Goal: Task Accomplishment & Management: Contribute content

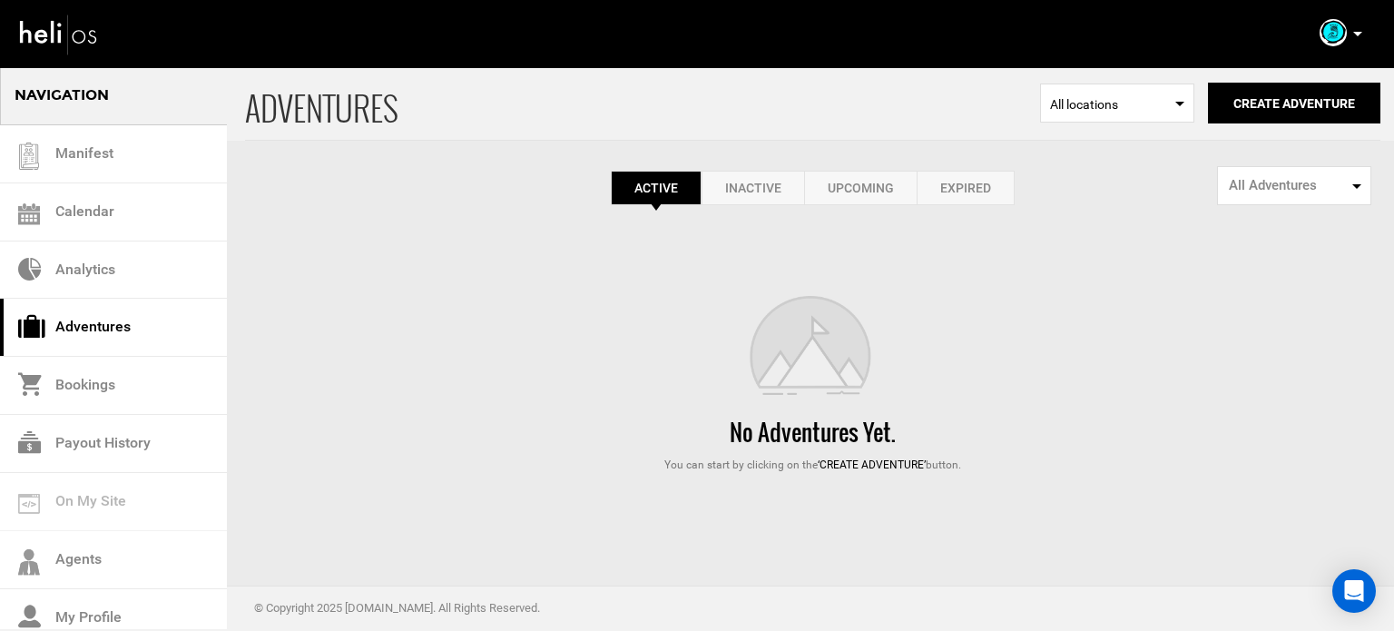
click at [987, 187] on link "Expired" at bounding box center [966, 188] width 98 height 34
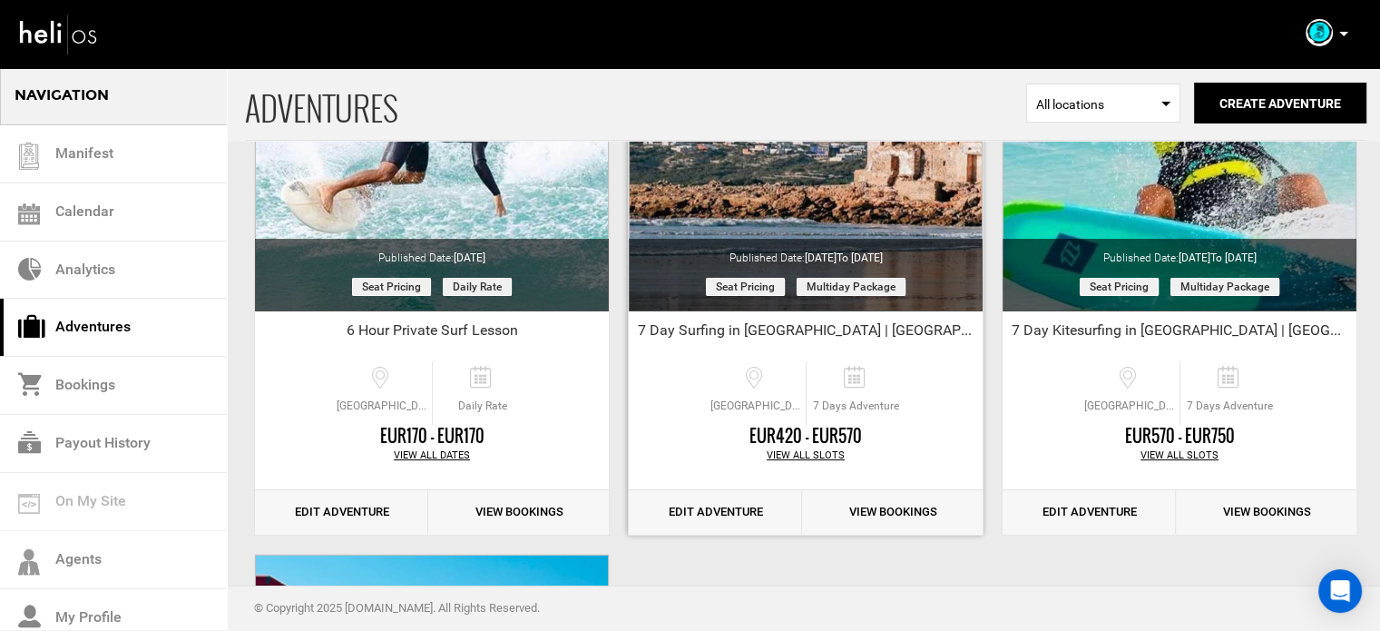
scroll to position [272, 0]
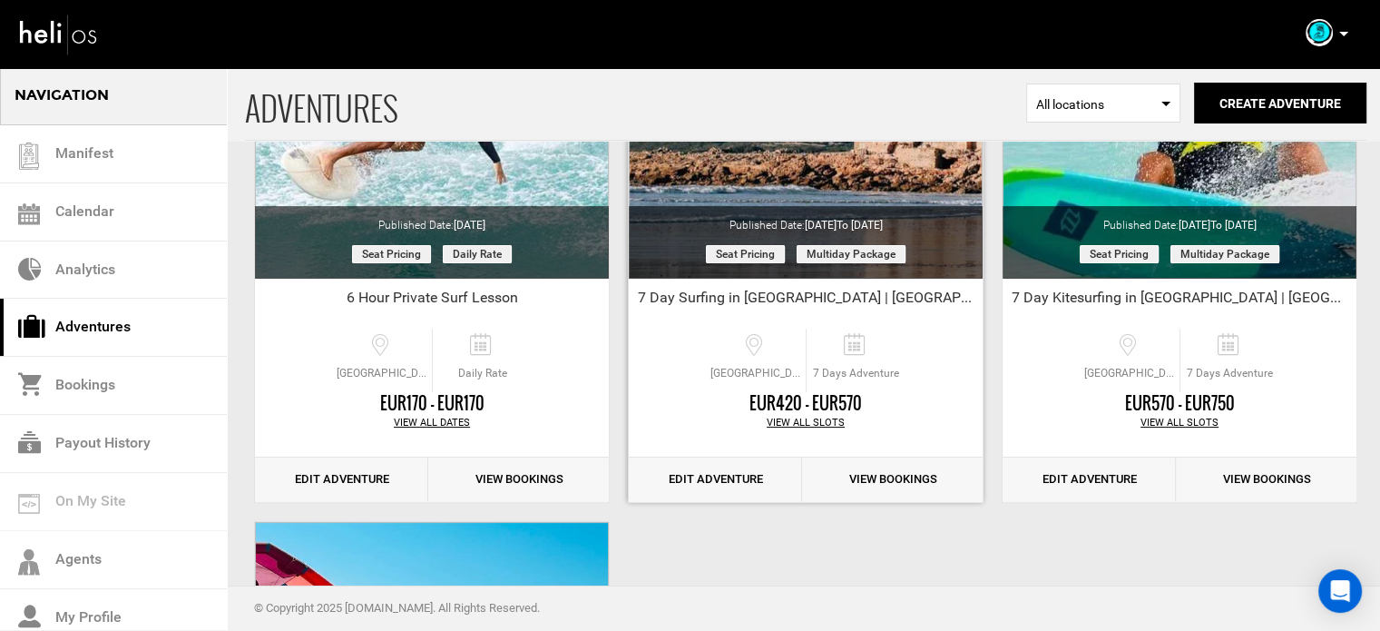
click at [726, 475] on link "Edit Adventure" at bounding box center [715, 479] width 173 height 44
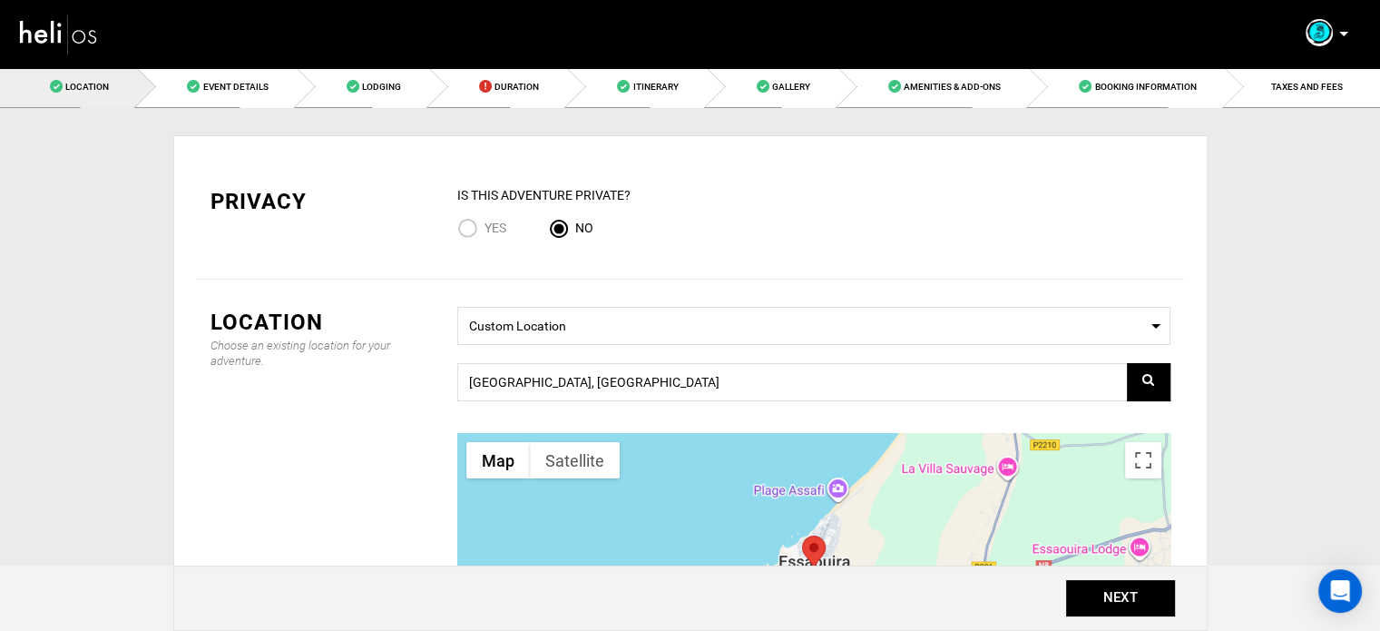
click at [476, 225] on input "Yes" at bounding box center [470, 230] width 27 height 25
radio input "true"
radio input "false"
click at [1104, 605] on button "NEXT" at bounding box center [1120, 598] width 109 height 36
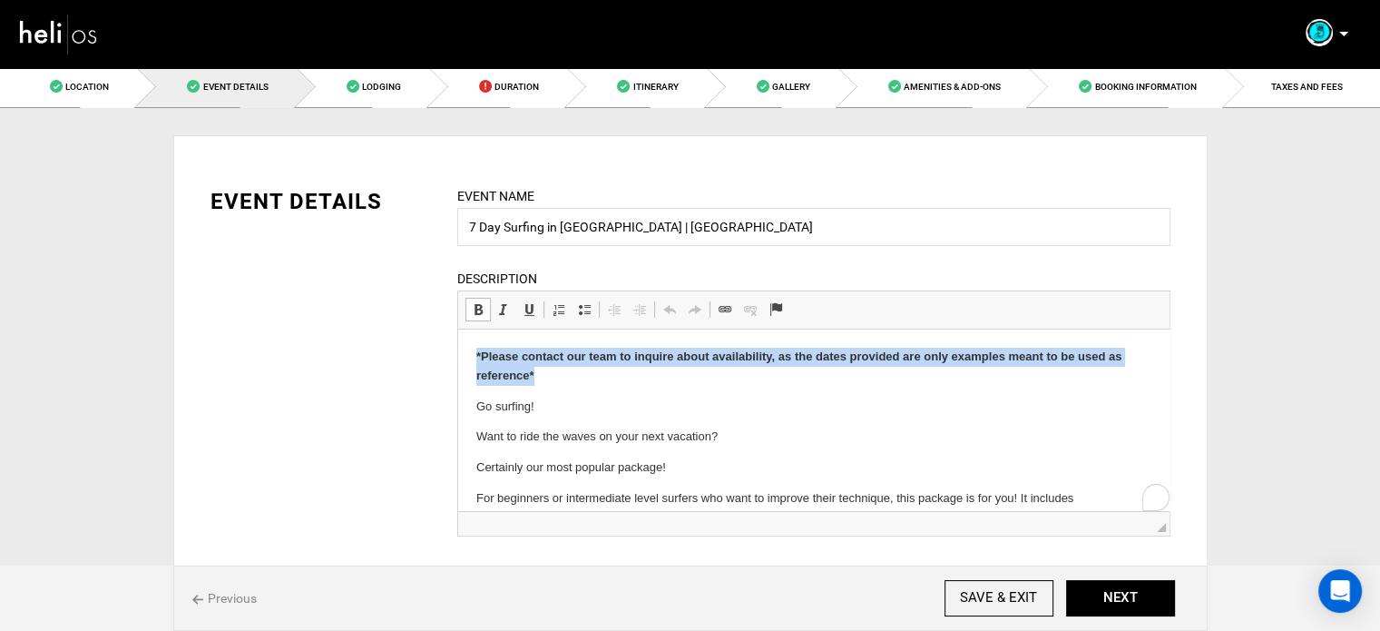
drag, startPoint x: 542, startPoint y: 372, endPoint x: 465, endPoint y: 358, distance: 78.5
click at [465, 358] on html "*Please contact our team to inquire about availability, as the dates provided a…" at bounding box center [813, 561] width 712 height 464
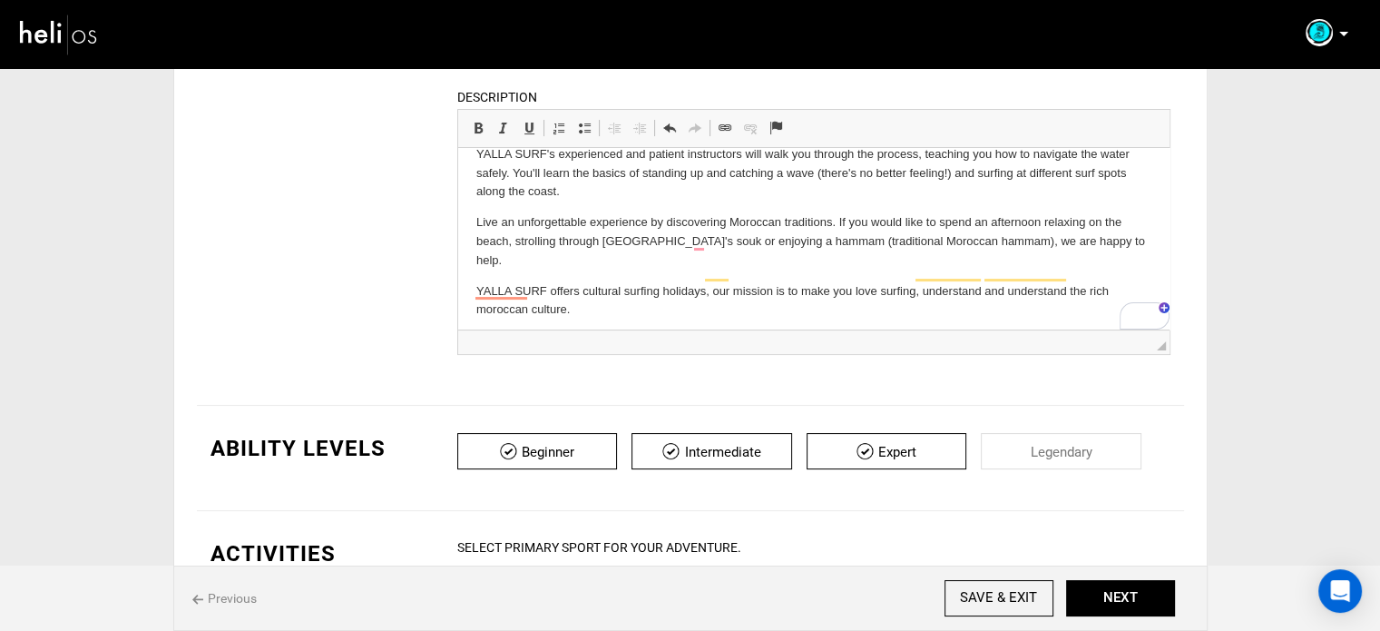
scroll to position [213, 0]
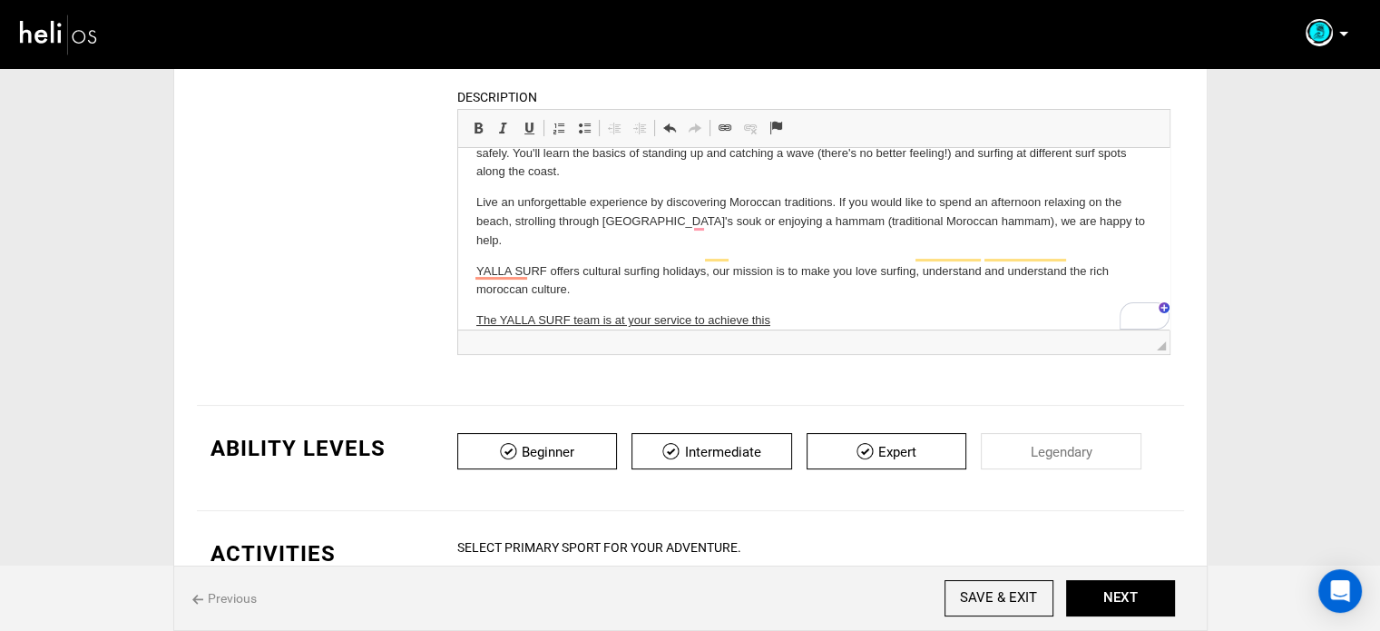
click at [602, 313] on u "The YALLA SURF team is at your service to achieve this" at bounding box center [623, 320] width 294 height 14
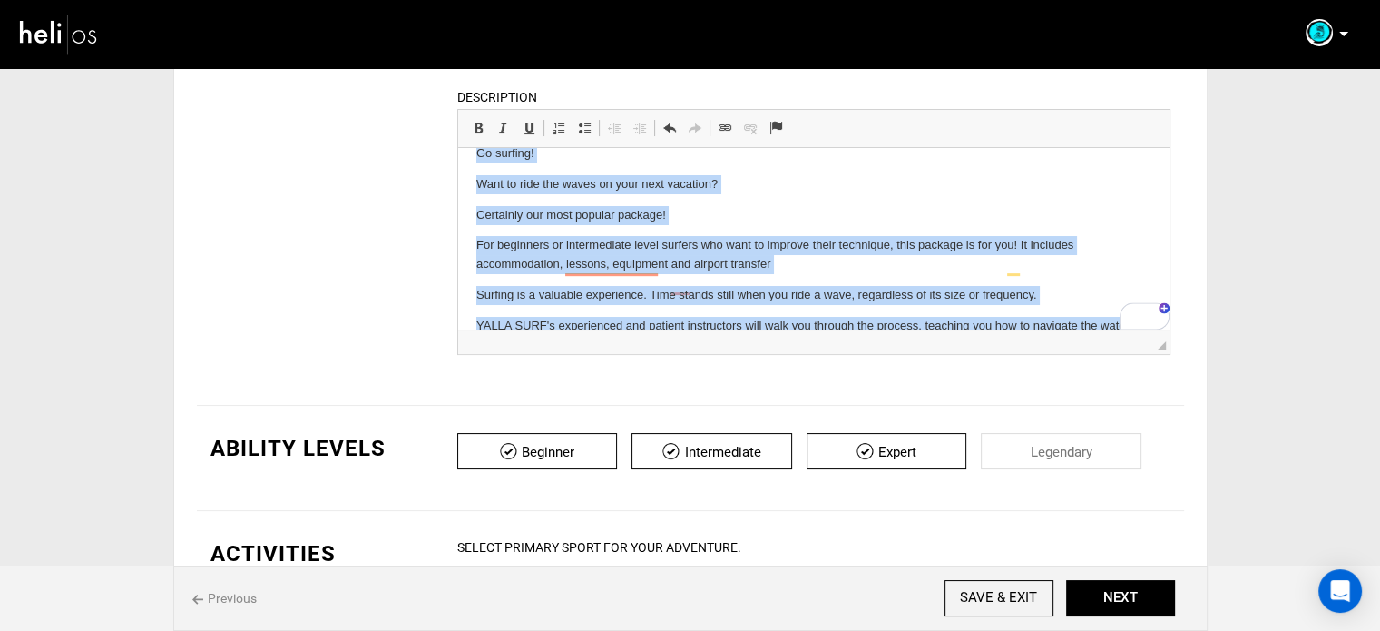
scroll to position [0, 0]
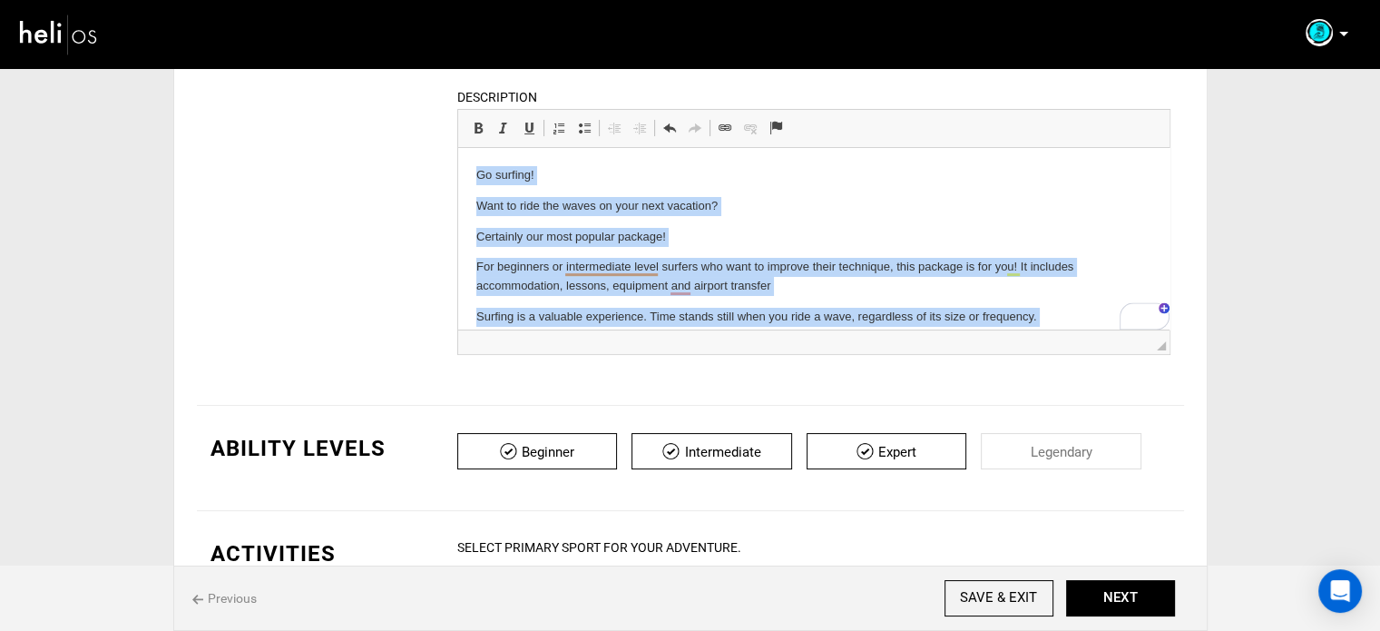
drag, startPoint x: 583, startPoint y: 310, endPoint x: 427, endPoint y: 103, distance: 259.2
click at [457, 148] on html "Go surfing! Want to ride the waves on your next vacation? Certainly our most po…" at bounding box center [813, 339] width 712 height 383
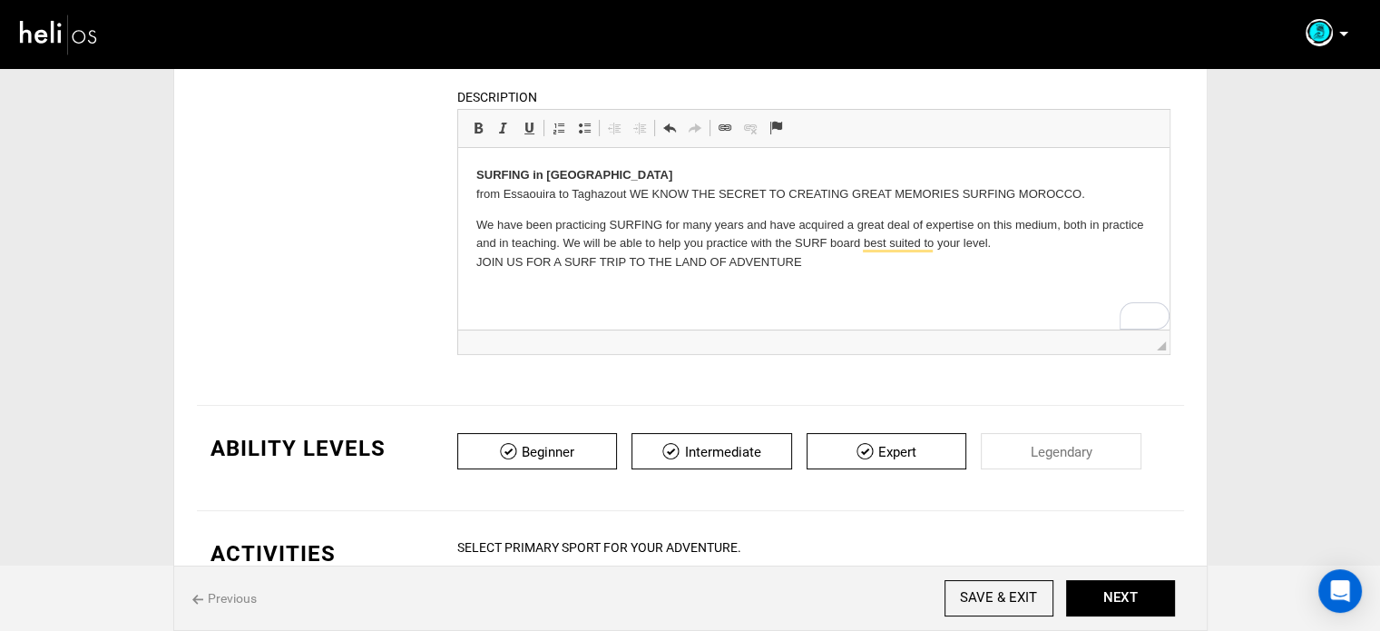
click at [486, 267] on p "We have been practicing SURFING for many years and have acquired a great deal o…" at bounding box center [813, 244] width 675 height 56
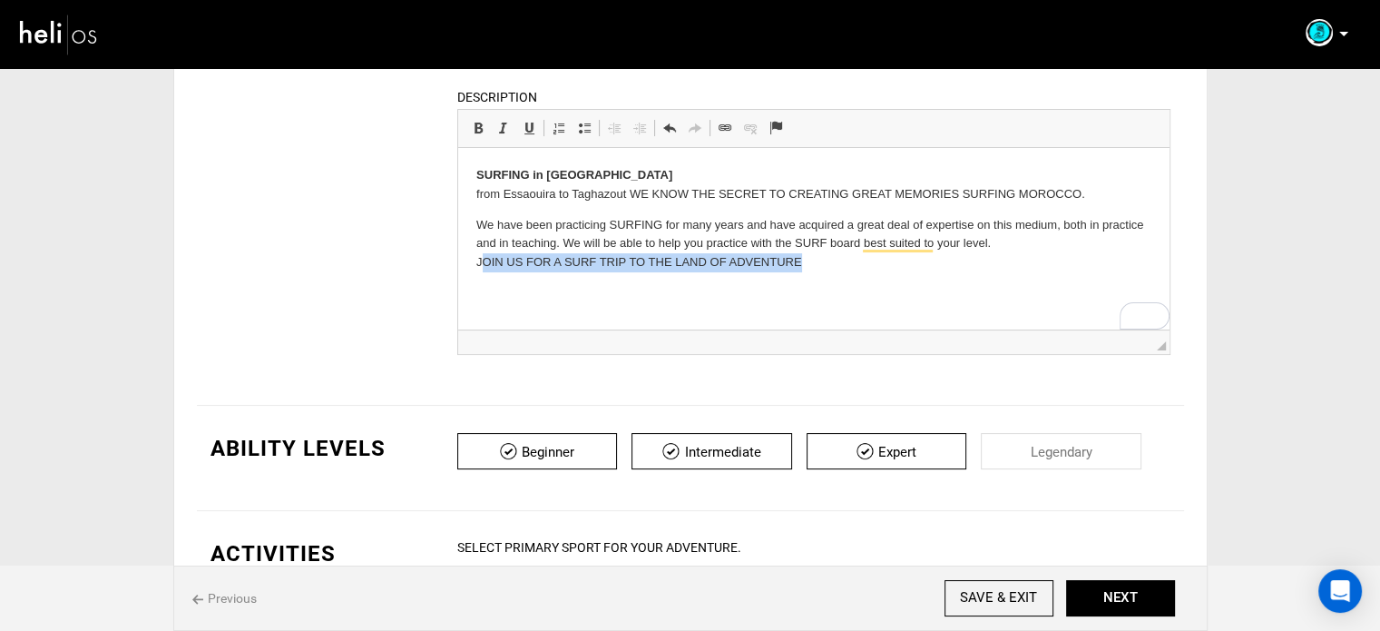
drag, startPoint x: 482, startPoint y: 264, endPoint x: 799, endPoint y: 275, distance: 316.9
click at [799, 275] on html "SURFING in Morocco from Essaouira to Taghazout WE KNOW THE SECRET TO CREATING G…" at bounding box center [813, 219] width 712 height 142
click at [638, 260] on p "We have been practicing SURFING for many years and have acquired a great deal o…" at bounding box center [813, 244] width 675 height 56
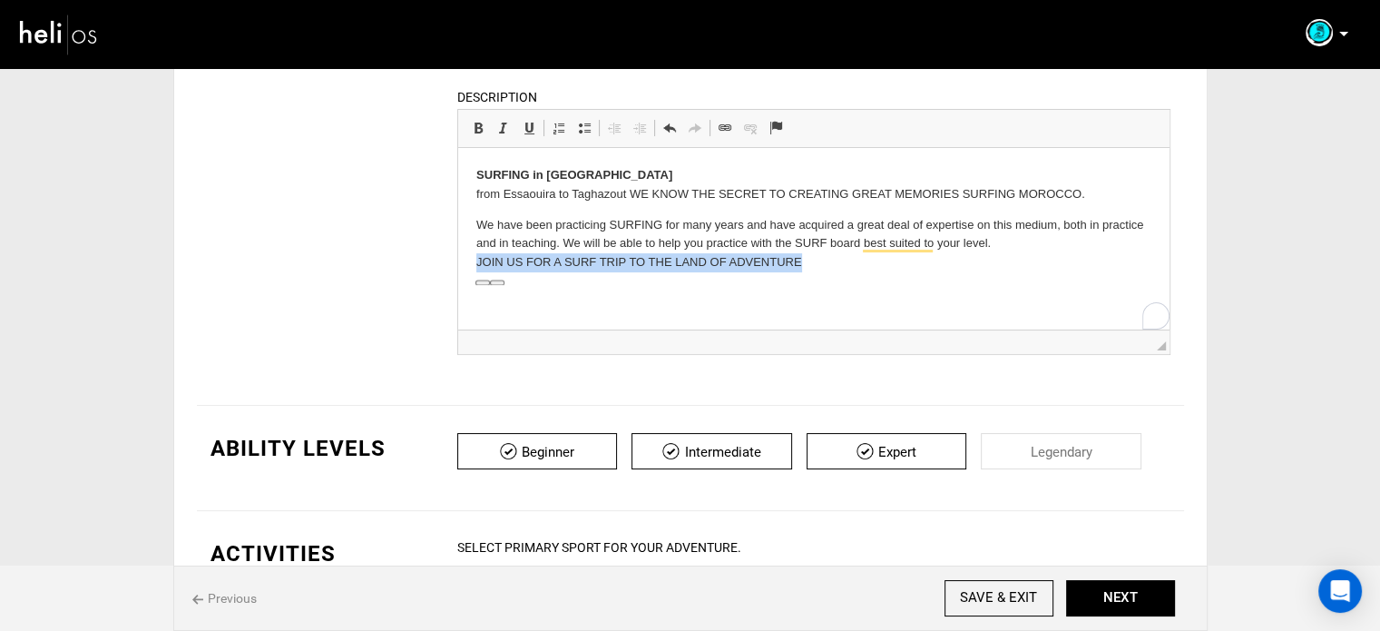
copy p "JOIN US FOR A SURF TRIP TO THE LAND OF ADVENTURE"
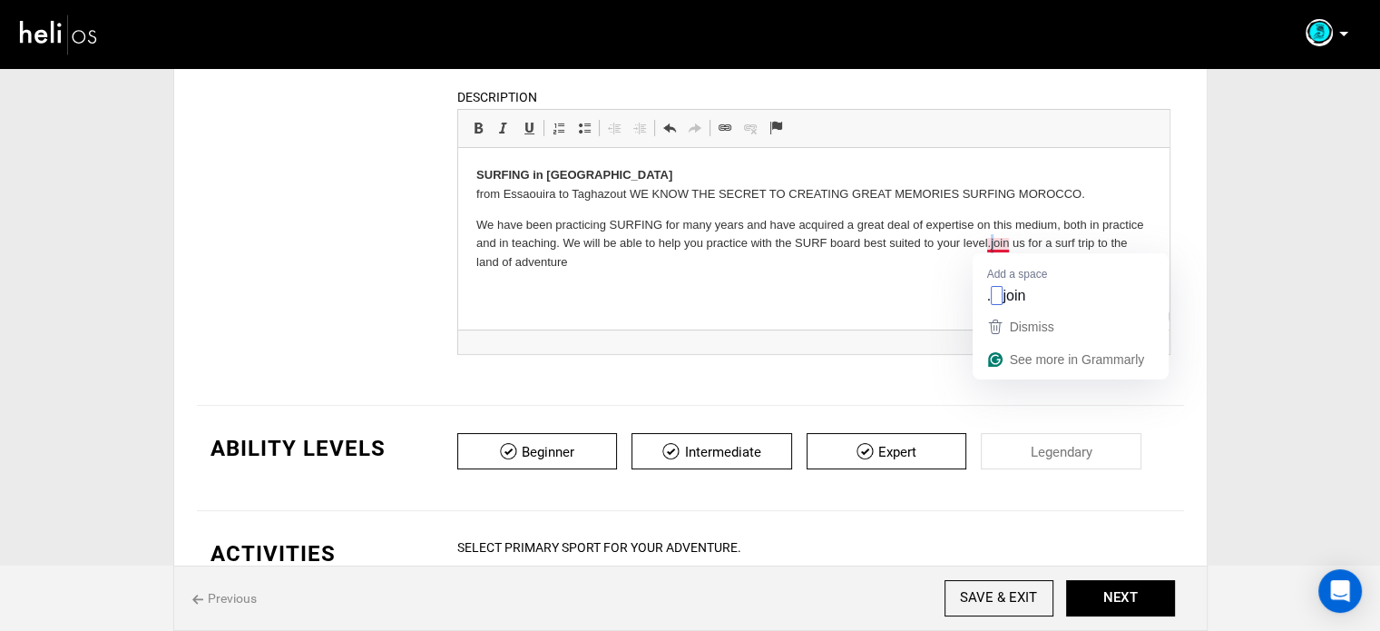
click at [990, 249] on p "We have been practicing SURFING for many years and have acquired a great deal o…" at bounding box center [813, 244] width 675 height 56
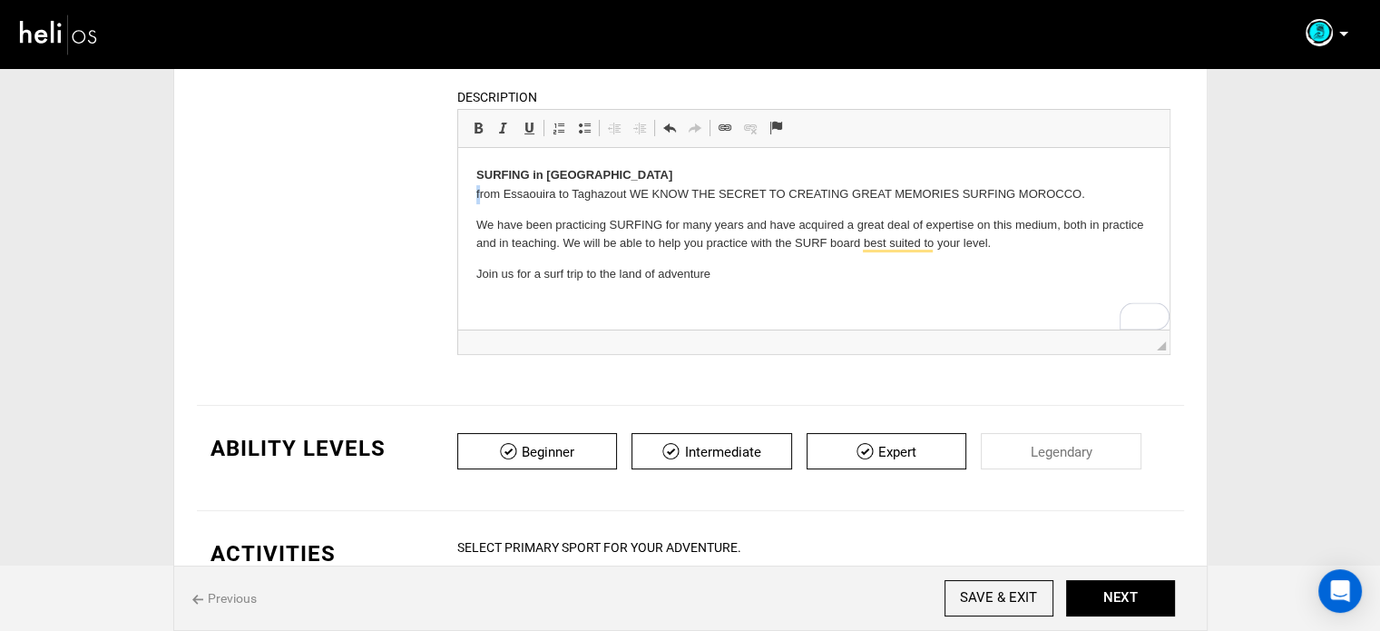
drag, startPoint x: 477, startPoint y: 200, endPoint x: 465, endPoint y: 201, distance: 12.8
click at [465, 201] on html "SURFING in Morocco from Essaouira to Taghazout WE KNOW THE SECRET TO CREATING G…" at bounding box center [813, 225] width 712 height 154
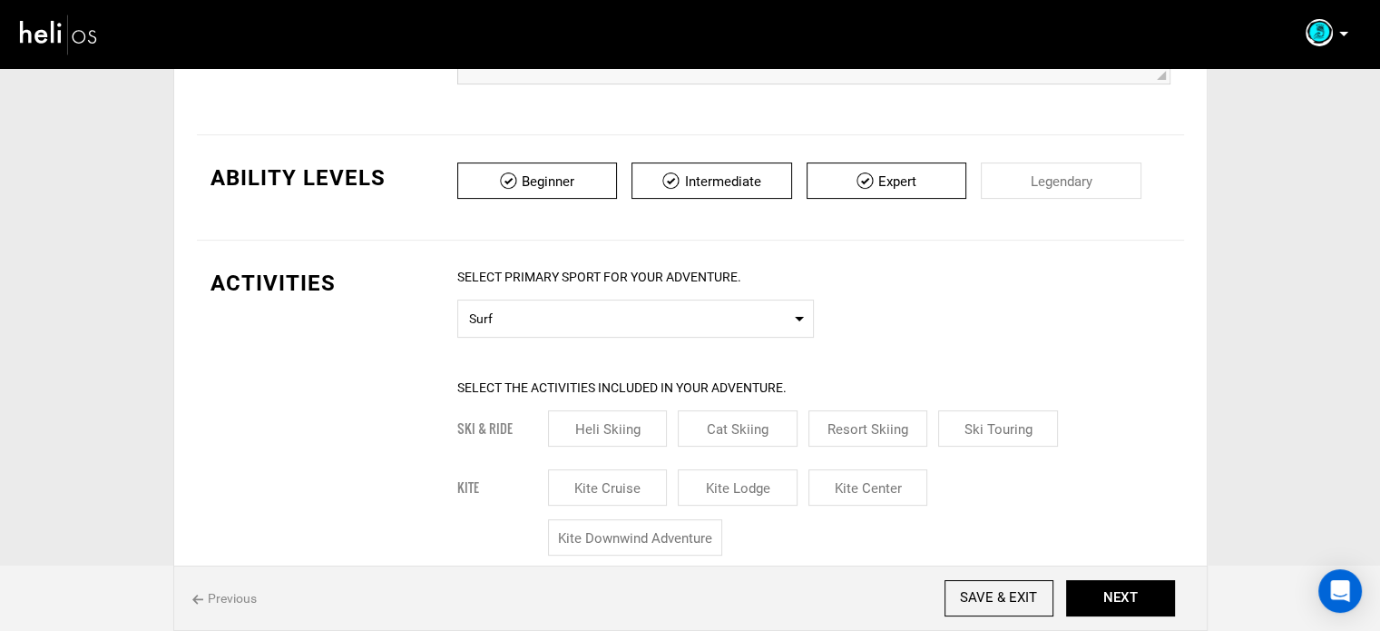
scroll to position [454, 0]
click at [592, 327] on span "Select Primary Sport Surf" at bounding box center [635, 317] width 357 height 38
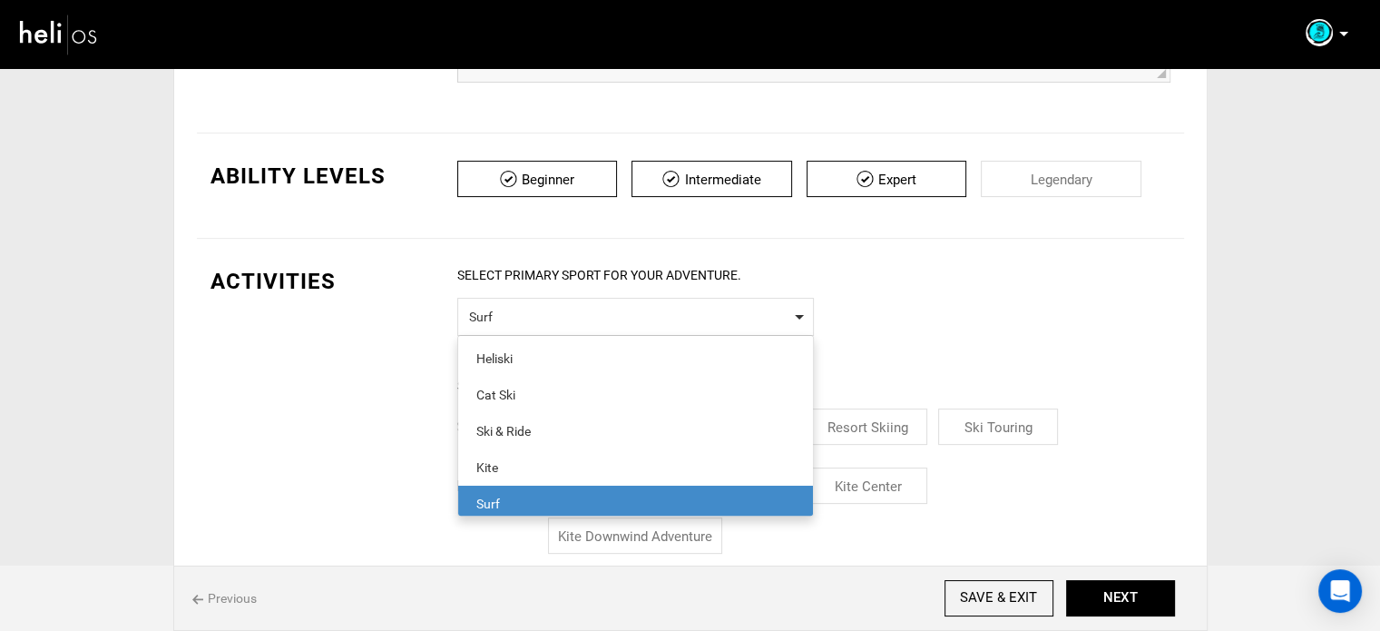
scroll to position [4, 0]
click at [599, 319] on span "Surf" at bounding box center [635, 314] width 333 height 23
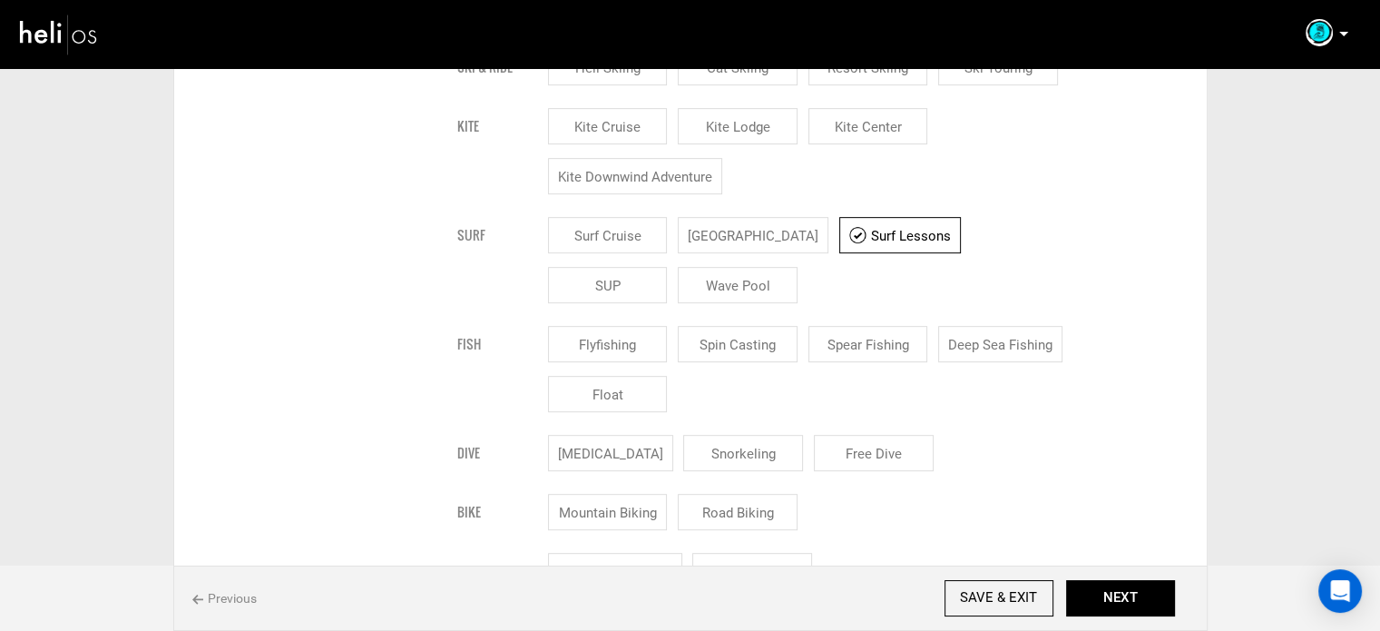
scroll to position [817, 0]
click at [776, 231] on input "[GEOGRAPHIC_DATA]" at bounding box center [753, 231] width 151 height 36
checkbox input "true"
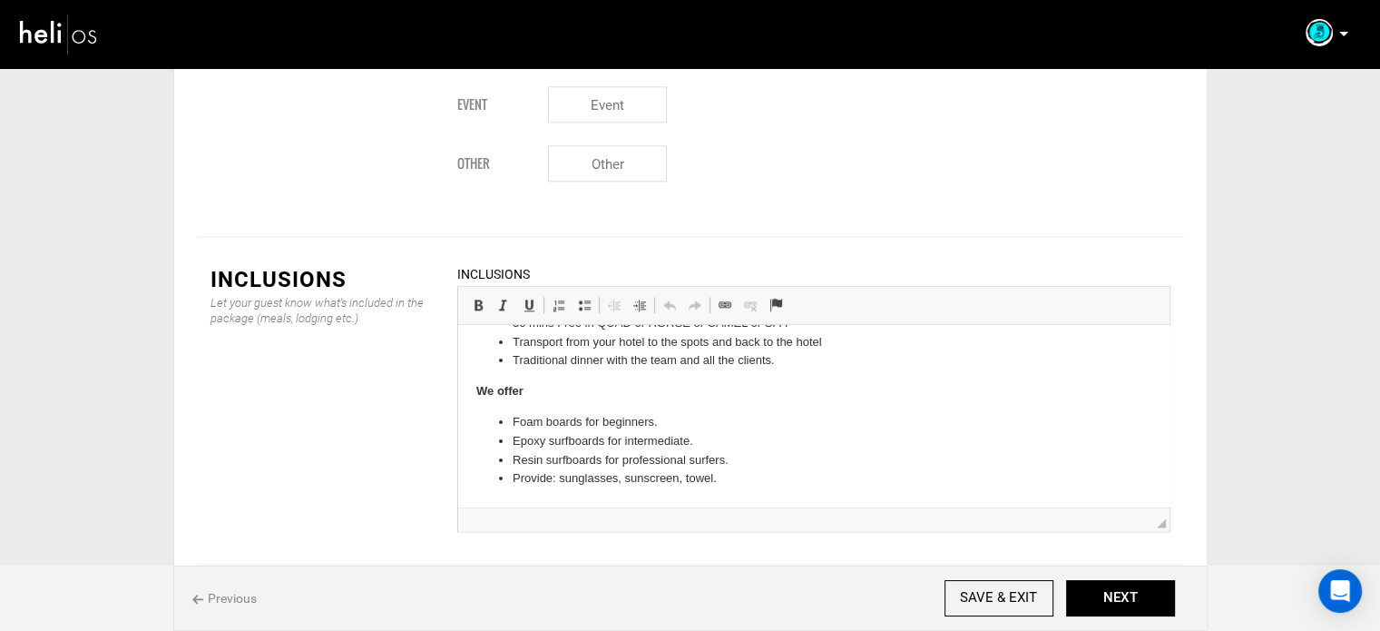
scroll to position [0, 0]
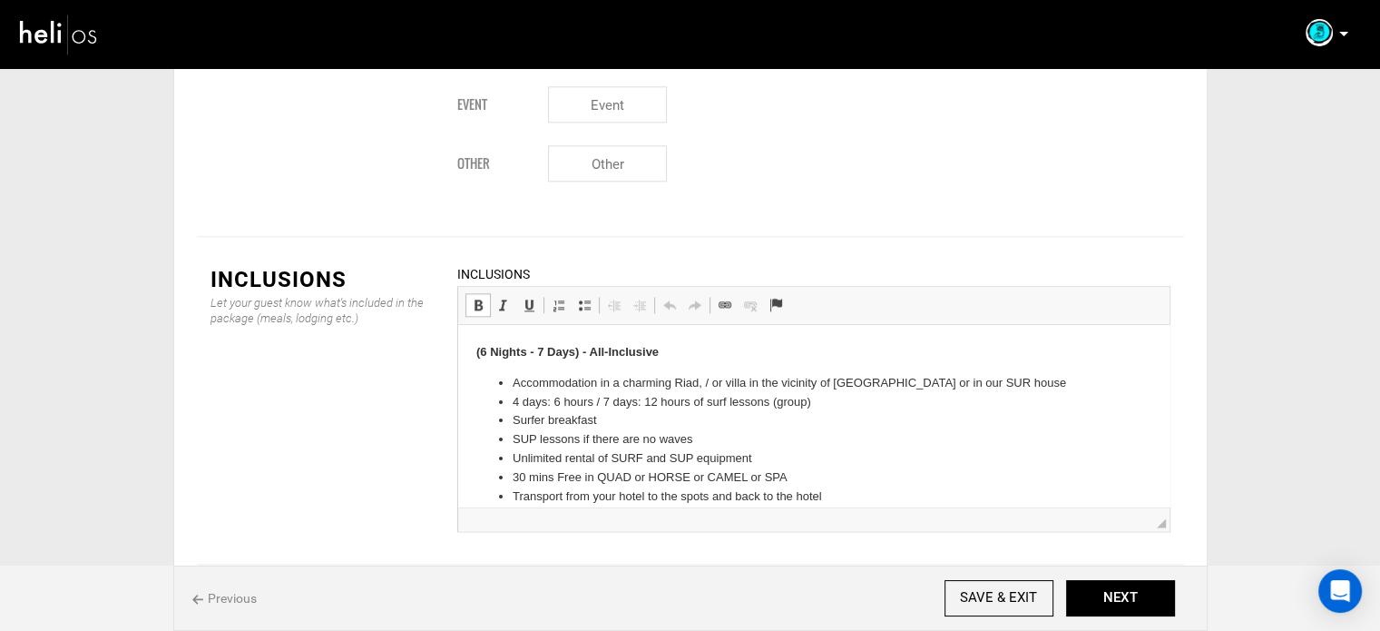
drag, startPoint x: 510, startPoint y: 386, endPoint x: 557, endPoint y: 458, distance: 86.6
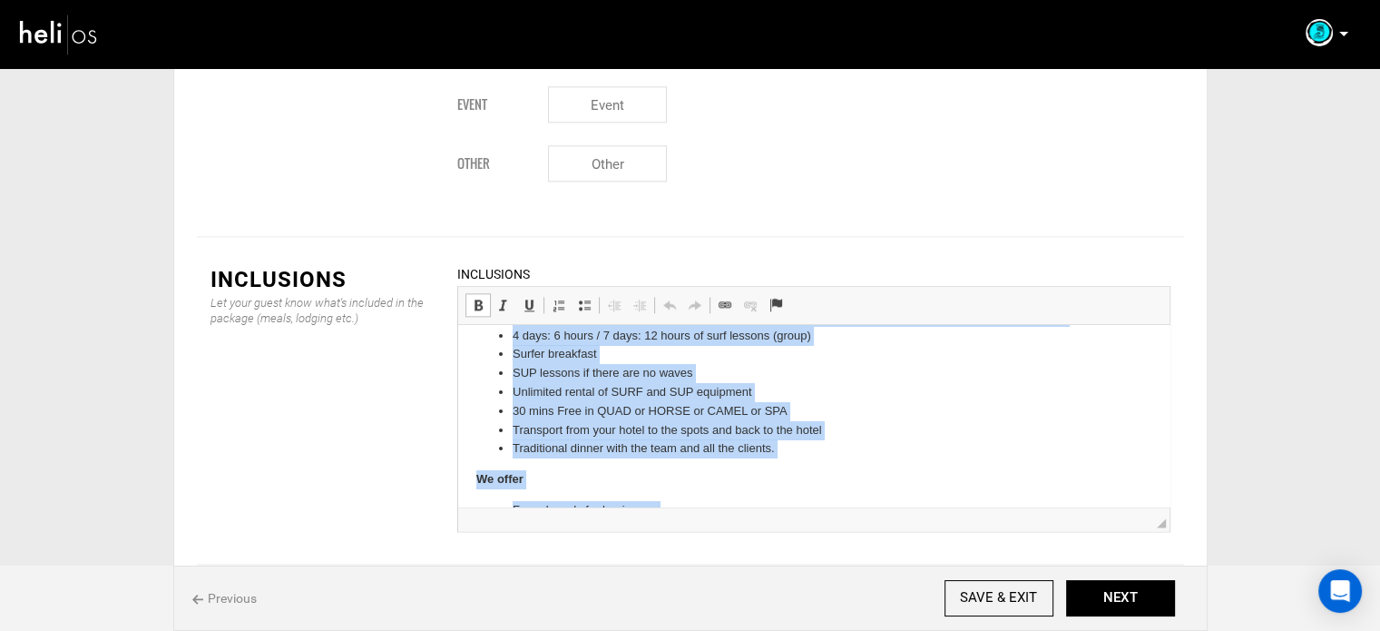
scroll to position [154, 0]
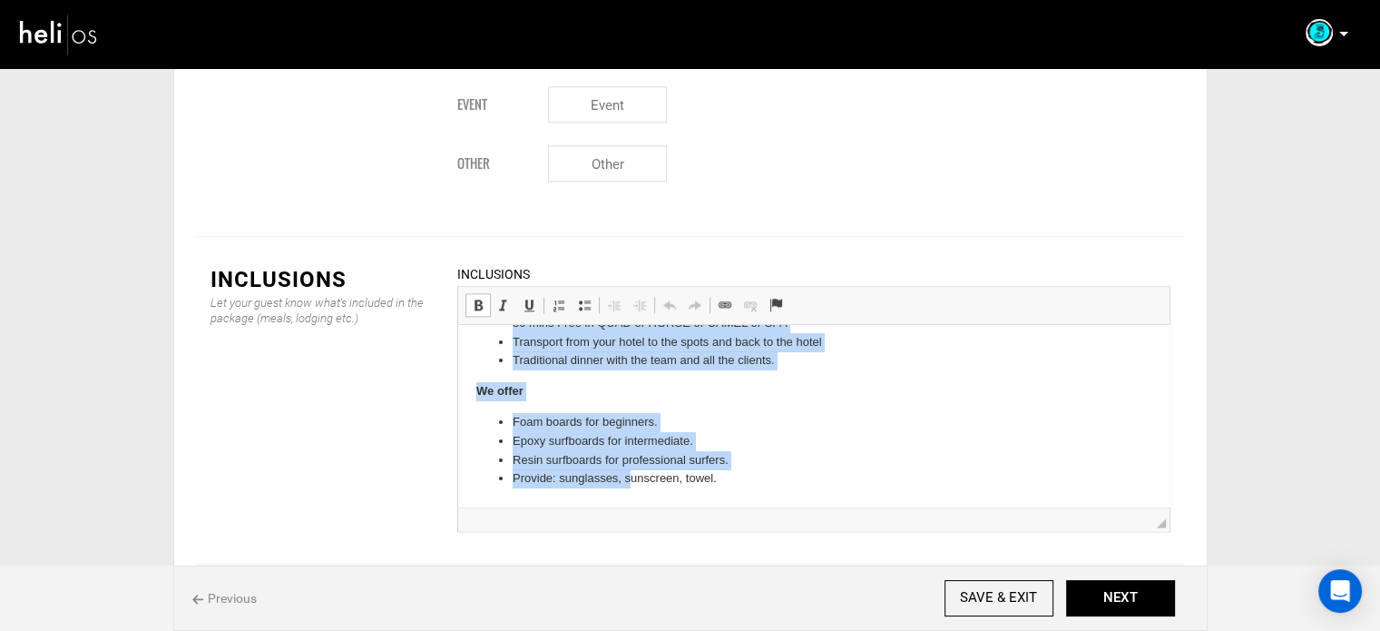
drag, startPoint x: 507, startPoint y: 384, endPoint x: 1238, endPoint y: 751, distance: 817.5
click at [781, 506] on html "(6 Nights - 7 Days) - All-Inclusive Accommodation in a charming Riad, / or vill…" at bounding box center [813, 339] width 712 height 336
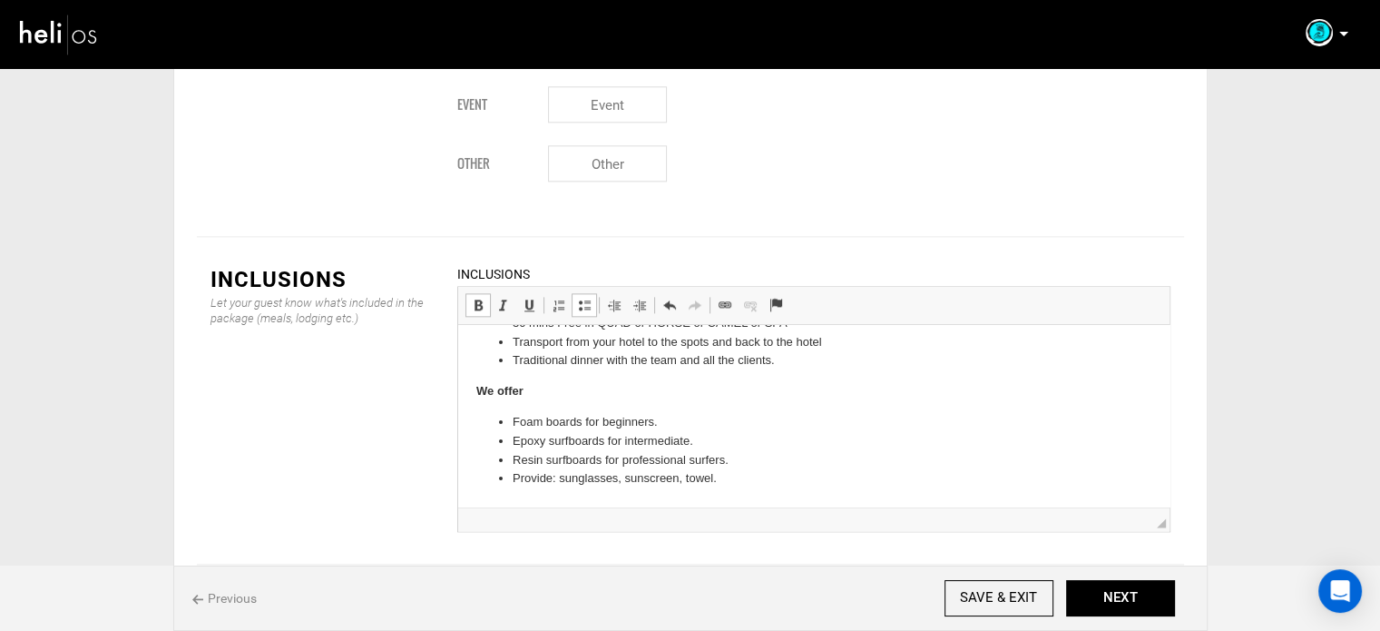
scroll to position [268, 0]
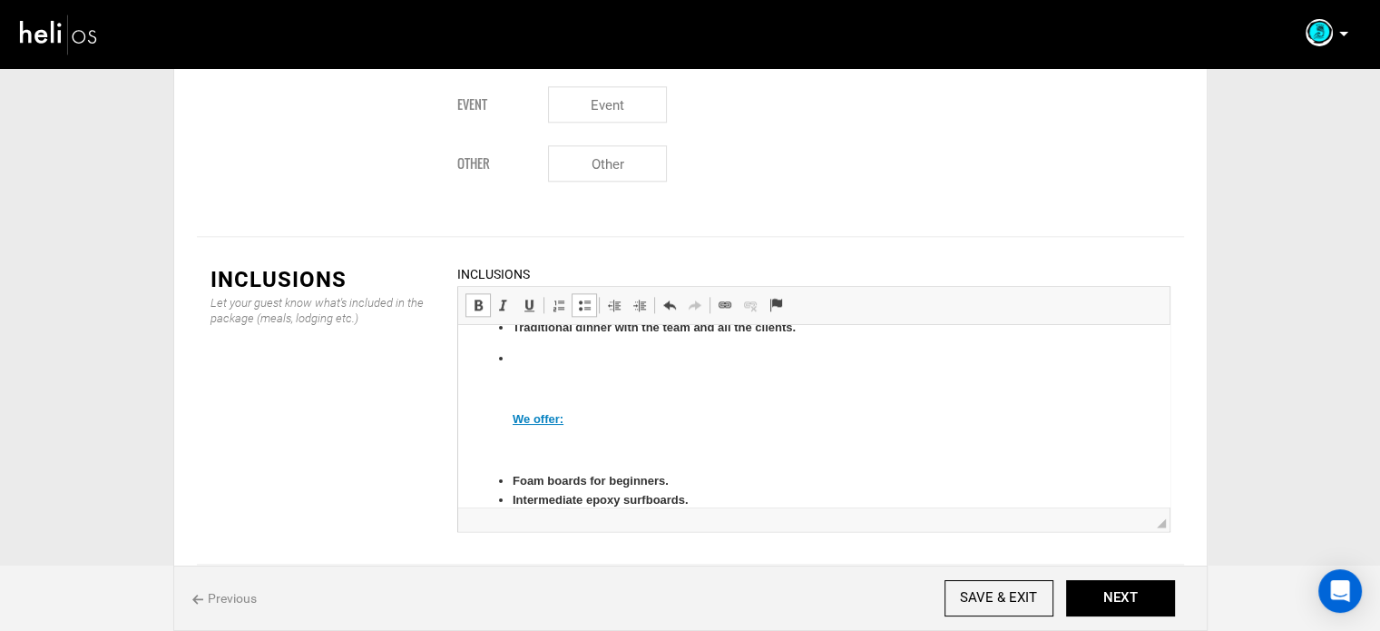
click at [535, 417] on li "We offer:" at bounding box center [813, 404] width 603 height 111
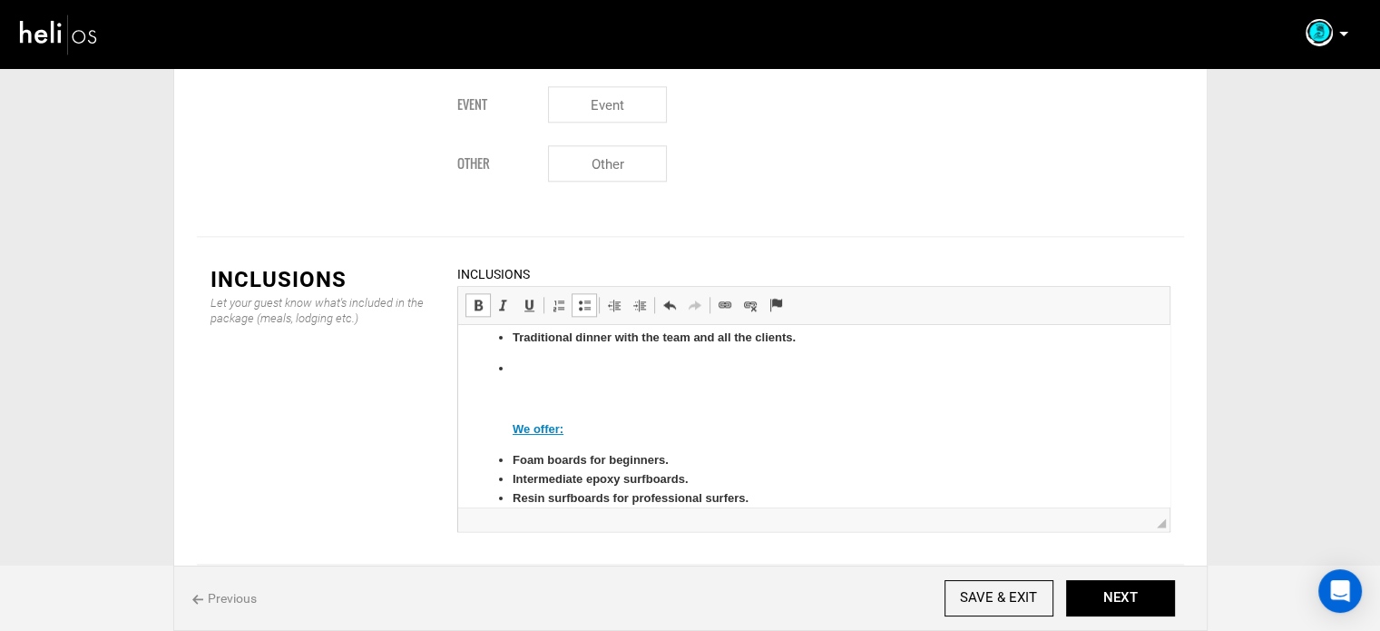
scroll to position [0, 0]
click at [561, 365] on span "Unlink" at bounding box center [592, 371] width 100 height 26
click at [507, 409] on ul "3Nights-4Days / 6Nights-7Days accommodation in a charming Riad, / or villa in t…" at bounding box center [813, 312] width 675 height 392
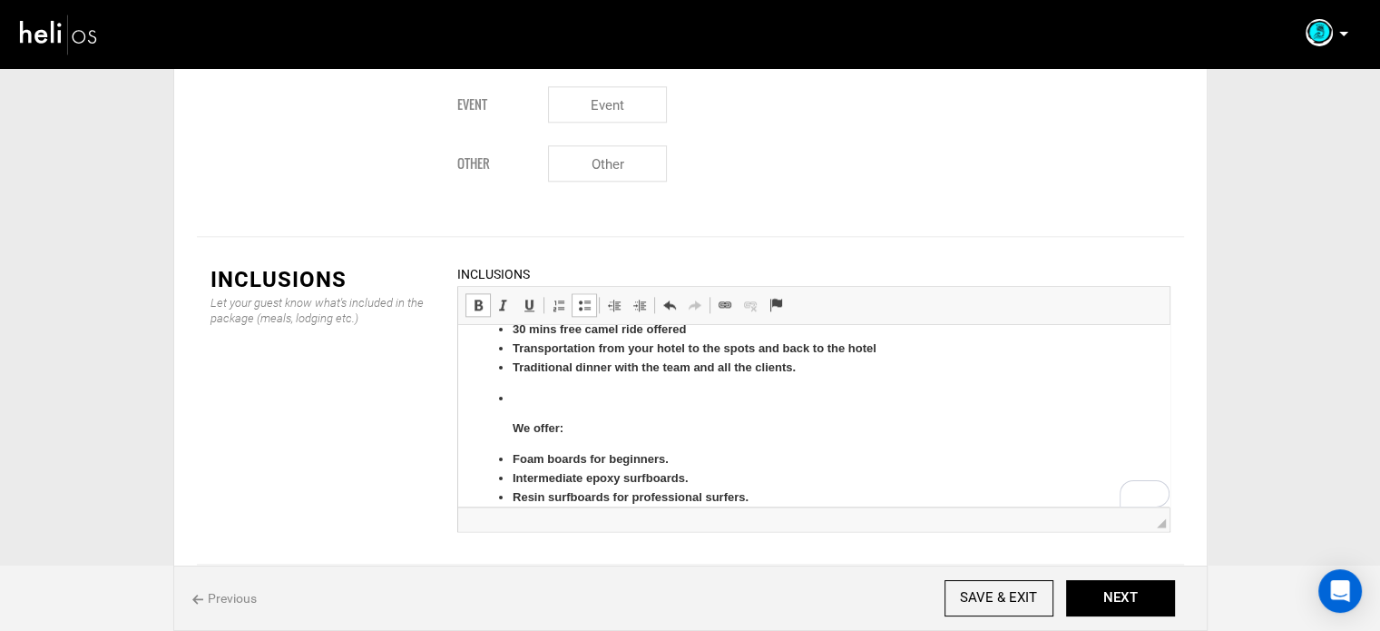
scroll to position [228, 0]
click at [525, 389] on p "To enrich screen reader interactions, please activate Accessibility in Grammarl…" at bounding box center [813, 398] width 603 height 19
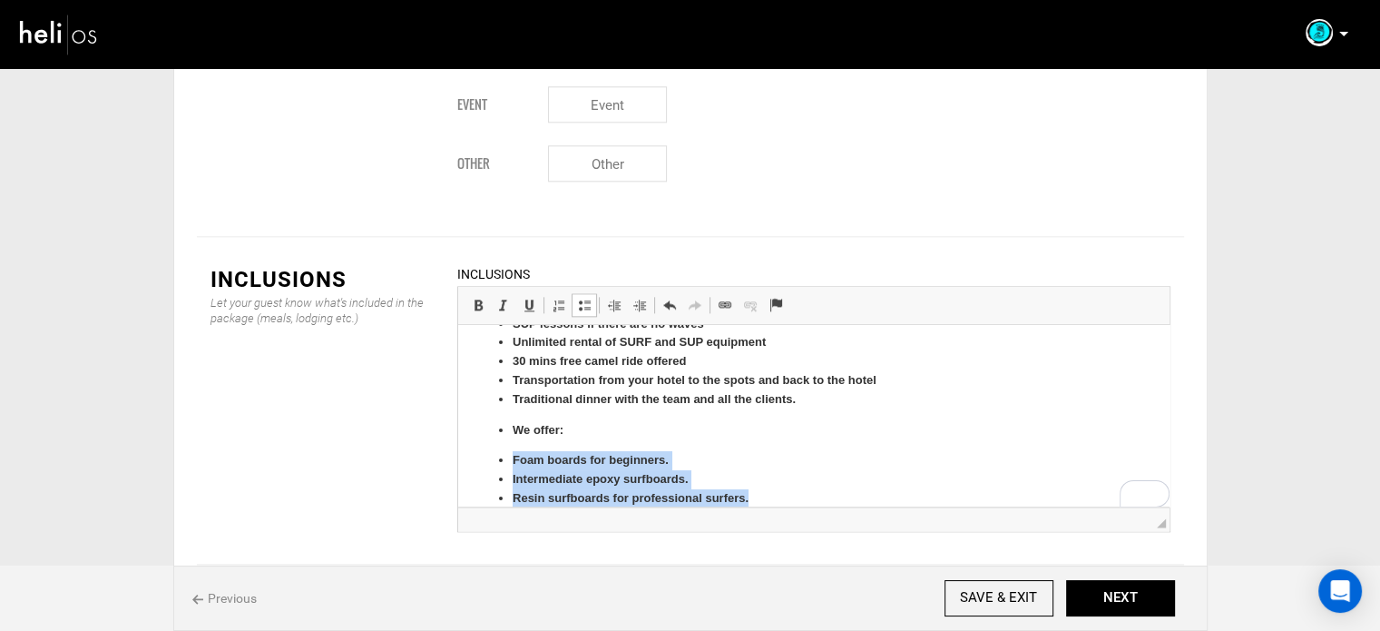
drag, startPoint x: 536, startPoint y: 451, endPoint x: 756, endPoint y: 485, distance: 222.2
click at [756, 485] on ul "3Nights-4Days / 6Nights-7Days accommodation in a charming Riad, / or villa in t…" at bounding box center [813, 343] width 675 height 330
click at [471, 298] on span at bounding box center [478, 305] width 15 height 15
click at [586, 298] on span at bounding box center [584, 305] width 15 height 15
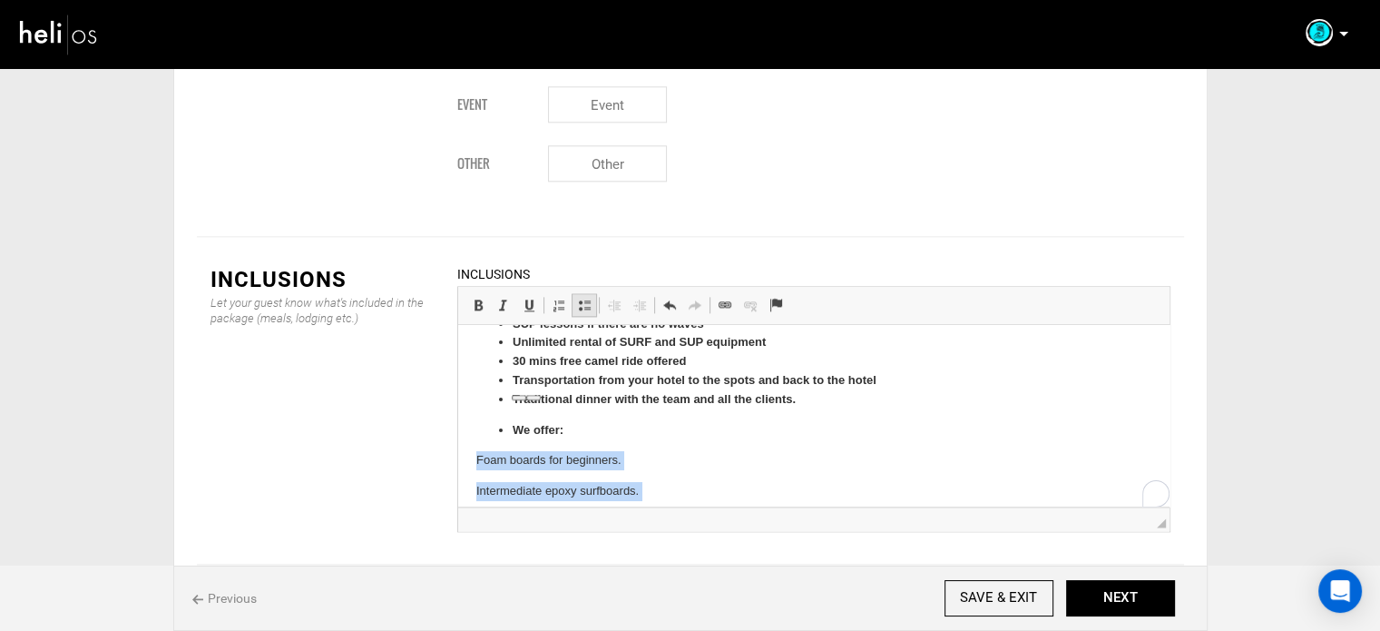
click at [586, 298] on span at bounding box center [584, 305] width 15 height 15
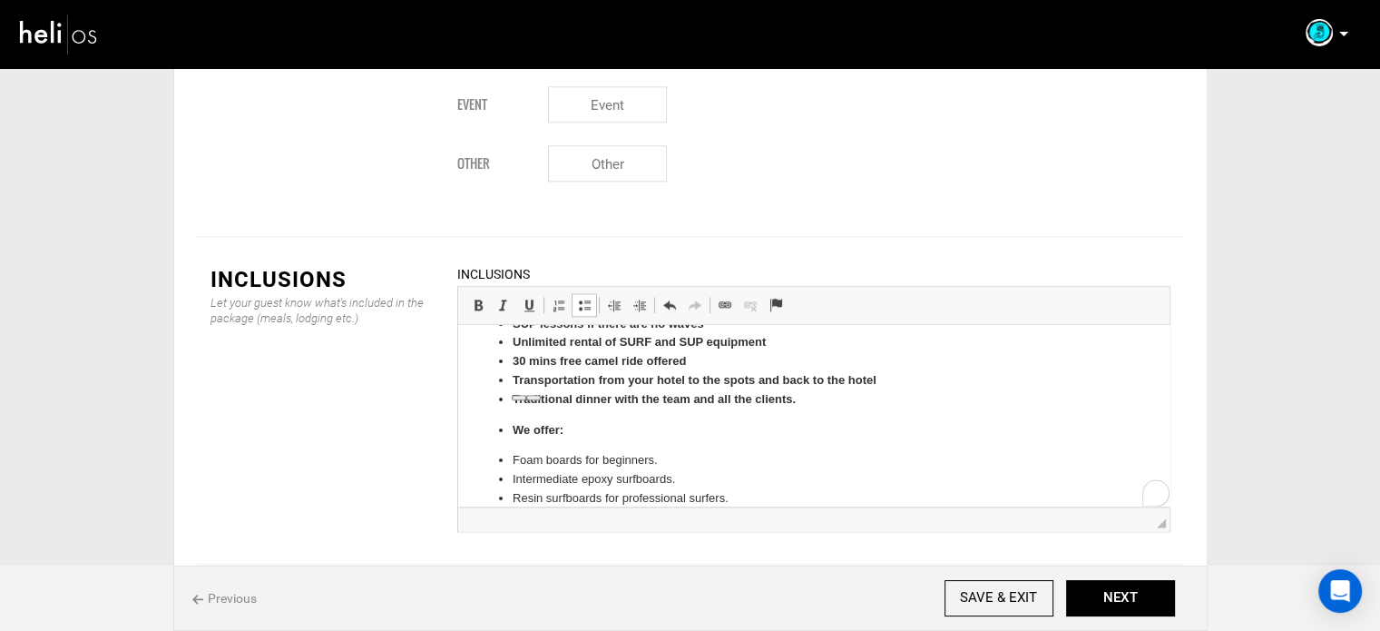
click at [511, 408] on ul "3Nights-4Days / 6Nights-7Days accommodation in a charming Riad, / or villa in t…" at bounding box center [813, 343] width 675 height 330
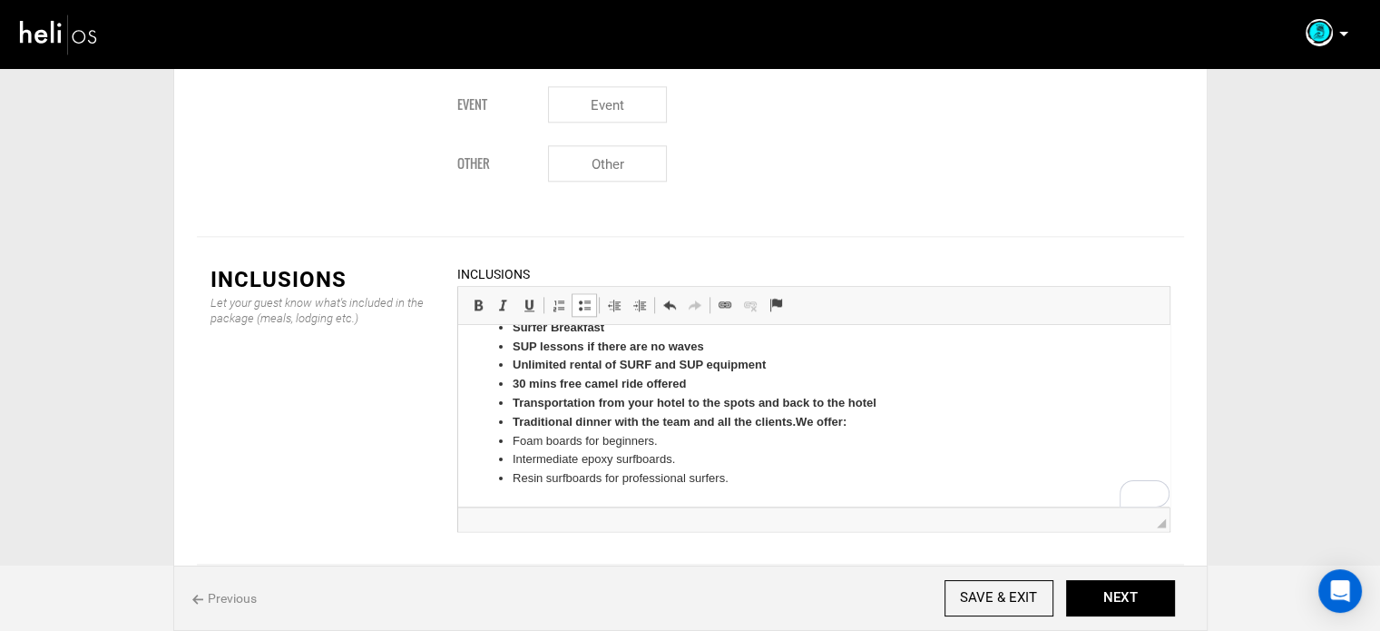
scroll to position [173, 0]
click at [588, 298] on span at bounding box center [584, 305] width 15 height 15
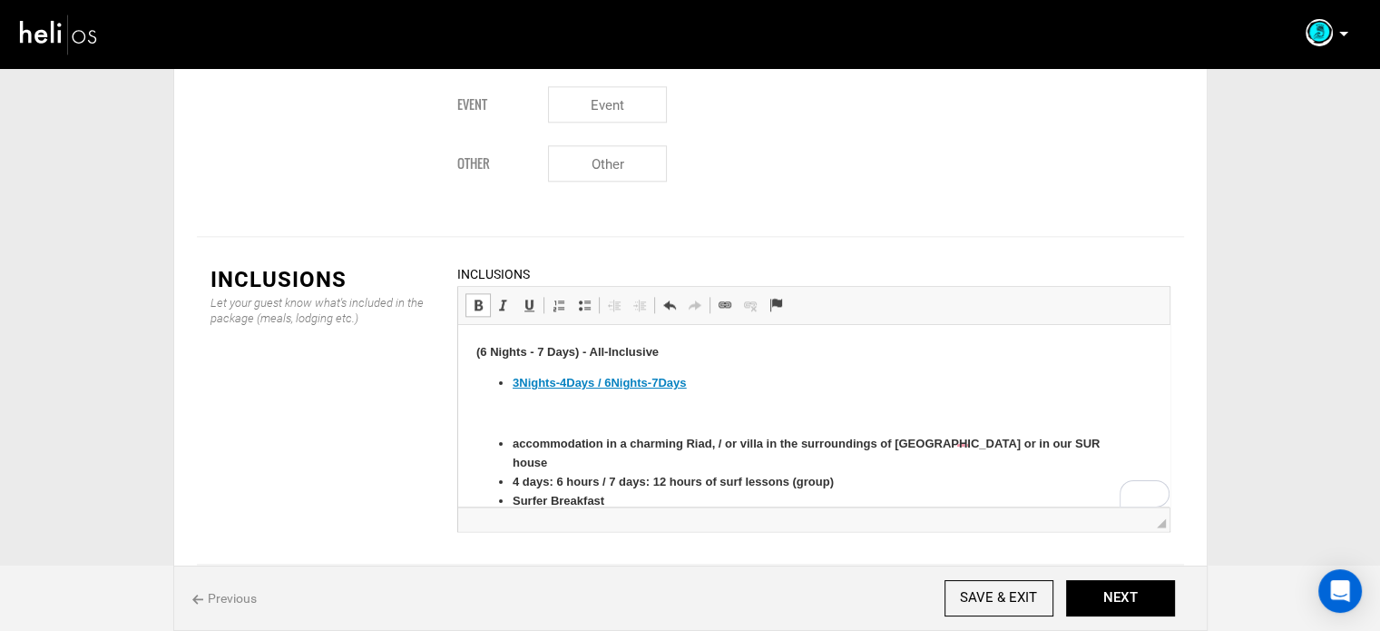
scroll to position [0, 0]
drag, startPoint x: 798, startPoint y: 383, endPoint x: 508, endPoint y: 427, distance: 292.8
click at [508, 427] on ul "3Nights-4Days / 6Nights-7Days accommodation in a charming Riad, / or villa in t…" at bounding box center [813, 489] width 675 height 231
click at [473, 298] on span at bounding box center [478, 305] width 15 height 15
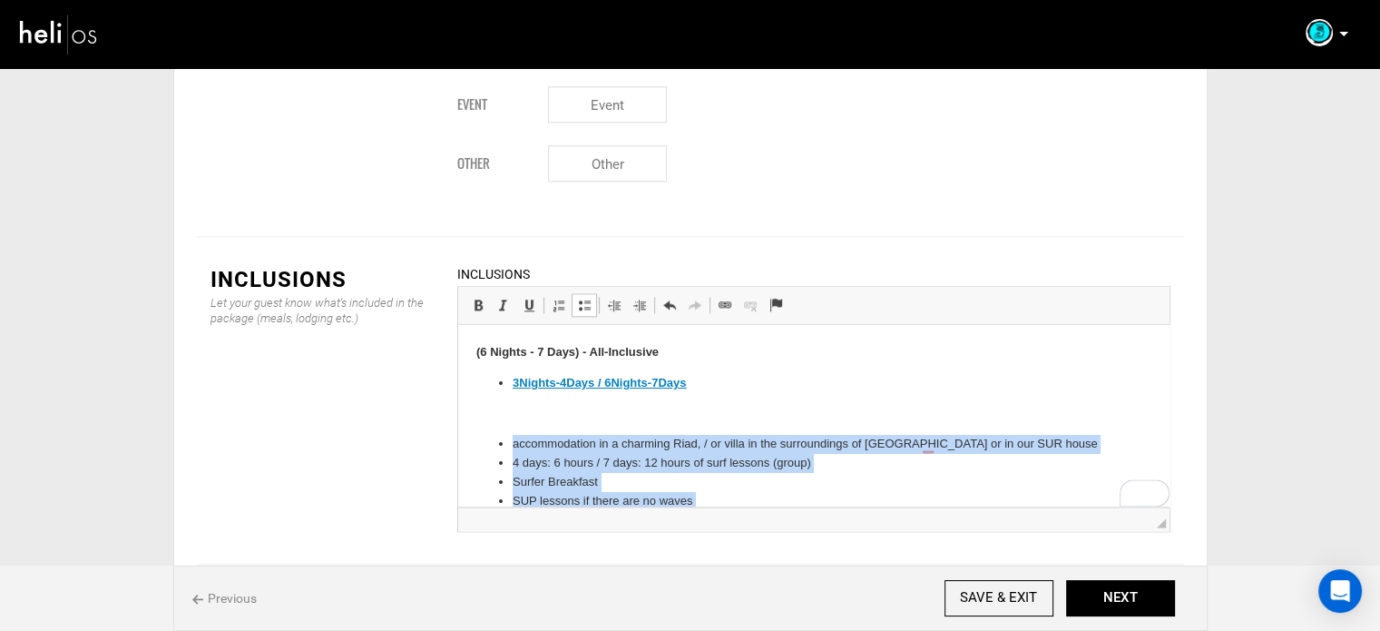
click at [580, 298] on span at bounding box center [584, 305] width 15 height 15
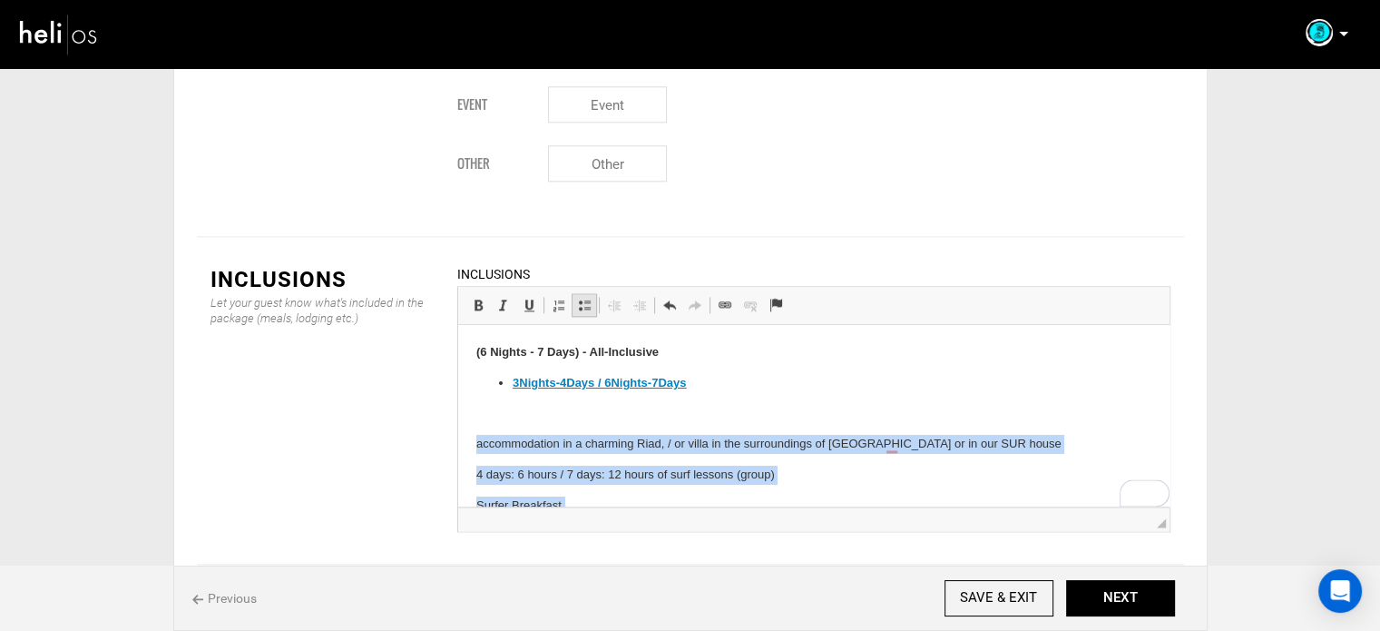
click at [580, 298] on span at bounding box center [584, 305] width 15 height 15
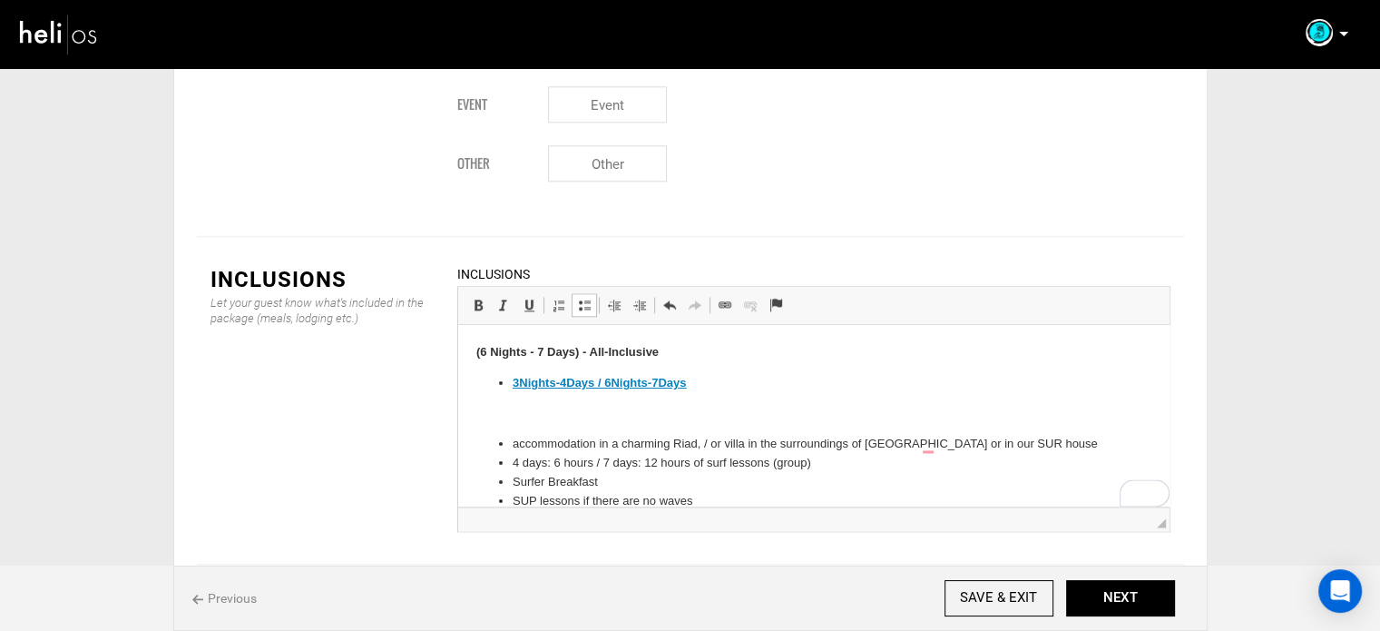
click at [532, 408] on p "To enrich screen reader interactions, please activate Accessibility in Grammarl…" at bounding box center [813, 414] width 603 height 19
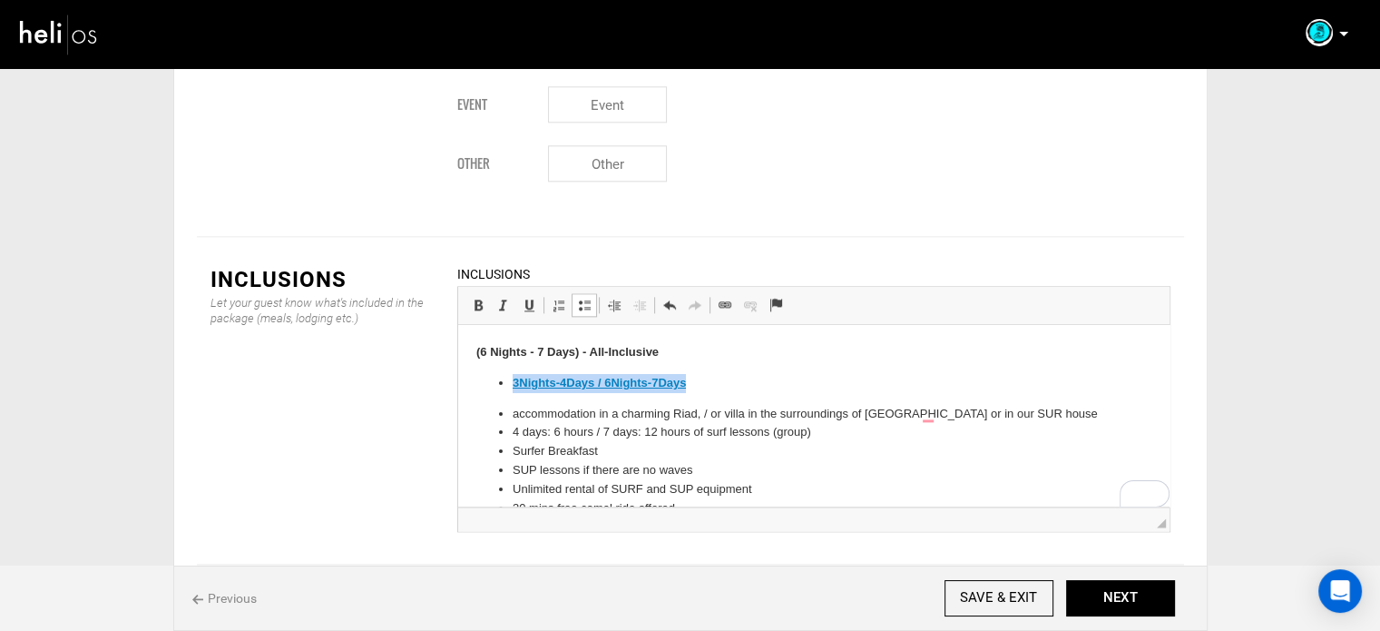
drag, startPoint x: 511, startPoint y: 382, endPoint x: 697, endPoint y: 382, distance: 186.1
click at [697, 382] on p "3Nights-4Days / 6Nights-7Days ​​​​​​​" at bounding box center [813, 383] width 603 height 19
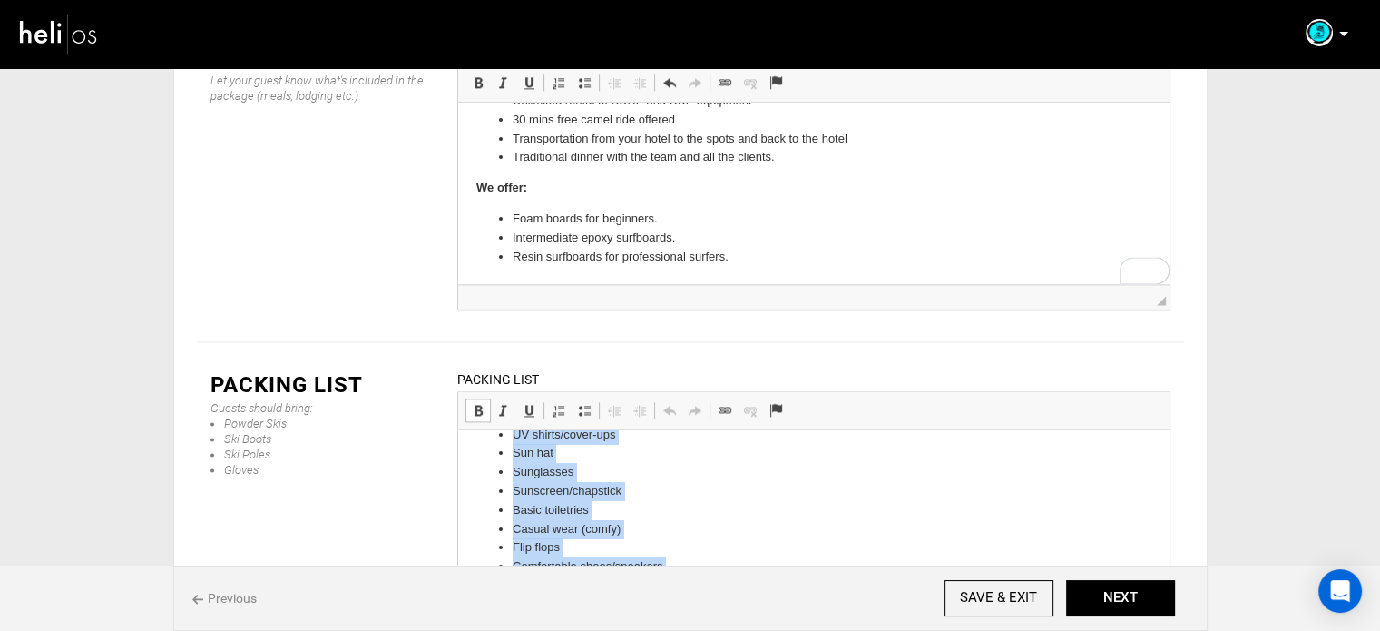
scroll to position [154, 0]
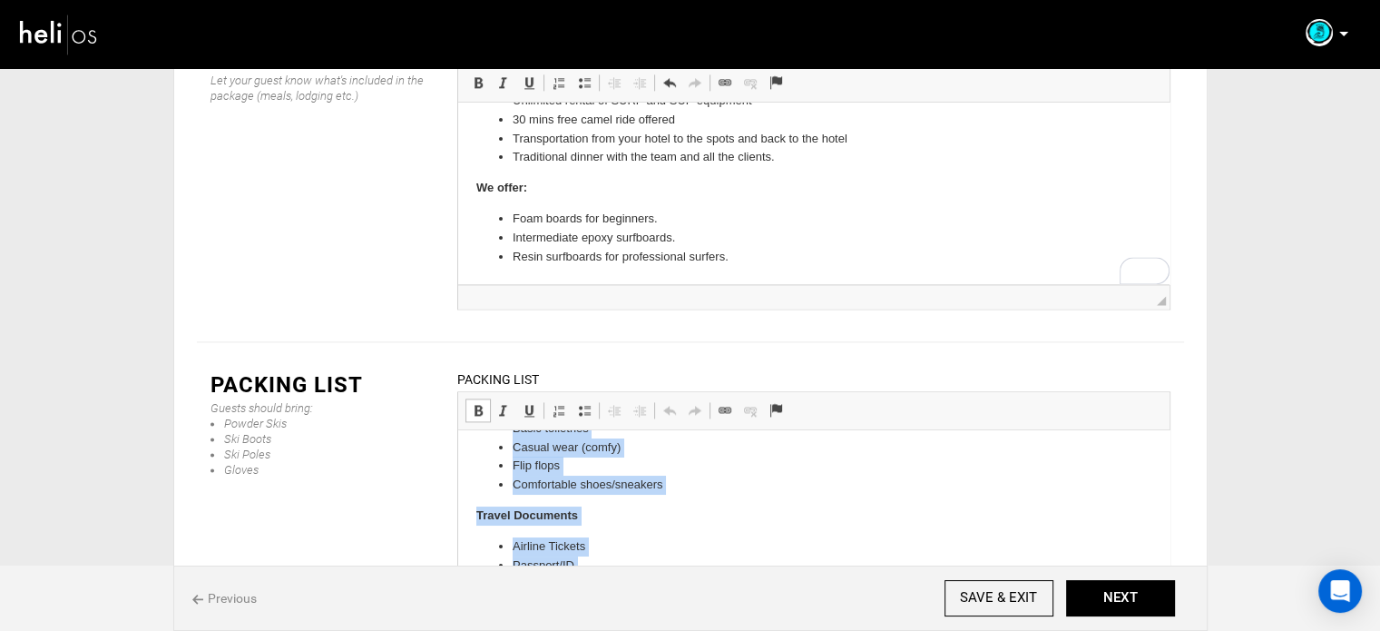
drag, startPoint x: 471, startPoint y: 454, endPoint x: 673, endPoint y: 631, distance: 268.9
click at [673, 612] on html "Recommended Bathing suit/board shorts UV shirts/cover-ups Sun hat Sunglasses Su…" at bounding box center [813, 444] width 712 height 336
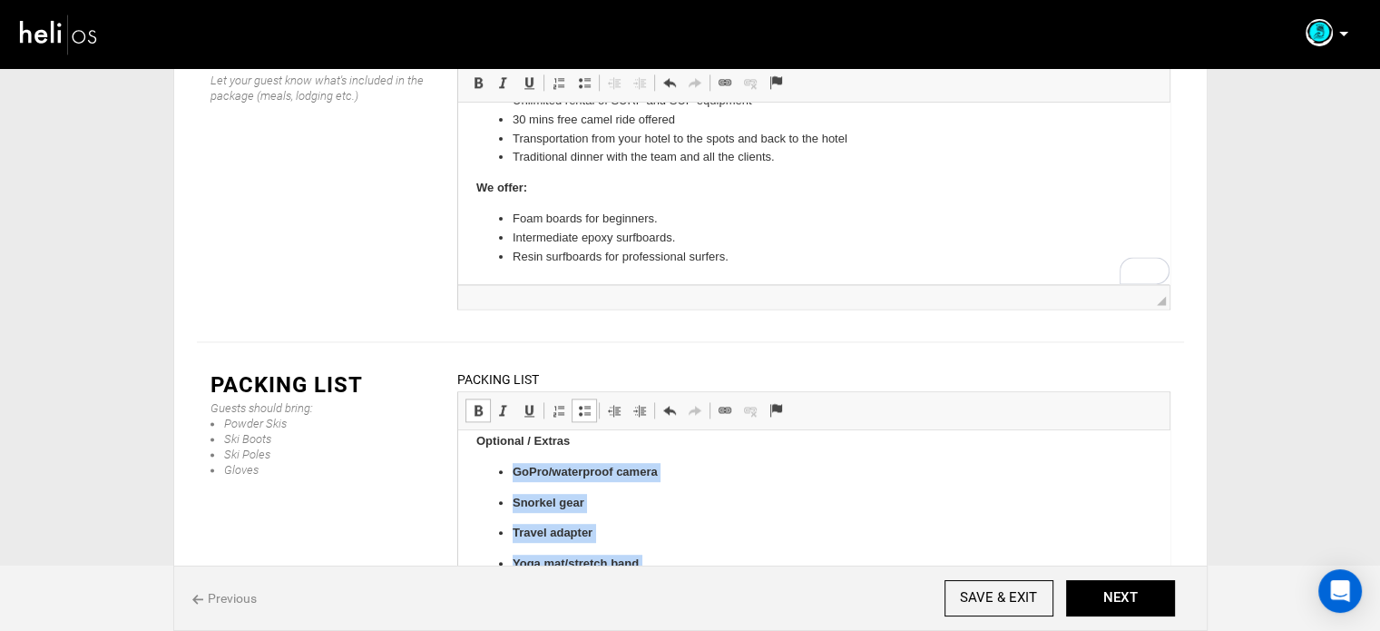
scroll to position [1242, 0]
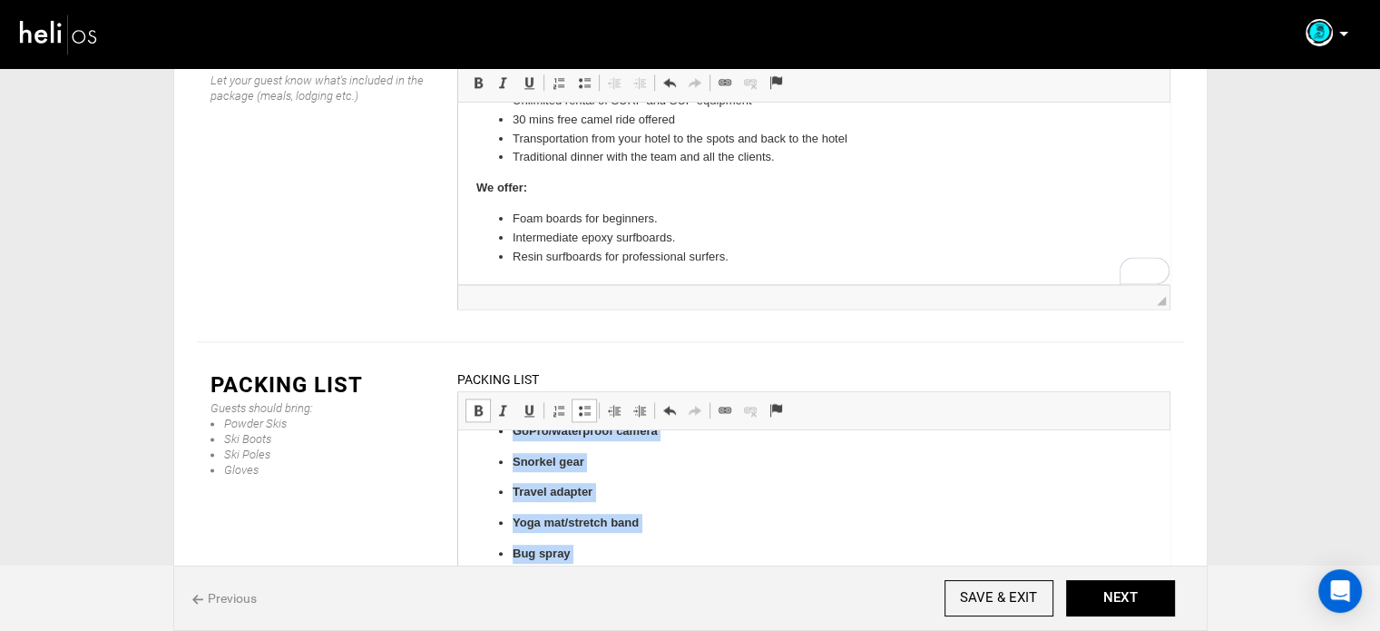
drag, startPoint x: 512, startPoint y: 543, endPoint x: 697, endPoint y: 604, distance: 195.2
click at [477, 403] on span at bounding box center [478, 410] width 15 height 15
click at [586, 403] on span at bounding box center [584, 410] width 15 height 15
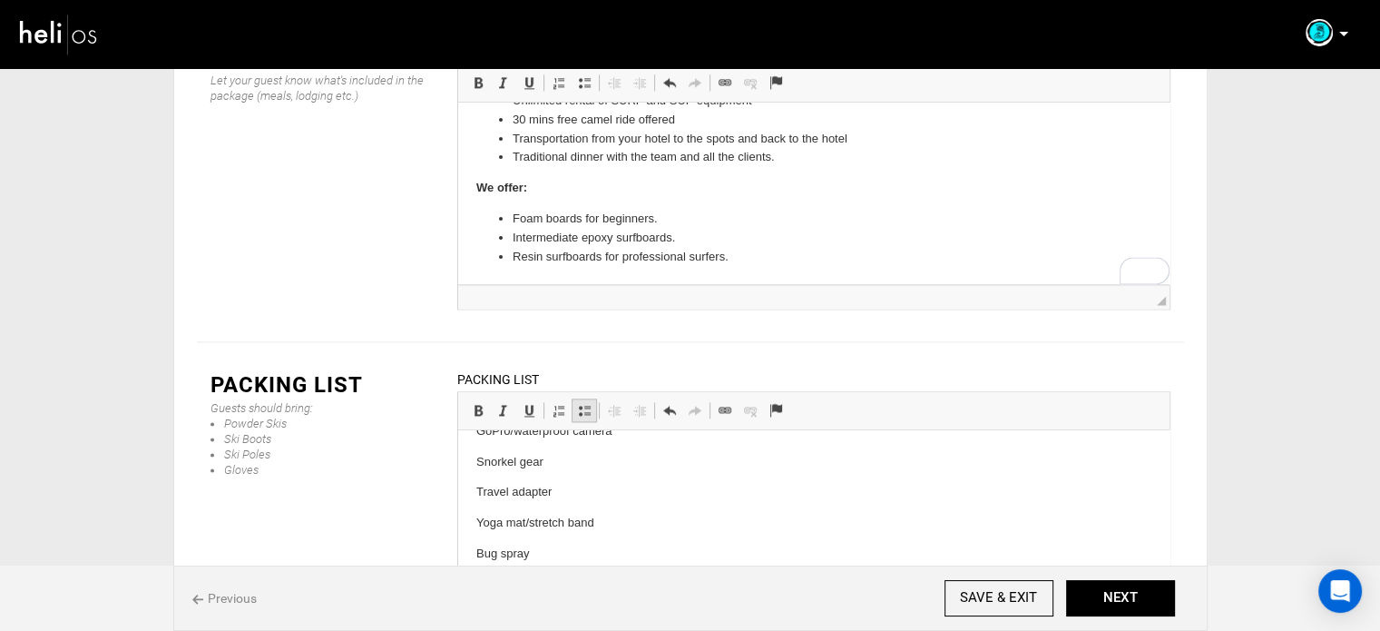
click at [586, 403] on span at bounding box center [584, 410] width 15 height 15
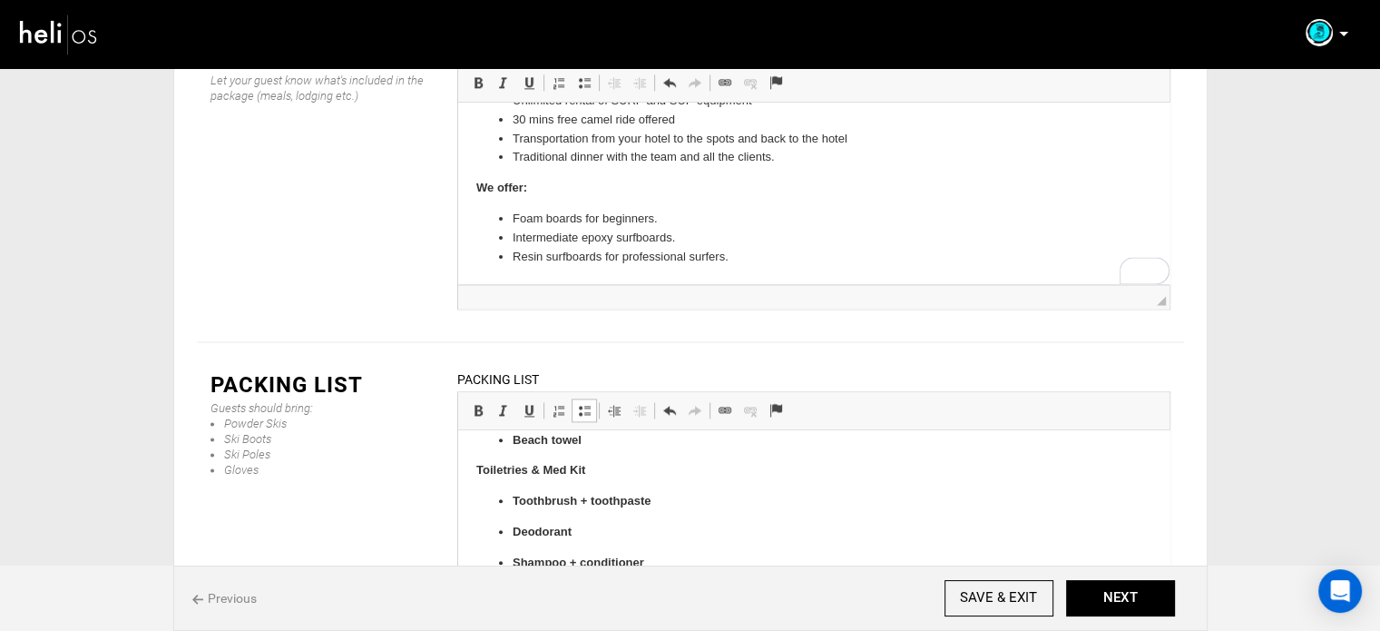
scroll to position [1027, 0]
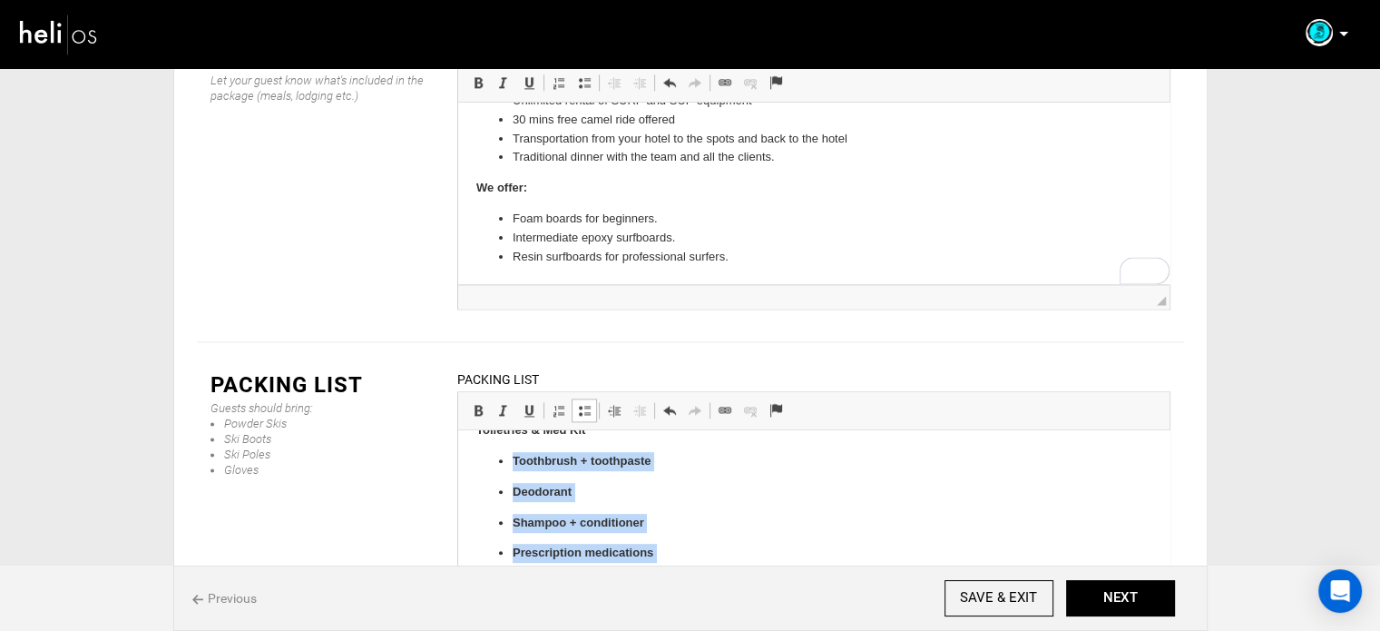
drag, startPoint x: 630, startPoint y: 516, endPoint x: 512, endPoint y: 459, distance: 131.1
click at [512, 459] on ul "Toothbrush + toothpaste Deodorant Shampoo + conditioner Prescription medication…" at bounding box center [813, 523] width 675 height 142
click at [476, 403] on span at bounding box center [478, 410] width 15 height 15
click at [586, 403] on span at bounding box center [584, 410] width 15 height 15
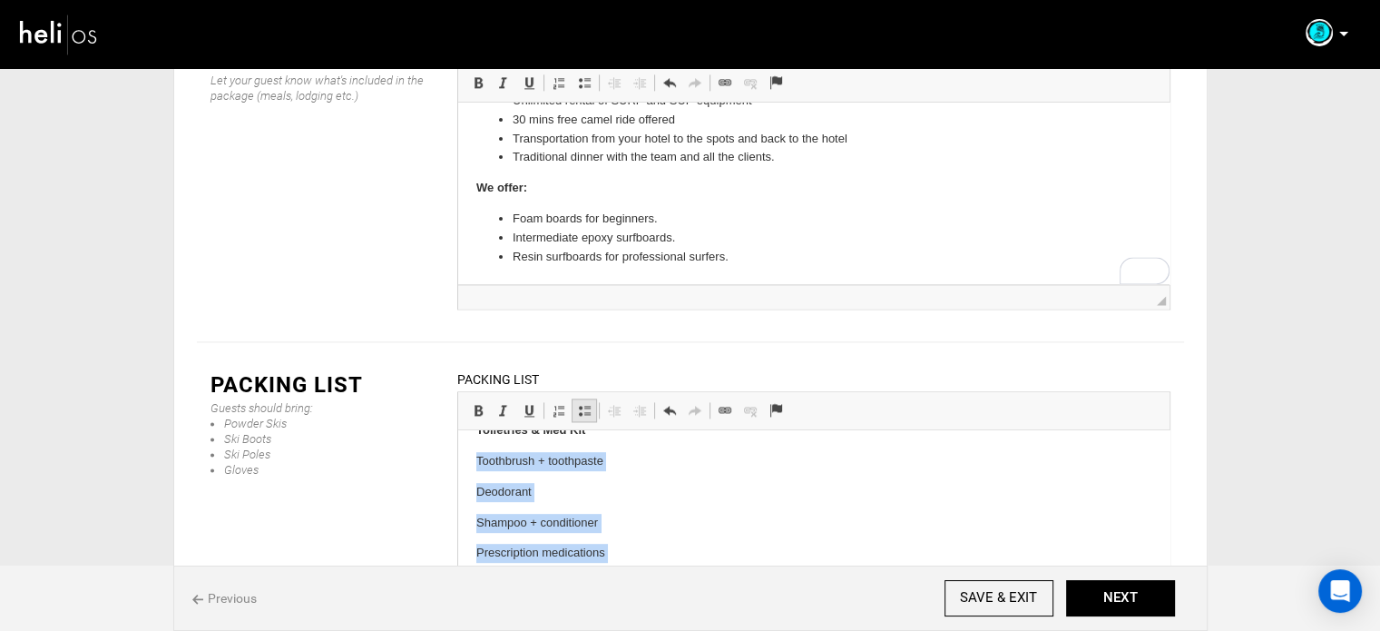
click at [586, 403] on span at bounding box center [584, 410] width 15 height 15
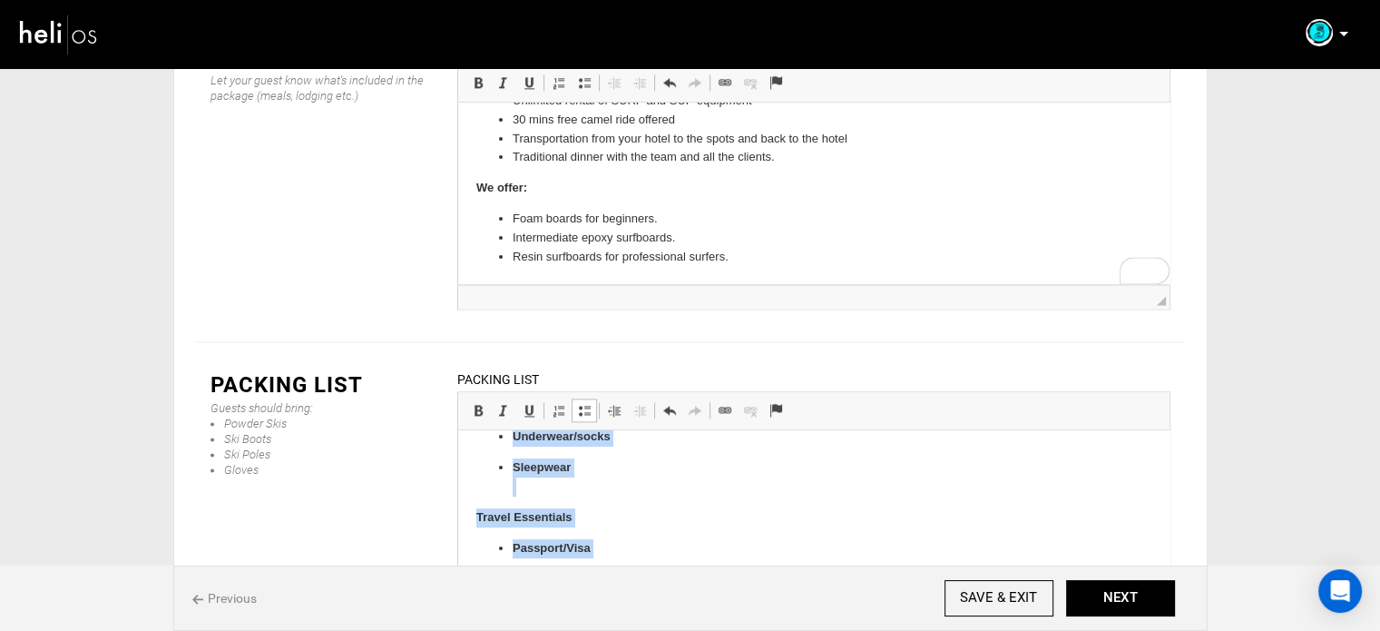
scroll to position [722, 0]
drag, startPoint x: 584, startPoint y: 491, endPoint x: 506, endPoint y: 538, distance: 91.2
click at [506, 538] on body "Surf Gear Surfboard(s) + board bag Leash(es) + spare Fins + fin key Wax (temp-s…" at bounding box center [813, 367] width 675 height 1282
click at [479, 403] on span at bounding box center [478, 410] width 15 height 15
click at [584, 403] on span at bounding box center [584, 410] width 15 height 15
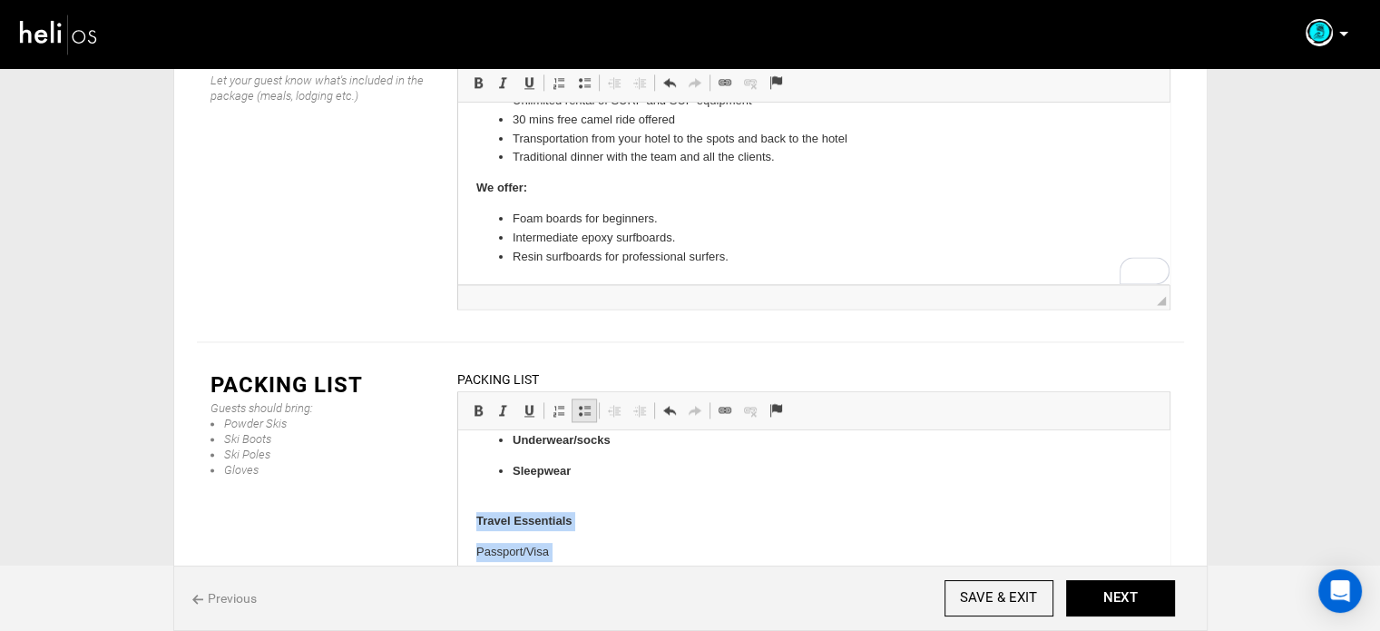
click at [584, 403] on span at bounding box center [584, 410] width 15 height 15
click at [565, 486] on p "Sleepwear" at bounding box center [813, 481] width 603 height 38
drag, startPoint x: 590, startPoint y: 450, endPoint x: 581, endPoint y: 464, distance: 16.4
click at [582, 461] on ul "T-shirts/tank tops Shorts Evening wear (light long sleeves/pants) Light jacket/…" at bounding box center [813, 349] width 675 height 264
click at [582, 467] on p "Sleepwear" at bounding box center [813, 471] width 603 height 19
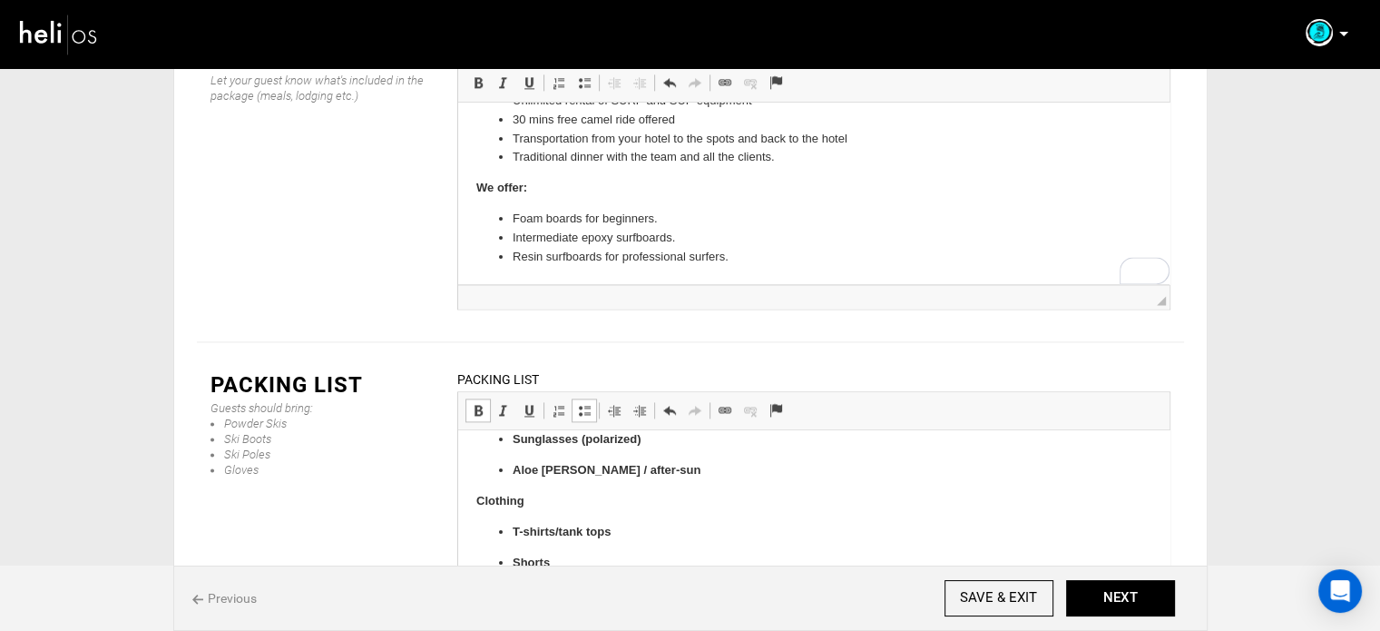
scroll to position [440, 0]
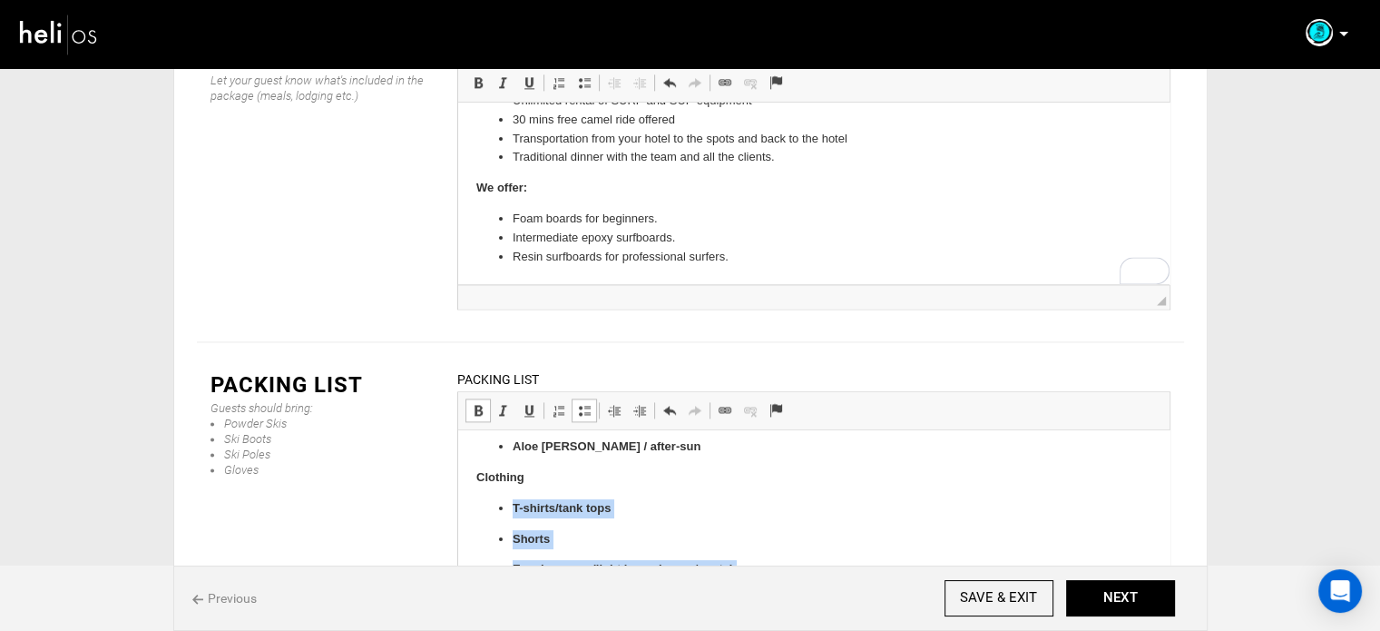
drag, startPoint x: 582, startPoint y: 467, endPoint x: 500, endPoint y: 512, distance: 93.0
click at [500, 512] on ul "T-shirts/tank tops Shorts Evening wear (light long sleeves/pants) Light jacket/…" at bounding box center [813, 631] width 675 height 264
click at [475, 403] on span at bounding box center [478, 410] width 15 height 15
click at [584, 403] on span at bounding box center [584, 410] width 15 height 15
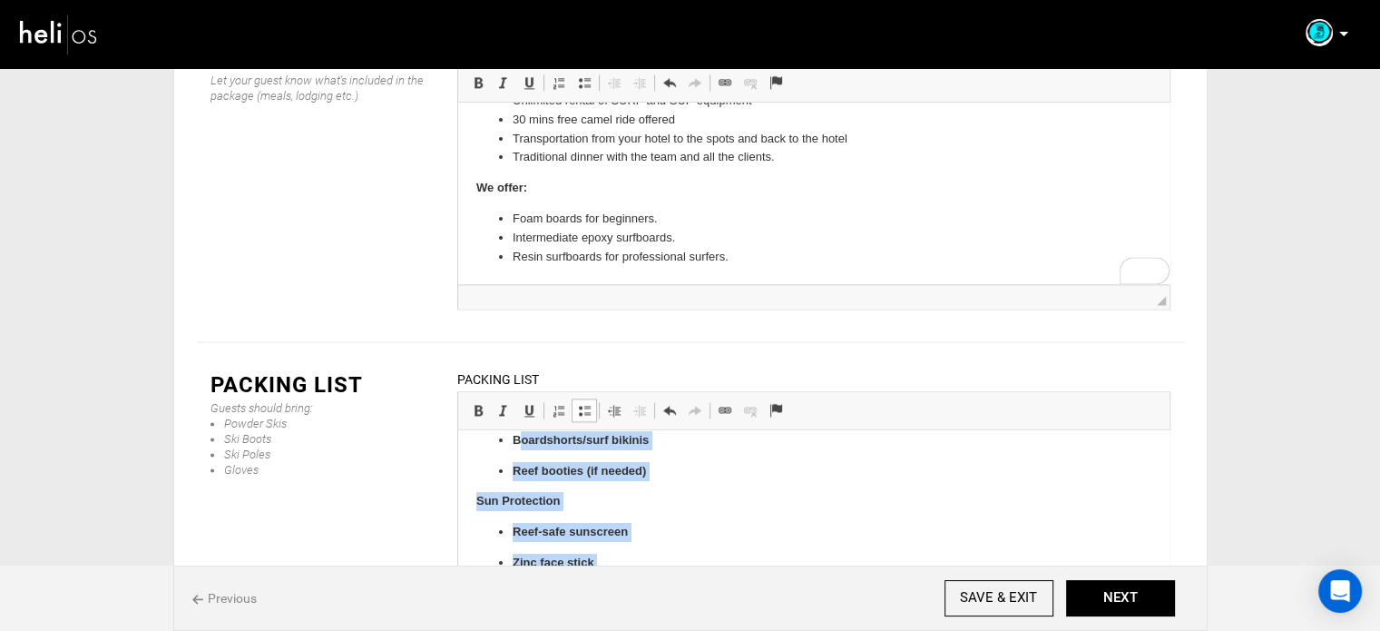
scroll to position [189, 0]
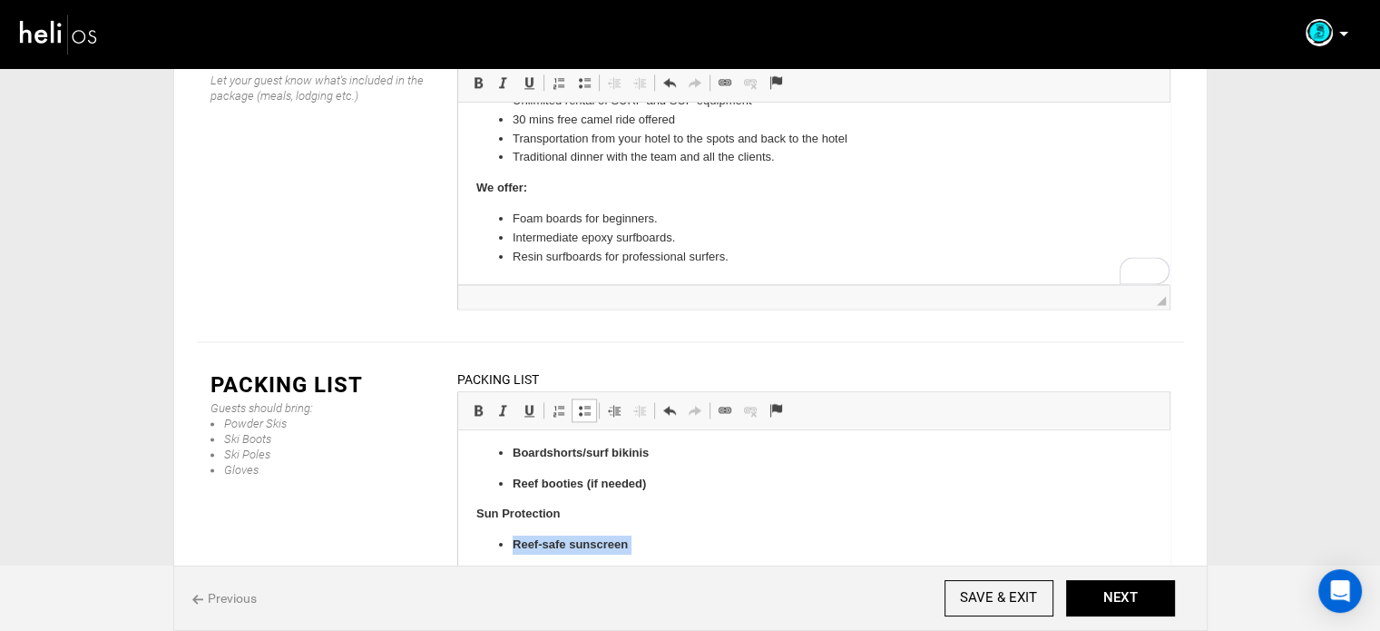
drag, startPoint x: 615, startPoint y: 449, endPoint x: 497, endPoint y: 535, distance: 146.1
click at [497, 535] on ul "Reef-safe sunscreen Zinc face stick SPF lip balm Hat / surf cap Sunglasses (pol…" at bounding box center [813, 621] width 675 height 172
click at [473, 403] on span at bounding box center [478, 410] width 15 height 15
click at [592, 398] on link "Insert/Remove Bulleted List" at bounding box center [584, 410] width 25 height 24
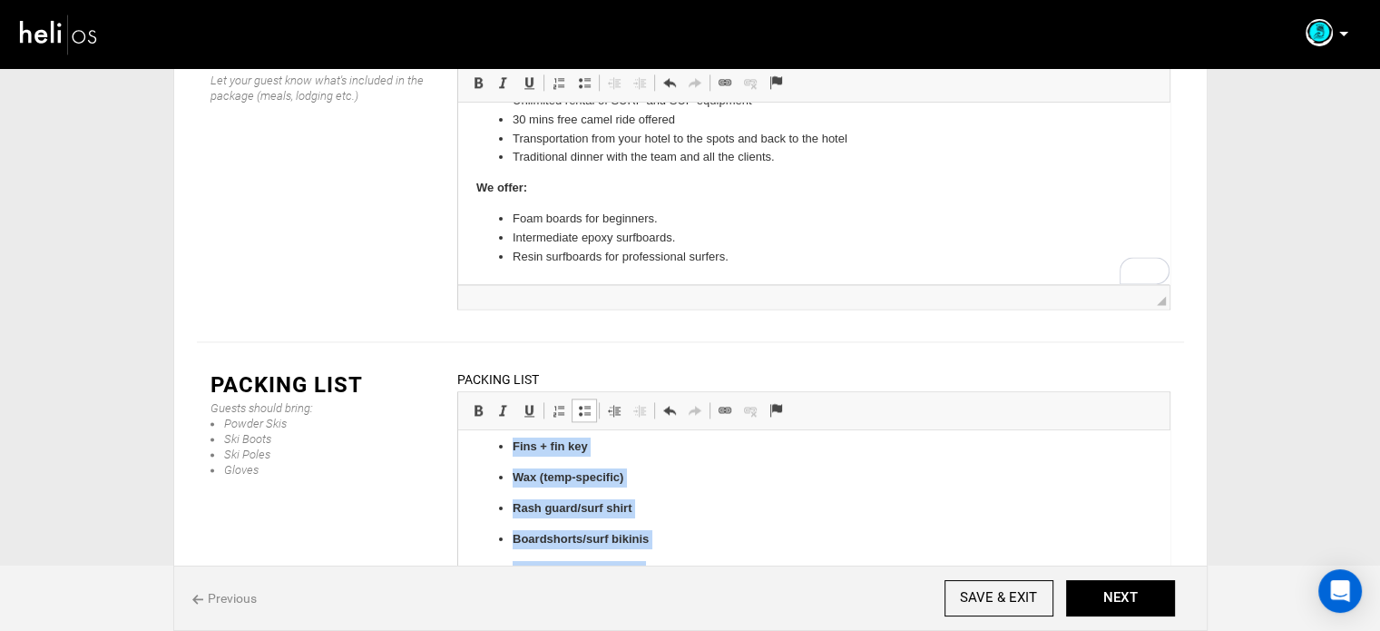
scroll to position [0, 0]
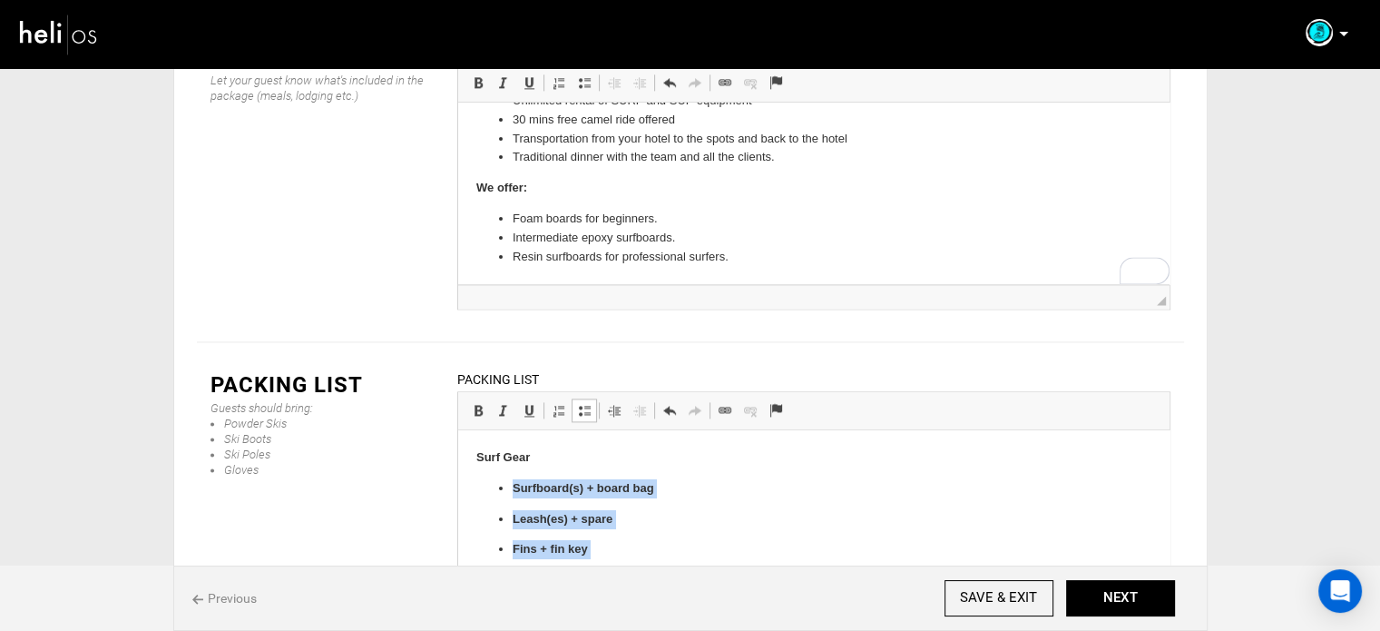
drag, startPoint x: 645, startPoint y: 488, endPoint x: 503, endPoint y: 466, distance: 144.3
click at [506, 492] on ul "Surfboard(s) + board bag Leash(es) + spare Fins + fin key Wax (temp-specific) R…" at bounding box center [813, 580] width 675 height 203
click at [475, 403] on span at bounding box center [478, 410] width 15 height 15
click at [582, 403] on span at bounding box center [584, 410] width 15 height 15
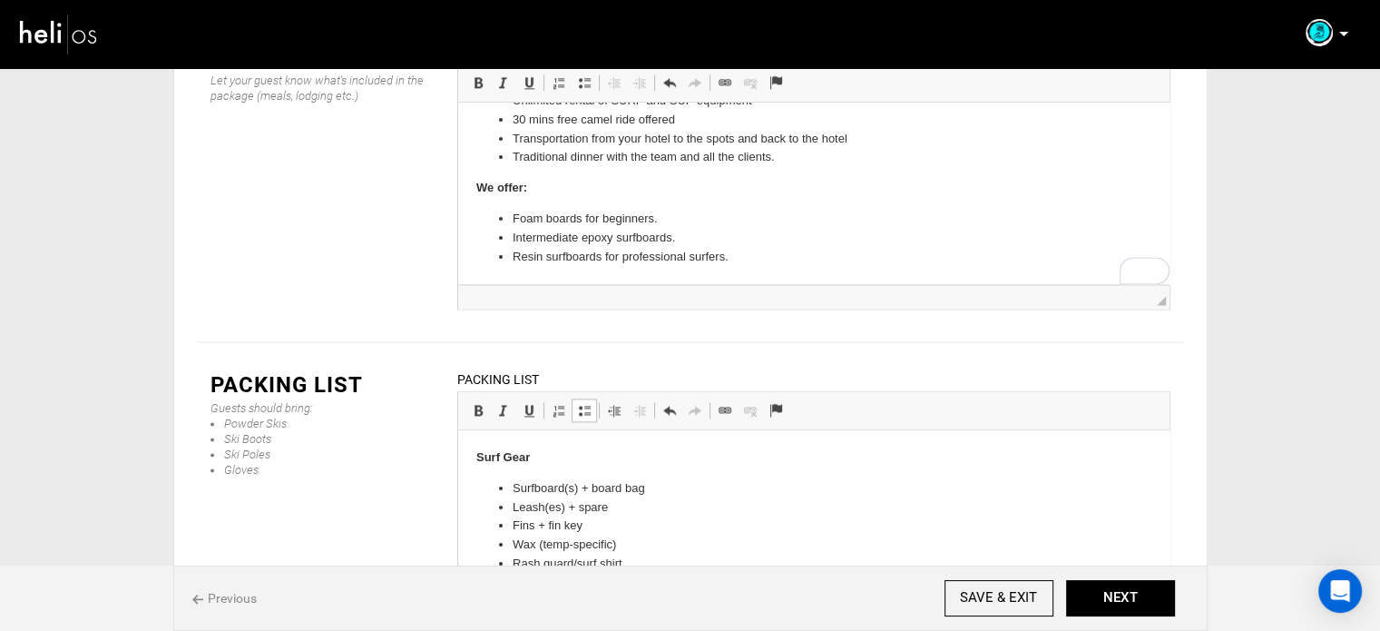
click at [556, 458] on p "Surf Gear" at bounding box center [813, 457] width 675 height 19
click at [1091, 594] on button "NEXT" at bounding box center [1120, 598] width 109 height 36
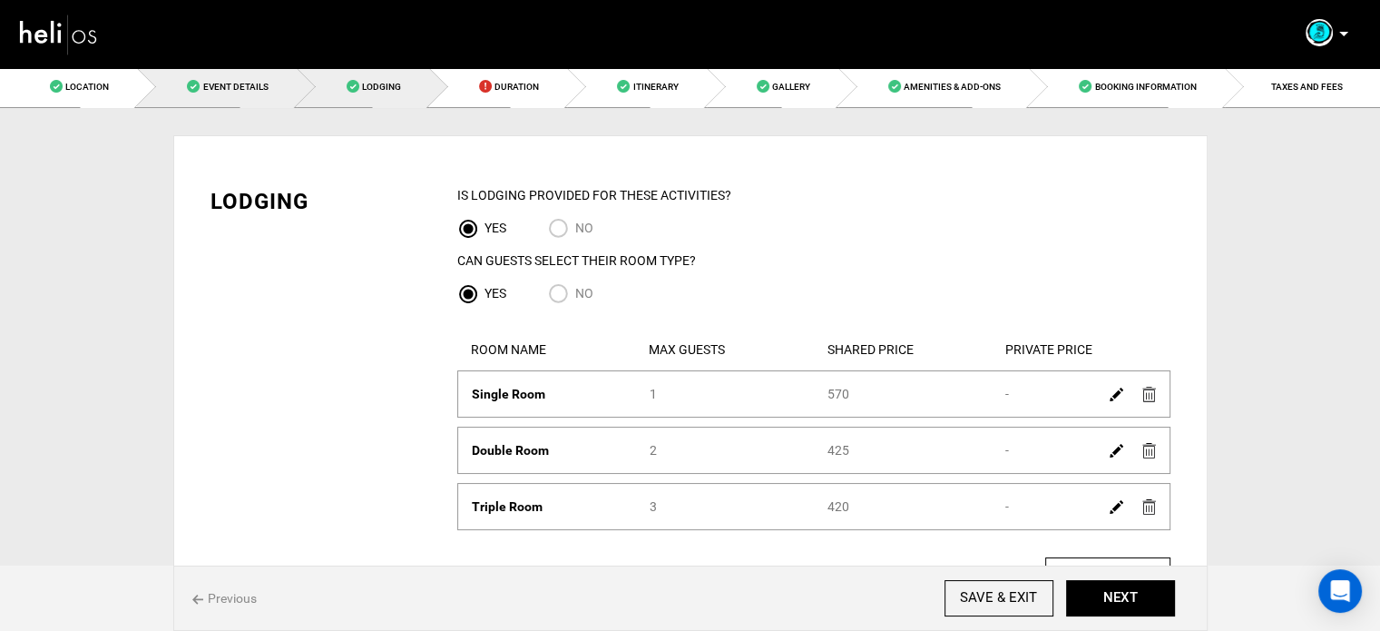
click at [258, 106] on link "Event Details" at bounding box center [216, 86] width 159 height 41
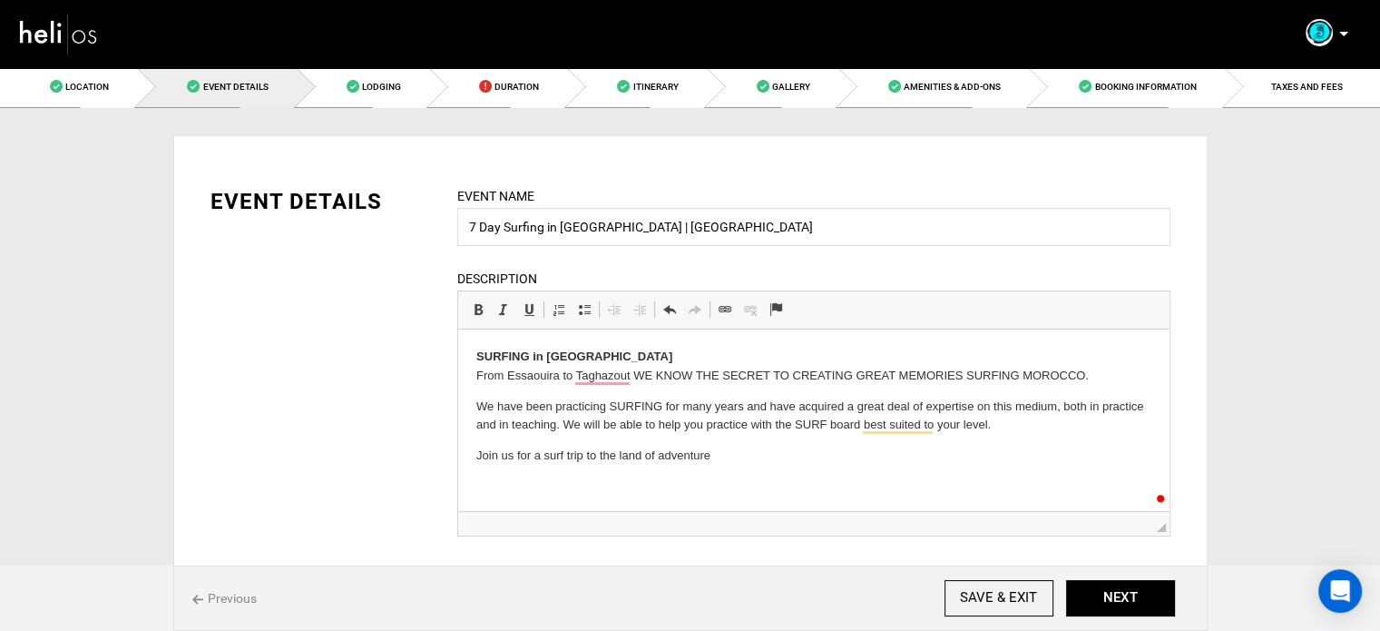
click at [740, 456] on p "Join us for a surf trip to the land of adventure" at bounding box center [813, 456] width 675 height 19
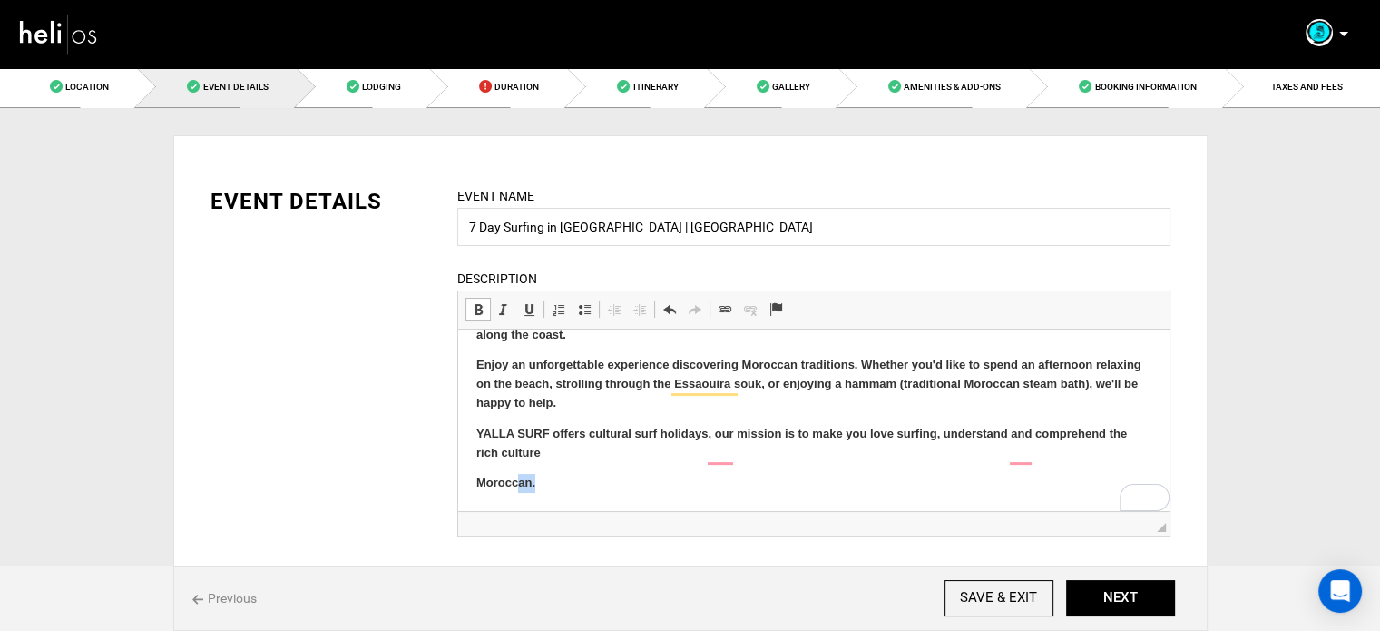
scroll to position [343, 0]
drag, startPoint x: 544, startPoint y: 502, endPoint x: 467, endPoint y: 499, distance: 76.3
click at [467, 499] on html "SURFING in Morocco From Essaouira to Taghazout WE KNOW THE SECRET TO CREATING G…" at bounding box center [813, 248] width 712 height 525
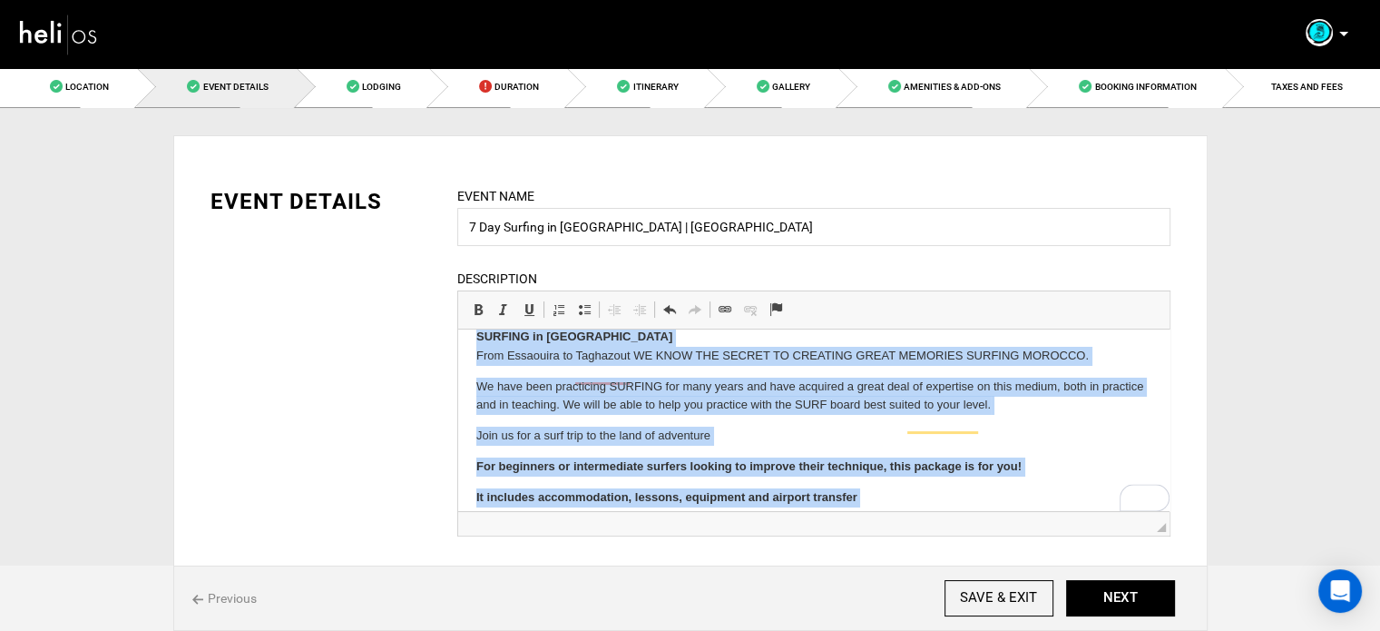
scroll to position [0, 0]
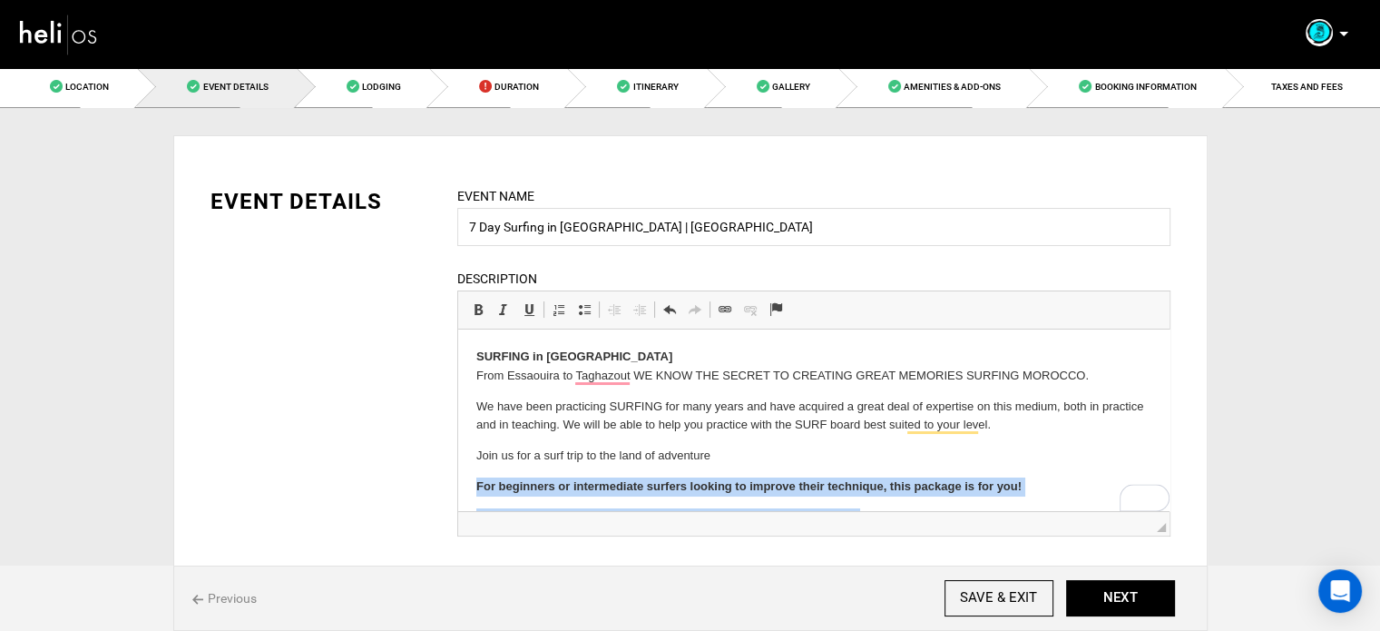
drag, startPoint x: 549, startPoint y: 490, endPoint x: 466, endPoint y: 494, distance: 82.7
click at [466, 494] on html "SURFING in Morocco From Essaouira to Taghazout WE KNOW THE SECRET TO CREATING G…" at bounding box center [813, 576] width 712 height 494
click at [479, 309] on span at bounding box center [478, 309] width 15 height 15
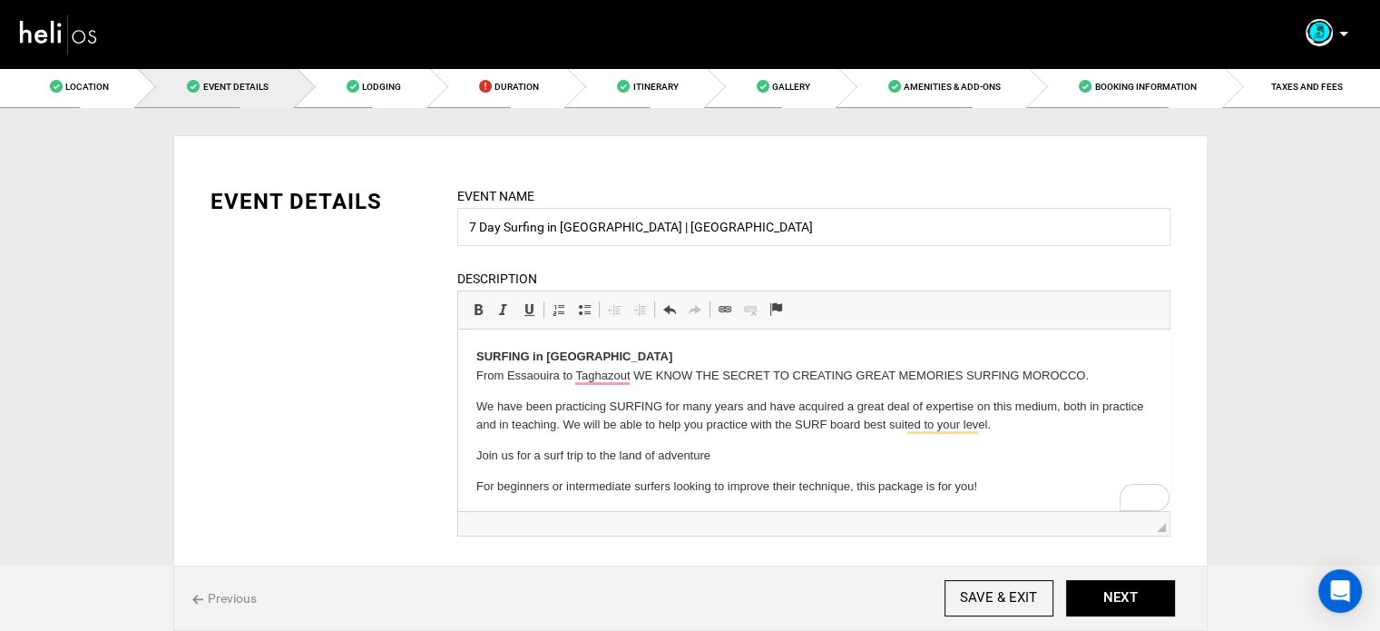
click at [740, 453] on p "Join us for a surf trip to the land of adventure" at bounding box center [813, 456] width 675 height 19
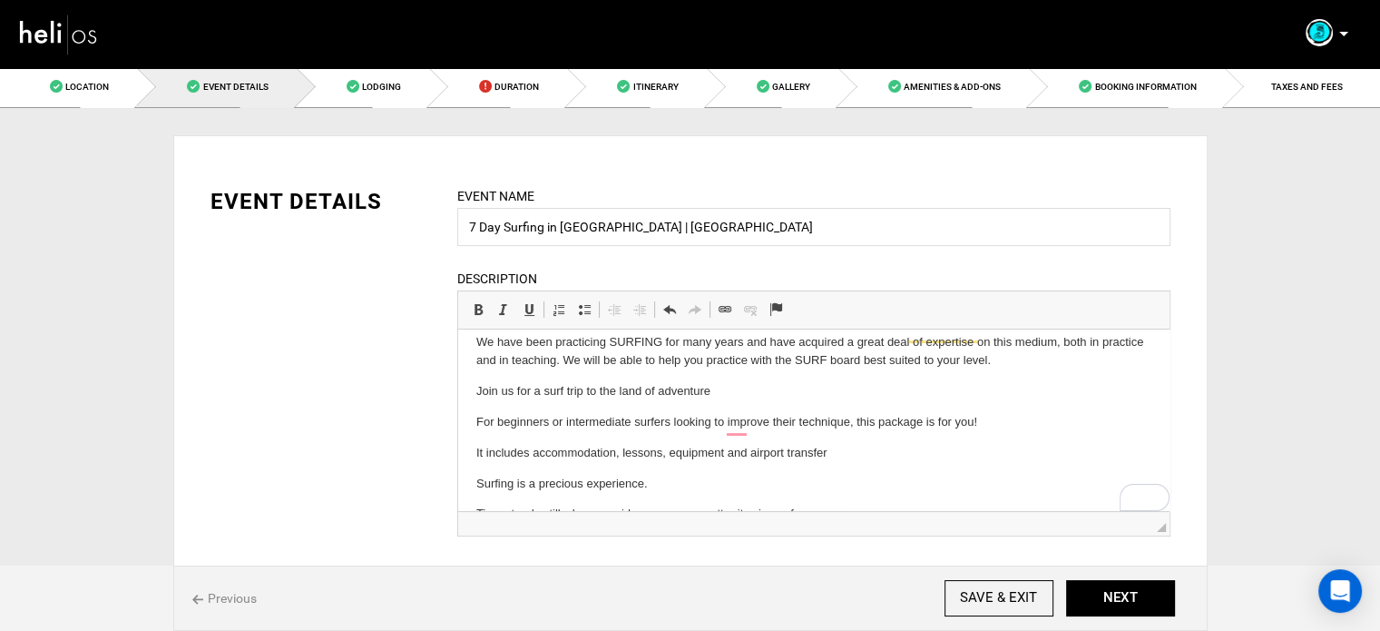
scroll to position [91, 0]
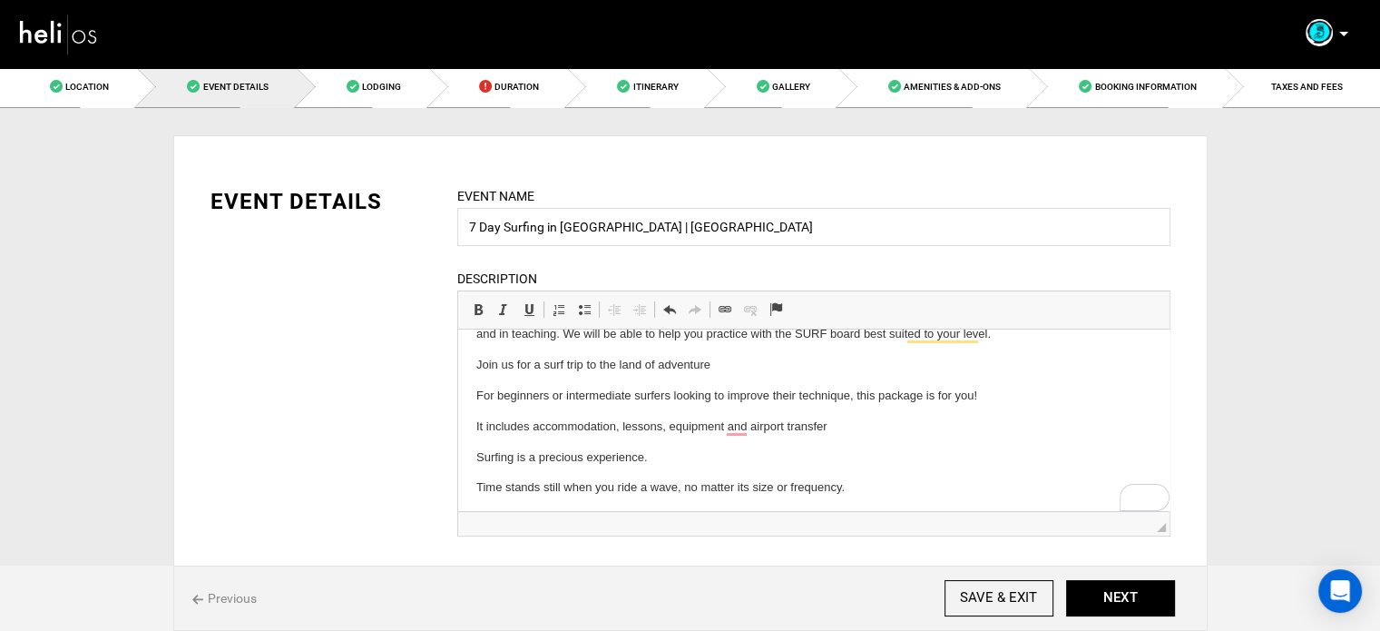
click at [466, 427] on html "SURFING in Morocco From Essaouira to Taghazout WE KNOW THE SECRET TO CREATING G…" at bounding box center [813, 467] width 712 height 457
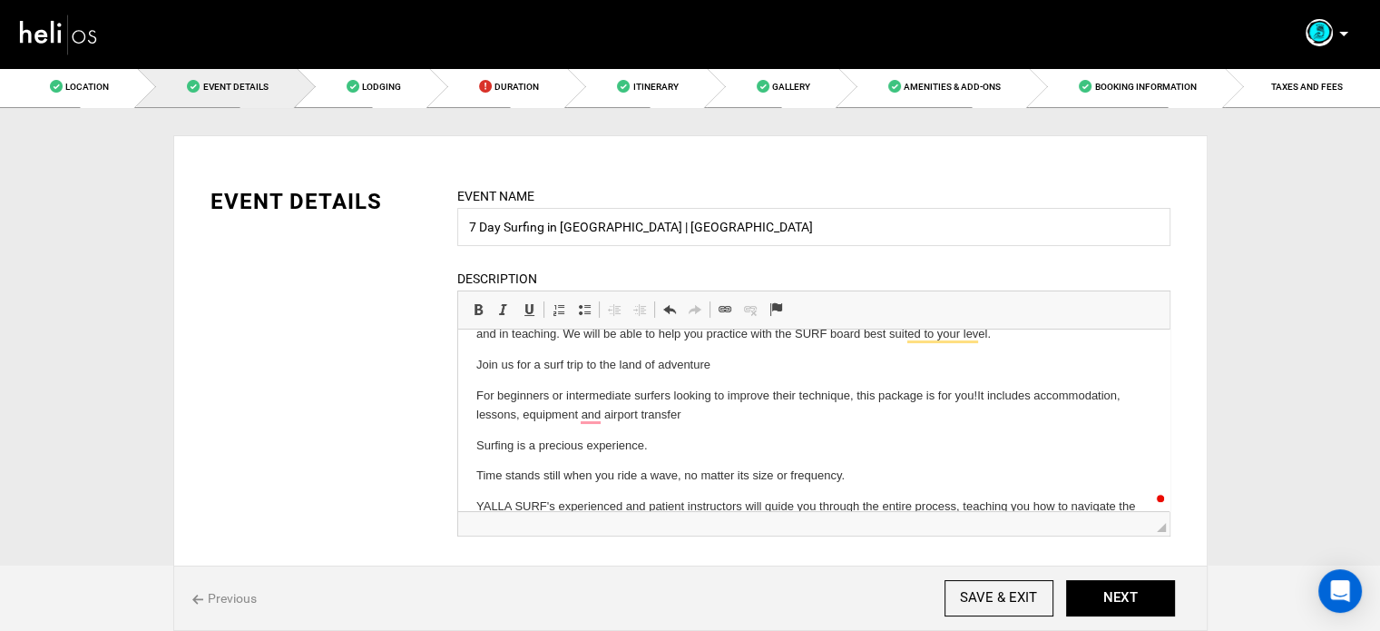
click at [471, 474] on html "SURFING in Morocco From Essaouira to Taghazout WE KNOW THE SECRET TO CREATING G…" at bounding box center [813, 461] width 712 height 445
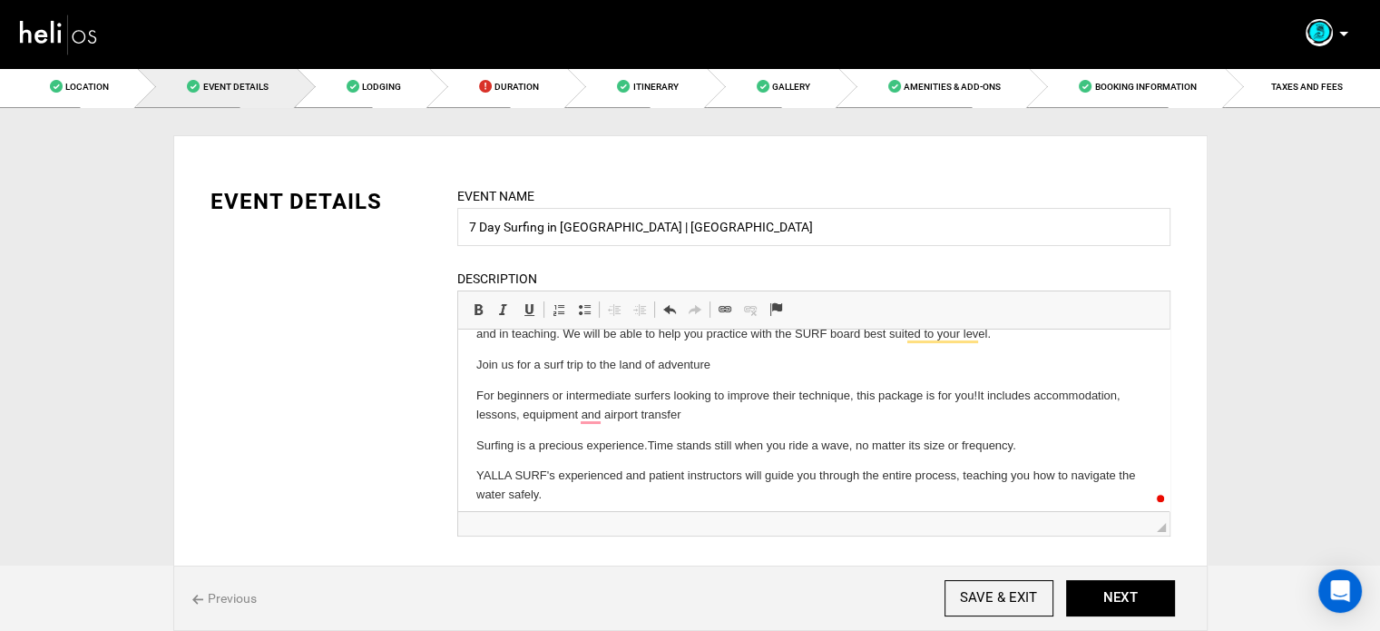
click at [476, 450] on p "Surfing is a precious experience. Time stands still when you ride a wave, no ma…" at bounding box center [813, 446] width 675 height 19
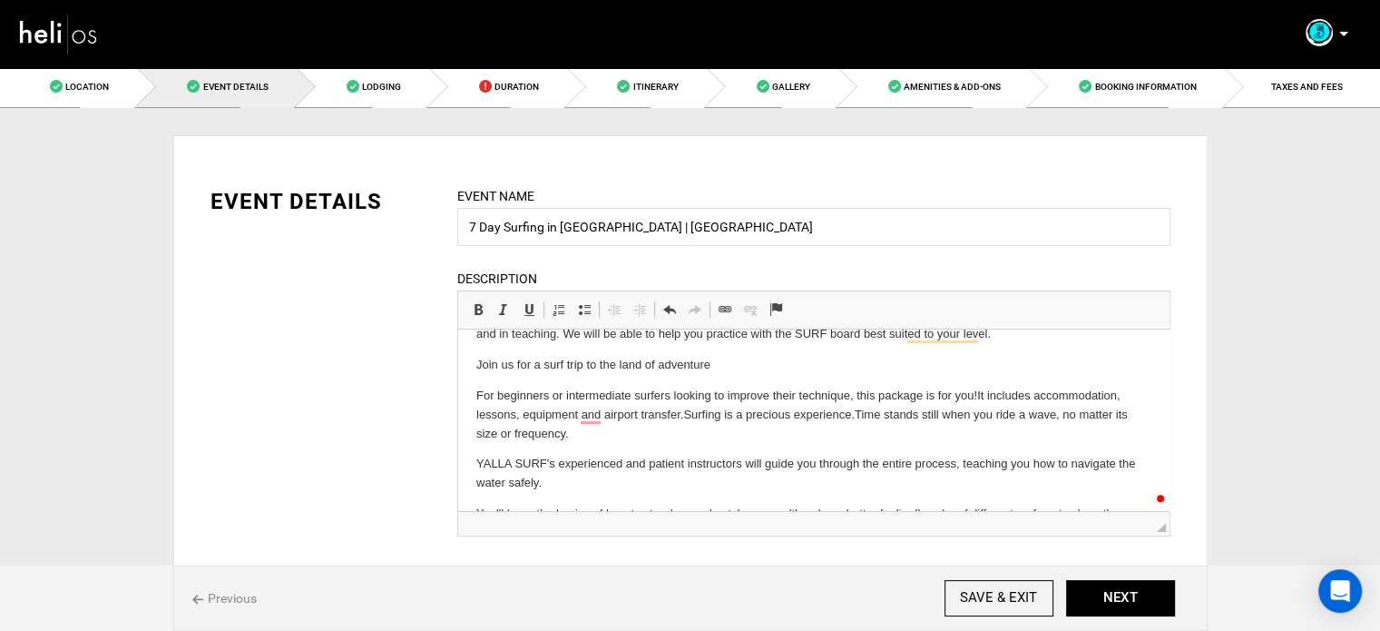
click at [476, 468] on p "YALLA SURF's experienced and patient instructors will guide you through the ent…" at bounding box center [813, 474] width 675 height 38
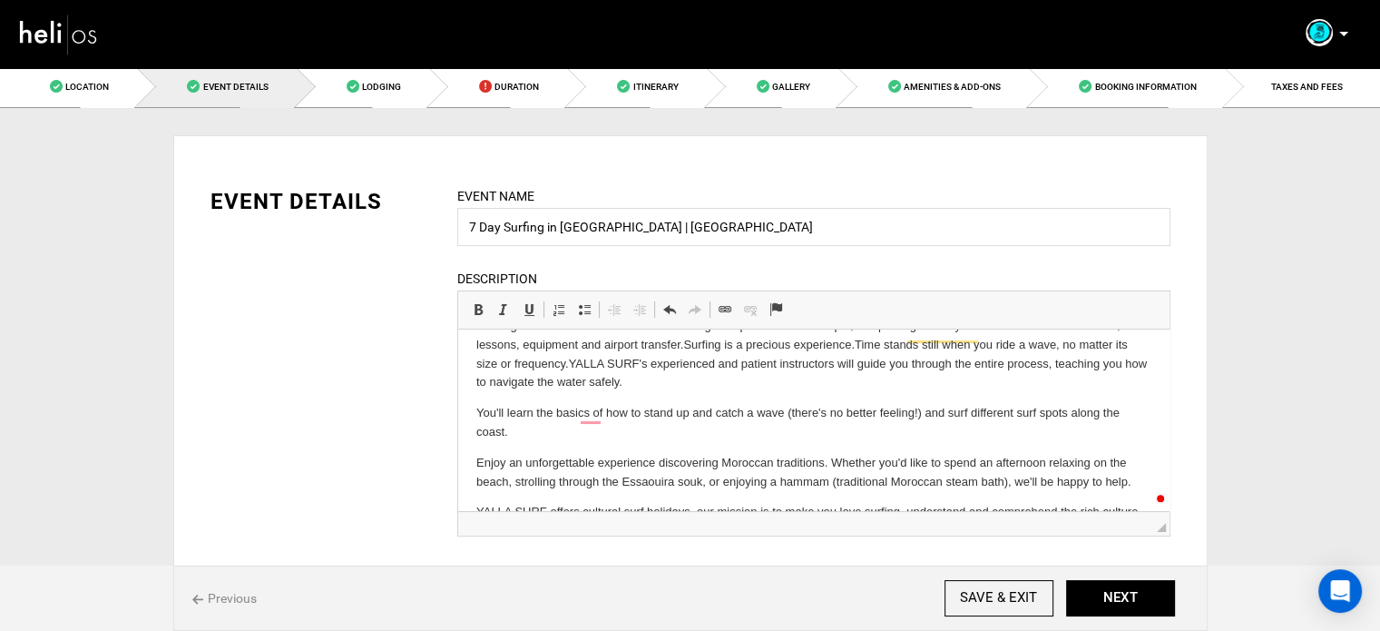
scroll to position [182, 0]
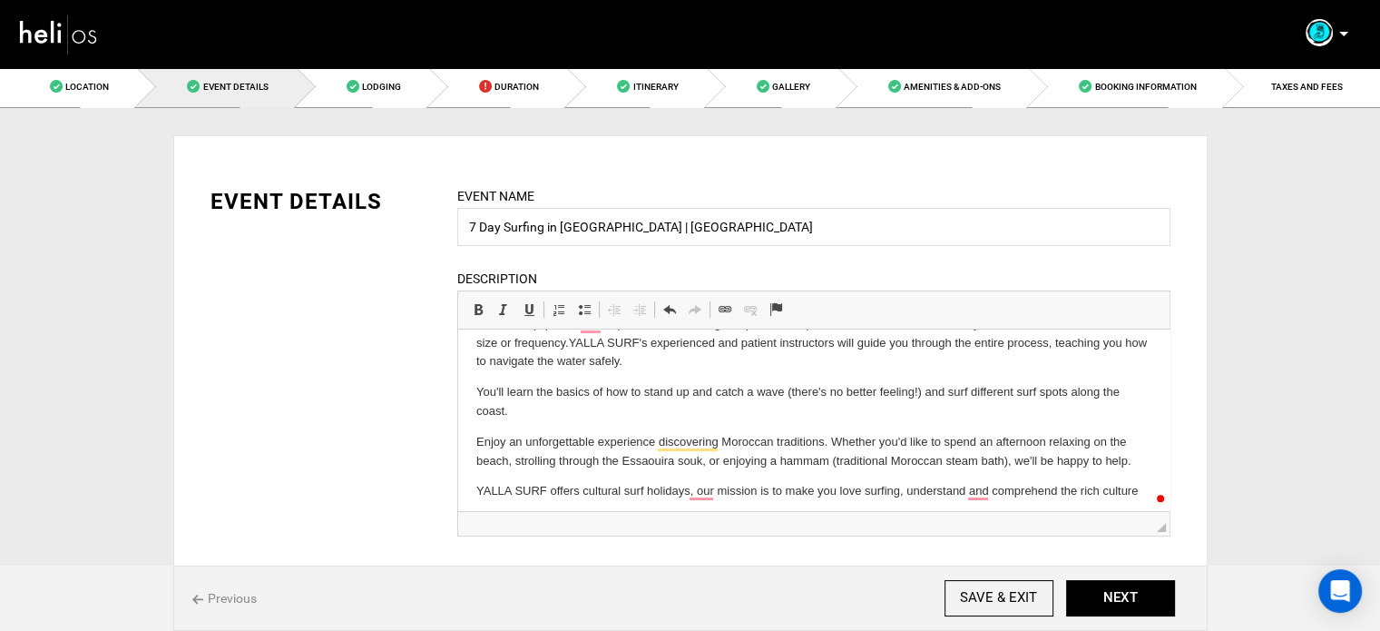
click at [468, 440] on html "SURFING in Morocco From Essaouira to Taghazout WE KNOW THE SECRET TO CREATING G…" at bounding box center [813, 333] width 712 height 371
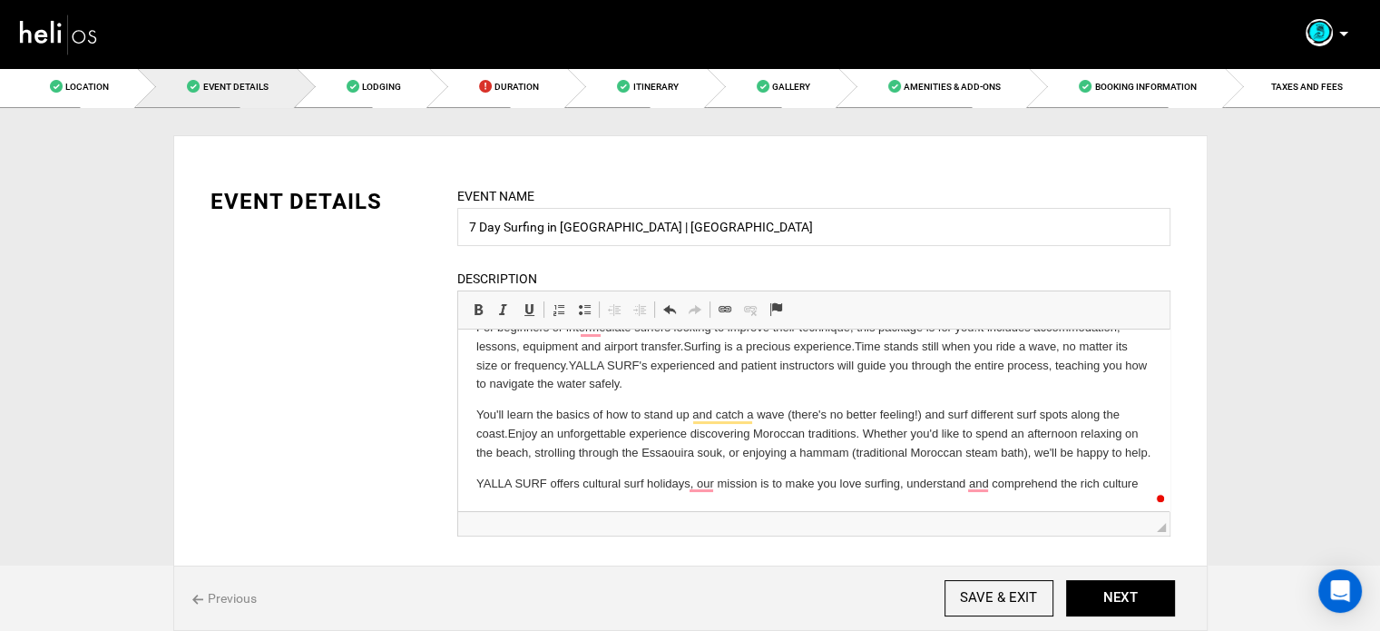
click at [467, 485] on html "SURFING in Morocco From Essaouira to Taghazout WE KNOW THE SECRET TO CREATING G…" at bounding box center [813, 341] width 712 height 340
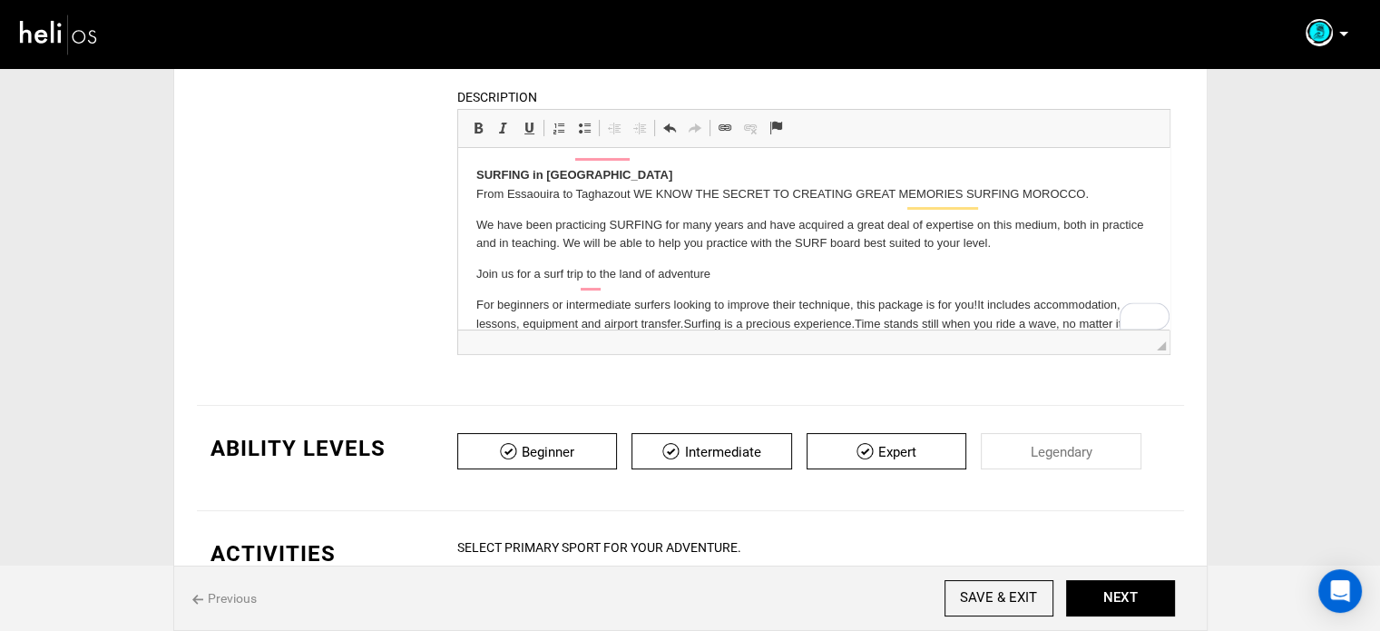
scroll to position [0, 0]
drag, startPoint x: 470, startPoint y: 272, endPoint x: 723, endPoint y: 273, distance: 253.2
click at [723, 273] on html "SURFING in Morocco From Essaouira to Taghazout WE KNOW THE SECRET TO CREATING G…" at bounding box center [813, 322] width 712 height 348
drag, startPoint x: 758, startPoint y: 273, endPoint x: 775, endPoint y: 273, distance: 17.2
click at [758, 273] on p "Join us for a surf trip to the land of adventure" at bounding box center [813, 274] width 675 height 19
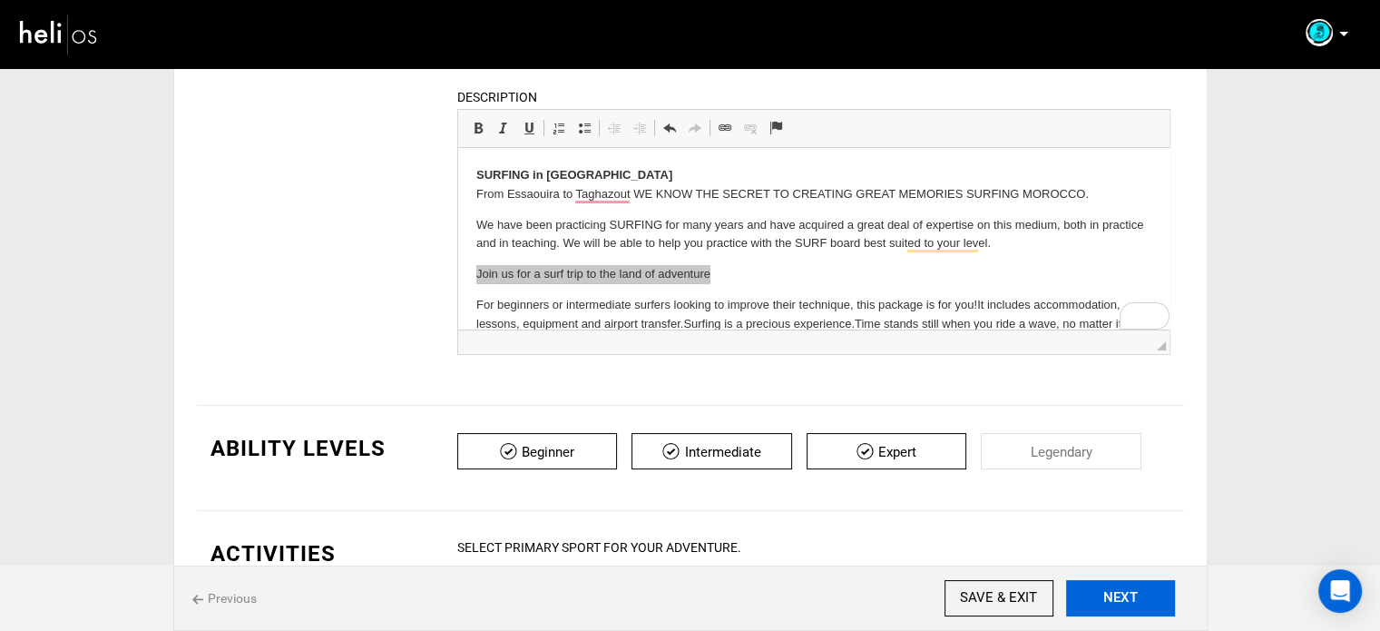
click at [1126, 593] on button "NEXT" at bounding box center [1120, 598] width 109 height 36
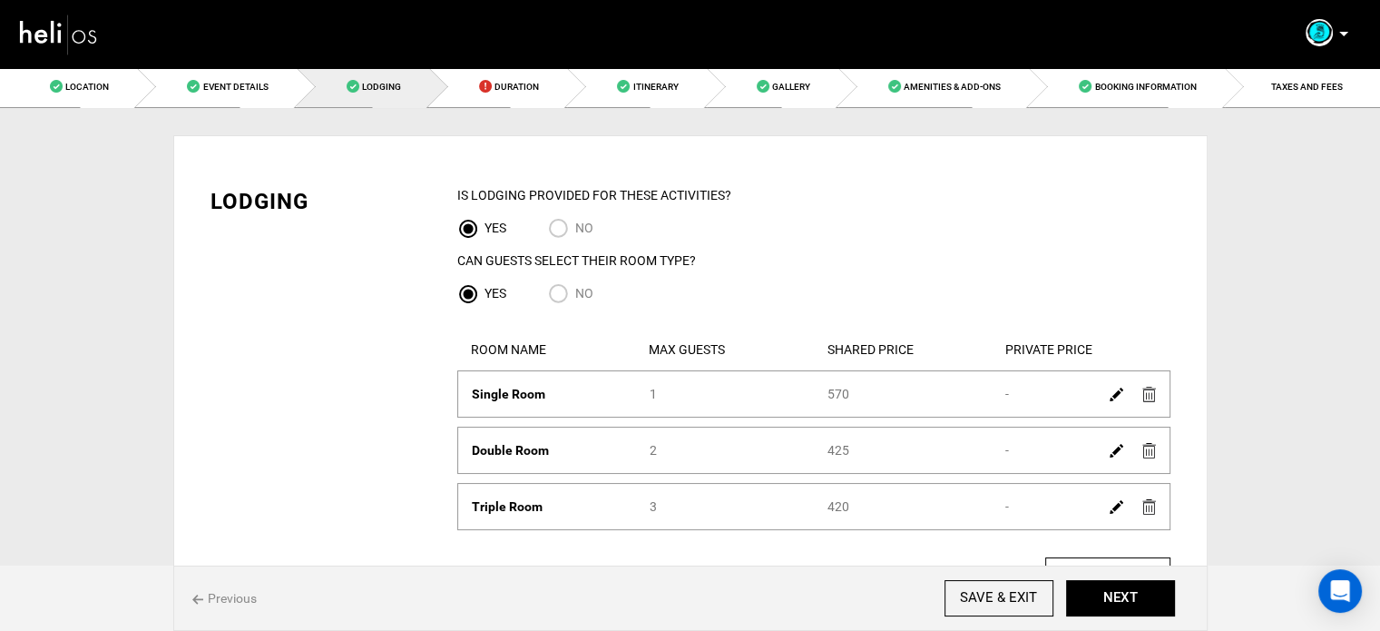
click at [1115, 504] on img at bounding box center [1117, 507] width 14 height 14
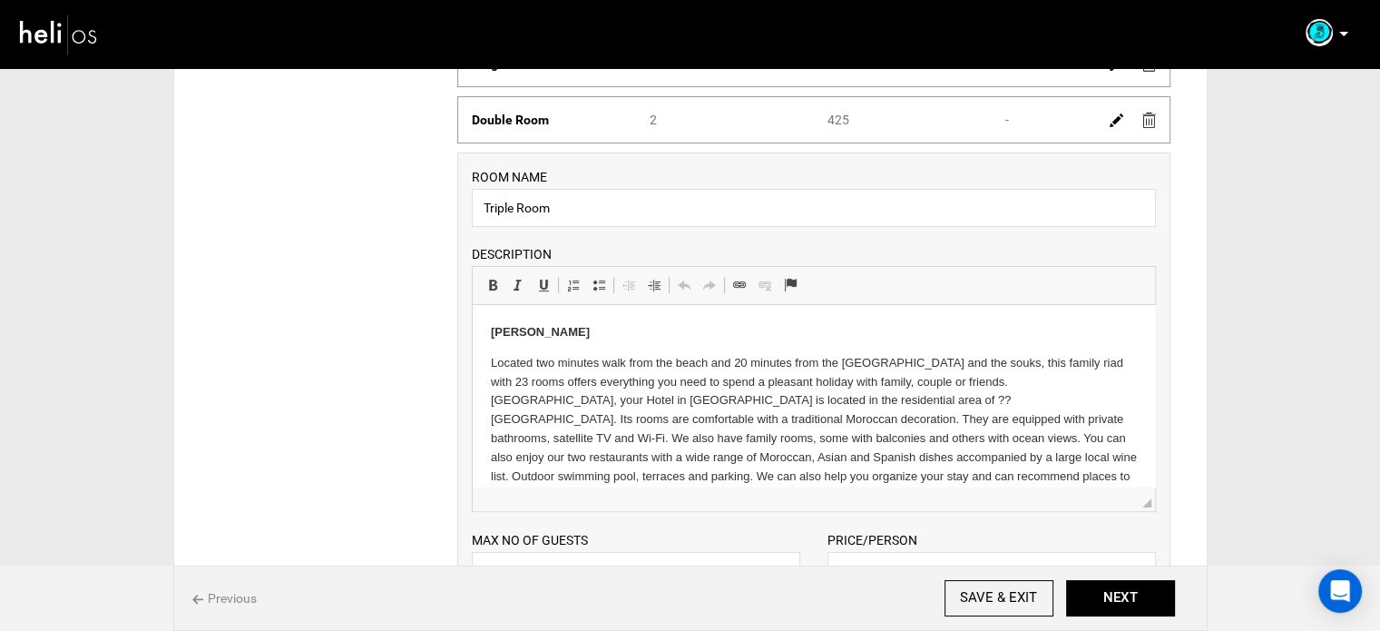
scroll to position [363, 0]
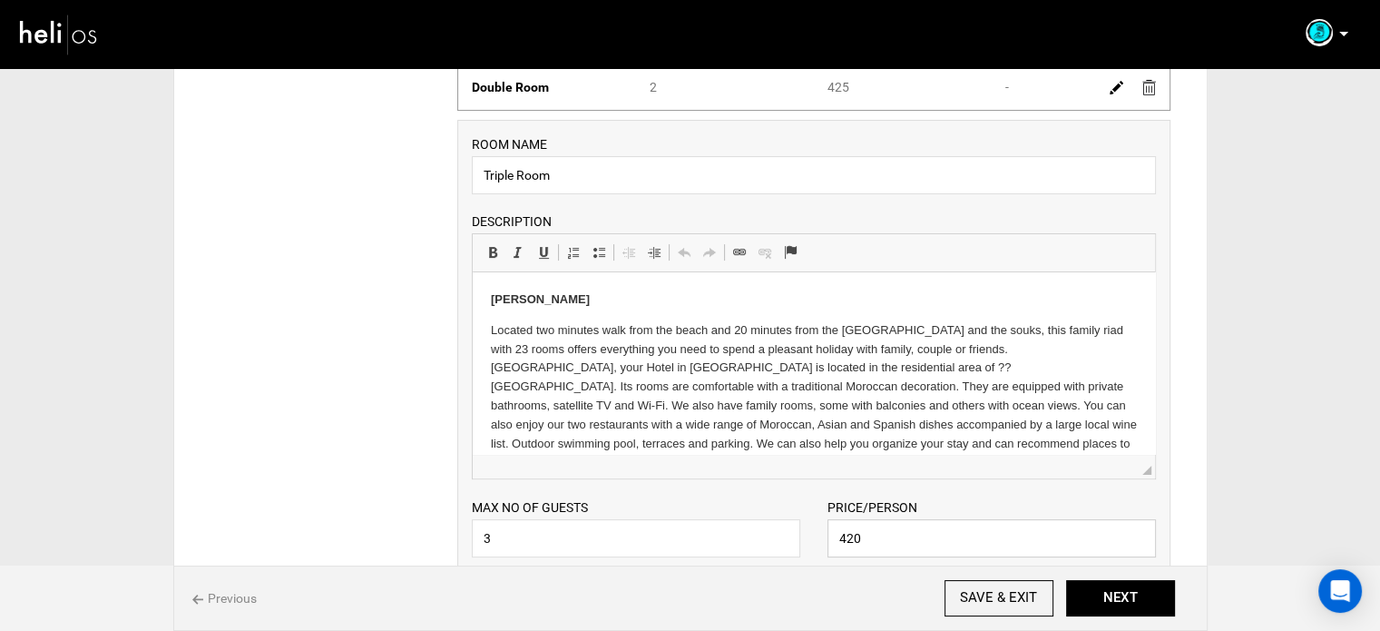
drag, startPoint x: 849, startPoint y: 535, endPoint x: 869, endPoint y: 536, distance: 20.0
click at [869, 536] on input "420" at bounding box center [992, 538] width 329 height 38
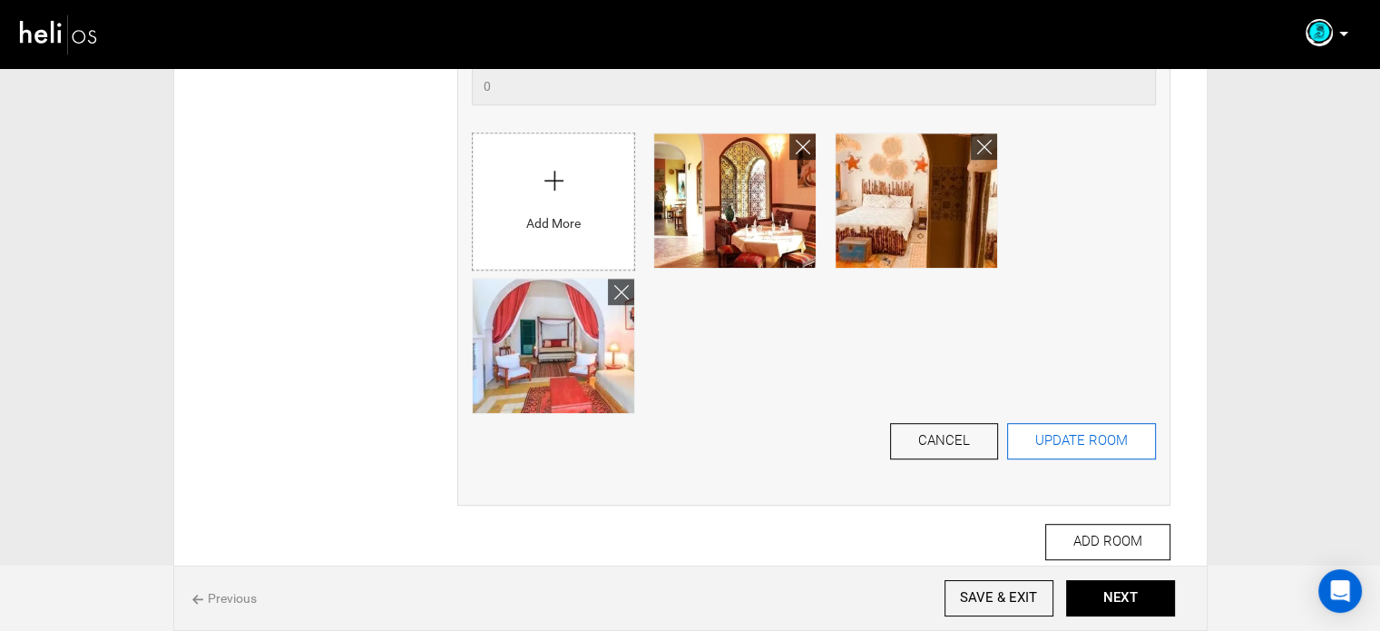
type input "450"
click at [1070, 446] on button "UPDATE ROOM" at bounding box center [1081, 441] width 149 height 36
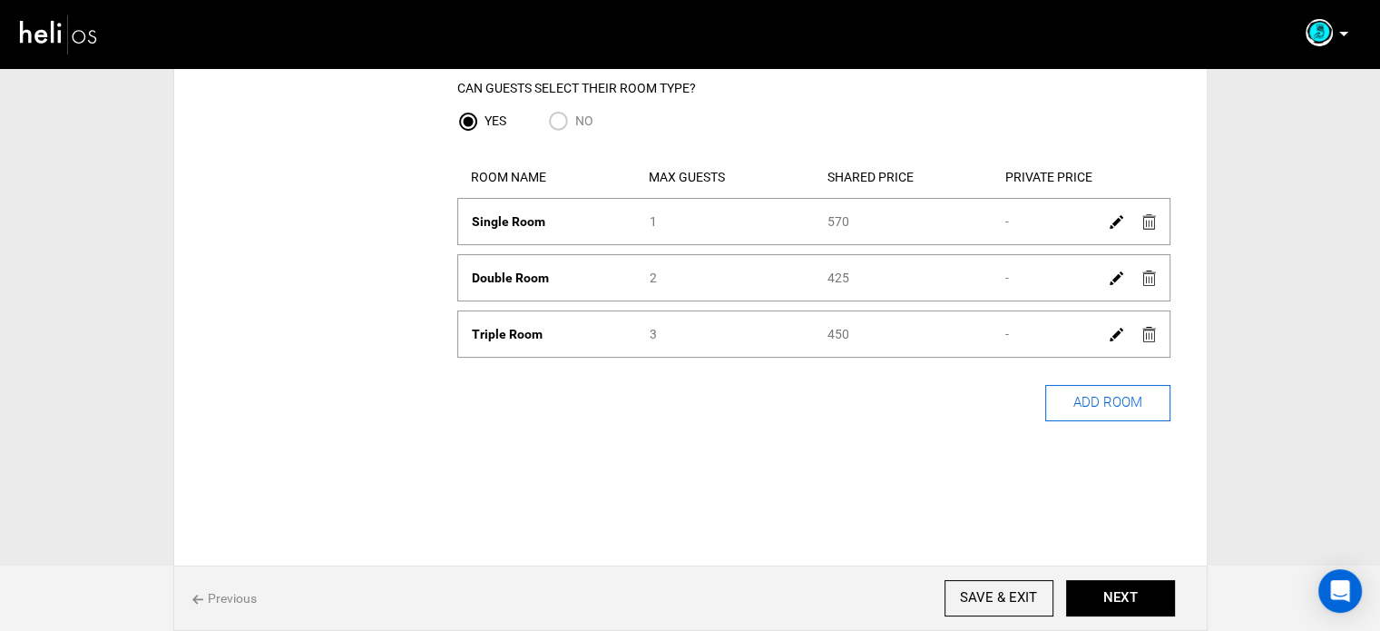
scroll to position [172, 0]
click at [1113, 275] on img at bounding box center [1117, 278] width 14 height 14
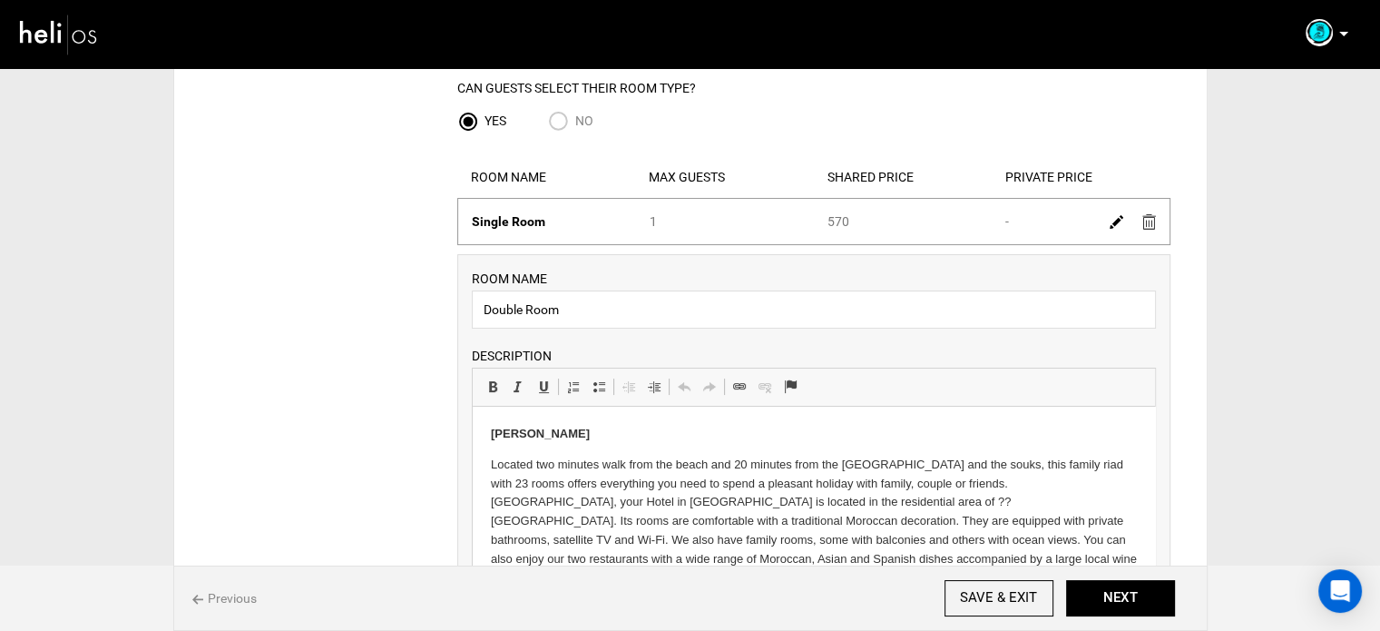
scroll to position [535, 0]
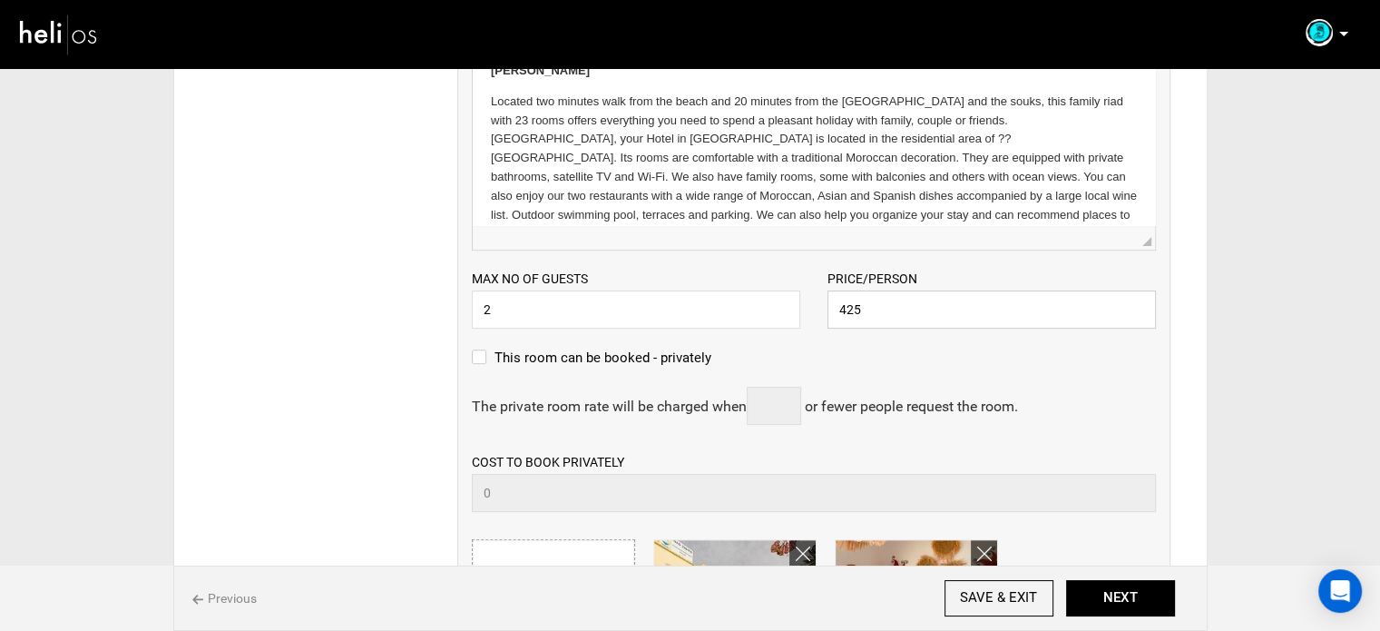
drag, startPoint x: 845, startPoint y: 311, endPoint x: 868, endPoint y: 309, distance: 22.8
click at [868, 309] on input "425" at bounding box center [992, 309] width 329 height 38
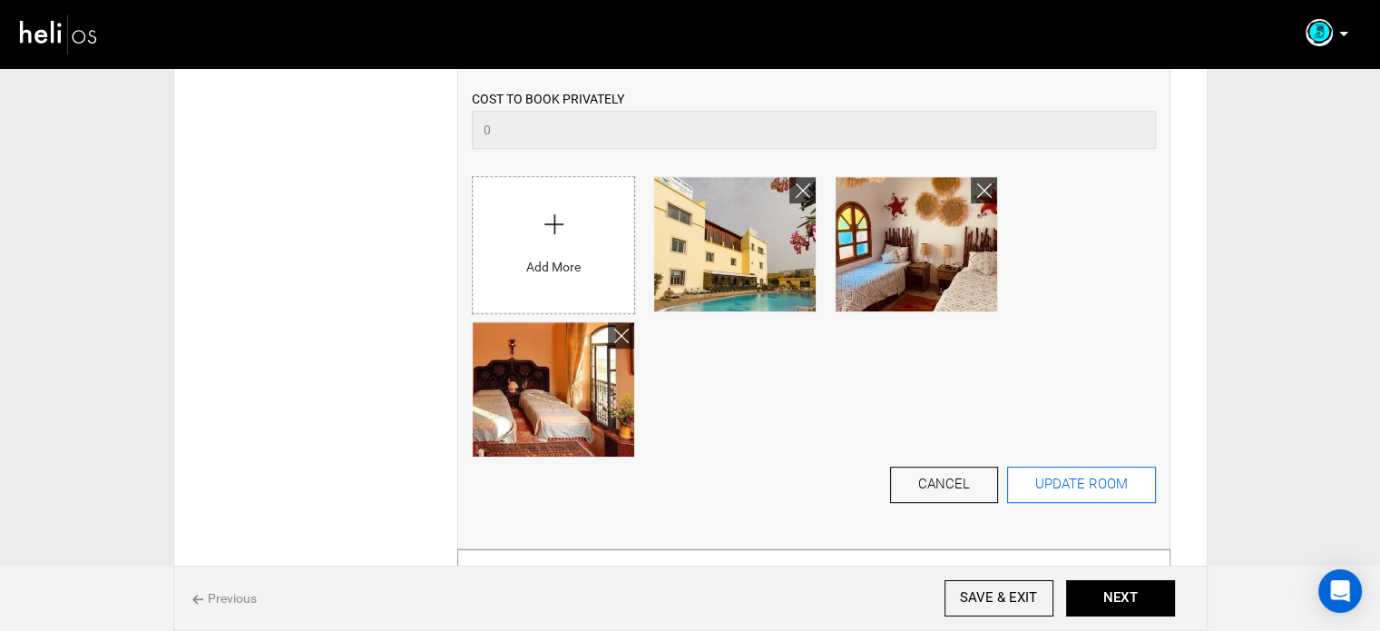
type input "470"
click at [1057, 496] on button "UPDATE ROOM" at bounding box center [1081, 484] width 149 height 36
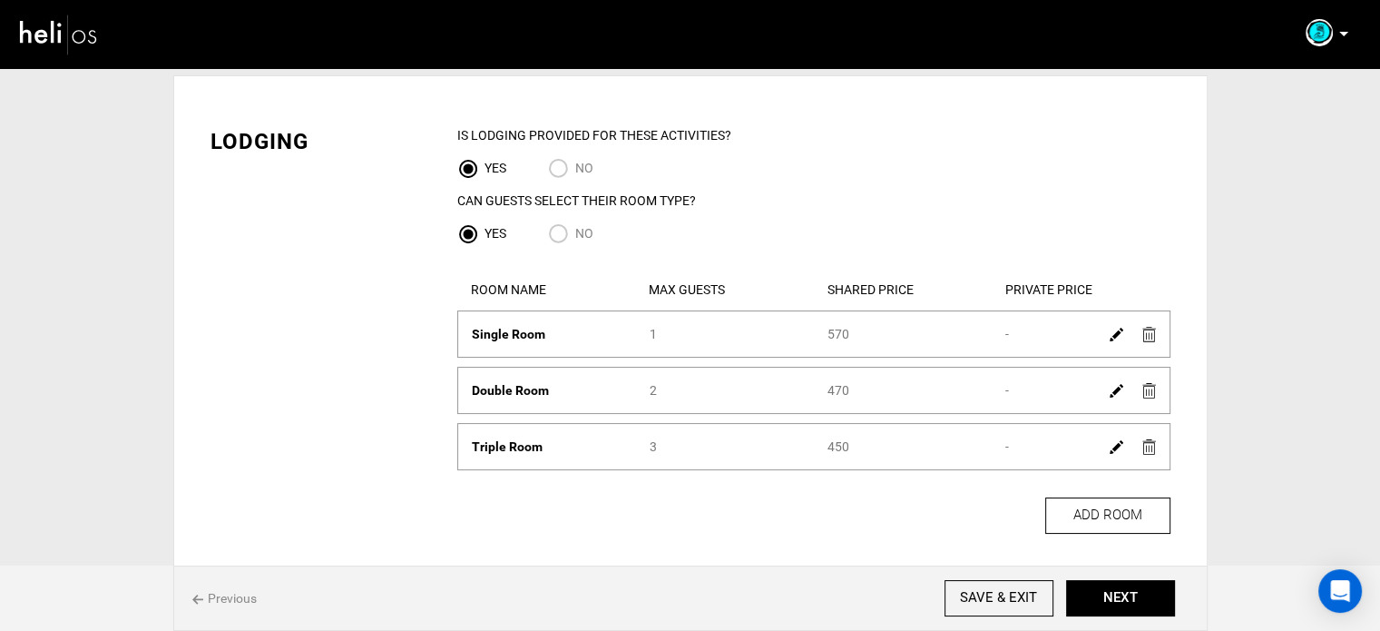
scroll to position [172, 0]
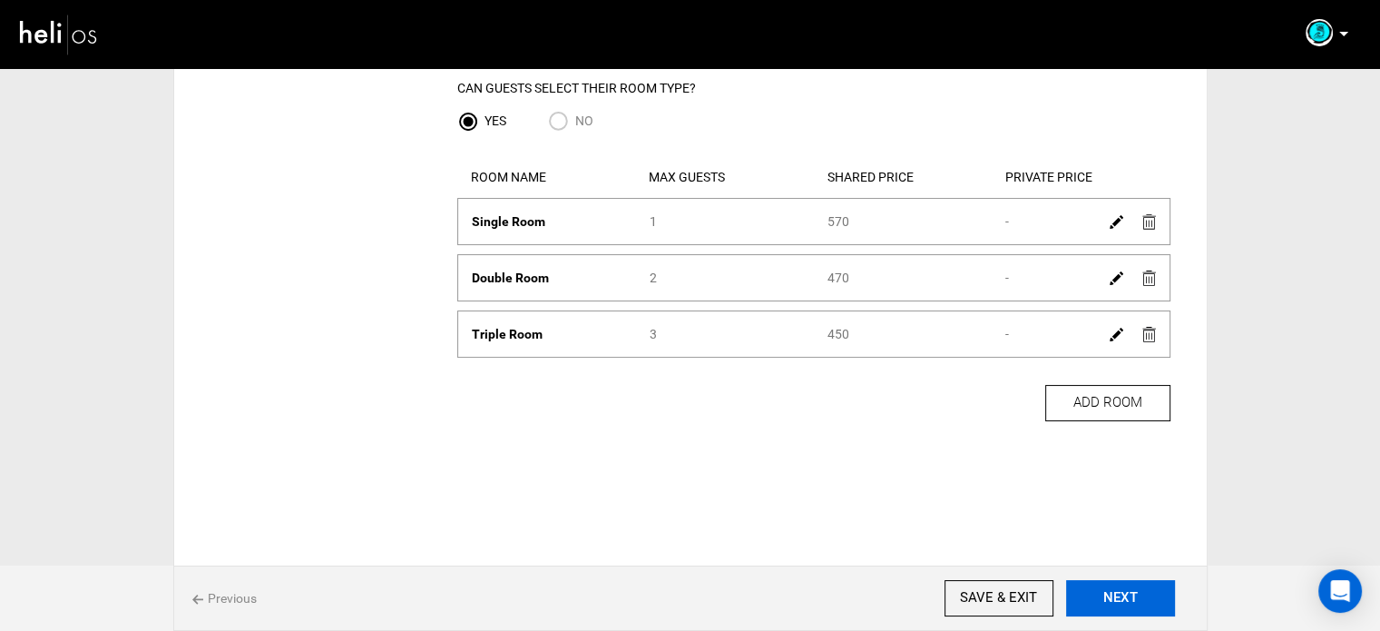
click at [1102, 589] on button "NEXT" at bounding box center [1120, 598] width 109 height 36
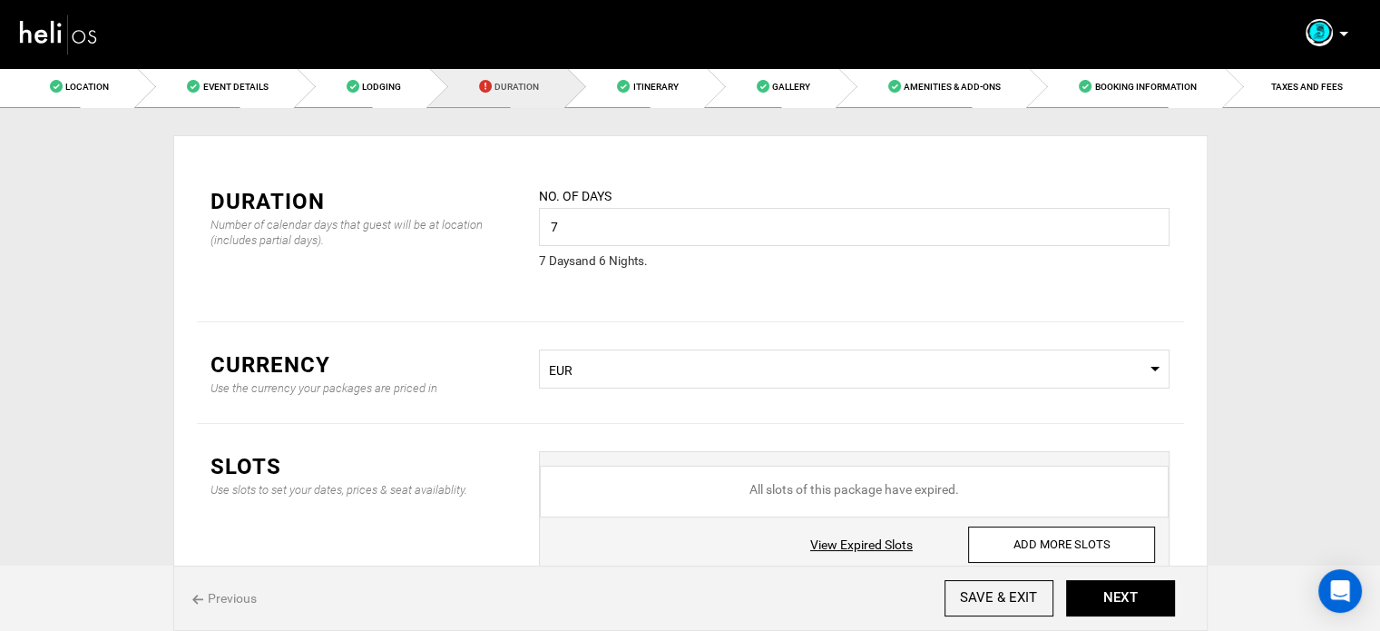
click at [512, 97] on link "Duration" at bounding box center [498, 86] width 138 height 41
click at [632, 232] on input "7" at bounding box center [854, 227] width 631 height 38
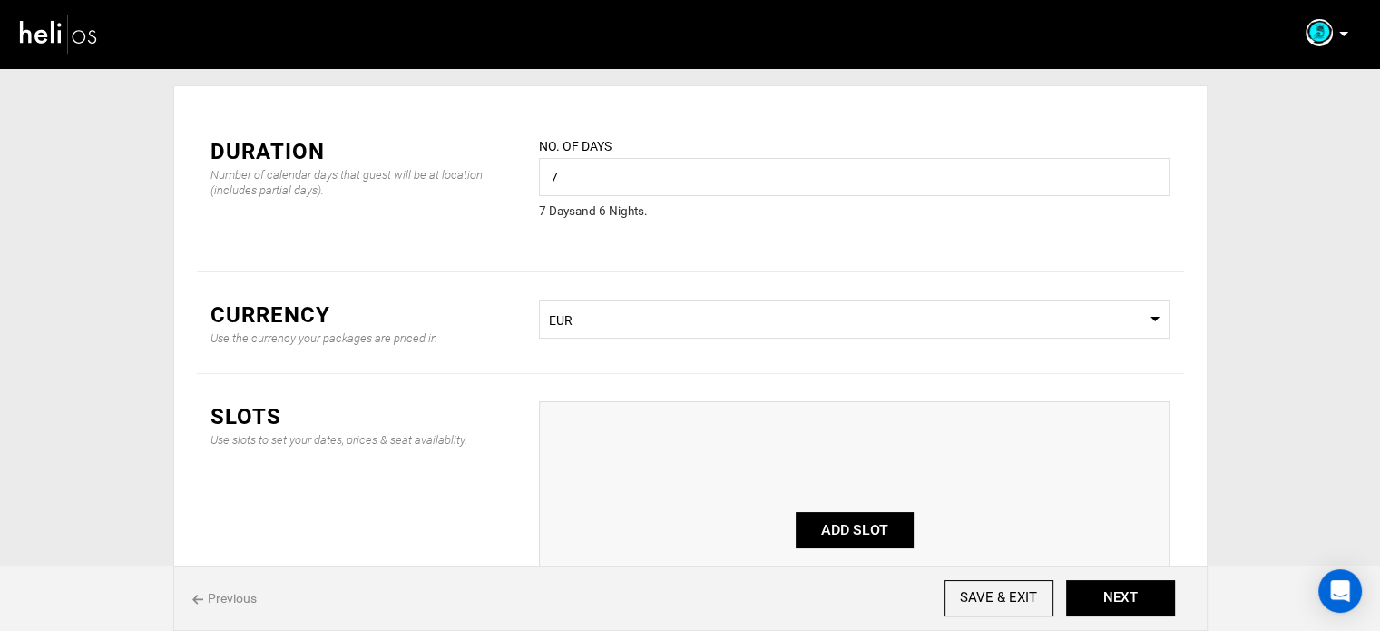
scroll to position [182, 0]
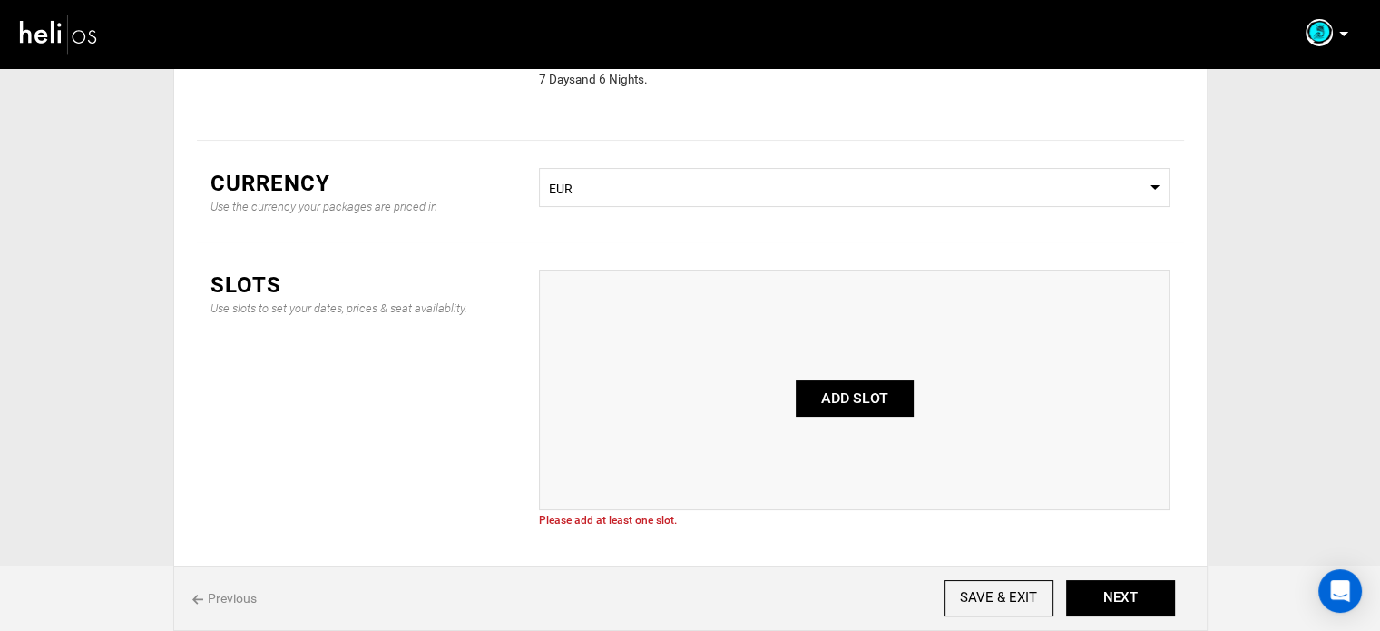
click at [829, 382] on button "ADD SLOT" at bounding box center [855, 398] width 118 height 36
type input "0"
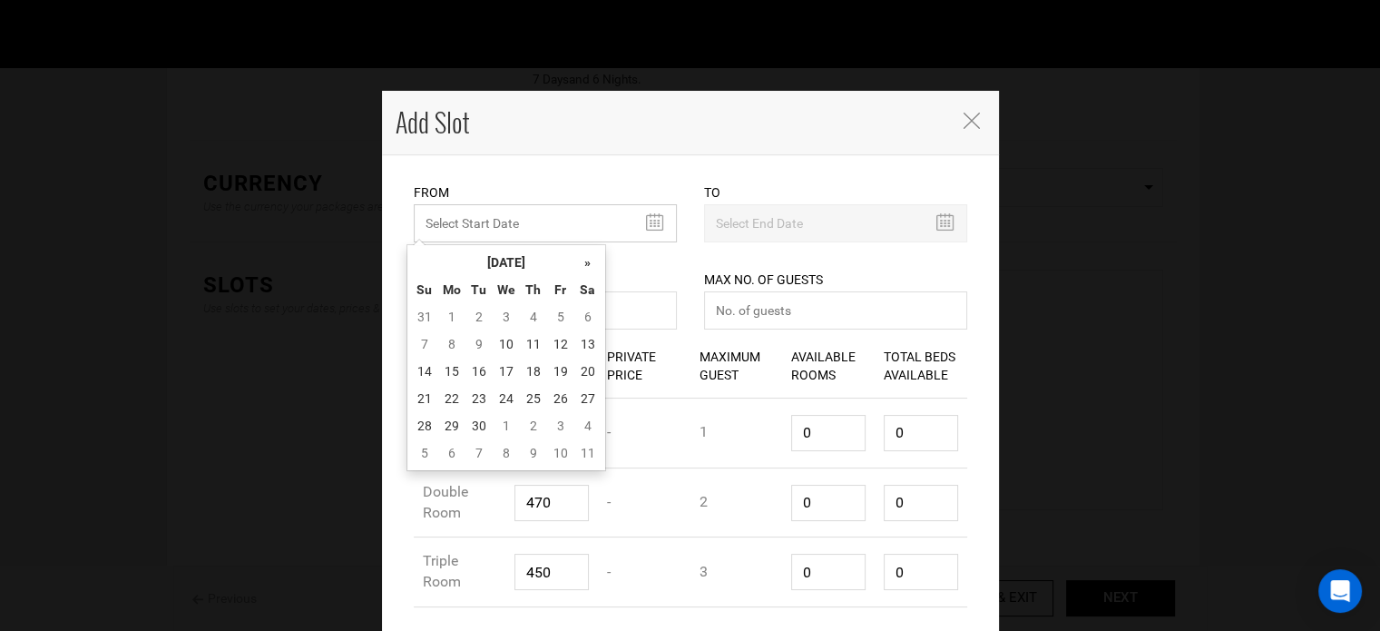
click at [499, 218] on input "MINIMUM NUMBER OF NIGHTS" at bounding box center [545, 223] width 263 height 38
click at [494, 258] on th "[DATE]" at bounding box center [506, 262] width 136 height 27
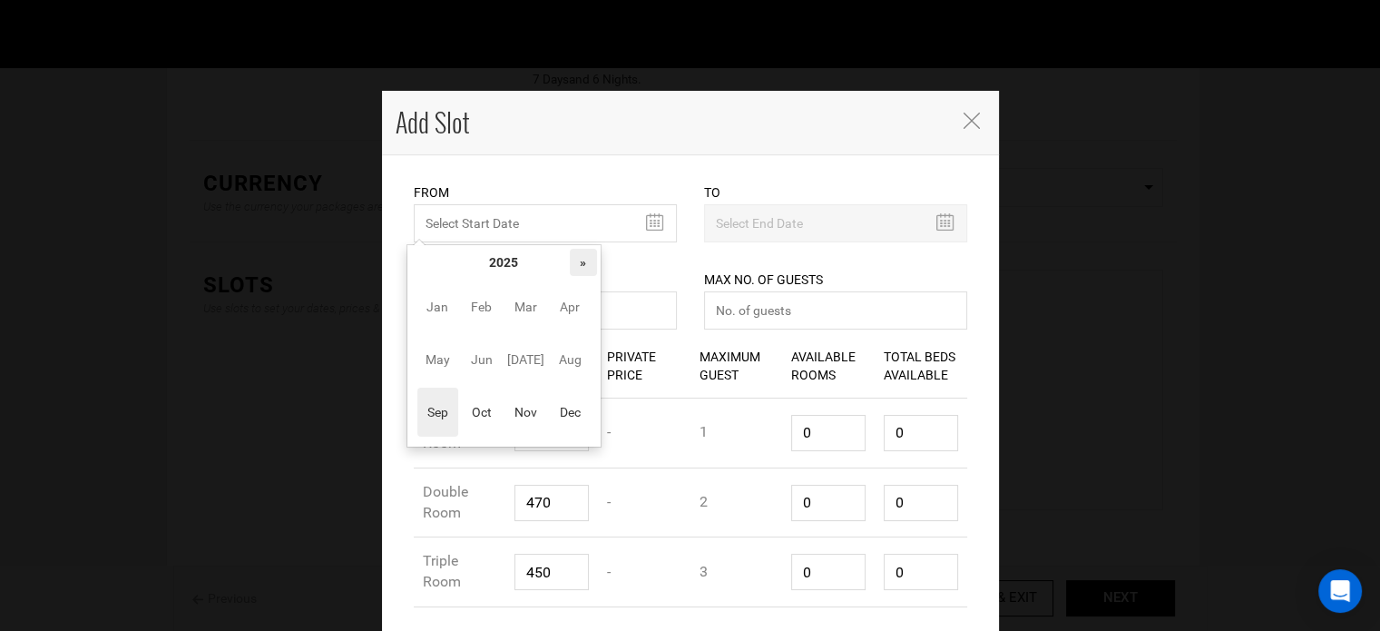
click at [581, 257] on th "»" at bounding box center [583, 262] width 27 height 27
click at [511, 410] on span "Nov" at bounding box center [526, 412] width 41 height 49
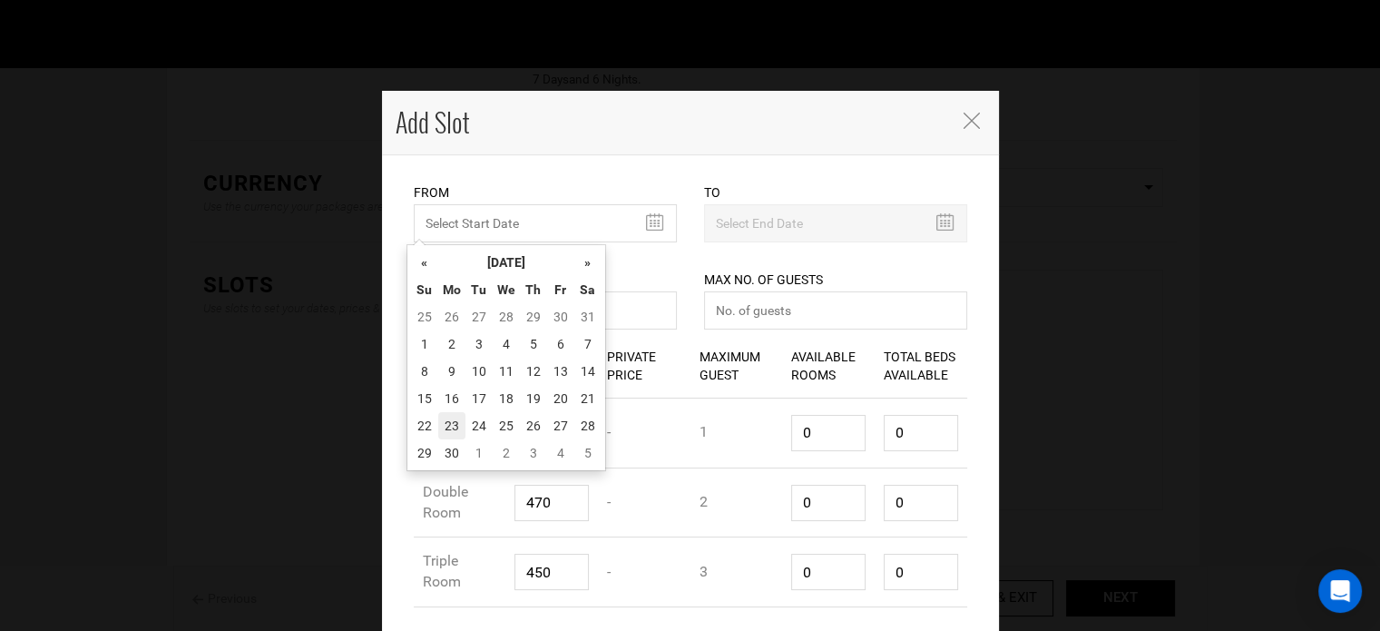
click at [449, 413] on td "23" at bounding box center [451, 425] width 27 height 27
type input "11/23/2026"
type input "11/29/2026"
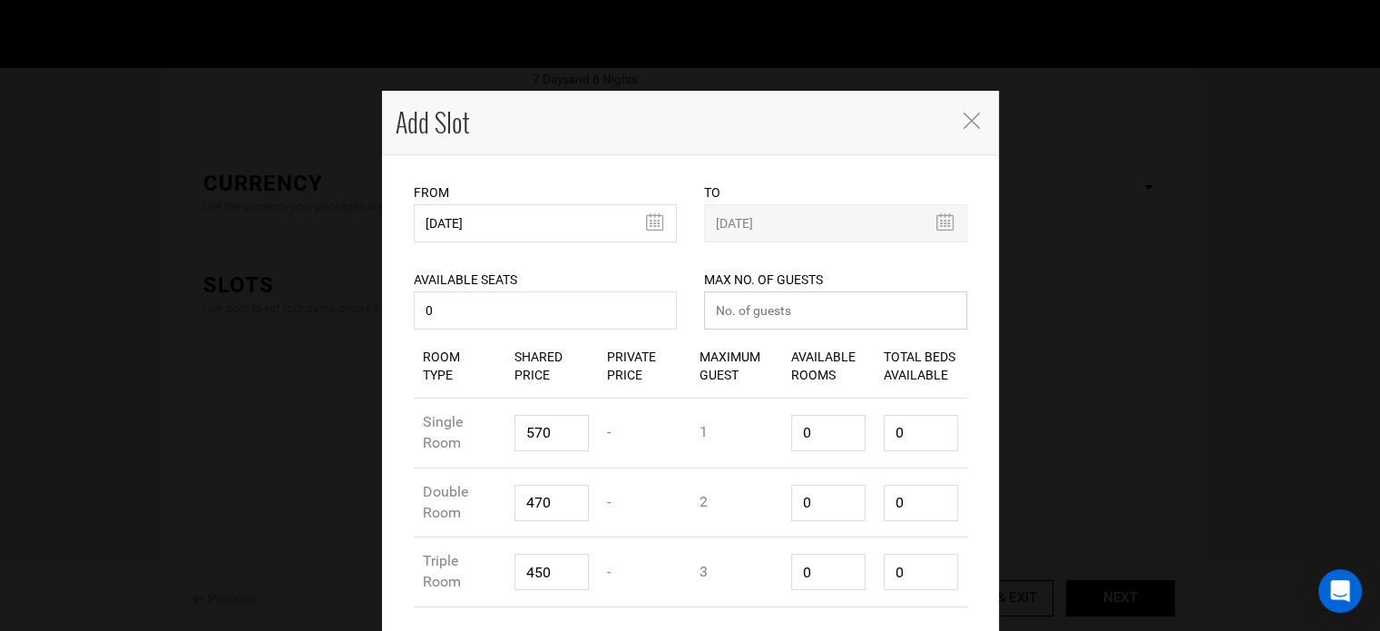
click at [772, 315] on input "number" at bounding box center [835, 310] width 263 height 38
type input "0"
drag, startPoint x: 805, startPoint y: 441, endPoint x: 771, endPoint y: 445, distance: 34.7
click at [771, 445] on div "Room Type Single Room Shared Price 570 Private Price - Maximum Guest 1 Availabl…" at bounding box center [691, 433] width 554 height 70
type input "1"
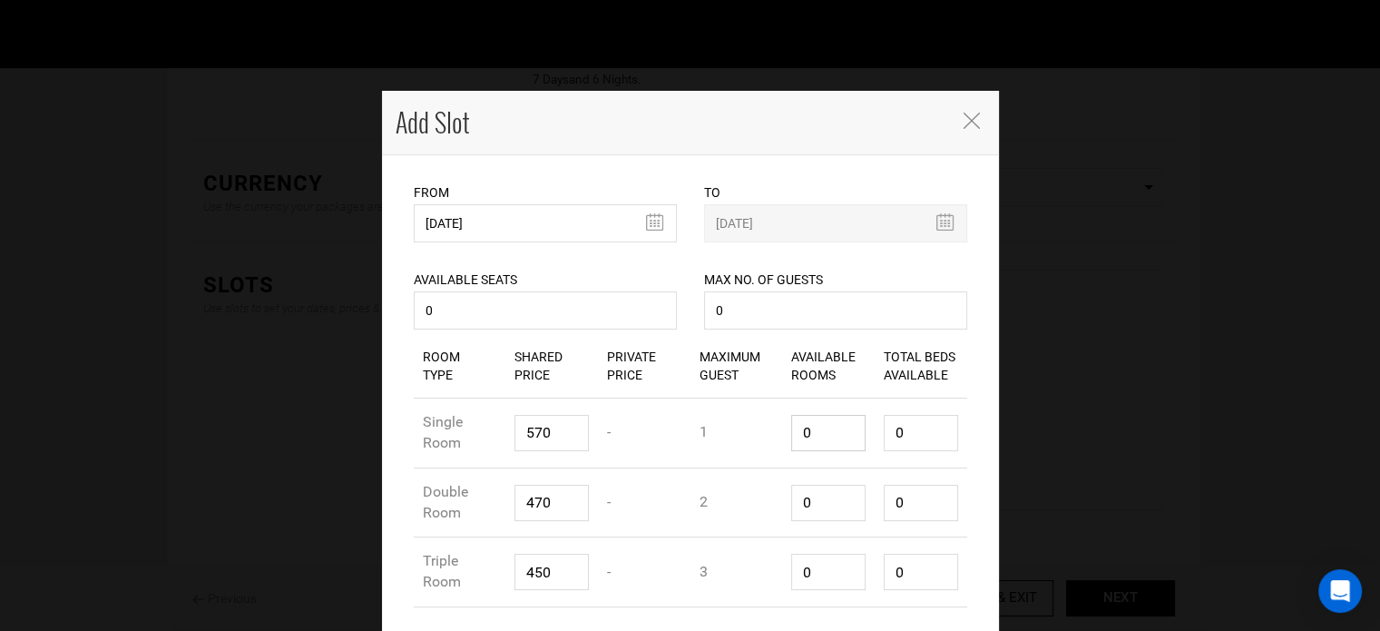
type input "1"
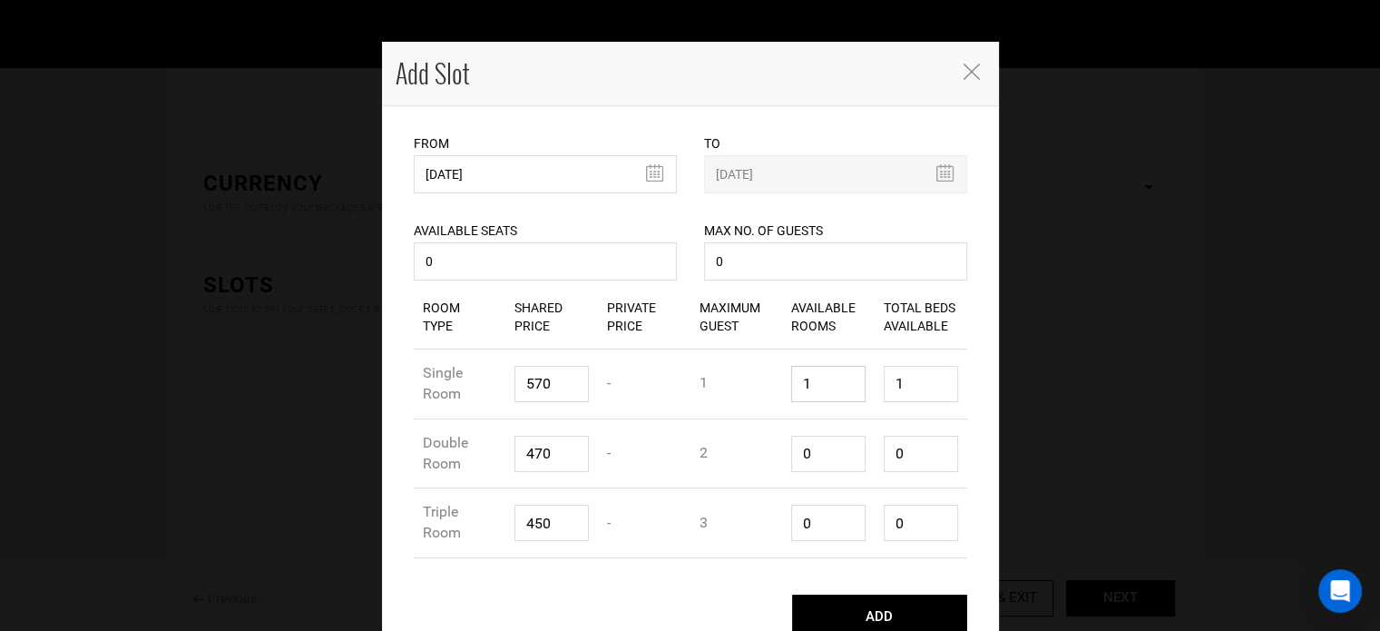
scroll to position [76, 0]
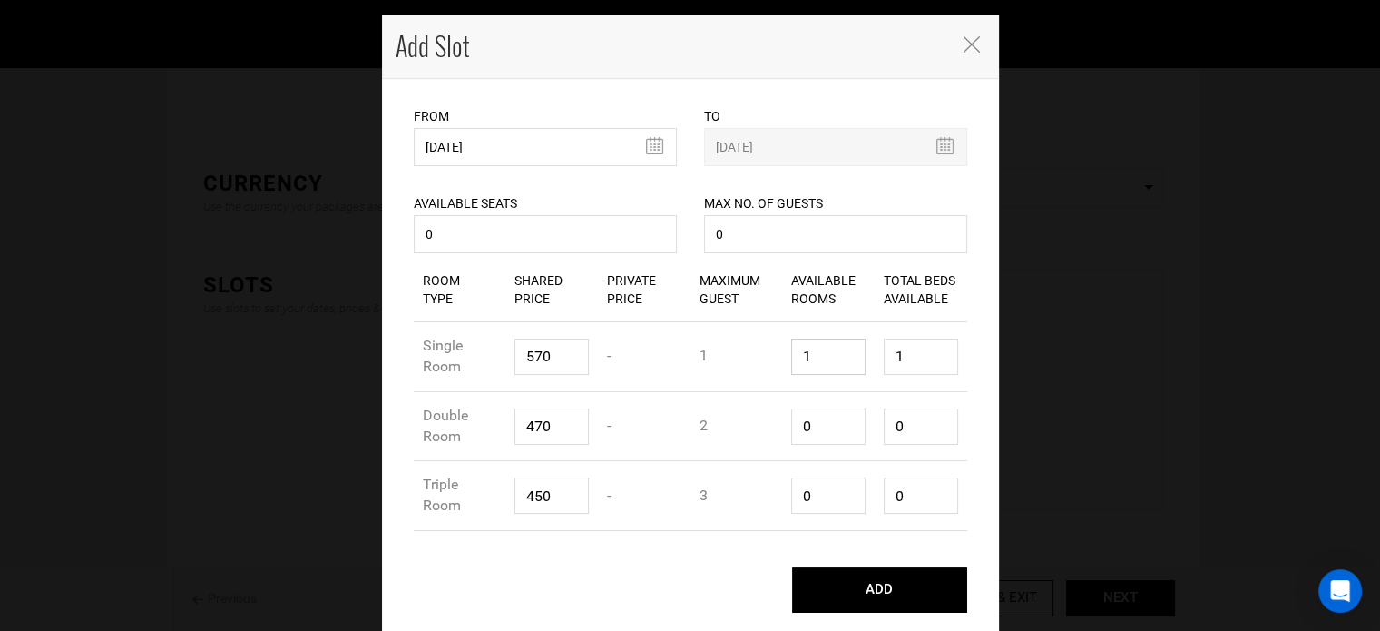
type input "1"
drag, startPoint x: 819, startPoint y: 427, endPoint x: 735, endPoint y: 431, distance: 83.6
click at [735, 431] on div "Room Type Double Room Shared Price 470 Private Price - Maximum Guest 2 Availabl…" at bounding box center [691, 427] width 554 height 70
type input "1"
type input "2"
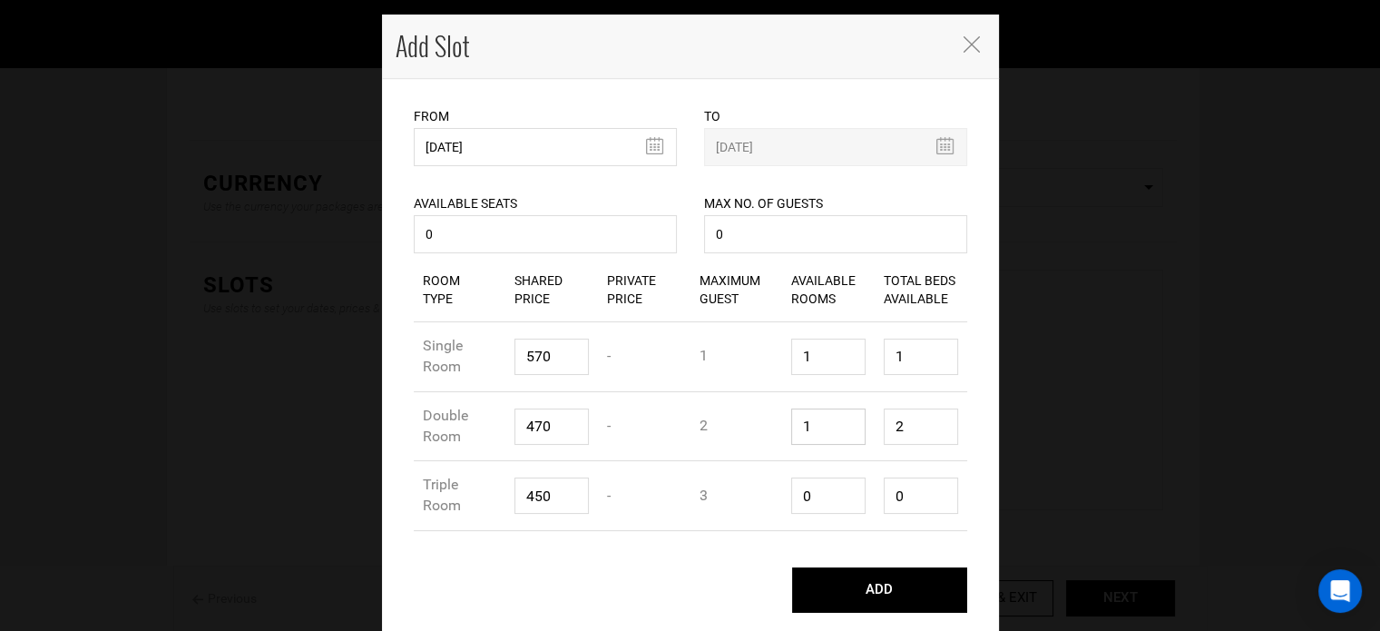
type input "1"
drag, startPoint x: 812, startPoint y: 494, endPoint x: 724, endPoint y: 507, distance: 89.1
click at [724, 507] on div "Room Type Triple Room Shared Price 450 Private Price - Maximum Guest 3 Availabl…" at bounding box center [691, 496] width 554 height 70
type input "1"
type input "3"
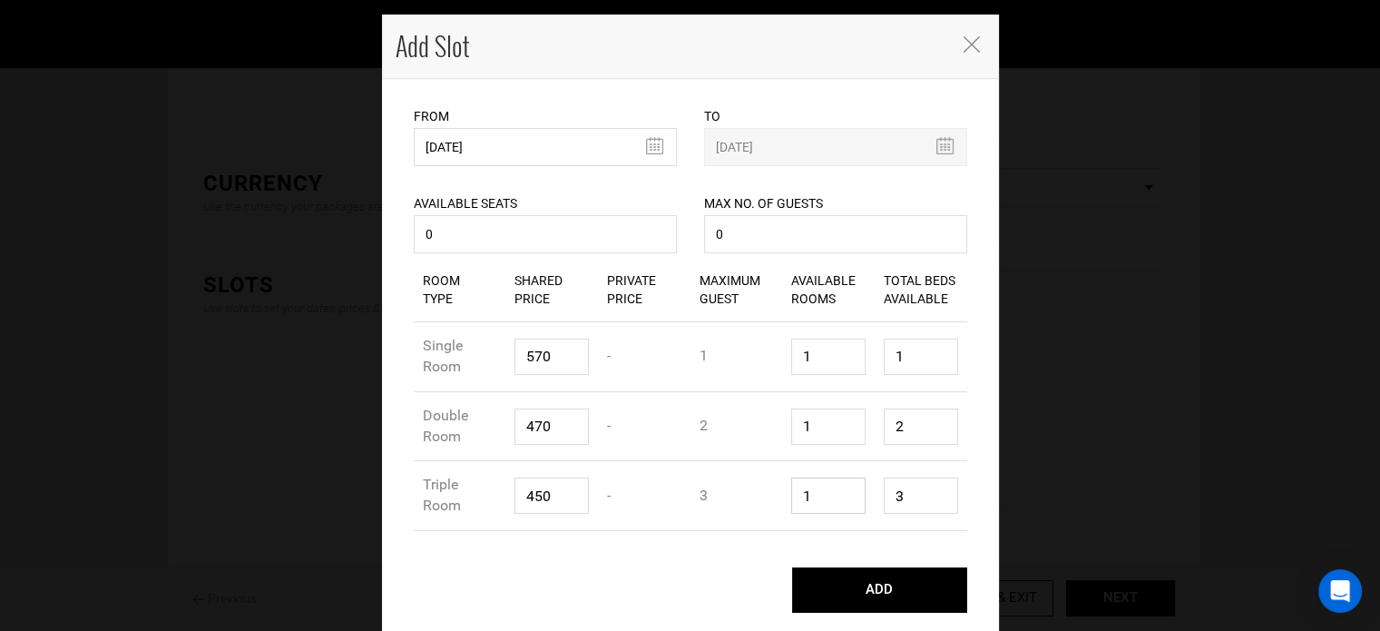
type input "1"
drag, startPoint x: 935, startPoint y: 502, endPoint x: 844, endPoint y: 481, distance: 93.1
click at [841, 489] on div "Room Type Triple Room Shared Price 450 Private Price - Maximum Guest 3 Availabl…" at bounding box center [691, 496] width 554 height 70
type input "1"
drag, startPoint x: 918, startPoint y: 419, endPoint x: 842, endPoint y: 425, distance: 76.4
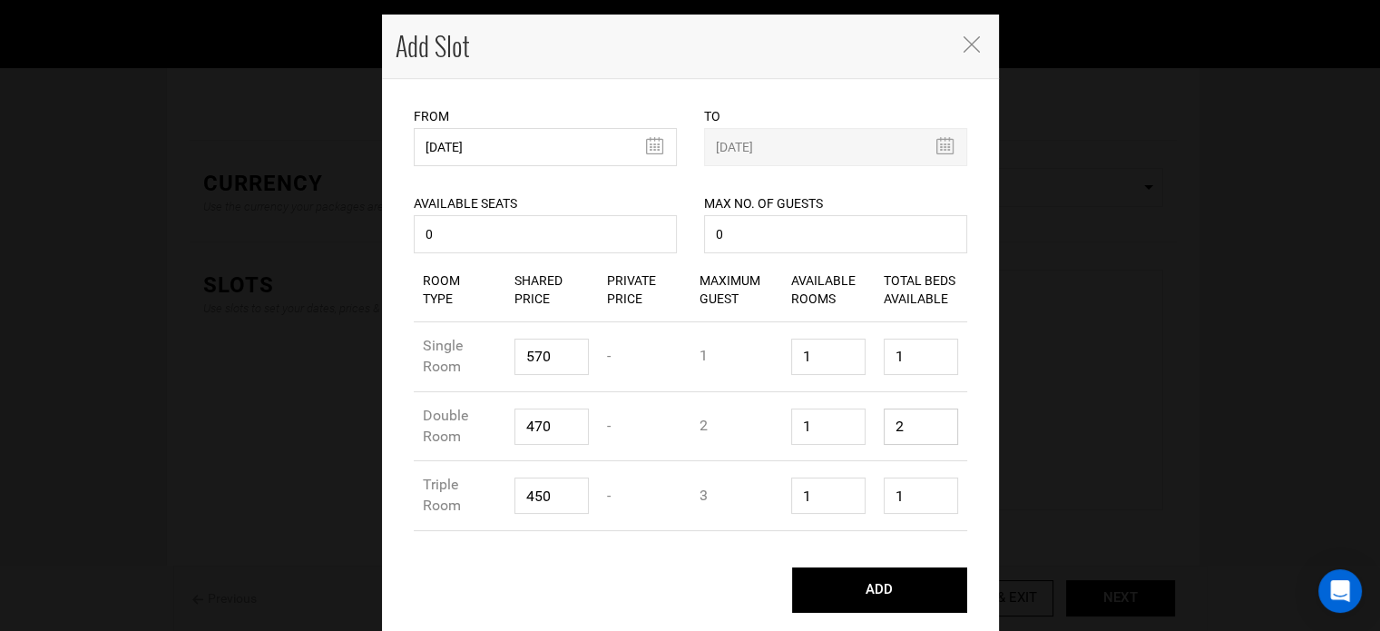
click at [853, 426] on div "Room Type Double Room Shared Price 470 Private Price - Maximum Guest 2 Availabl…" at bounding box center [691, 427] width 554 height 70
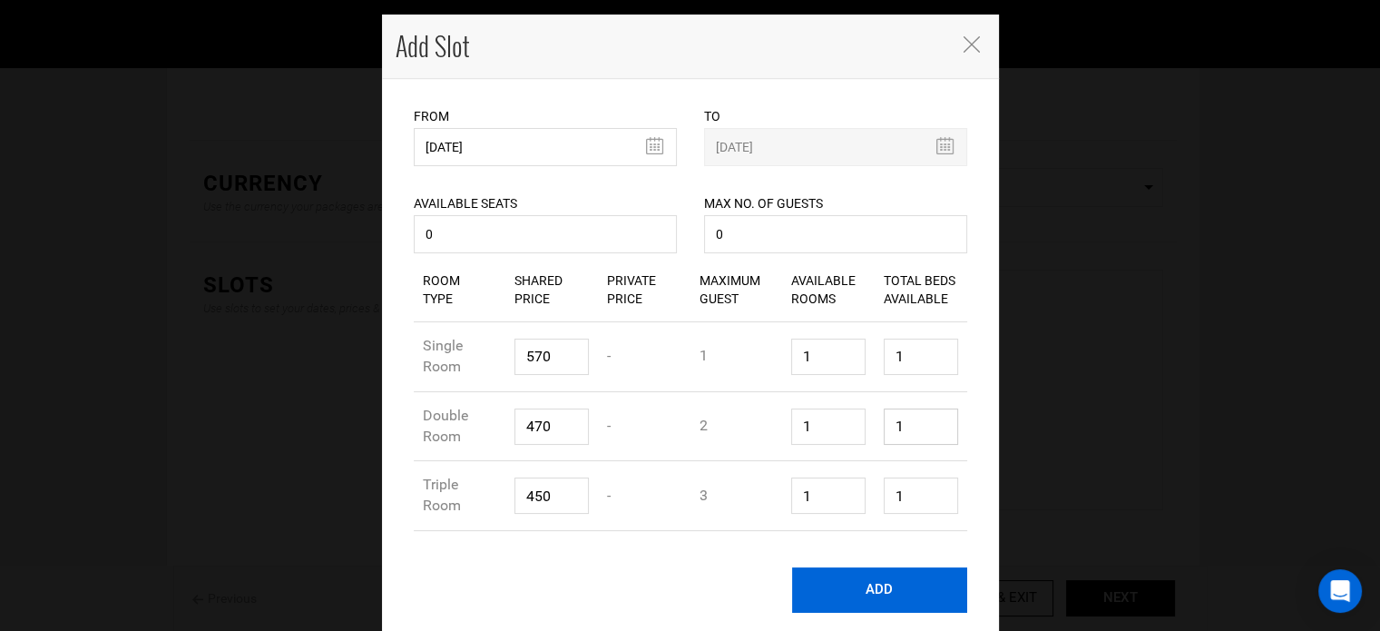
type input "1"
click at [869, 597] on button "ADD" at bounding box center [879, 589] width 175 height 45
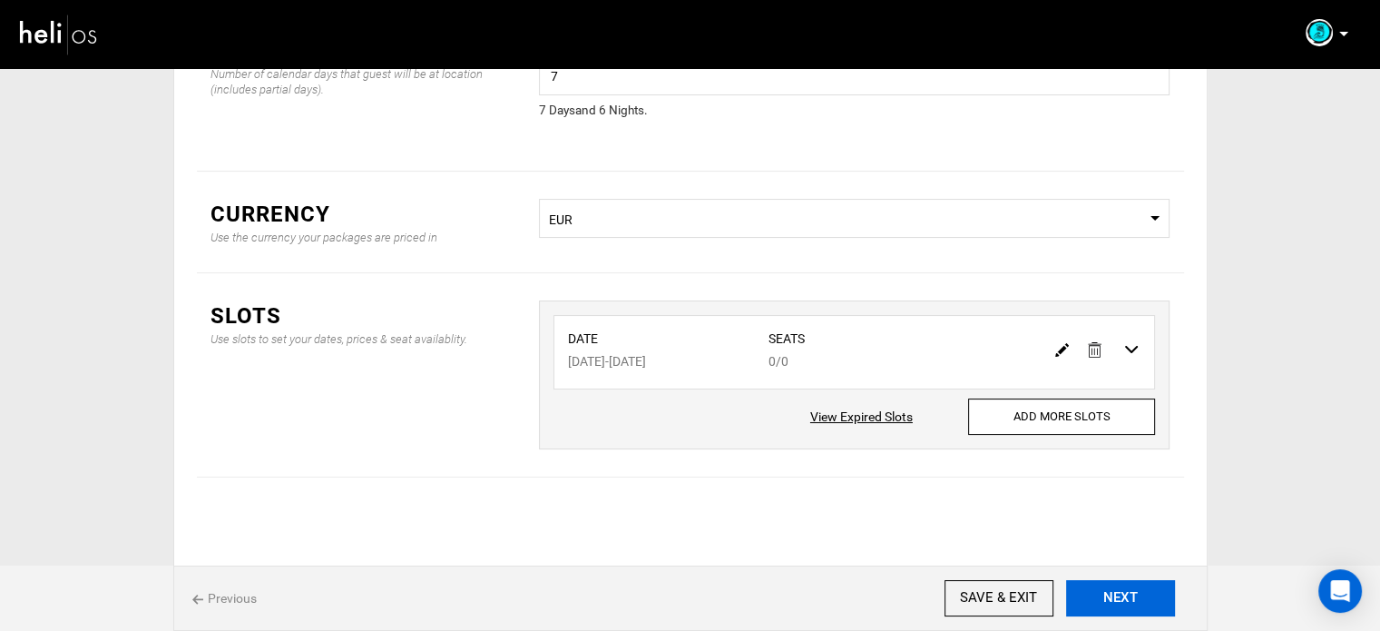
click at [1089, 600] on button "NEXT" at bounding box center [1120, 598] width 109 height 36
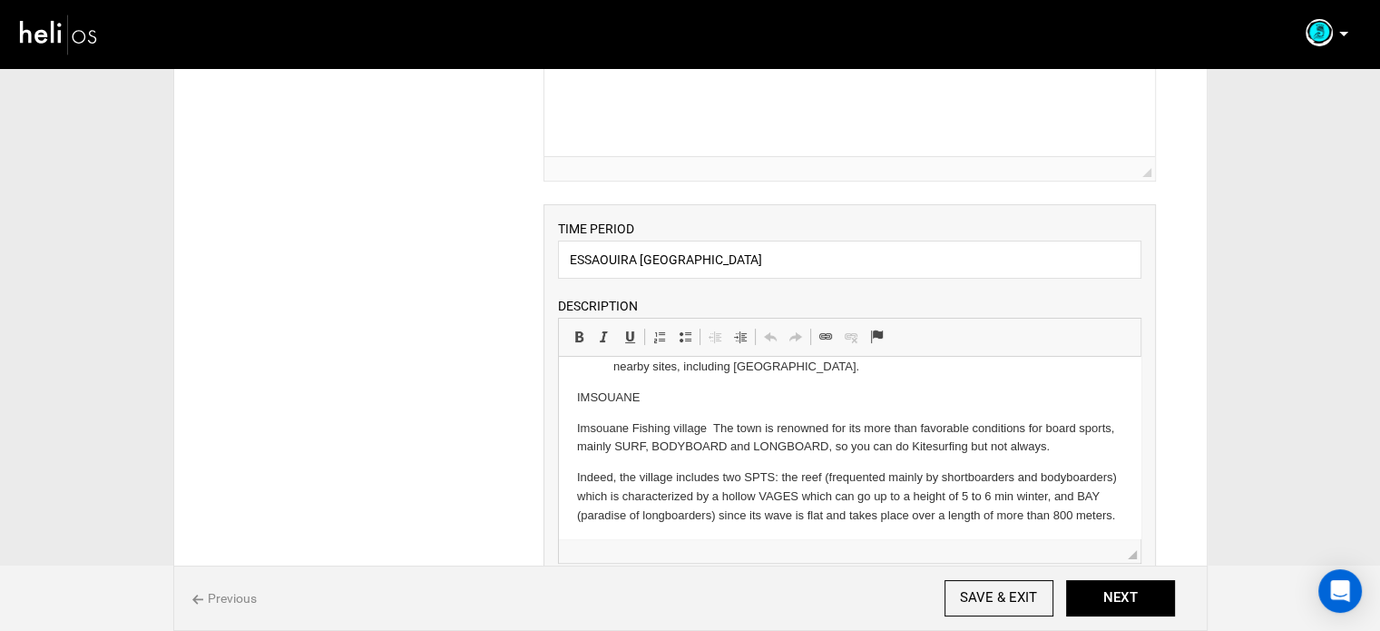
scroll to position [458, 0]
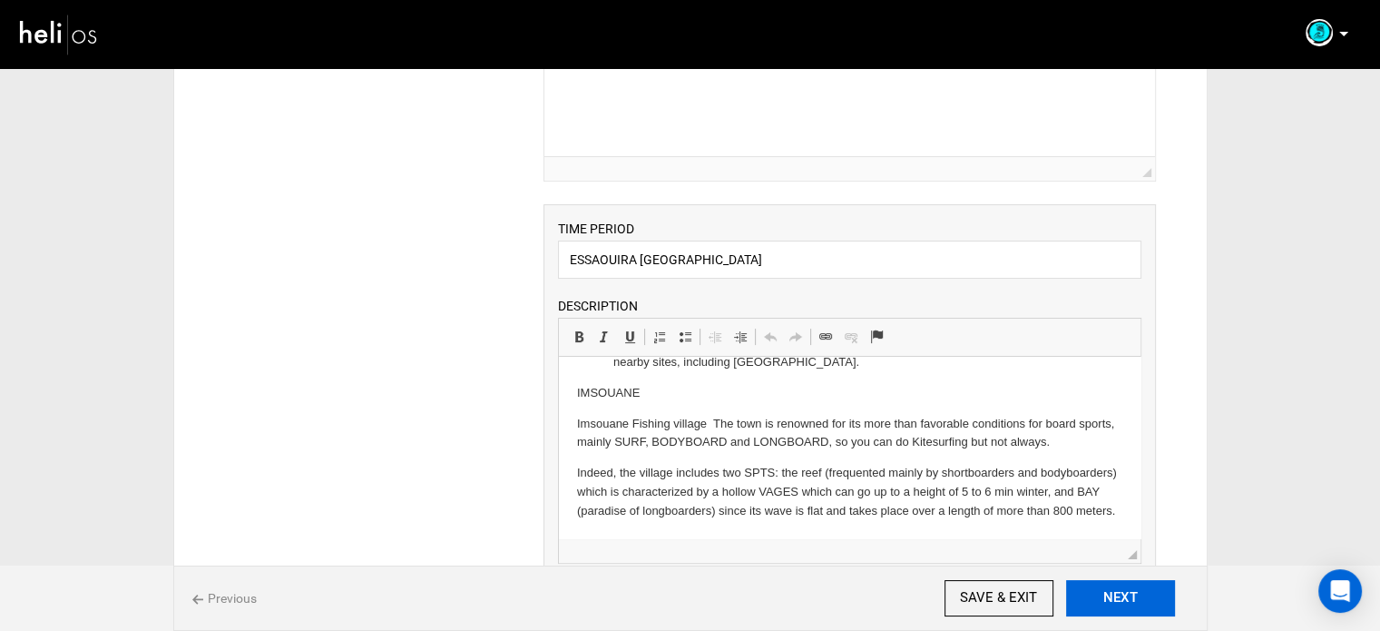
click at [1116, 590] on button "NEXT" at bounding box center [1120, 598] width 109 height 36
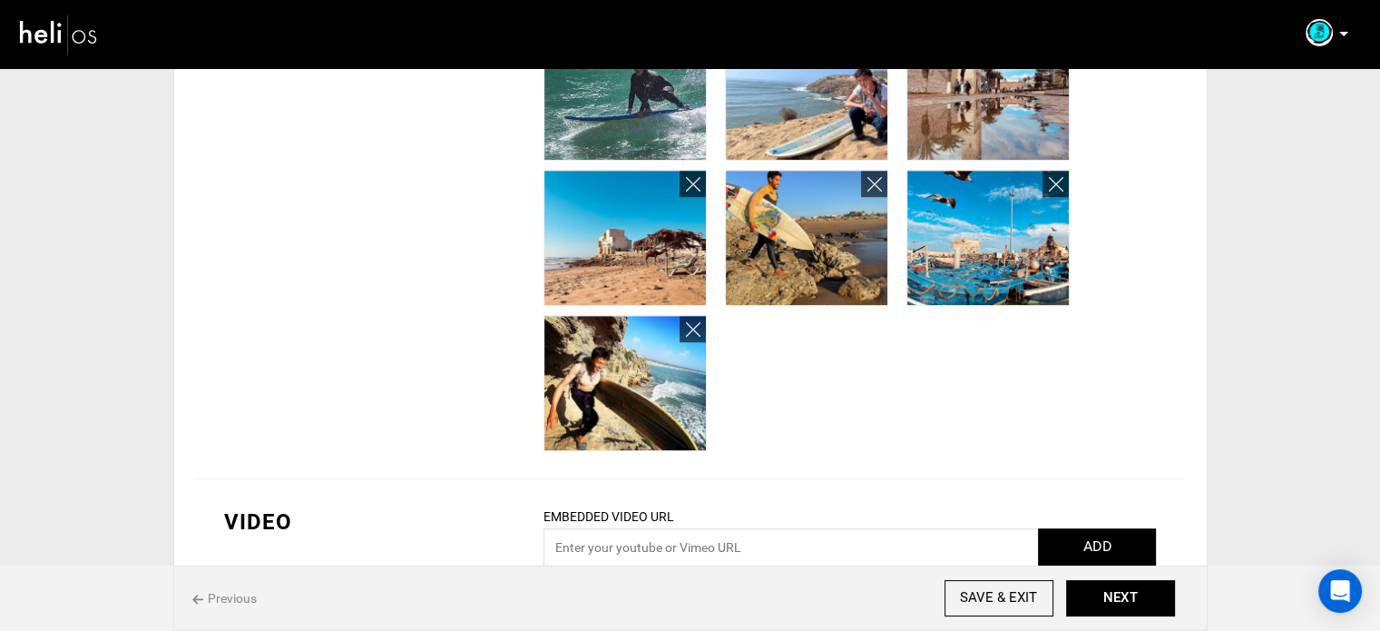
scroll to position [989, 0]
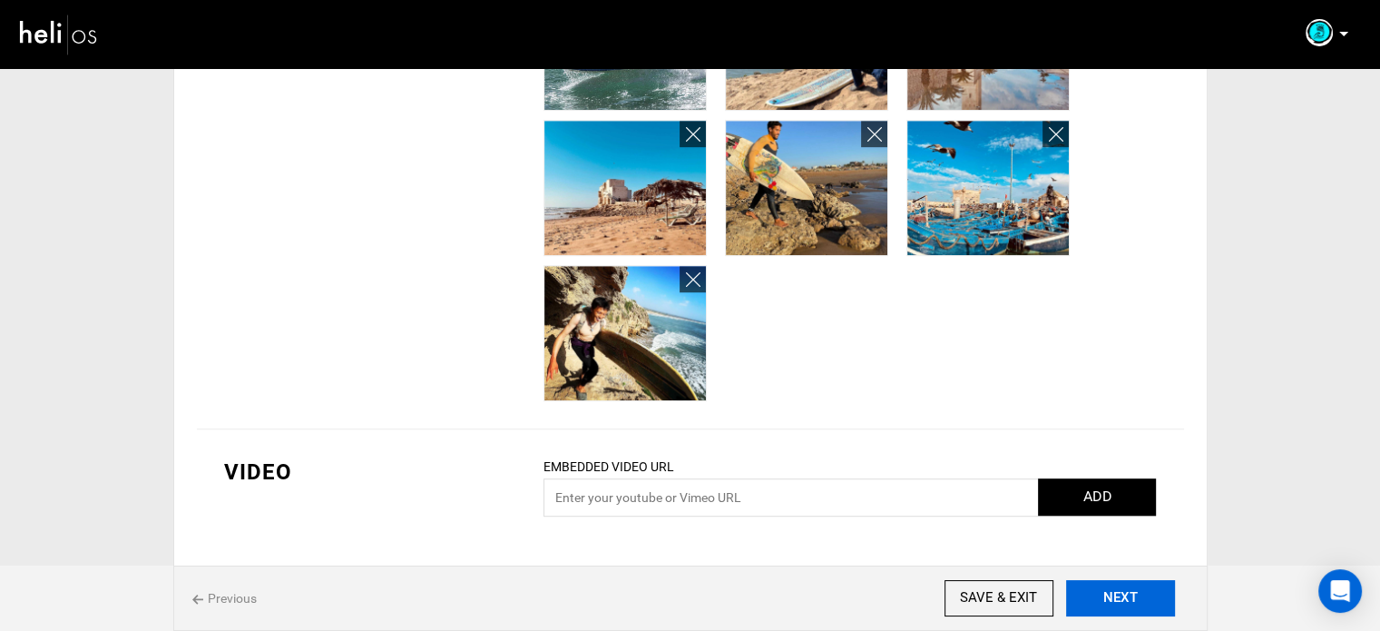
click at [1140, 599] on button "NEXT" at bounding box center [1120, 598] width 109 height 36
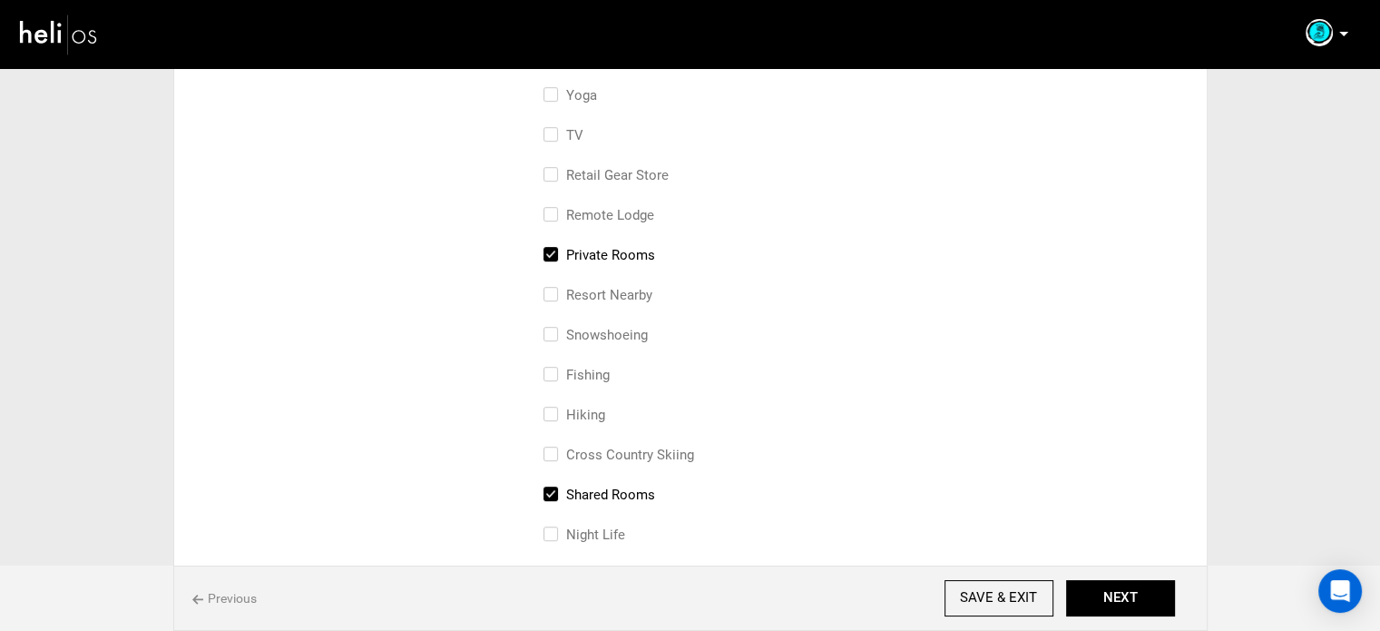
scroll to position [817, 0]
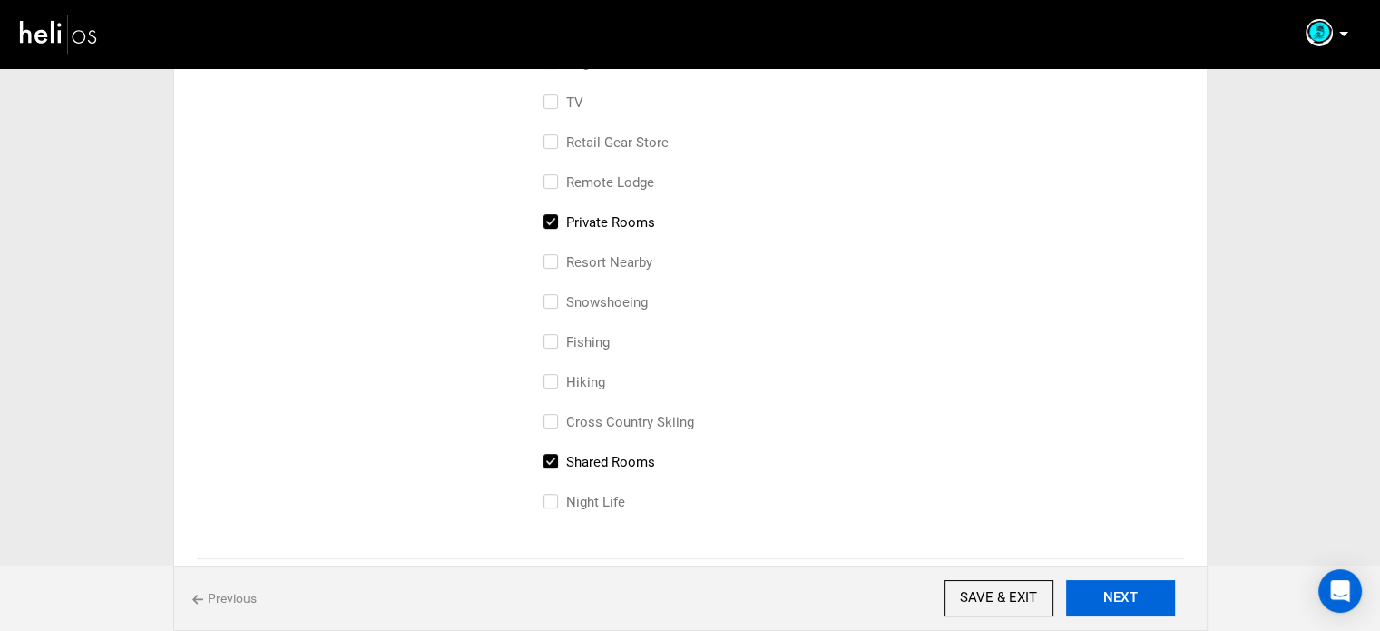
click at [1145, 598] on button "NEXT" at bounding box center [1120, 598] width 109 height 36
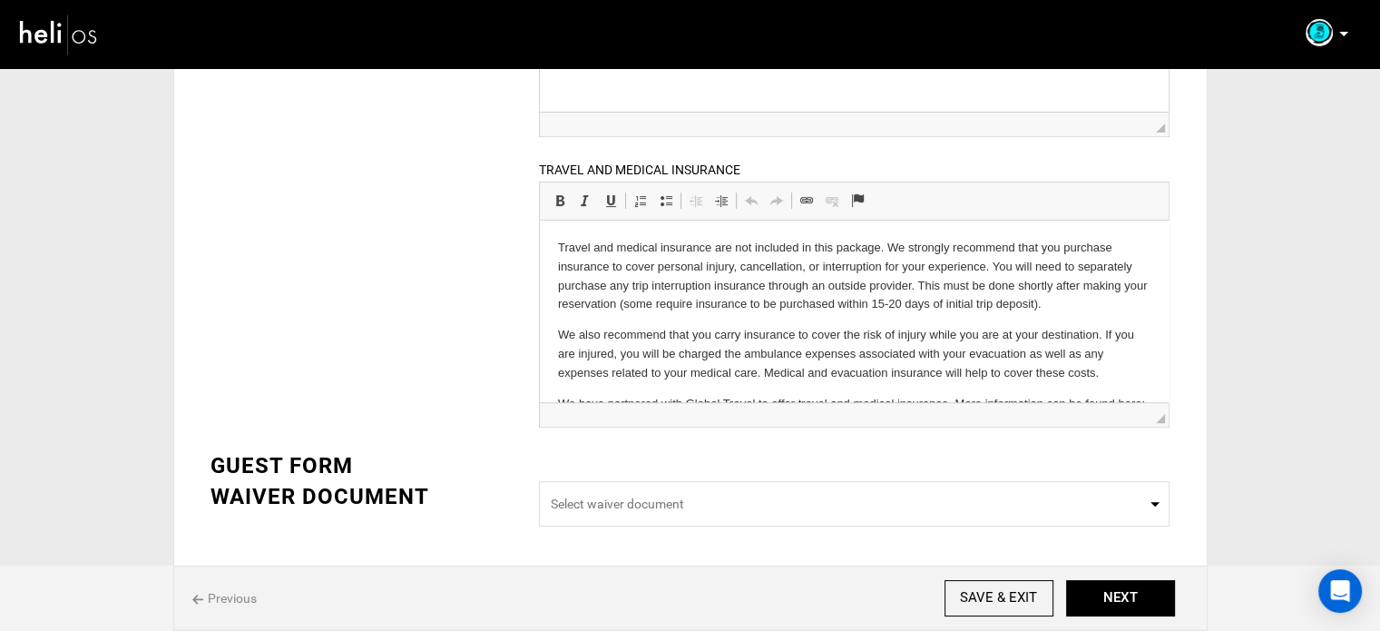
scroll to position [91, 0]
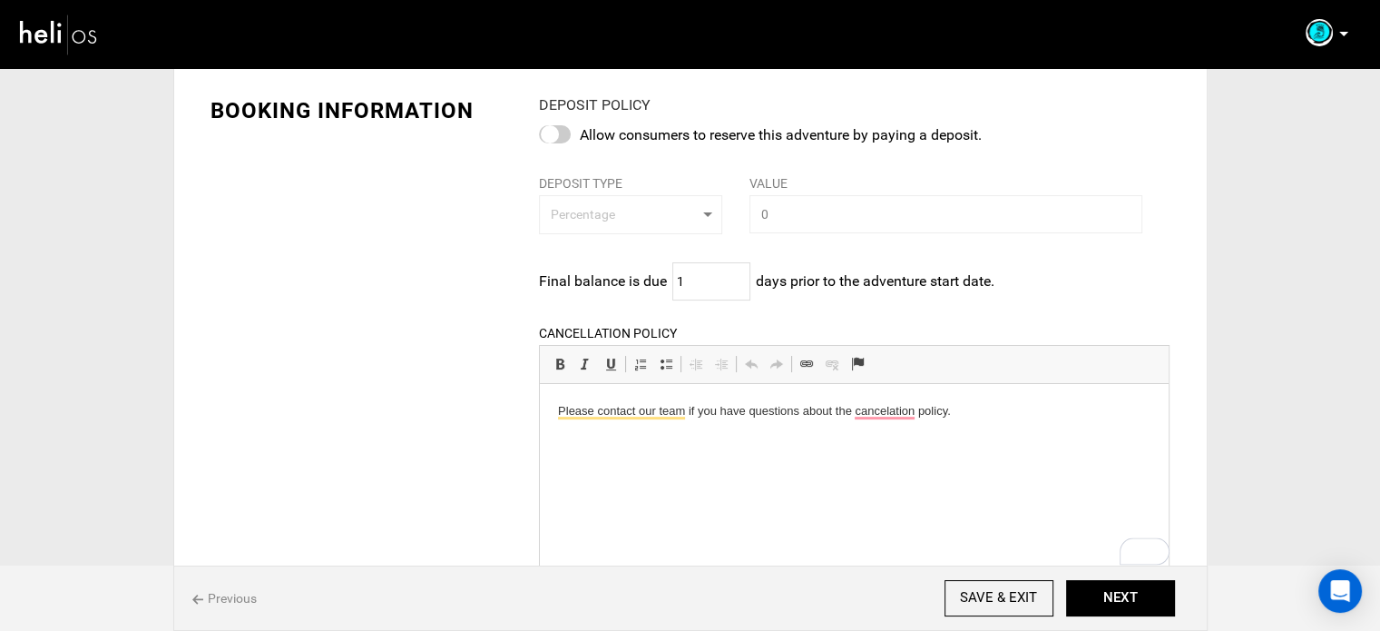
drag, startPoint x: 688, startPoint y: 412, endPoint x: 973, endPoint y: 421, distance: 285.1
click at [973, 421] on html "Please contact our team if you have questions about the cancelation policy." at bounding box center [854, 410] width 629 height 55
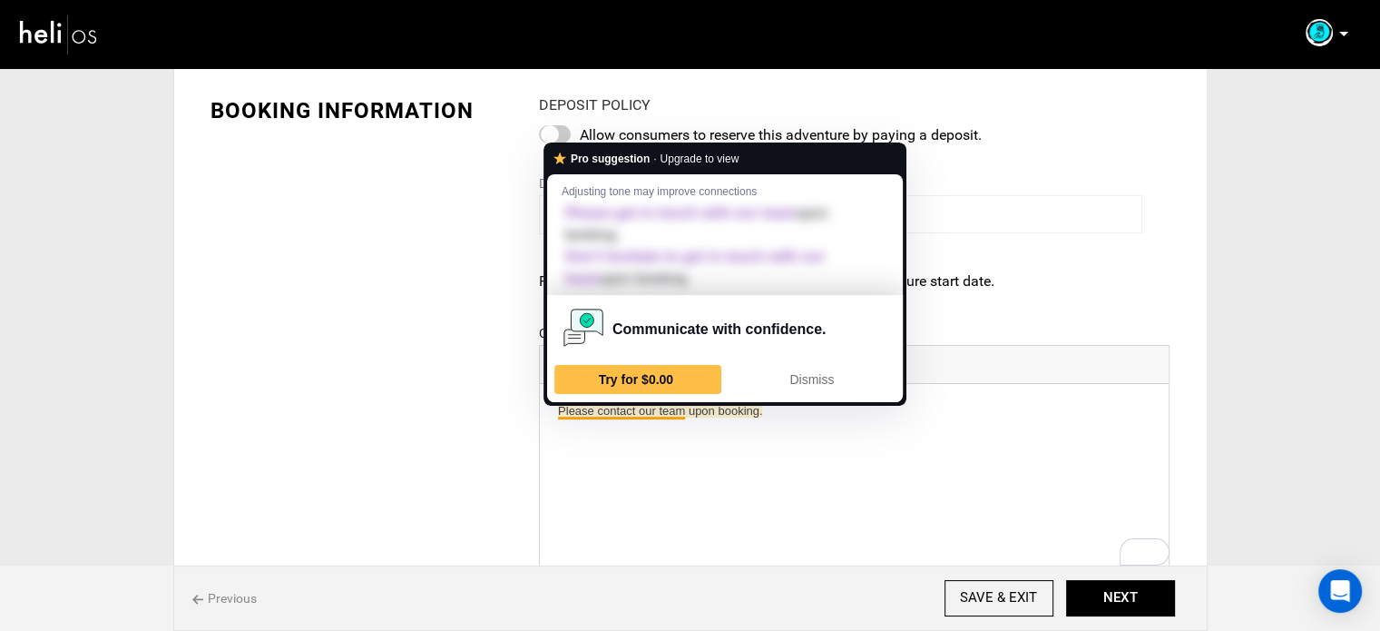
click at [645, 438] on html "Please contact our team upon booking." at bounding box center [854, 410] width 629 height 55
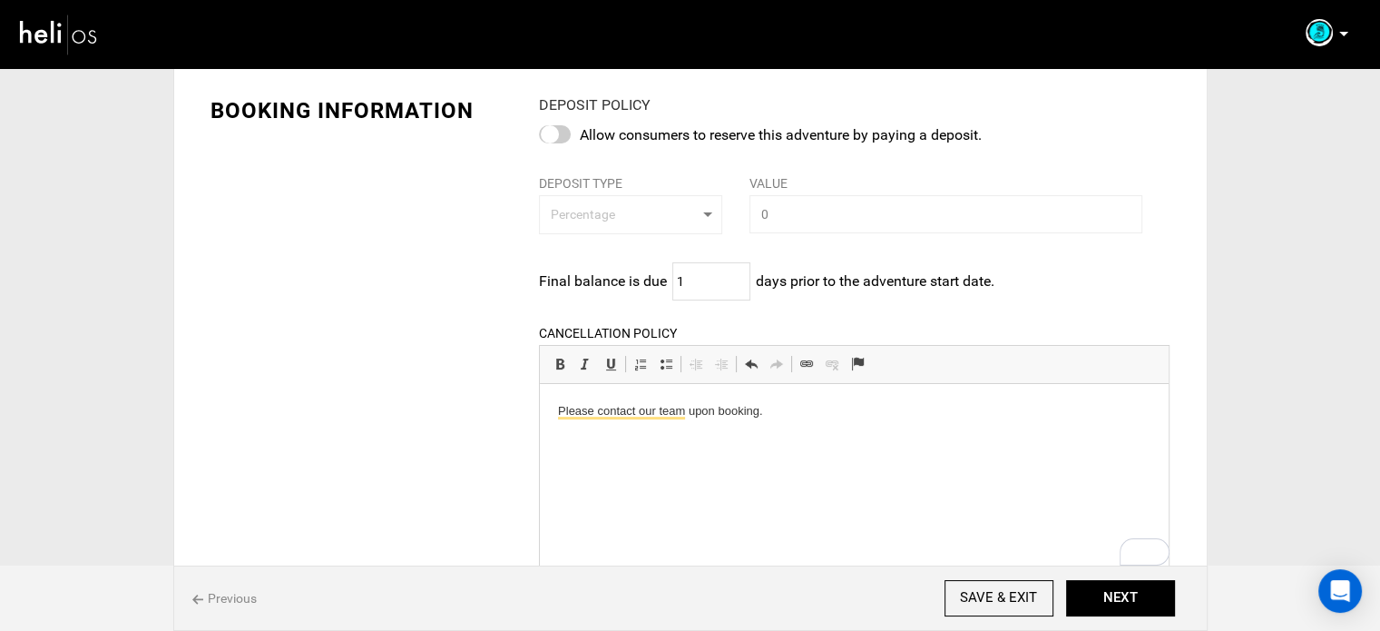
click at [800, 417] on p "Please contact our team upon booking." at bounding box center [854, 410] width 593 height 19
click at [1142, 595] on button "NEXT" at bounding box center [1120, 598] width 109 height 36
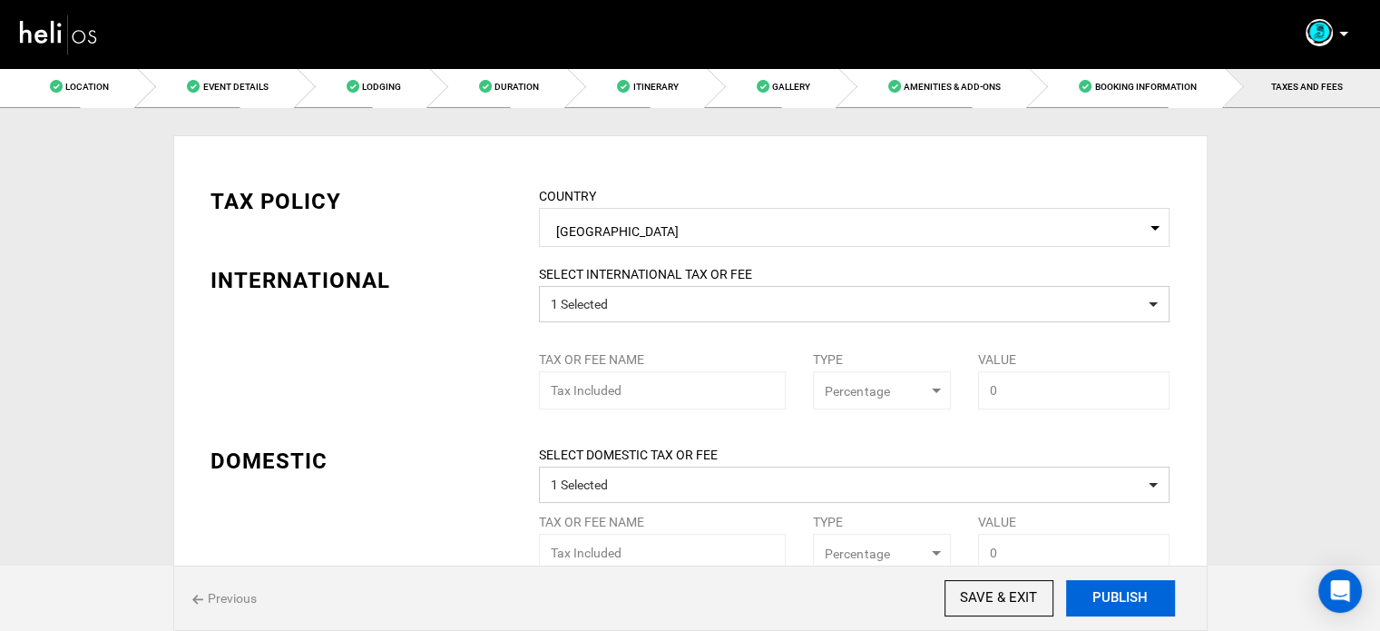
click at [1142, 595] on button "PUBLISH" at bounding box center [1120, 598] width 109 height 36
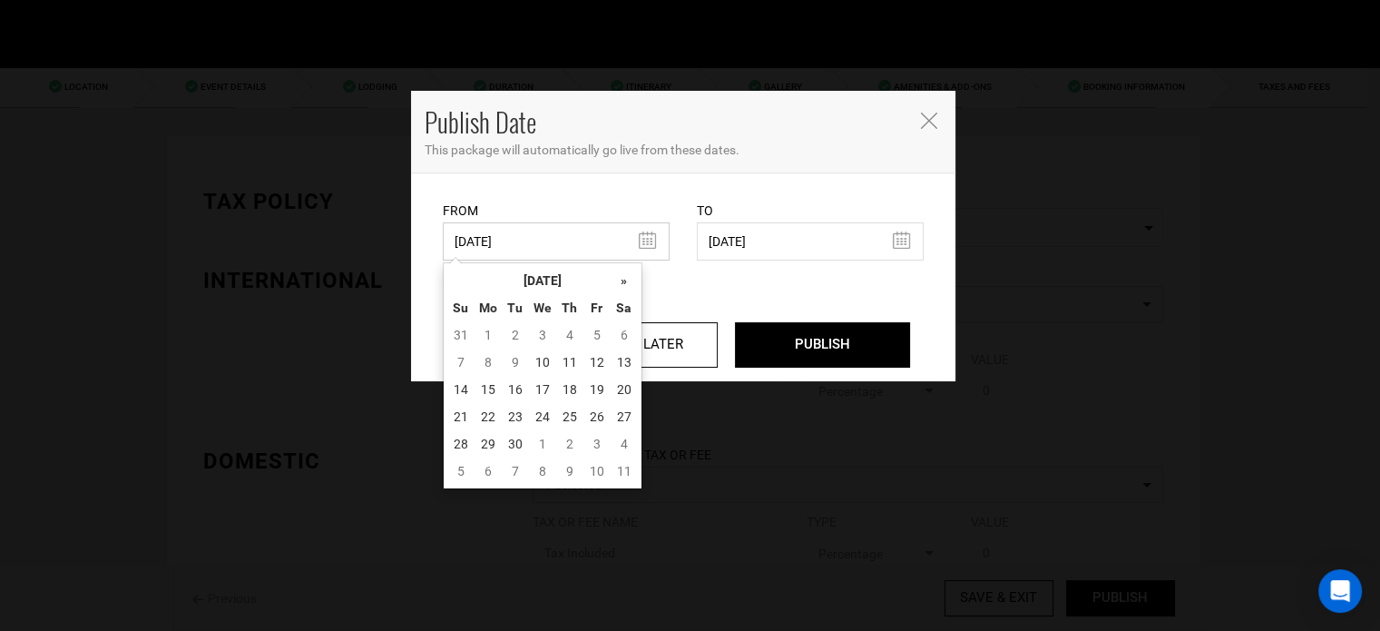
click at [541, 232] on input "04/10/2023" at bounding box center [556, 241] width 227 height 38
click at [541, 358] on td "10" at bounding box center [542, 362] width 27 height 27
type input "[DATE]"
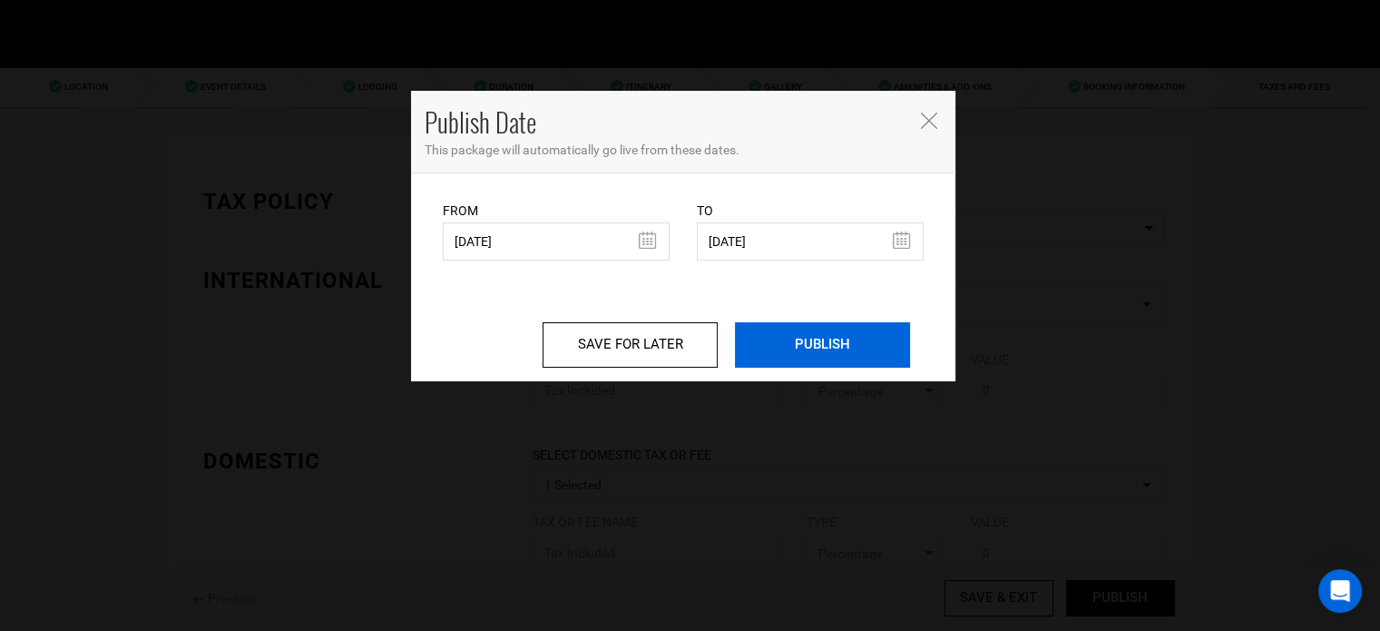
click at [850, 349] on input "PUBLISH" at bounding box center [822, 344] width 175 height 45
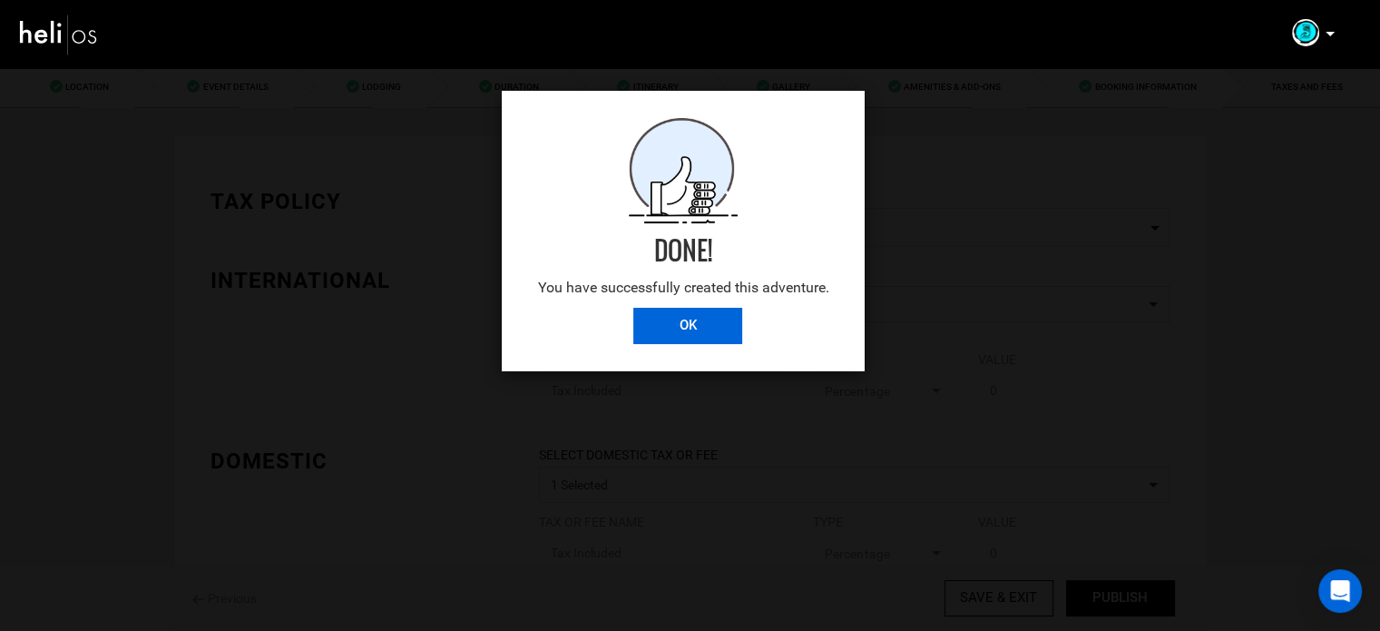
click at [661, 317] on input "OK" at bounding box center [687, 326] width 109 height 36
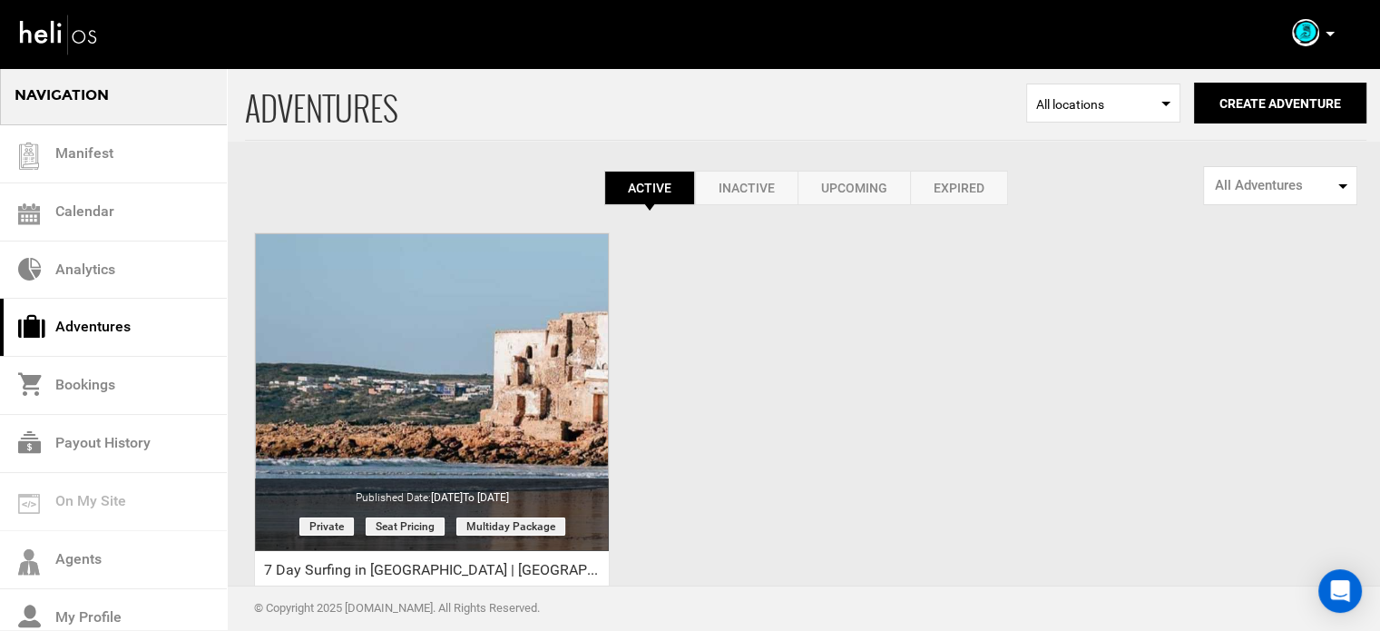
click at [945, 186] on link "Expired" at bounding box center [959, 188] width 98 height 34
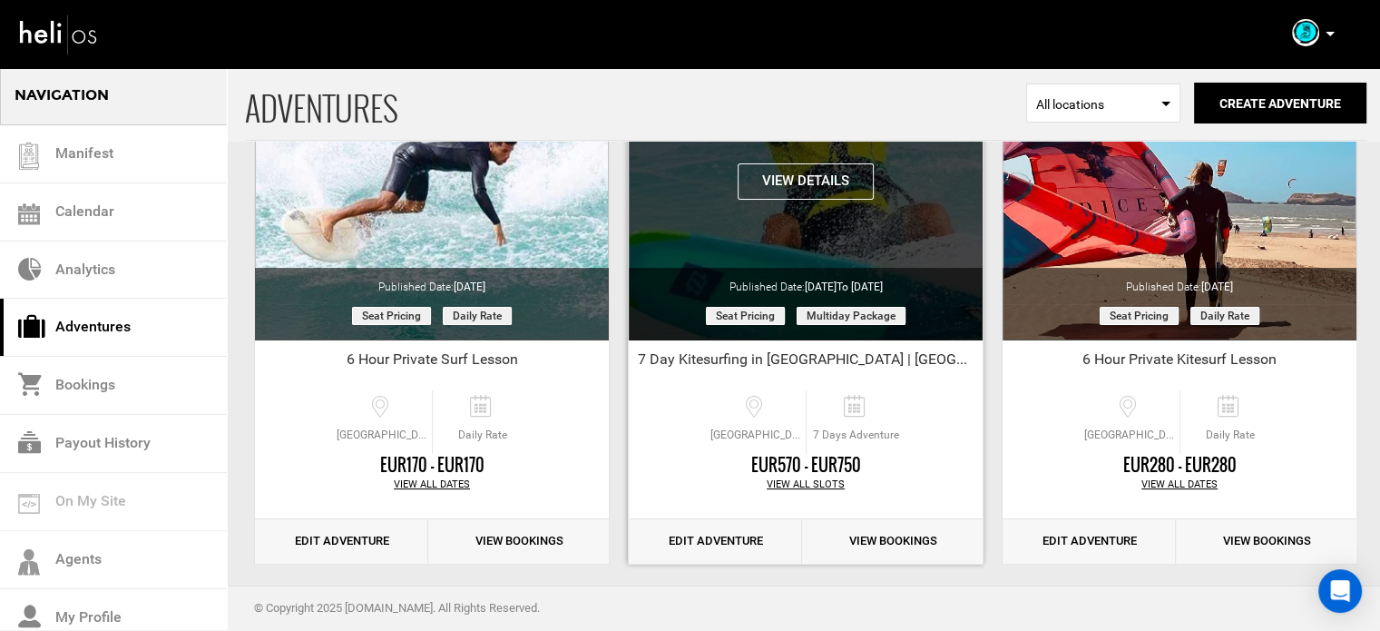
scroll to position [225, 0]
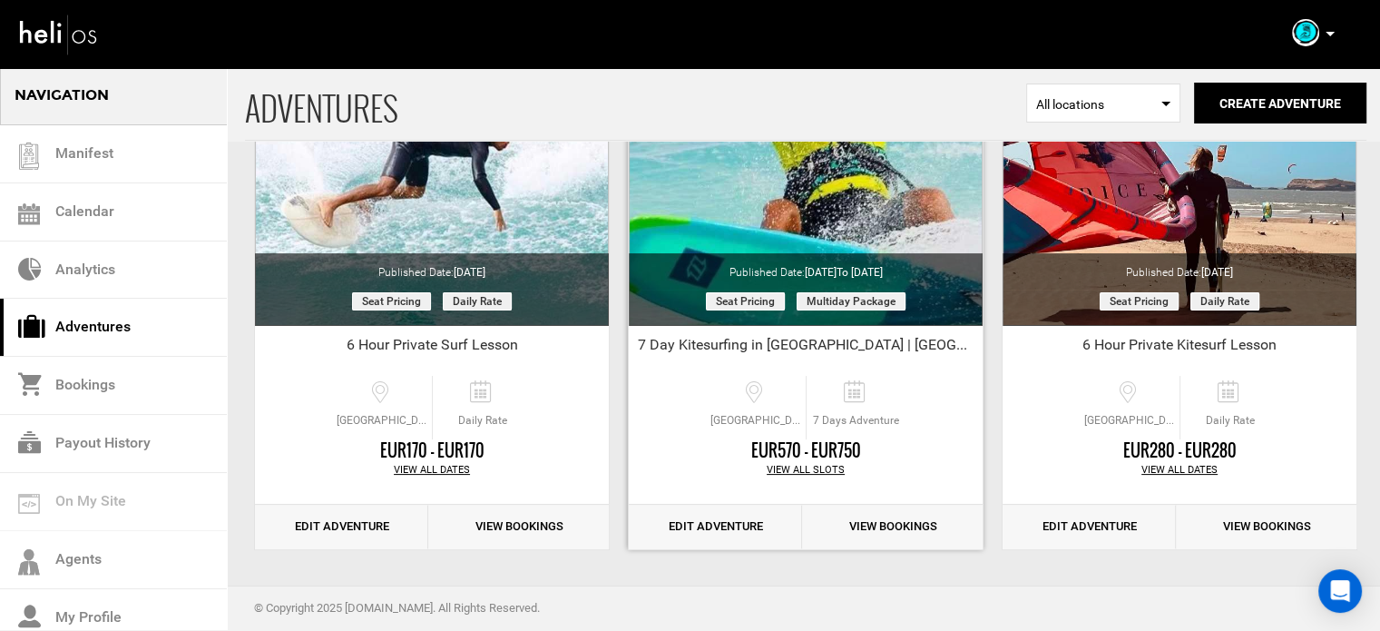
click at [733, 545] on link "Edit Adventure" at bounding box center [715, 527] width 173 height 44
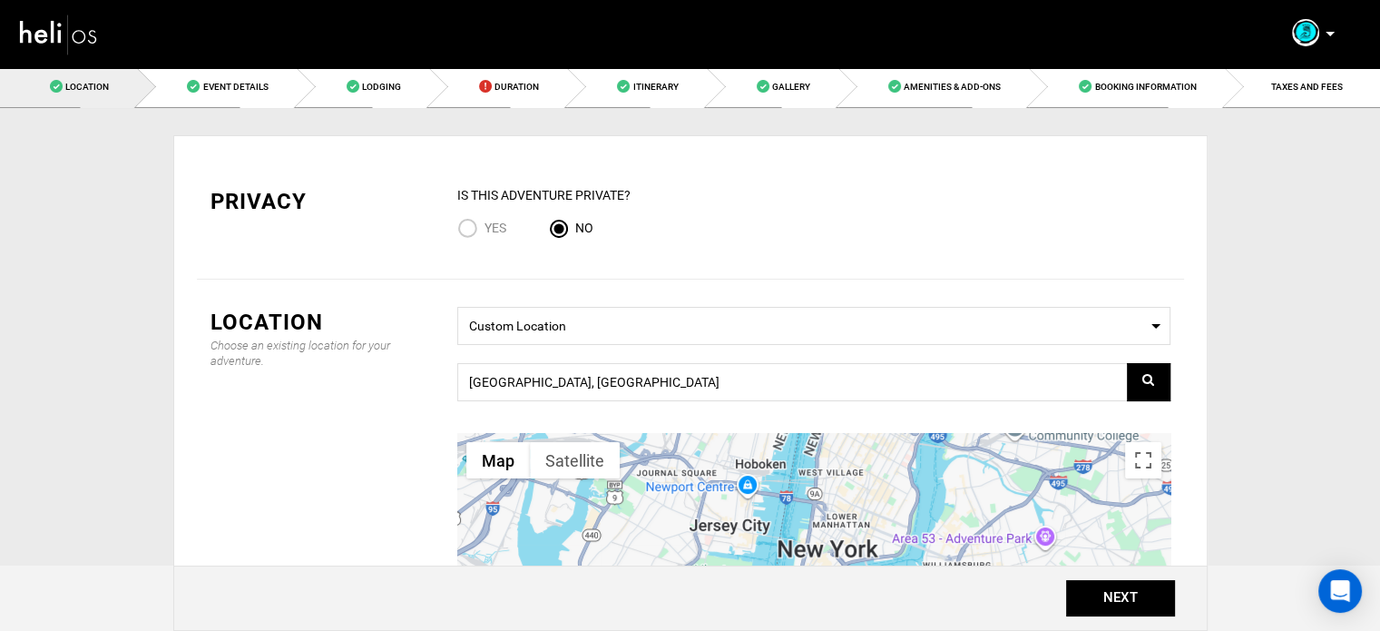
click at [482, 224] on input "Yes" at bounding box center [470, 230] width 27 height 25
radio input "true"
radio input "false"
drag, startPoint x: 326, startPoint y: 166, endPoint x: 374, endPoint y: 166, distance: 48.1
click at [353, 160] on div "Privacy IS this Adventure Private? Yes No" at bounding box center [690, 219] width 987 height 121
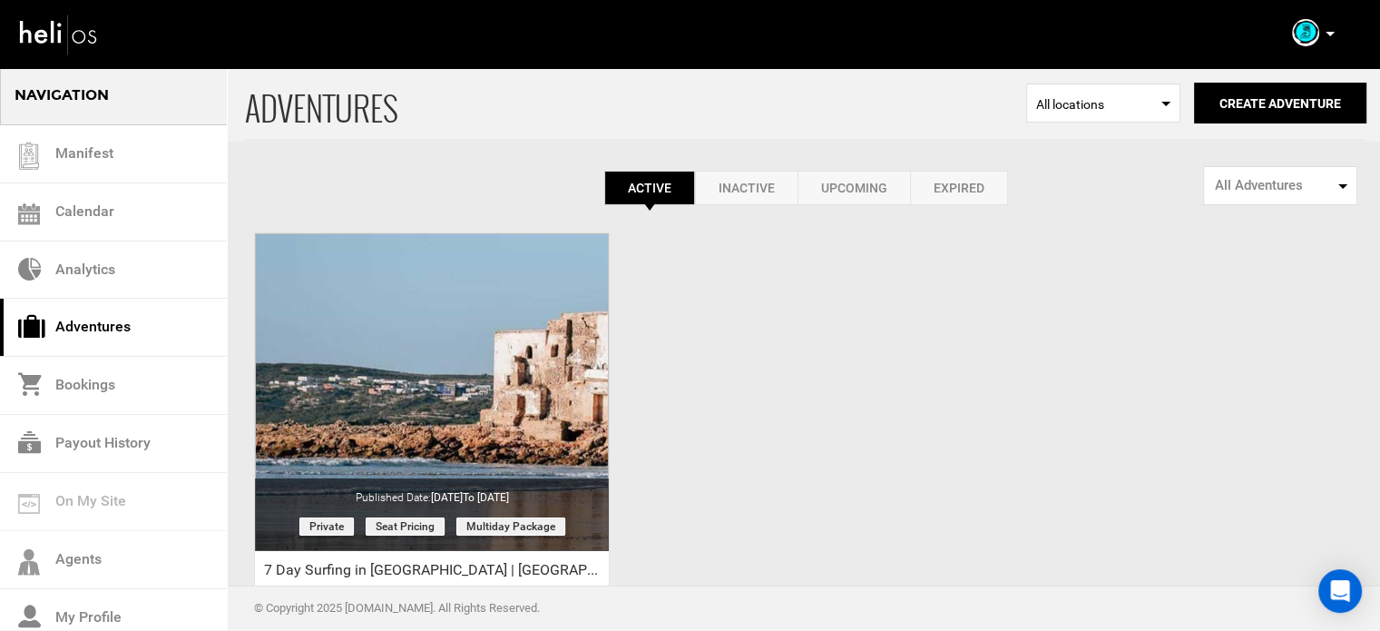
click at [924, 177] on link "Expired" at bounding box center [959, 188] width 98 height 34
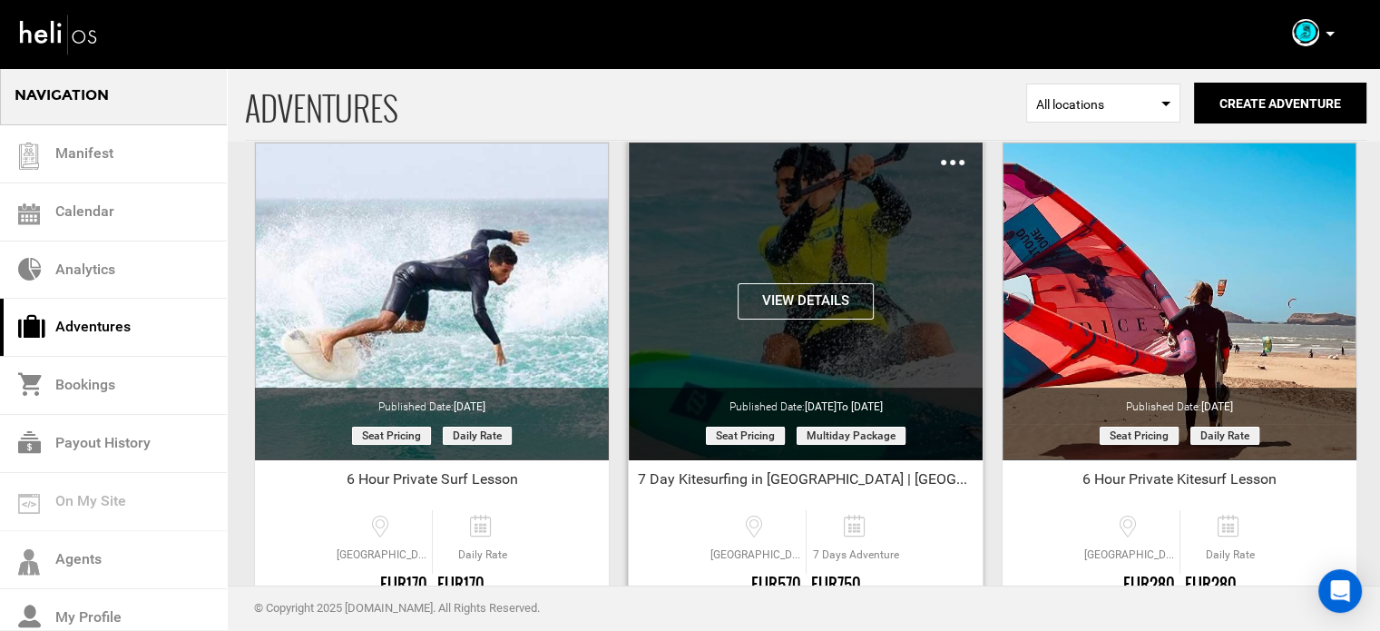
scroll to position [182, 0]
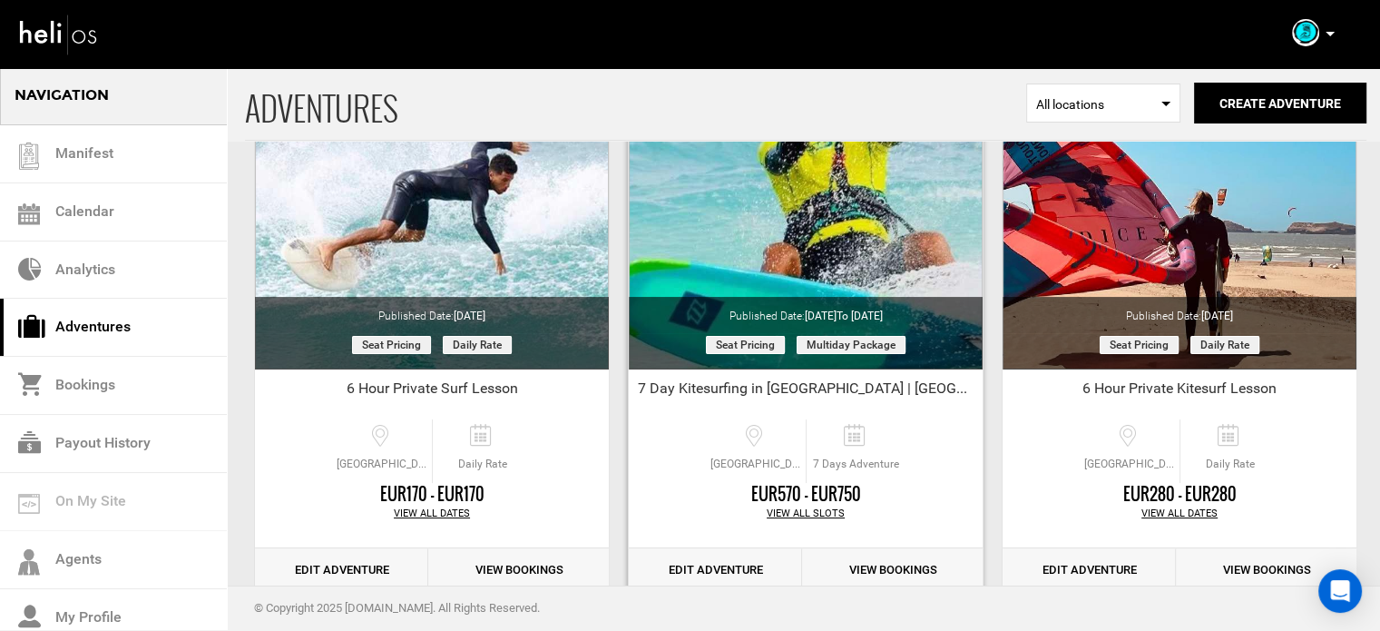
click at [732, 562] on link "Edit Adventure" at bounding box center [715, 570] width 173 height 44
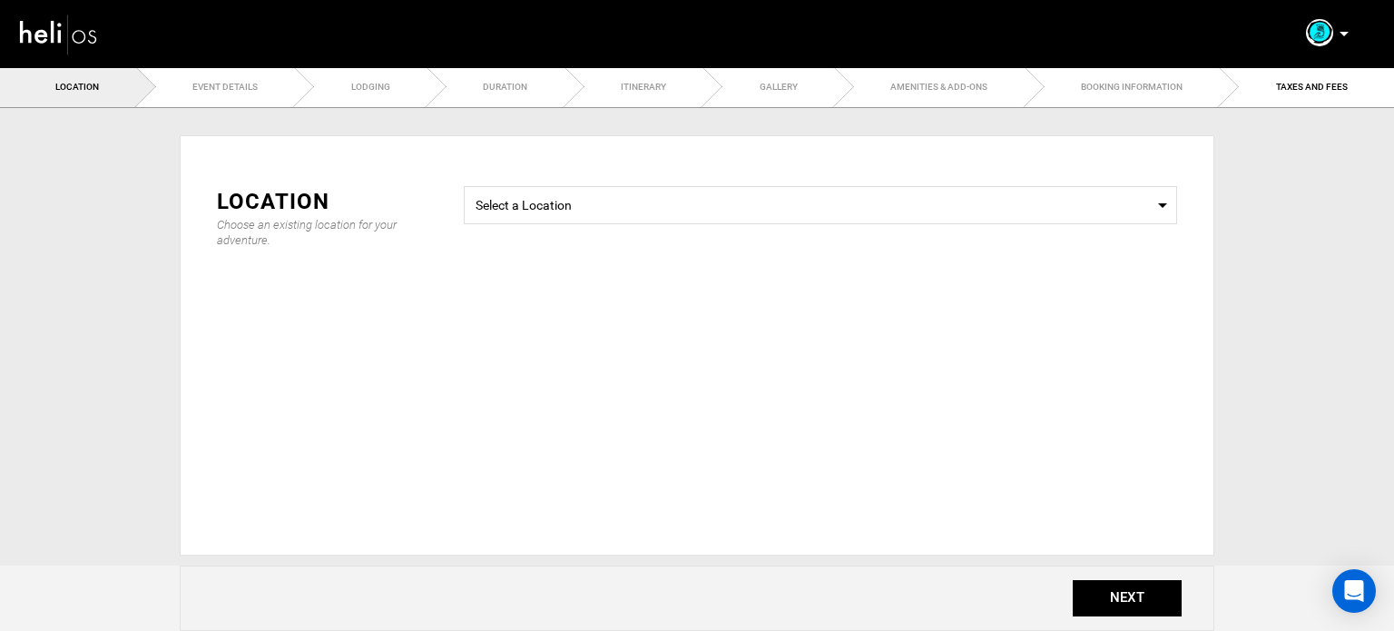
type input "7 Day Kitesurfing in Essaouira | Morocco"
checkbox input "true"
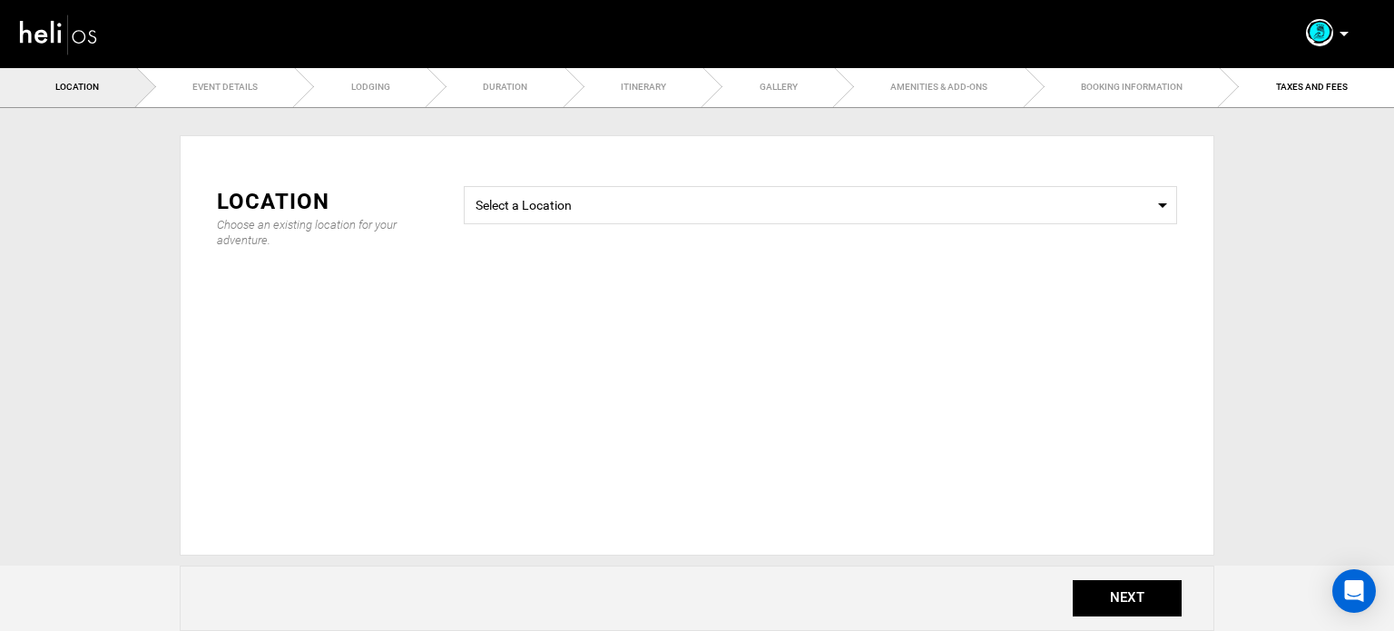
checkbox input "true"
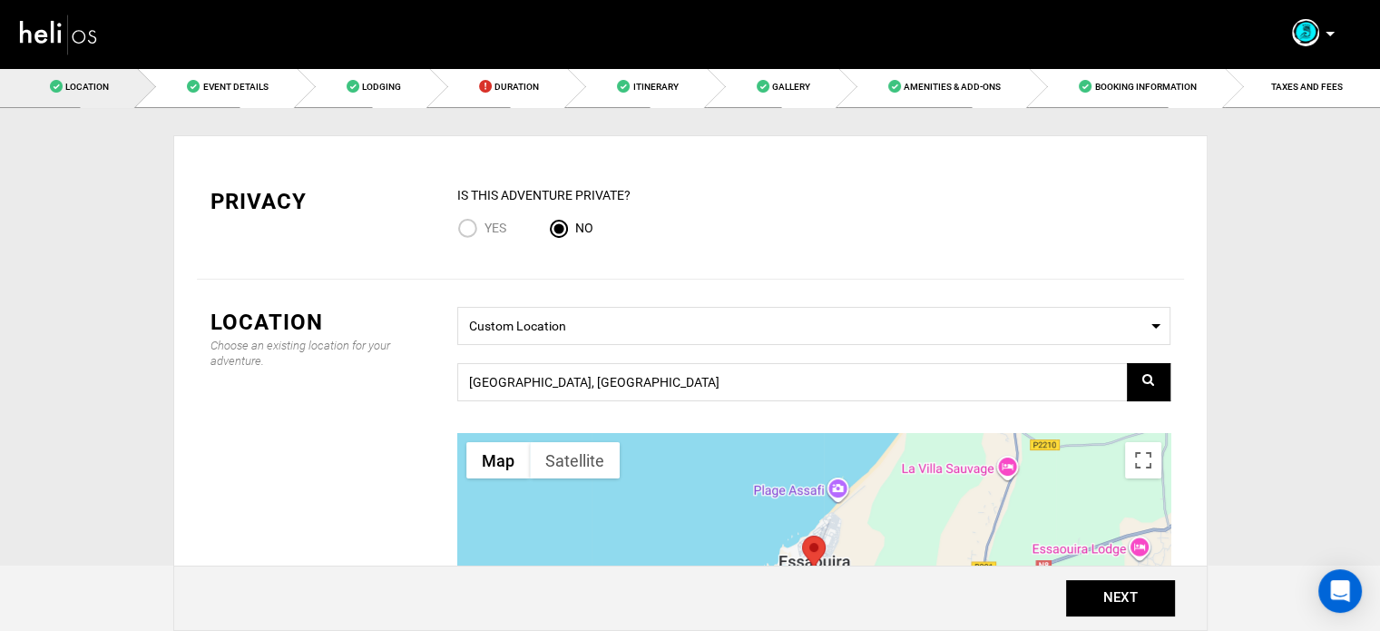
click at [497, 231] on span "Yes" at bounding box center [496, 228] width 22 height 15
click at [485, 231] on input "Yes" at bounding box center [470, 230] width 27 height 25
radio input "true"
radio input "false"
click at [1095, 584] on button "NEXT" at bounding box center [1120, 598] width 109 height 36
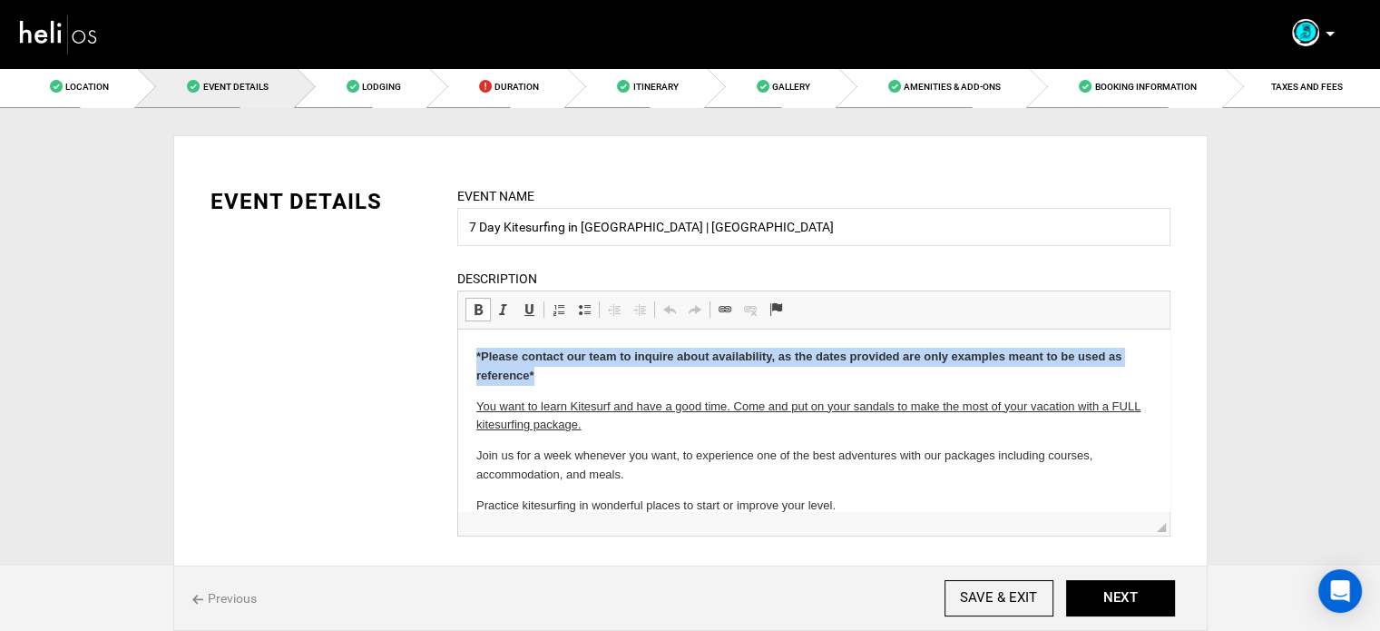
drag, startPoint x: 548, startPoint y: 379, endPoint x: 452, endPoint y: 345, distance: 102.2
click at [457, 345] on html "*Please contact our team to inquire about availability, as the dates provided a…" at bounding box center [813, 486] width 712 height 315
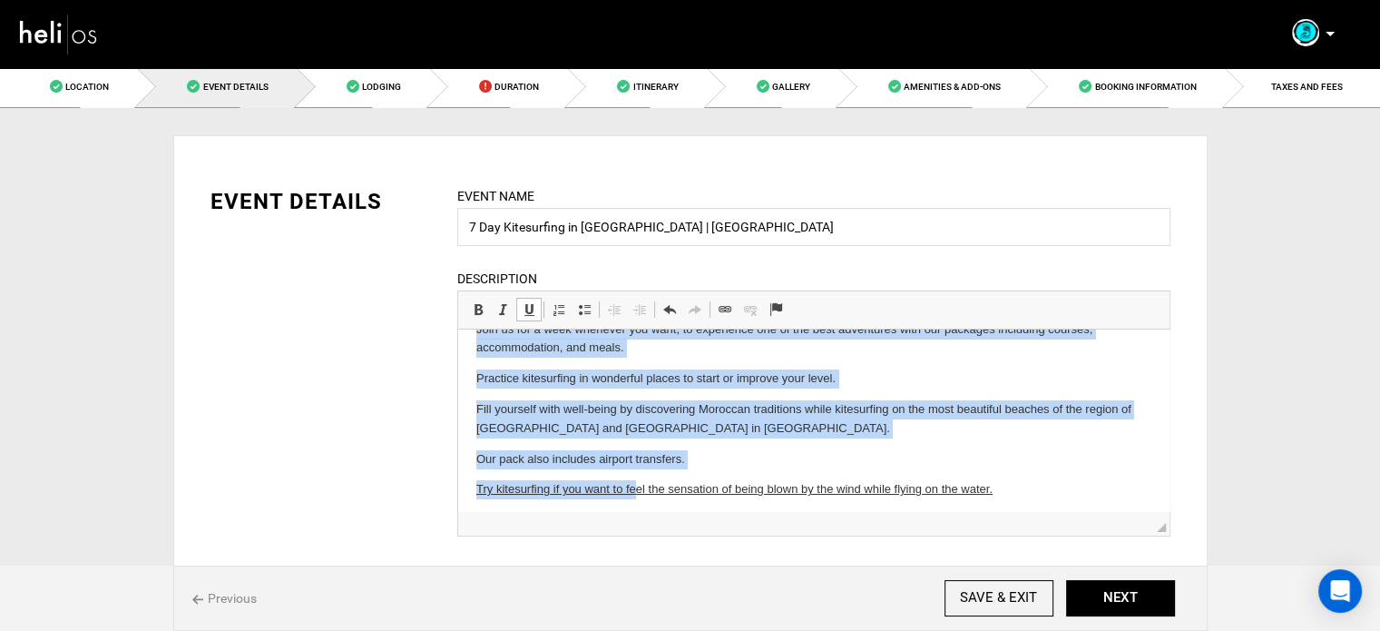
scroll to position [83, 0]
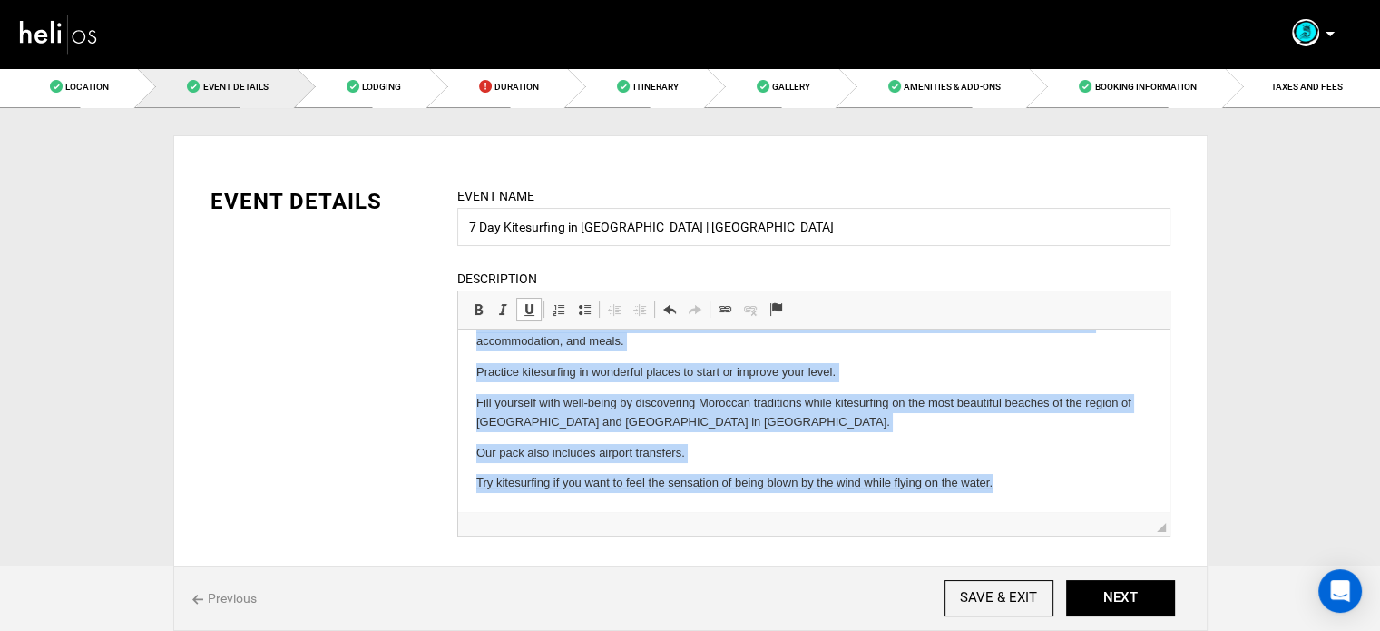
drag, startPoint x: 471, startPoint y: 355, endPoint x: 1019, endPoint y: 490, distance: 564.6
click at [1019, 490] on html "You want to learn Kitesurf and have a good time. Come and put on your sandals t…" at bounding box center [813, 378] width 712 height 265
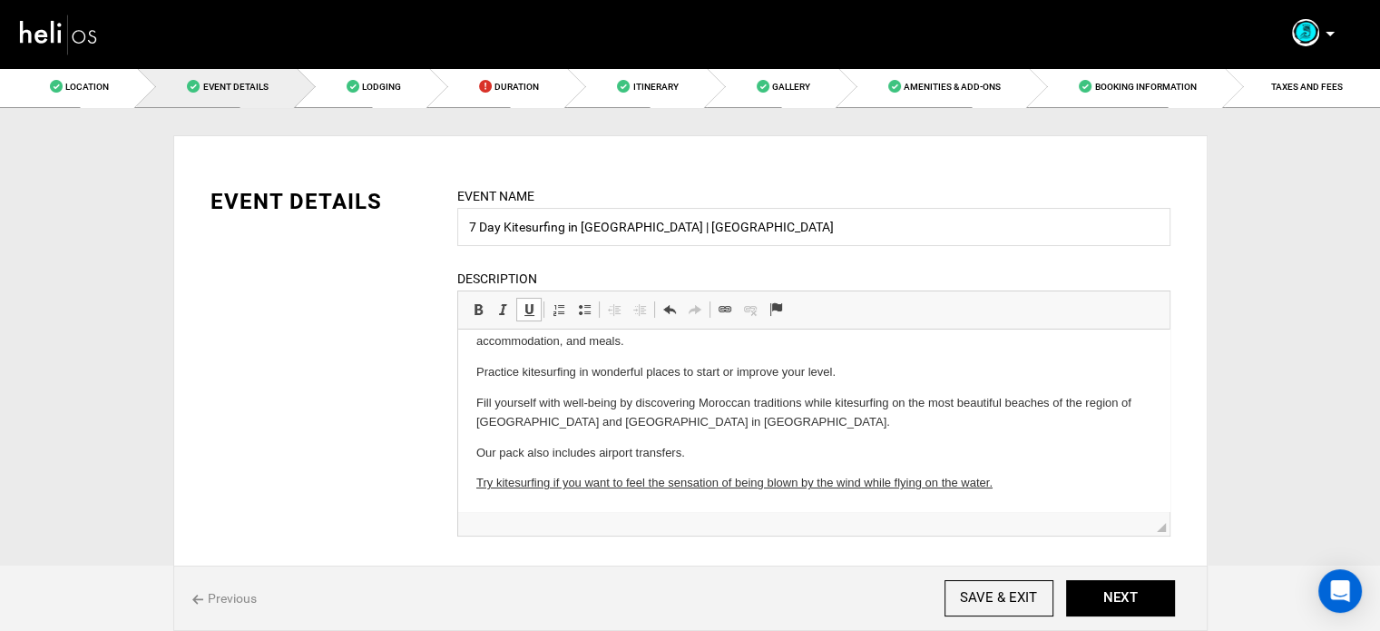
scroll to position [0, 0]
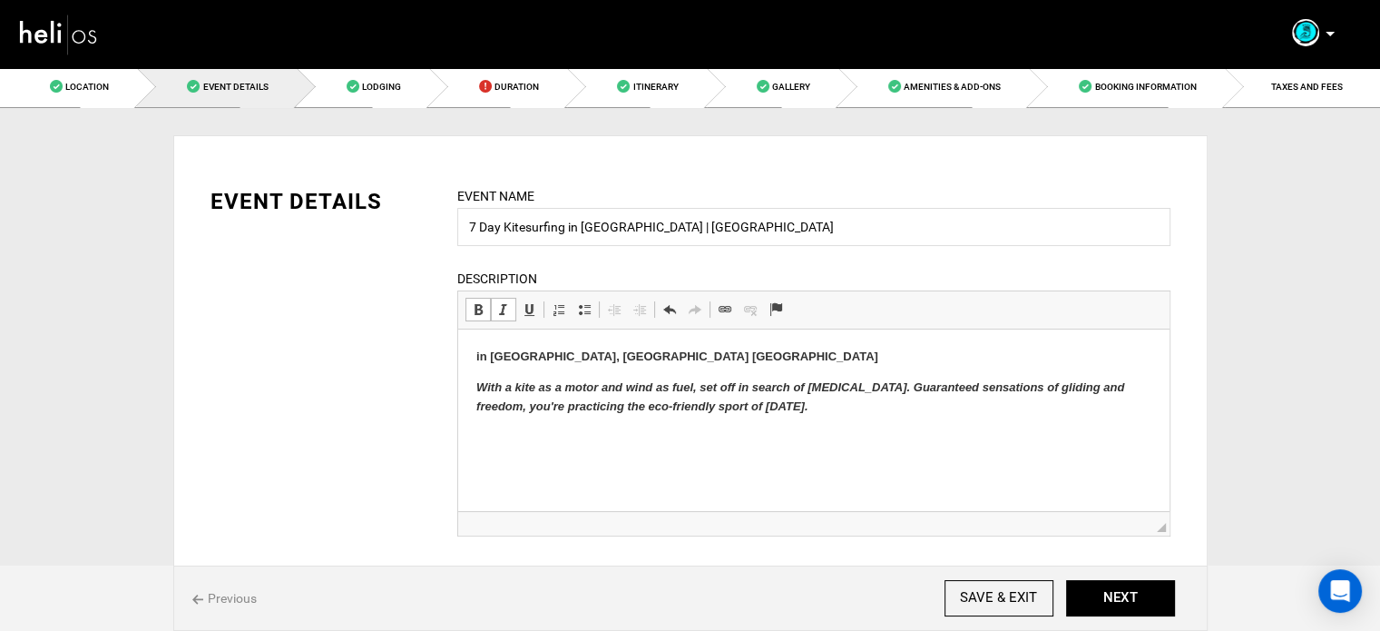
click at [553, 395] on p "With a kite as a motor and wind as fuel, set off in search of adrenaline. Guara…" at bounding box center [813, 397] width 675 height 38
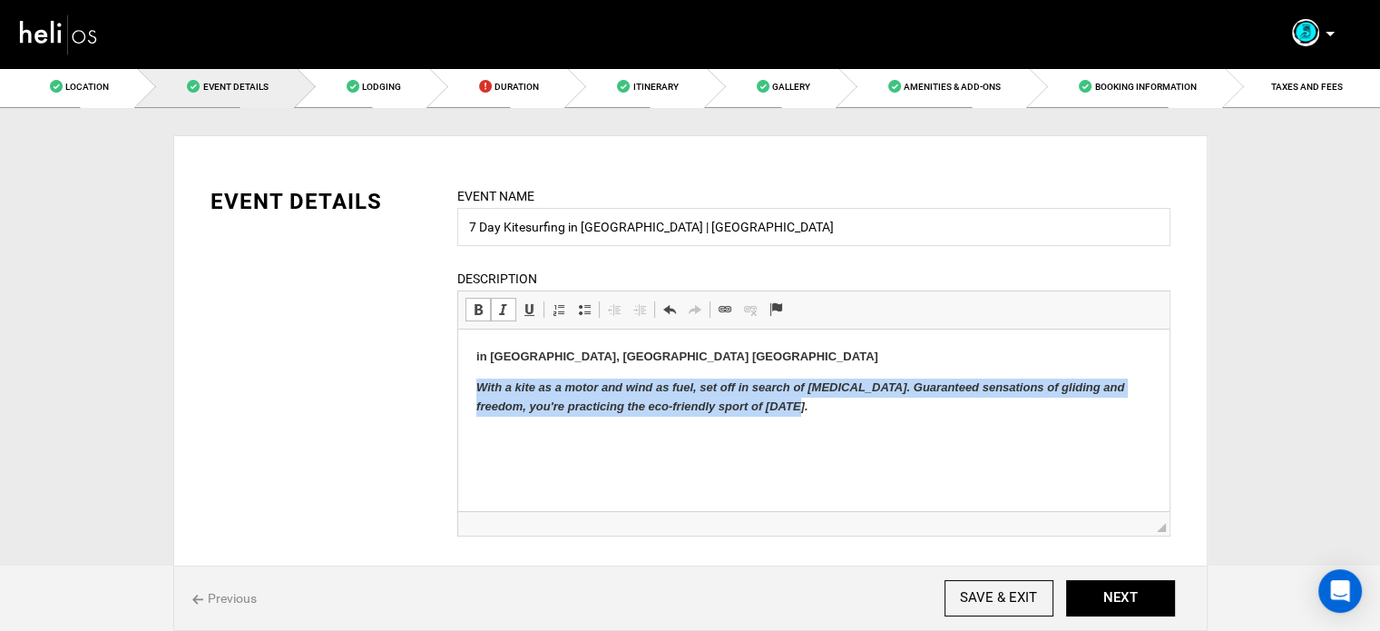
click at [553, 395] on p "With a kite as a motor and wind as fuel, set off in search of adrenaline. Guara…" at bounding box center [813, 397] width 675 height 38
click at [508, 310] on span at bounding box center [503, 309] width 15 height 15
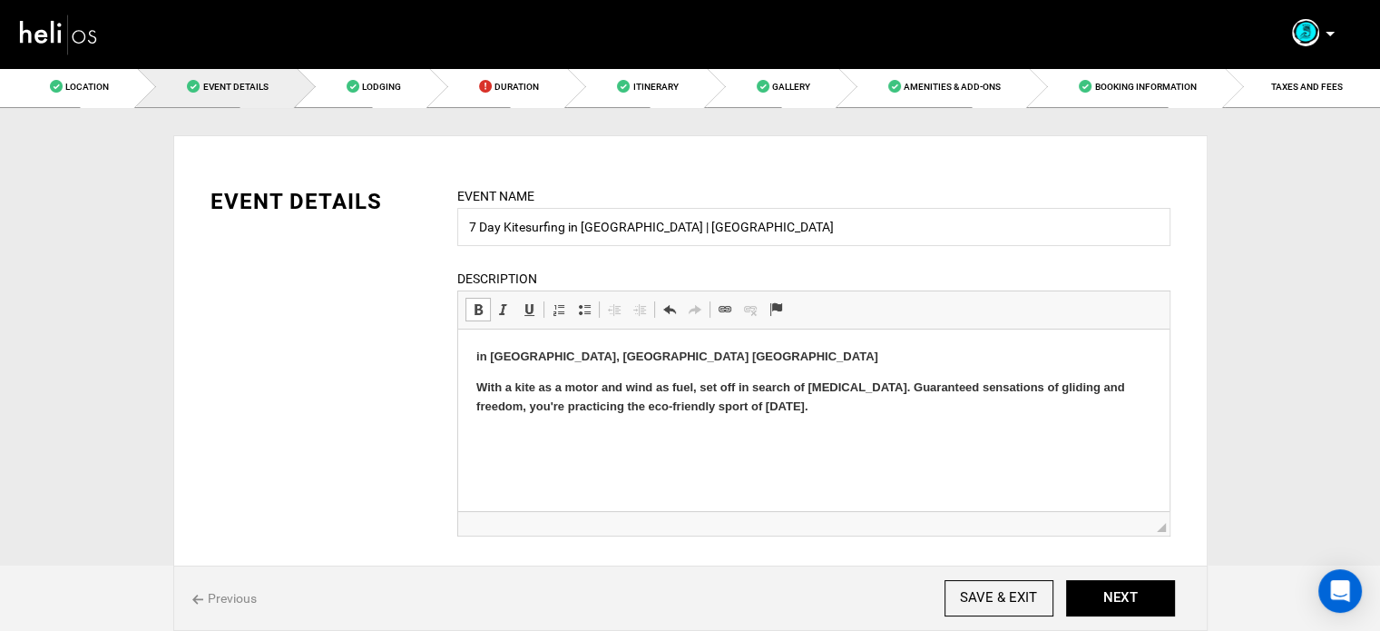
click at [472, 311] on span at bounding box center [478, 309] width 15 height 15
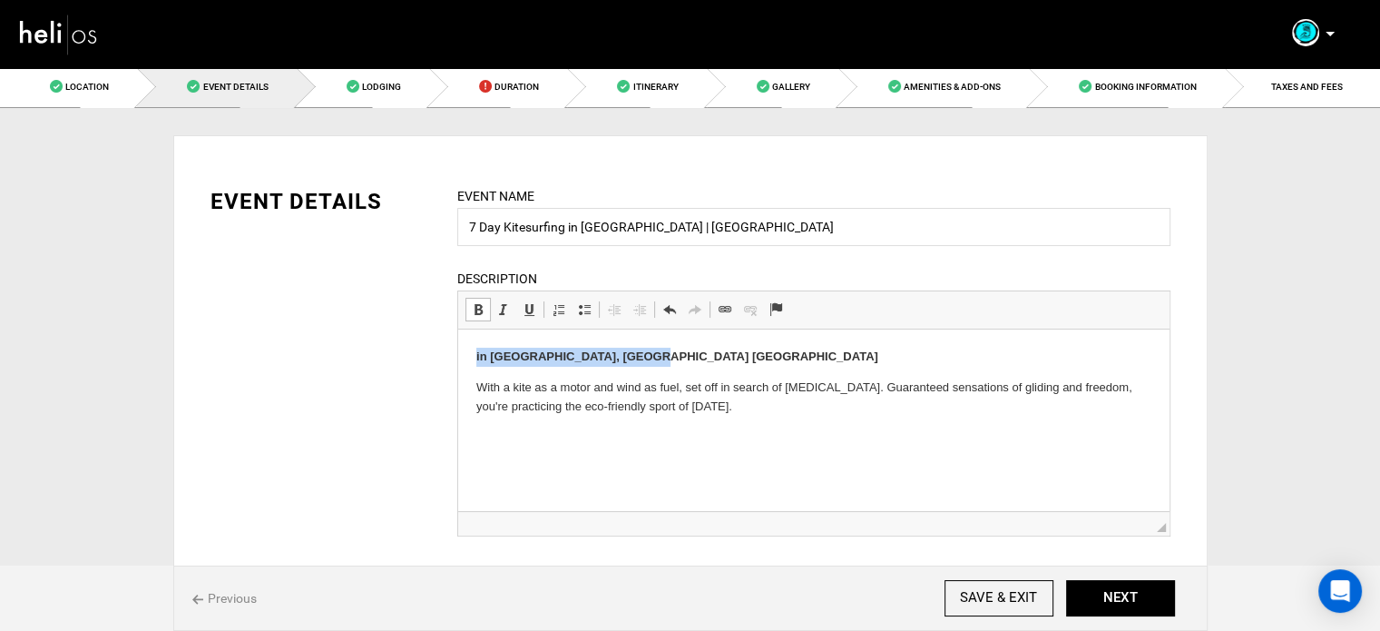
drag, startPoint x: 471, startPoint y: 356, endPoint x: 673, endPoint y: 356, distance: 202.4
click at [673, 356] on html "in Essaouira, Dakhla MOROCCO With a kite as a motor and wind as fuel, set off i…" at bounding box center [813, 381] width 712 height 104
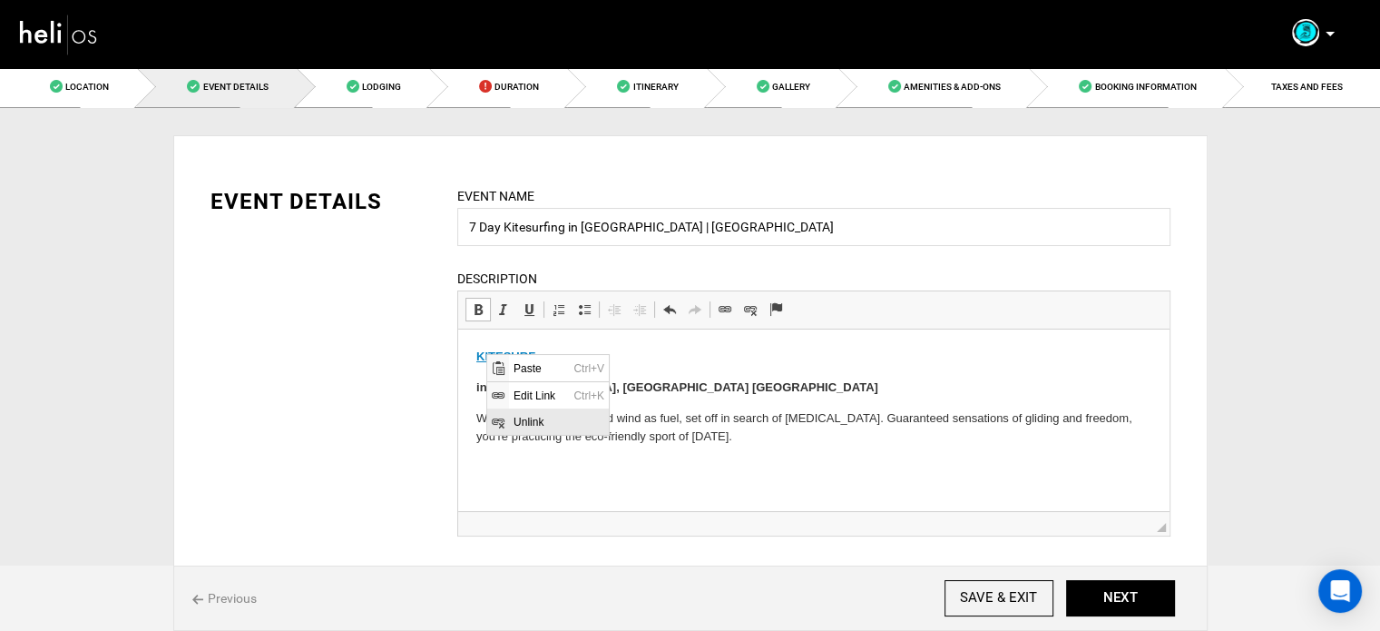
click at [548, 424] on span "Unlink" at bounding box center [559, 421] width 100 height 26
drag, startPoint x: 483, startPoint y: 356, endPoint x: 571, endPoint y: 355, distance: 88.0
click at [570, 355] on p "KI TESURF" at bounding box center [813, 357] width 675 height 19
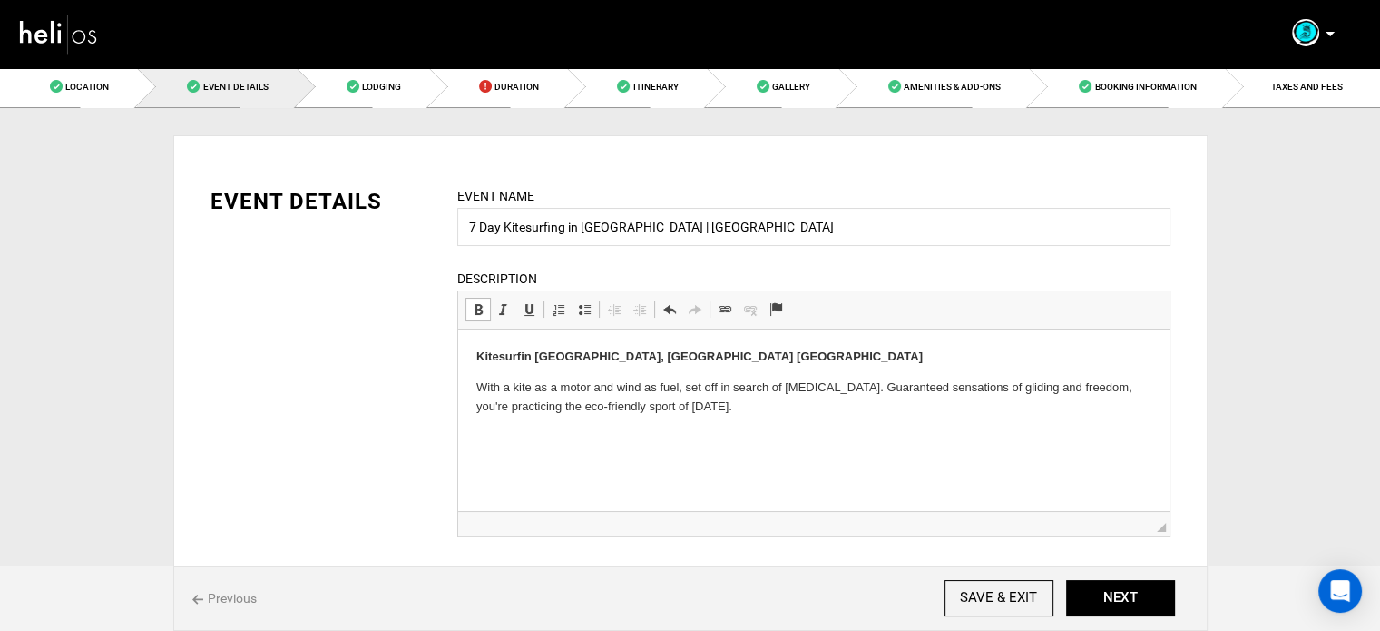
click at [573, 352] on strong "Kitesurf in Essaouira, Dakhla MOROCCO" at bounding box center [699, 356] width 447 height 14
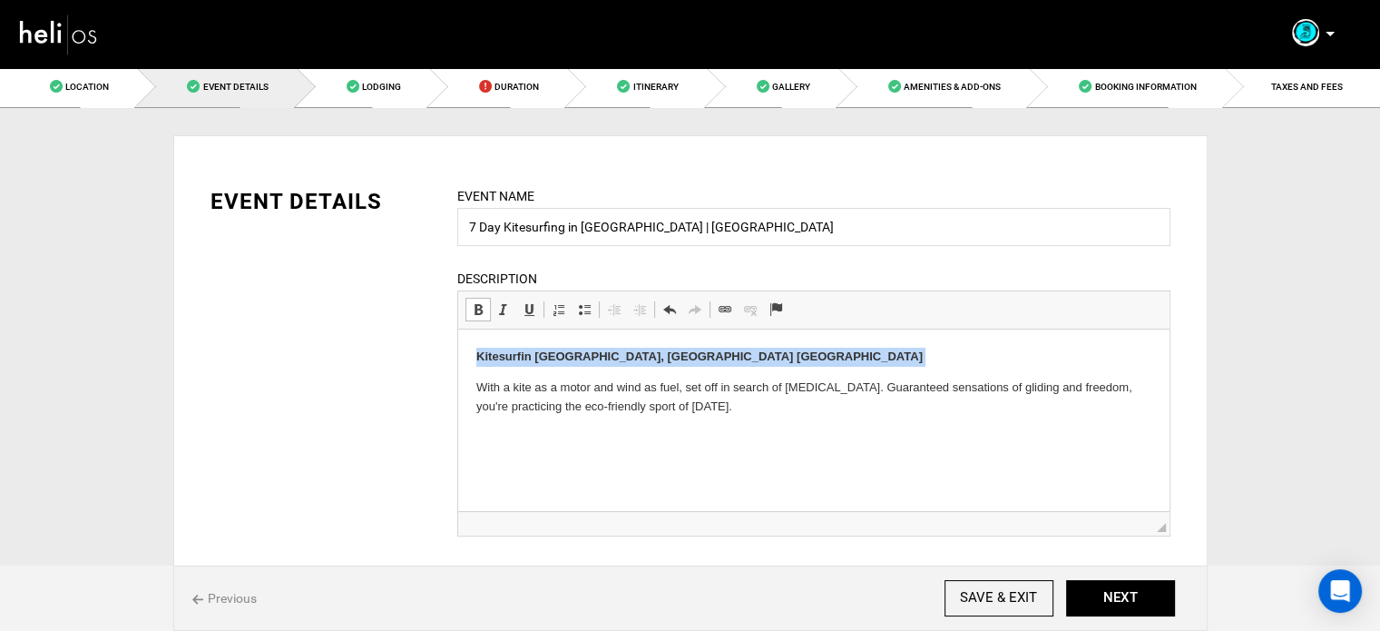
click at [573, 352] on strong "Kitesurf in Essaouira, Dakhla MOROCCO" at bounding box center [699, 356] width 447 height 14
click at [481, 299] on link "Bold Keyboard shortcut Ctrl+B" at bounding box center [478, 310] width 25 height 24
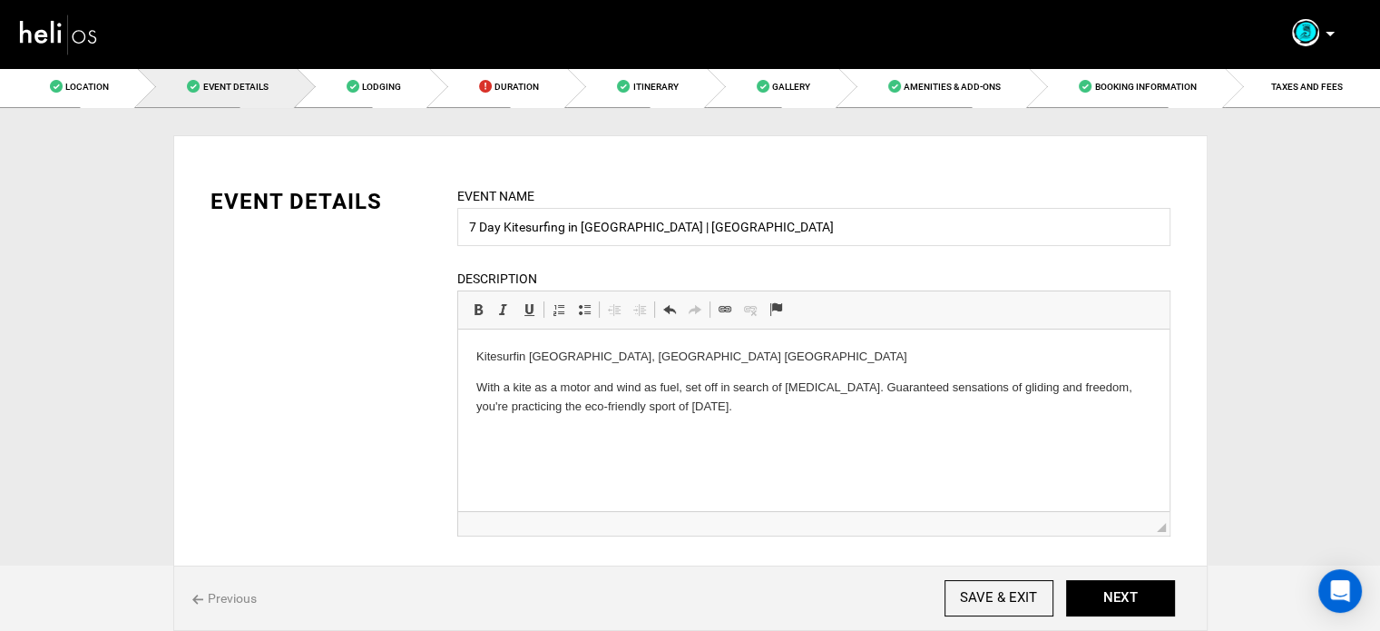
click at [471, 377] on html "Kitesurf in Essaouira, Dakhla MOROCCO With a kite as a motor and wind as fuel, …" at bounding box center [813, 381] width 712 height 104
click at [754, 431] on html "Kitesurf in Essaouira, Dakhla MOROCCO With a kite as a motor and wind as fuel, …" at bounding box center [813, 381] width 712 height 104
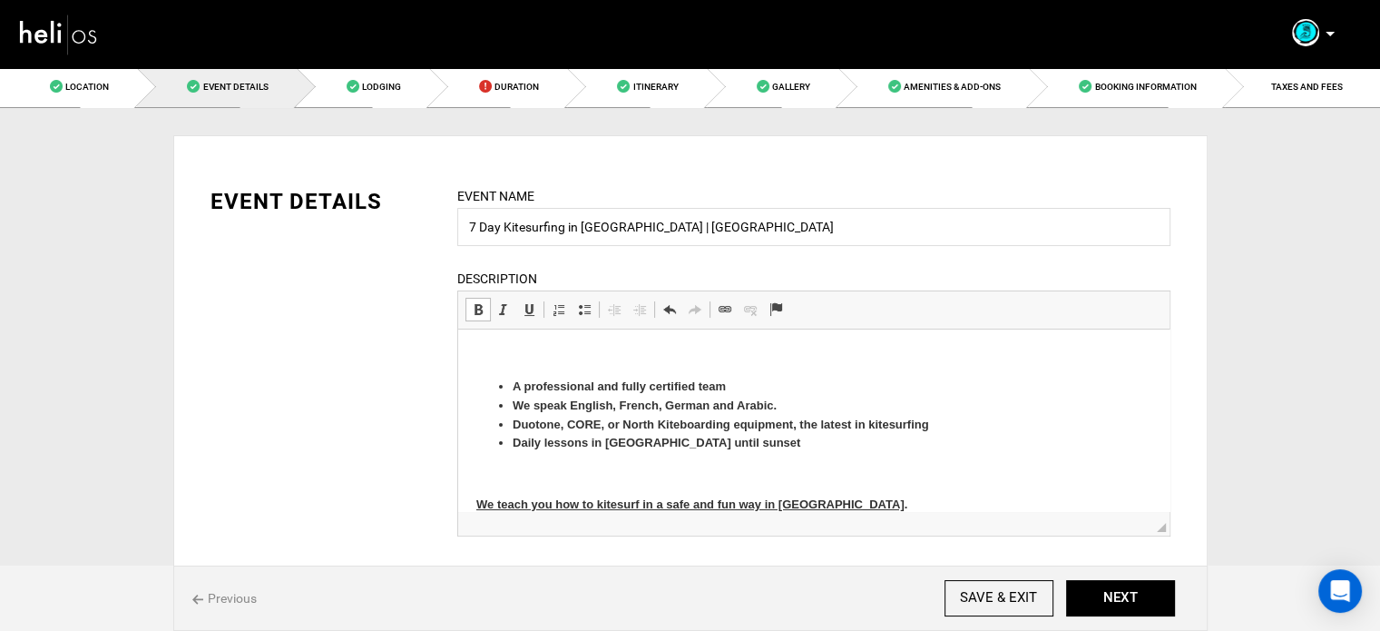
click at [559, 466] on p at bounding box center [813, 474] width 675 height 19
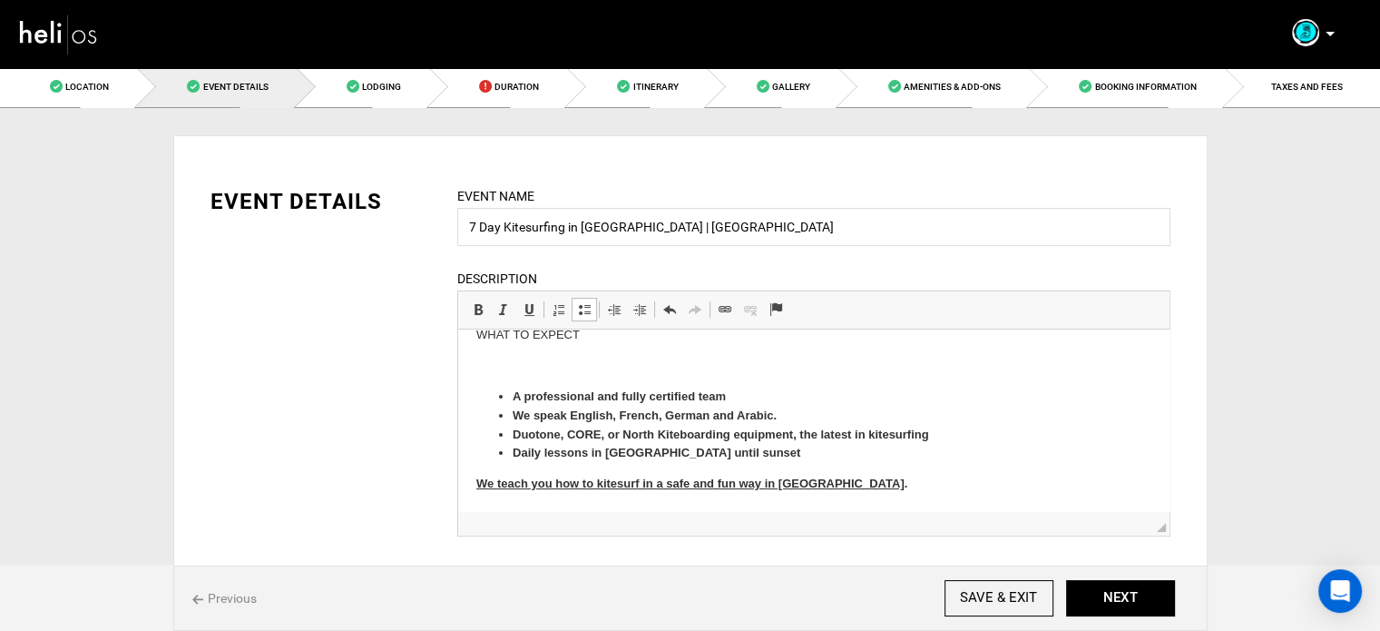
click at [544, 364] on p at bounding box center [813, 366] width 675 height 19
drag, startPoint x: 492, startPoint y: 367, endPoint x: 511, endPoint y: 367, distance: 19.1
click at [511, 367] on p "WHAT TO EXPECT" at bounding box center [813, 365] width 675 height 19
drag, startPoint x: 556, startPoint y: 368, endPoint x: 641, endPoint y: 368, distance: 84.4
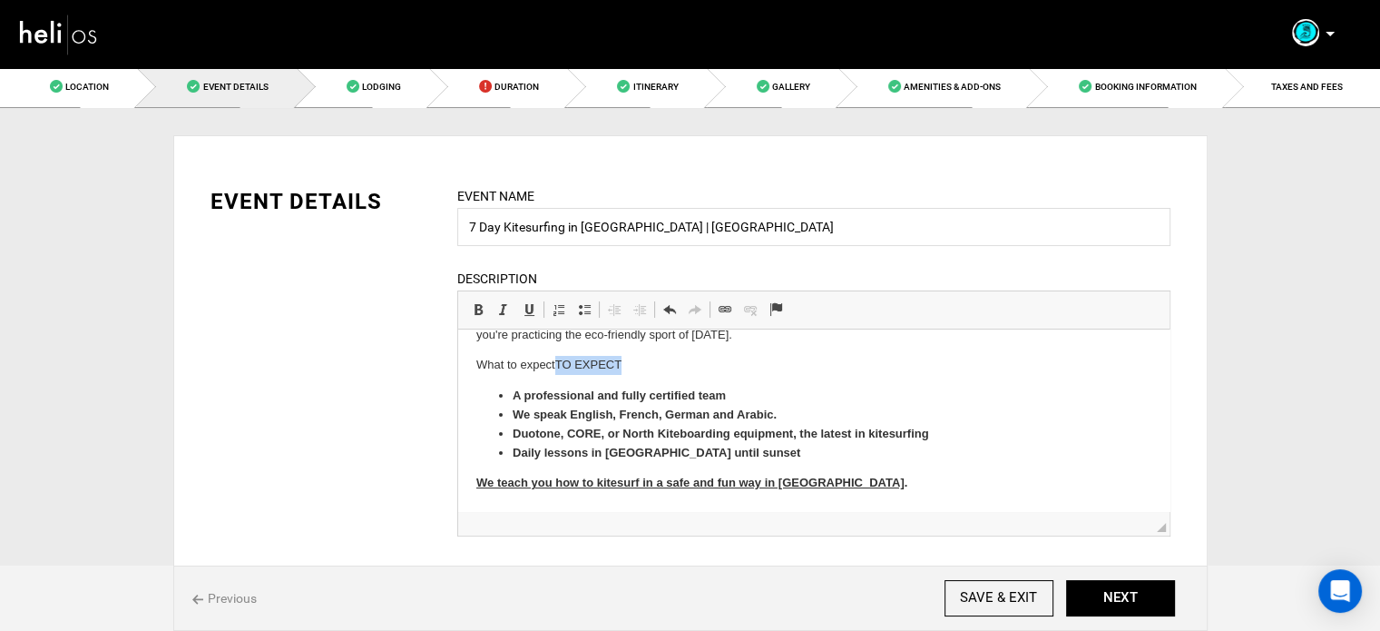
click at [641, 368] on p "What to expectTO EXPECT" at bounding box center [813, 365] width 675 height 19
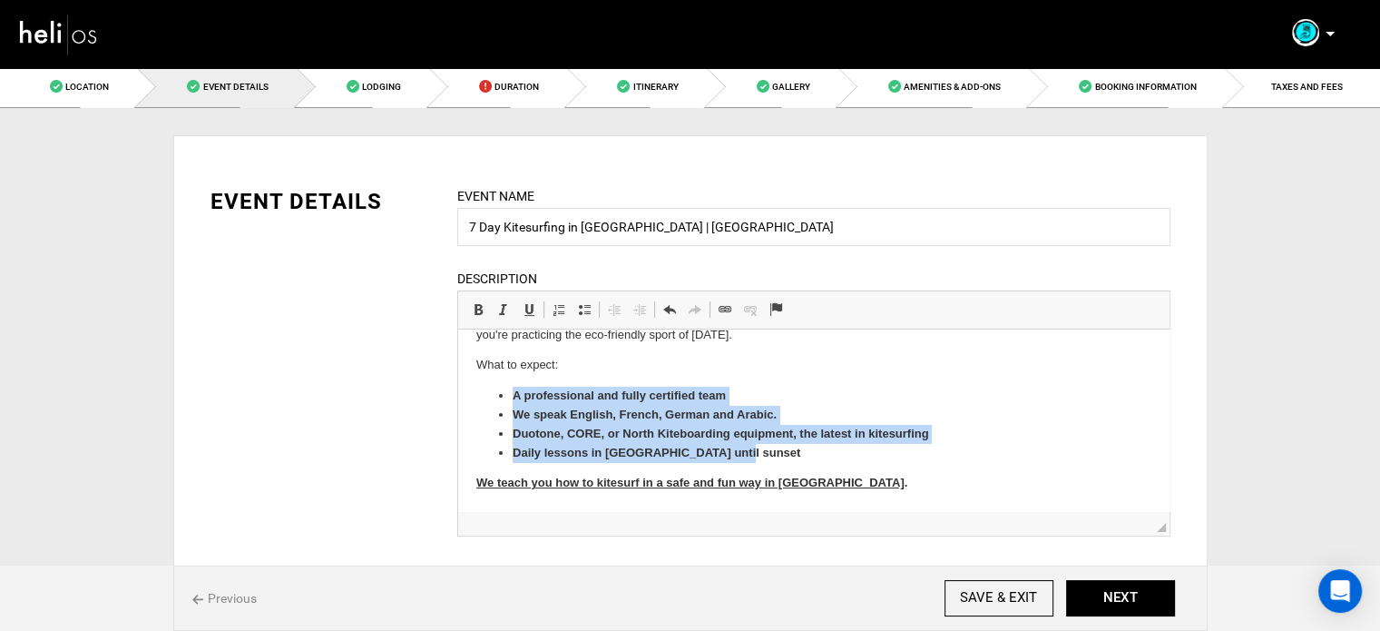
drag, startPoint x: 509, startPoint y: 398, endPoint x: 824, endPoint y: 459, distance: 320.7
click at [824, 459] on ul "A professional and fully certified team We speak English, French, German and Ar…" at bounding box center [813, 424] width 675 height 75
click at [479, 309] on span at bounding box center [478, 309] width 15 height 15
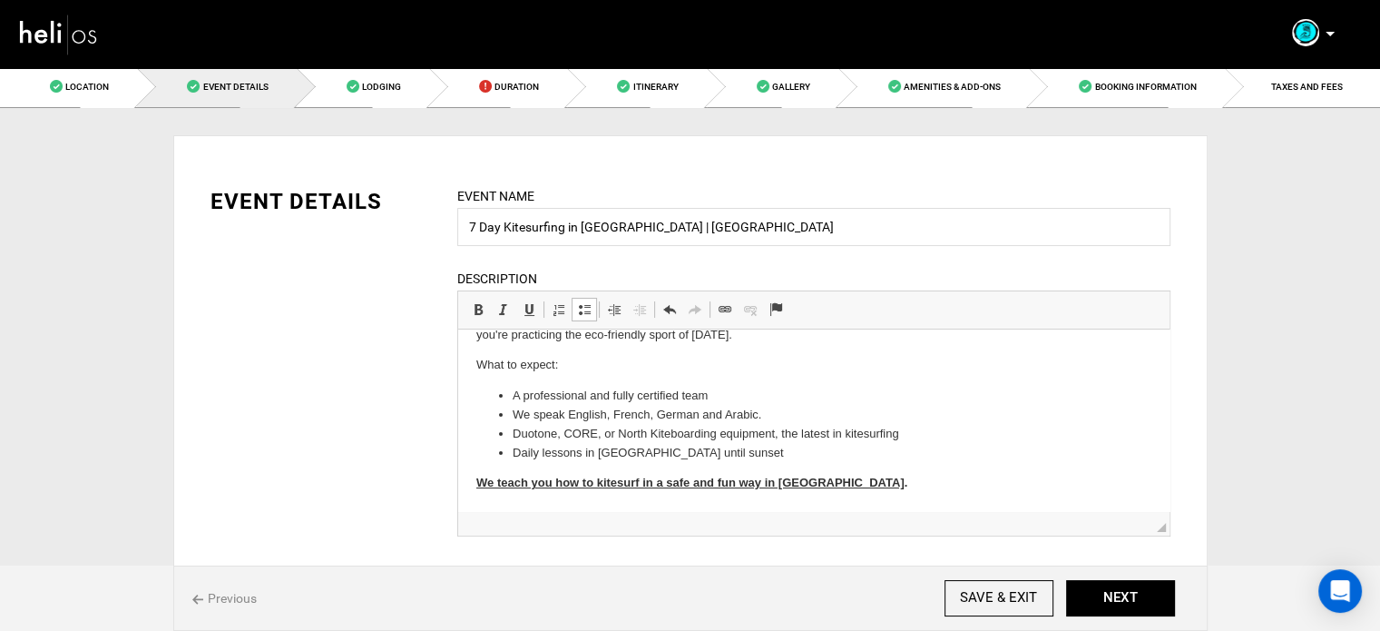
click at [516, 484] on strong "We teach you how to kitesurf in a safe and fun way in Morocco" at bounding box center [690, 483] width 428 height 14
click at [524, 303] on span at bounding box center [529, 309] width 15 height 15
click at [471, 302] on span at bounding box center [478, 309] width 15 height 15
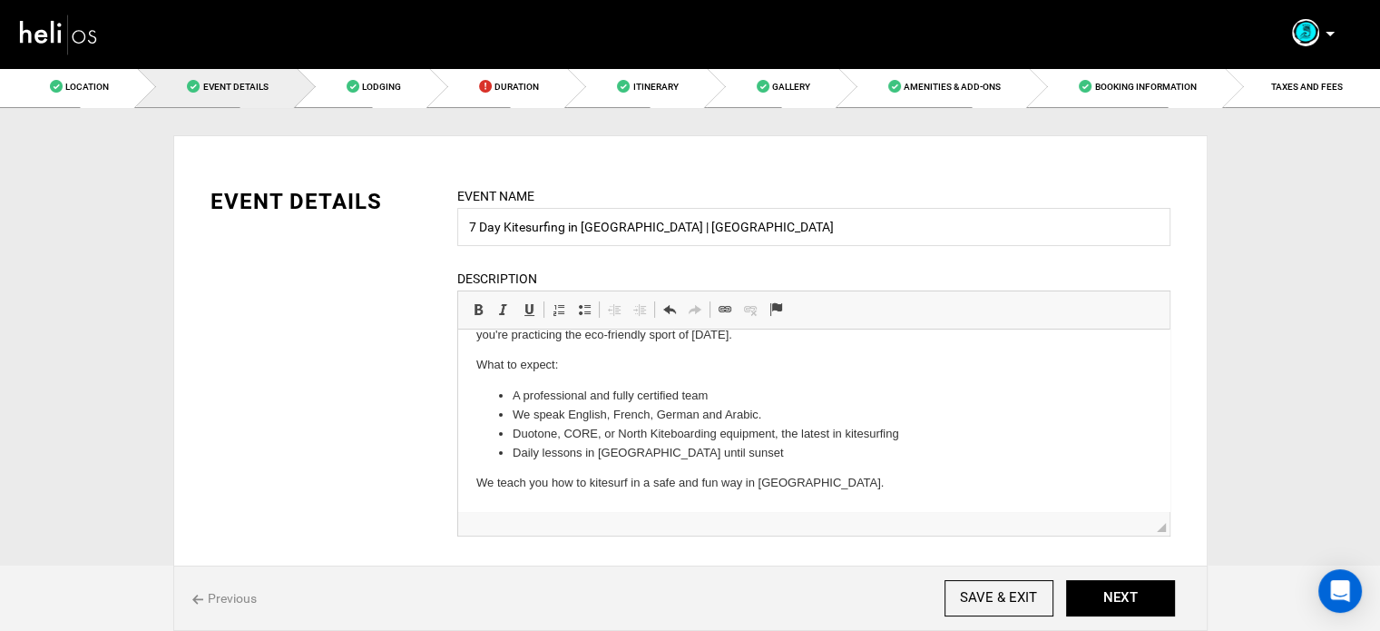
click at [660, 482] on p "We teach you how to kitesurf in a safe and fun way in Morocco ." at bounding box center [813, 483] width 675 height 19
click at [865, 483] on p "We teach you how to kitesurf in a safe and fun way in Morocco ." at bounding box center [813, 483] width 675 height 19
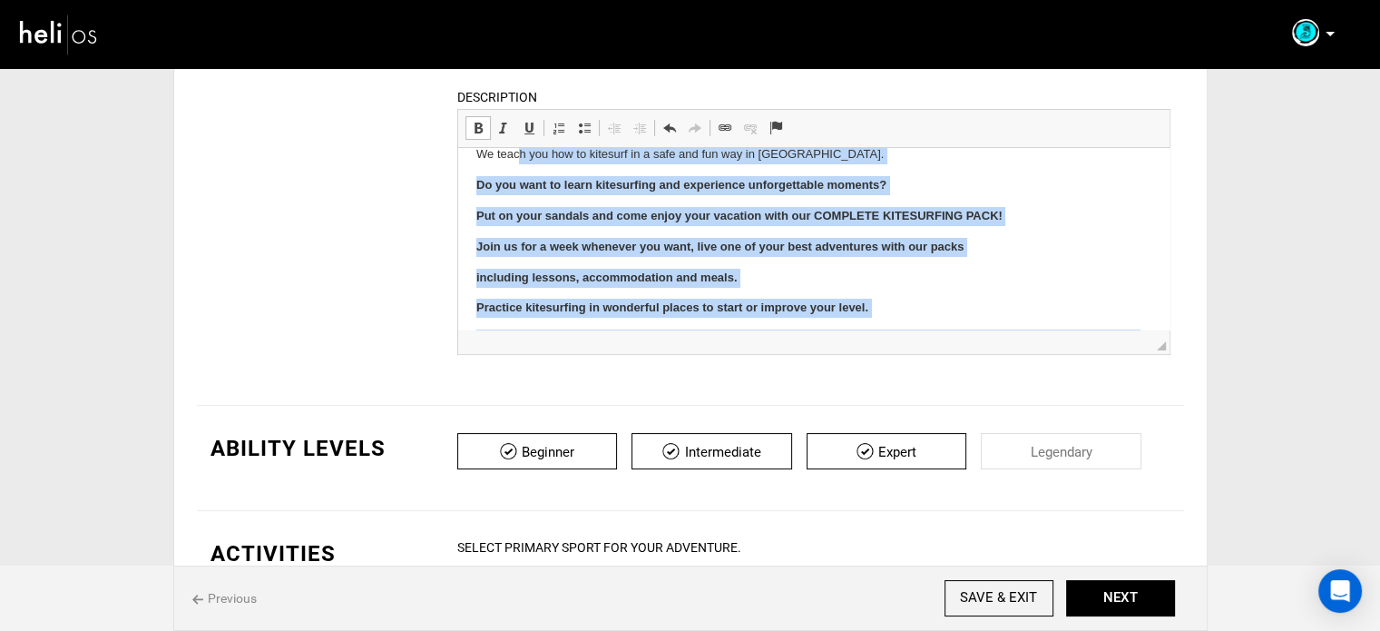
scroll to position [179, 0]
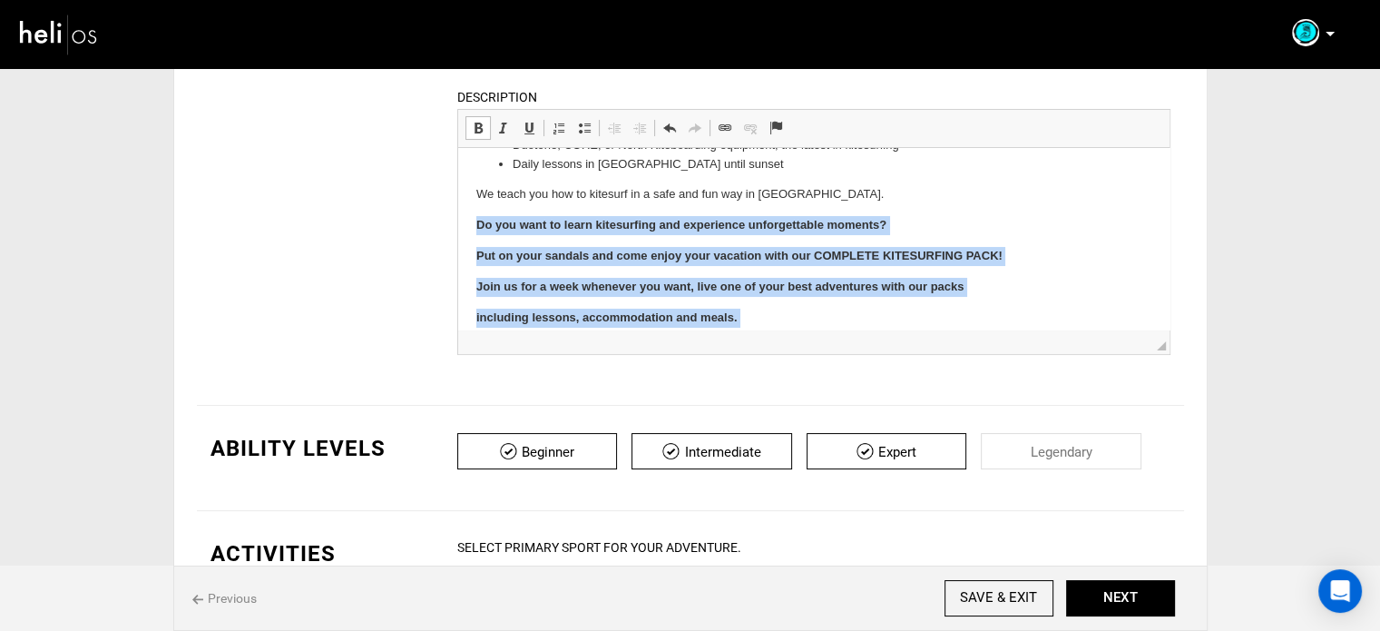
drag, startPoint x: 743, startPoint y: 322, endPoint x: 464, endPoint y: 219, distance: 298.1
click at [464, 219] on html "Kitesurf in Essaouira, Dakhla MOROCCO With a kite as a motor and wind as fuel, …" at bounding box center [813, 212] width 712 height 487
click at [468, 124] on link "Bold Keyboard shortcut Ctrl+B" at bounding box center [478, 128] width 25 height 24
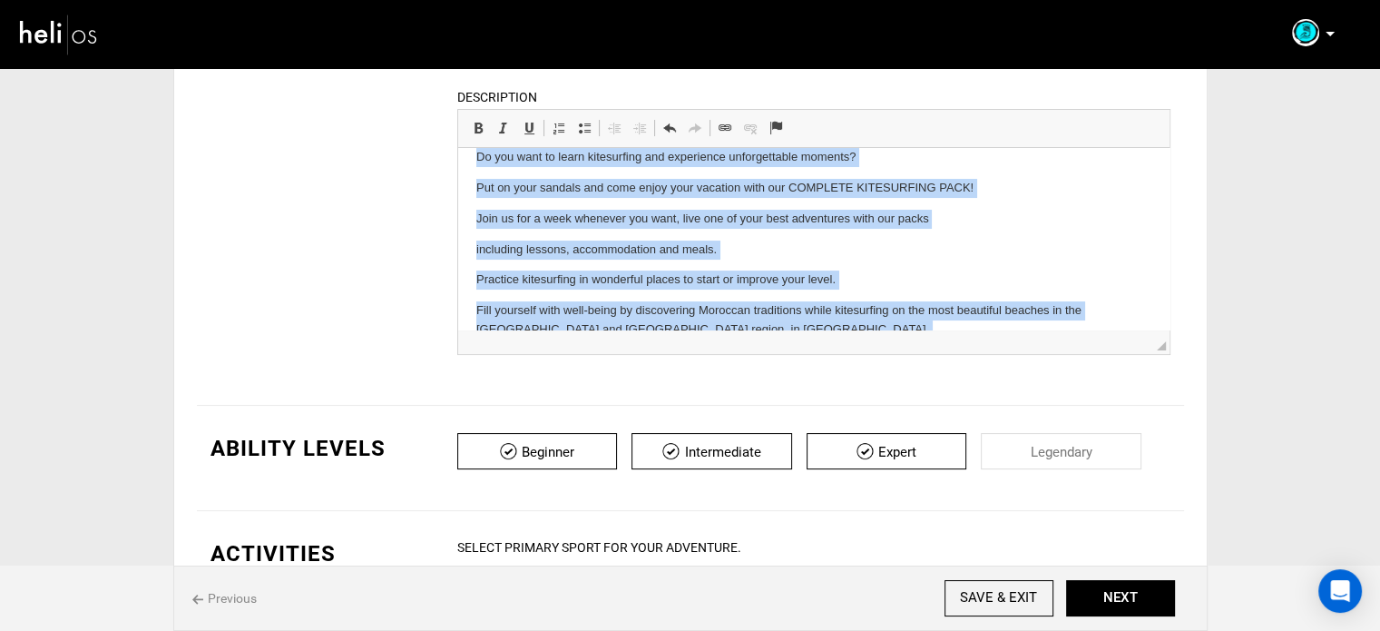
click at [467, 246] on html "Kitesurf in Essaouira, Dakhla MOROCCO With a kite as a motor and wind as fuel, …" at bounding box center [813, 144] width 712 height 487
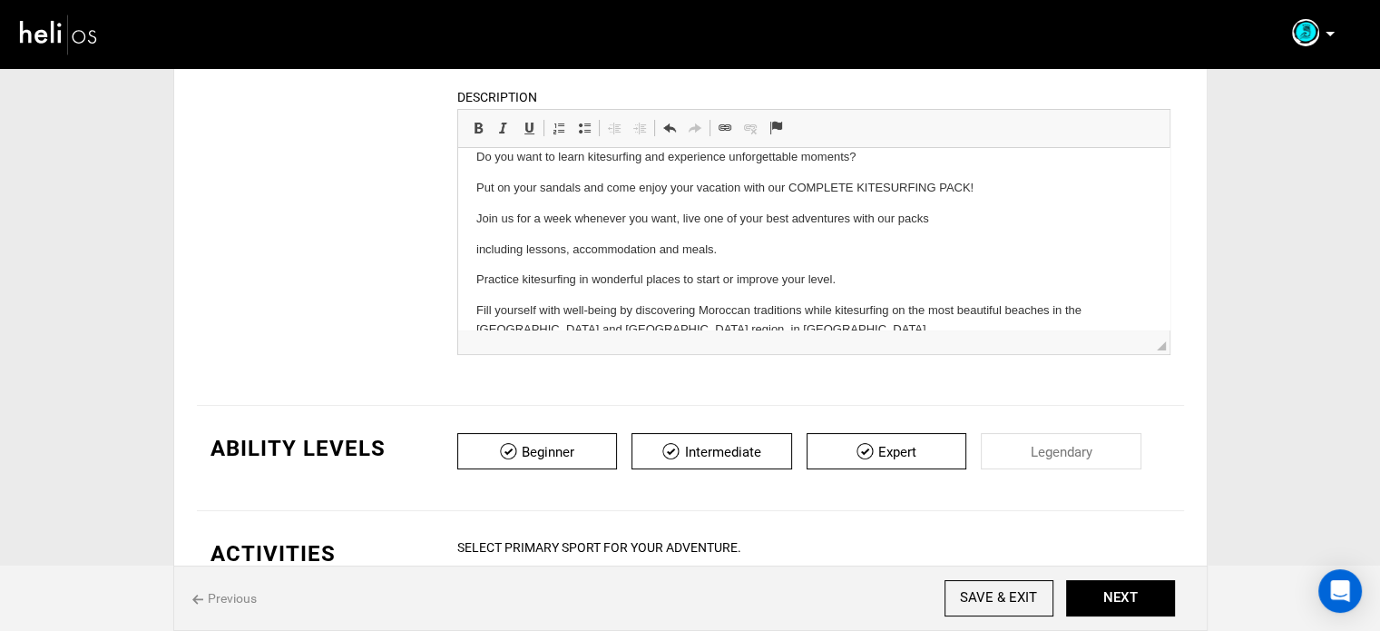
click at [470, 182] on html "Kitesurf in Essaouira, Dakhla MOROCCO With a kite as a motor and wind as fuel, …" at bounding box center [813, 144] width 712 height 487
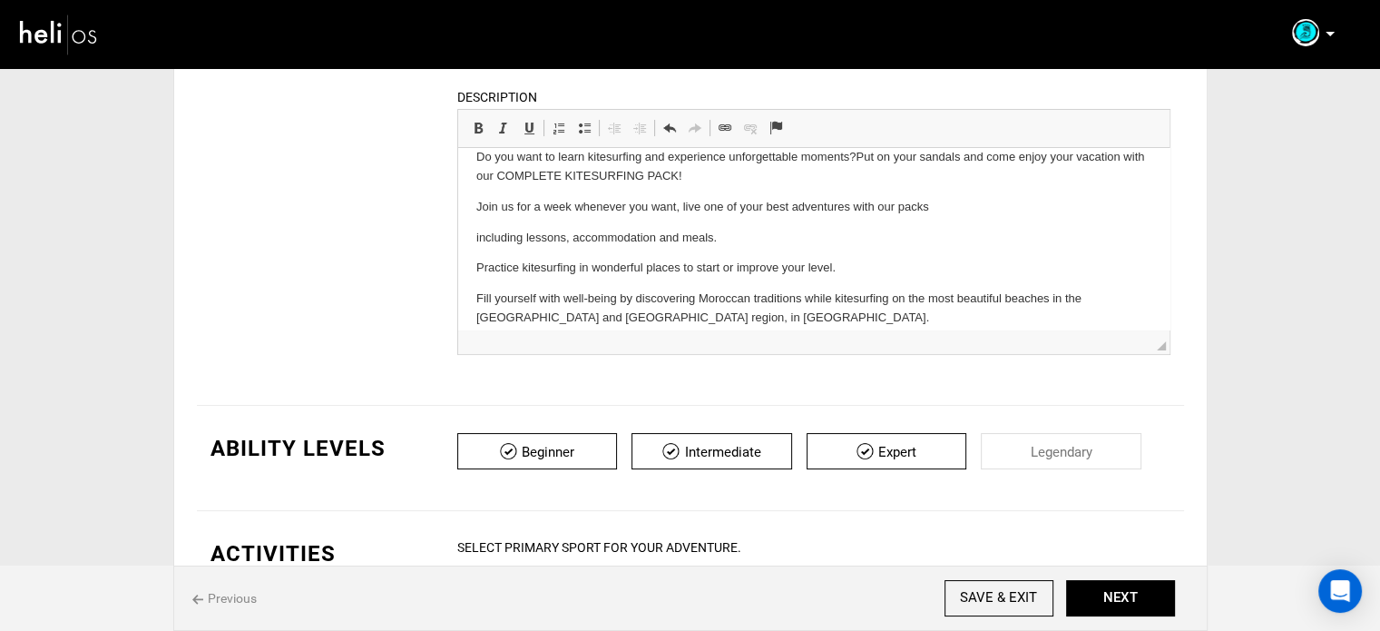
click at [473, 201] on html "Kitesurf in Essaouira, Dakhla MOROCCO With a kite as a motor and wind as fuel, …" at bounding box center [813, 139] width 712 height 476
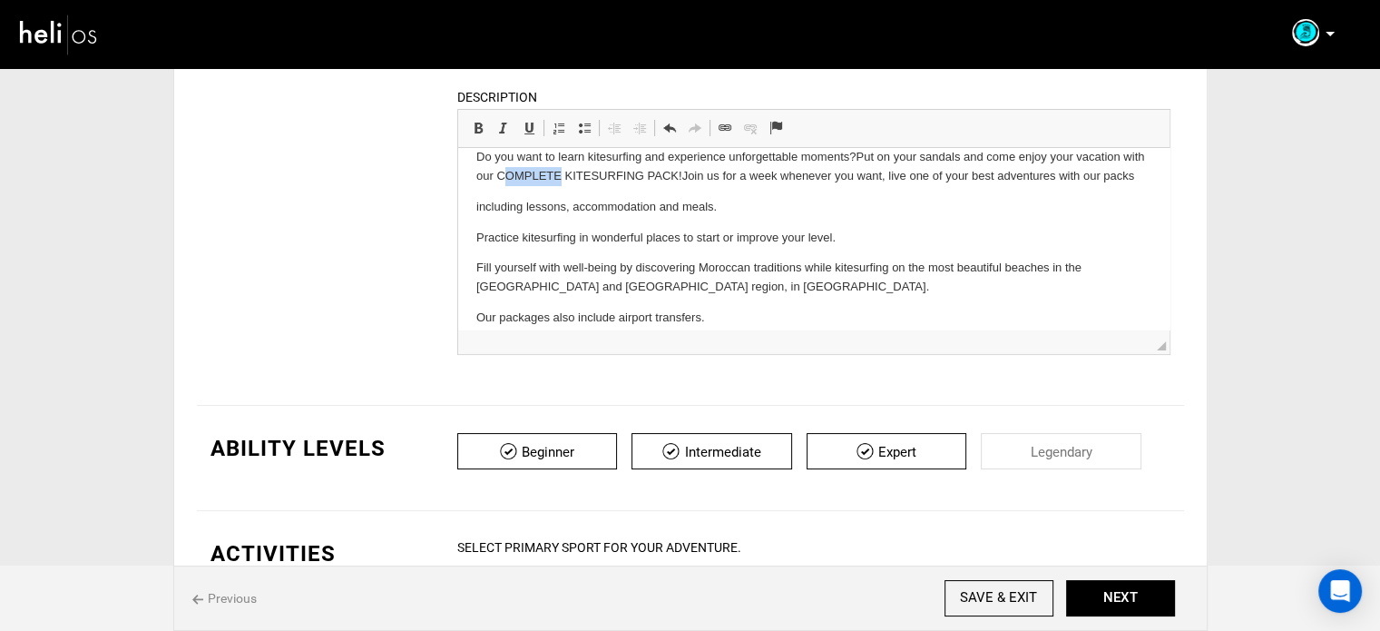
drag, startPoint x: 528, startPoint y: 178, endPoint x: 584, endPoint y: 179, distance: 56.3
click at [584, 179] on p "Do you want to learn kitesurfing and experience unforgettable moments? Put on y…" at bounding box center [813, 167] width 675 height 38
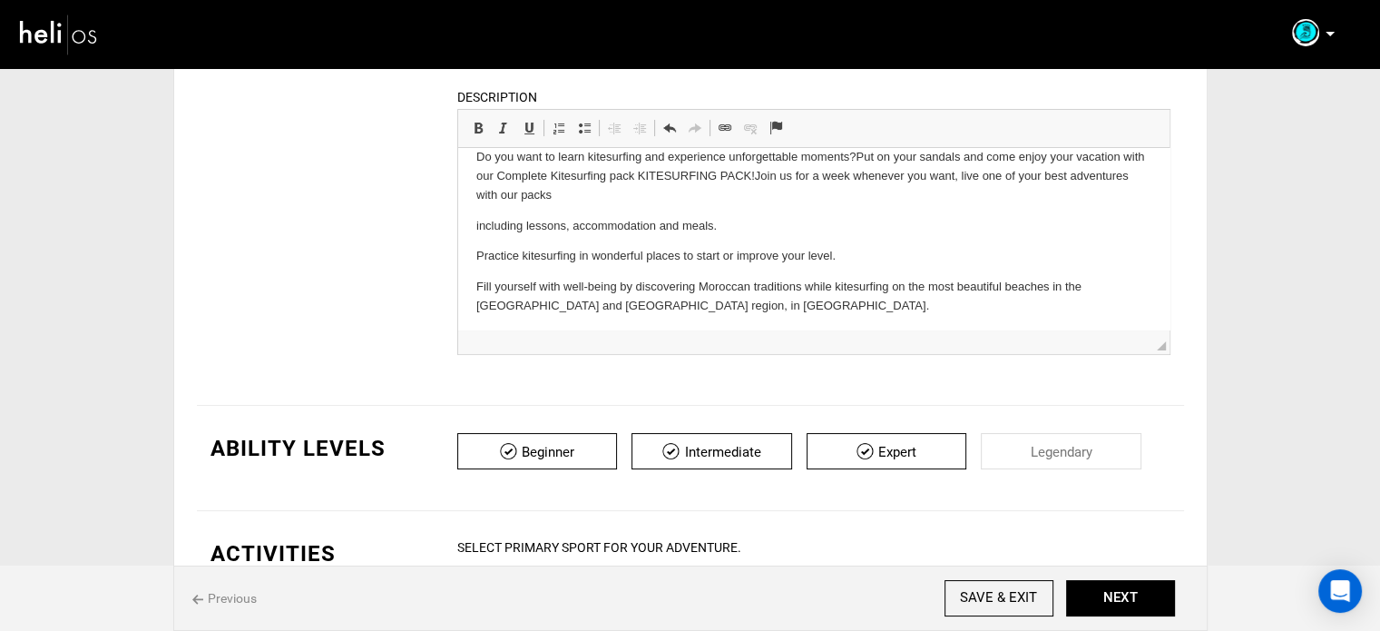
drag, startPoint x: 663, startPoint y: 177, endPoint x: 783, endPoint y: 183, distance: 120.0
click at [783, 183] on p "Do you want to learn kitesurfing and experience unforgettable moments? Put on y…" at bounding box center [813, 176] width 675 height 56
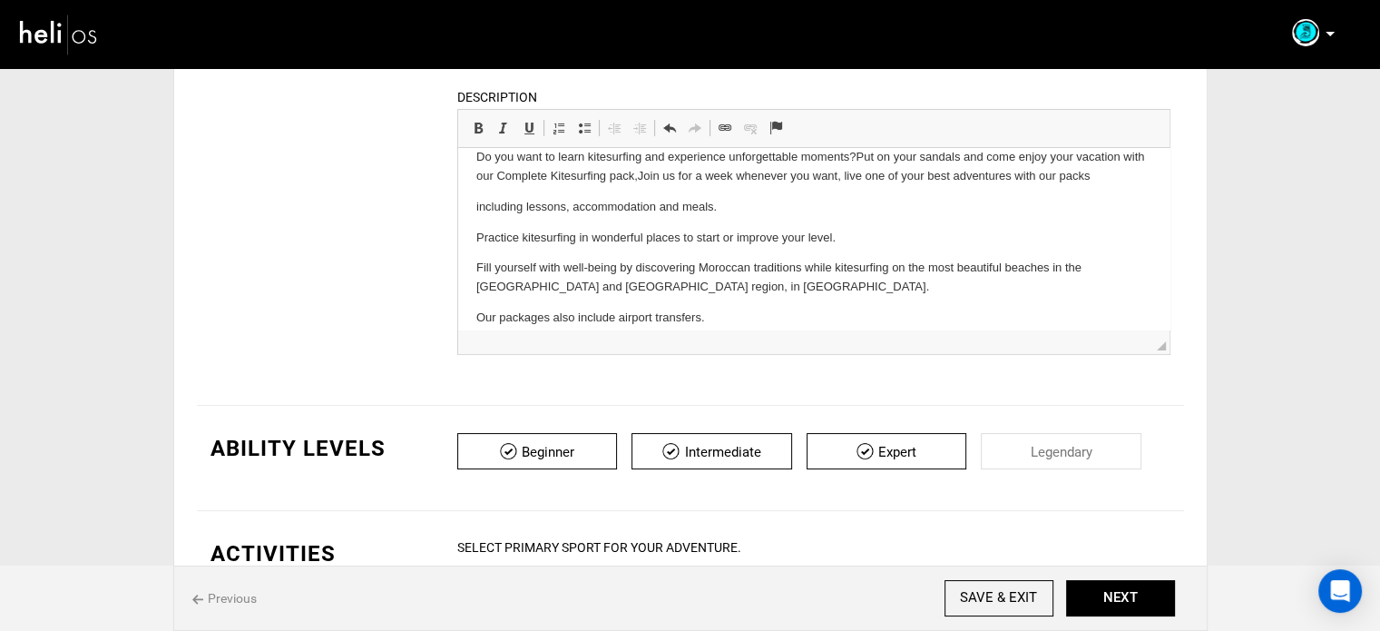
click at [472, 207] on html "Kitesurf in Essaouira, Dakhla MOROCCO With a kite as a motor and wind as fuel, …" at bounding box center [813, 123] width 712 height 445
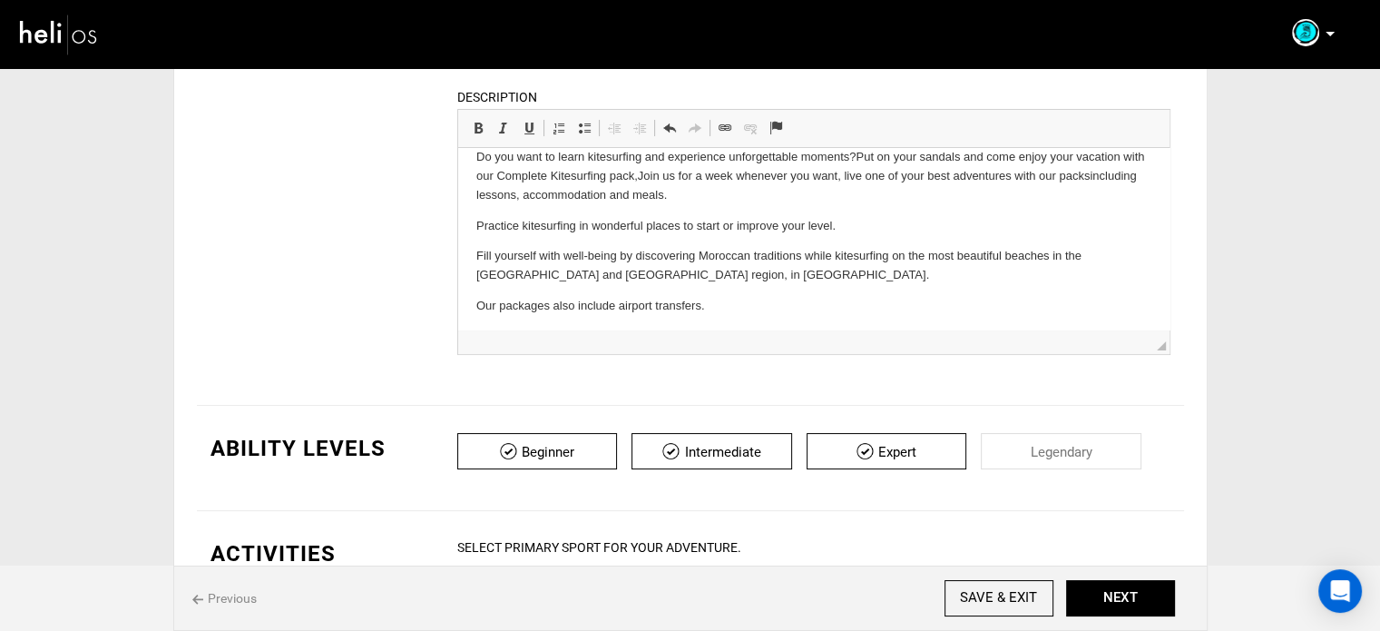
click at [469, 221] on html "Kitesurf in Essaouira, Dakhla MOROCCO With a kite as a motor and wind as fuel, …" at bounding box center [813, 117] width 712 height 433
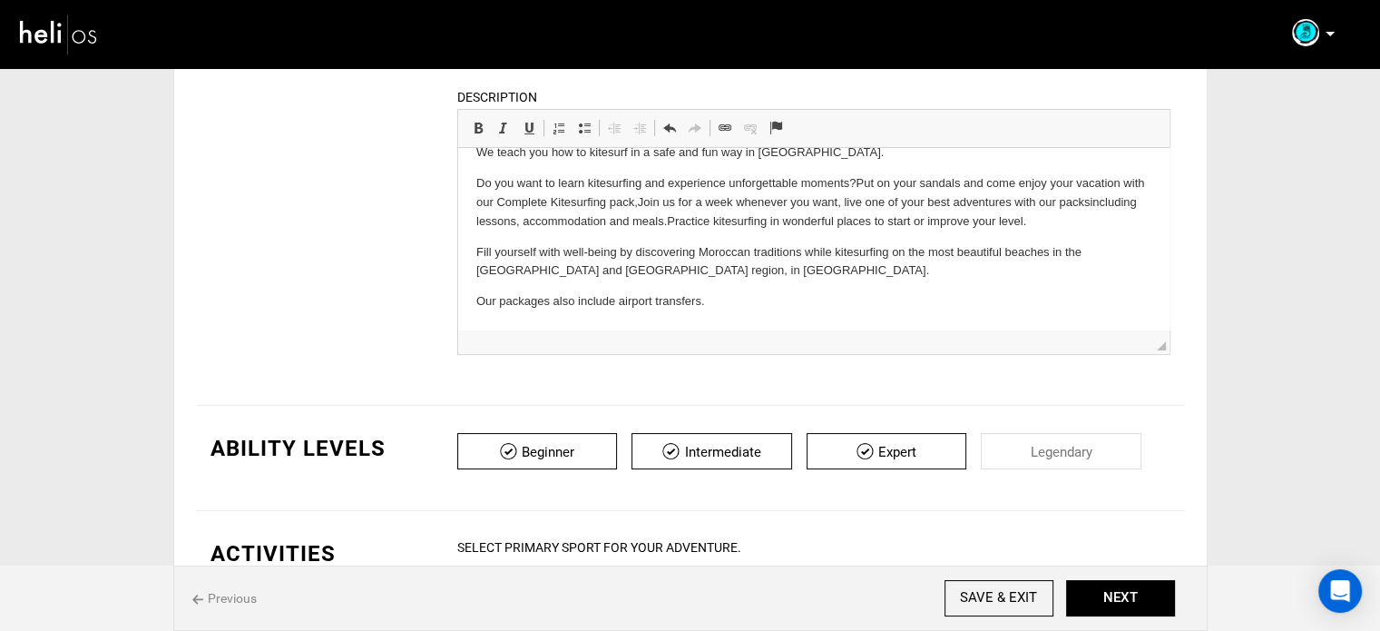
click at [480, 251] on p "Fill yourself with well-being by discovering Moroccan traditions while kitesurf…" at bounding box center [813, 262] width 675 height 38
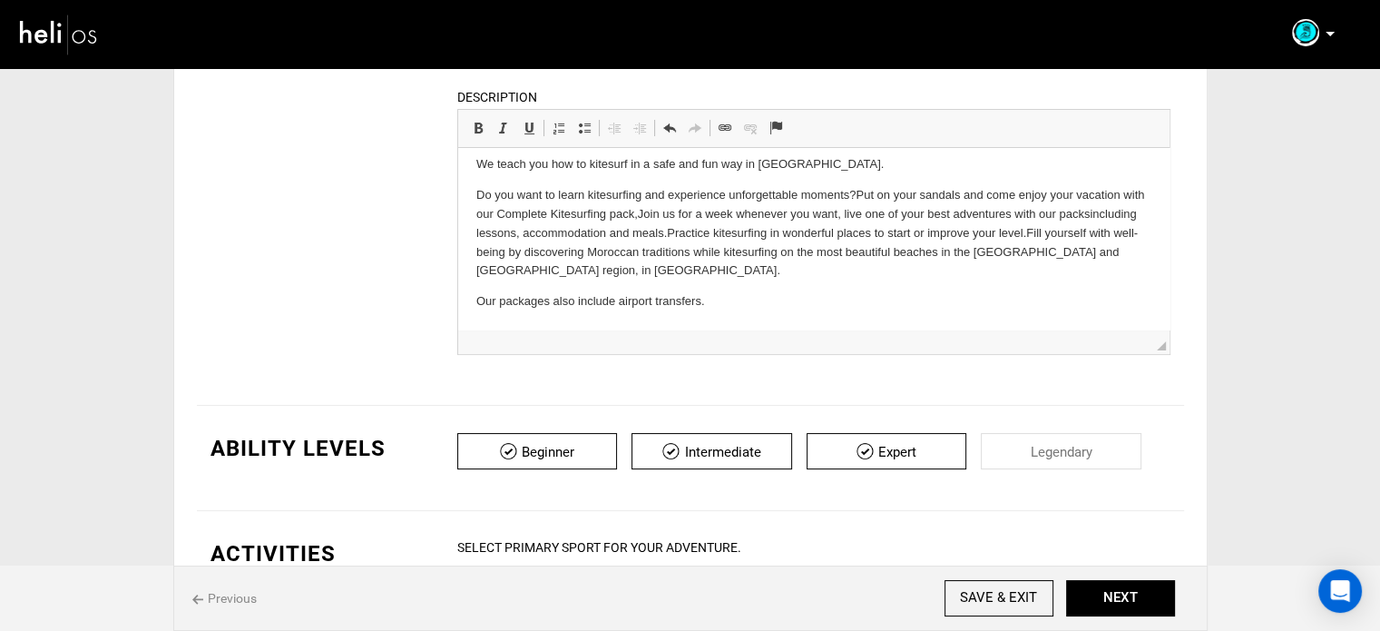
click at [473, 300] on html "Kitesurf in Essaouira, Dakhla MOROCCO With a kite as a motor and wind as fuel, …" at bounding box center [813, 134] width 712 height 390
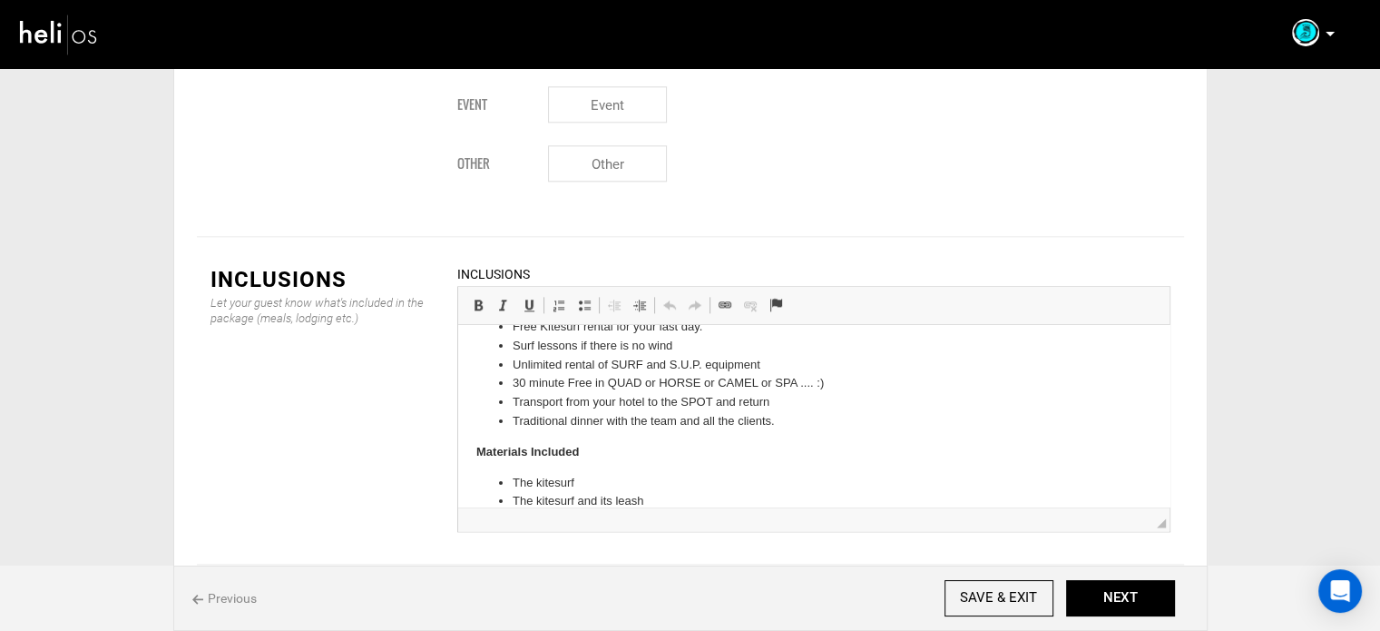
scroll to position [2401, 0]
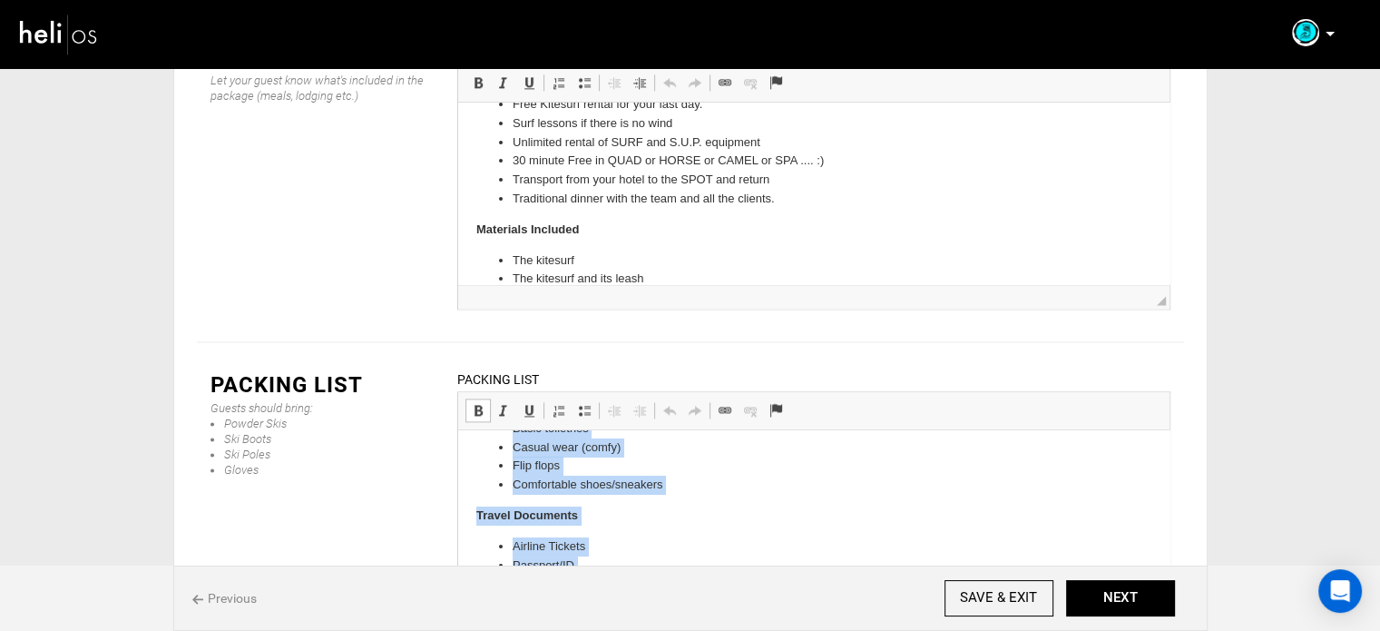
drag, startPoint x: 464, startPoint y: 454, endPoint x: 674, endPoint y: 642, distance: 282.2
click at [674, 612] on html "Recommended Bathing suit/board shorts UV shirts/cover-ups Sun hat Sunglasses Su…" at bounding box center [813, 444] width 712 height 336
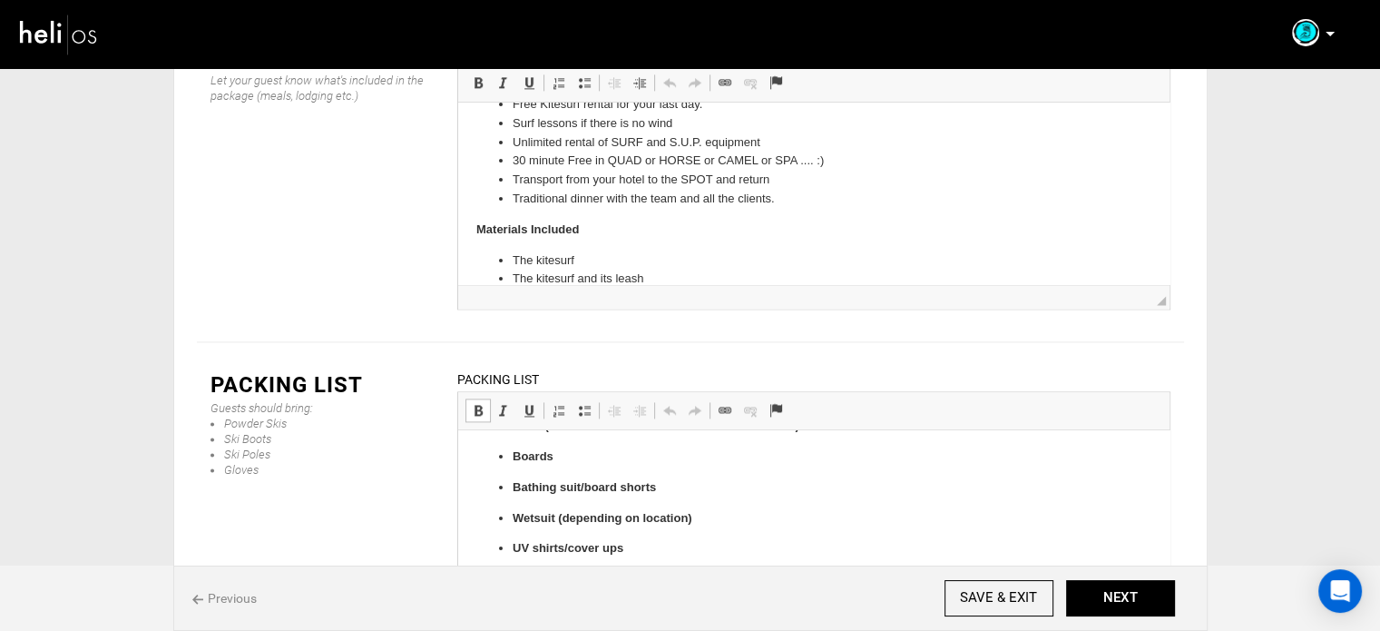
scroll to position [466, 0]
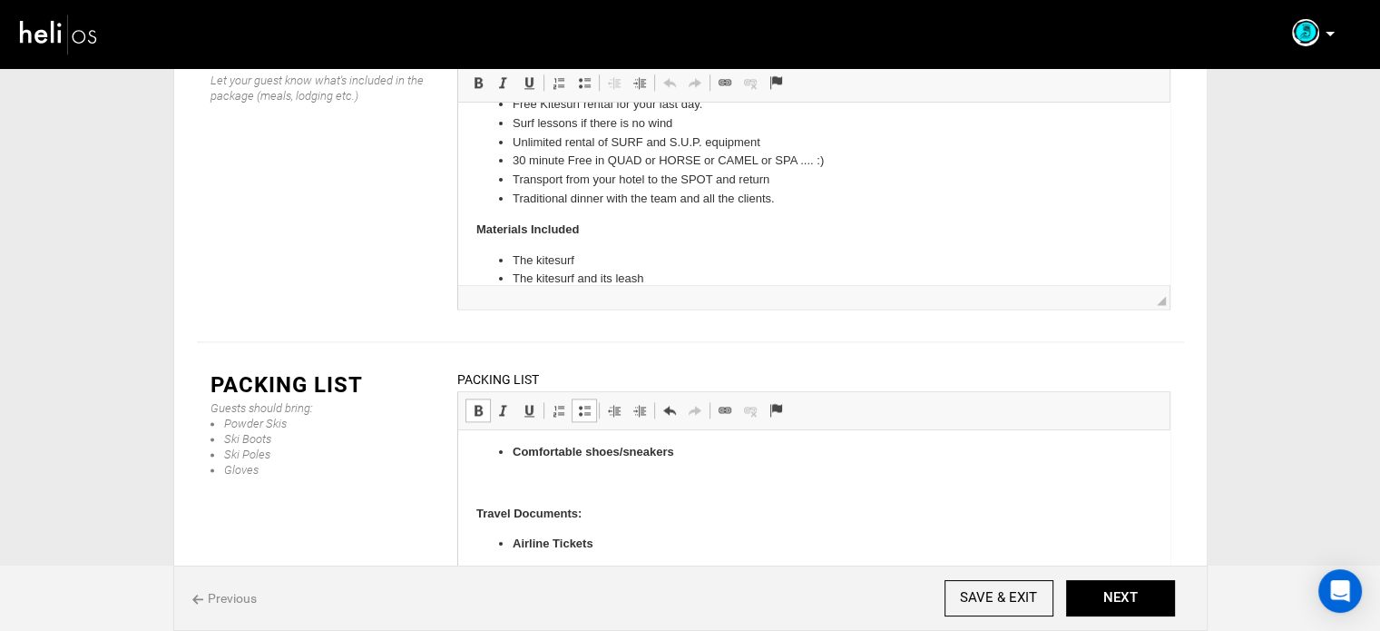
click at [518, 484] on p at bounding box center [813, 483] width 675 height 19
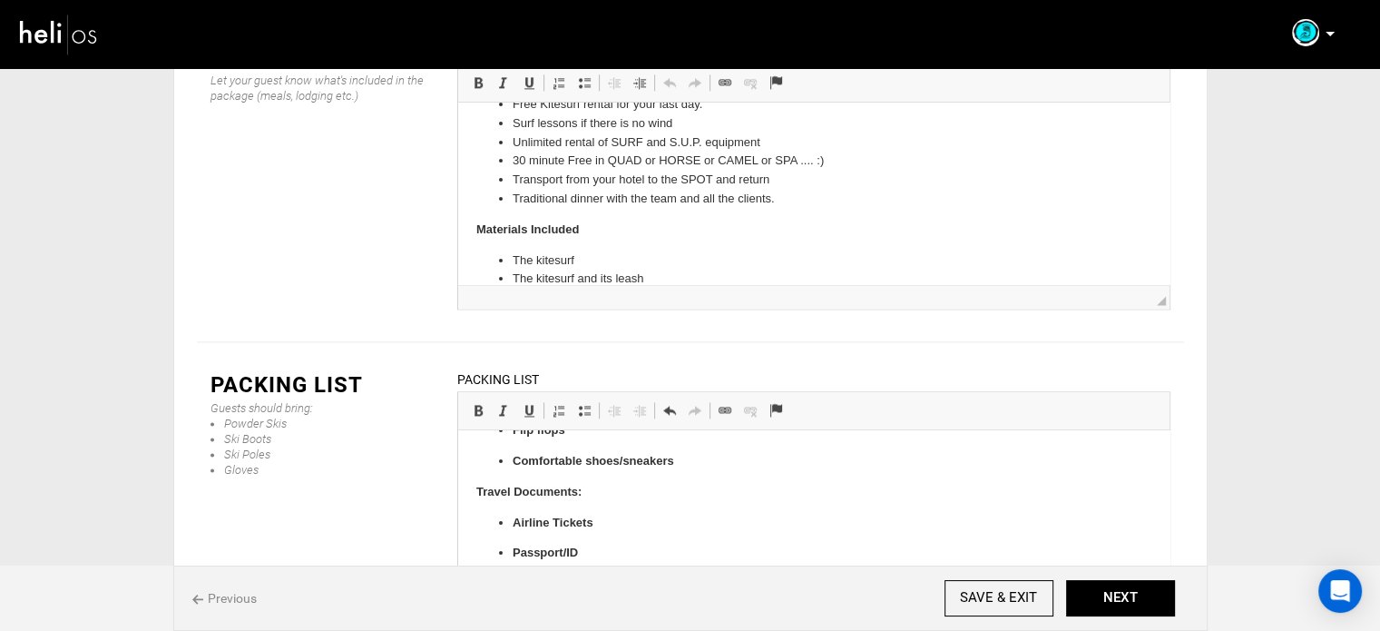
scroll to position [457, 0]
drag, startPoint x: 512, startPoint y: 524, endPoint x: 624, endPoint y: 593, distance: 131.2
click at [624, 593] on ul "Airline Tickets Passport/ID Visa (if applicable)" at bounding box center [813, 554] width 675 height 80
click at [479, 398] on link "Bold Keyboard shortcut Ctrl+B" at bounding box center [478, 410] width 25 height 24
click at [584, 403] on span at bounding box center [584, 410] width 15 height 15
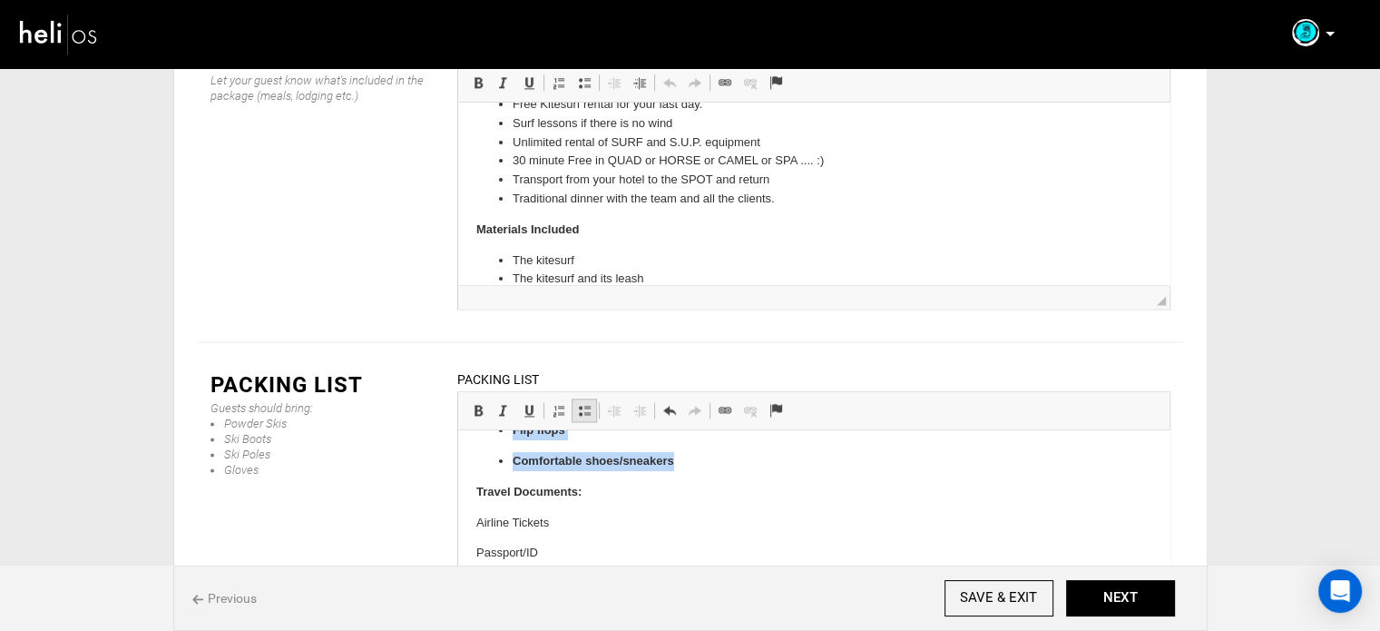
click at [584, 403] on span at bounding box center [584, 410] width 15 height 15
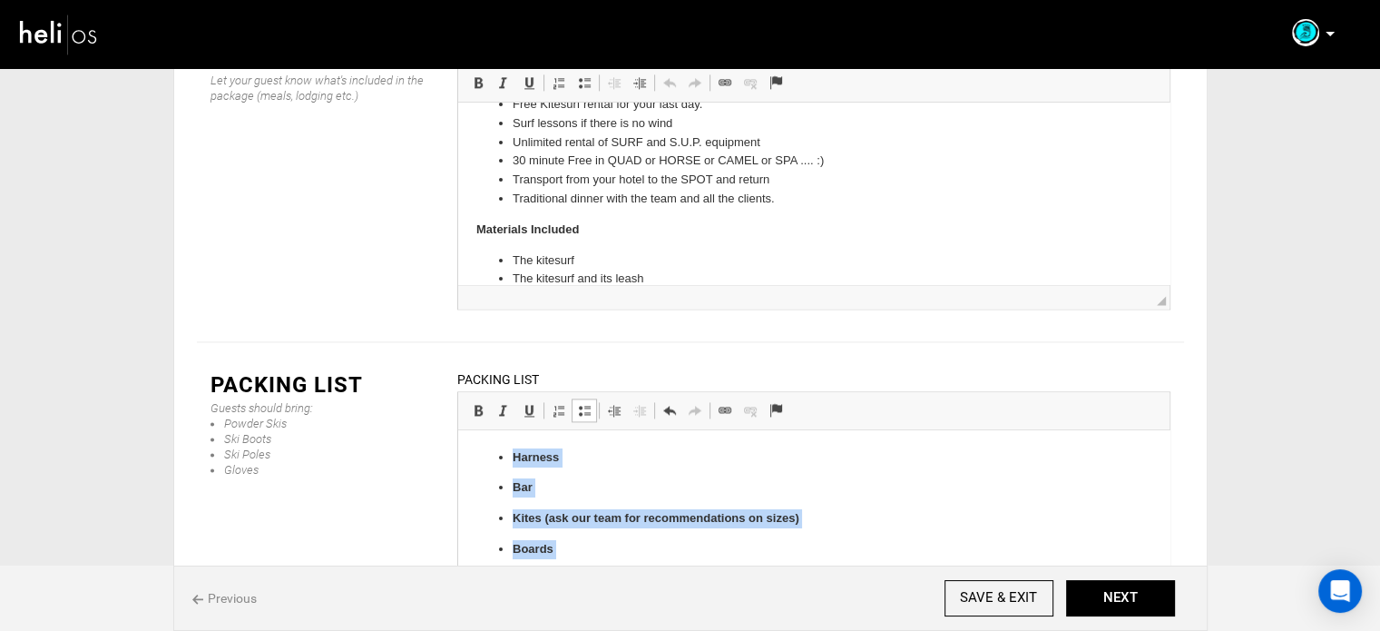
scroll to position [0, 0]
drag, startPoint x: 678, startPoint y: 476, endPoint x: 504, endPoint y: 515, distance: 178.4
click at [479, 403] on span at bounding box center [478, 410] width 15 height 15
click at [588, 403] on span at bounding box center [584, 410] width 15 height 15
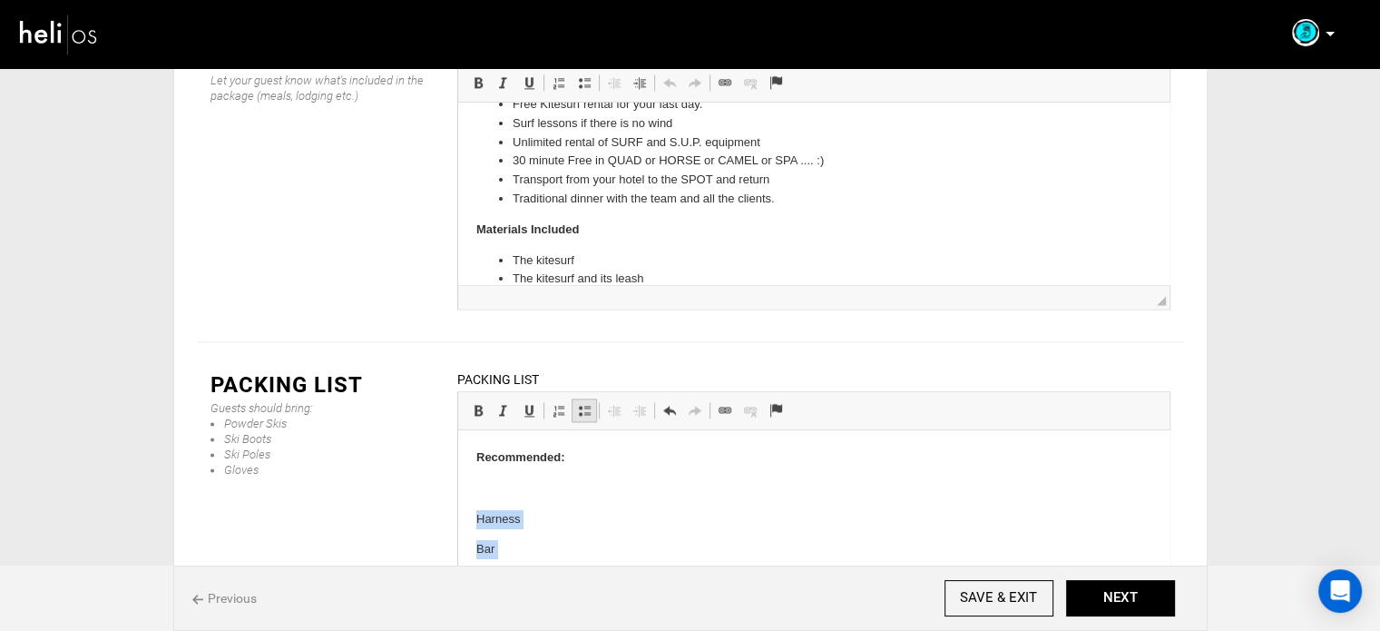
click at [588, 403] on span at bounding box center [584, 410] width 15 height 15
click at [599, 496] on li "Harness" at bounding box center [813, 488] width 603 height 19
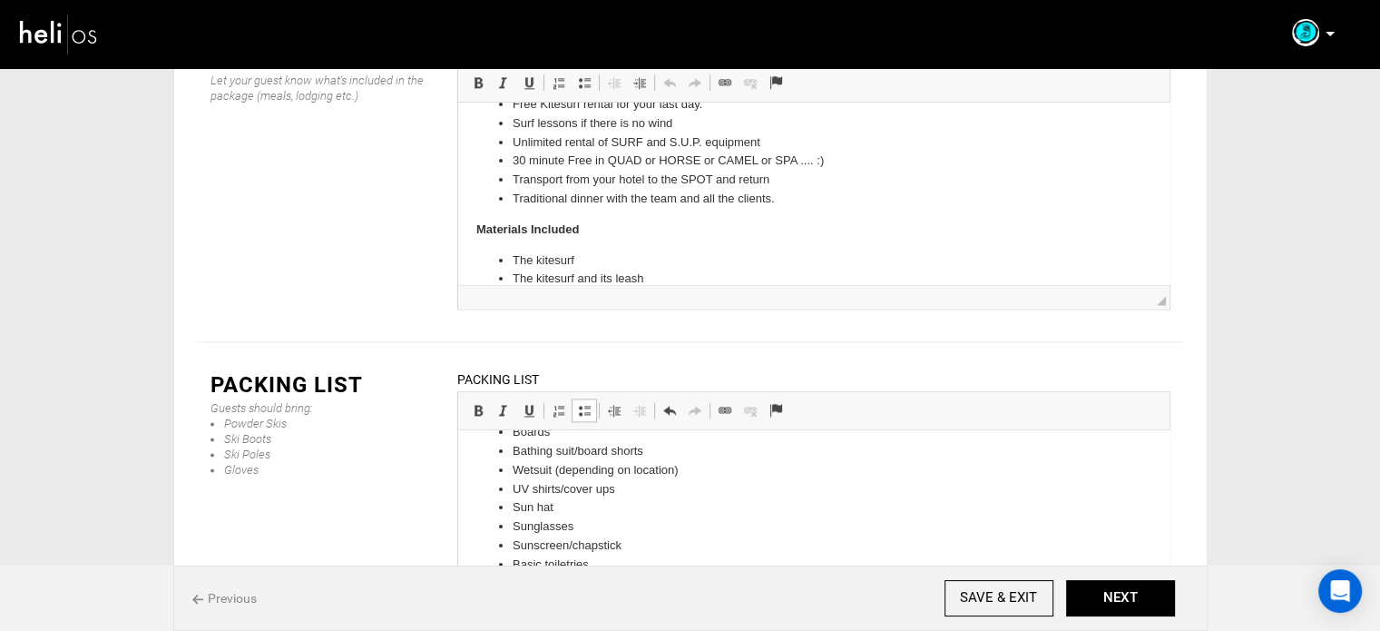
scroll to position [249, 0]
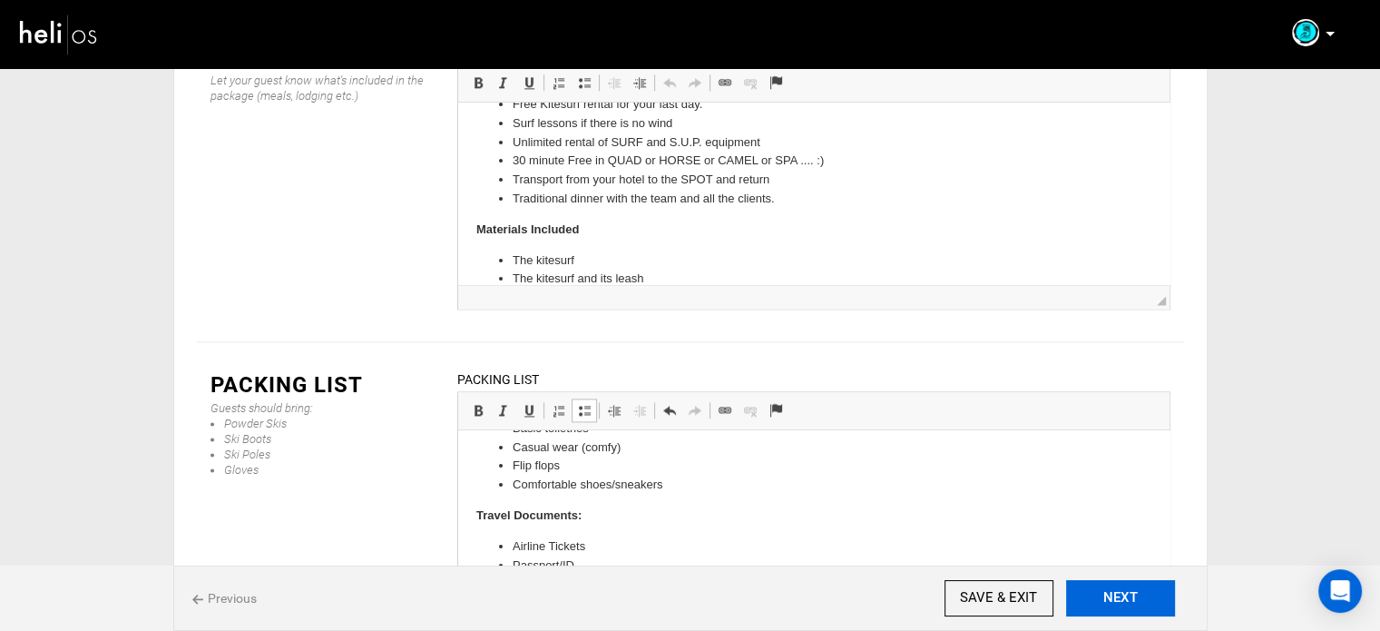
click at [1089, 591] on button "NEXT" at bounding box center [1120, 598] width 109 height 36
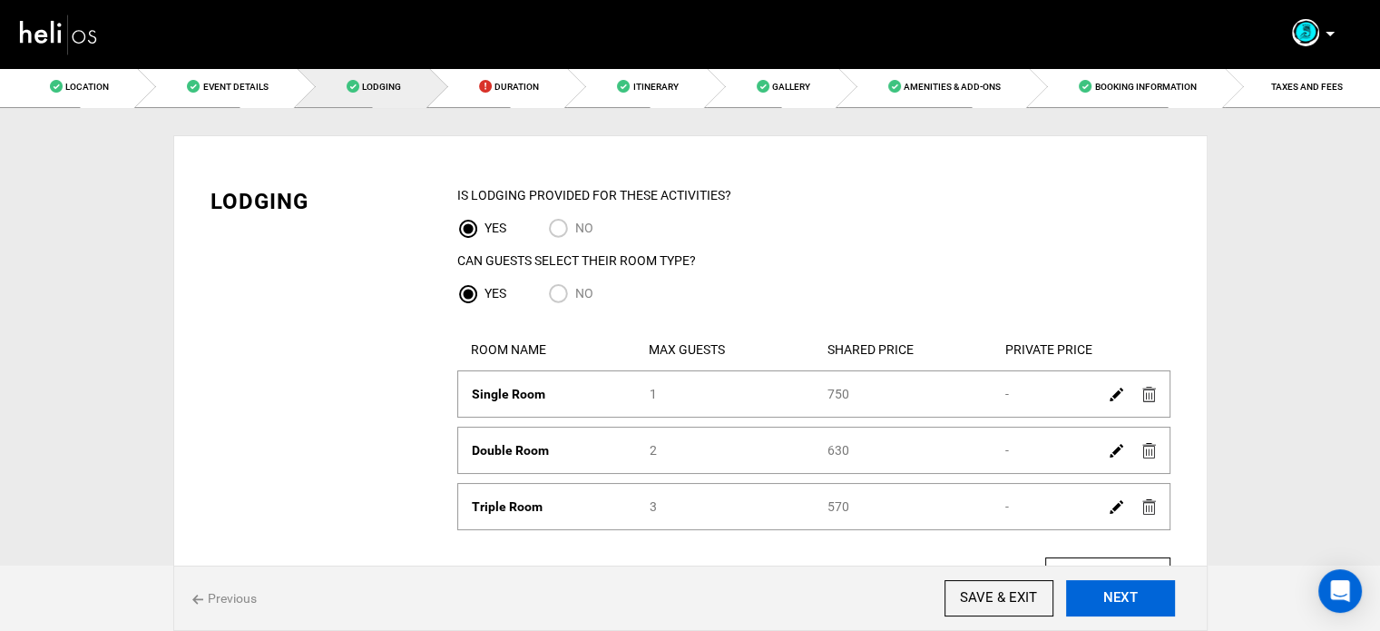
click at [1134, 598] on button "NEXT" at bounding box center [1120, 598] width 109 height 36
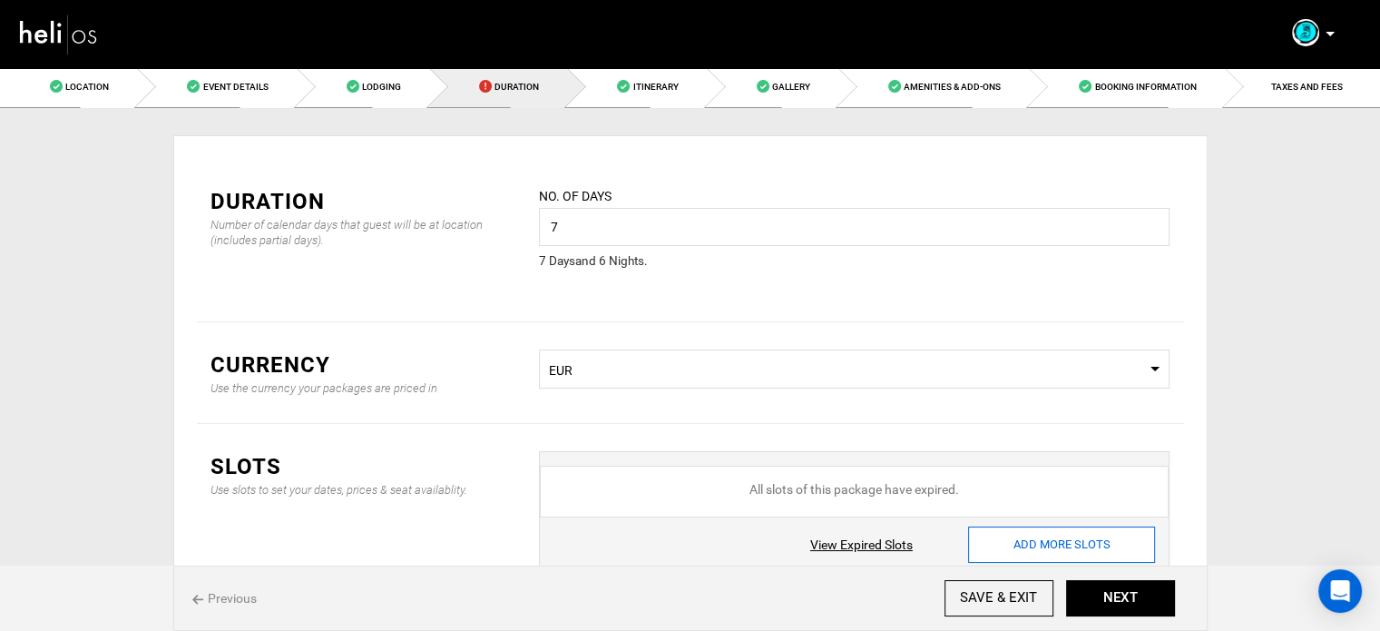
click at [1025, 535] on input "ADD MORE SLOTS" at bounding box center [1061, 544] width 187 height 36
type input "0"
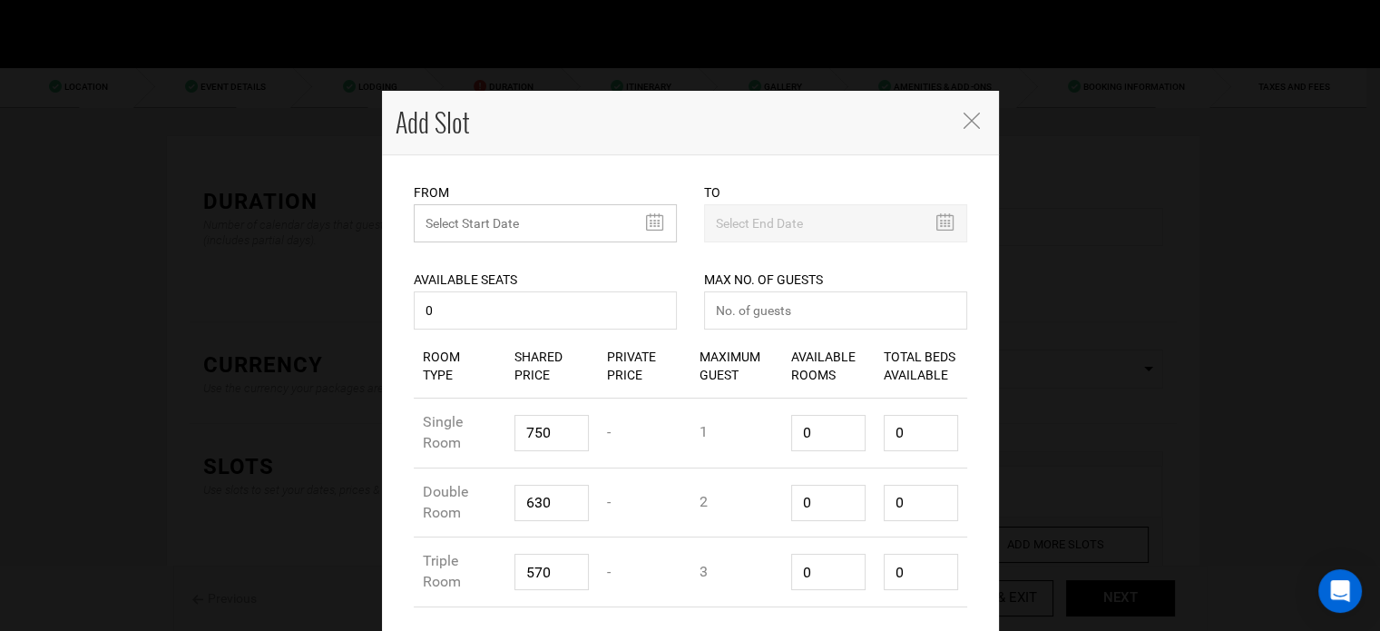
click at [565, 230] on input "text" at bounding box center [545, 223] width 263 height 38
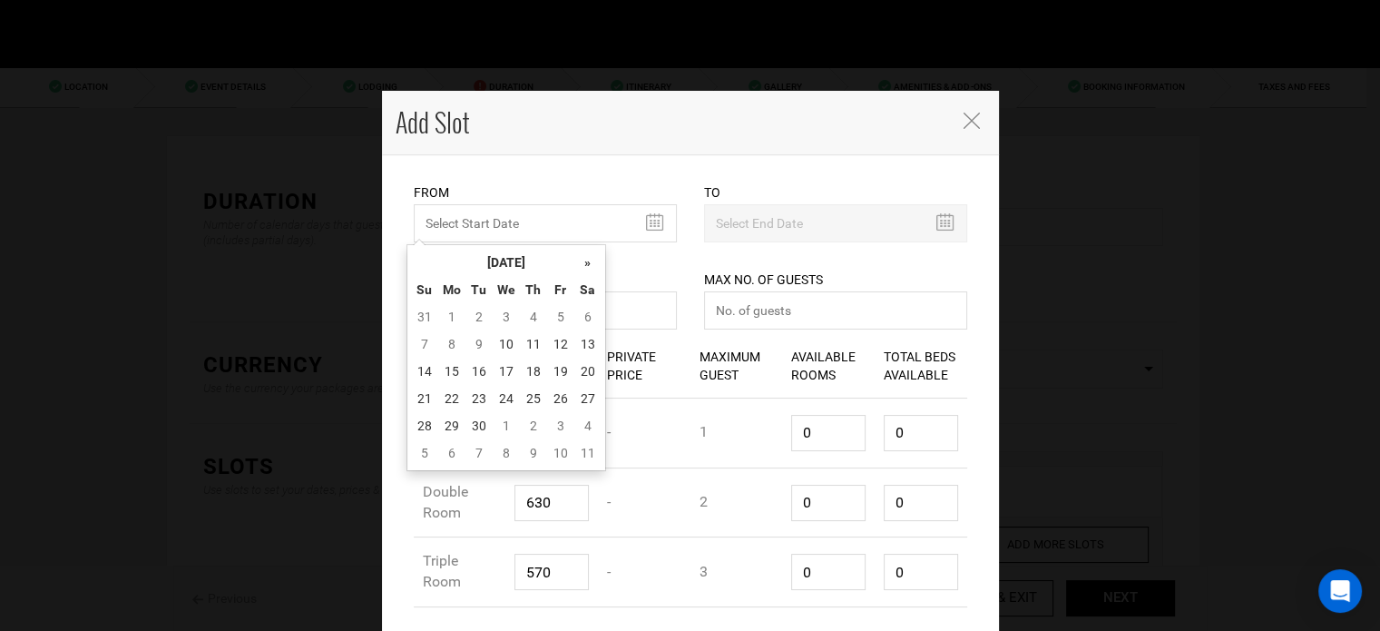
drag, startPoint x: 507, startPoint y: 269, endPoint x: 575, endPoint y: 265, distance: 68.2
click at [508, 269] on th "[DATE]" at bounding box center [506, 262] width 136 height 27
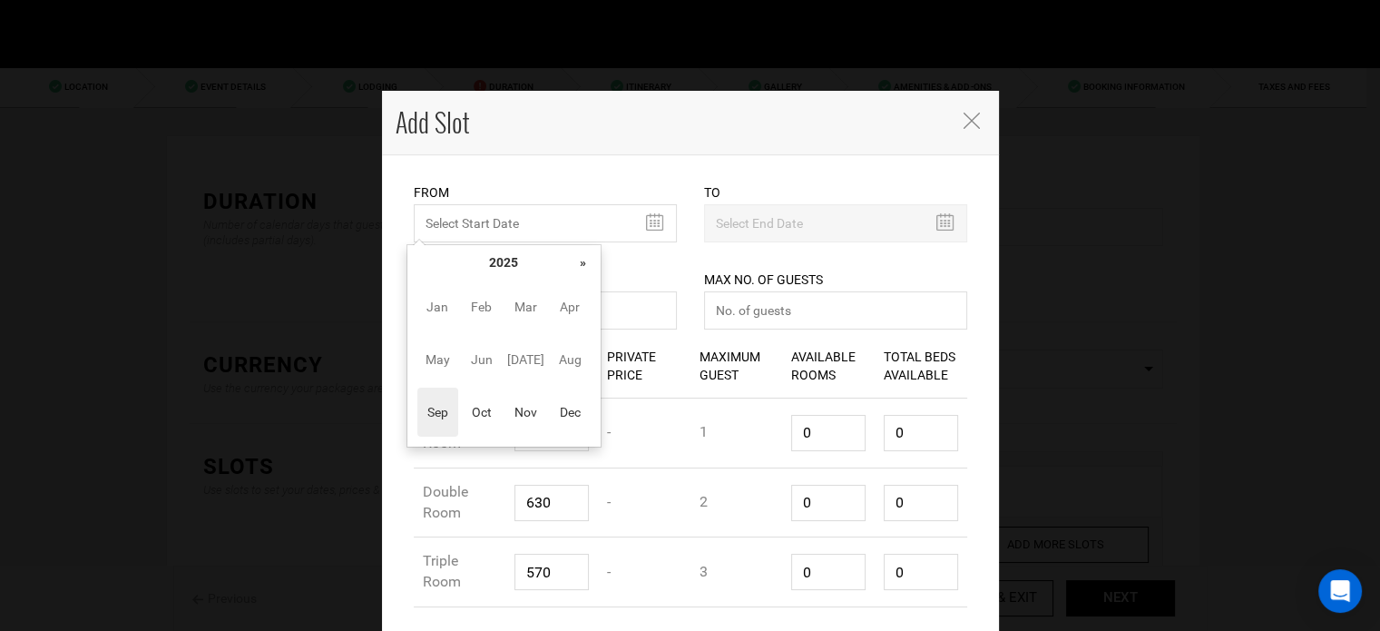
click at [584, 267] on th "»" at bounding box center [583, 262] width 27 height 27
click at [476, 415] on span "Oct" at bounding box center [481, 412] width 41 height 49
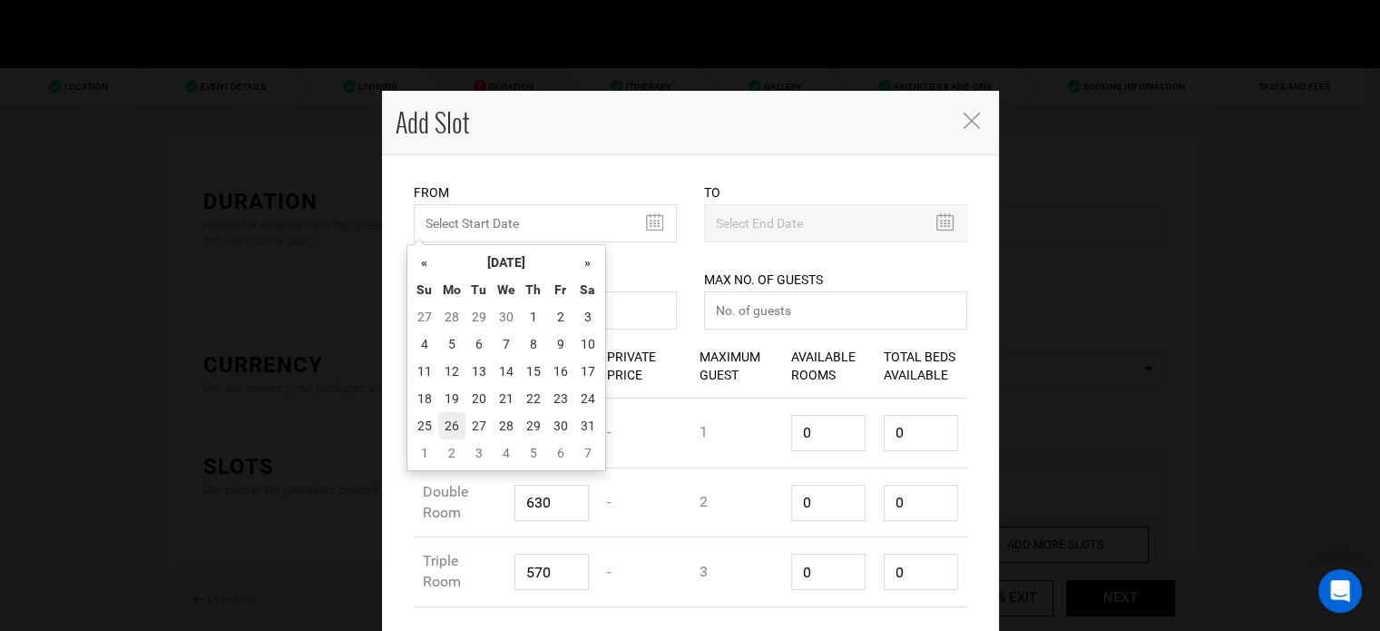
click at [455, 417] on td "26" at bounding box center [451, 425] width 27 height 27
type input "10/26/2026"
type input "11/01/2026"
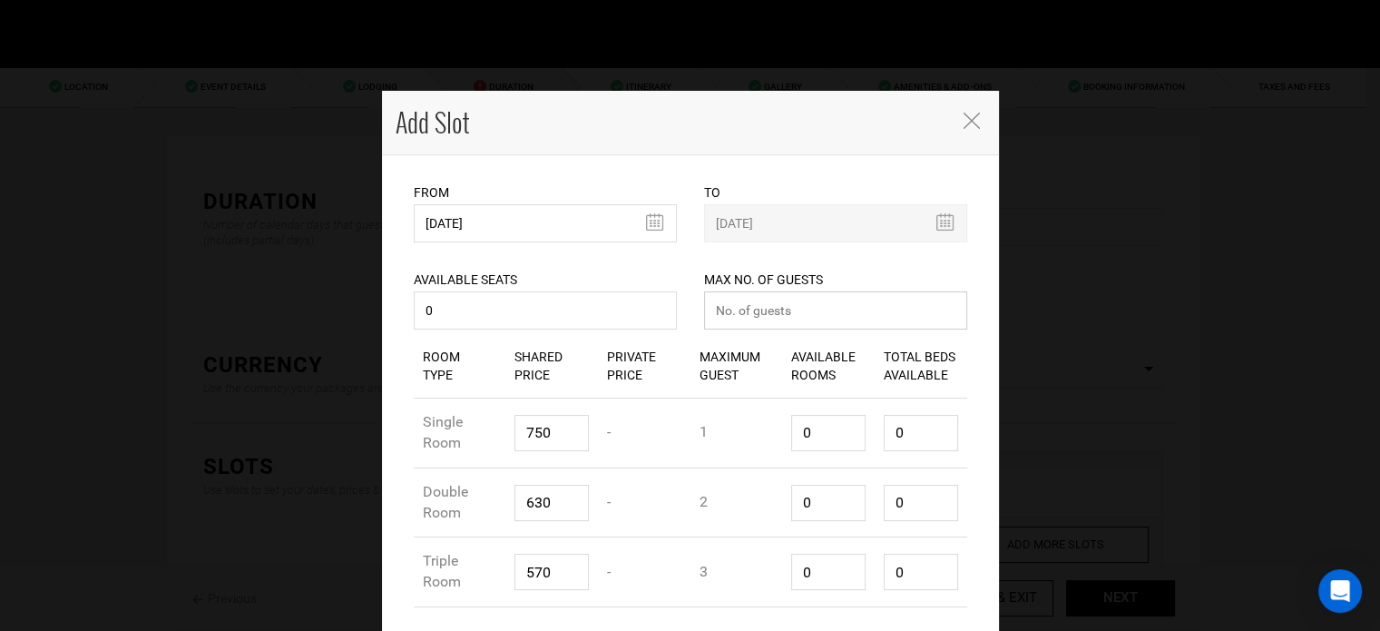
click at [772, 322] on input "number" at bounding box center [835, 310] width 263 height 38
type input "0"
drag, startPoint x: 820, startPoint y: 426, endPoint x: 749, endPoint y: 431, distance: 71.9
click at [751, 431] on div "Room Type Single Room Shared Price 750 Private Price - Maximum Guest 1 Availabl…" at bounding box center [691, 433] width 554 height 70
type input "1"
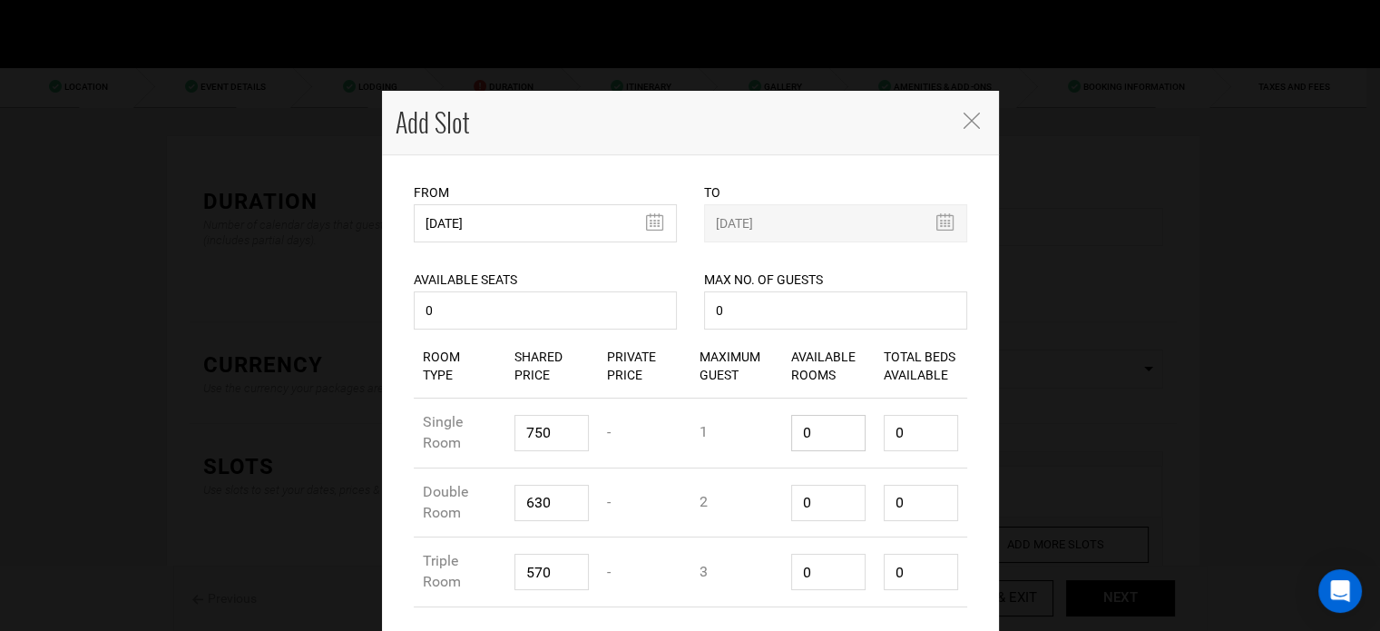
type input "1"
type input "2"
drag, startPoint x: 823, startPoint y: 506, endPoint x: 795, endPoint y: 539, distance: 43.1
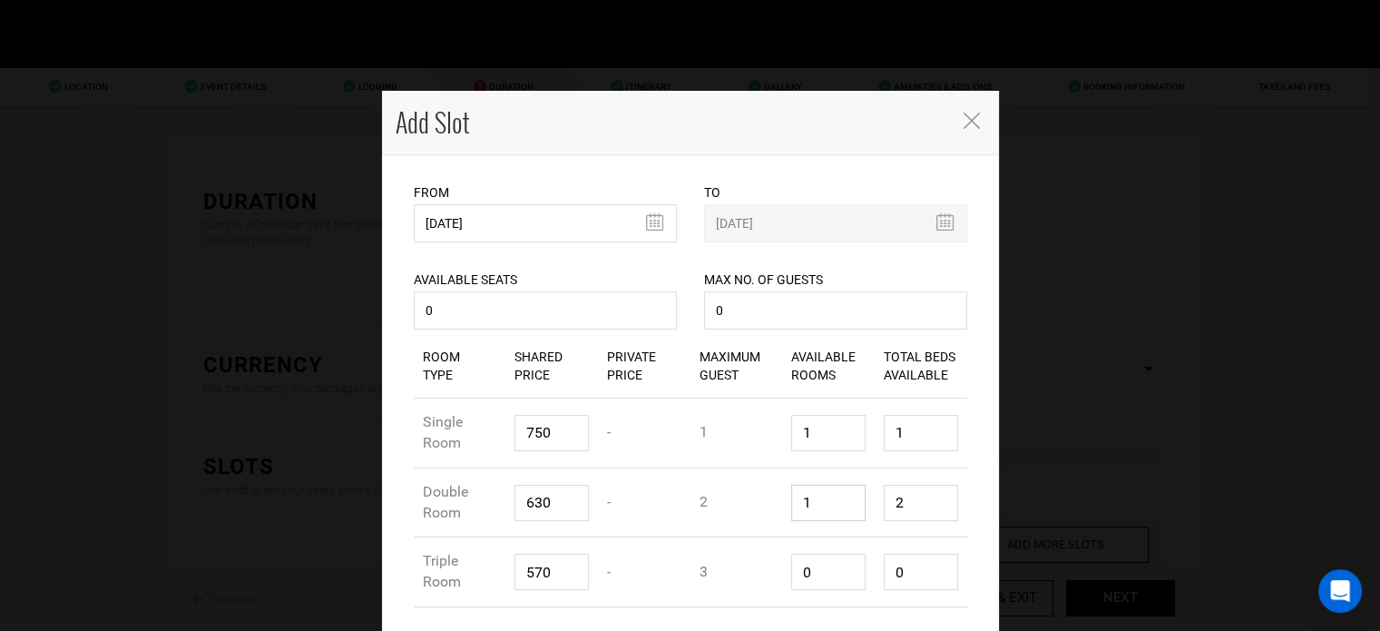
click at [770, 508] on div "Room Type Double Room Shared Price 630 Private Price - Maximum Guest 2 Availabl…" at bounding box center [691, 503] width 554 height 70
type input "1"
type input "3"
drag, startPoint x: 816, startPoint y: 570, endPoint x: 786, endPoint y: 575, distance: 30.3
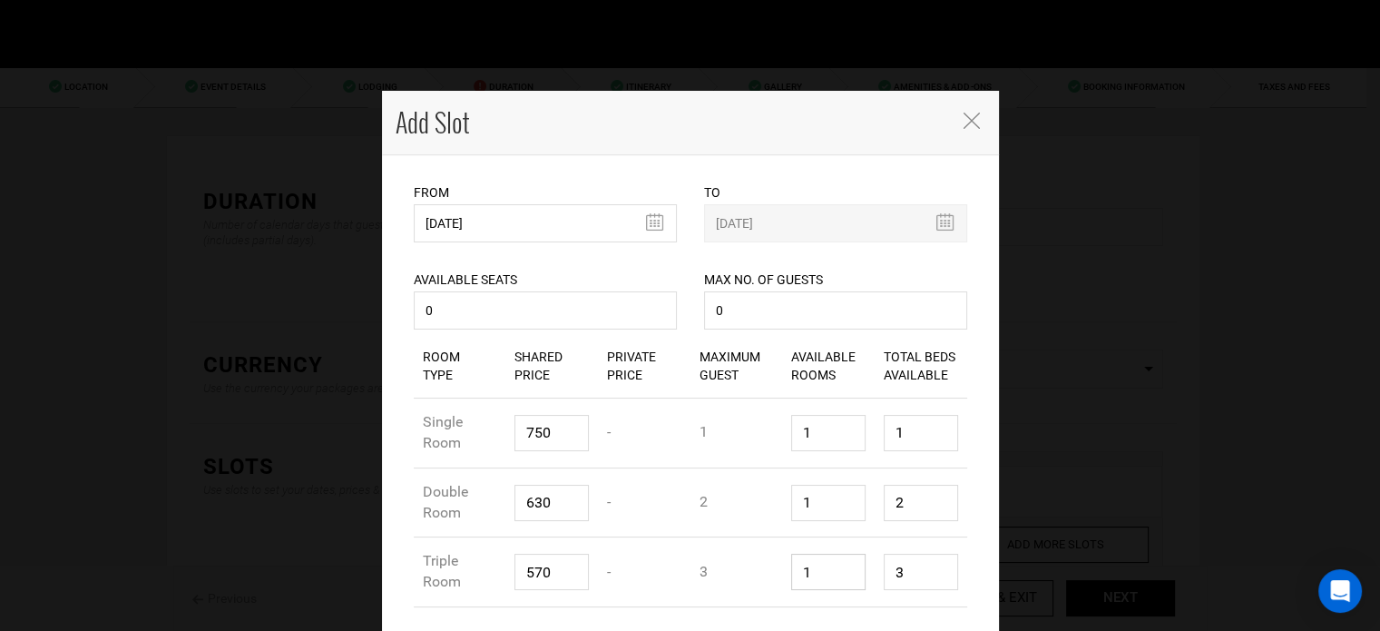
click at [791, 575] on input "1" at bounding box center [828, 572] width 74 height 36
type input "1"
click at [875, 507] on div "Total Beds Available 2" at bounding box center [921, 503] width 93 height 64
type input "1"
drag, startPoint x: 908, startPoint y: 551, endPoint x: 850, endPoint y: 562, distance: 58.2
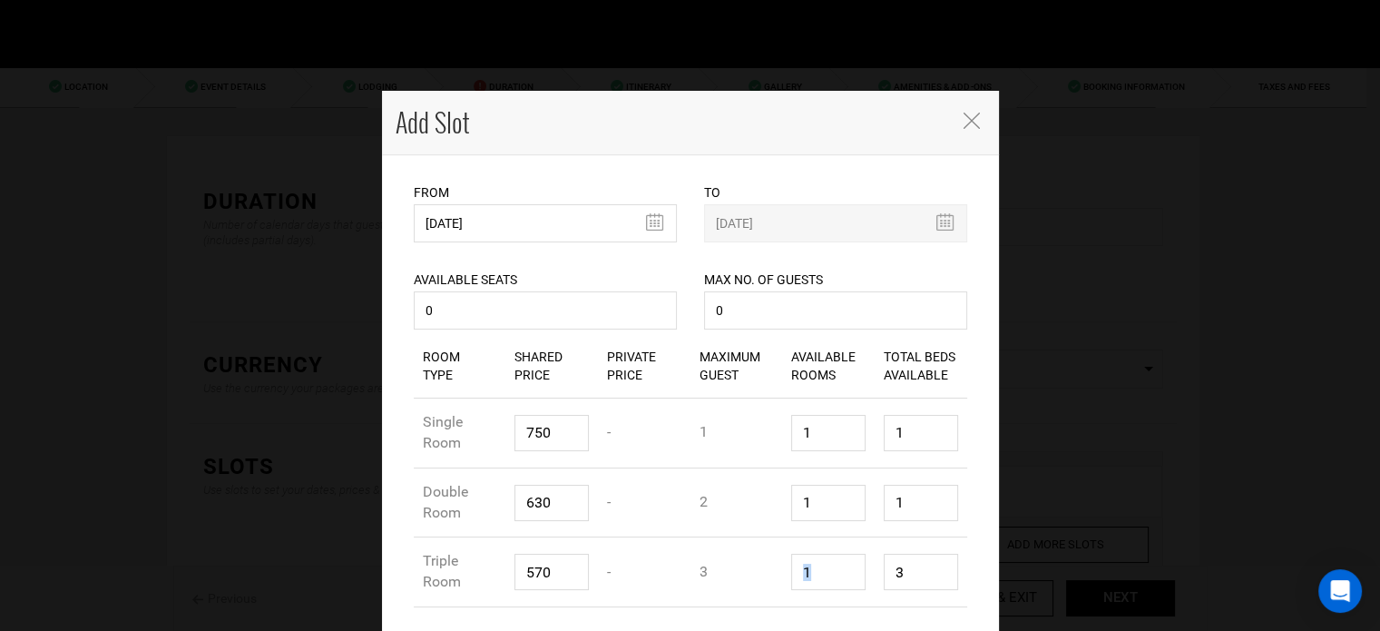
click at [850, 562] on div "Room Type Triple Room Shared Price 570 Private Price - Maximum Guest 3 Availabl…" at bounding box center [691, 572] width 554 height 70
drag, startPoint x: 893, startPoint y: 569, endPoint x: 861, endPoint y: 569, distance: 31.8
click at [865, 570] on div "Room Type Triple Room Shared Price 570 Private Price - Maximum Guest 3 Availabl…" at bounding box center [691, 572] width 554 height 70
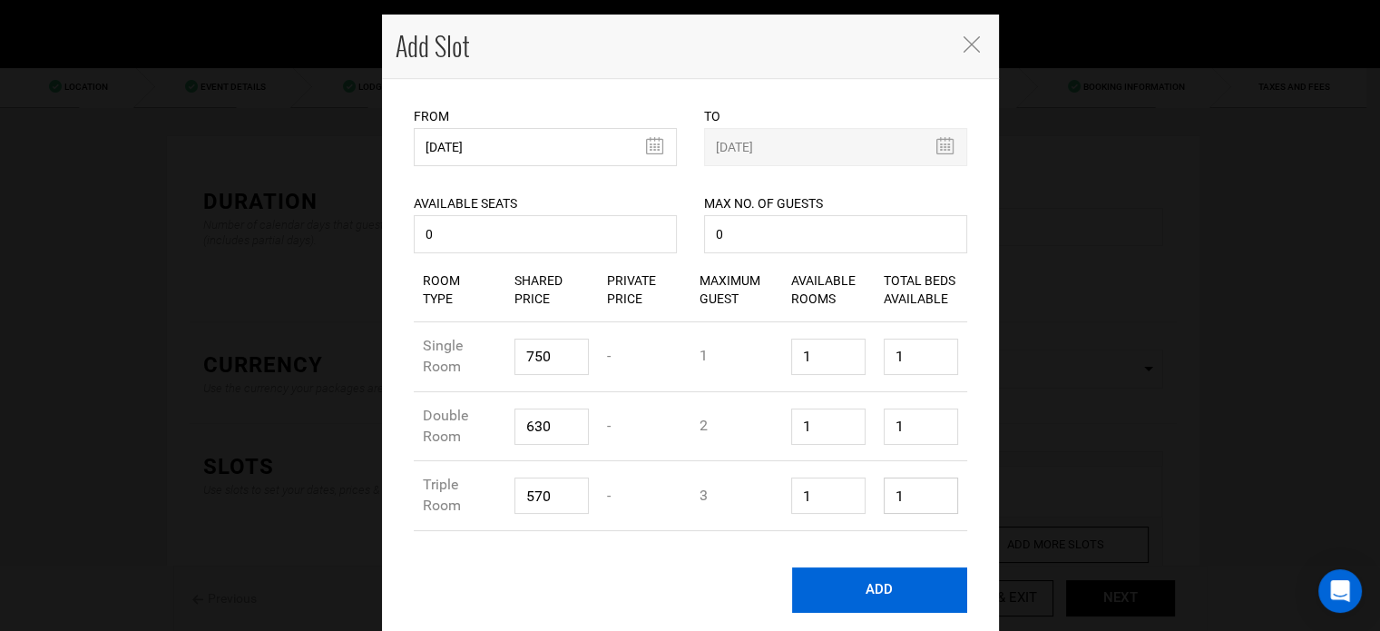
type input "1"
click at [920, 594] on button "ADD" at bounding box center [879, 589] width 175 height 45
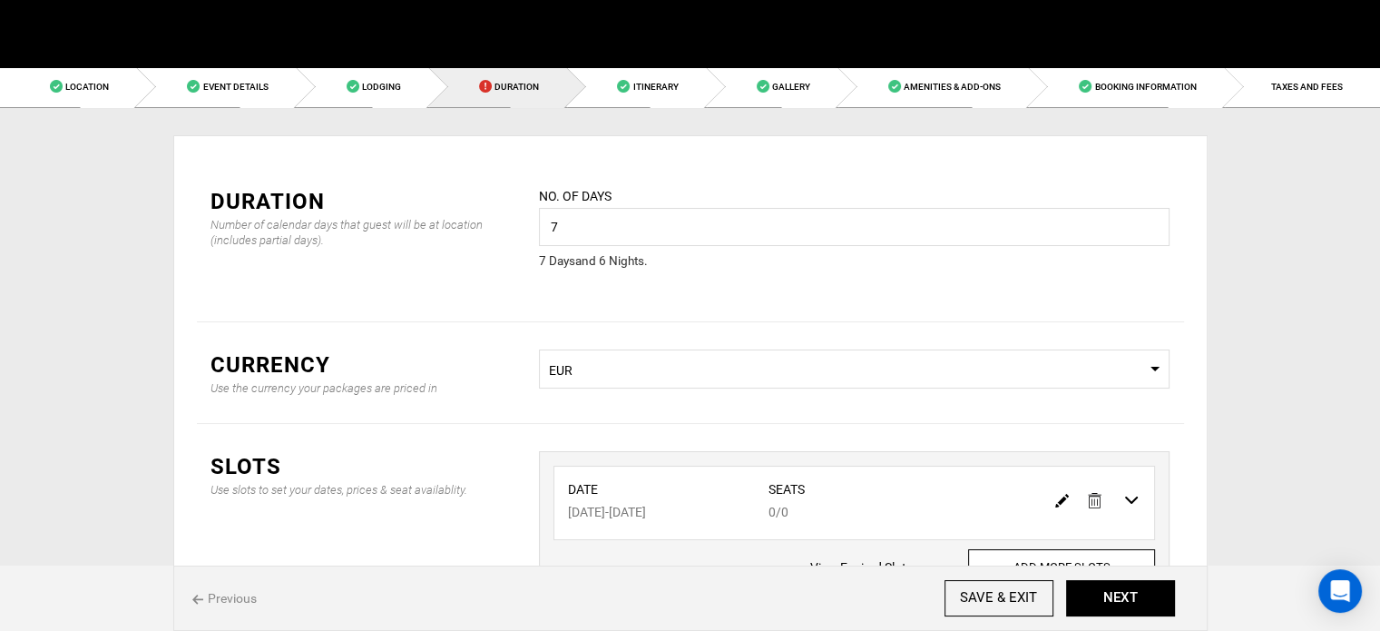
scroll to position [0, 0]
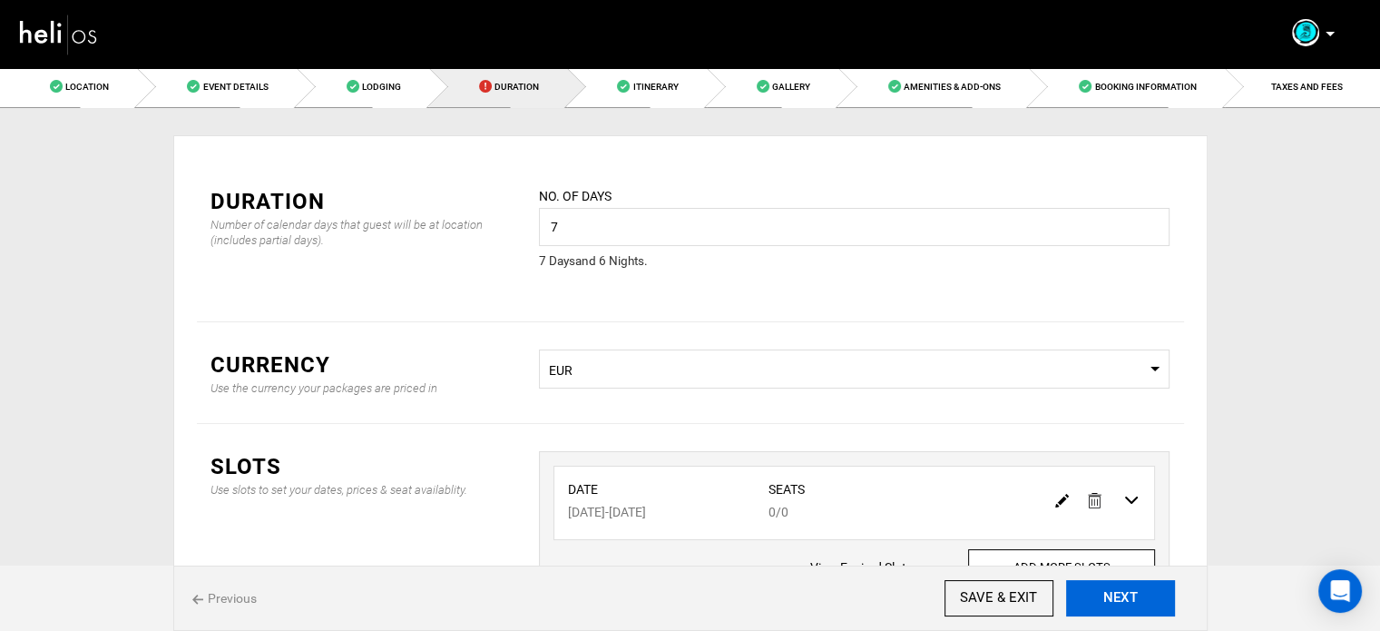
click at [1133, 595] on button "NEXT" at bounding box center [1120, 598] width 109 height 36
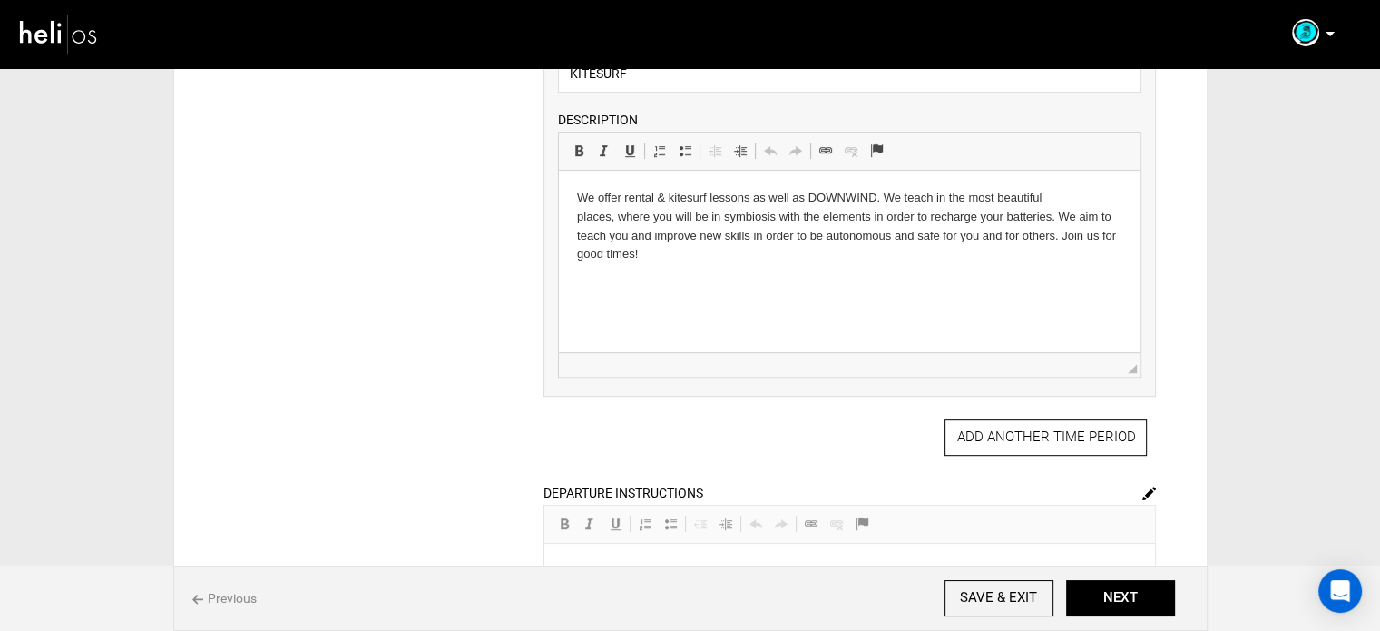
scroll to position [817, 0]
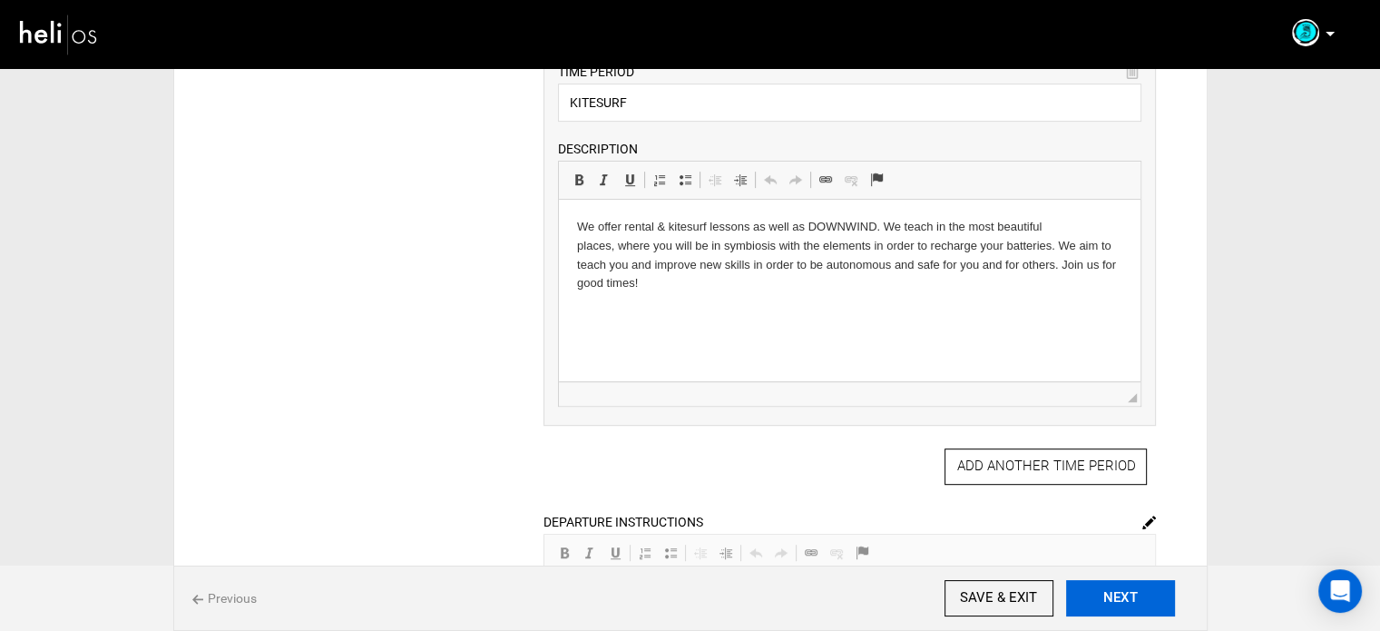
click at [1110, 595] on button "NEXT" at bounding box center [1120, 598] width 109 height 36
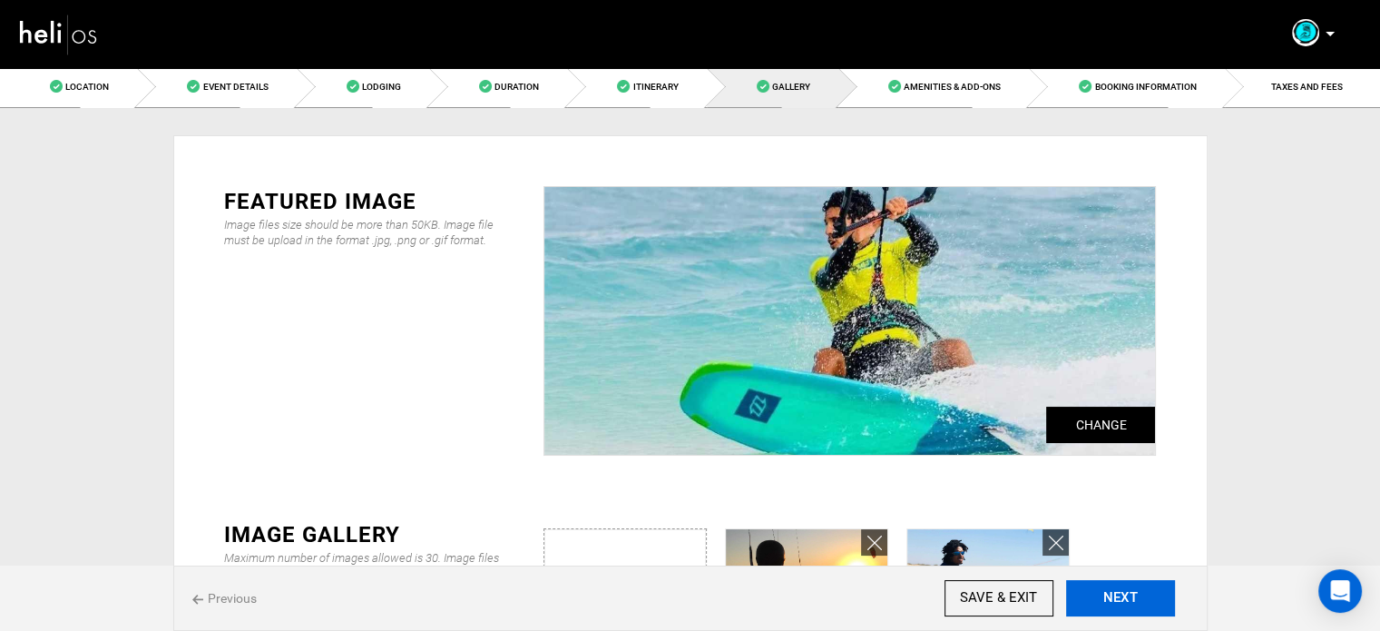
click at [1110, 595] on button "NEXT" at bounding box center [1120, 598] width 109 height 36
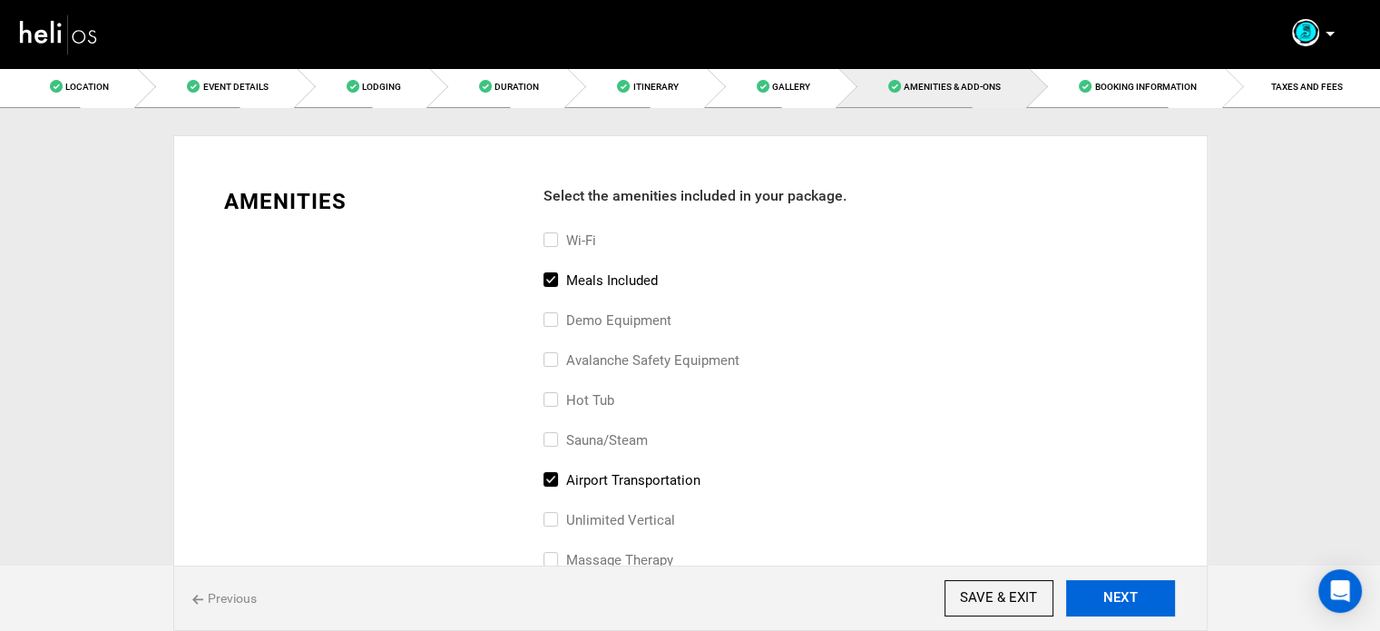
click at [1110, 595] on button "NEXT" at bounding box center [1120, 598] width 109 height 36
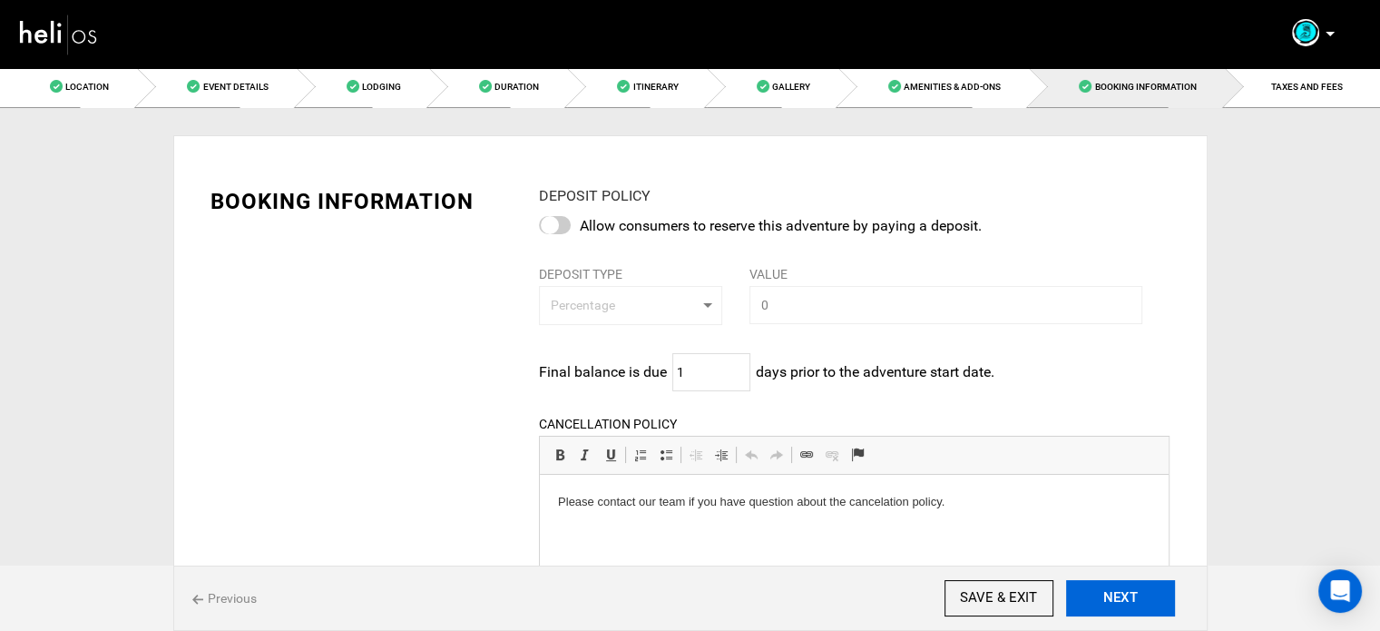
click at [1110, 595] on button "NEXT" at bounding box center [1120, 598] width 109 height 36
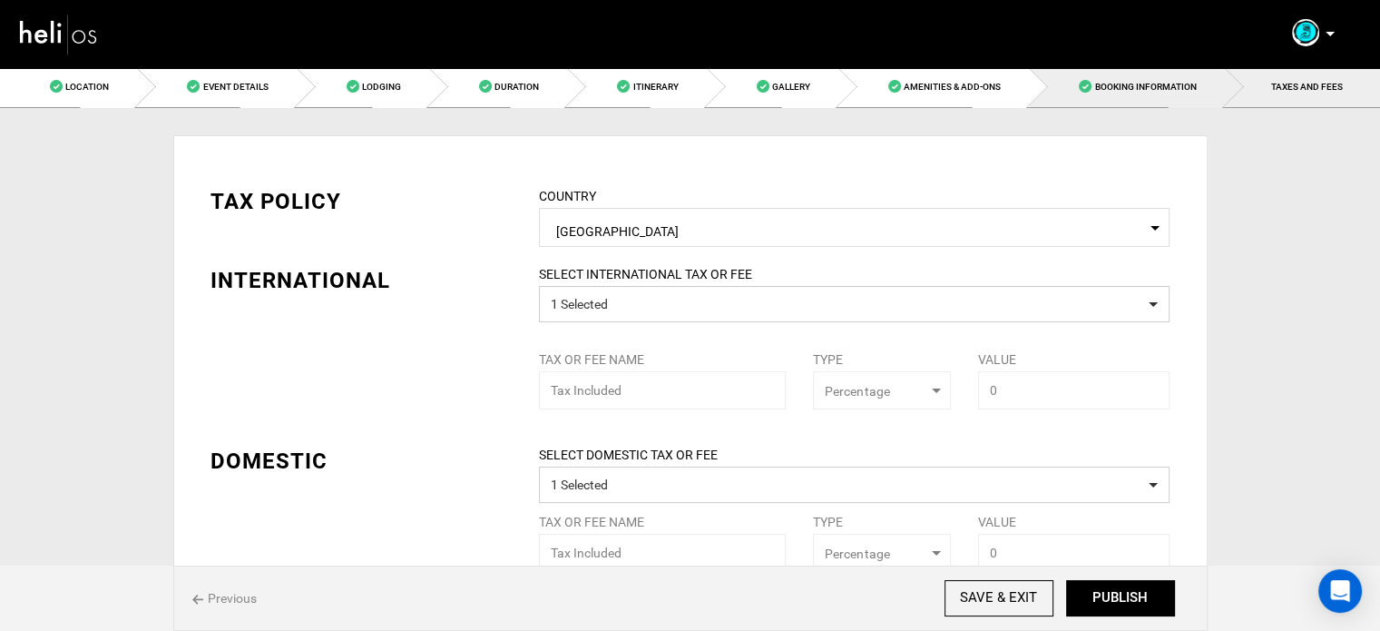
click at [1134, 76] on link "Booking Information" at bounding box center [1126, 86] width 195 height 41
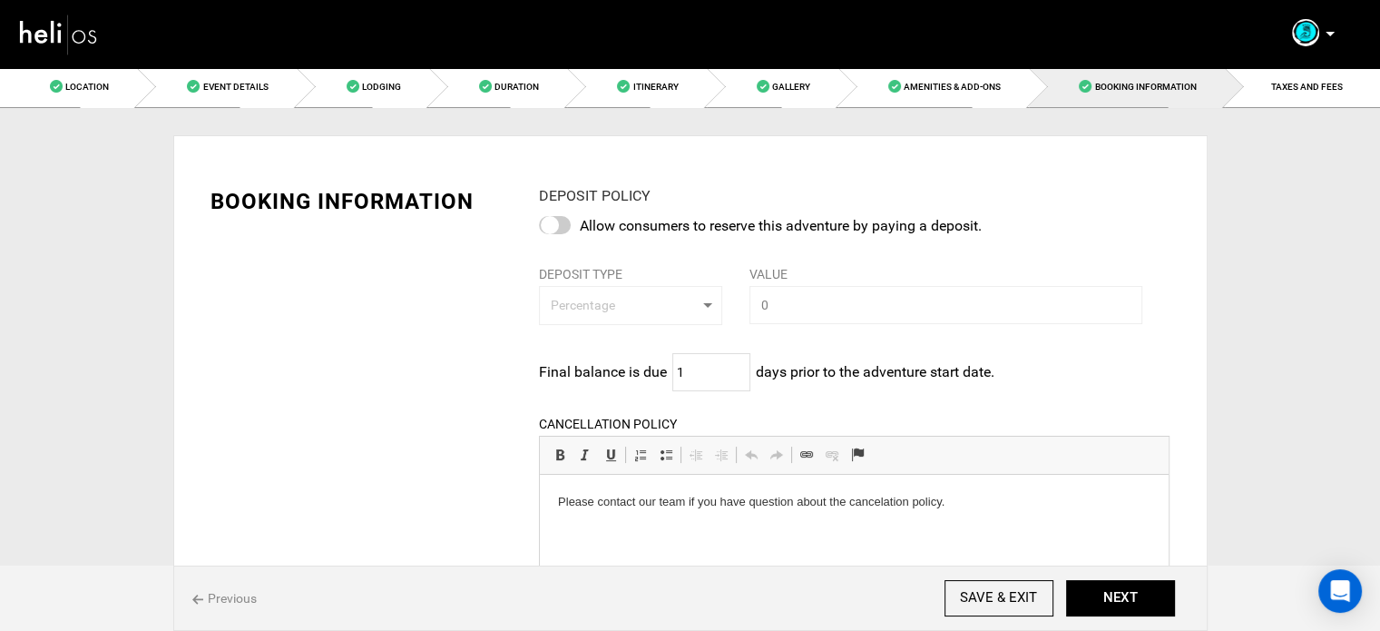
click at [598, 498] on p "Please contact our team if you have question about the cancelation policy." at bounding box center [854, 501] width 593 height 19
drag, startPoint x: 598, startPoint y: 503, endPoint x: 982, endPoint y: 506, distance: 383.9
click at [982, 506] on p "Please contact our team if you have question about the cancelation policy." at bounding box center [854, 501] width 593 height 19
click at [1129, 594] on button "NEXT" at bounding box center [1120, 598] width 109 height 36
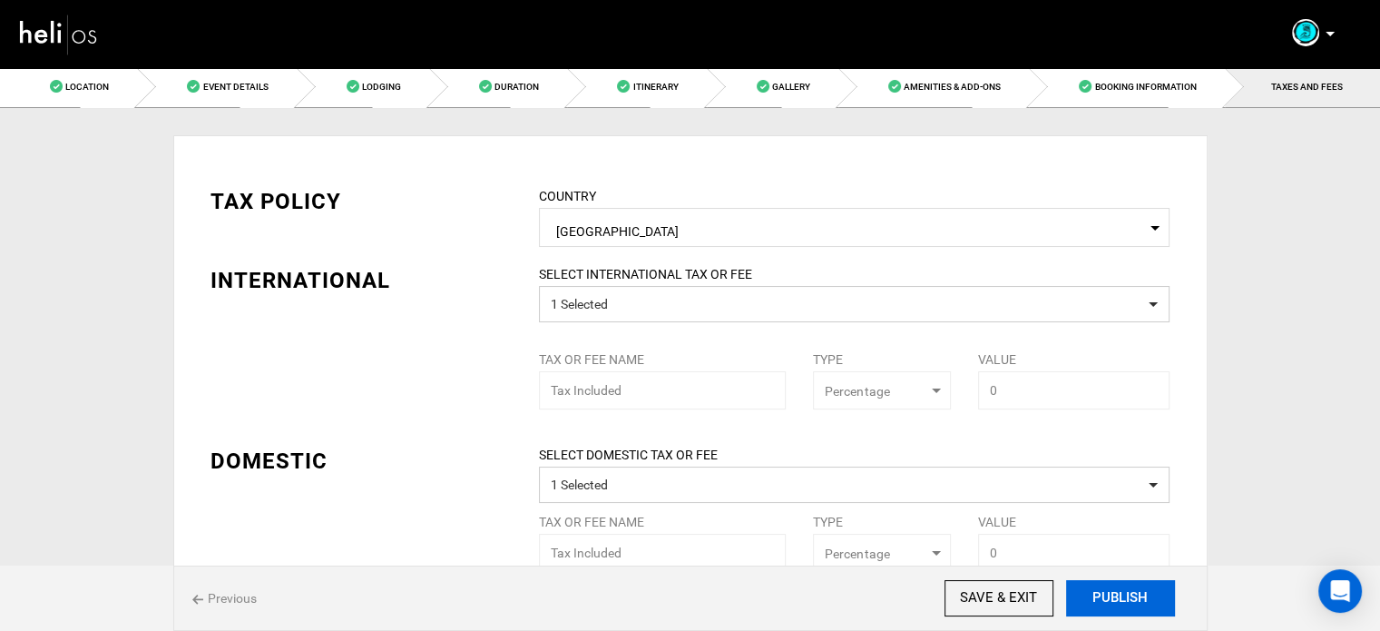
click at [1128, 590] on button "PUBLISH" at bounding box center [1120, 598] width 109 height 36
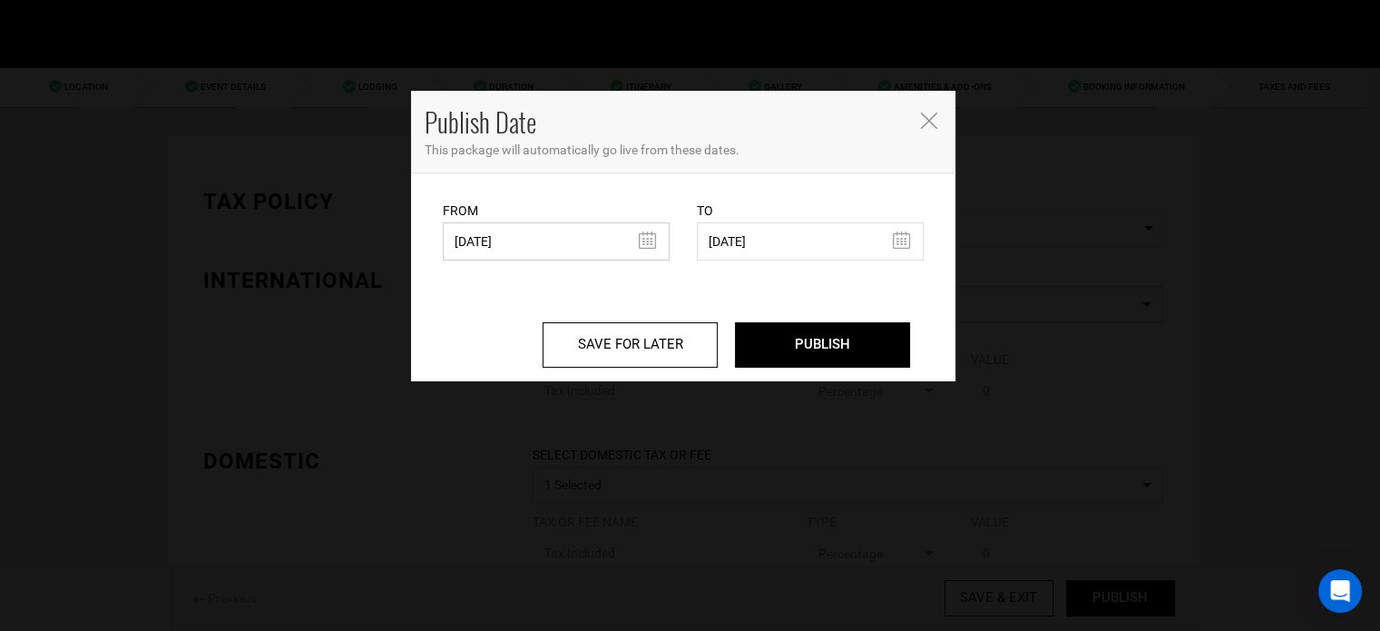
click at [517, 256] on input "04/10/2023" at bounding box center [556, 241] width 227 height 38
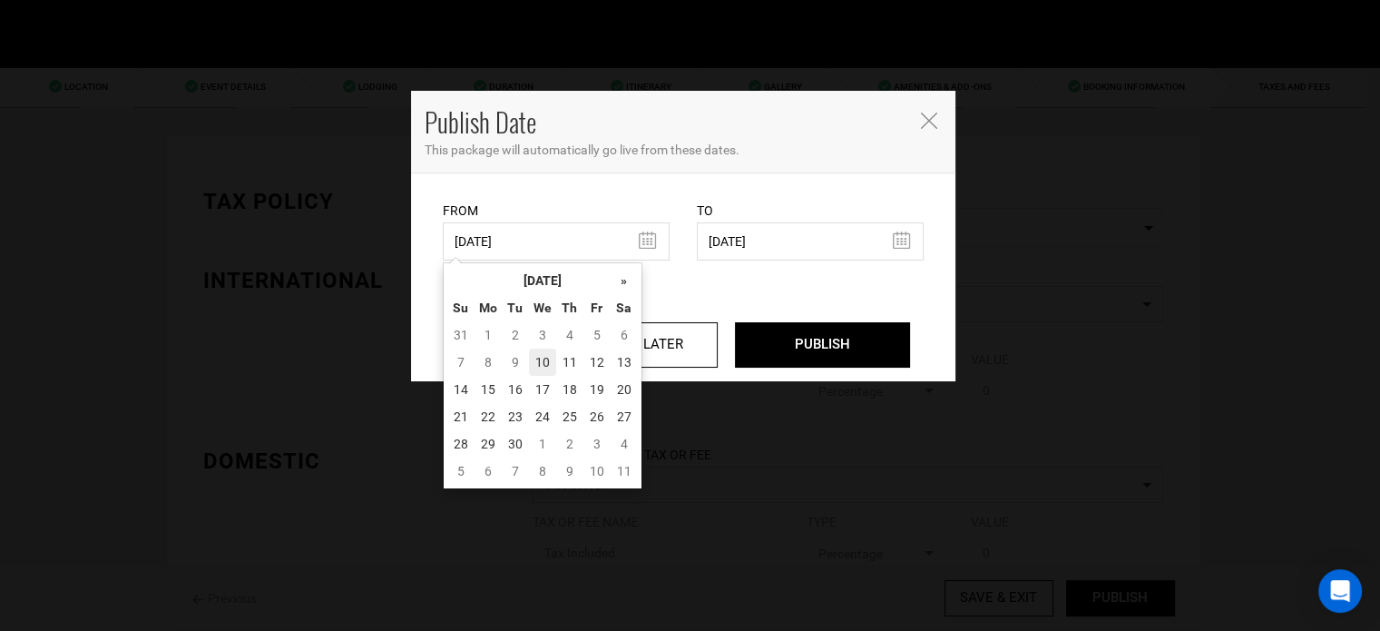
click at [538, 358] on td "10" at bounding box center [542, 362] width 27 height 27
type input "[DATE]"
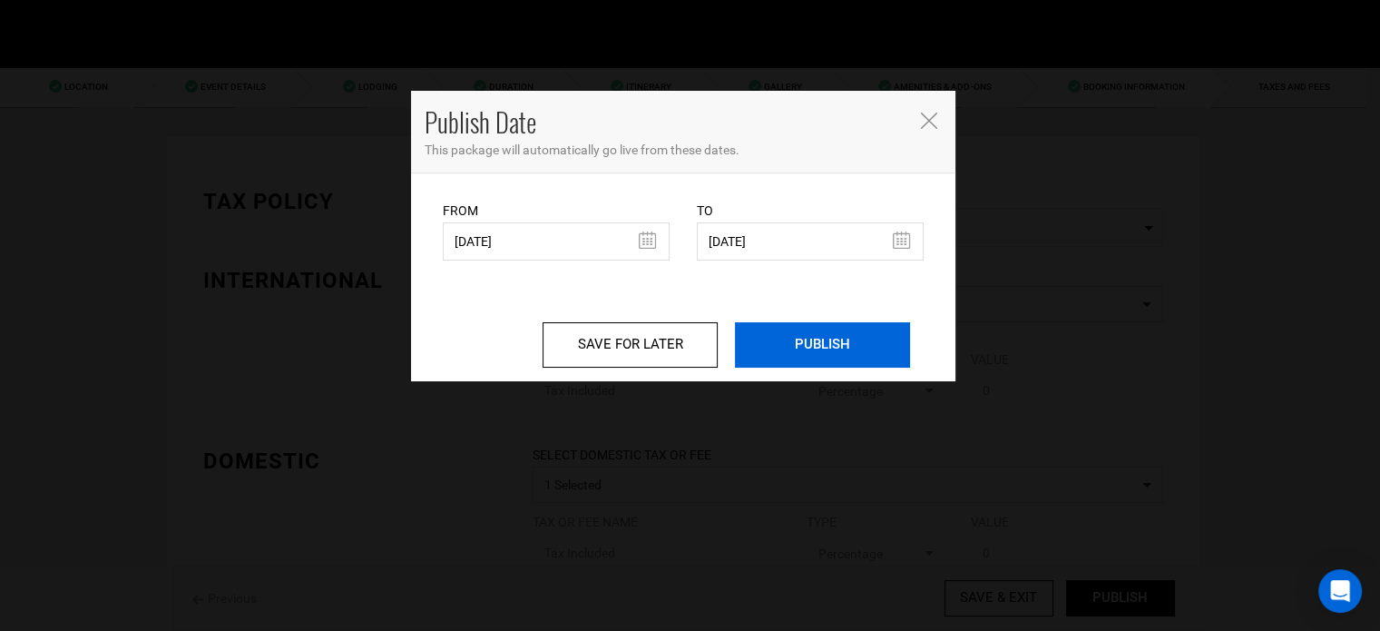
click at [824, 337] on input "PUBLISH" at bounding box center [822, 344] width 175 height 45
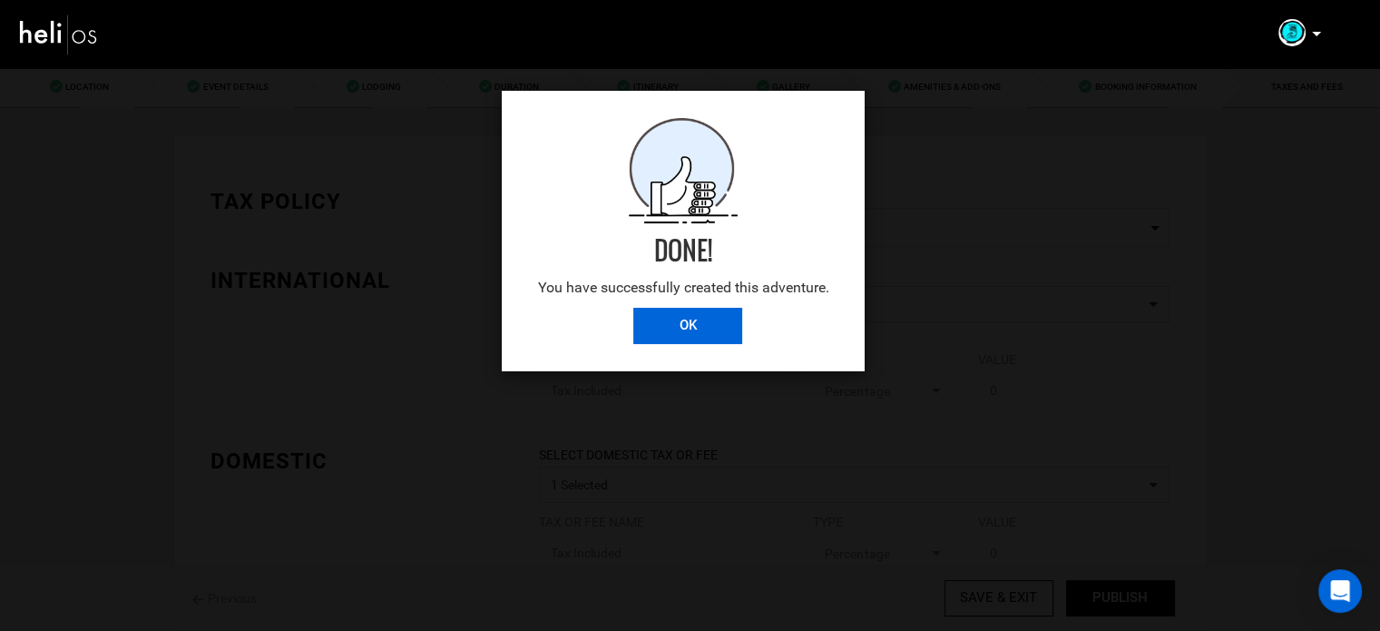
click at [701, 318] on input "OK" at bounding box center [687, 326] width 109 height 36
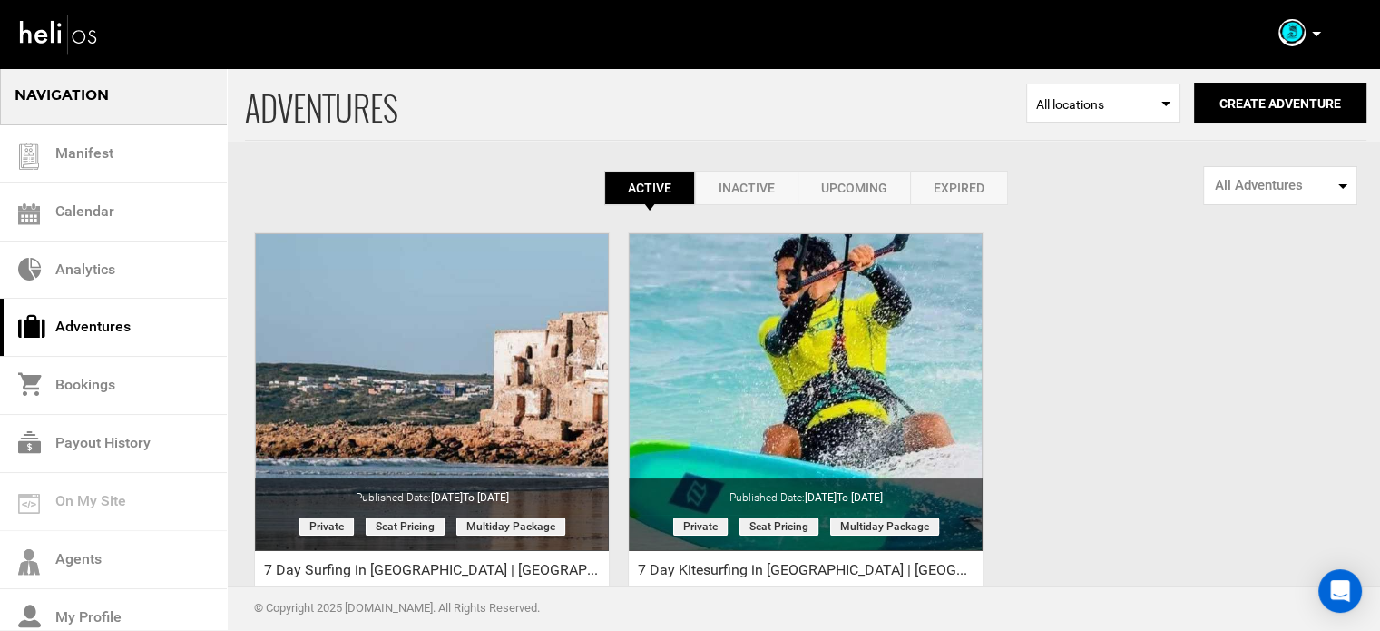
click at [1315, 34] on icon at bounding box center [1316, 34] width 9 height 5
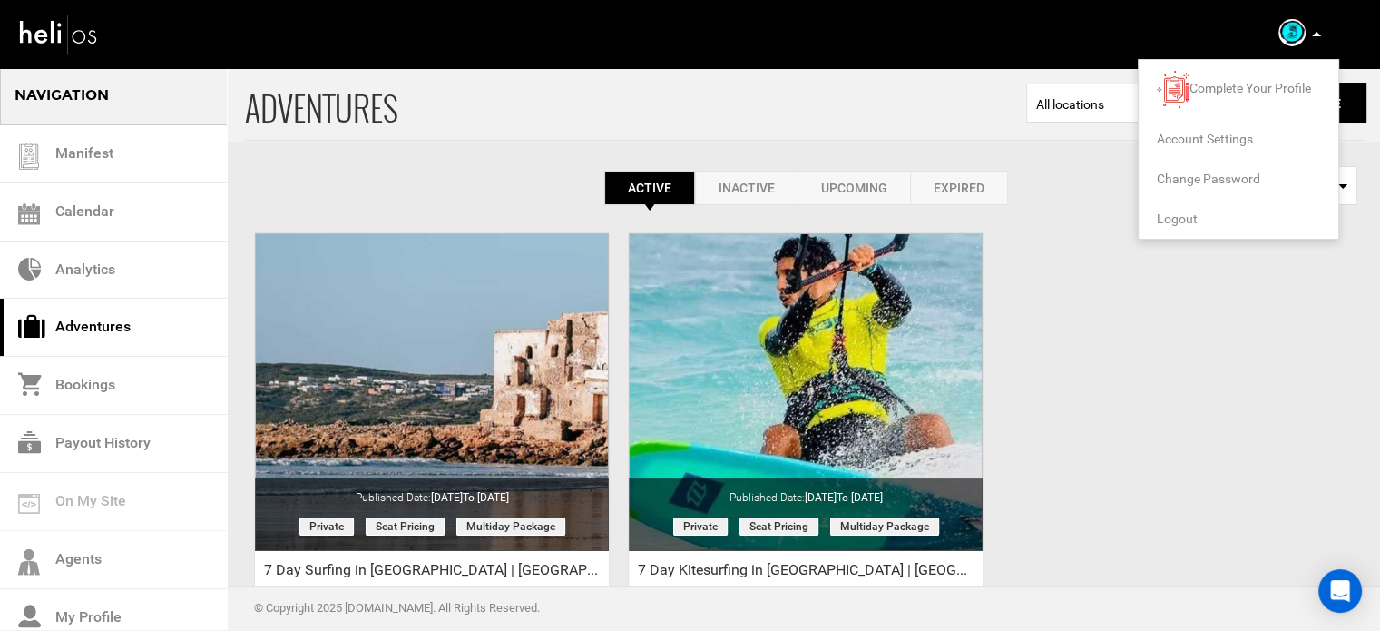
click at [1162, 217] on span "Logout" at bounding box center [1177, 218] width 41 height 15
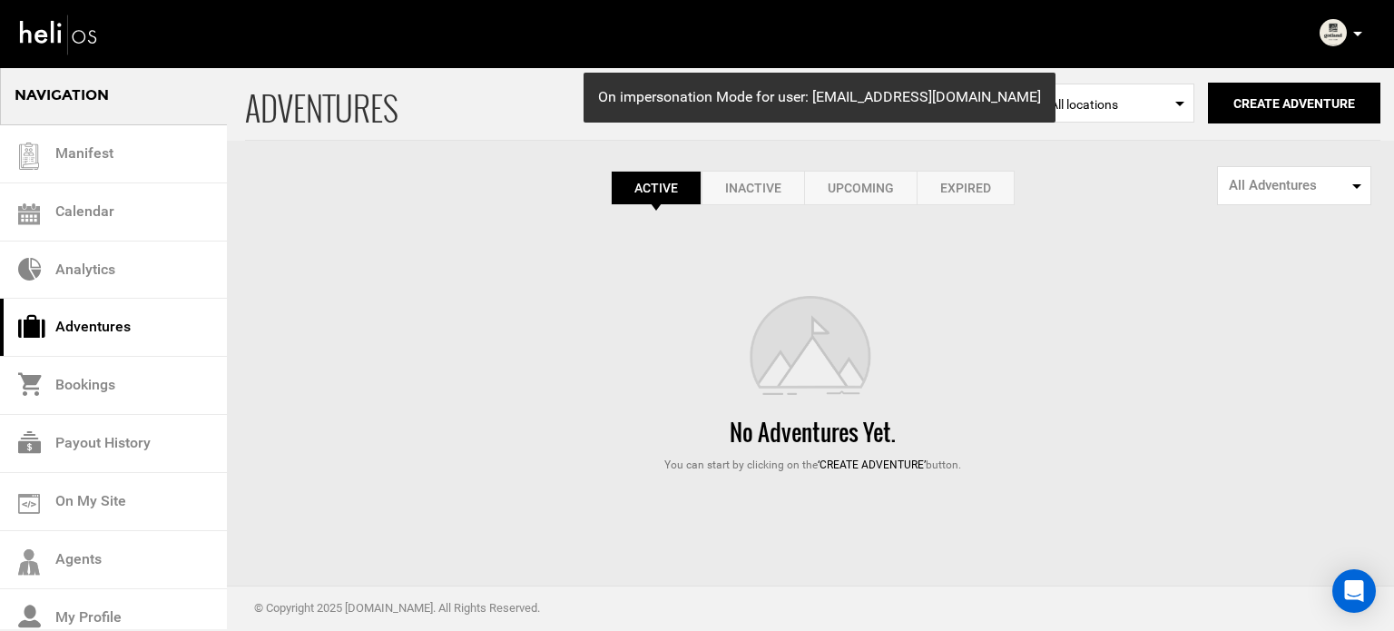
click at [972, 201] on link "Expired" at bounding box center [966, 188] width 98 height 34
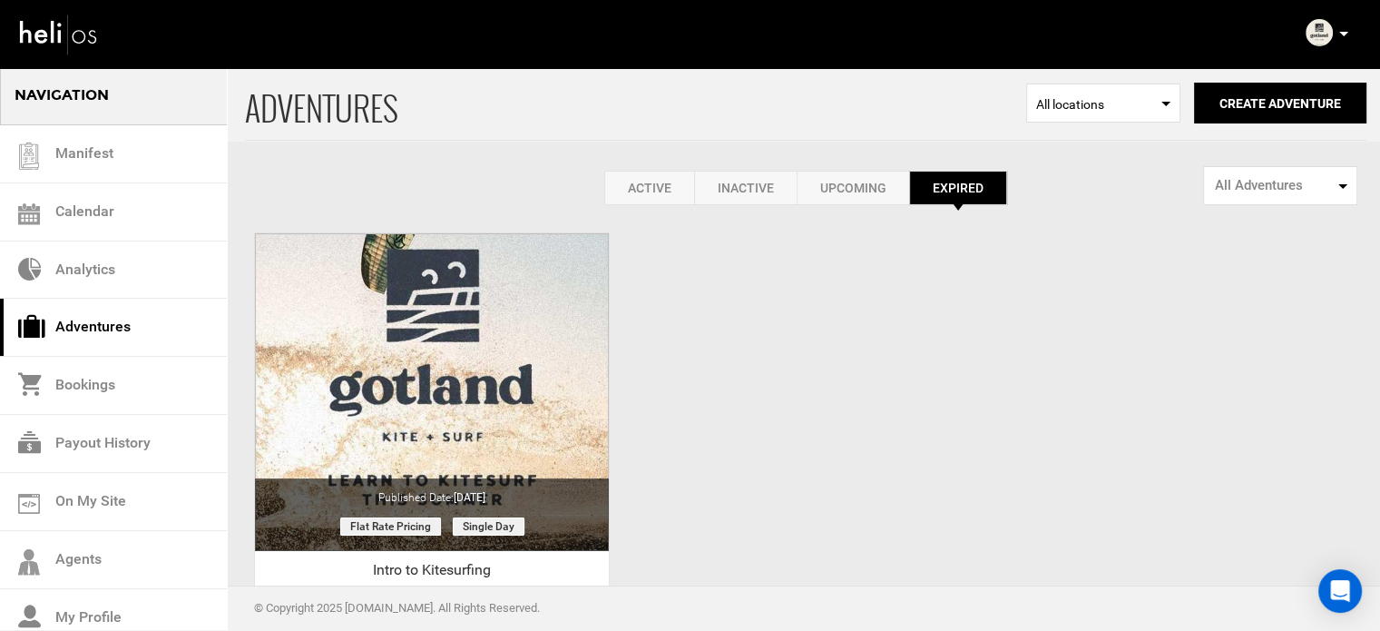
click at [653, 184] on link "Active" at bounding box center [649, 188] width 90 height 34
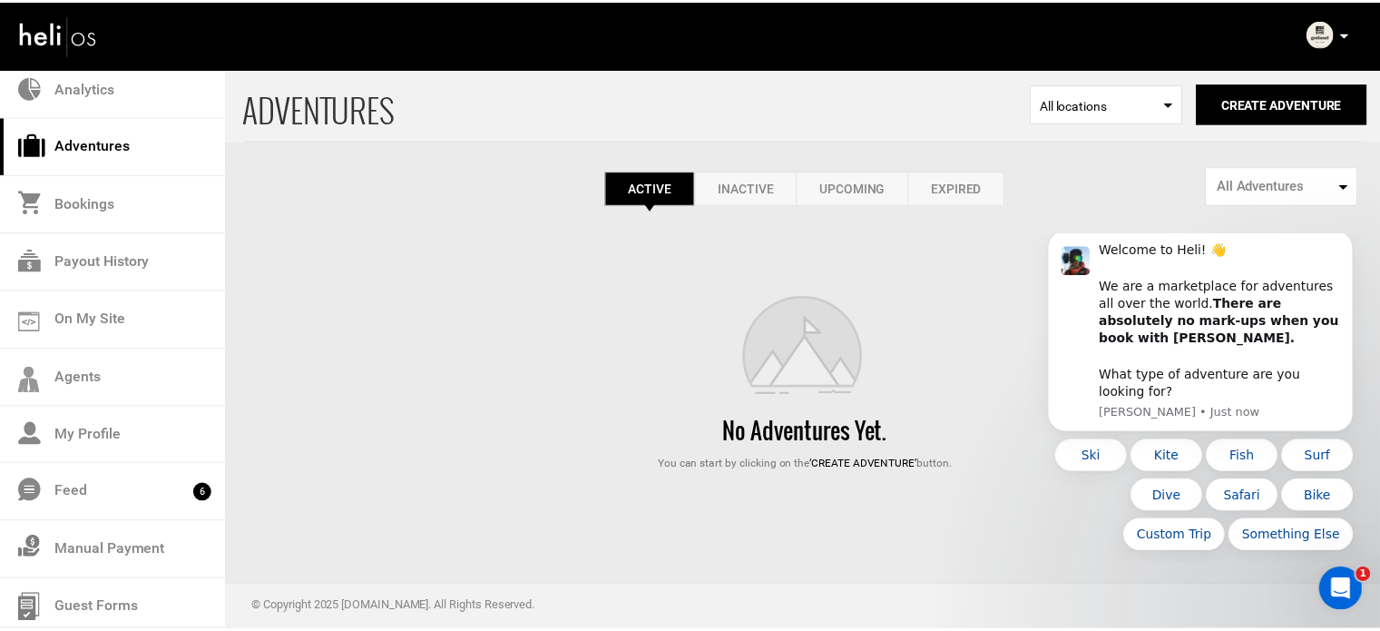
scroll to position [189, 0]
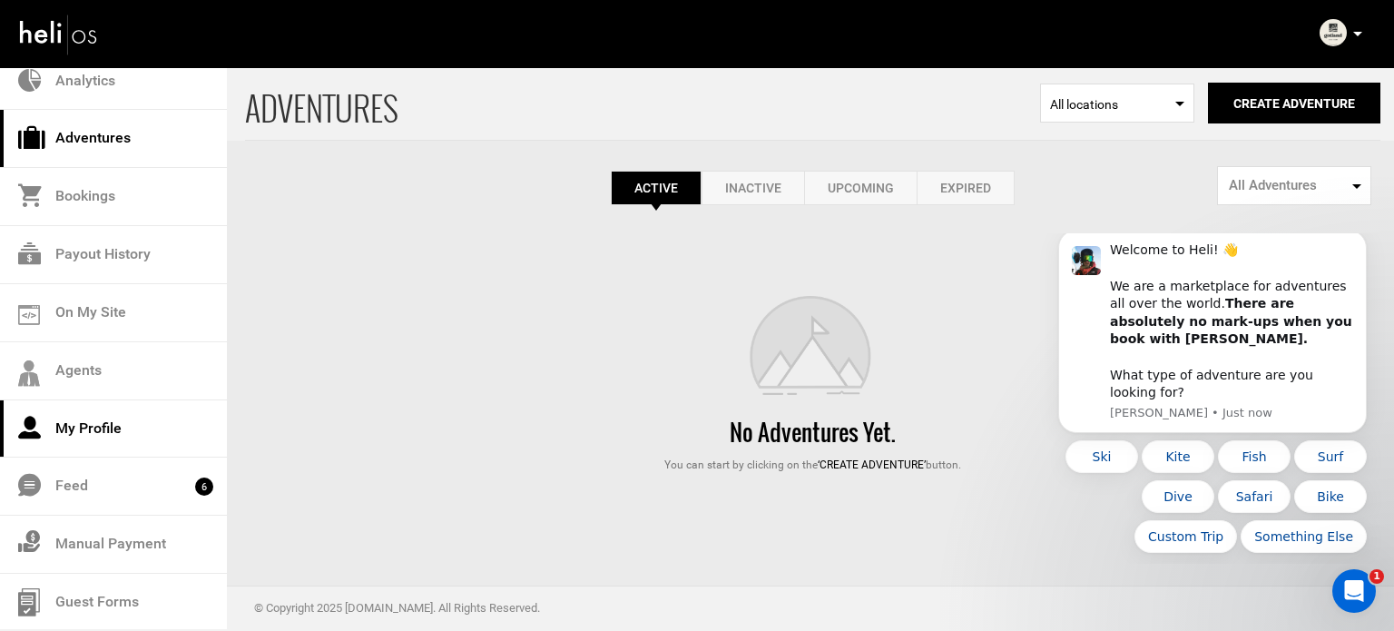
click at [113, 429] on link "My Profile" at bounding box center [113, 429] width 227 height 58
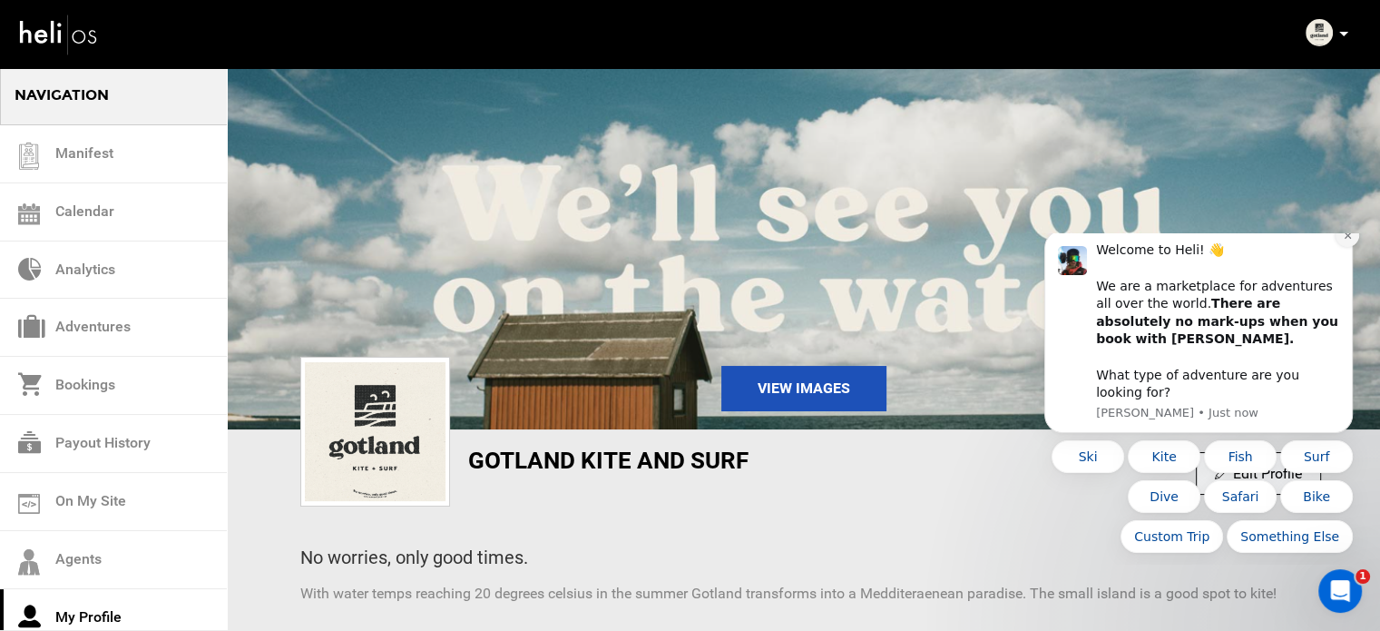
click at [1349, 241] on icon "Dismiss notification" at bounding box center [1348, 236] width 10 height 10
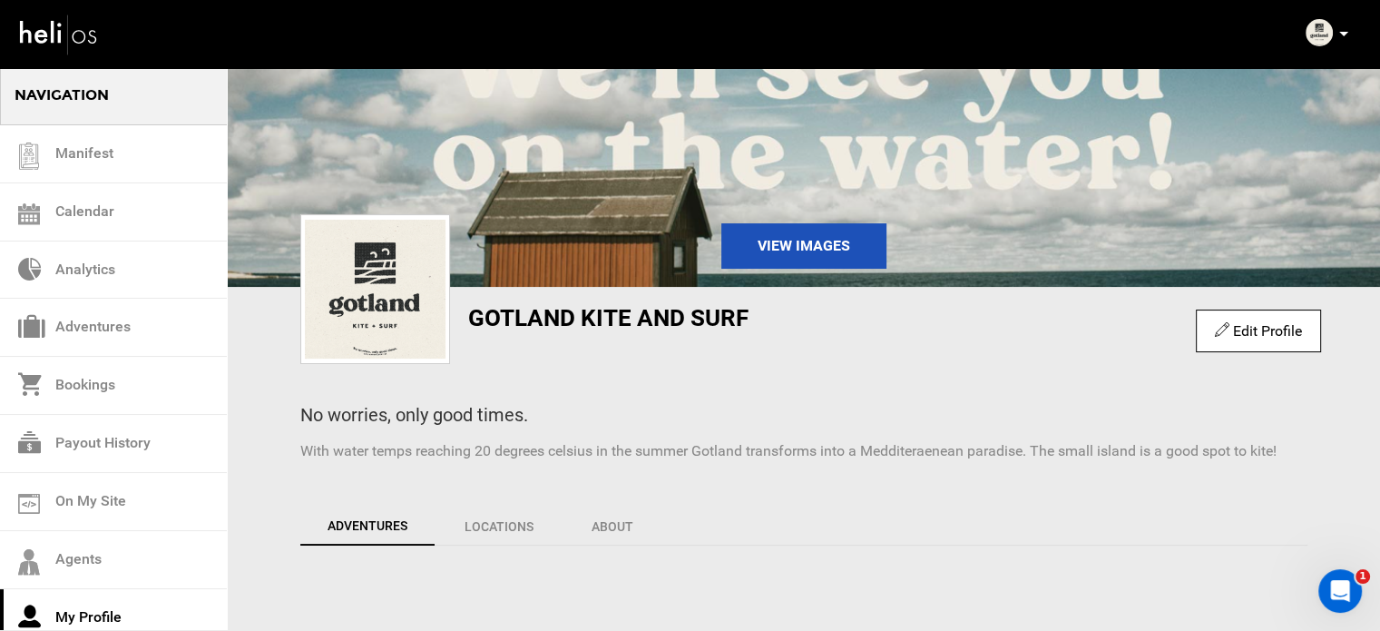
scroll to position [363, 0]
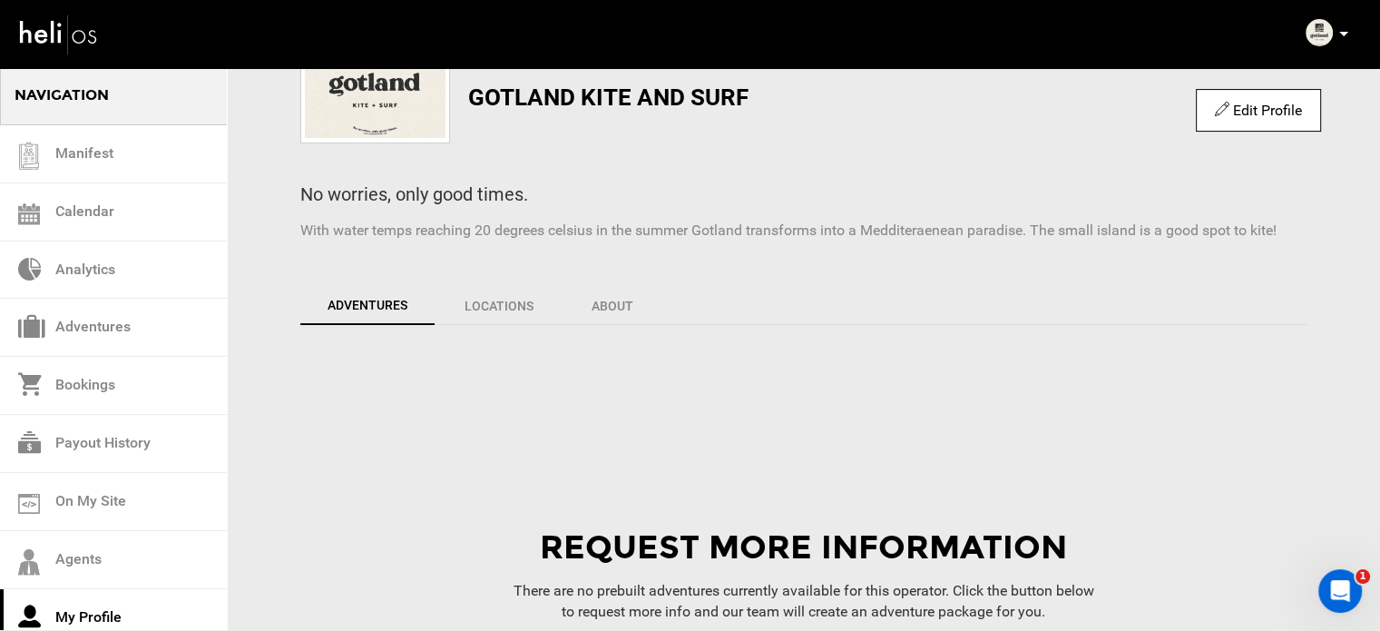
click at [1223, 122] on div "Edit Profile" at bounding box center [1258, 110] width 124 height 43
click at [1236, 108] on link "Edit Profile" at bounding box center [1258, 110] width 86 height 17
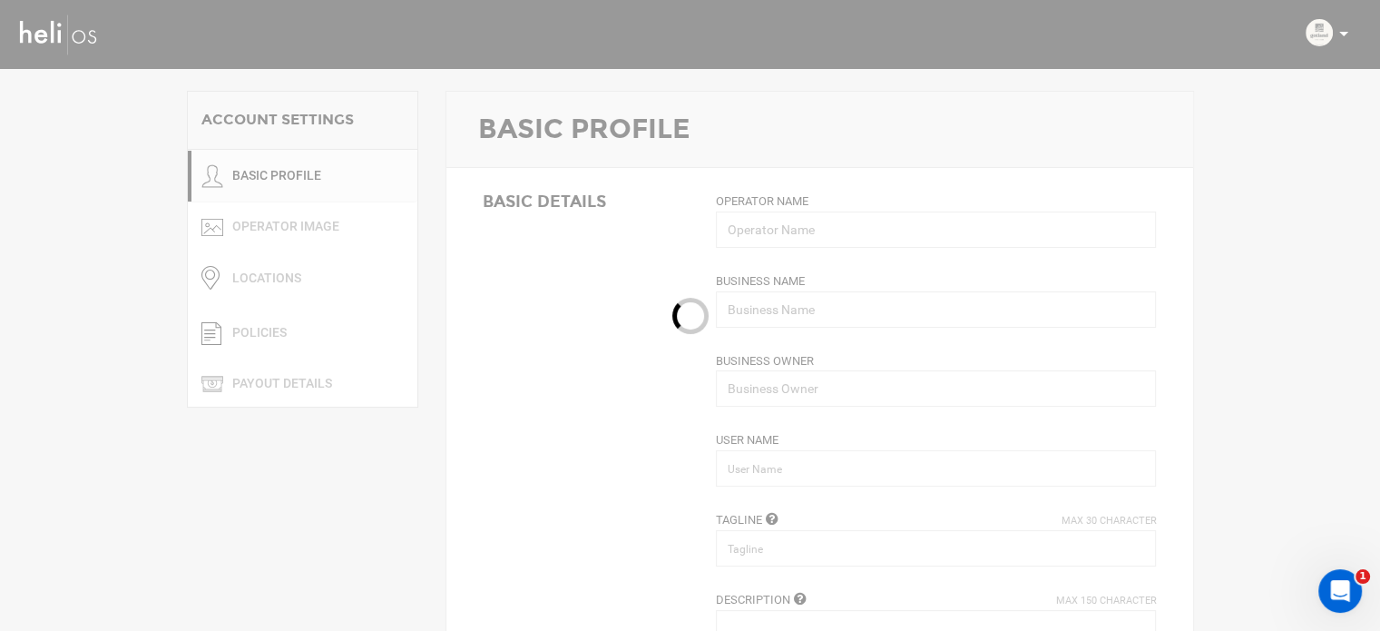
type input "Gotland Kite and Surf"
type input "Flo Paul"
type input "gotlandkiteandsurf"
type input "No worries, only good times."
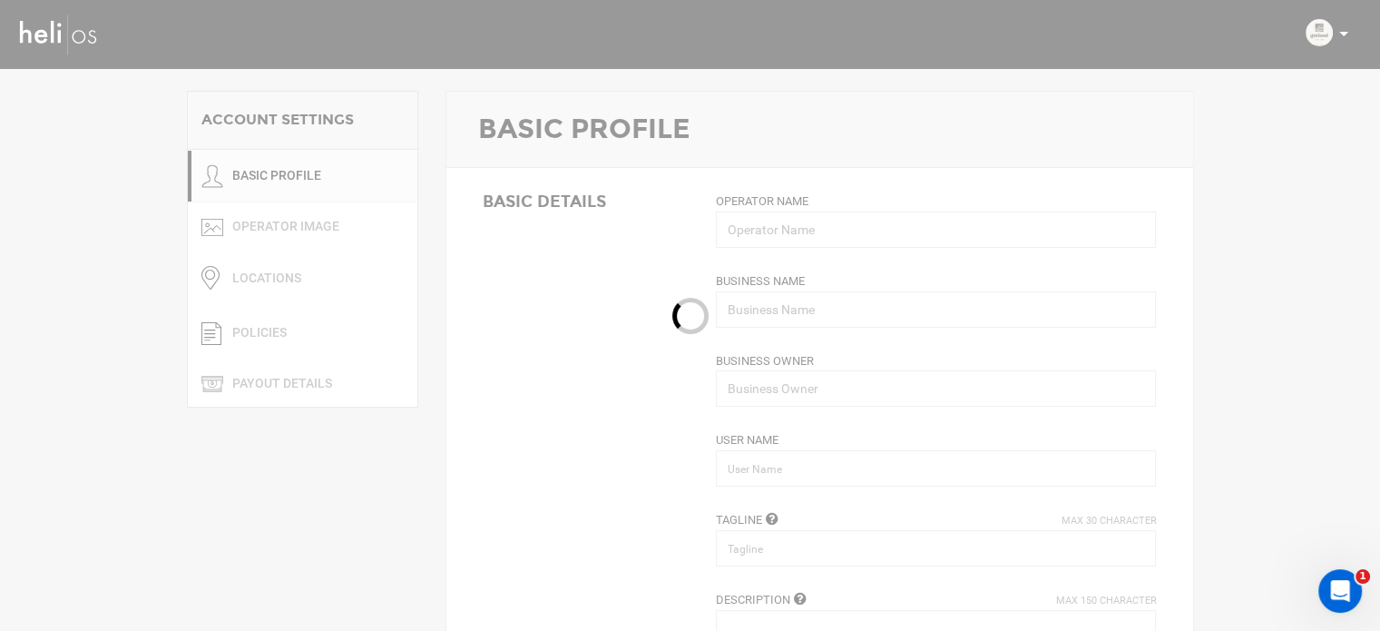
type textarea "With water temps reaching 20 degrees celsius in the summer Gotland transforms i…"
type input "admin@gotlandkitesurf.se"
type input "https://gotlandkitesurf.se/#"
type input "Hamngatan 3"
type input "Visby"
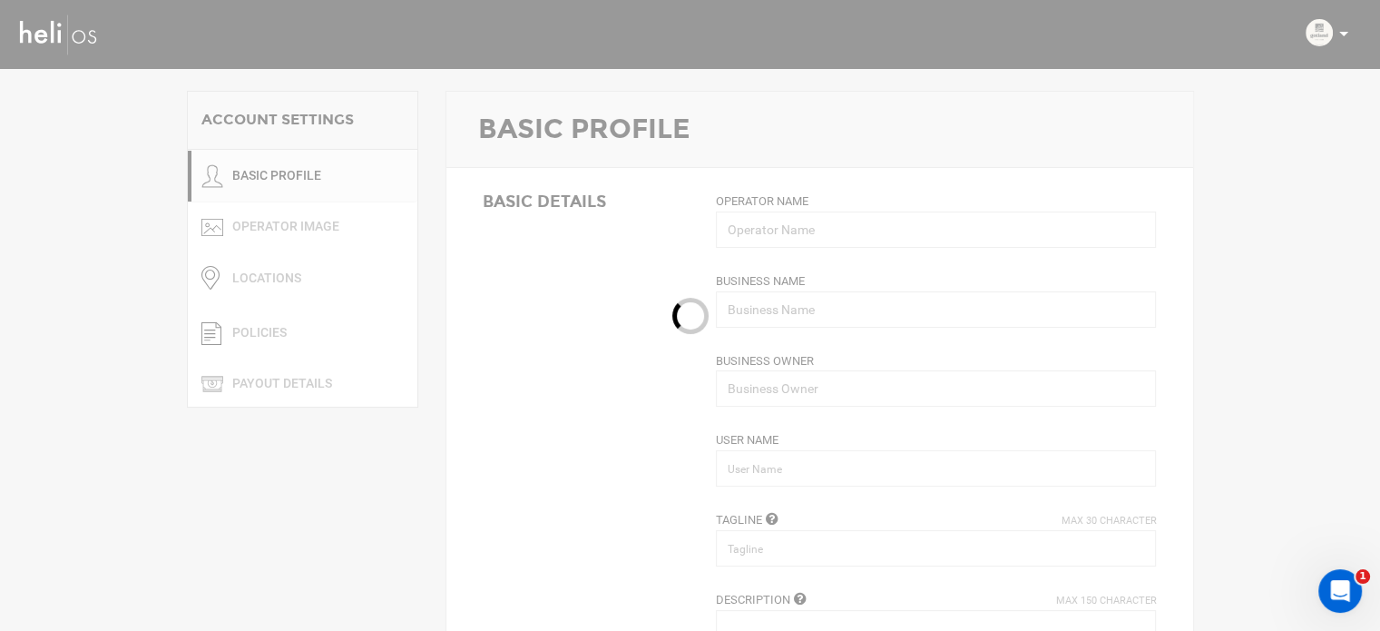
type input "621"
type input "+46 76 007 73 89"
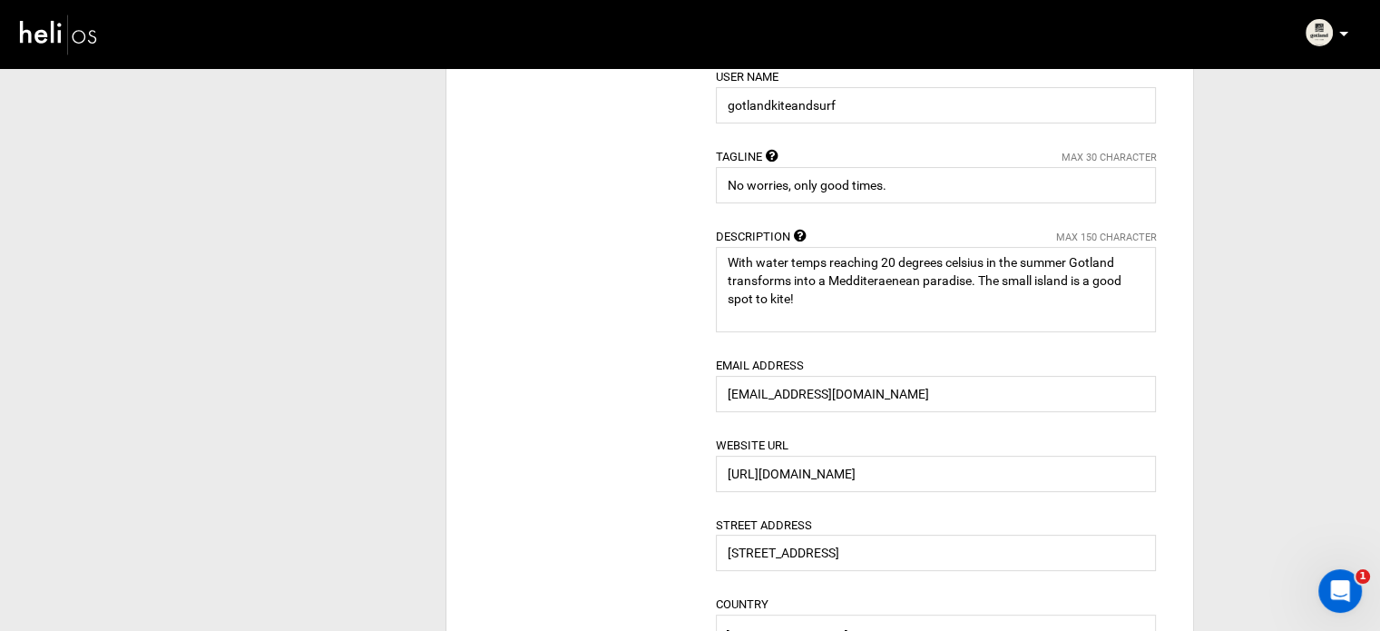
scroll to position [454, 0]
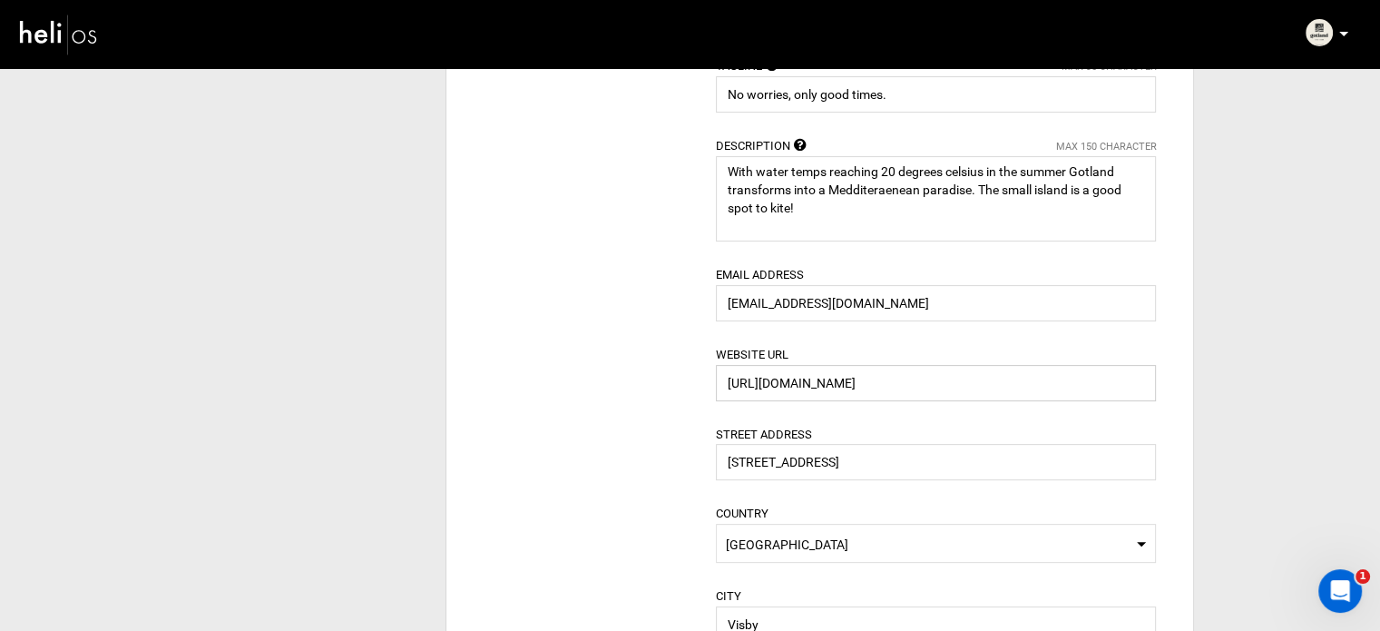
click at [837, 378] on input "https://gotlandkitesurf.se/#" at bounding box center [936, 383] width 440 height 36
paste input ".com/companies/gotland-kite-surf/"
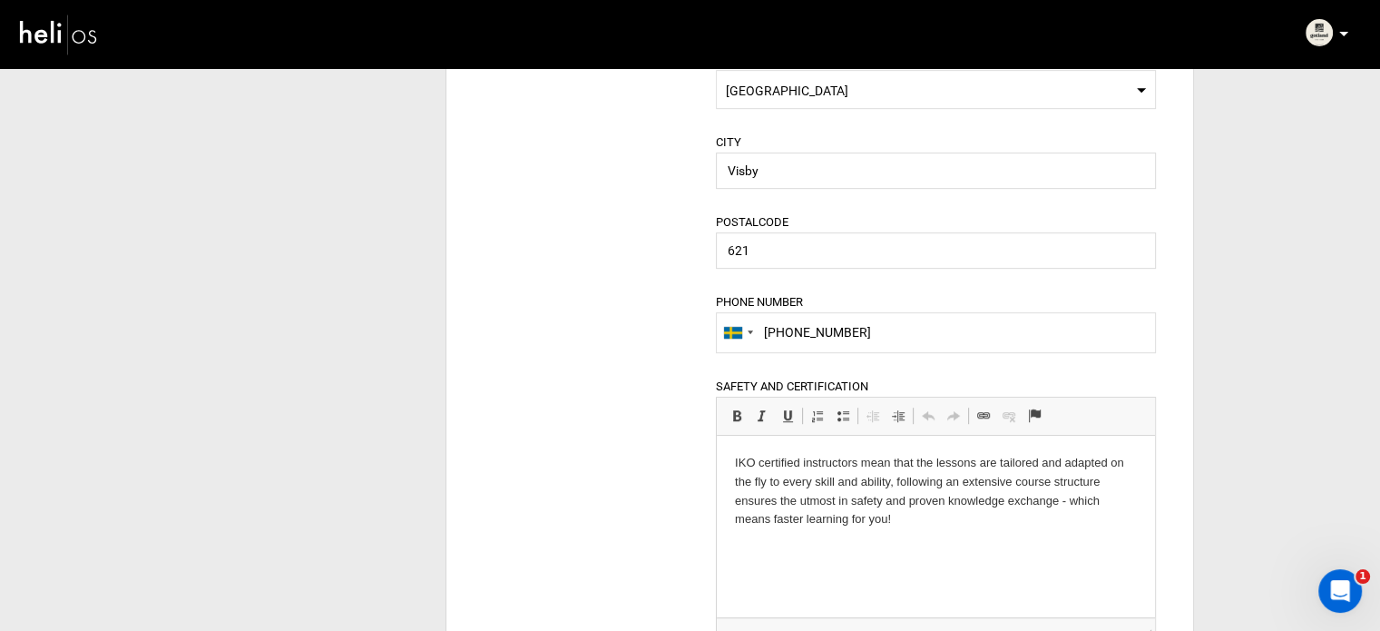
scroll to position [1452, 0]
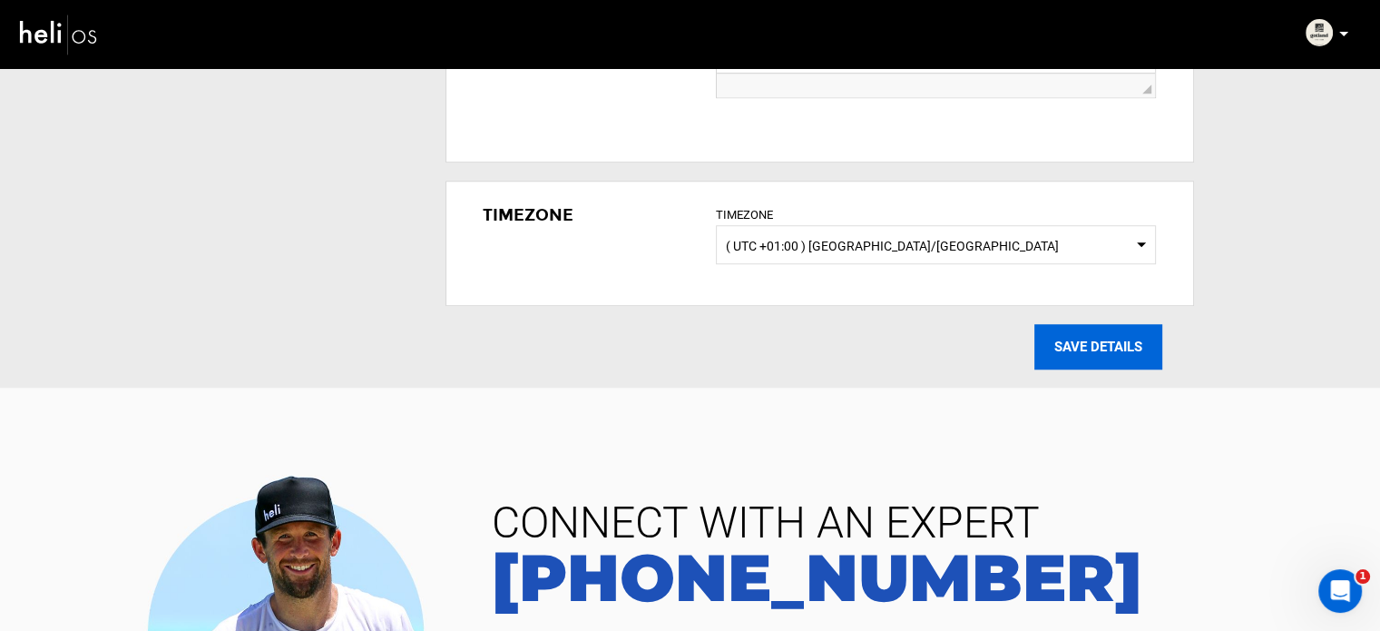
type input "https://gotland.com/companies/gotland-kite-surf/"
click at [1085, 346] on input "SAVE DETAILS" at bounding box center [1099, 346] width 128 height 45
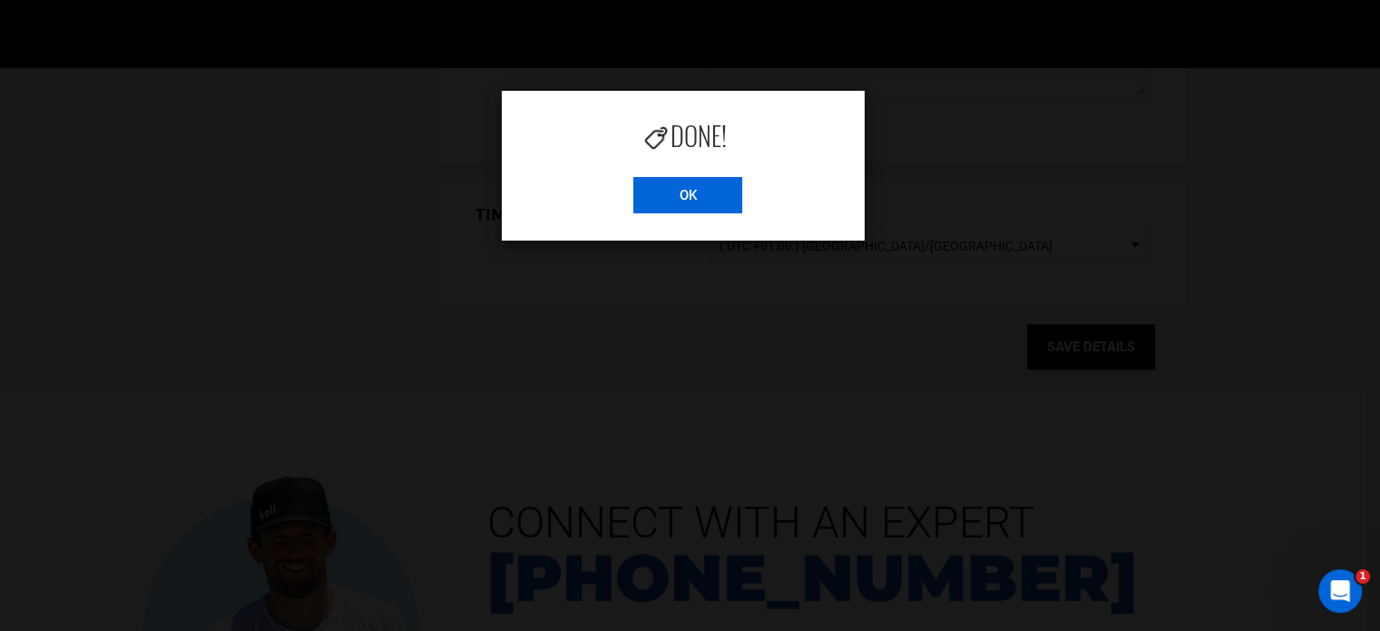
click at [700, 195] on input "OK" at bounding box center [687, 195] width 109 height 36
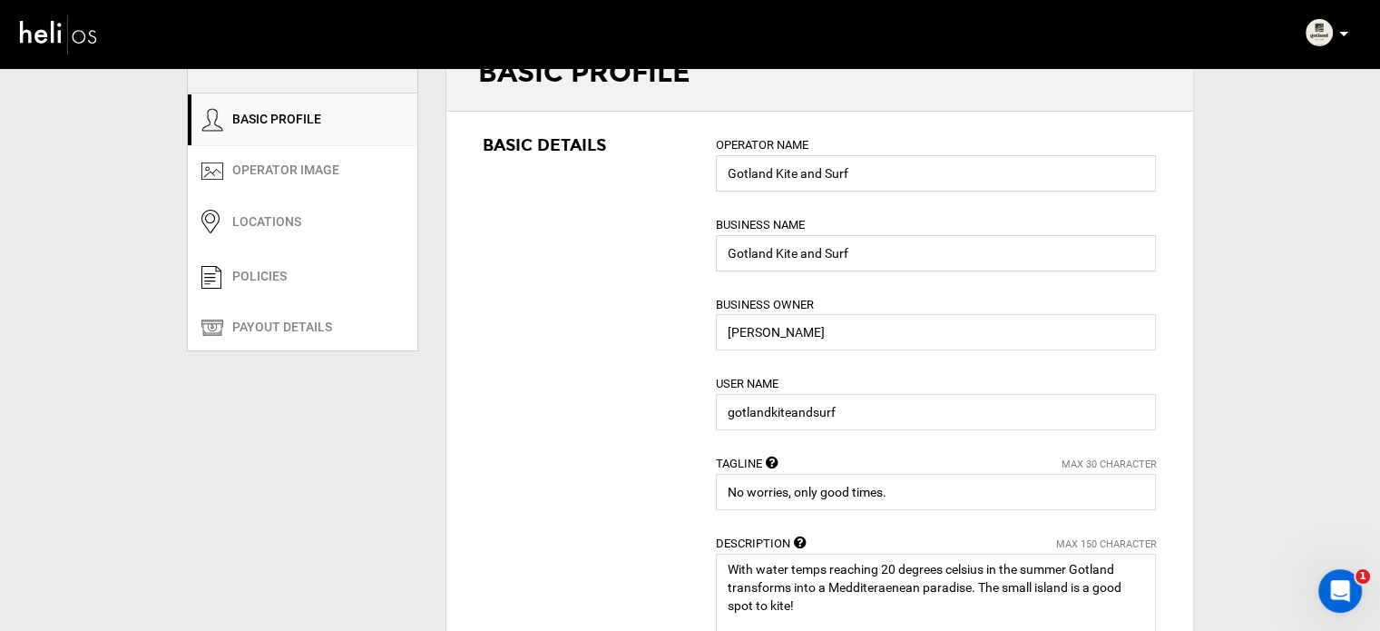
scroll to position [0, 0]
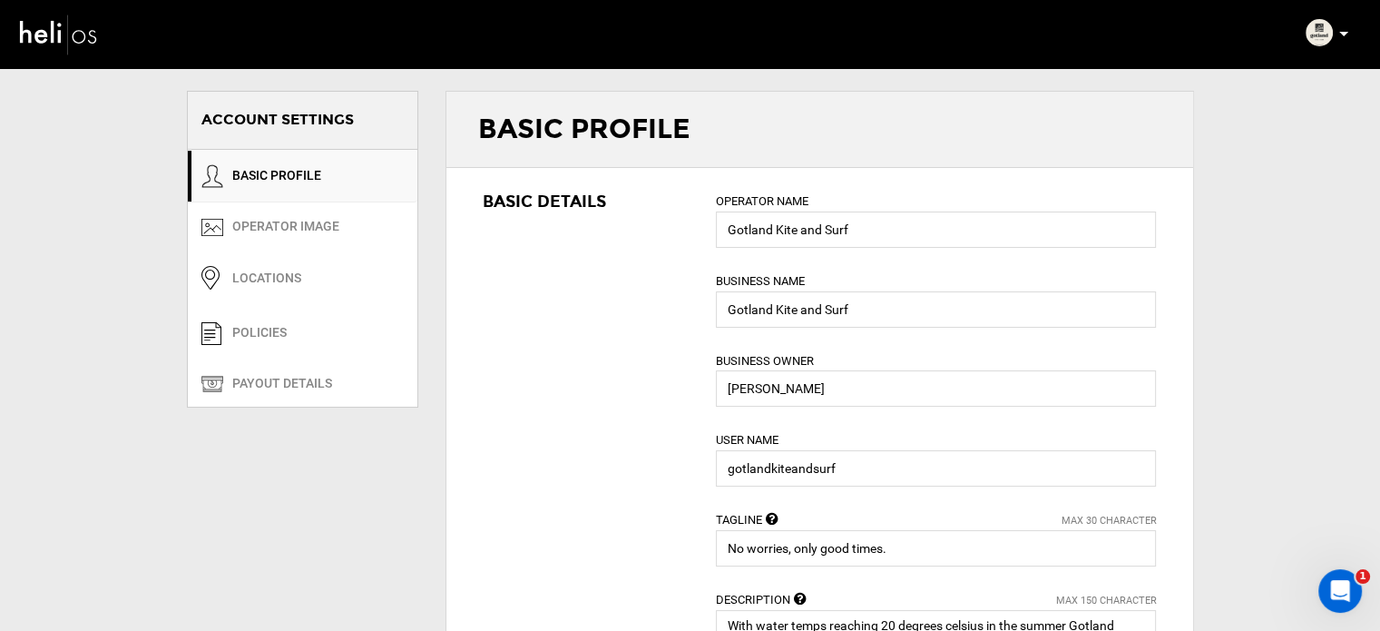
click at [1310, 34] on img at bounding box center [1319, 32] width 27 height 27
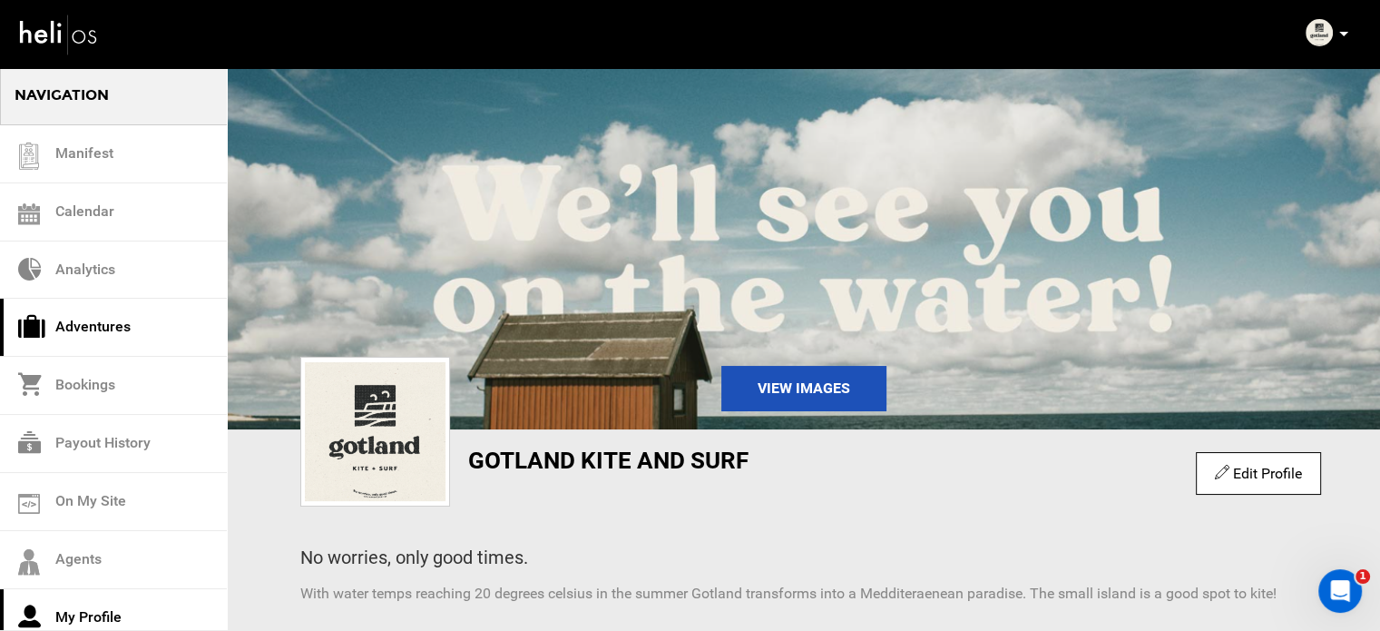
click at [120, 333] on link "Adventures" at bounding box center [113, 328] width 227 height 58
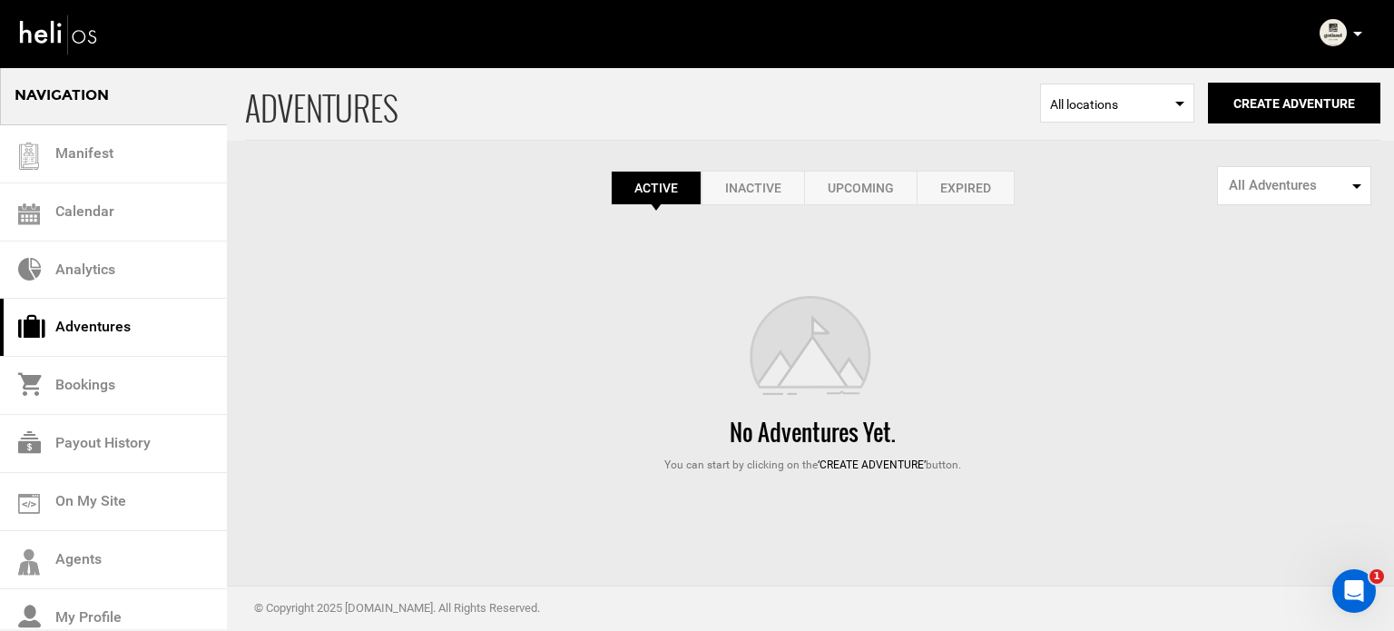
click at [954, 200] on link "Expired" at bounding box center [966, 188] width 98 height 34
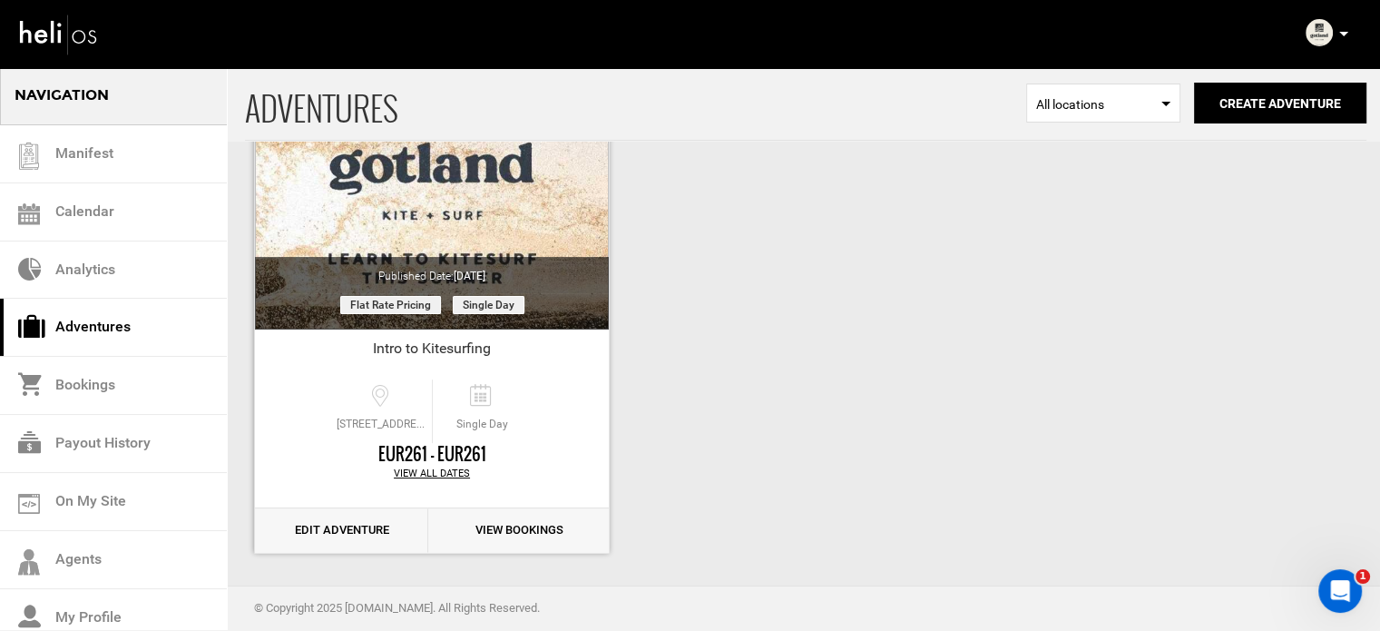
scroll to position [225, 0]
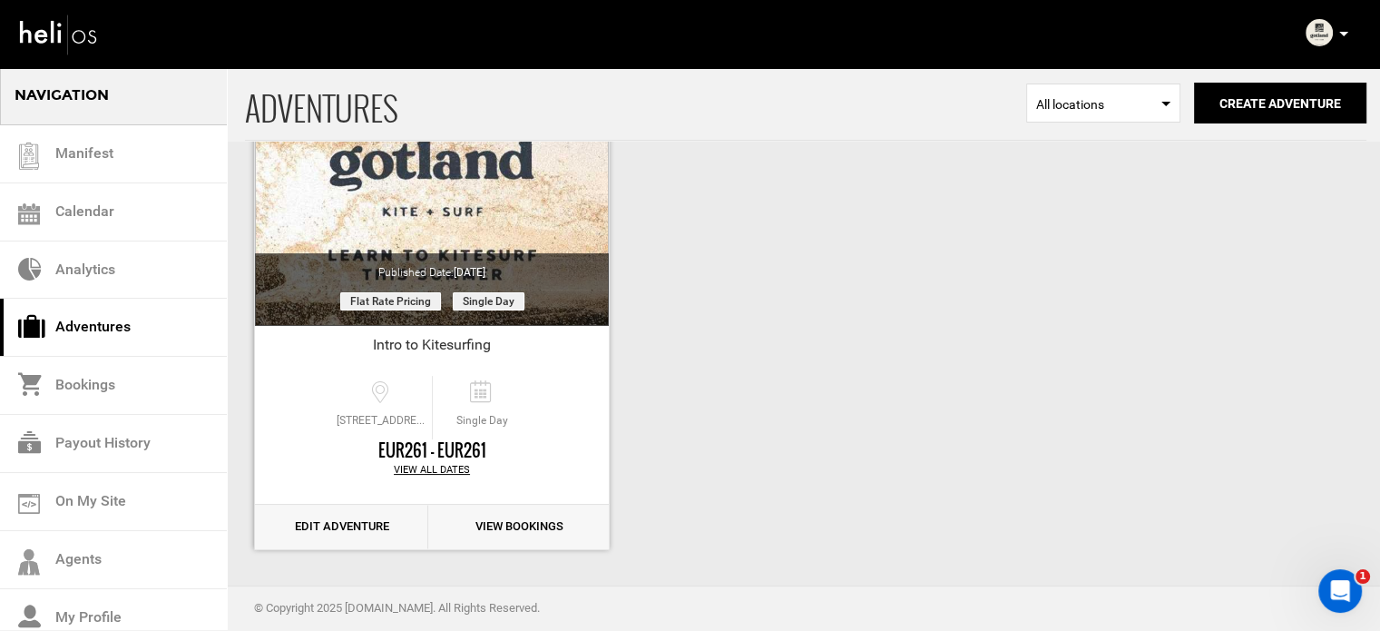
click at [399, 516] on link "Edit Adventure" at bounding box center [341, 527] width 173 height 44
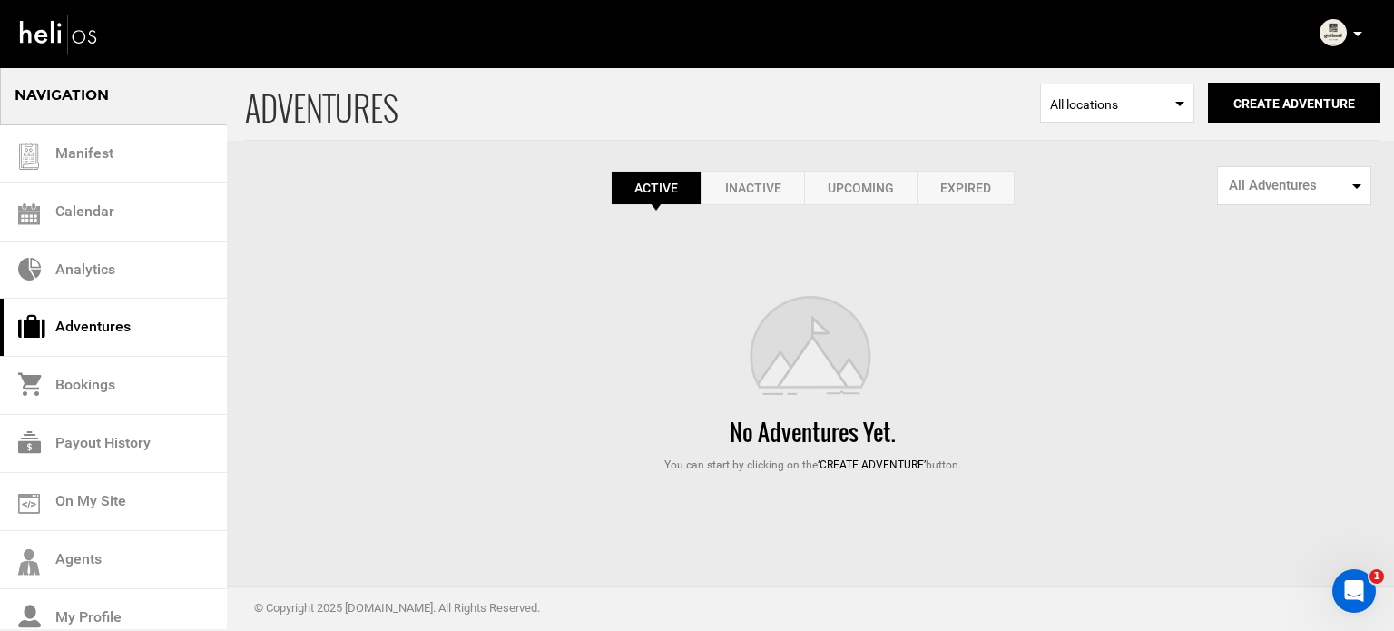
click at [973, 186] on link "Expired" at bounding box center [966, 188] width 98 height 34
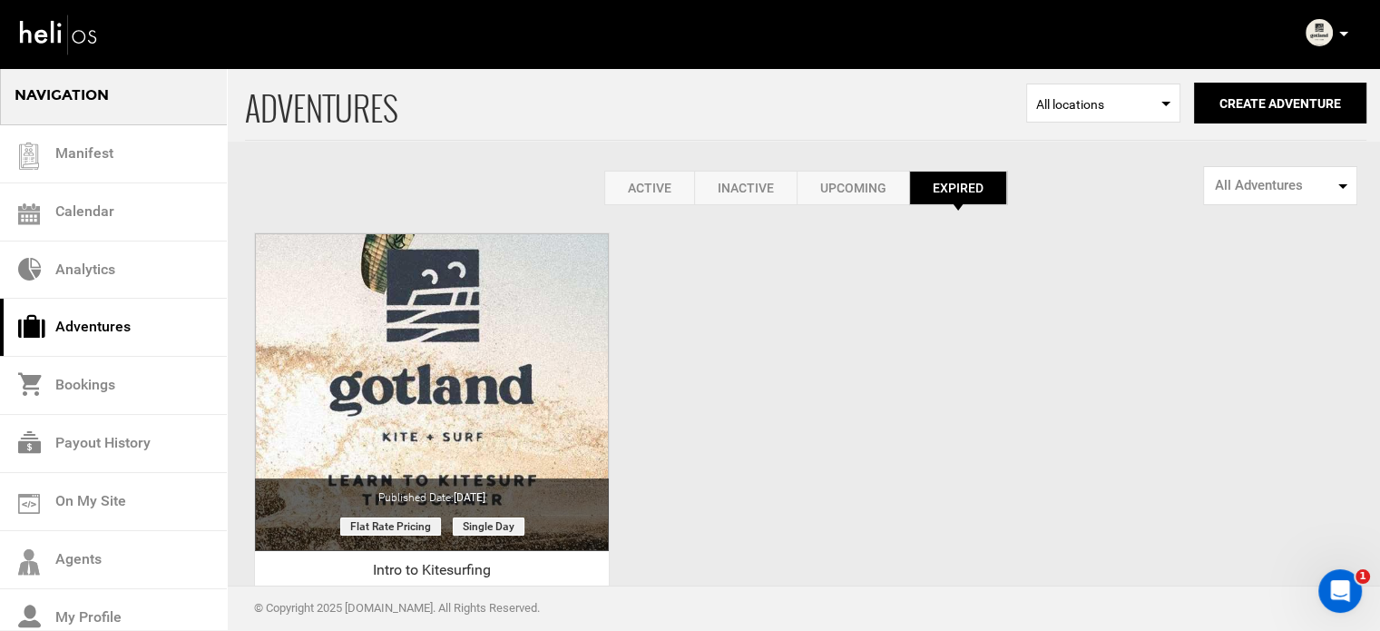
click at [645, 188] on link "Active" at bounding box center [649, 188] width 90 height 34
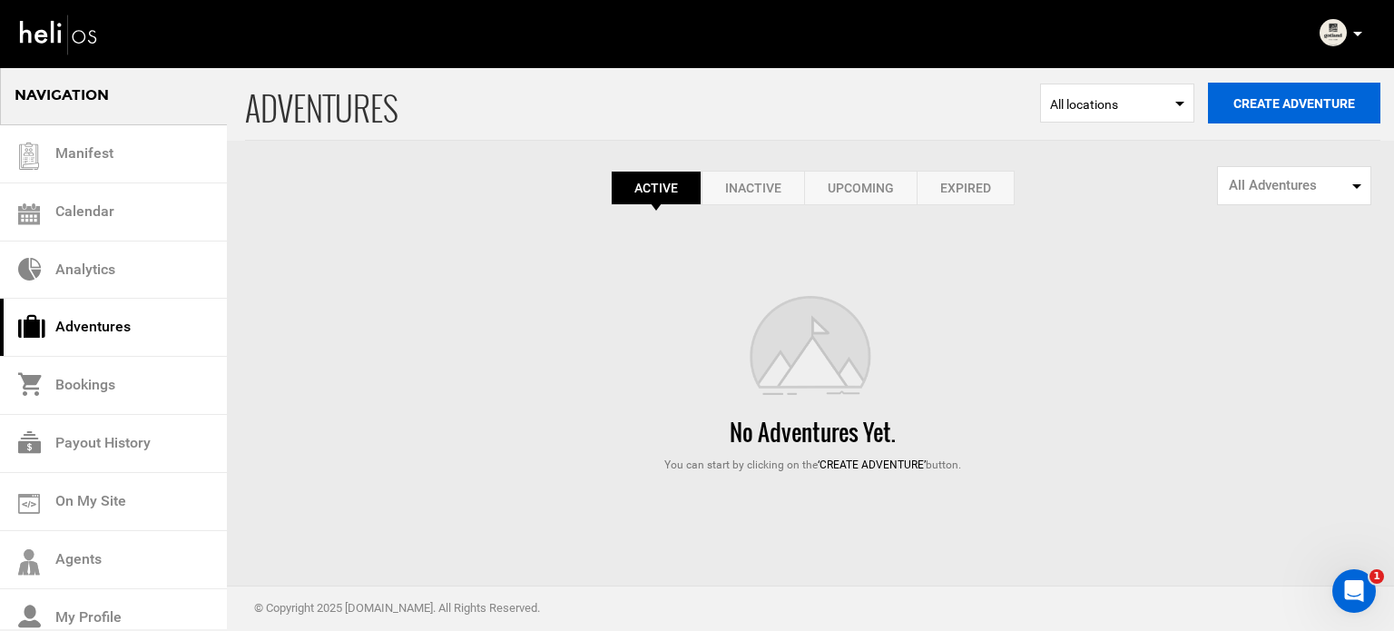
click at [1281, 100] on button "Create Adventure" at bounding box center [1294, 103] width 172 height 41
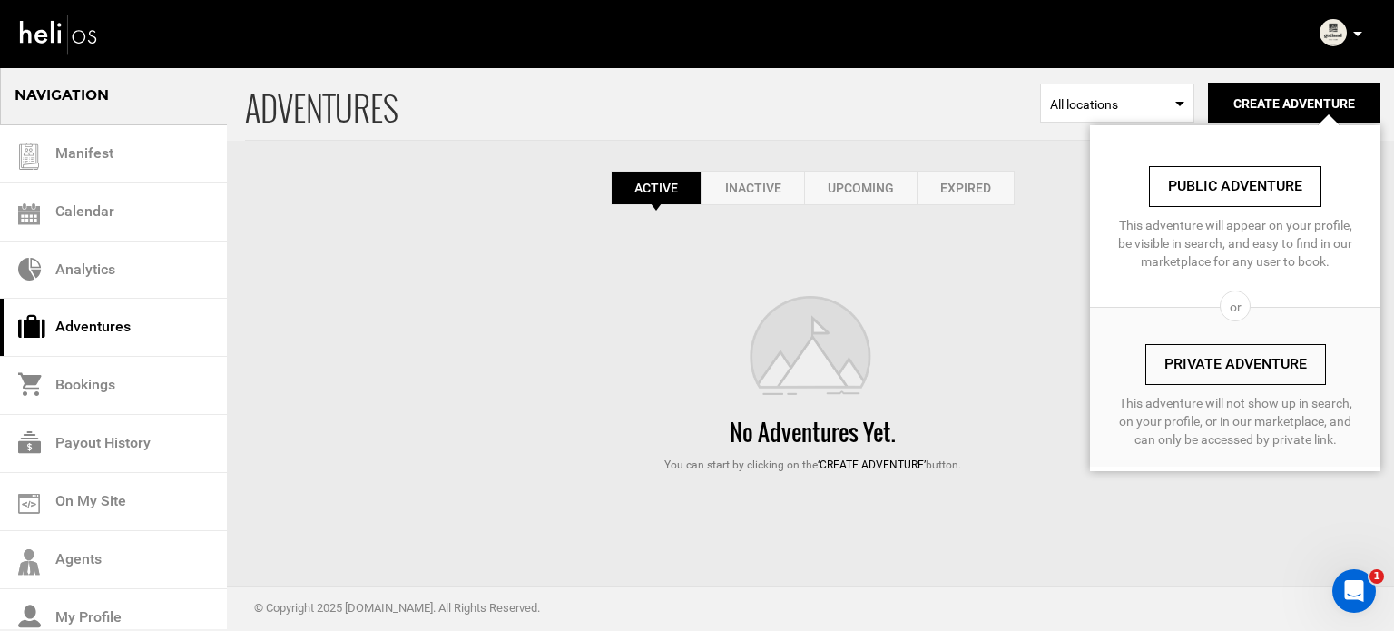
click at [1163, 357] on link "Private Adventure" at bounding box center [1235, 364] width 181 height 41
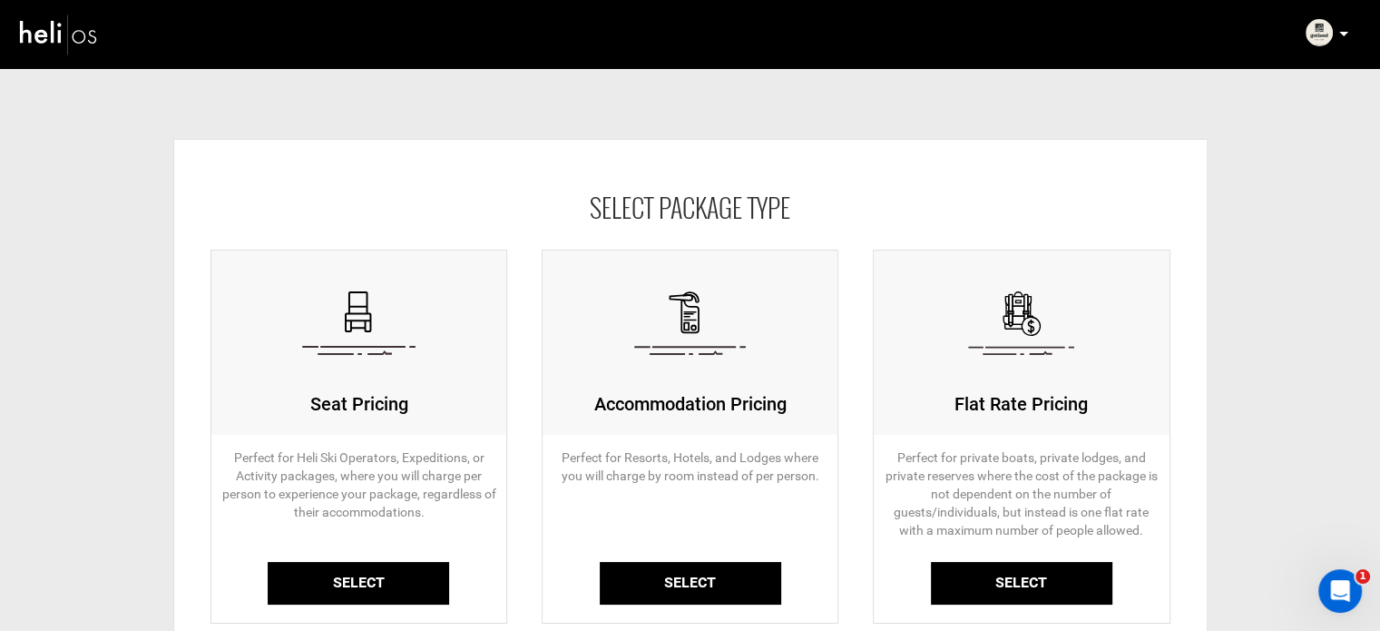
scroll to position [91, 0]
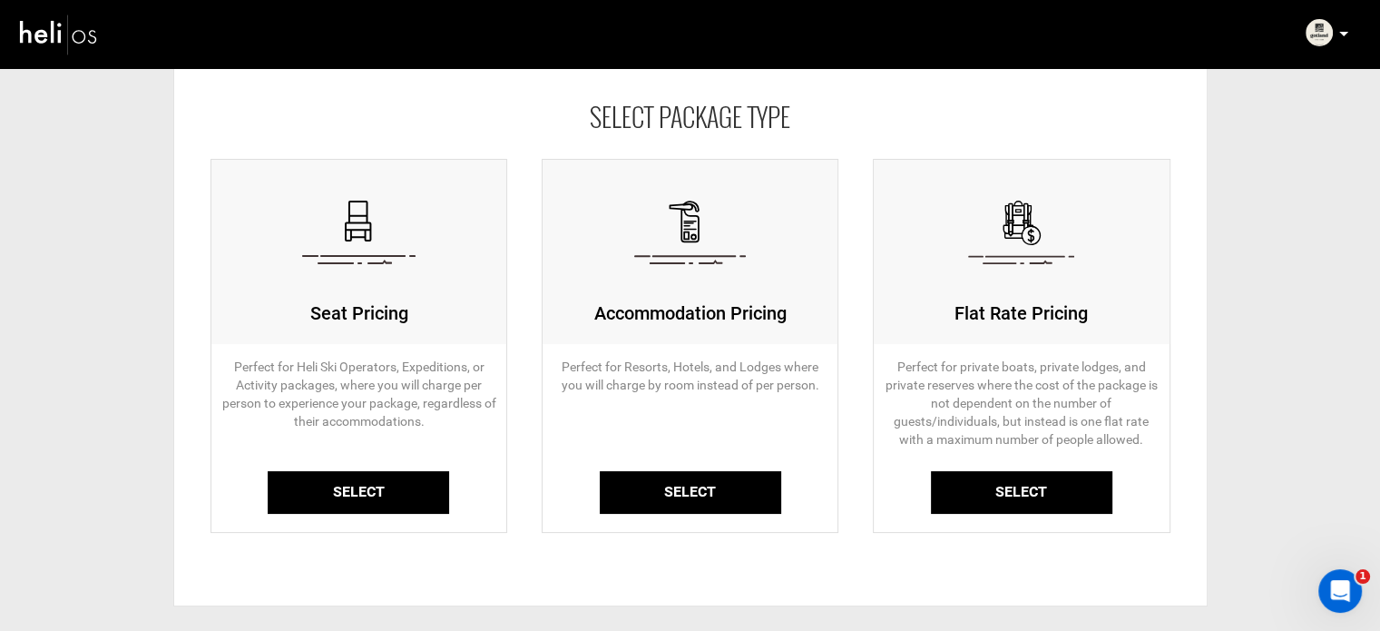
click at [370, 476] on link "Select" at bounding box center [359, 492] width 182 height 43
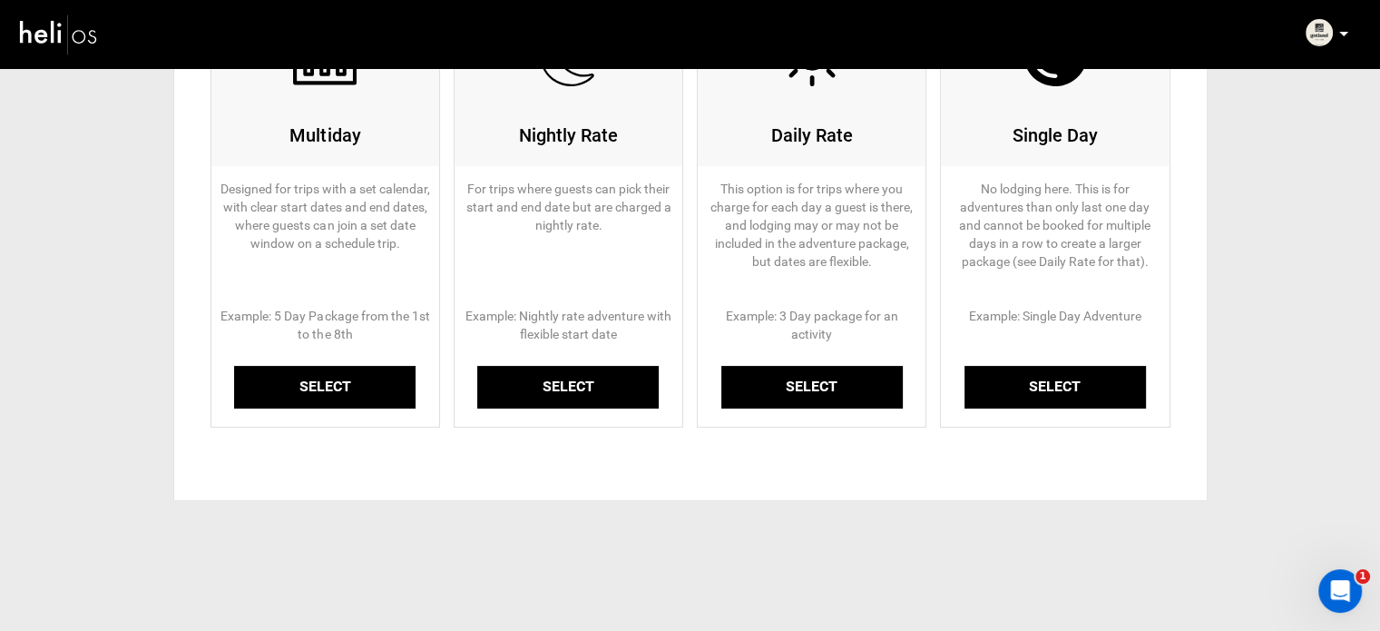
scroll to position [272, 0]
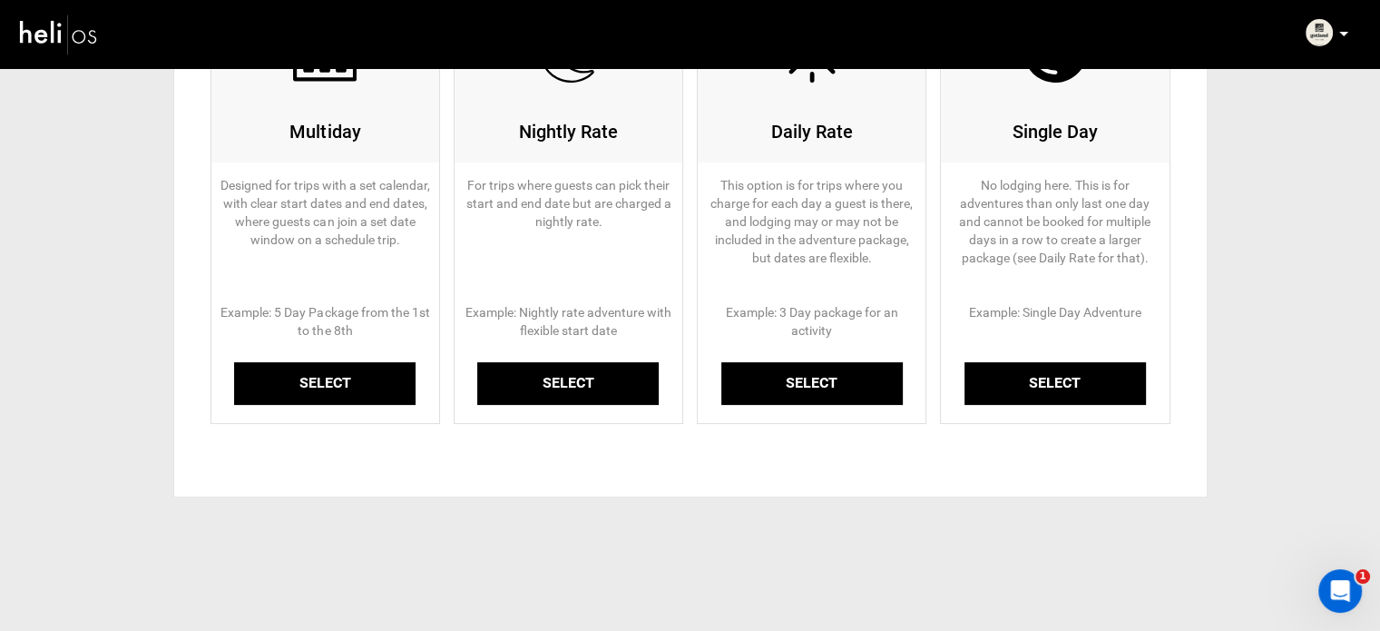
click at [350, 381] on link "Select" at bounding box center [325, 383] width 182 height 43
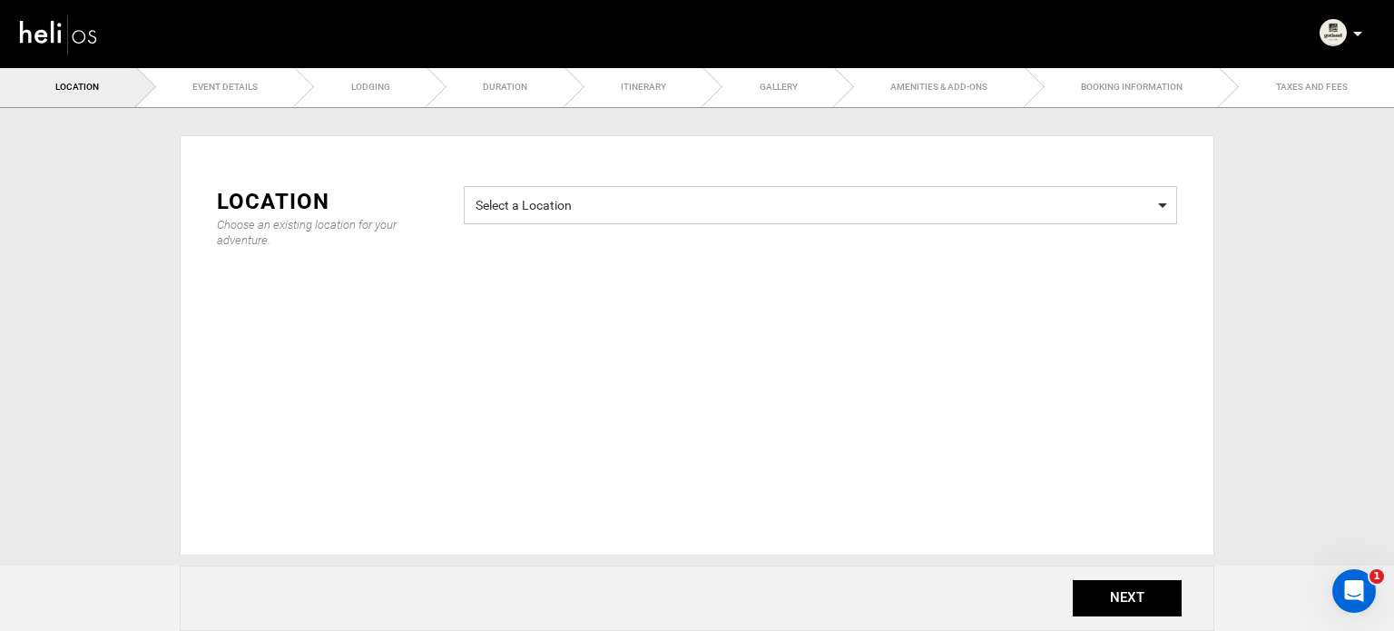
click at [697, 190] on span "Select a Location Select a Location" at bounding box center [820, 205] width 713 height 38
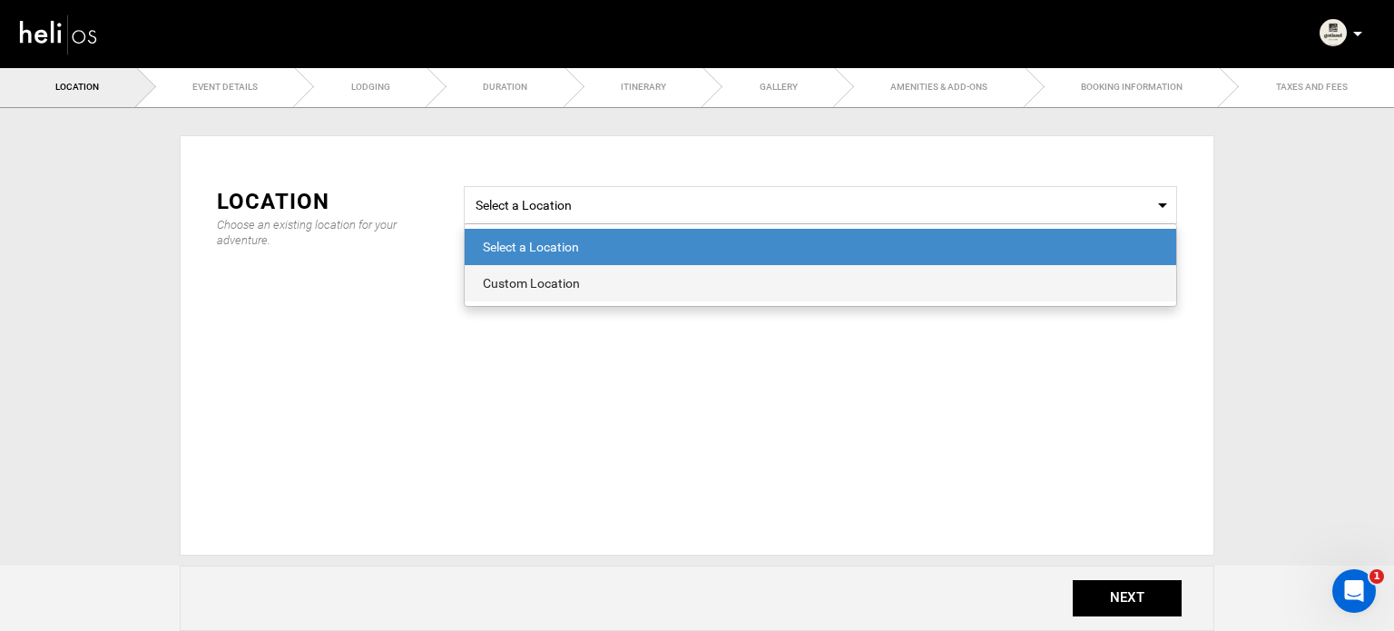
click at [513, 289] on div "Custom Location" at bounding box center [820, 283] width 675 height 18
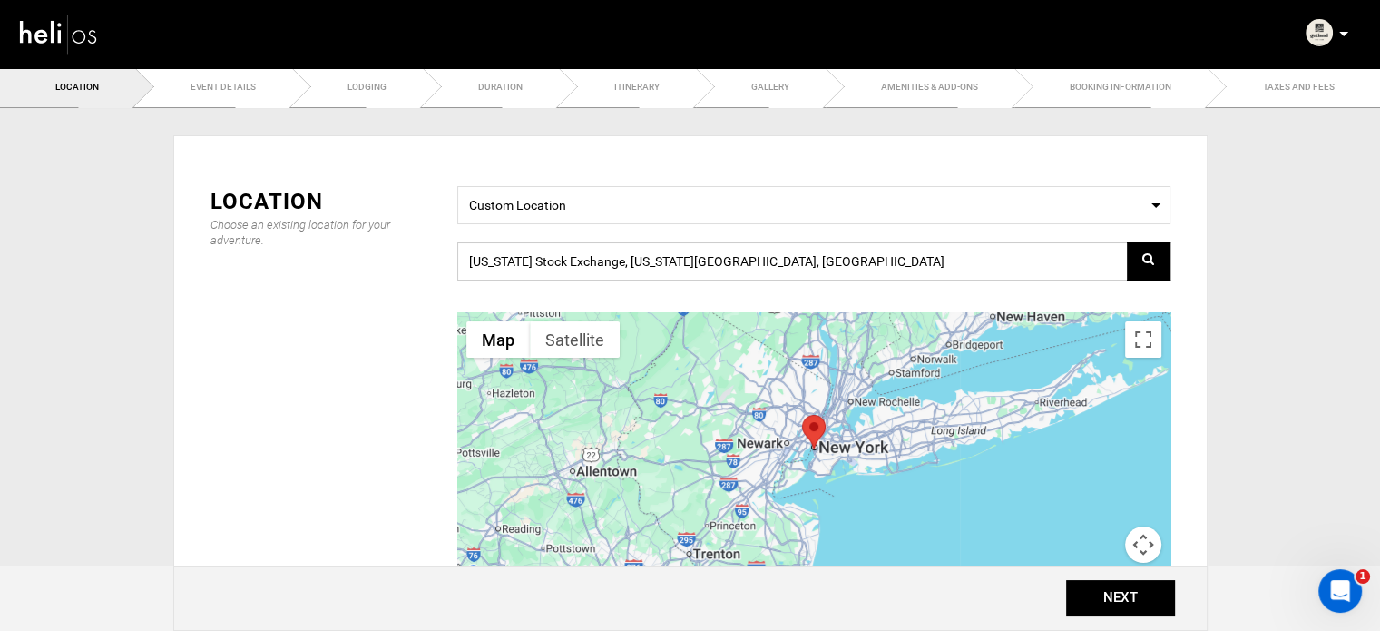
click at [629, 253] on input "New York Stock Exchange, New York, NY 10005, USA" at bounding box center [813, 261] width 713 height 38
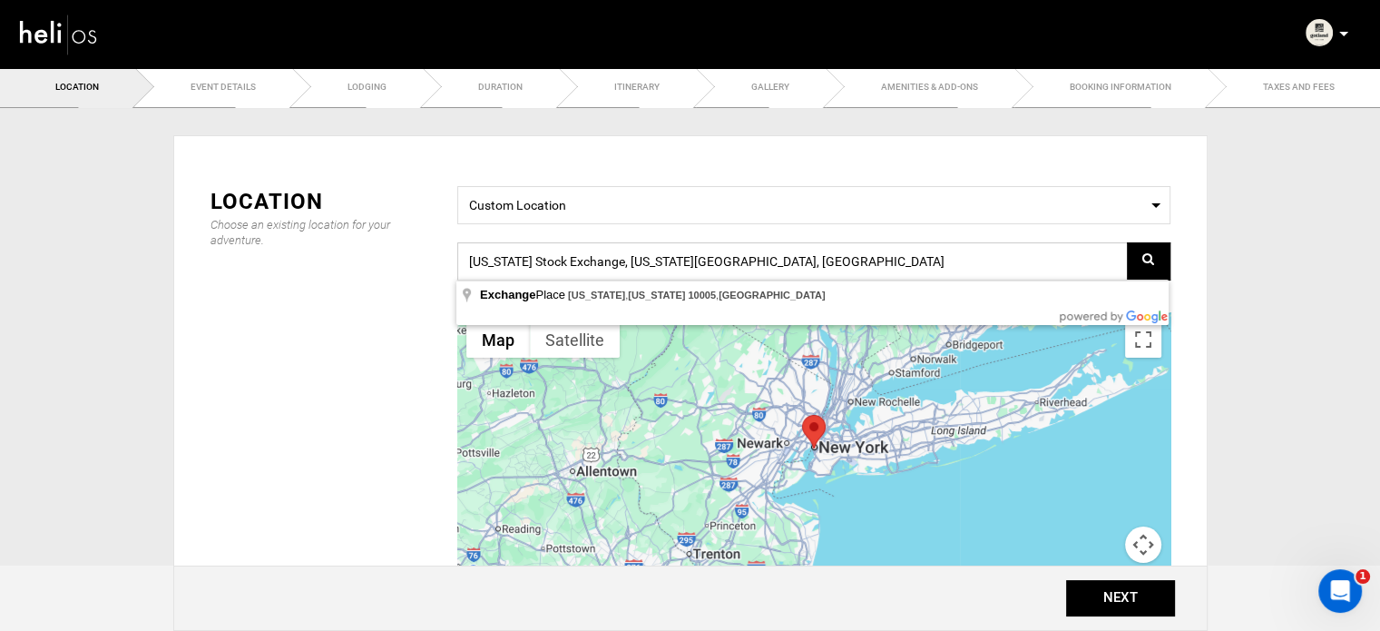
paste input "Hamngatan, 621 57 Visby, Sweden"
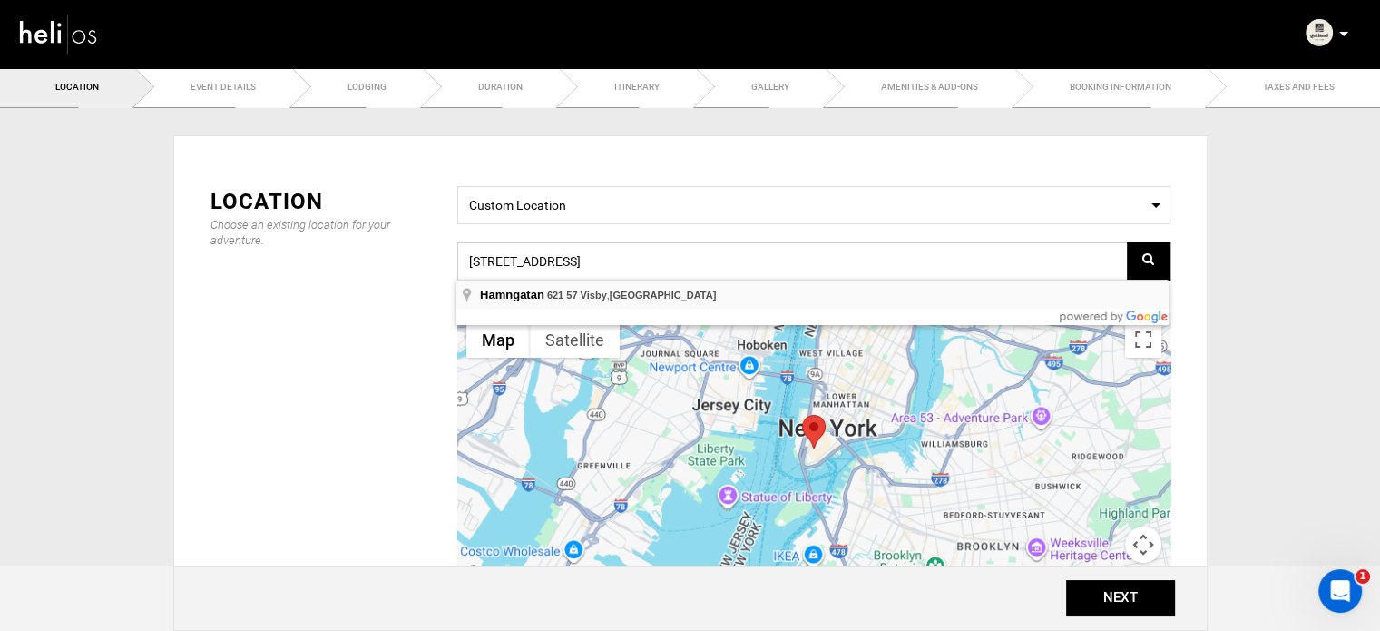
type input "Hamngatan, 621 57 Visby, Sweden"
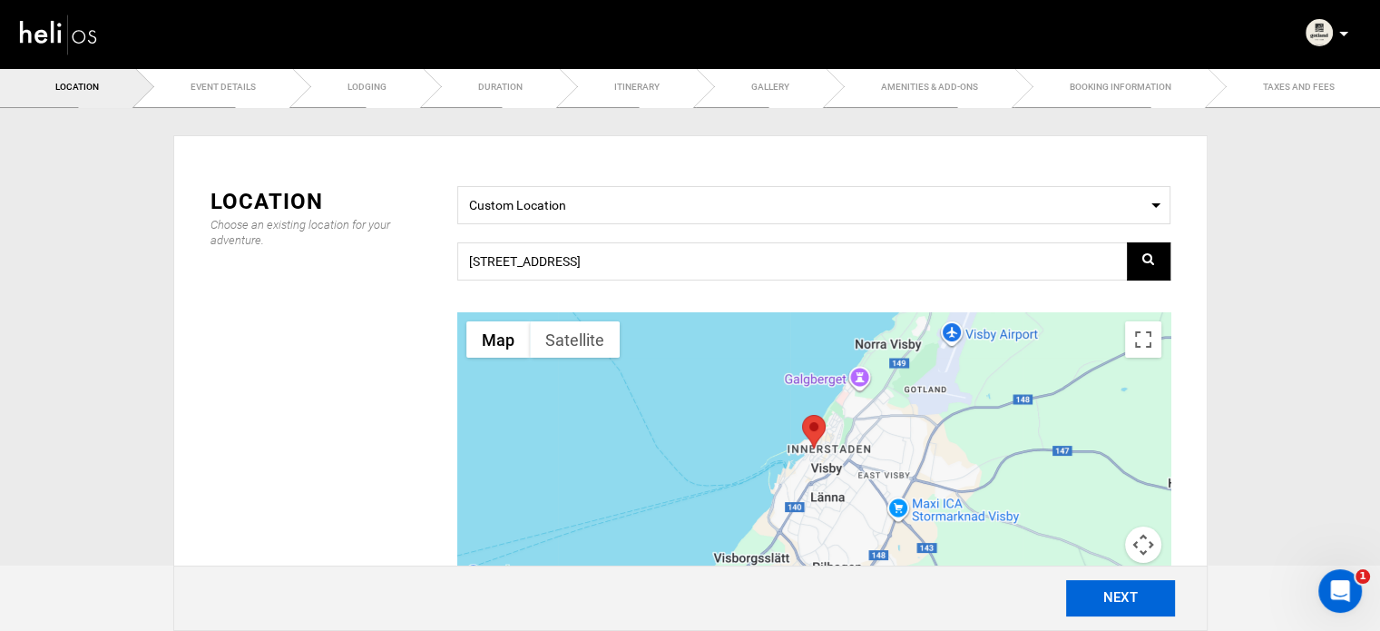
click at [1067, 602] on button "NEXT" at bounding box center [1120, 598] width 109 height 36
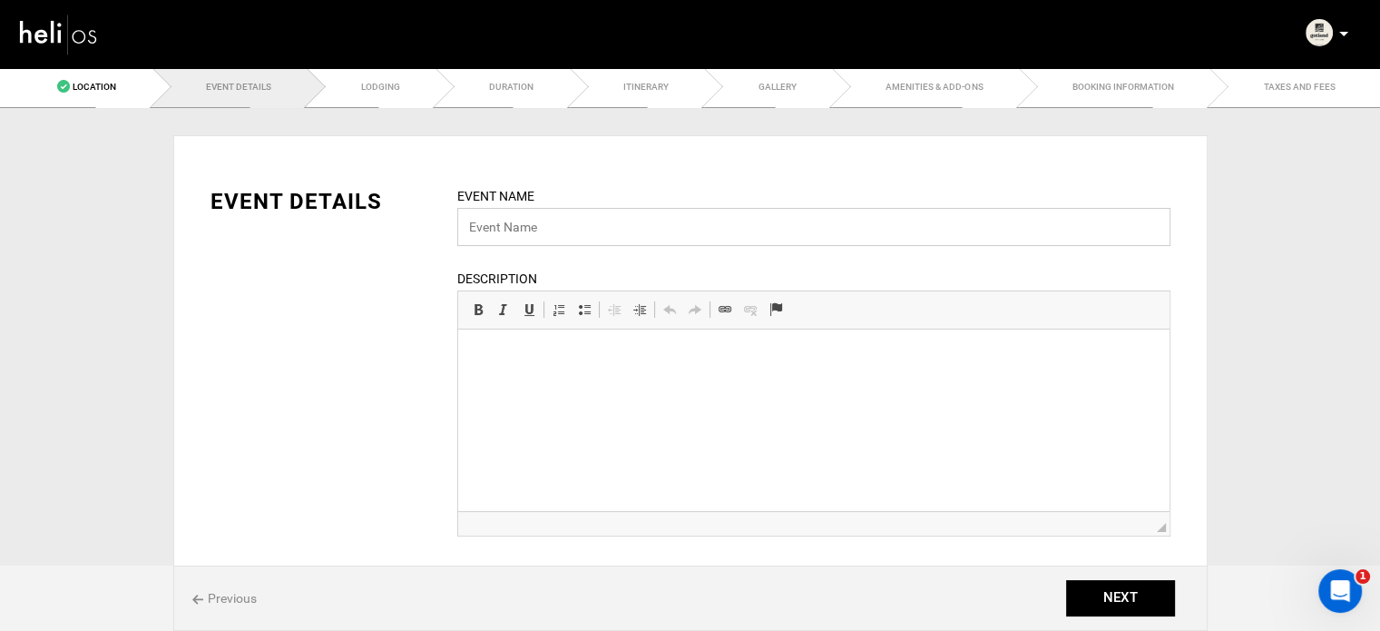
click at [554, 226] on input "text" at bounding box center [813, 227] width 713 height 38
click at [264, 84] on ul "Location Event Details Lodging Duration Itinerary Gallery Amenities & Add-Ons B…" at bounding box center [690, 87] width 1380 height 42
click at [495, 229] on input "text" at bounding box center [813, 227] width 713 height 38
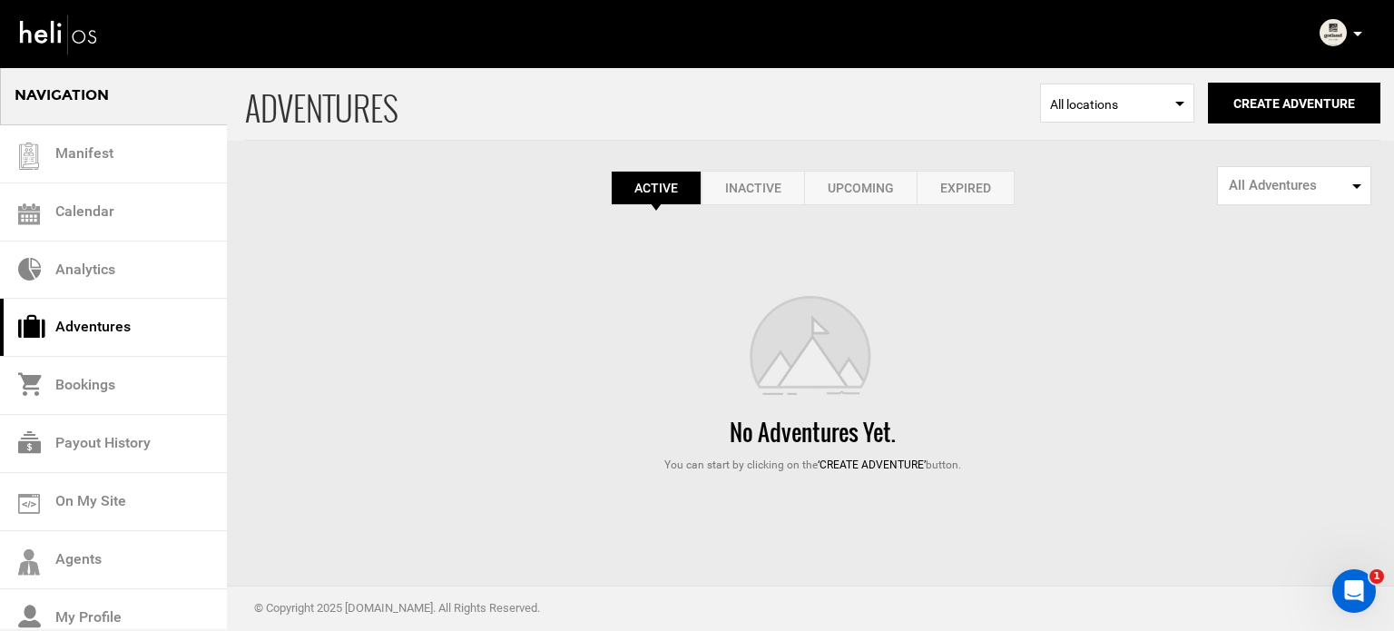
click at [1355, 34] on icon at bounding box center [1357, 34] width 9 height 5
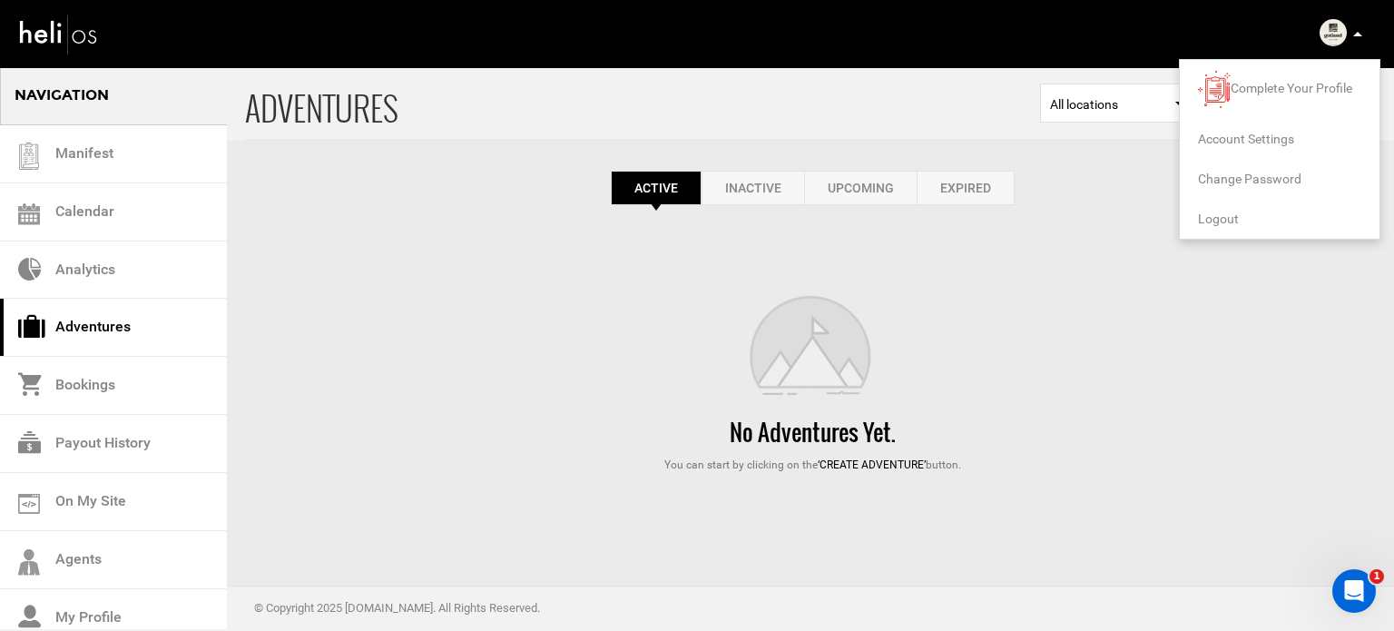
click at [1208, 217] on span "Logout" at bounding box center [1218, 218] width 41 height 15
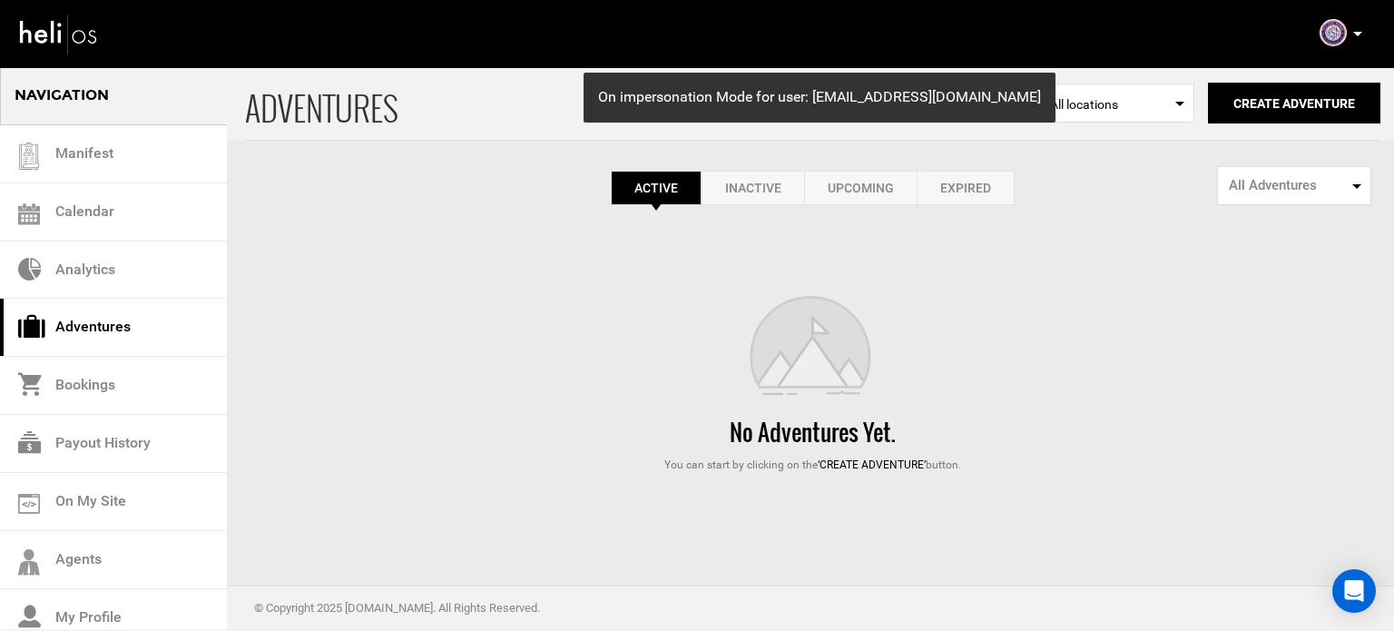
click at [992, 179] on link "Expired" at bounding box center [966, 188] width 98 height 34
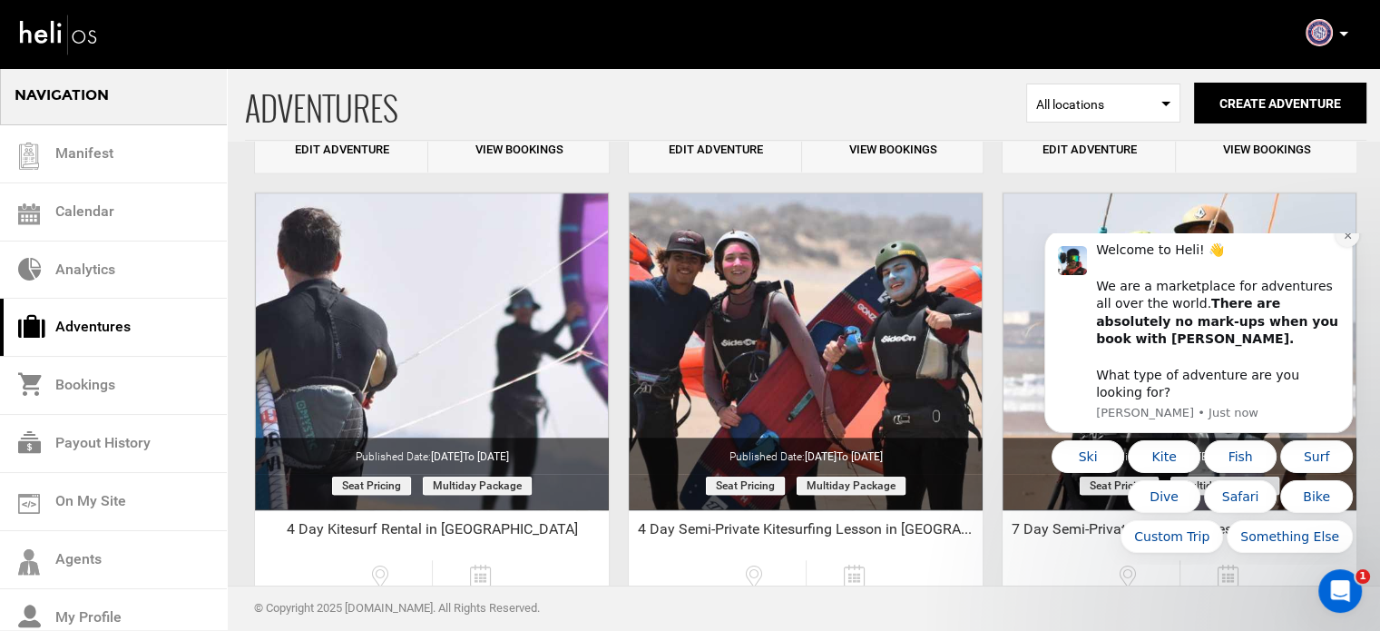
click at [1354, 247] on button "Dismiss notification" at bounding box center [1348, 235] width 24 height 24
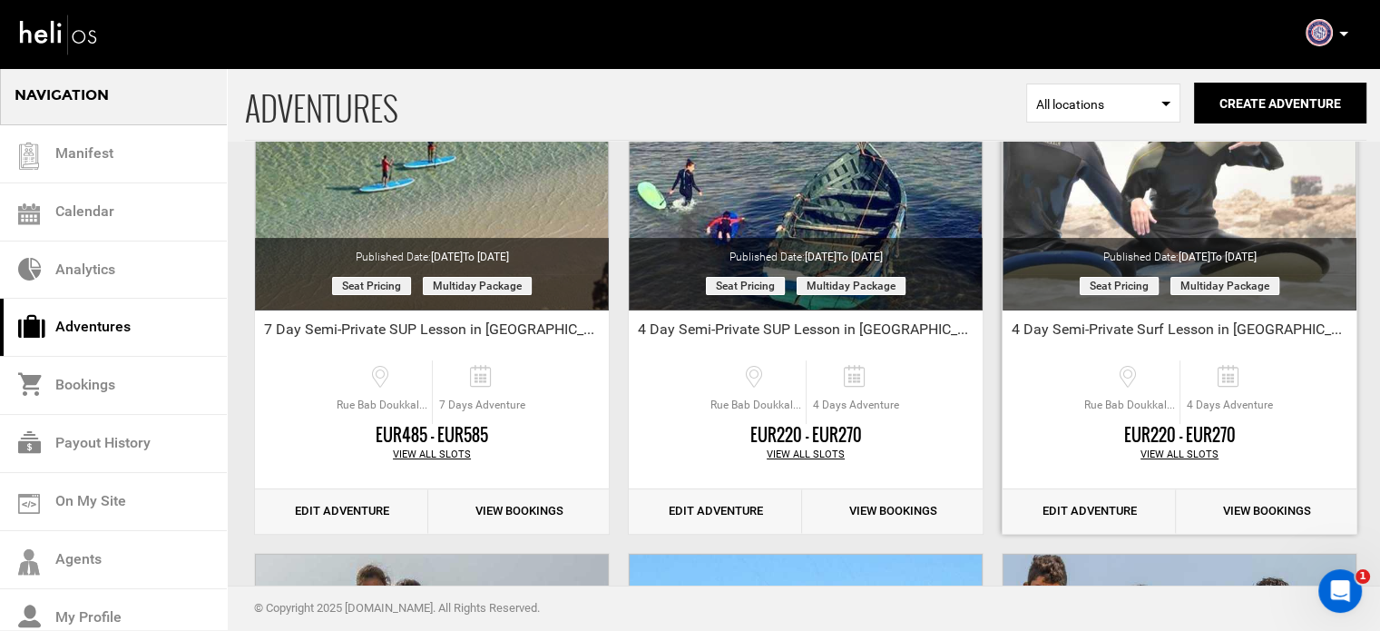
scroll to position [272, 0]
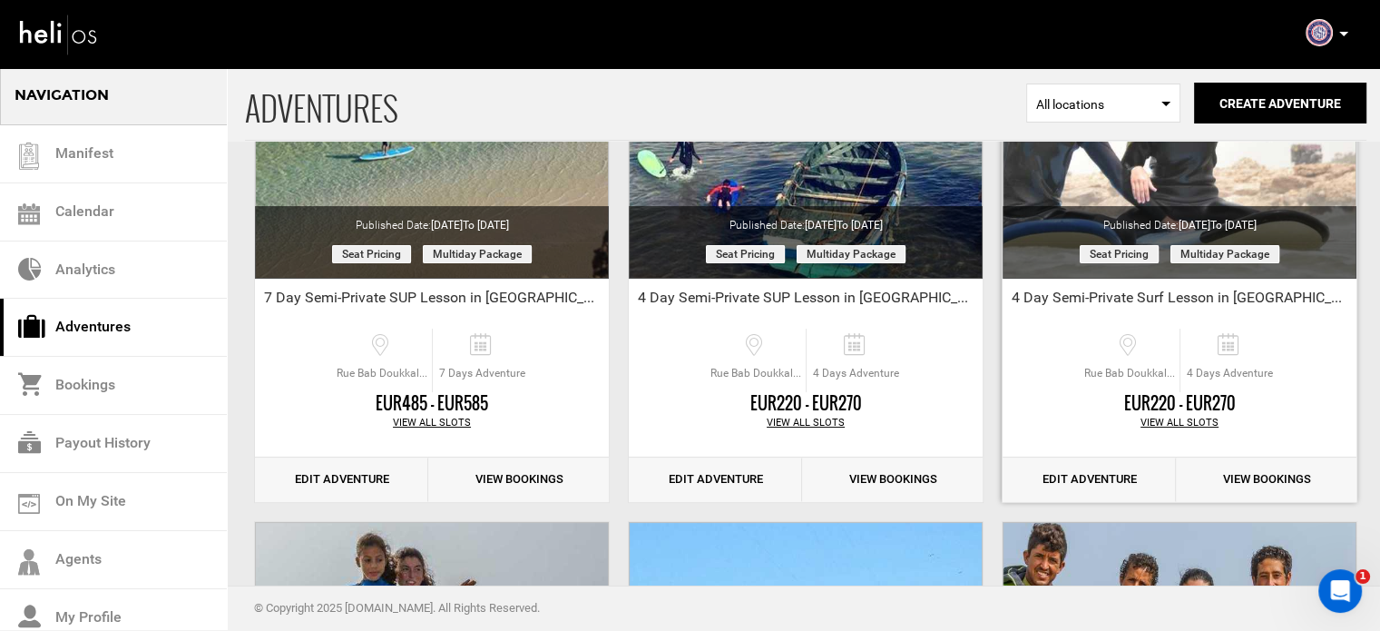
click at [1089, 476] on link "Edit Adventure" at bounding box center [1089, 479] width 173 height 44
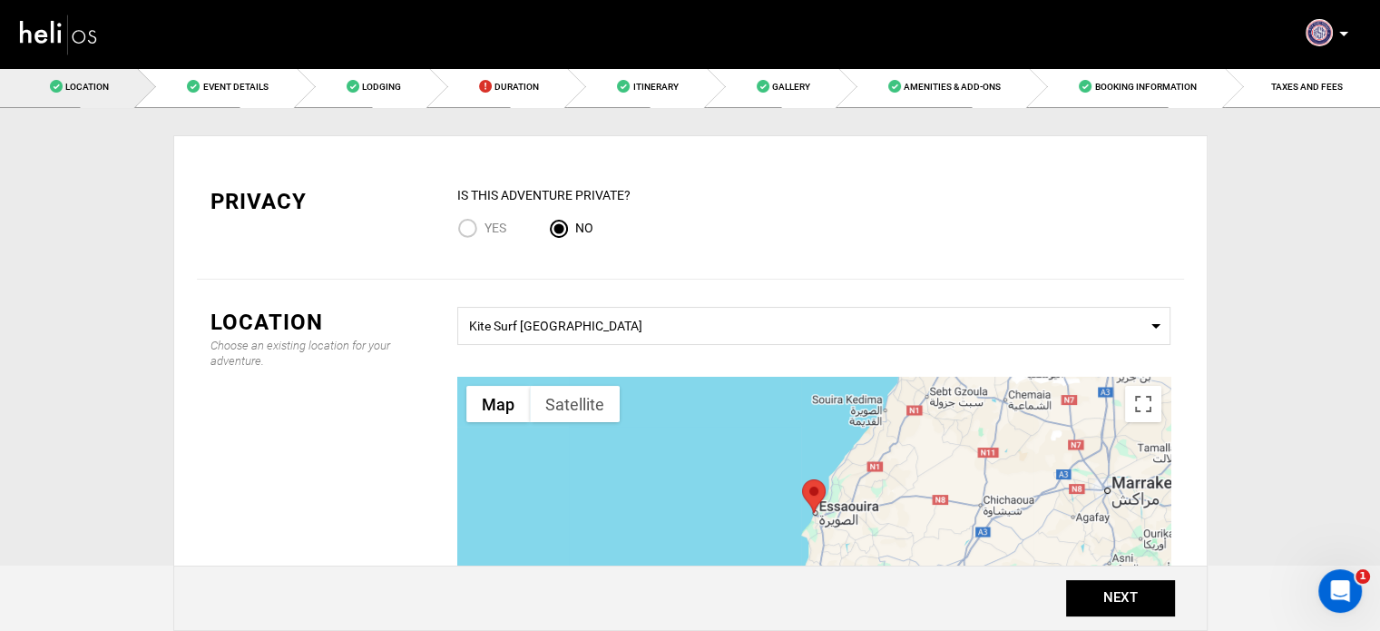
click at [492, 231] on span "Yes" at bounding box center [496, 228] width 22 height 15
click at [485, 231] on input "Yes" at bounding box center [470, 230] width 27 height 25
radio input "true"
radio input "false"
click at [221, 87] on span "Event Details" at bounding box center [234, 87] width 65 height 10
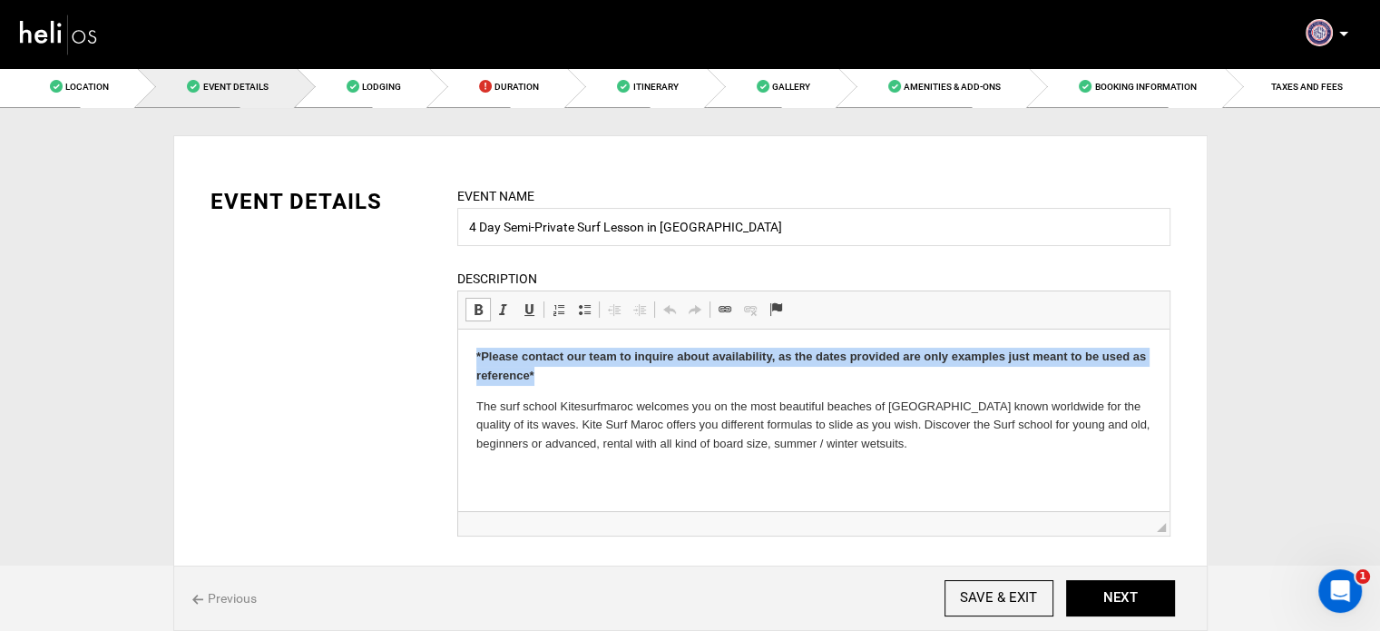
drag, startPoint x: 541, startPoint y: 378, endPoint x: 455, endPoint y: 342, distance: 93.2
click at [457, 342] on html "*Please contact our team to inquire about availability, as the dates provided a…" at bounding box center [813, 400] width 712 height 142
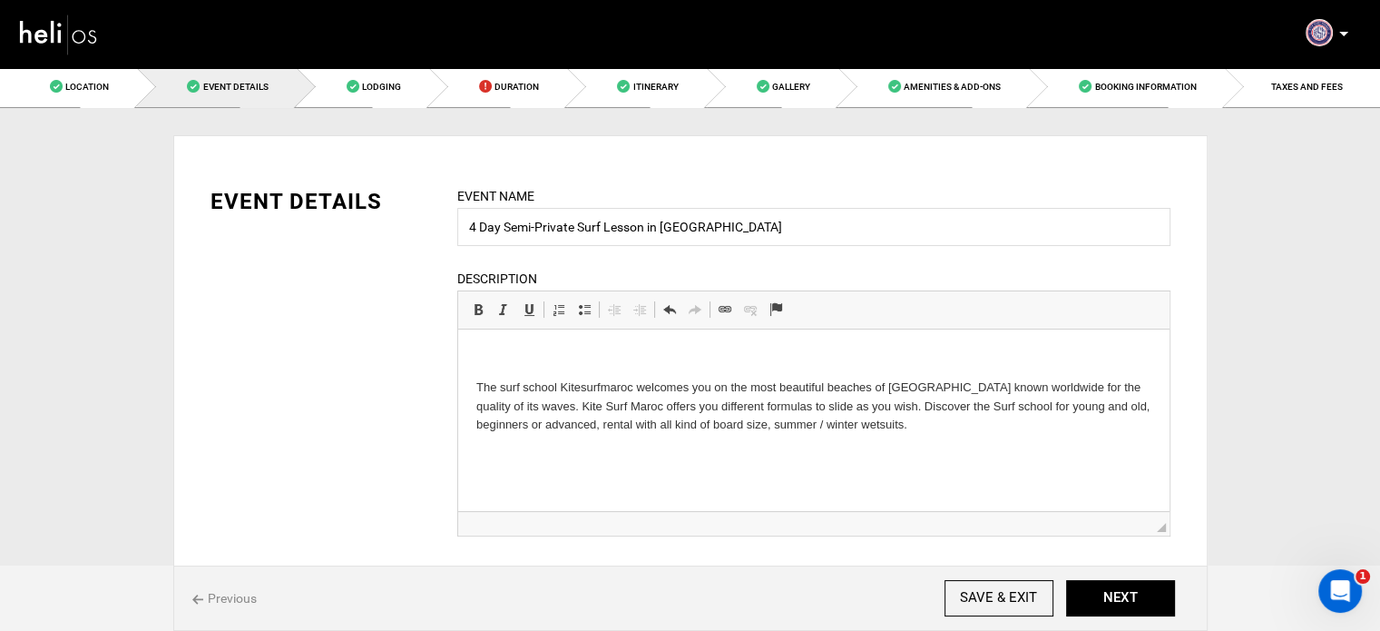
click at [470, 379] on html "The surf school Kitesurfmaroc welcomes you on the most beautiful beaches of Ess…" at bounding box center [813, 390] width 712 height 123
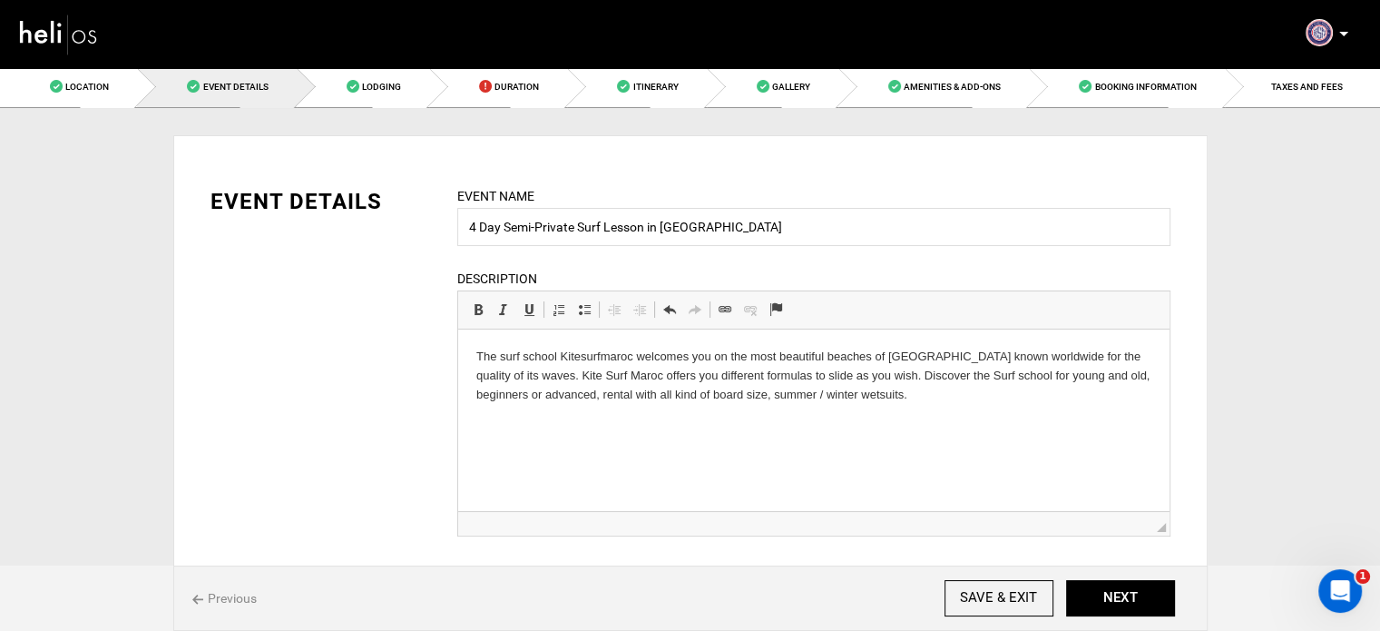
drag, startPoint x: 503, startPoint y: 222, endPoint x: 574, endPoint y: 233, distance: 71.6
click at [574, 233] on input "4 Day Semi-Private Surf Lesson in Essaouira" at bounding box center [813, 227] width 713 height 38
click at [531, 228] on input "4 Days Surf Lesson in Essaouira" at bounding box center [813, 227] width 713 height 38
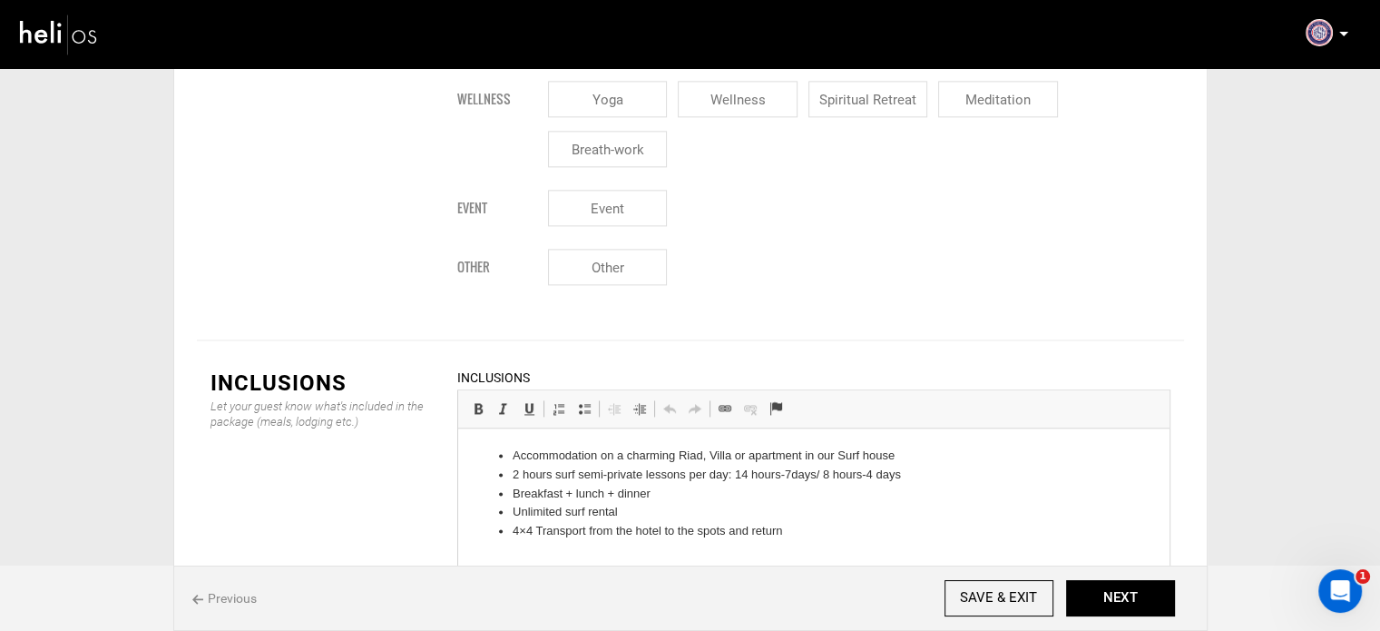
scroll to position [2541, 0]
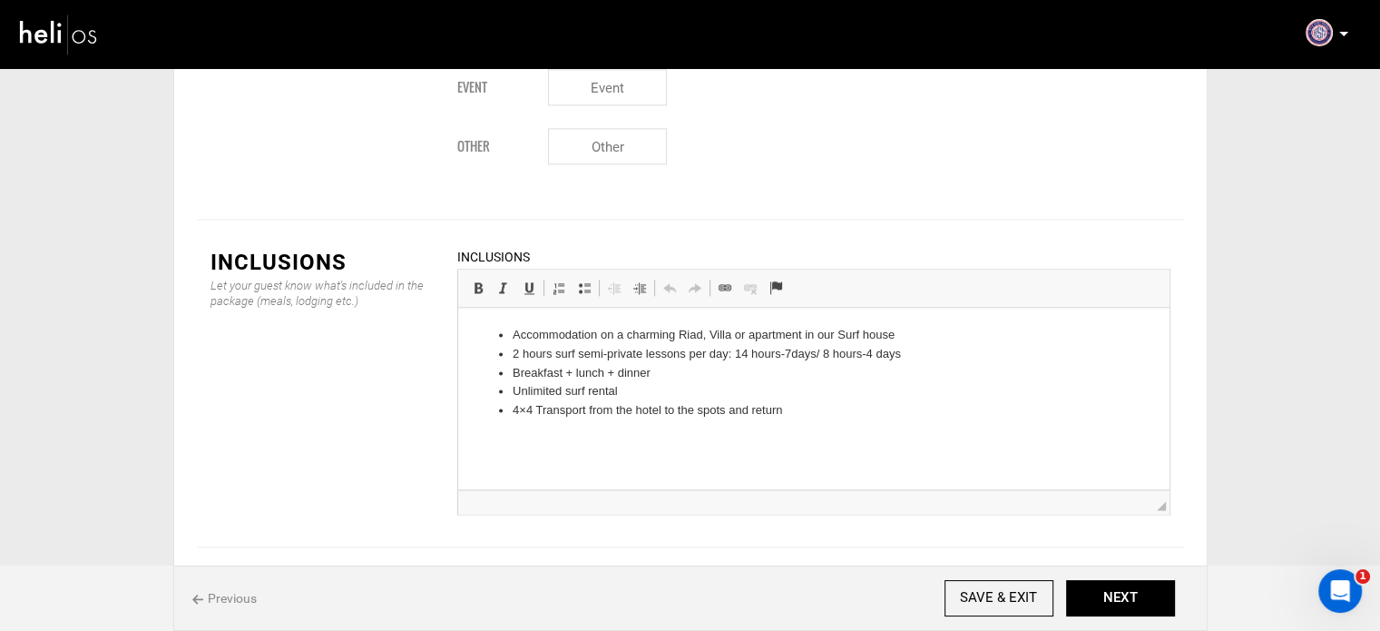
type input "4 Days Surfing Lesson in Essaouira"
click at [830, 418] on li "4×4 Transport from the hotel to the spots and return" at bounding box center [813, 410] width 603 height 19
click at [512, 427] on li "Not Included" at bounding box center [813, 426] width 603 height 19
drag, startPoint x: 579, startPoint y: 184, endPoint x: 528, endPoint y: 195, distance: 52.0
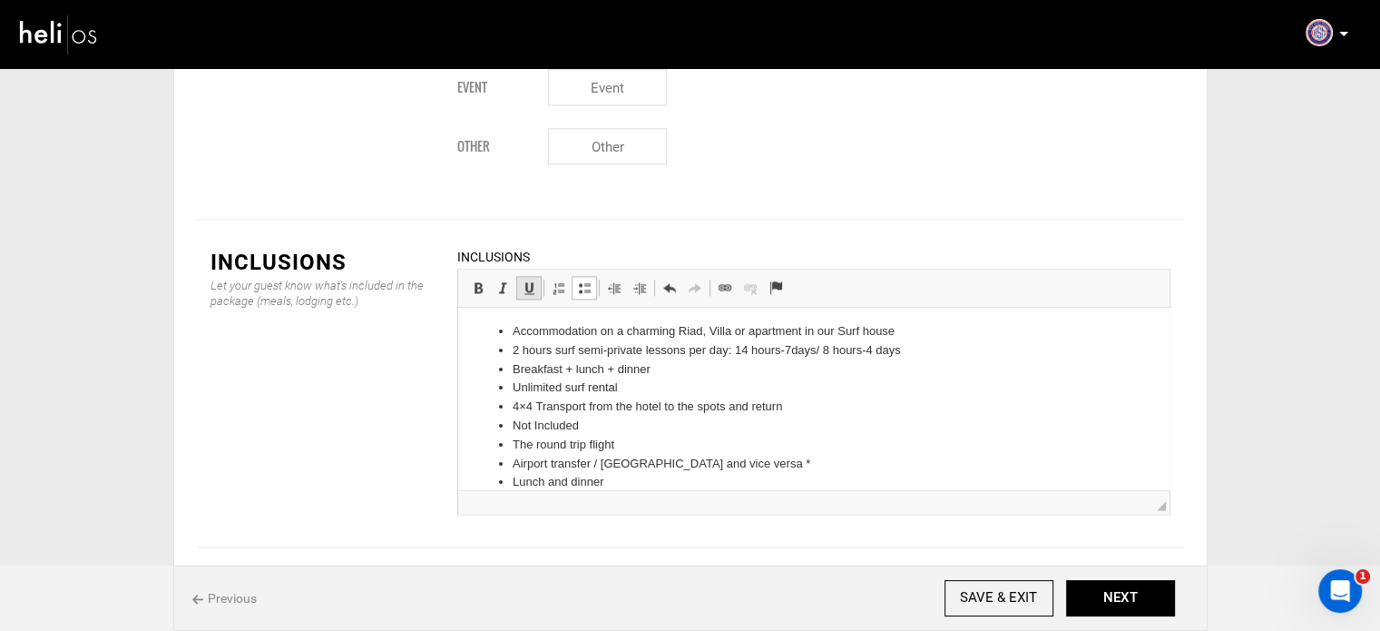
click at [579, 280] on span at bounding box center [584, 287] width 15 height 15
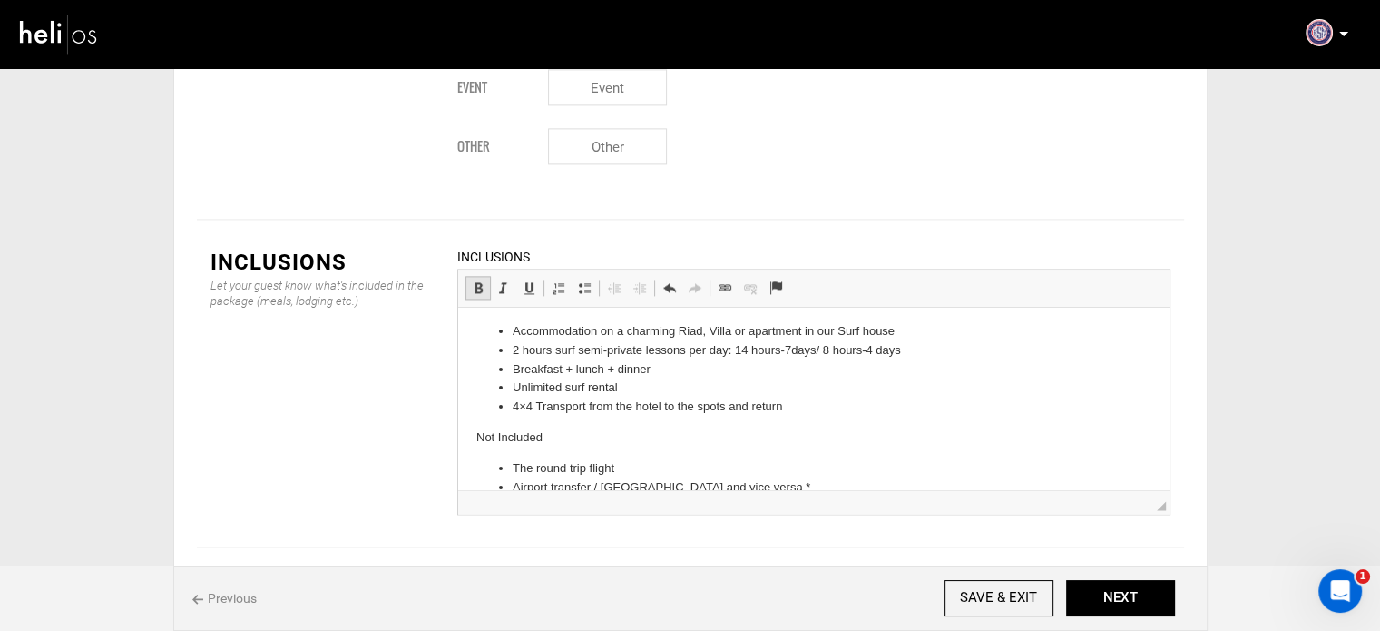
click at [480, 280] on span at bounding box center [478, 287] width 15 height 15
click at [524, 439] on p "​​​​​​​ Not Included" at bounding box center [813, 437] width 675 height 19
click at [522, 439] on p "Not Included" at bounding box center [813, 437] width 675 height 19
click at [479, 280] on span at bounding box center [478, 287] width 15 height 15
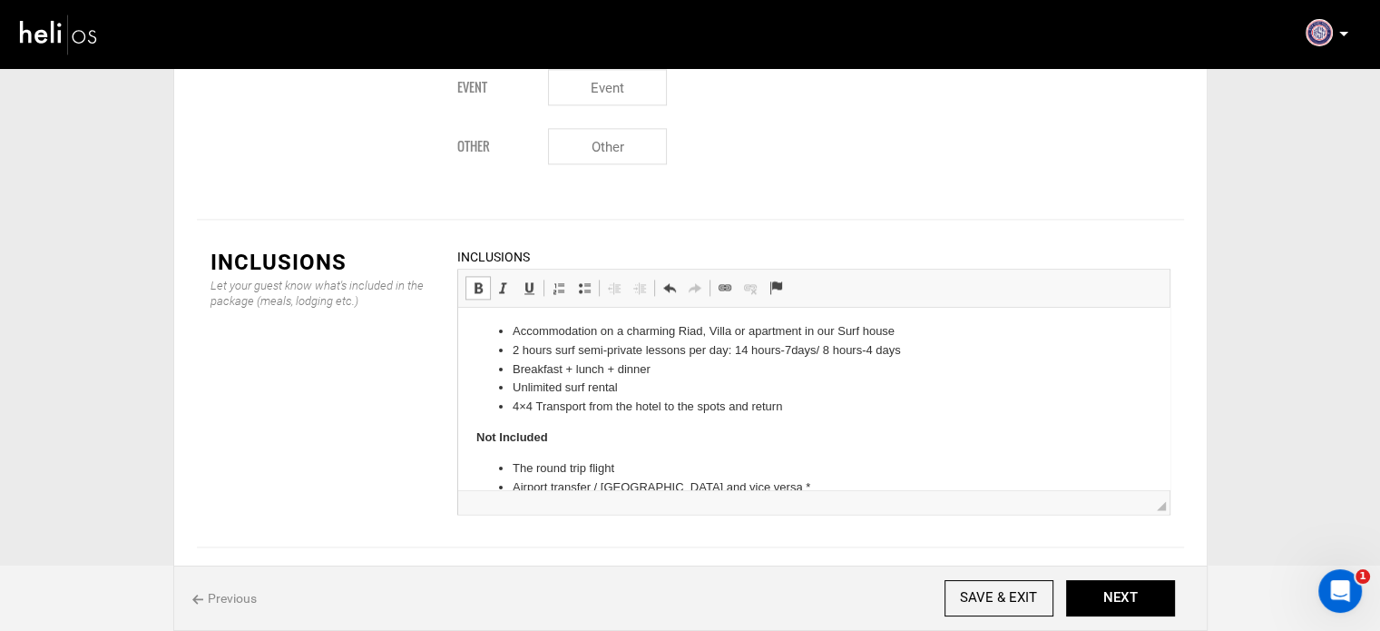
click at [591, 432] on p "Not Included" at bounding box center [813, 437] width 675 height 19
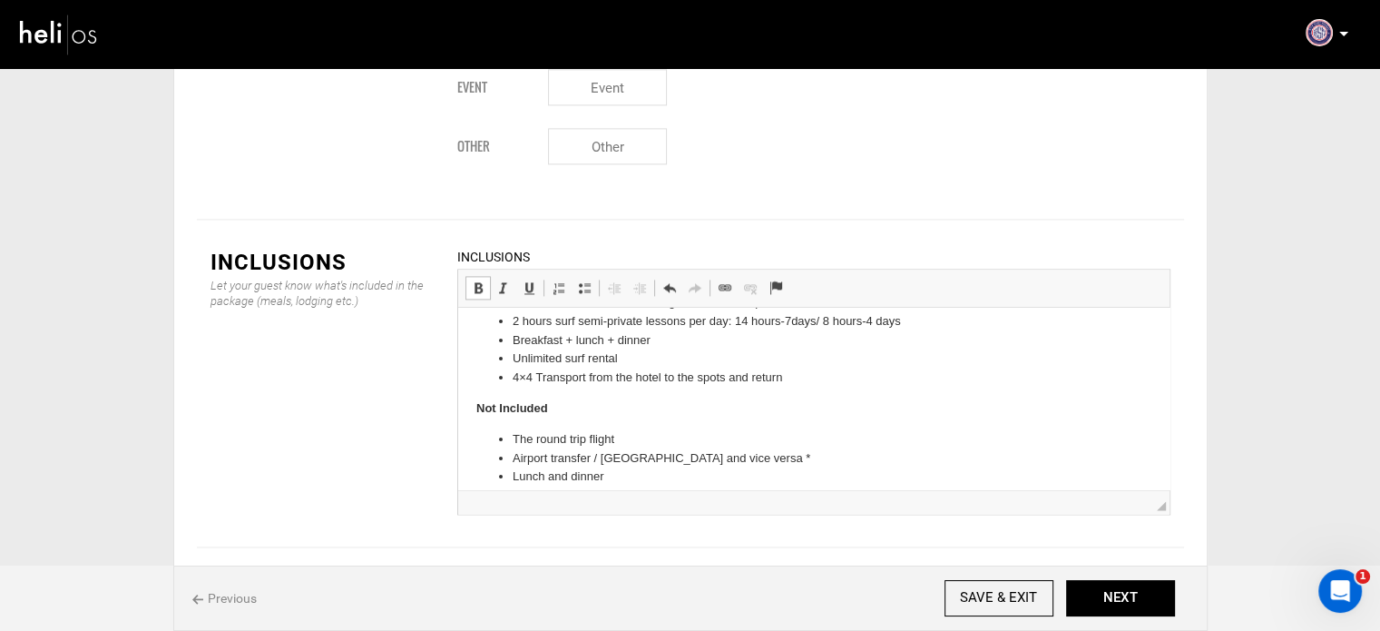
scroll to position [48, 0]
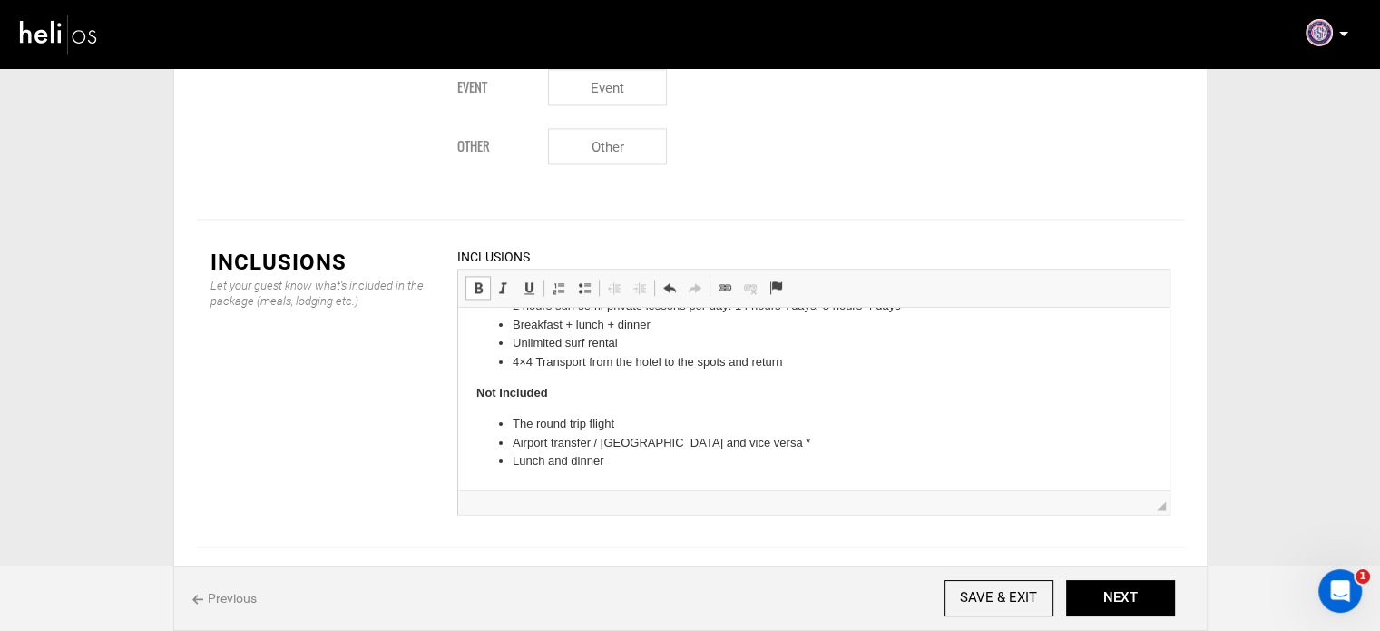
click at [805, 441] on li "Airport transfer / Essaouira and vice versa *" at bounding box center [813, 443] width 603 height 19
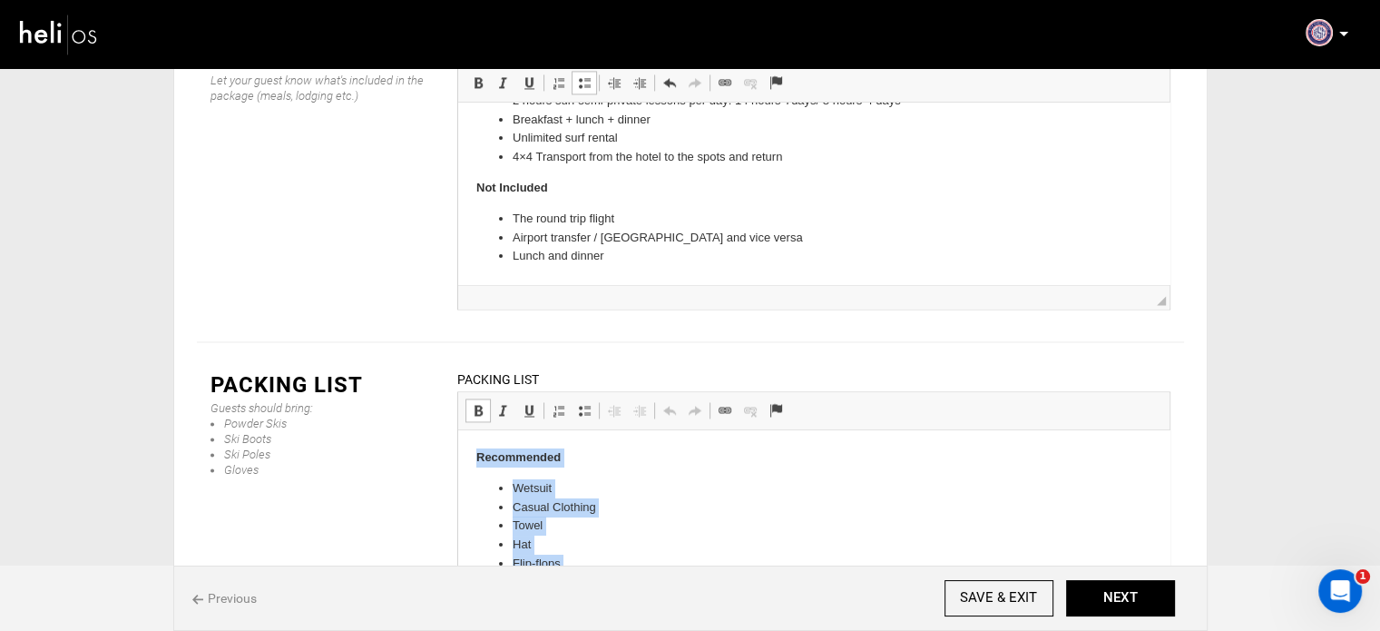
scroll to position [135, 0]
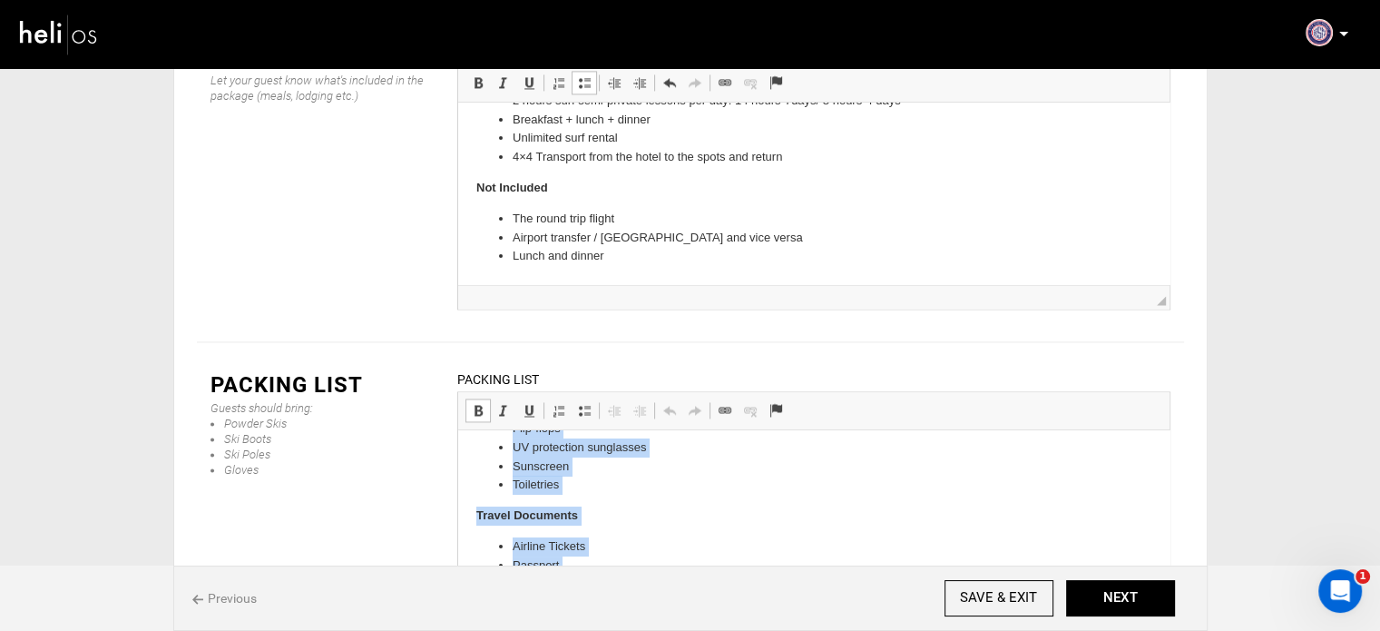
drag, startPoint x: 471, startPoint y: 454, endPoint x: 647, endPoint y: 654, distance: 266.9
click at [647, 612] on html "Recommended Wetsuit Casual Clothing Towel Hat Flip-flops UV protection sunglass…" at bounding box center [813, 453] width 712 height 317
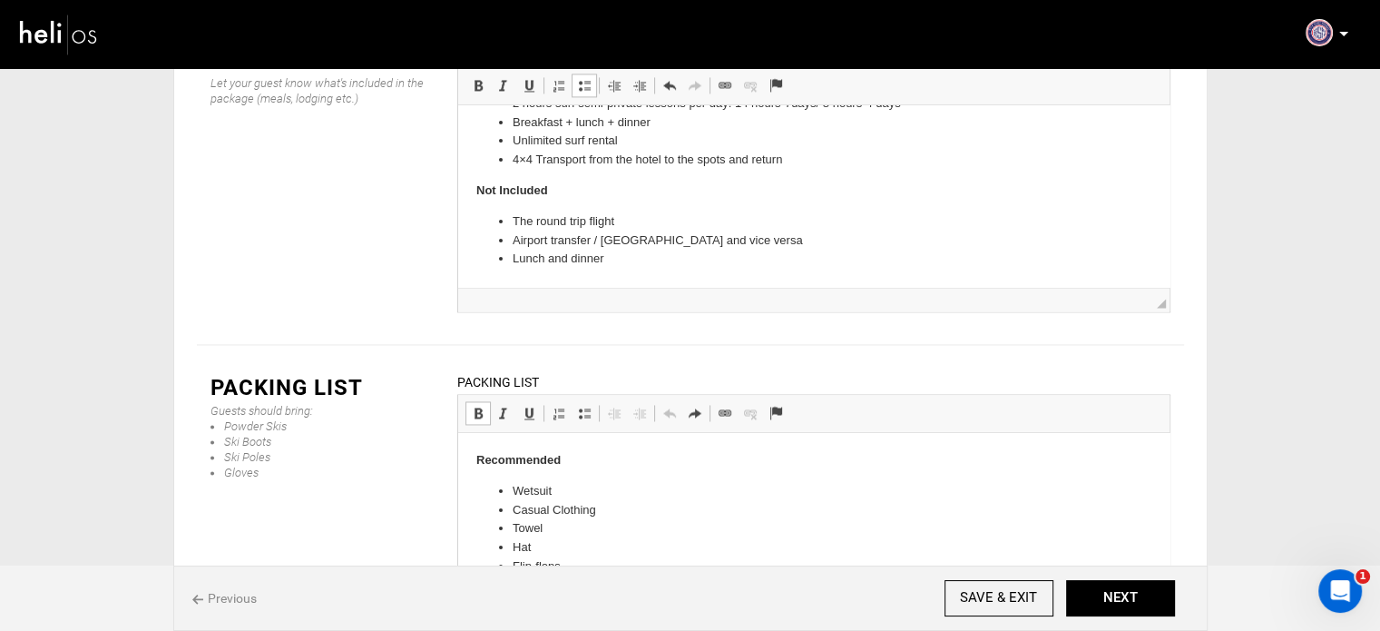
scroll to position [2746, 0]
click at [478, 458] on strong "Recommended" at bounding box center [518, 457] width 84 height 14
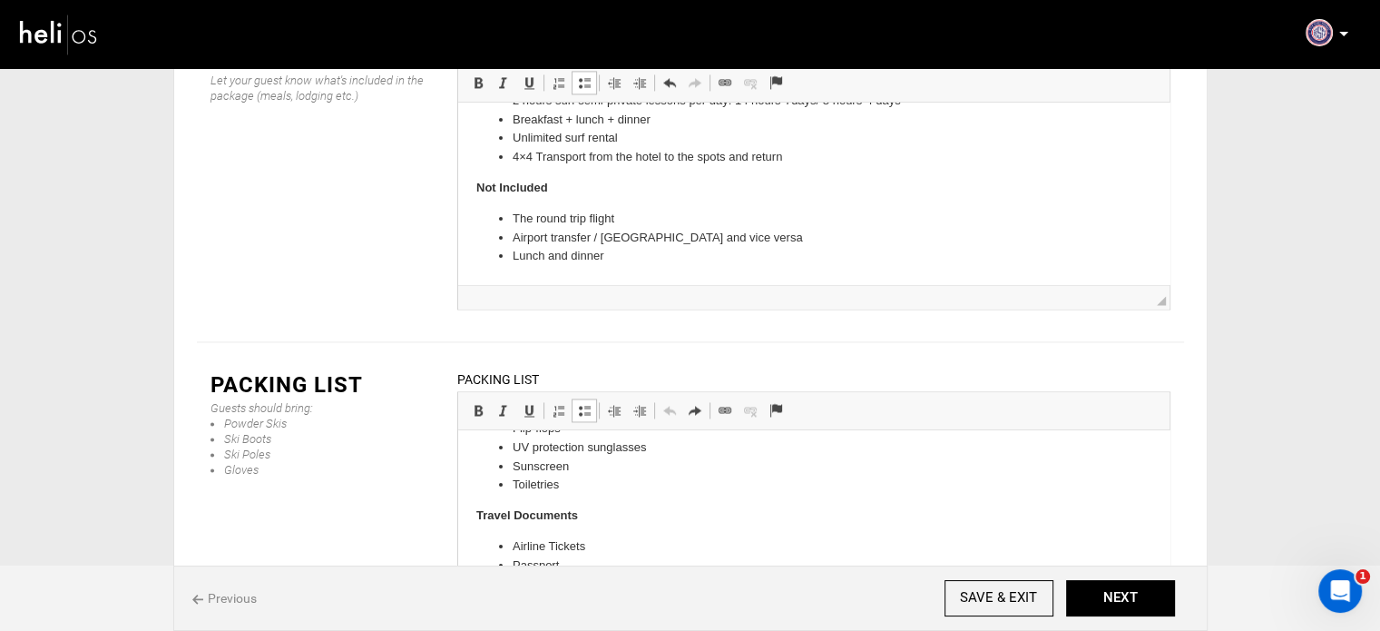
drag, startPoint x: 1153, startPoint y: 939, endPoint x: 633, endPoint y: 606, distance: 616.8
click at [633, 606] on html "Recommended Wetsuit Casual Clothing Towel Hat Flip-flops UV protection sunglass…" at bounding box center [813, 453] width 712 height 317
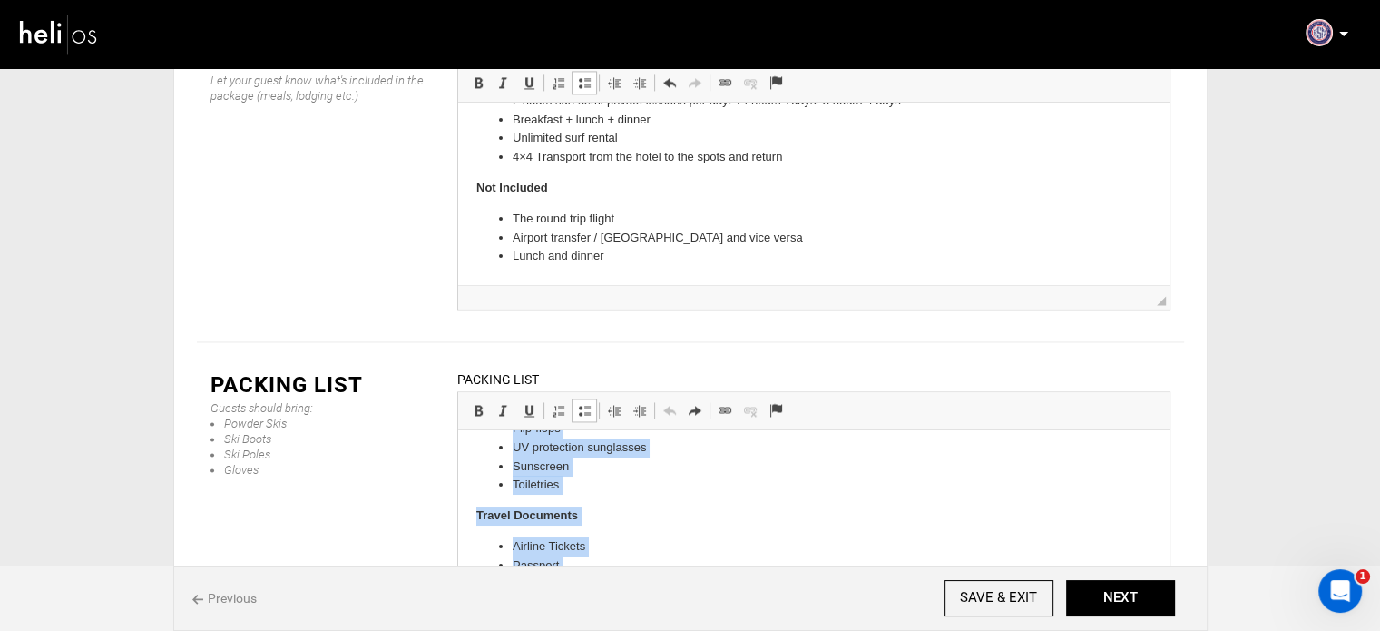
scroll to position [0, 0]
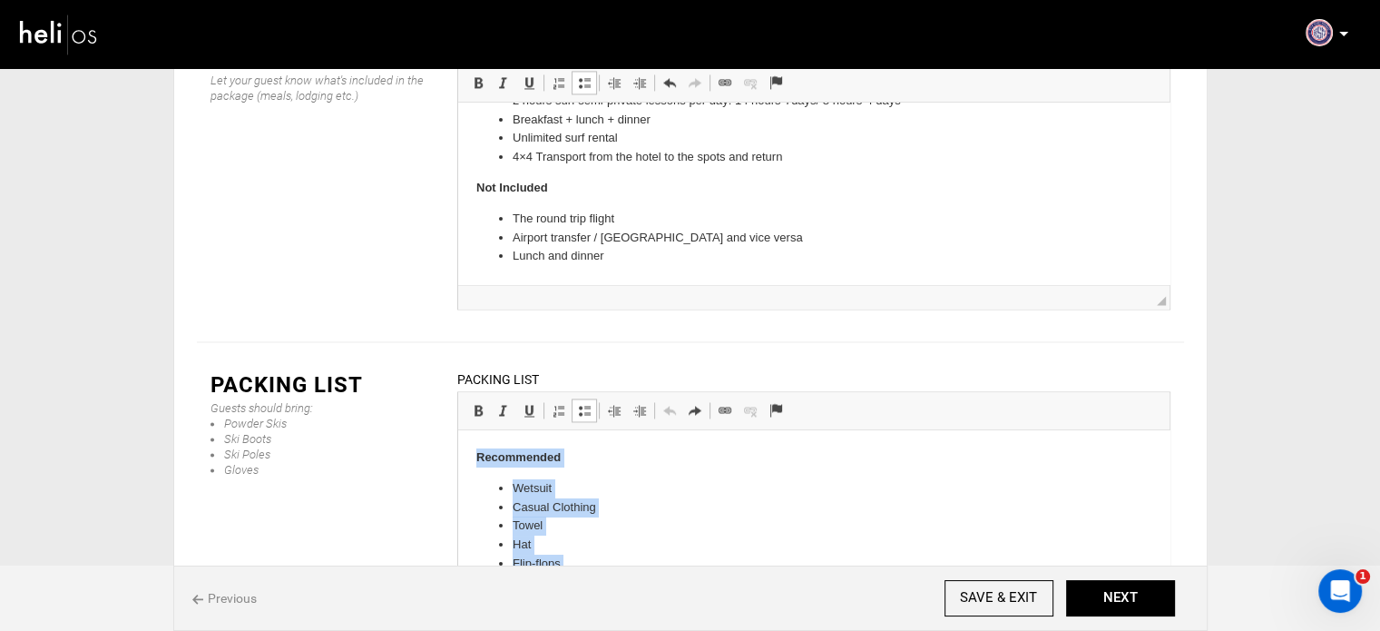
drag, startPoint x: 621, startPoint y: 585, endPoint x: 422, endPoint y: 395, distance: 275.4
click at [457, 430] on html "Recommended Wetsuit Casual Clothing Towel Hat Flip-flops UV protection sunglass…" at bounding box center [813, 588] width 712 height 317
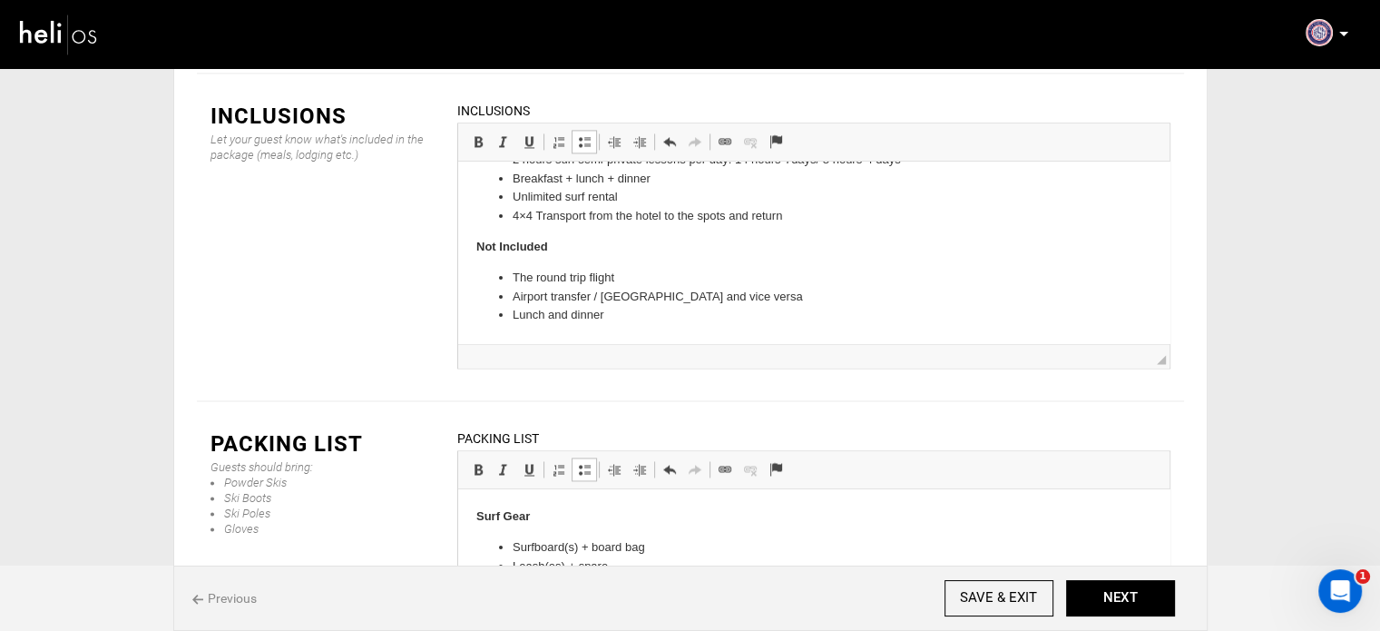
scroll to position [2656, 0]
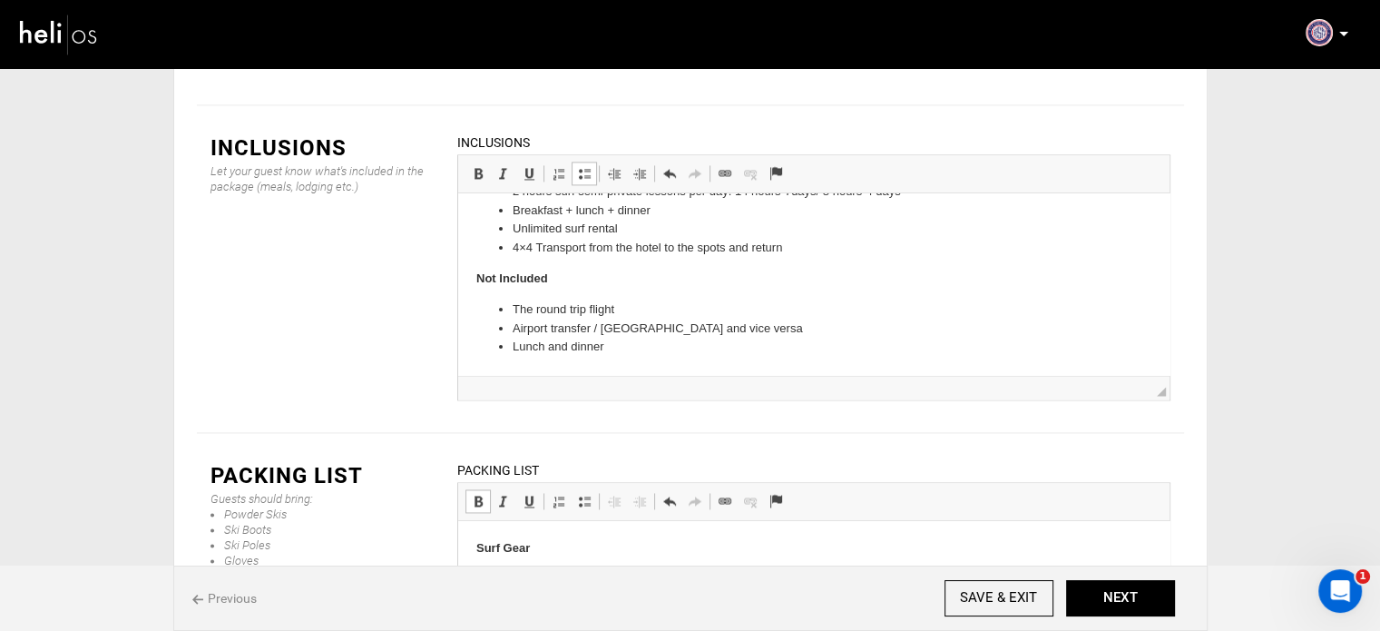
click at [496, 552] on strong "Recomended" at bounding box center [513, 548] width 74 height 14
click at [507, 539] on p "Recommended" at bounding box center [813, 548] width 675 height 19
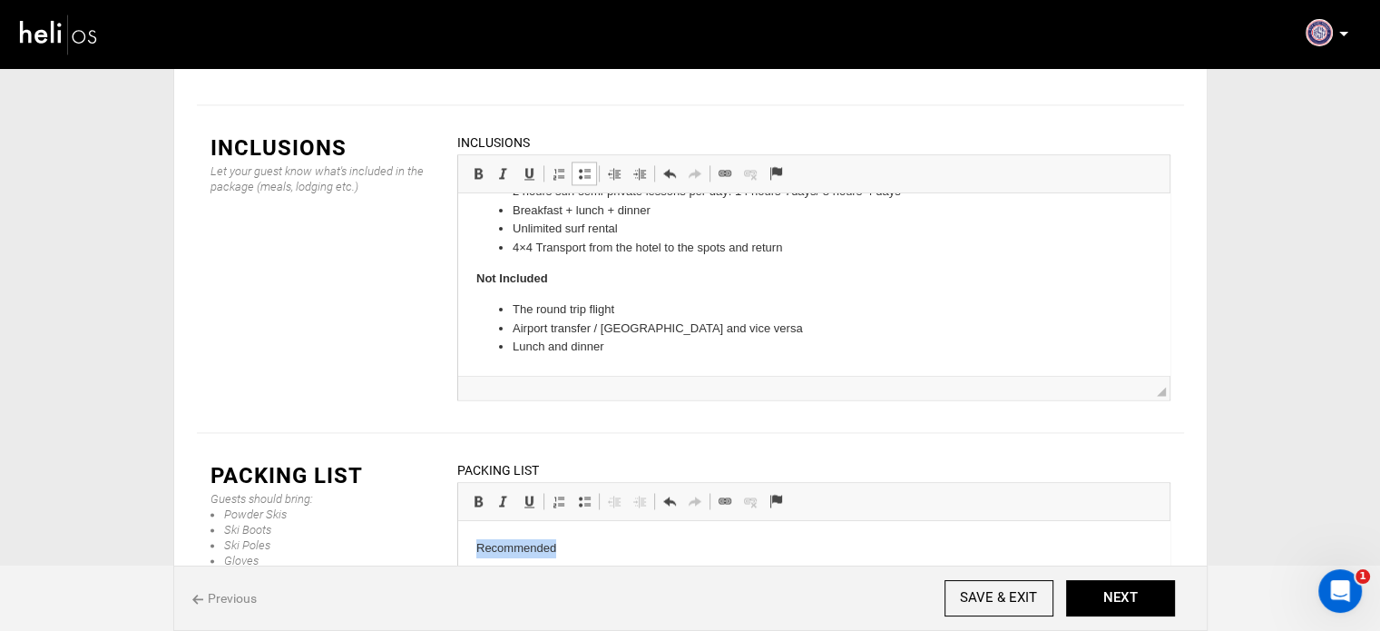
click at [507, 539] on p "Recommended" at bounding box center [813, 548] width 675 height 19
click at [481, 489] on link "Bold Keyboard shortcut Ctrl+B" at bounding box center [478, 501] width 25 height 24
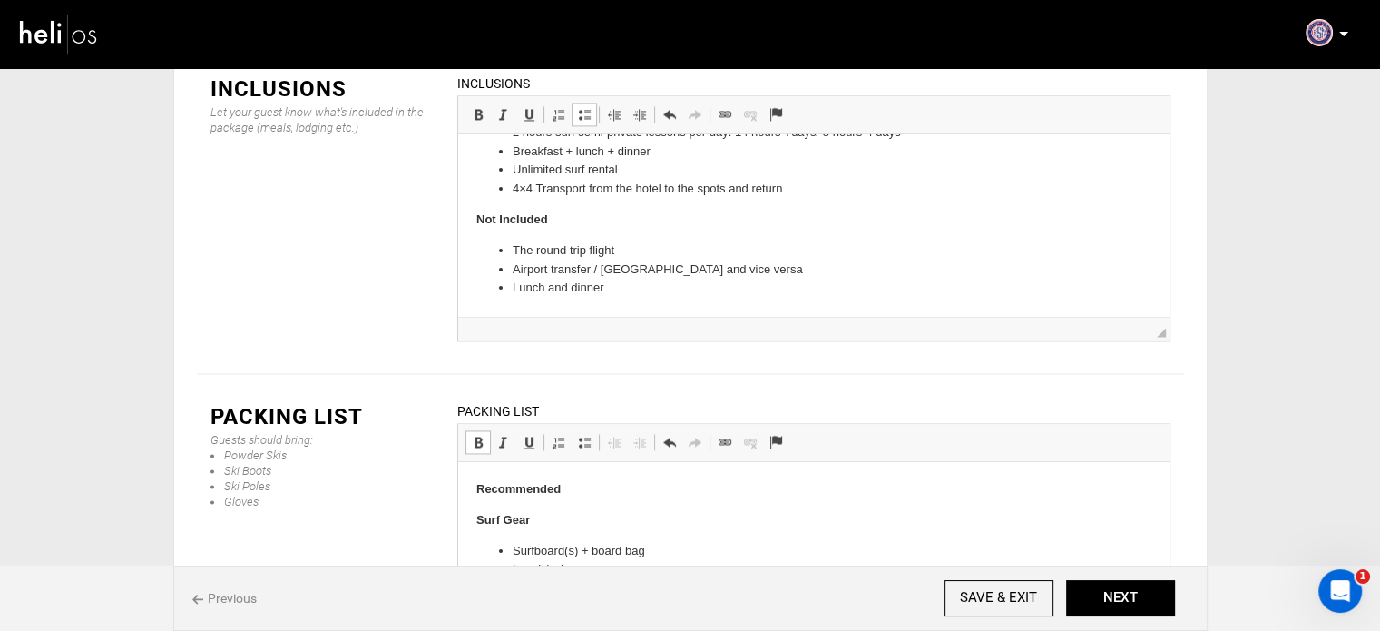
scroll to position [2746, 0]
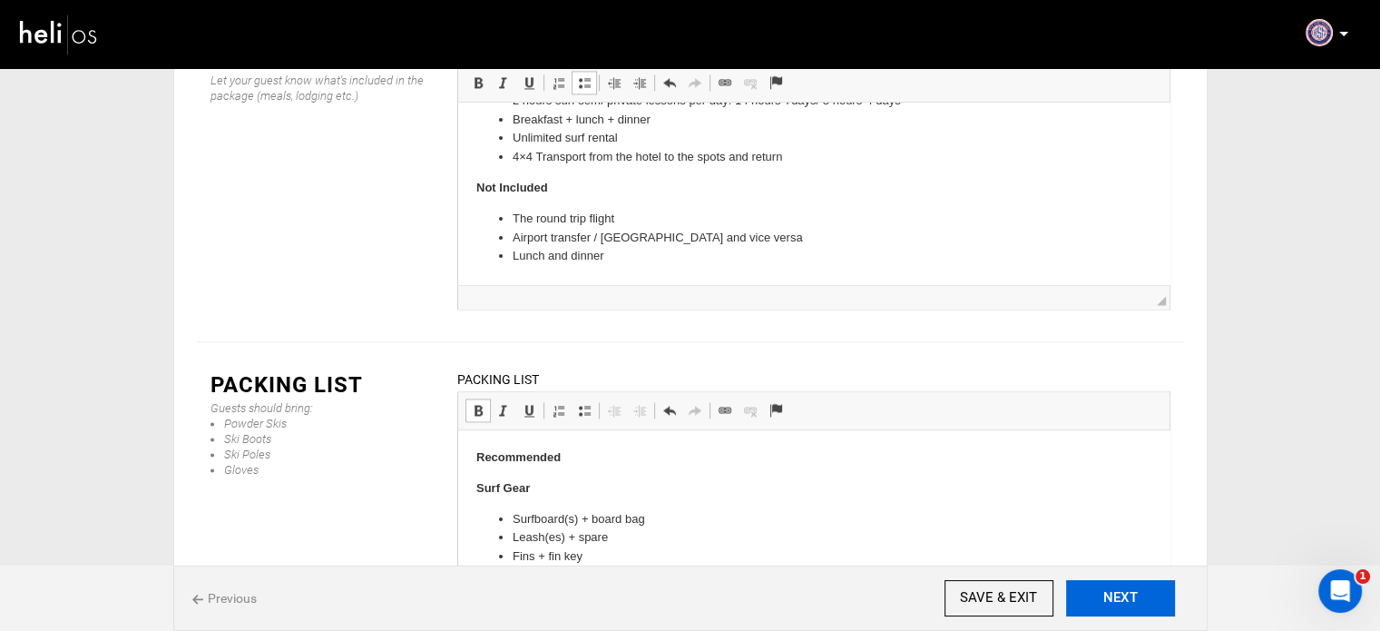
click at [1133, 604] on button "NEXT" at bounding box center [1120, 598] width 109 height 36
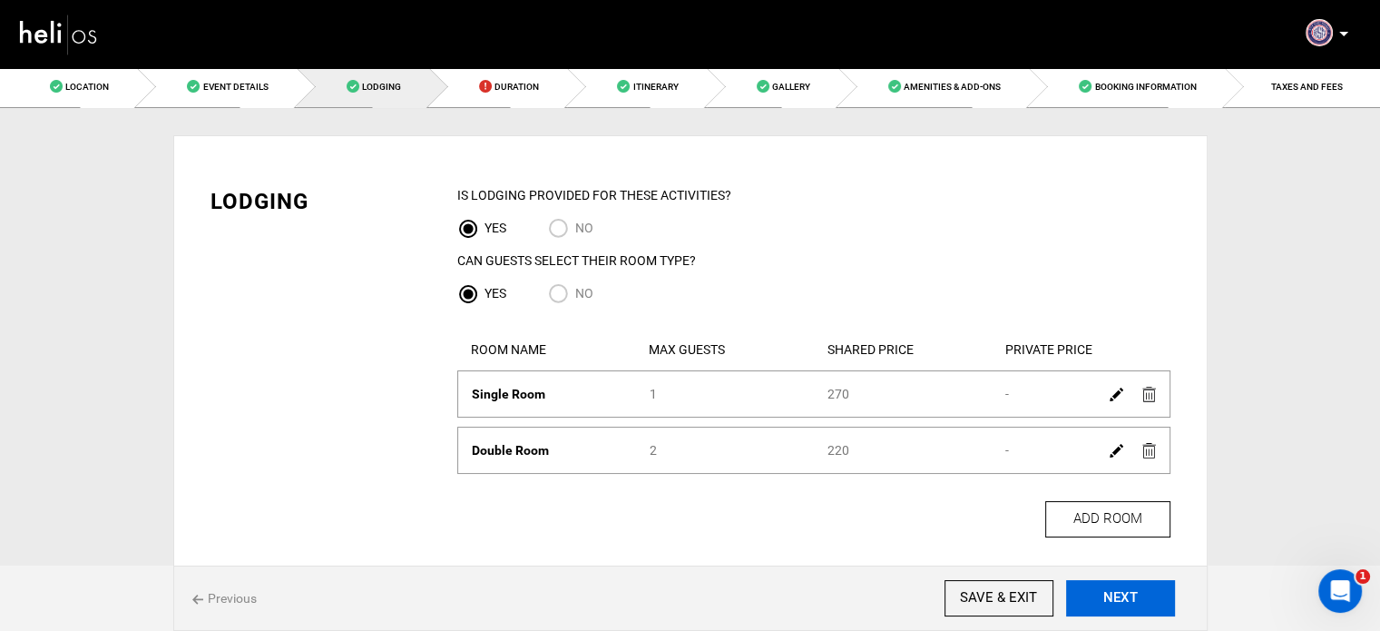
click at [1107, 597] on button "NEXT" at bounding box center [1120, 598] width 109 height 36
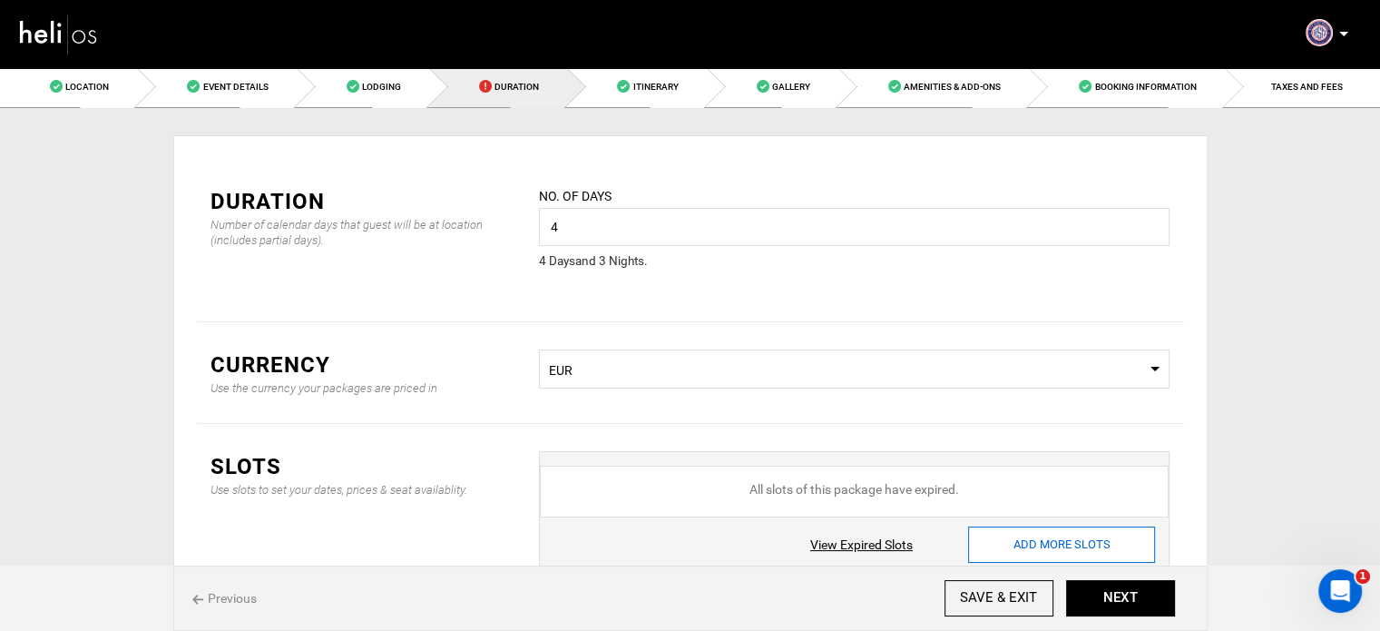
click at [1029, 552] on input "ADD MORE SLOTS" at bounding box center [1061, 544] width 187 height 36
type input "0"
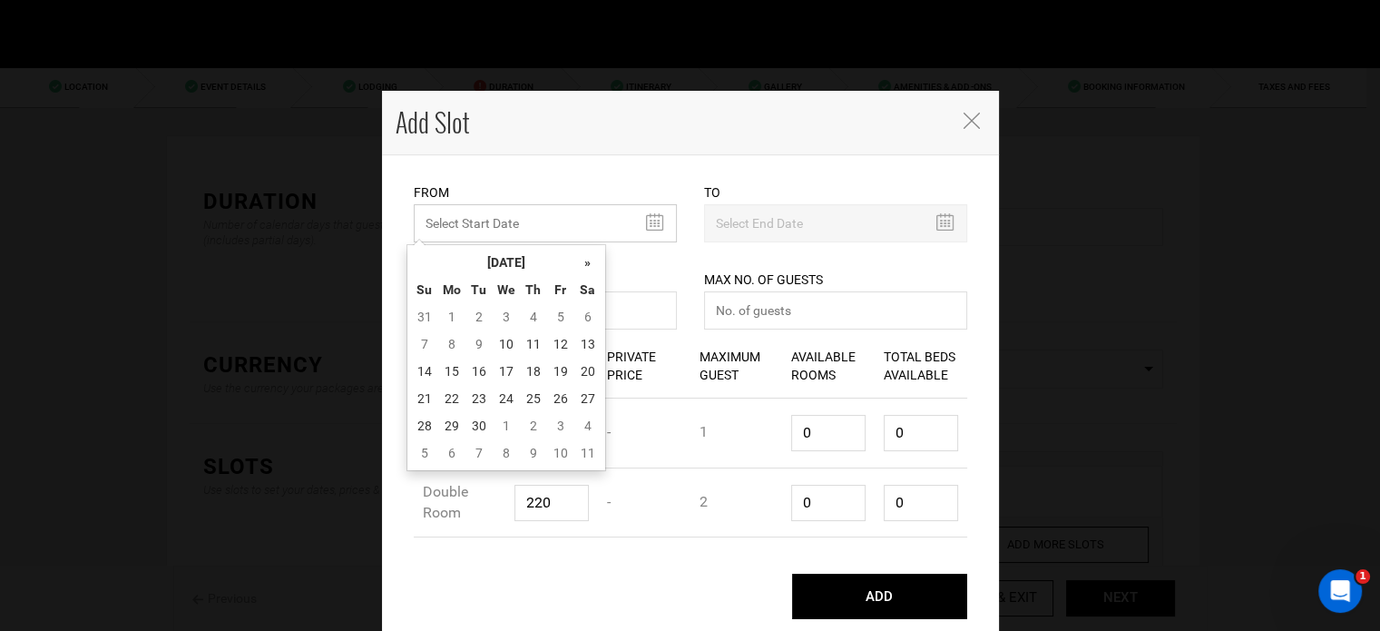
click at [505, 209] on input "text" at bounding box center [545, 223] width 263 height 38
click at [516, 254] on th "[DATE]" at bounding box center [506, 262] width 136 height 27
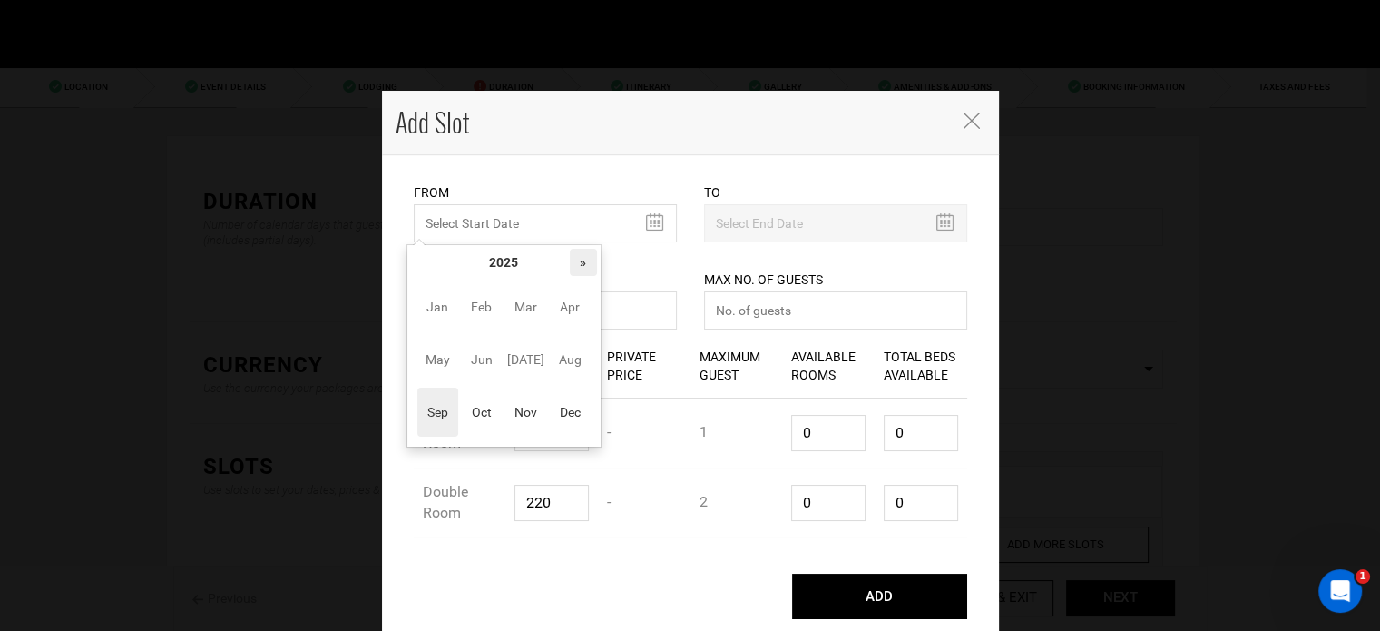
drag, startPoint x: 584, startPoint y: 262, endPoint x: 571, endPoint y: 268, distance: 13.8
click at [581, 262] on th "»" at bounding box center [583, 262] width 27 height 27
click at [474, 424] on span "Oct" at bounding box center [481, 412] width 41 height 49
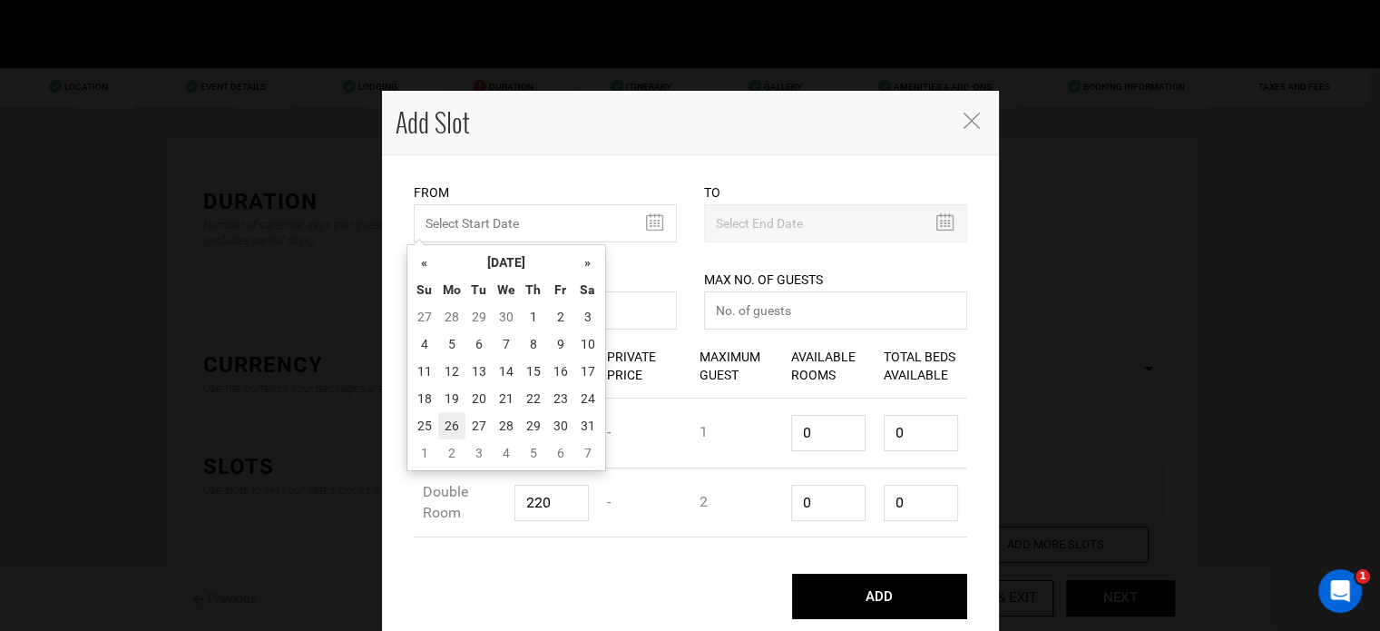
click at [446, 417] on td "26" at bounding box center [451, 425] width 27 height 27
type input "10/26/2026"
type input "10/29/2026"
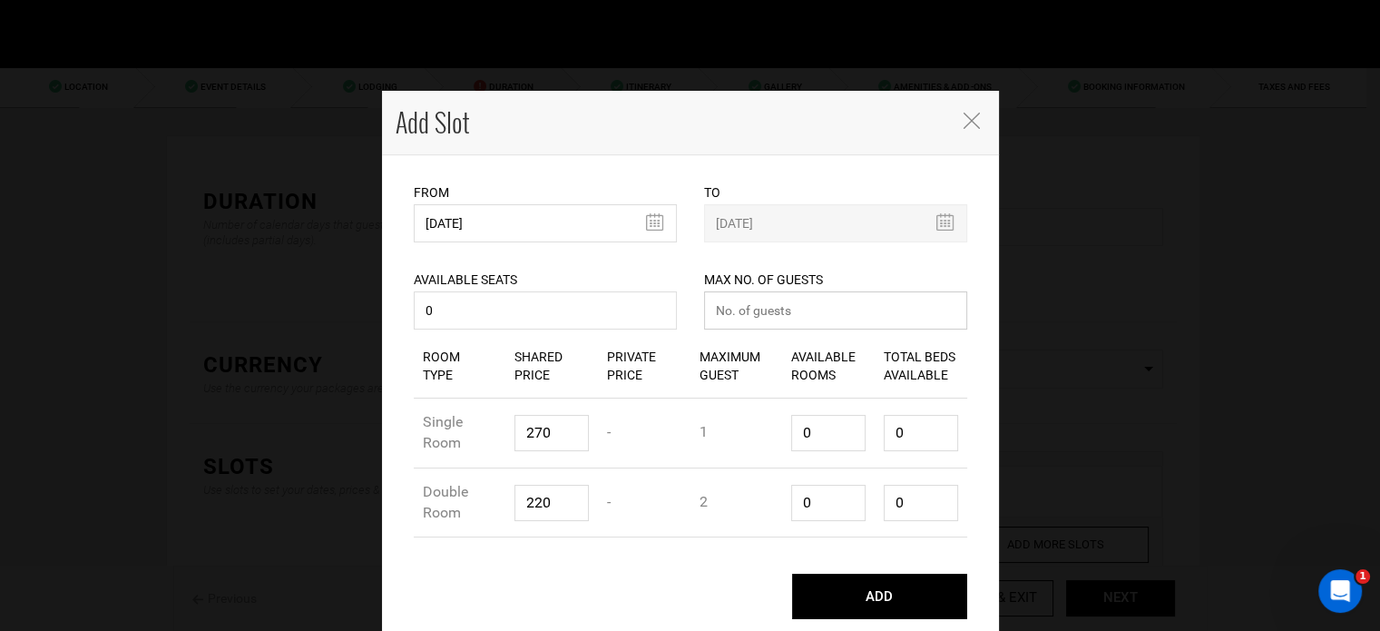
click at [733, 304] on input "number" at bounding box center [835, 310] width 263 height 38
type input "0"
drag, startPoint x: 810, startPoint y: 430, endPoint x: 755, endPoint y: 432, distance: 54.5
click at [754, 429] on div "Room Type Single Room Shared Price 270 Private Price - Maximum Guest 1 Availabl…" at bounding box center [691, 433] width 554 height 70
type input "1"
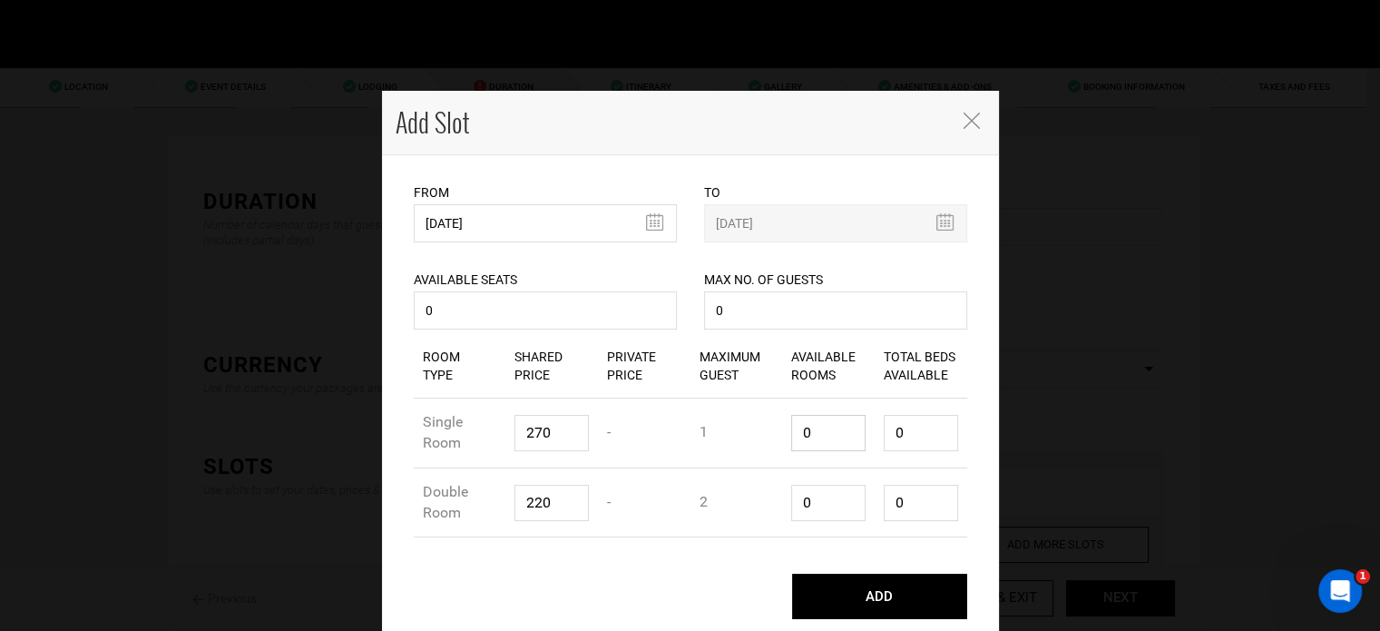
type input "1"
drag, startPoint x: 810, startPoint y: 507, endPoint x: 761, endPoint y: 501, distance: 49.4
click at [761, 501] on div "Room Type Double Room Shared Price 220 Private Price - Maximum Guest 2 Availabl…" at bounding box center [691, 503] width 554 height 70
type input "1"
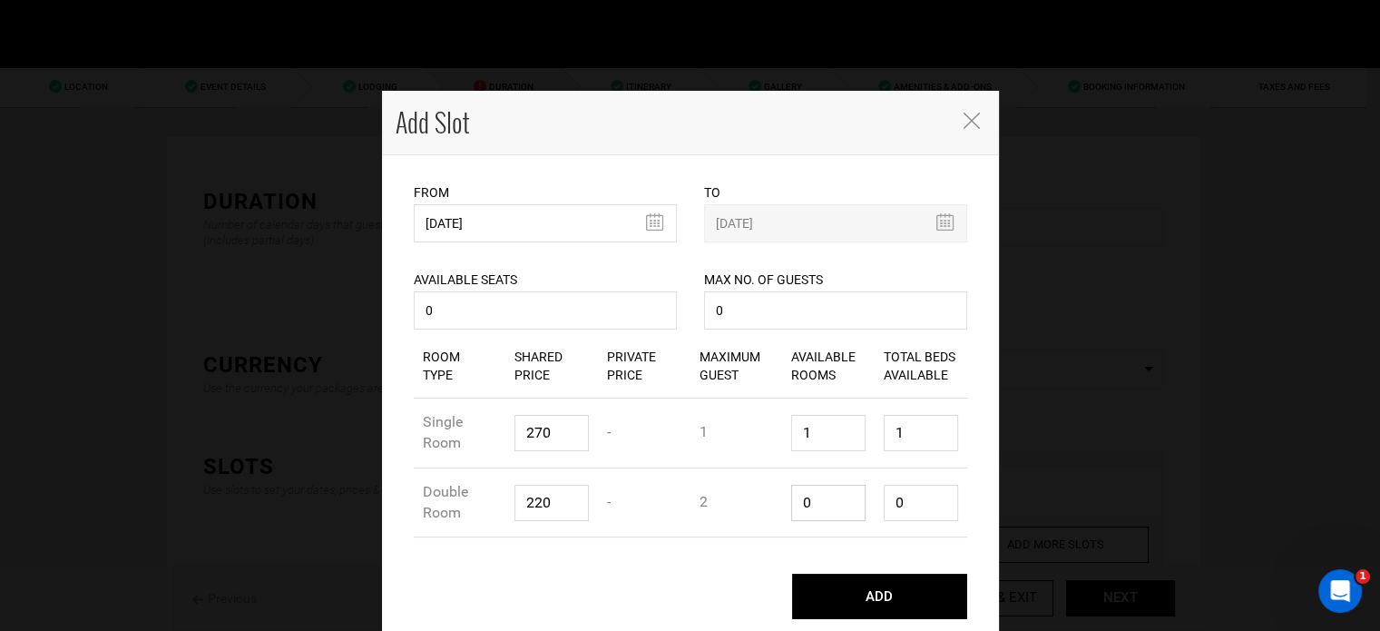
type input "2"
type input "1"
drag, startPoint x: 907, startPoint y: 511, endPoint x: 856, endPoint y: 504, distance: 51.3
click at [856, 504] on div "Room Type Double Room Shared Price 220 Private Price - Maximum Guest 2 Availabl…" at bounding box center [691, 503] width 554 height 70
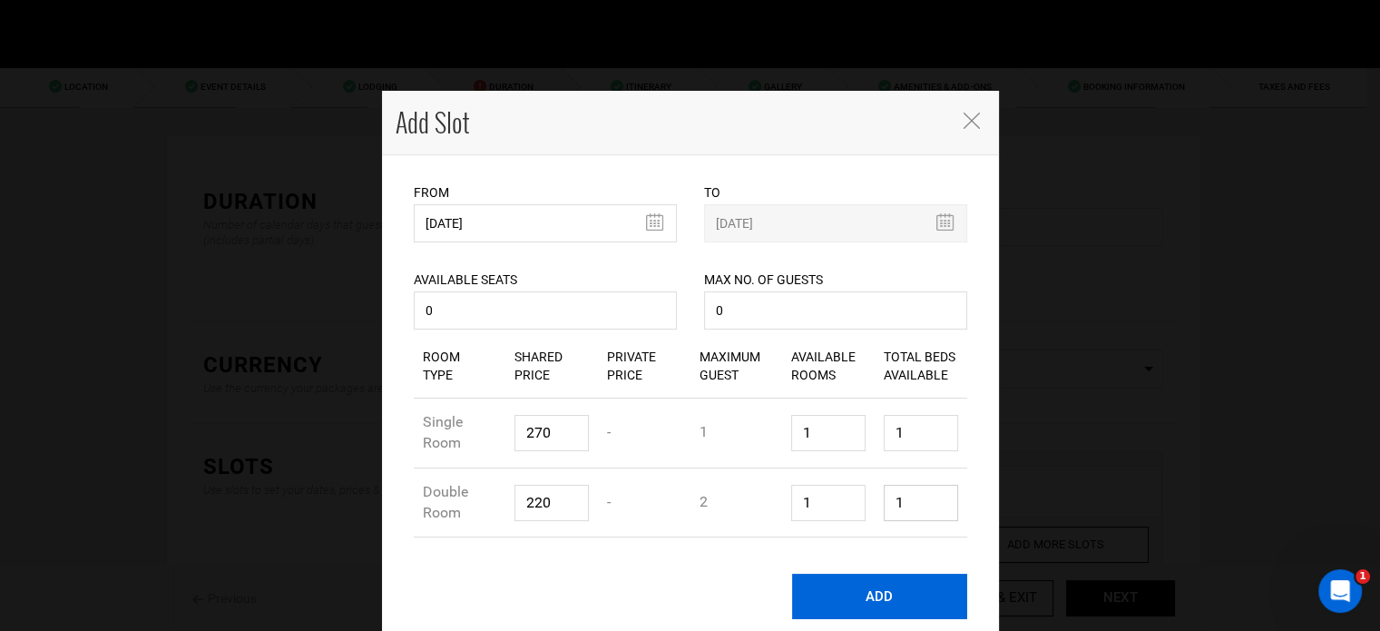
type input "1"
click at [893, 594] on button "ADD" at bounding box center [879, 596] width 175 height 45
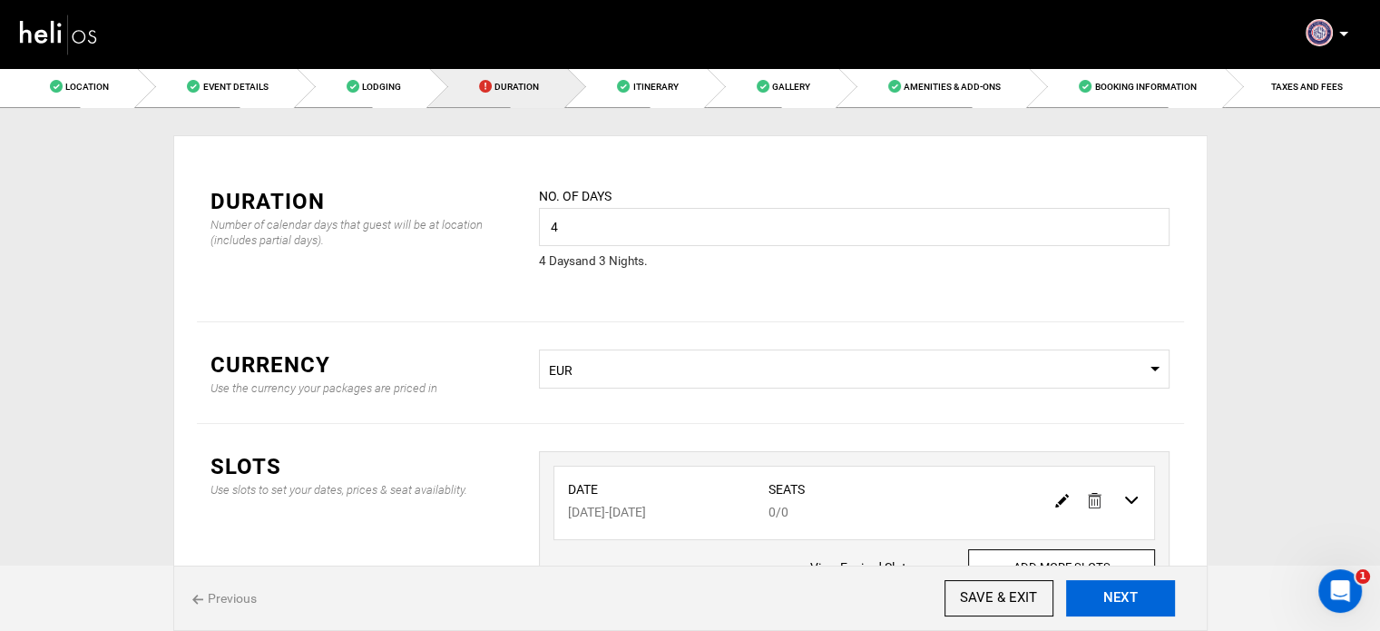
click at [1124, 594] on button "NEXT" at bounding box center [1120, 598] width 109 height 36
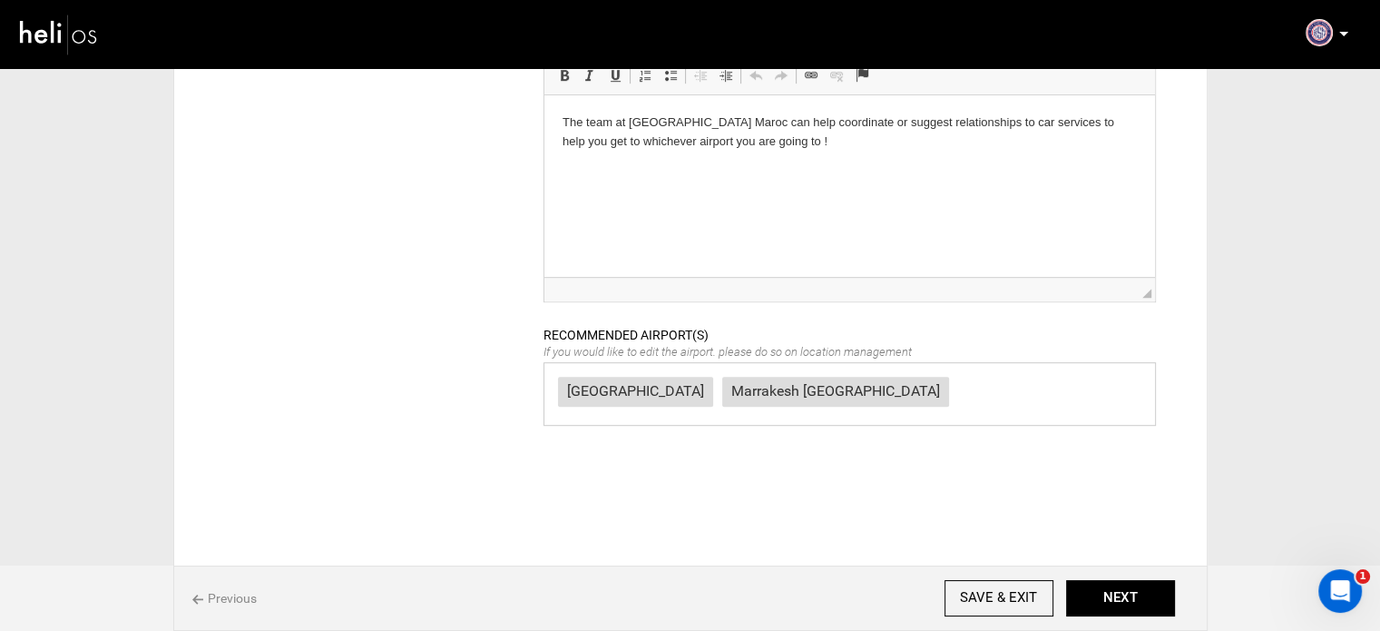
scroll to position [908, 0]
click at [1130, 575] on div "Previous SAVE & EXIT NEXT" at bounding box center [690, 597] width 1035 height 65
click at [1105, 605] on button "NEXT" at bounding box center [1120, 598] width 109 height 36
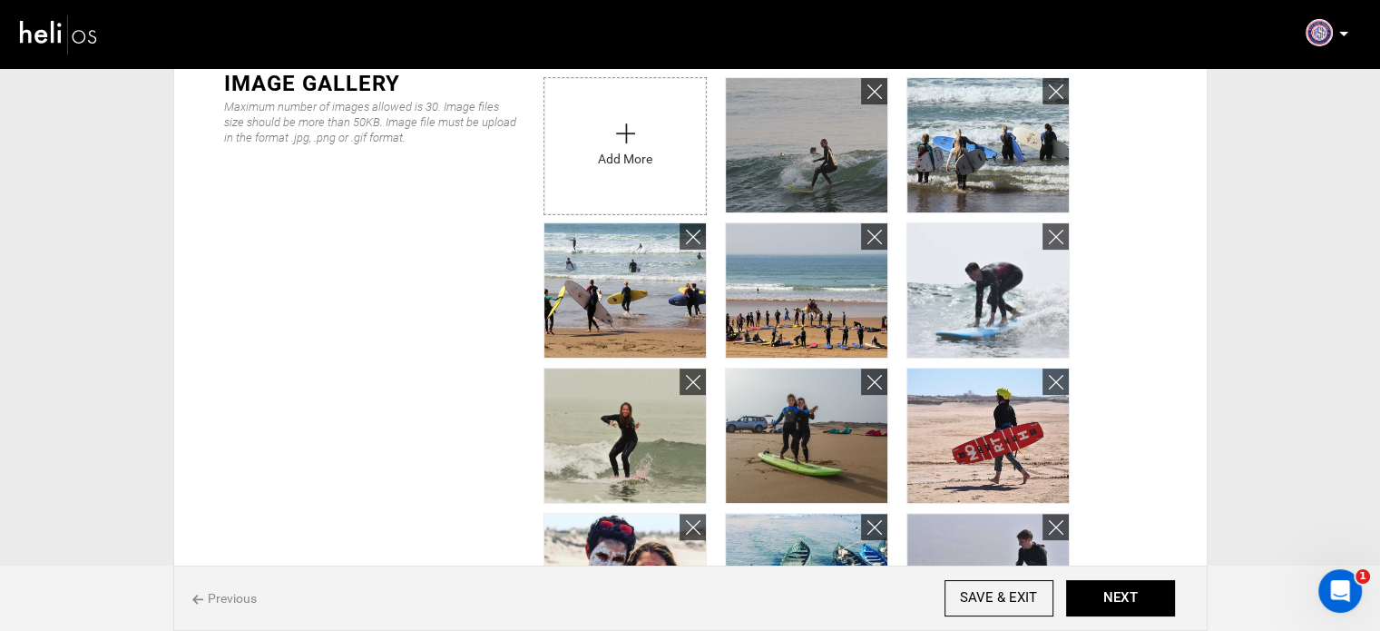
scroll to position [454, 0]
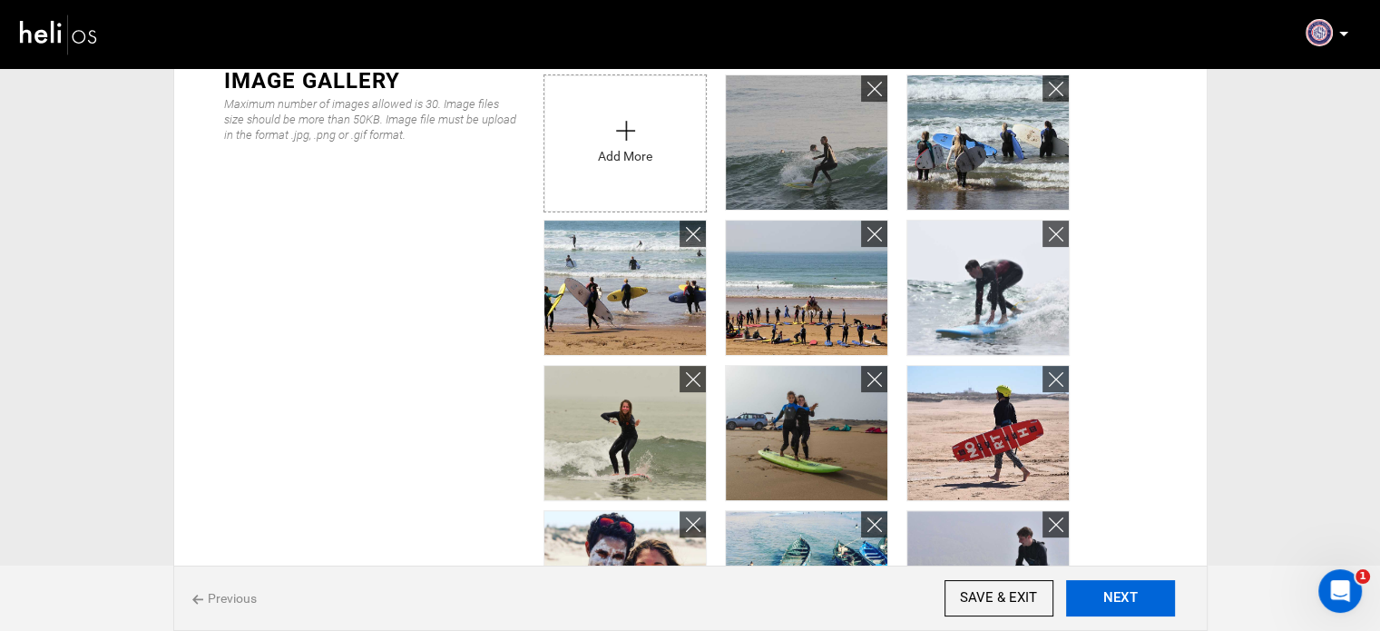
click at [1134, 598] on button "NEXT" at bounding box center [1120, 598] width 109 height 36
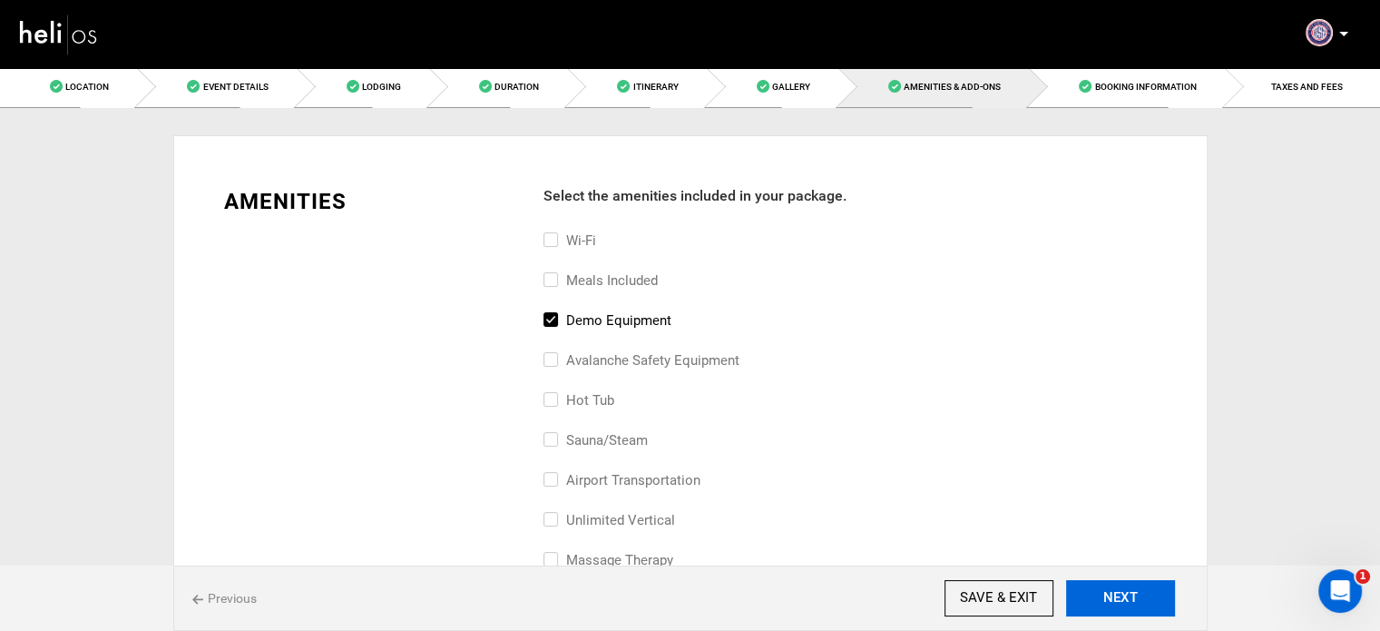
click at [1134, 598] on button "NEXT" at bounding box center [1120, 598] width 109 height 36
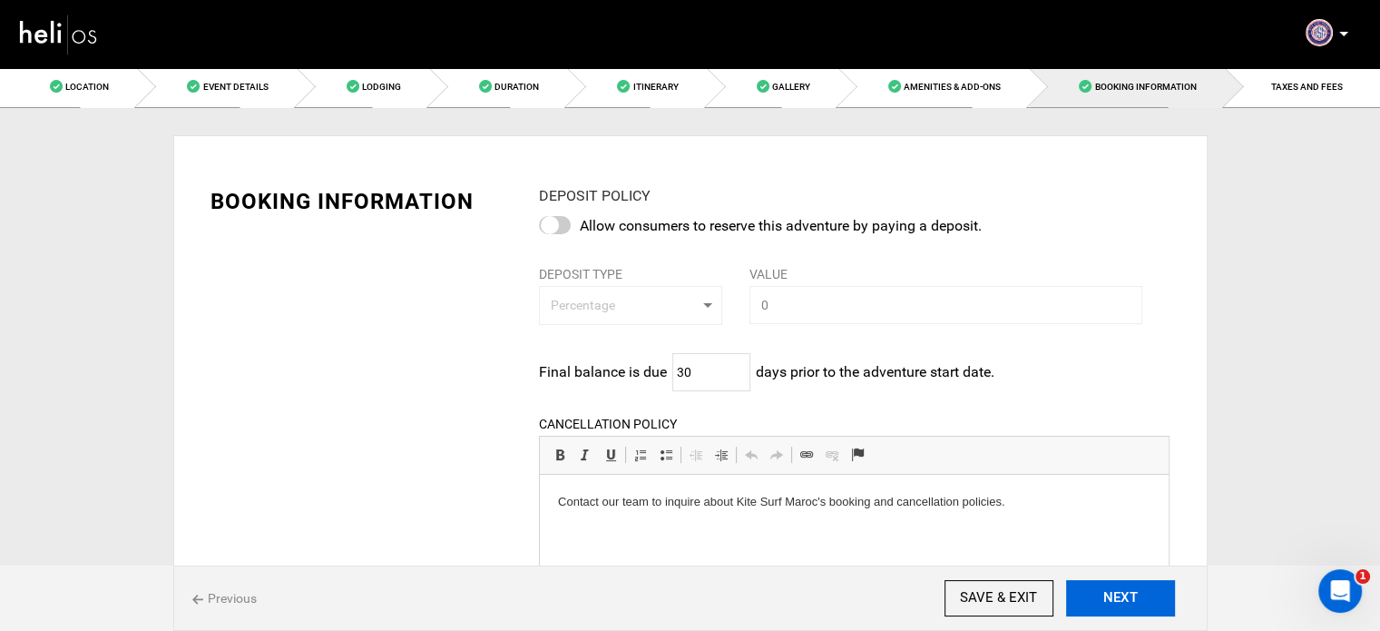
click at [1134, 598] on button "NEXT" at bounding box center [1120, 598] width 109 height 36
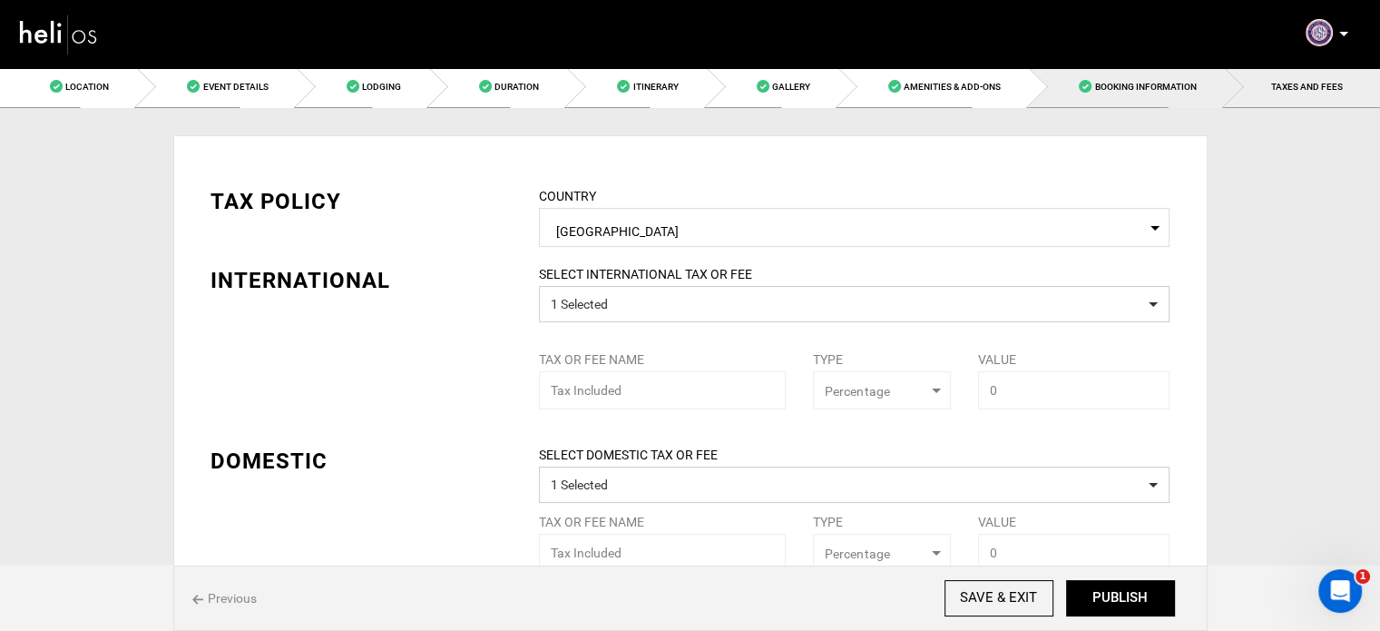
click at [1173, 88] on span "Booking Information" at bounding box center [1146, 87] width 102 height 10
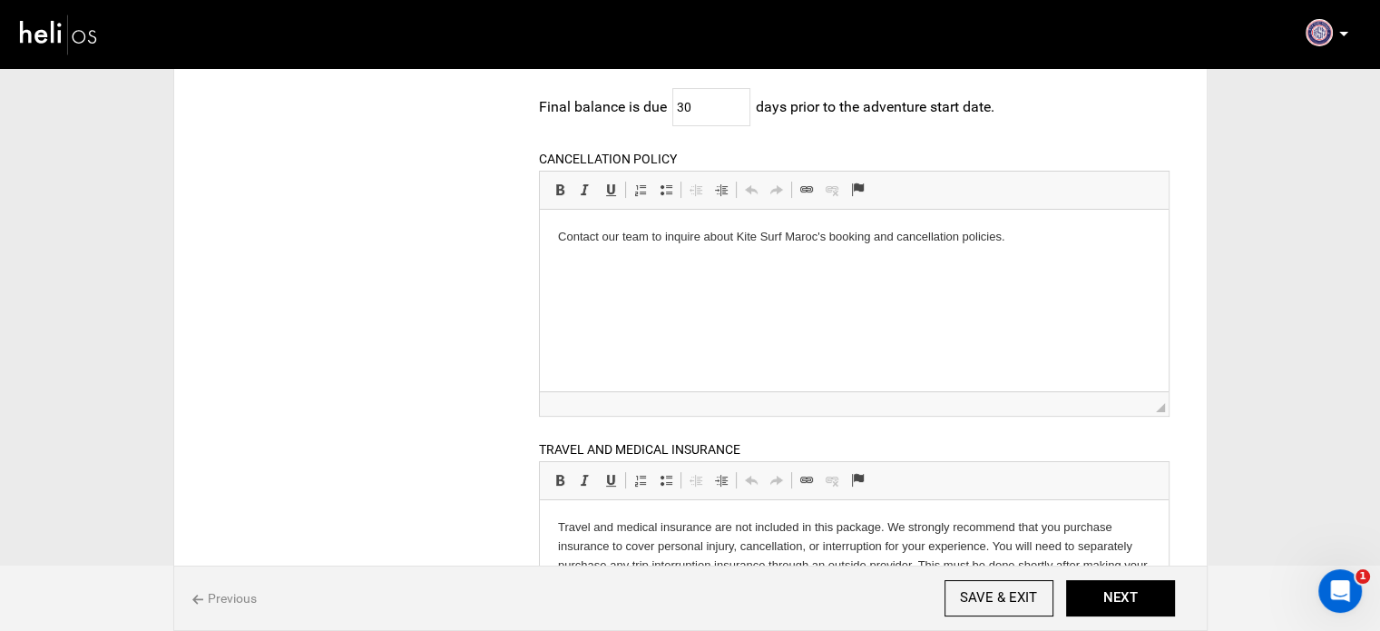
scroll to position [272, 0]
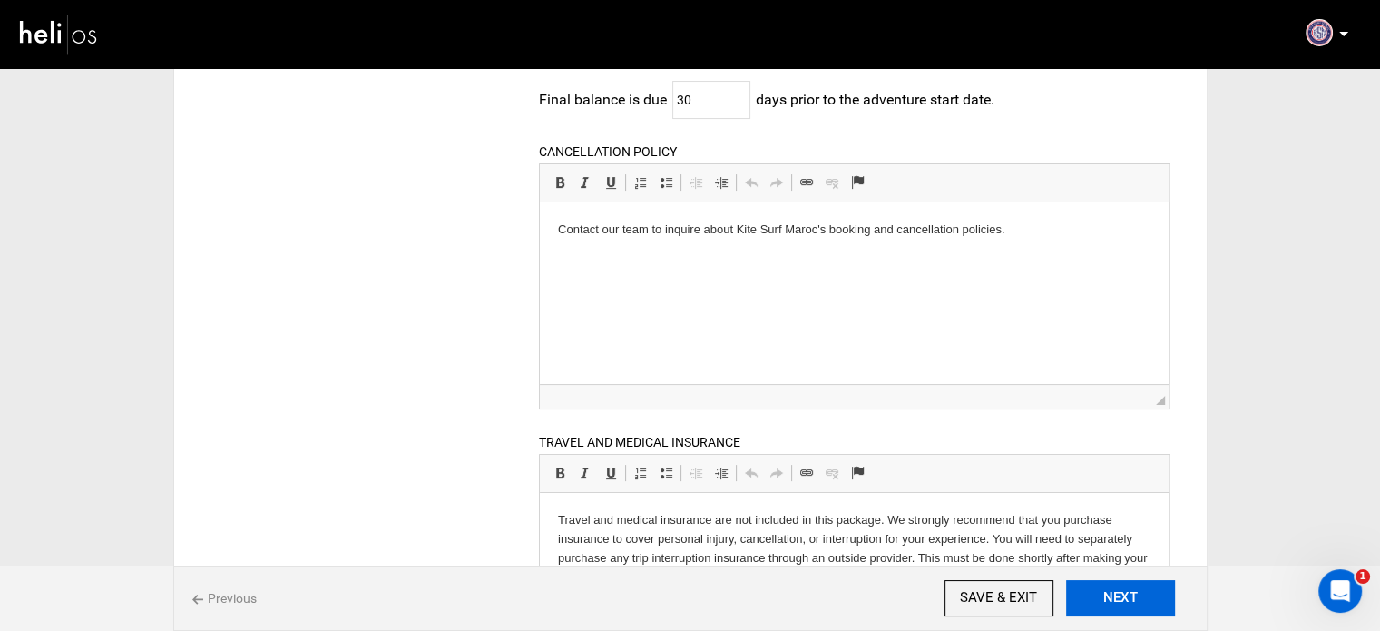
click at [1119, 593] on button "NEXT" at bounding box center [1120, 598] width 109 height 36
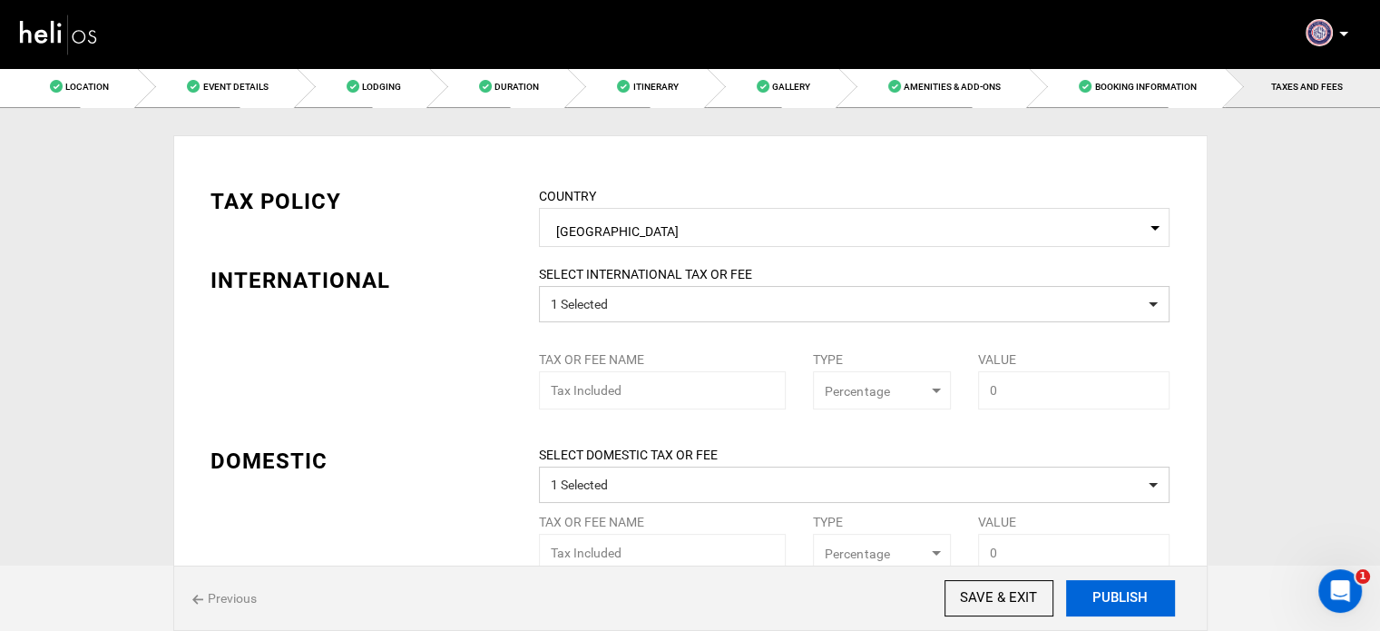
click at [1119, 593] on button "PUBLISH" at bounding box center [1120, 598] width 109 height 36
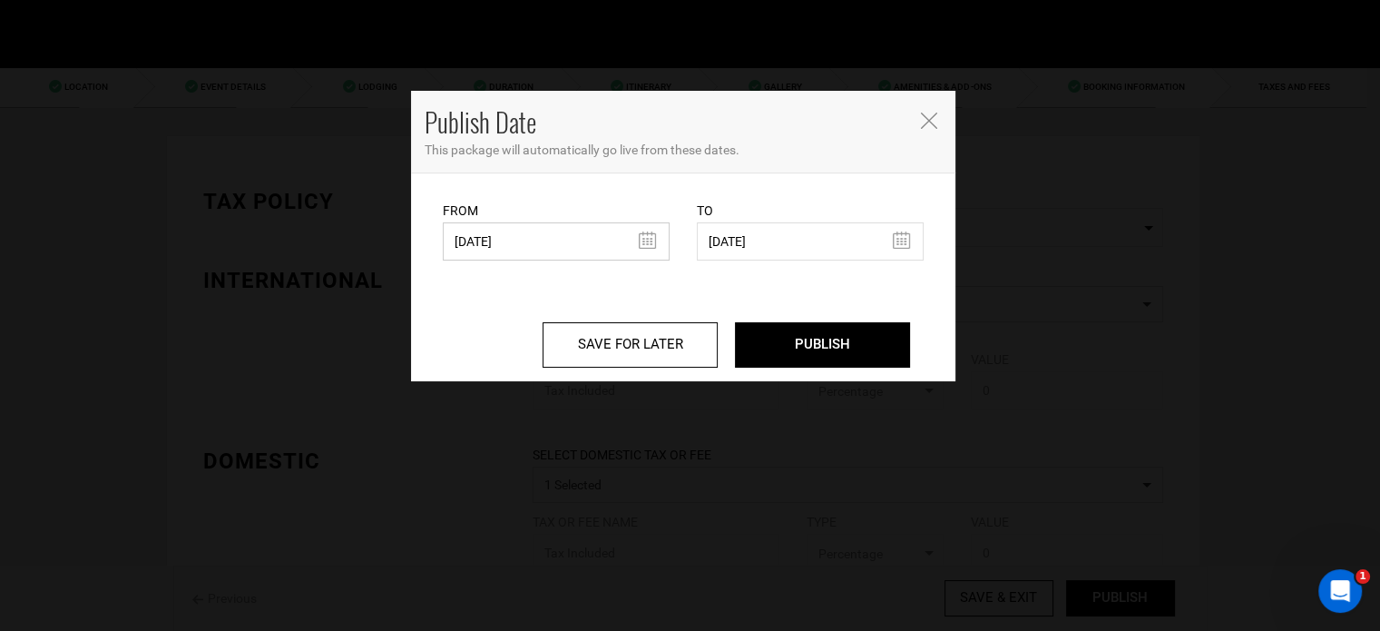
click at [643, 242] on input "08/16/2023" at bounding box center [556, 241] width 227 height 38
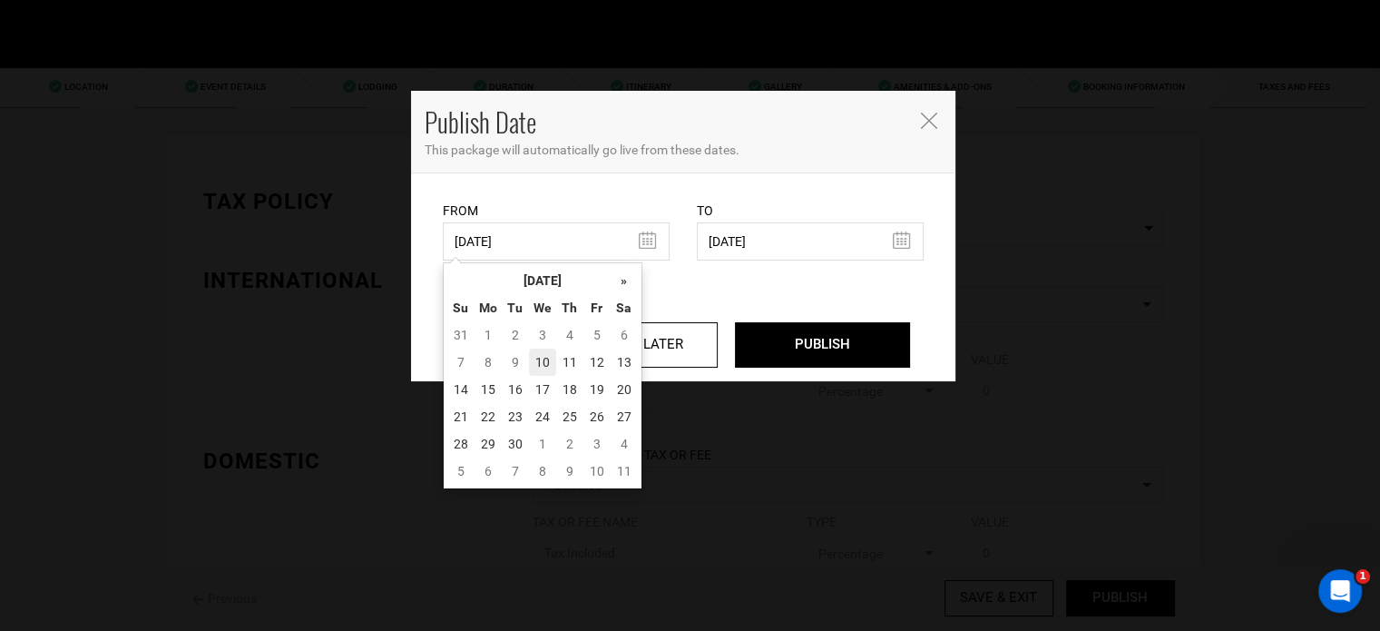
click at [541, 356] on td "10" at bounding box center [542, 362] width 27 height 27
type input "[DATE]"
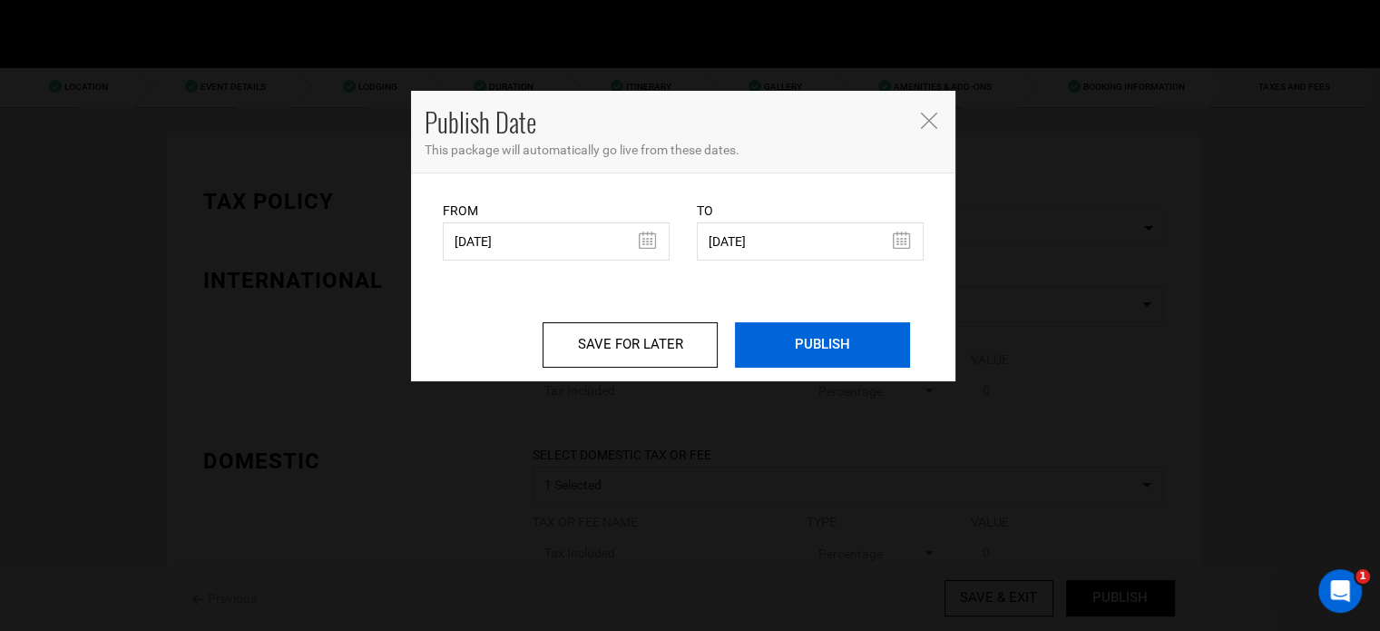
click at [806, 351] on input "PUBLISH" at bounding box center [822, 344] width 175 height 45
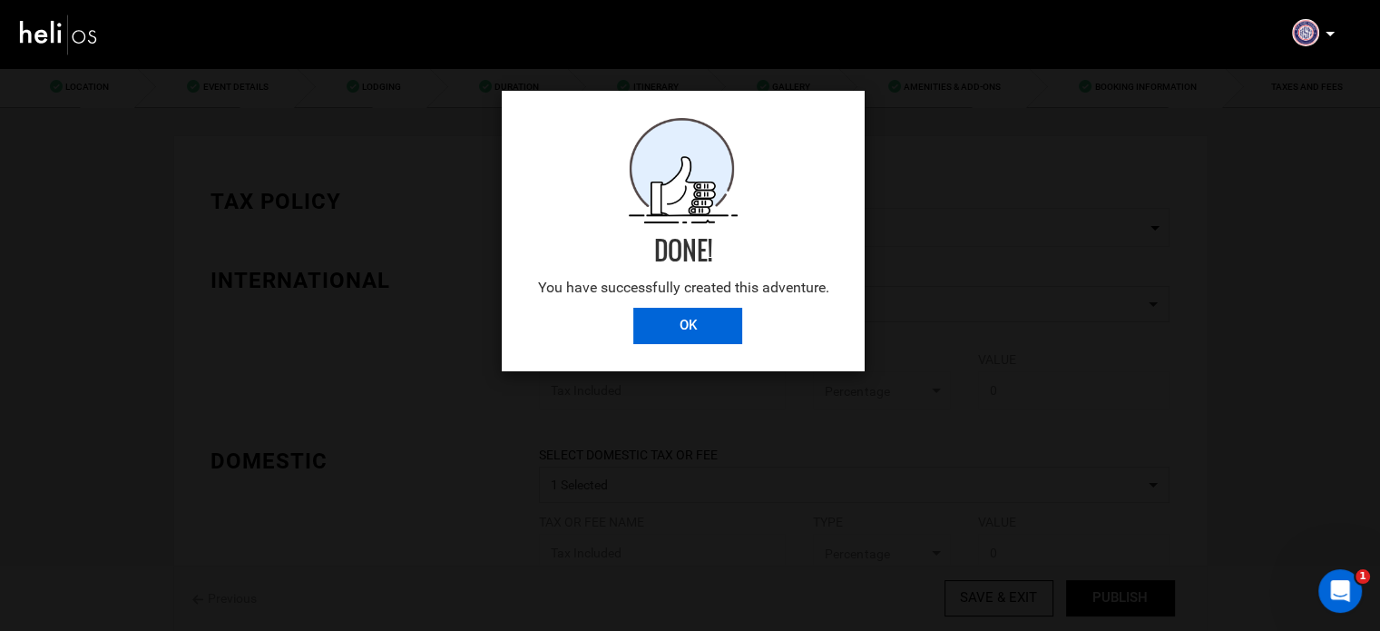
click at [701, 320] on input "OK" at bounding box center [687, 326] width 109 height 36
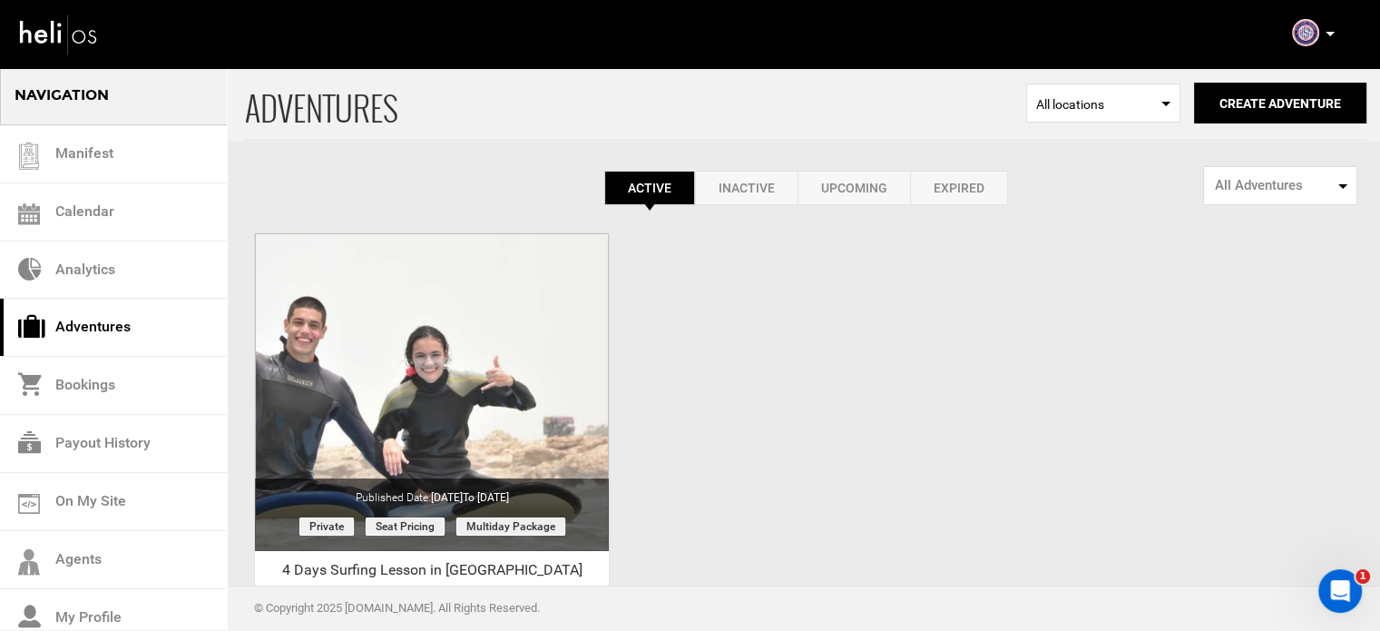
click at [969, 199] on link "Expired" at bounding box center [959, 188] width 98 height 34
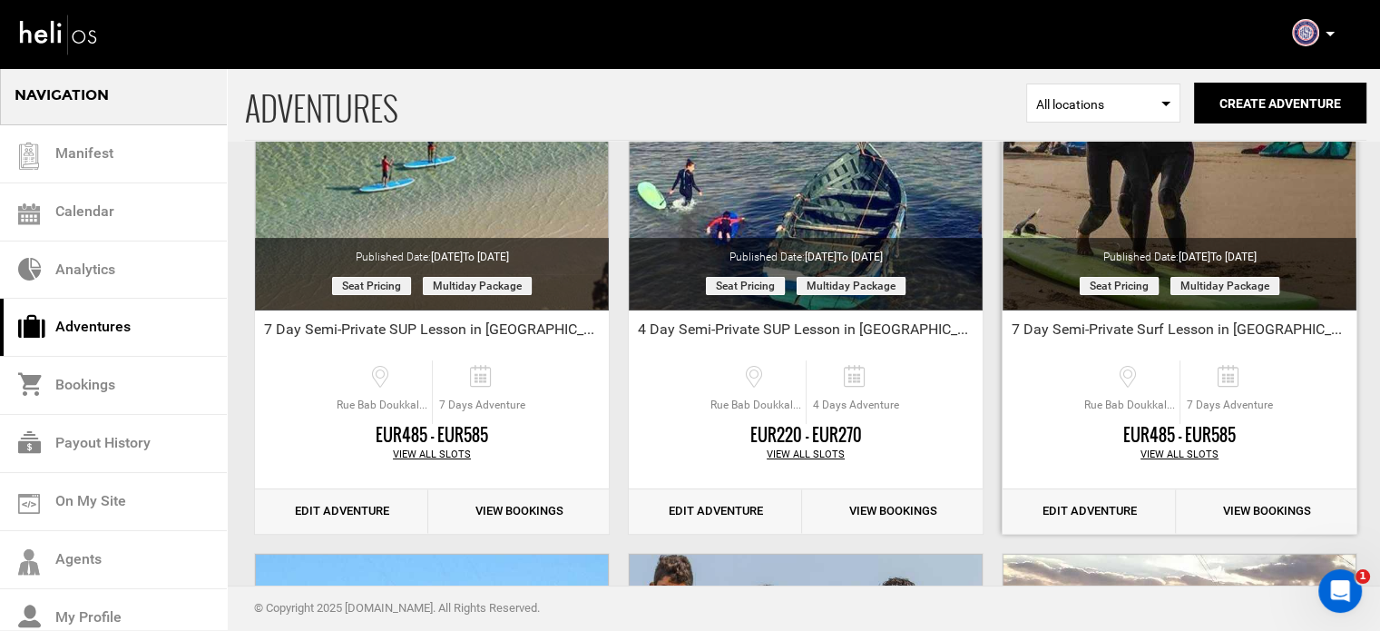
scroll to position [272, 0]
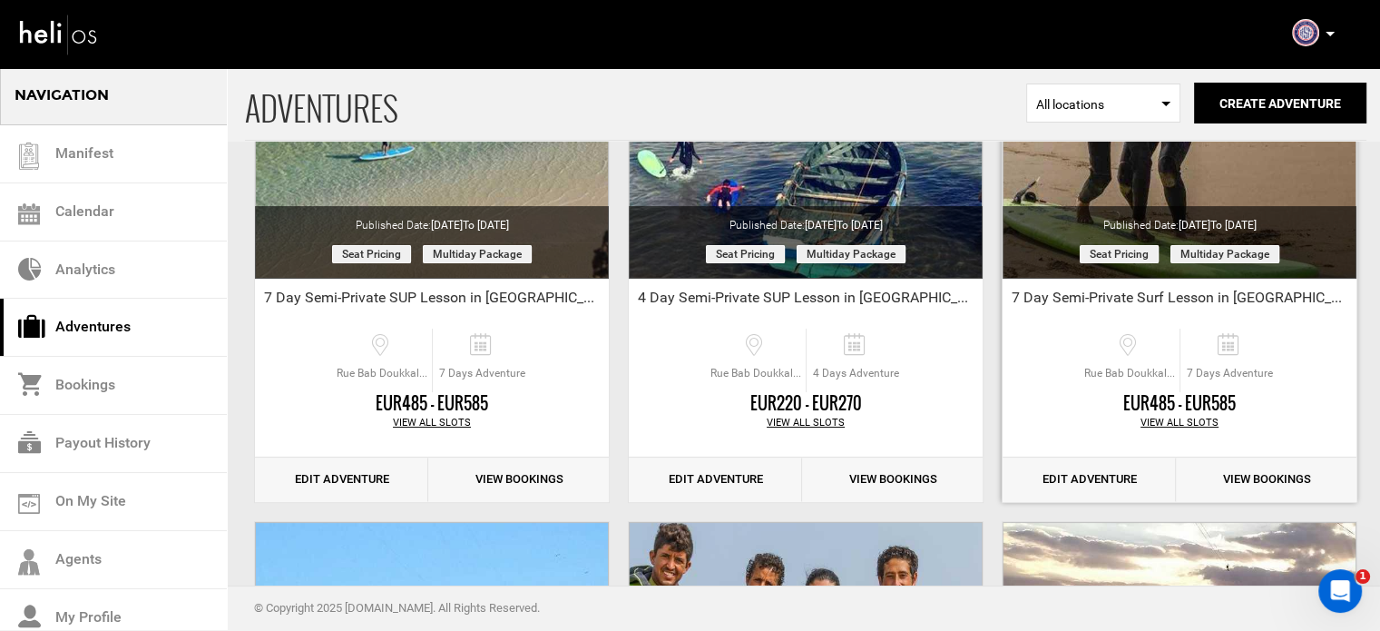
click at [1088, 469] on link "Edit Adventure" at bounding box center [1089, 479] width 173 height 44
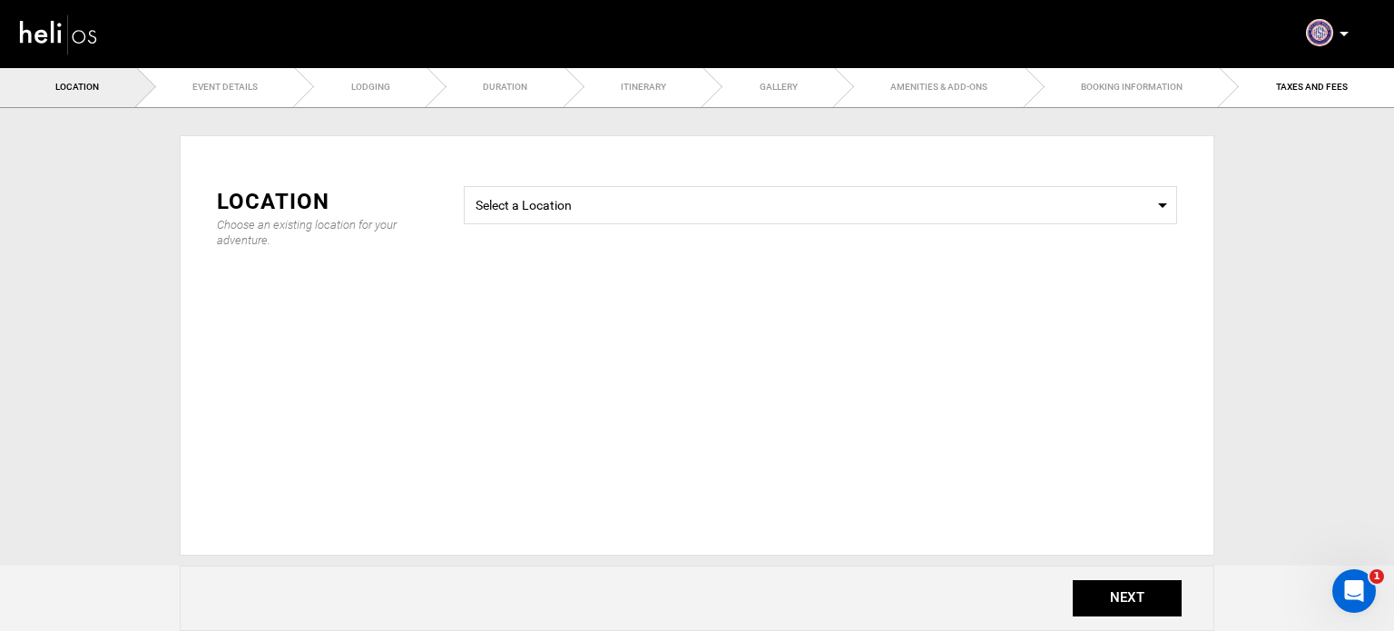
type input "7 Day Semi-Private Surf Lesson in Essaouira"
checkbox input "true"
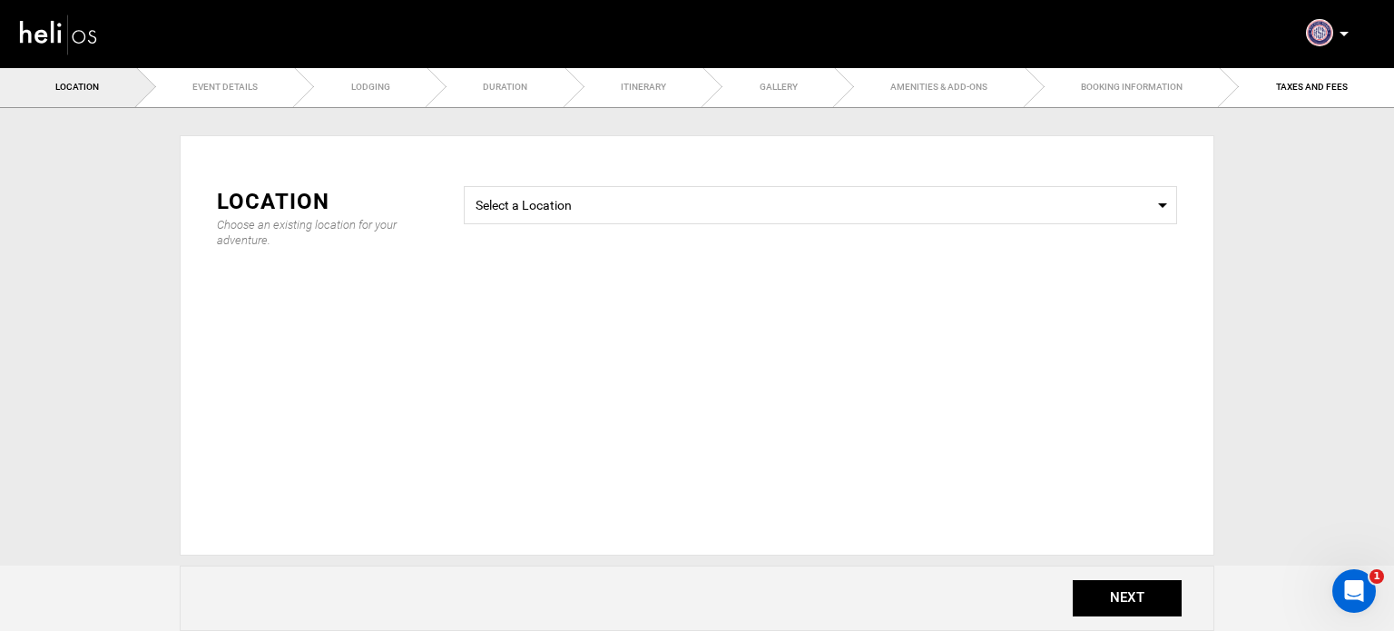
checkbox input "true"
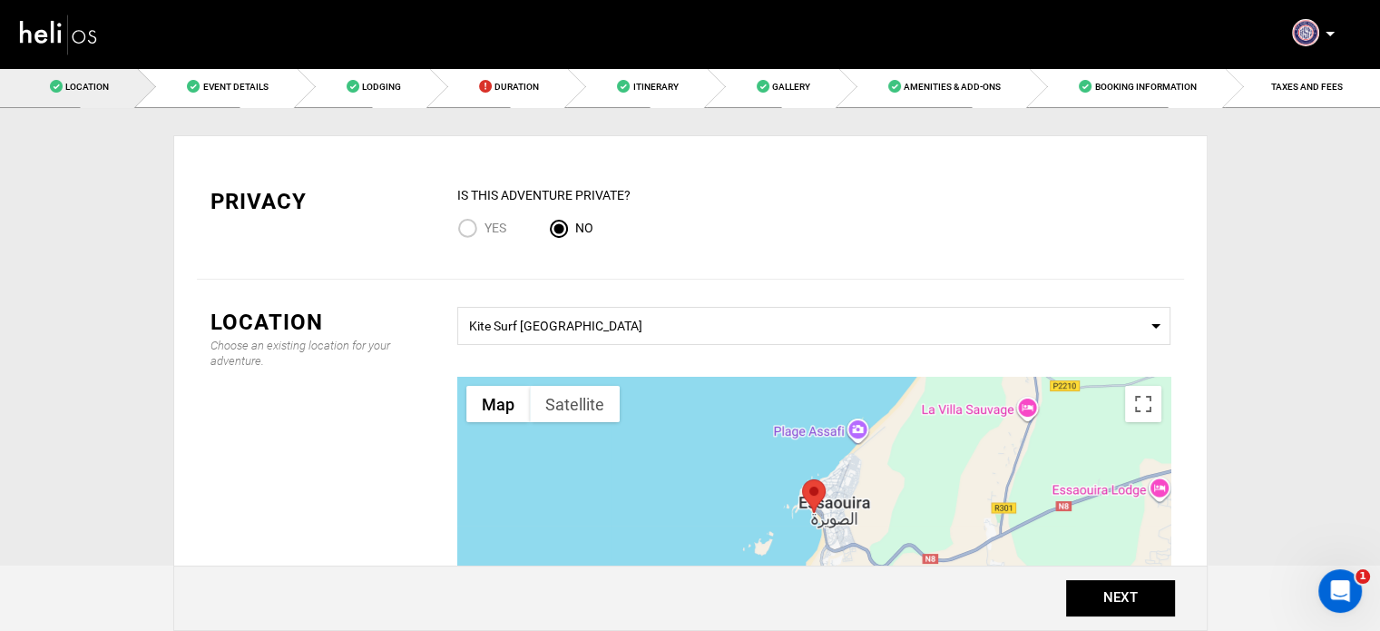
click at [487, 225] on span "Yes" at bounding box center [496, 228] width 22 height 15
click at [485, 225] on input "Yes" at bounding box center [470, 230] width 27 height 25
radio input "true"
radio input "false"
click at [1096, 605] on button "NEXT" at bounding box center [1120, 598] width 109 height 36
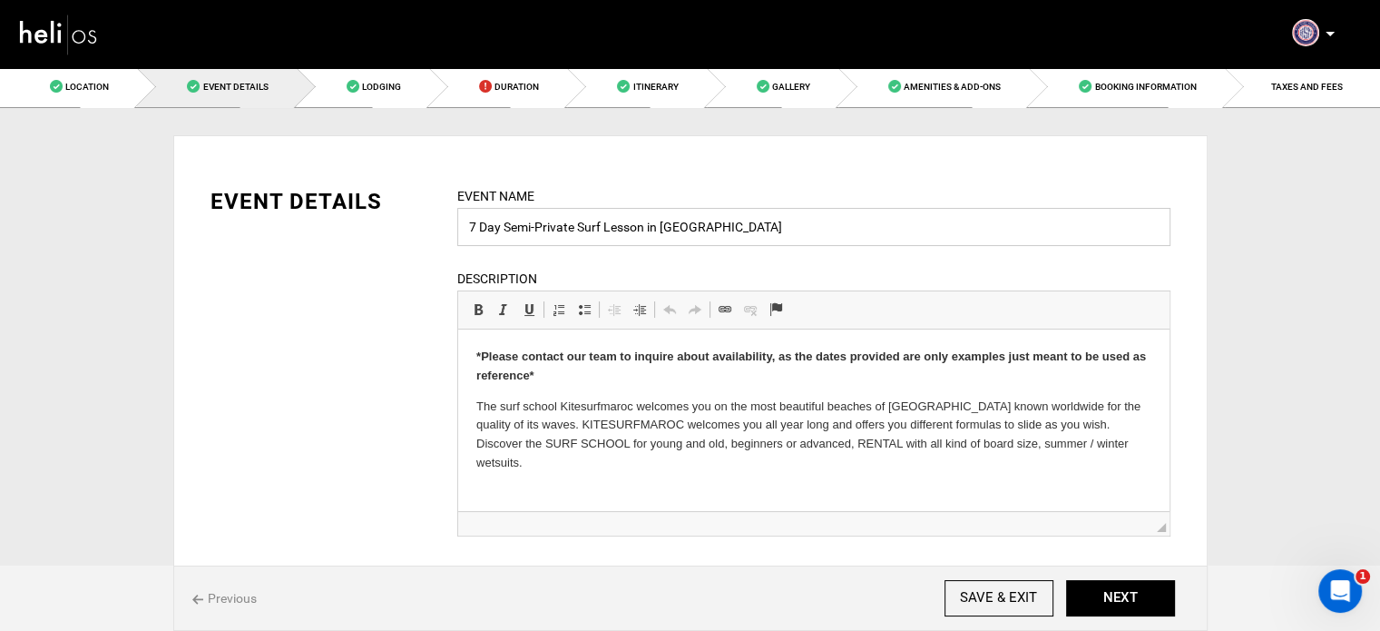
drag, startPoint x: 513, startPoint y: 225, endPoint x: 571, endPoint y: 231, distance: 58.4
click at [571, 231] on input "7 Day Semi-Private Surf Lesson in Essaouira" at bounding box center [813, 227] width 713 height 38
click at [526, 226] on input "7 Day Surf Lesson in Essaouira" at bounding box center [813, 227] width 713 height 38
type input "7 Day Surfing Lesson in Essaouira"
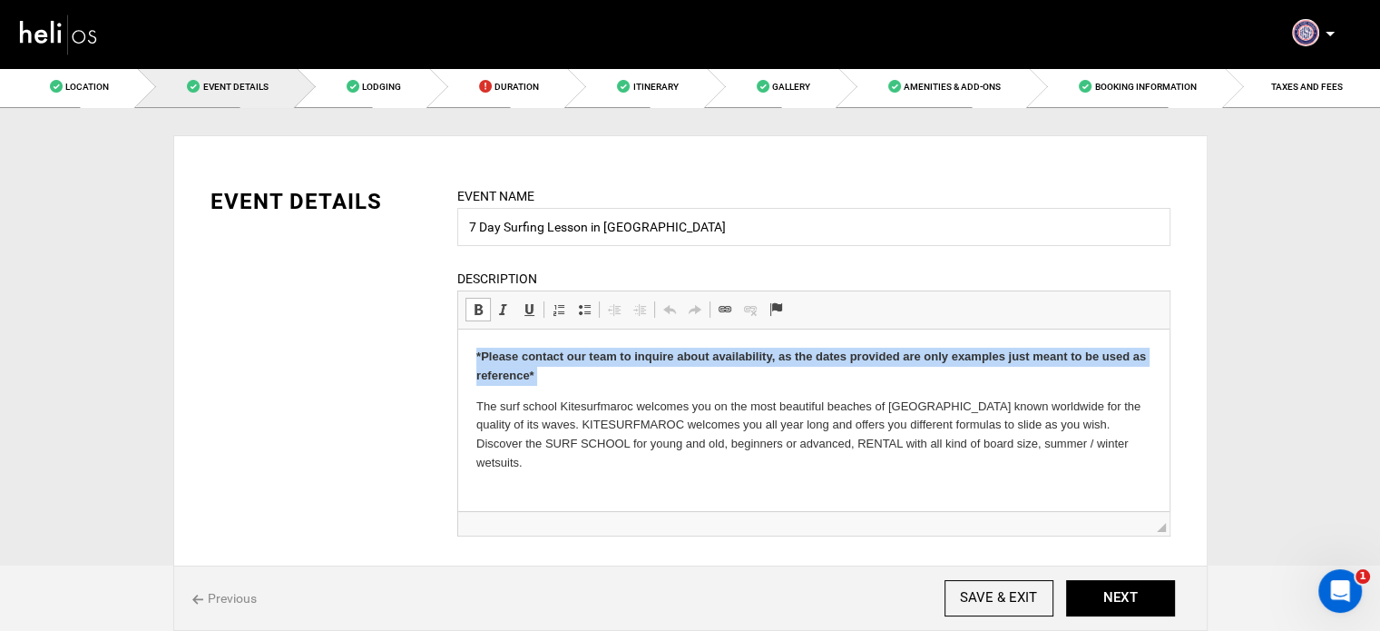
drag, startPoint x: 547, startPoint y: 373, endPoint x: 911, endPoint y: 677, distance: 474.2
click at [457, 348] on html "*Please contact our team to inquire about availability, as the dates provided a…" at bounding box center [813, 410] width 712 height 162
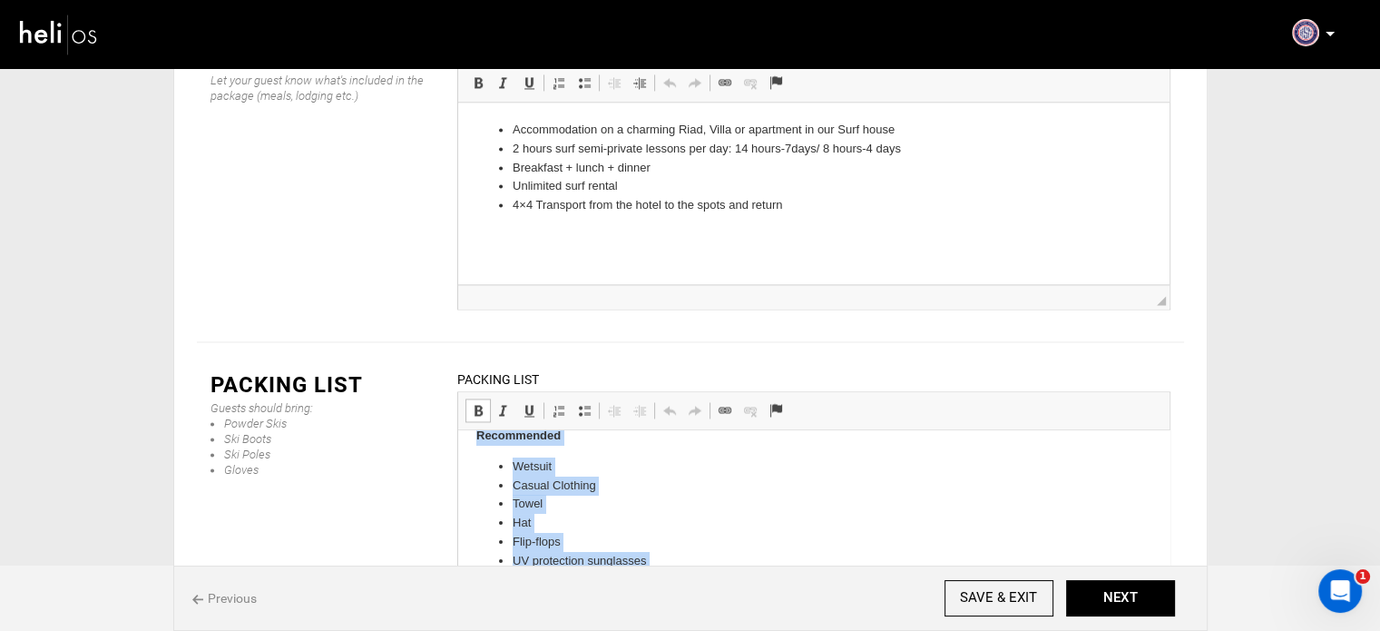
scroll to position [135, 0]
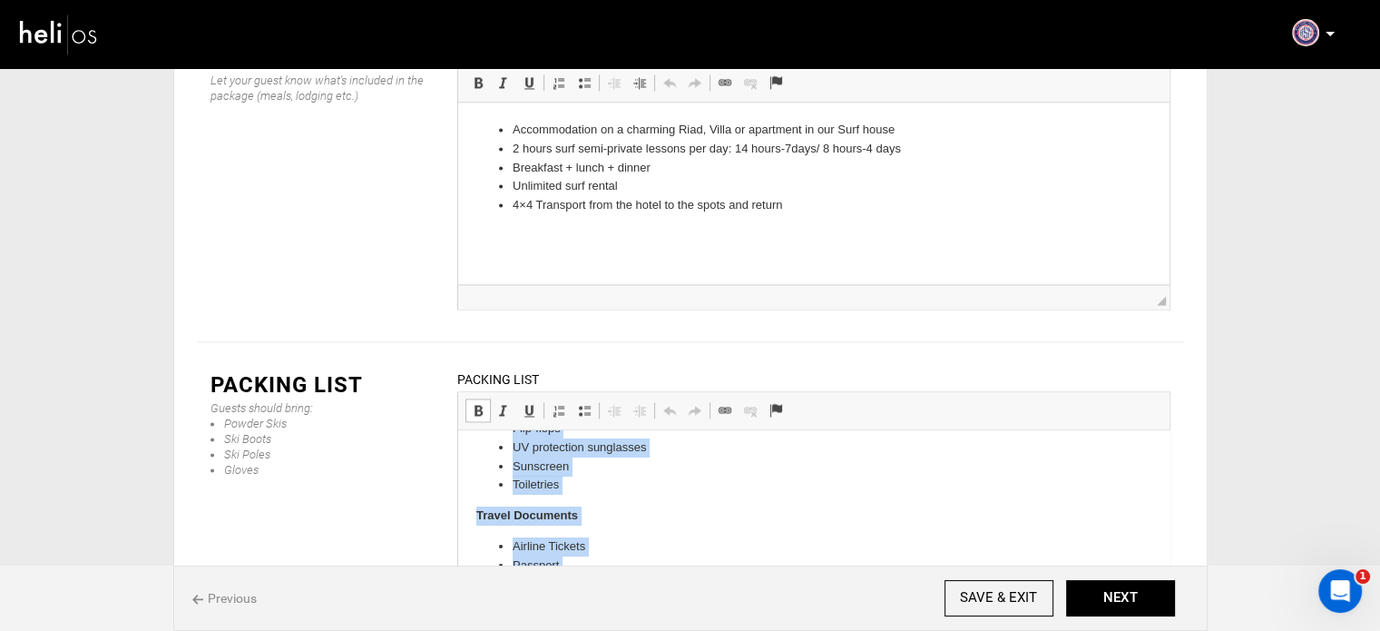
drag, startPoint x: 490, startPoint y: 473, endPoint x: 685, endPoint y: 631, distance: 251.0
click at [685, 612] on html "Recommended Wetsuit Casual Clothing Towel Hat Flip-flops UV protection sunglass…" at bounding box center [813, 453] width 712 height 317
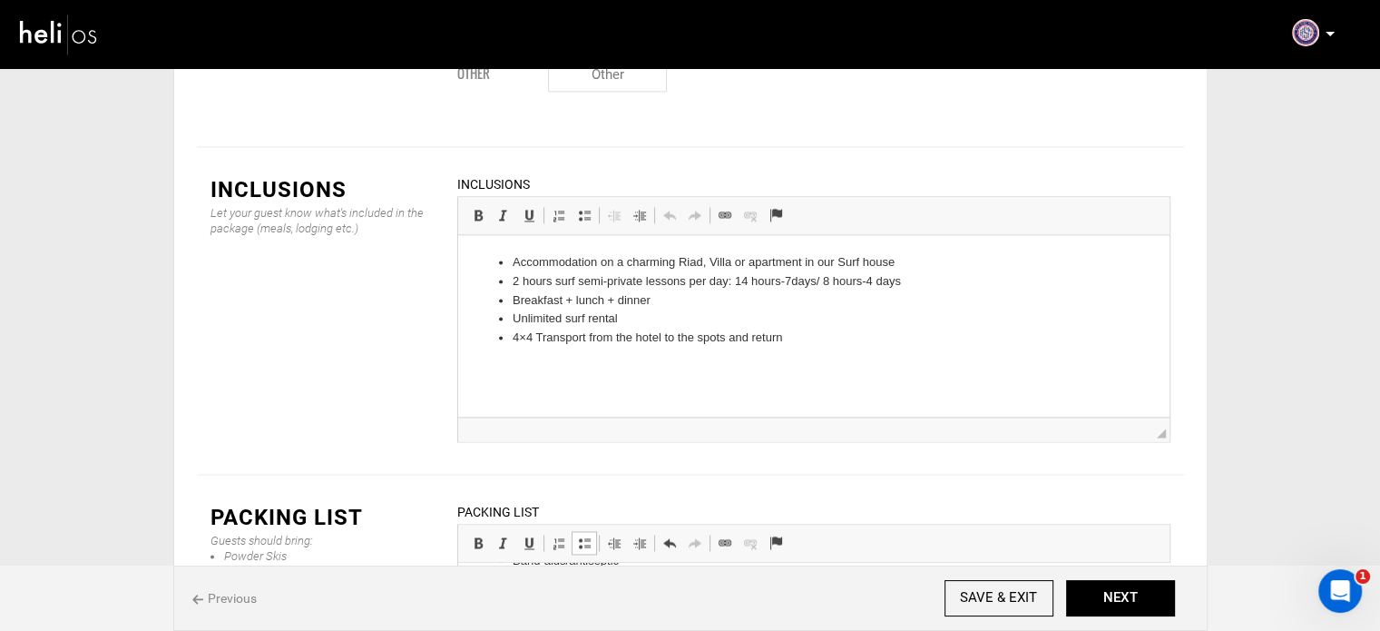
scroll to position [2474, 0]
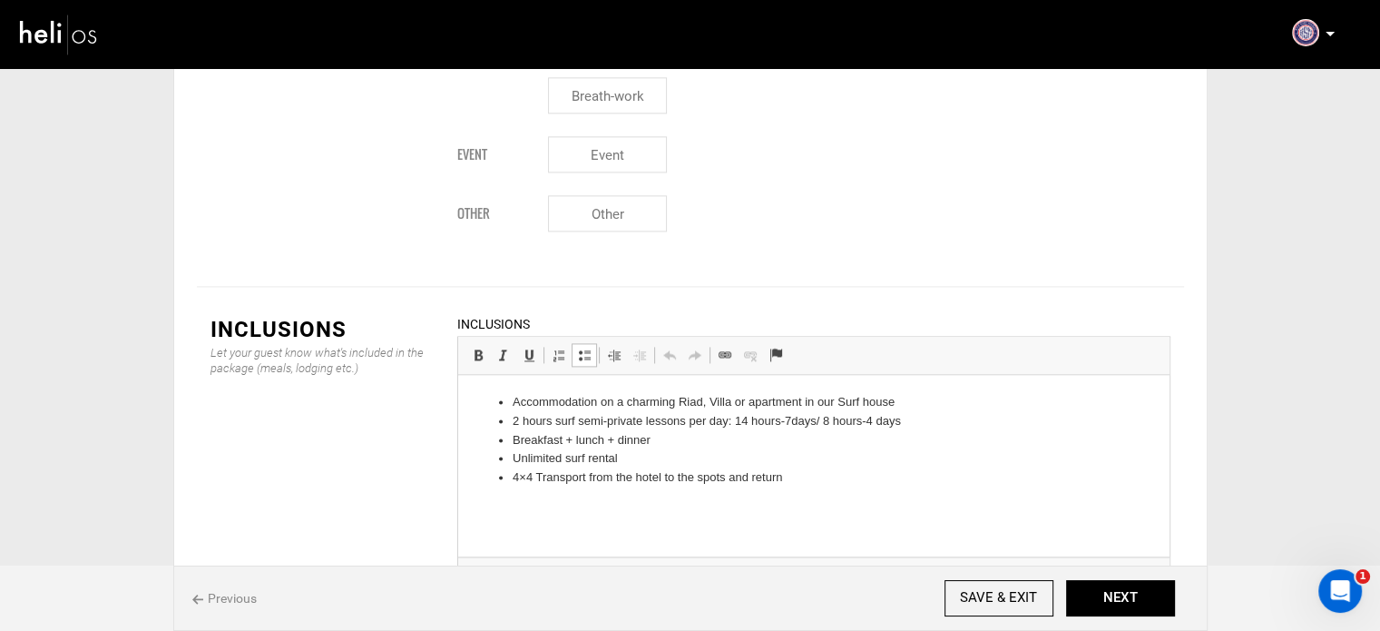
click at [800, 479] on li "4×4 Transport from the hotel to the spots and return" at bounding box center [813, 477] width 603 height 19
click at [824, 487] on html "Accommodation on a charming Riad, Villa or apartment in our Surf house 2 hours …" at bounding box center [813, 440] width 712 height 131
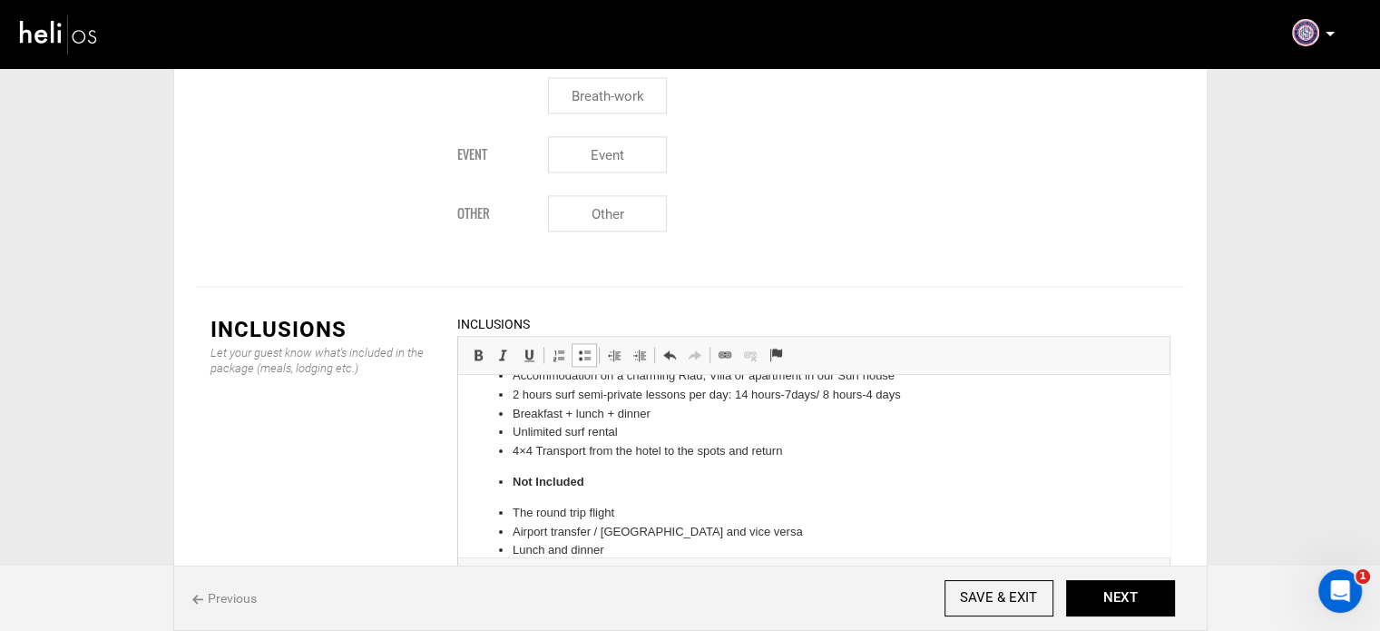
click at [510, 478] on ul "Accommodation on a charming Riad, Villa or apartment in our Surf house 2 hours …" at bounding box center [813, 463] width 675 height 193
click at [577, 348] on span at bounding box center [584, 355] width 15 height 15
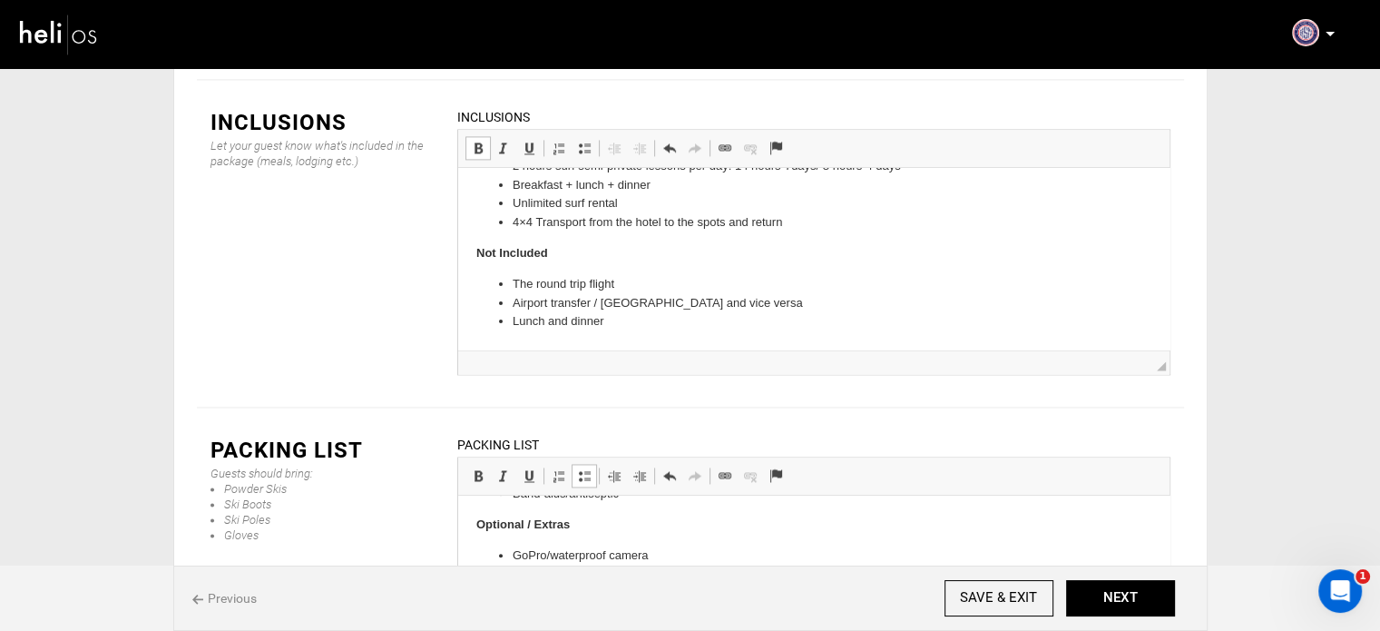
scroll to position [2746, 0]
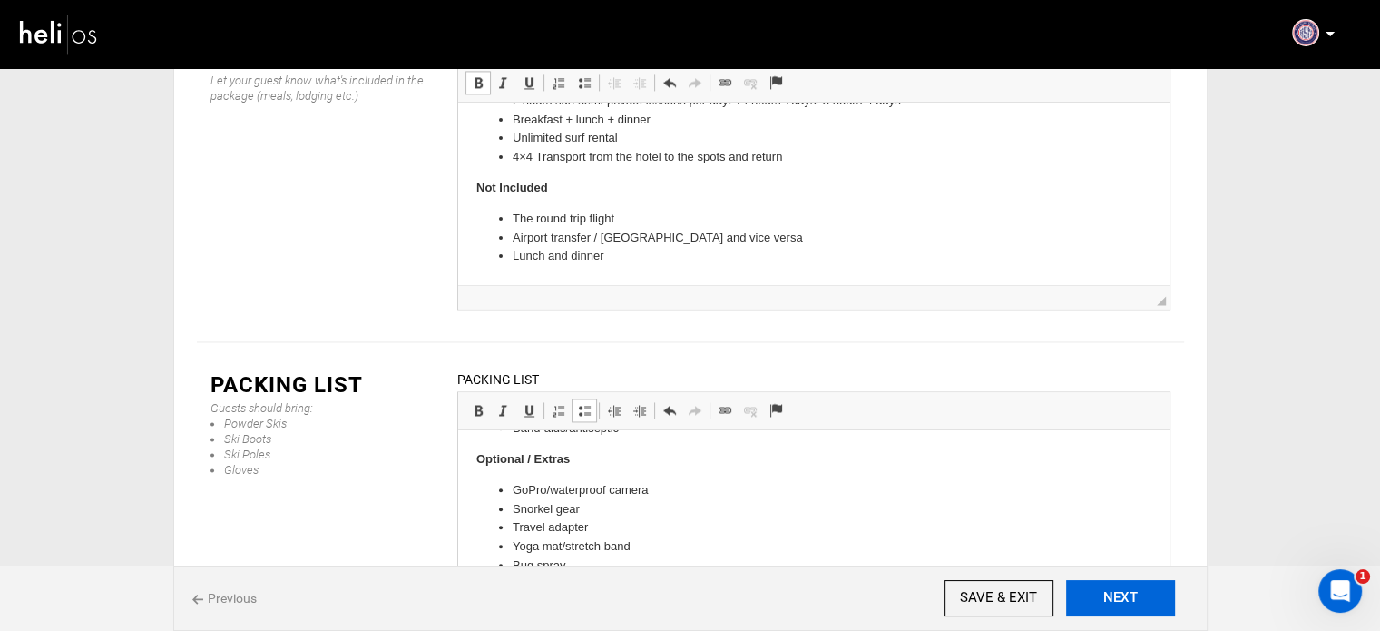
click at [1096, 594] on button "NEXT" at bounding box center [1120, 598] width 109 height 36
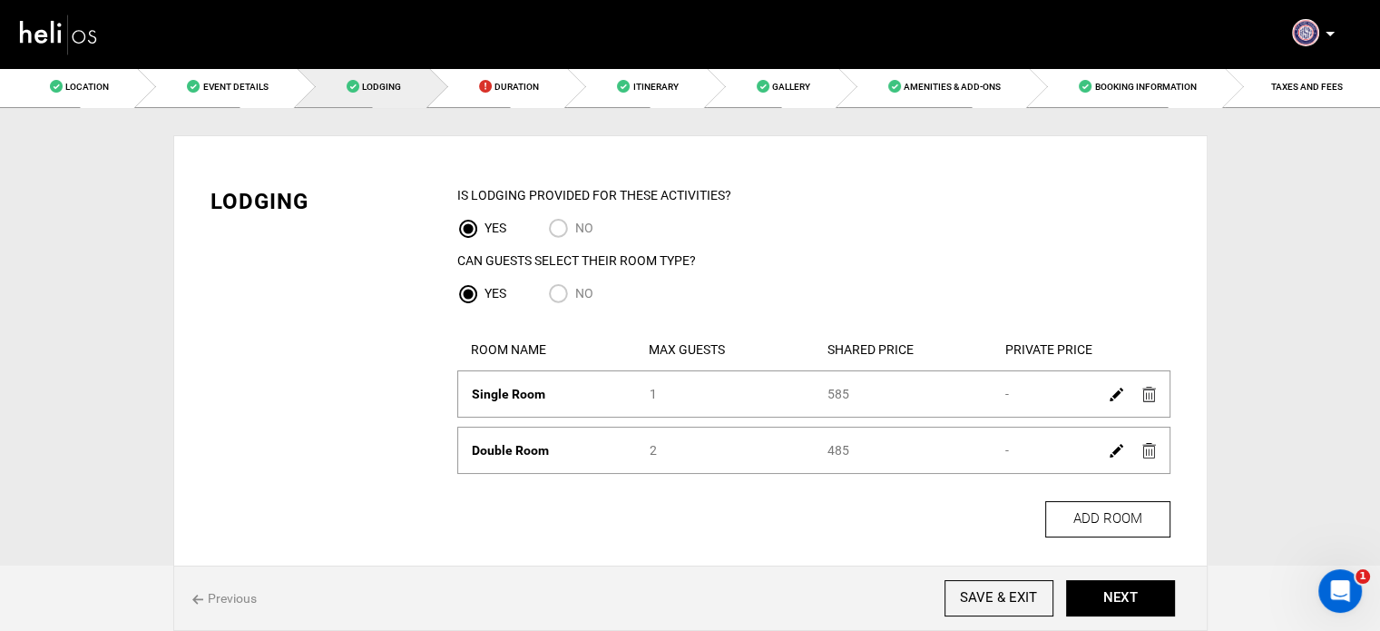
click at [1112, 398] on img at bounding box center [1117, 395] width 14 height 14
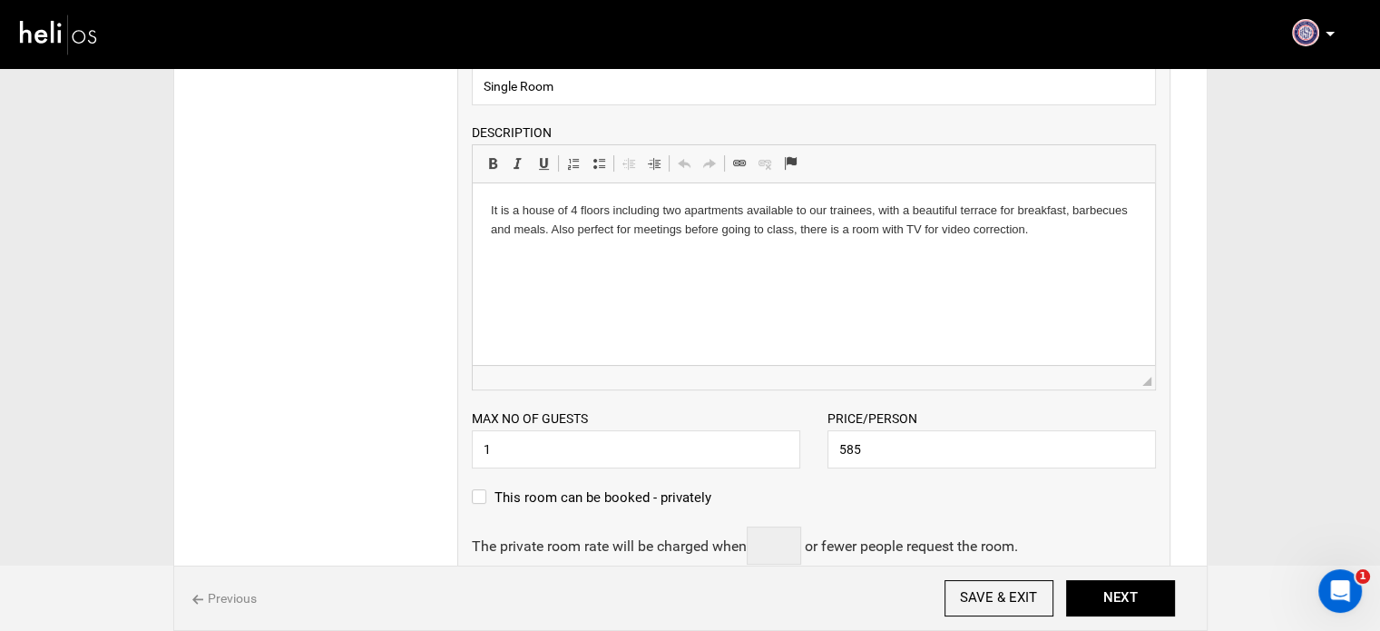
scroll to position [363, 0]
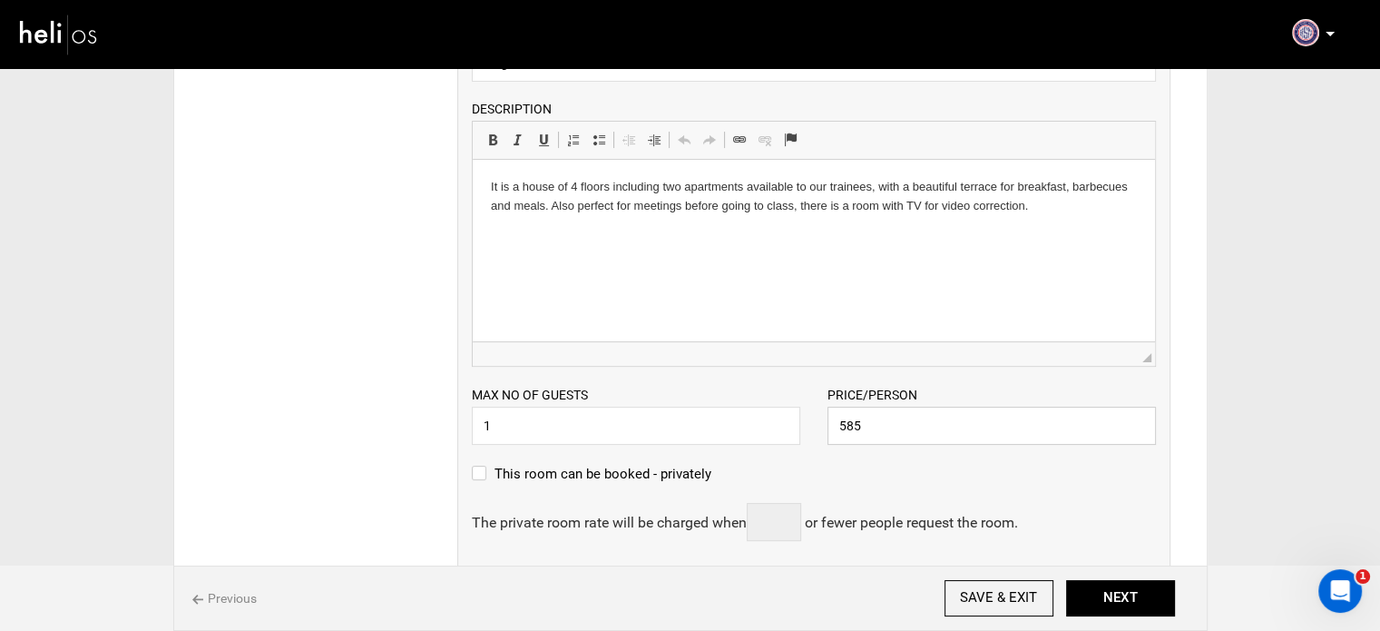
drag, startPoint x: 865, startPoint y: 422, endPoint x: 846, endPoint y: 427, distance: 19.6
click at [846, 427] on input "585" at bounding box center [992, 426] width 329 height 38
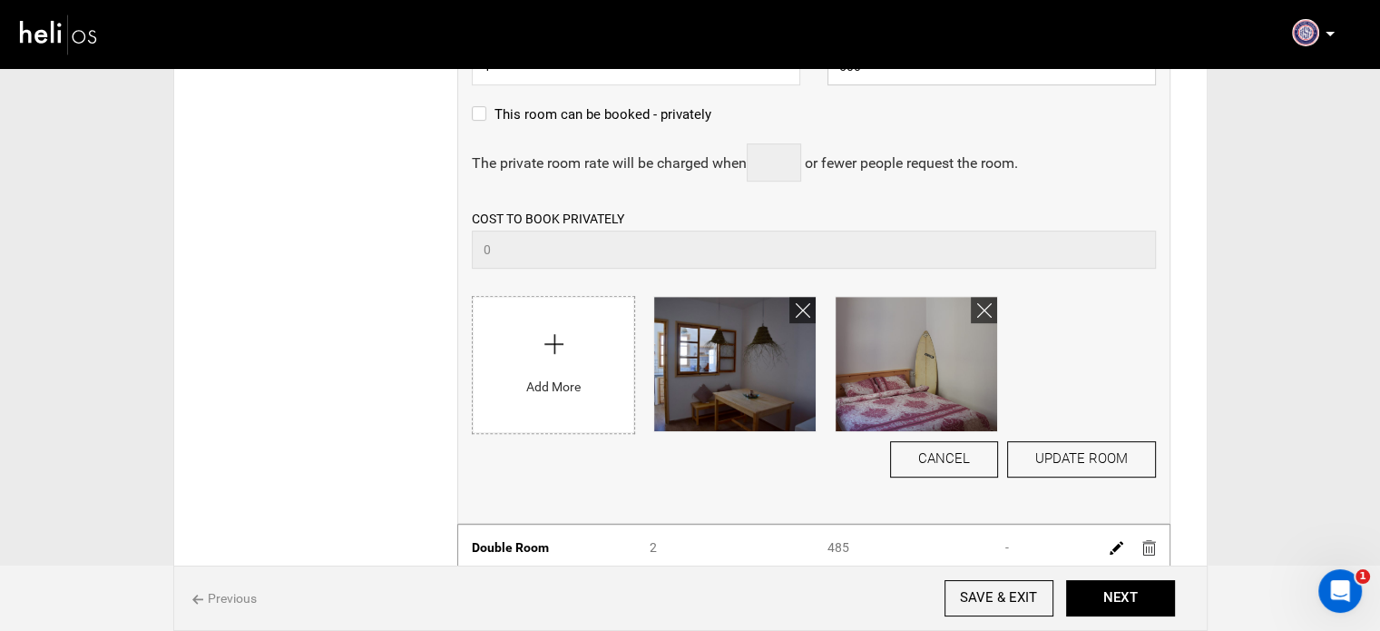
scroll to position [726, 0]
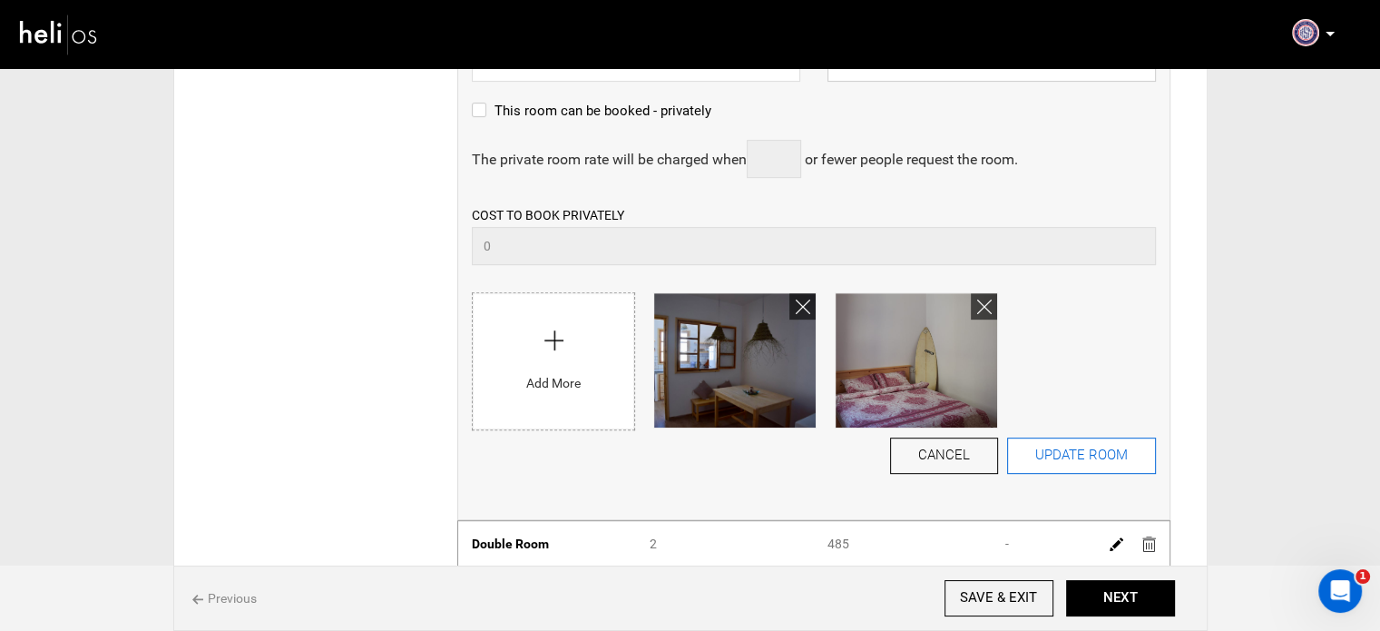
type input "500"
click at [1072, 453] on button "UPDATE ROOM" at bounding box center [1081, 455] width 149 height 36
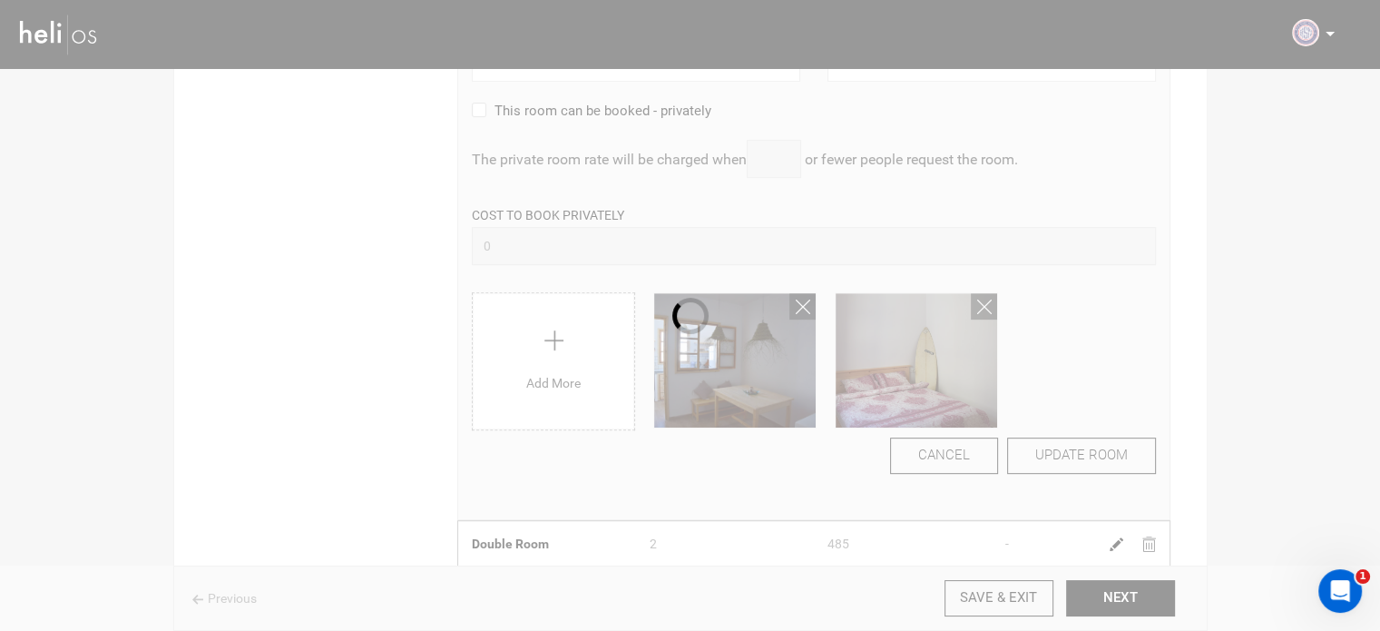
scroll to position [0, 0]
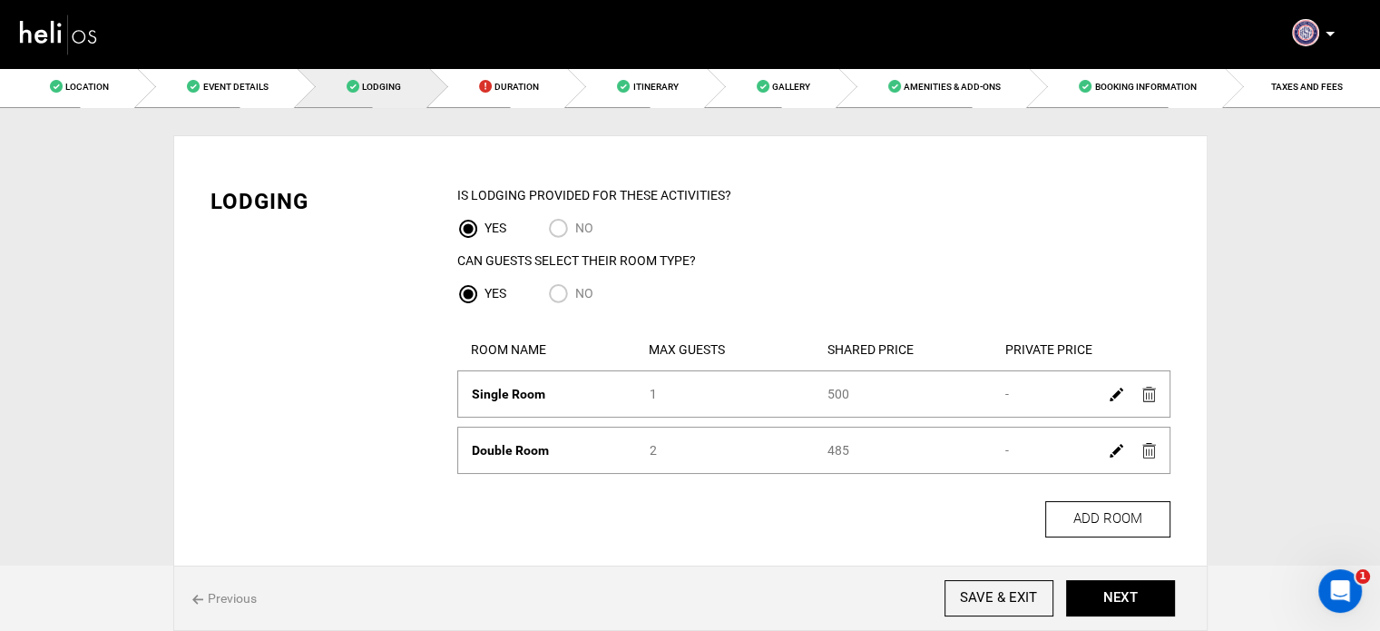
click at [1114, 453] on img at bounding box center [1117, 451] width 14 height 14
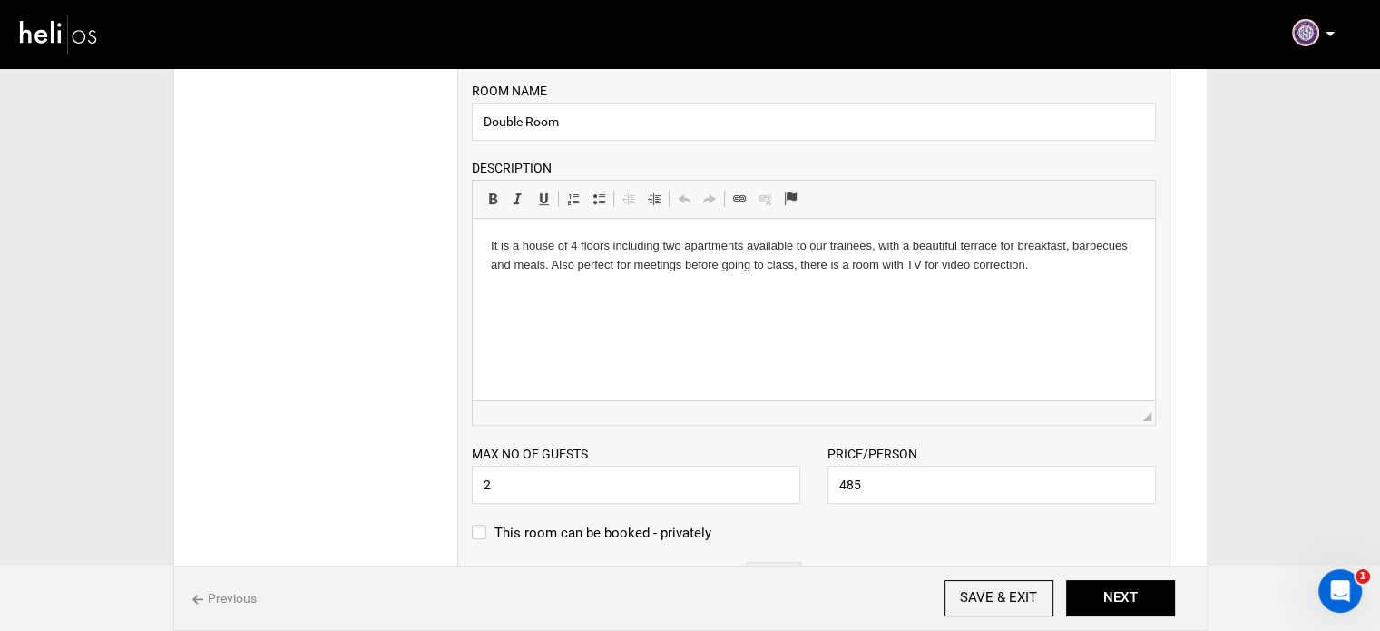
scroll to position [363, 0]
drag, startPoint x: 850, startPoint y: 486, endPoint x: 867, endPoint y: 486, distance: 16.3
click at [866, 486] on input "485" at bounding box center [992, 482] width 329 height 38
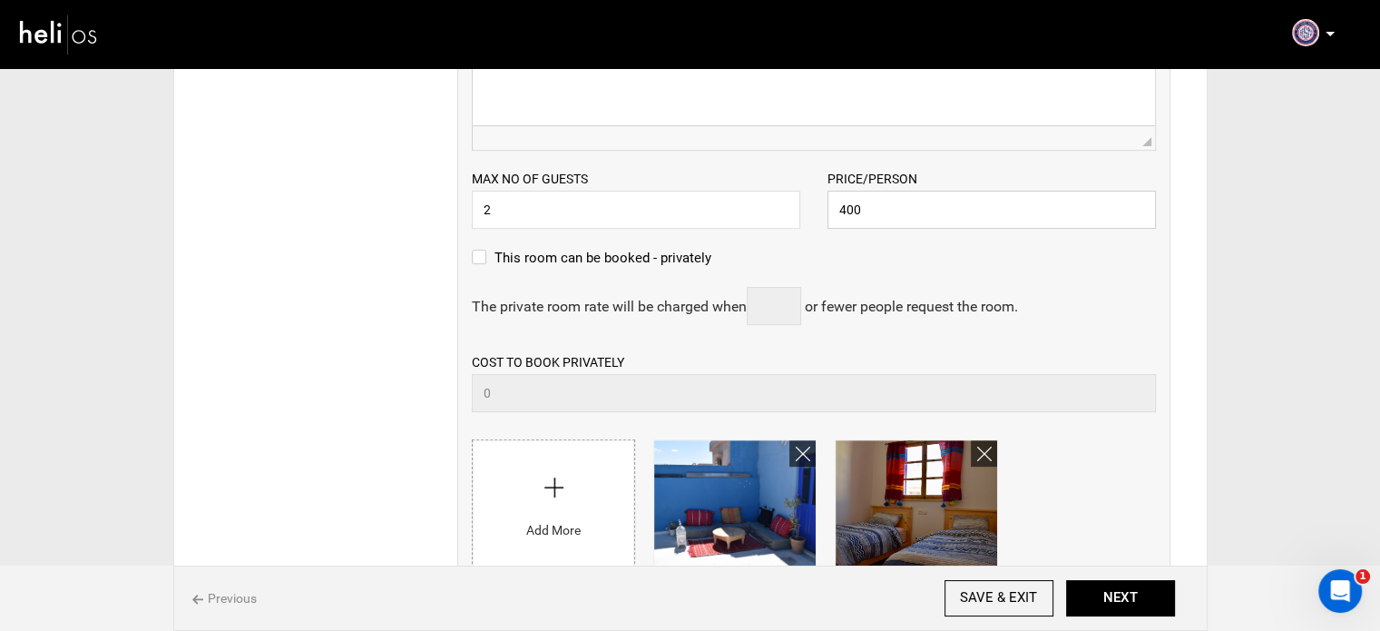
scroll to position [908, 0]
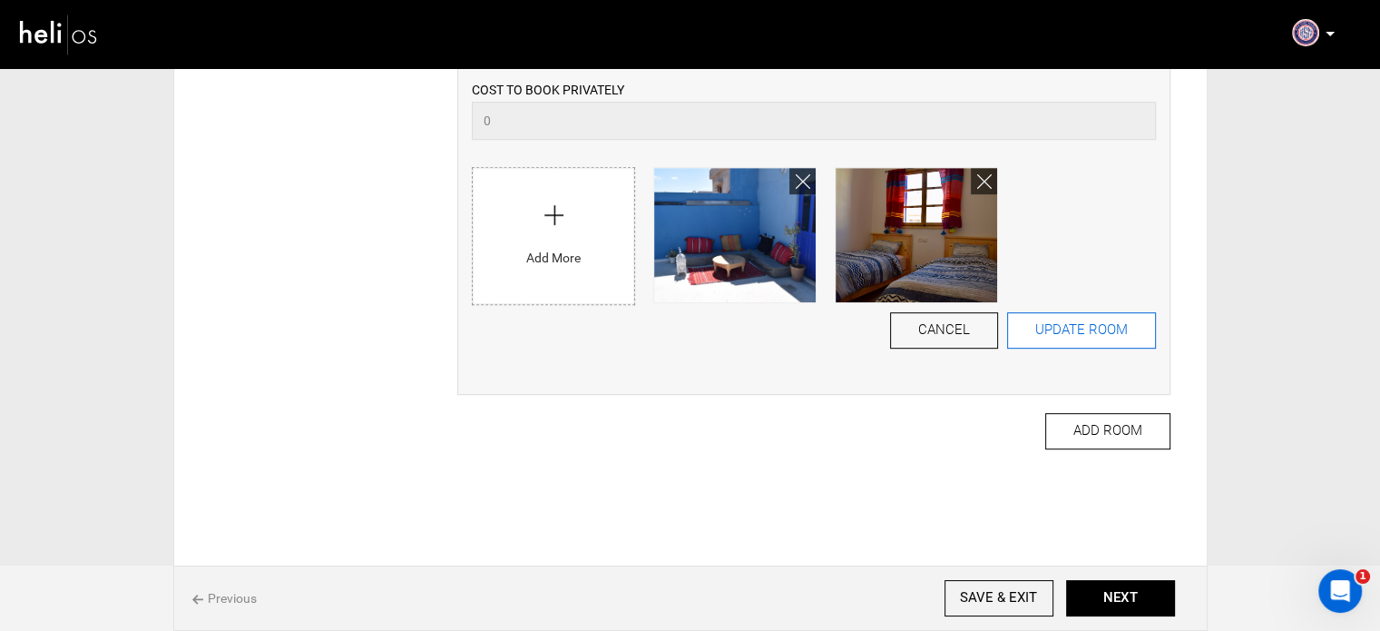
type input "400"
click at [1089, 327] on button "UPDATE ROOM" at bounding box center [1081, 330] width 149 height 36
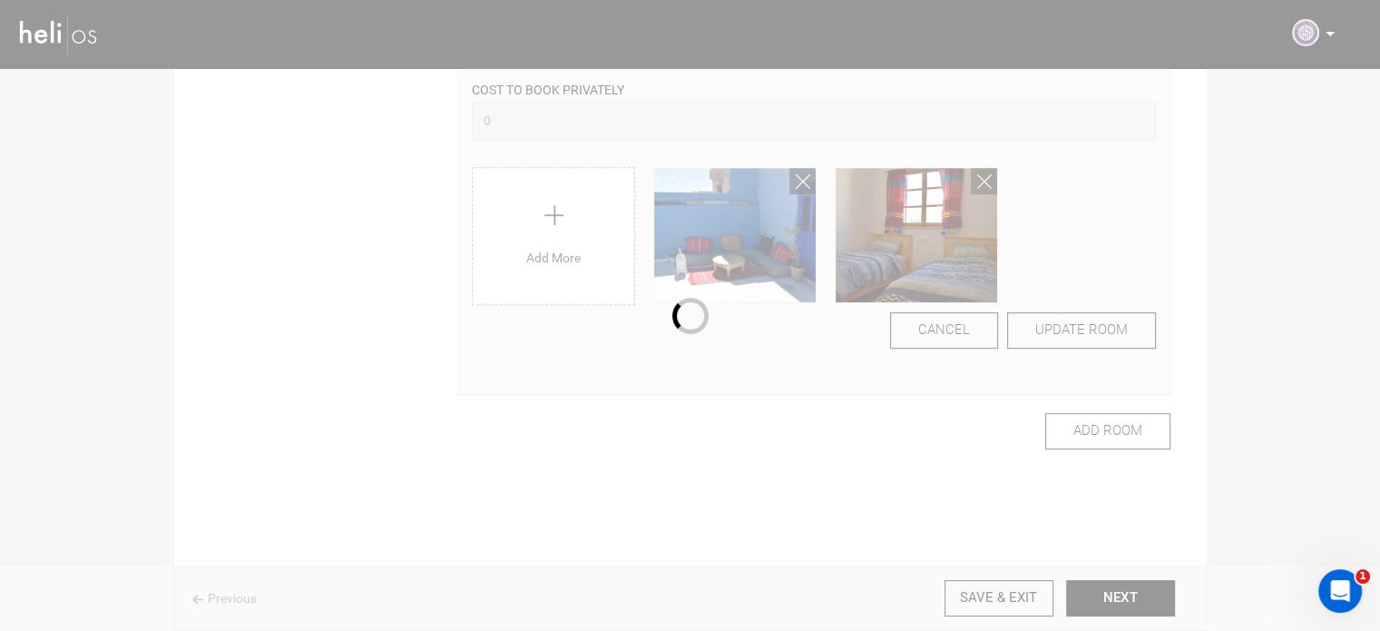
scroll to position [116, 0]
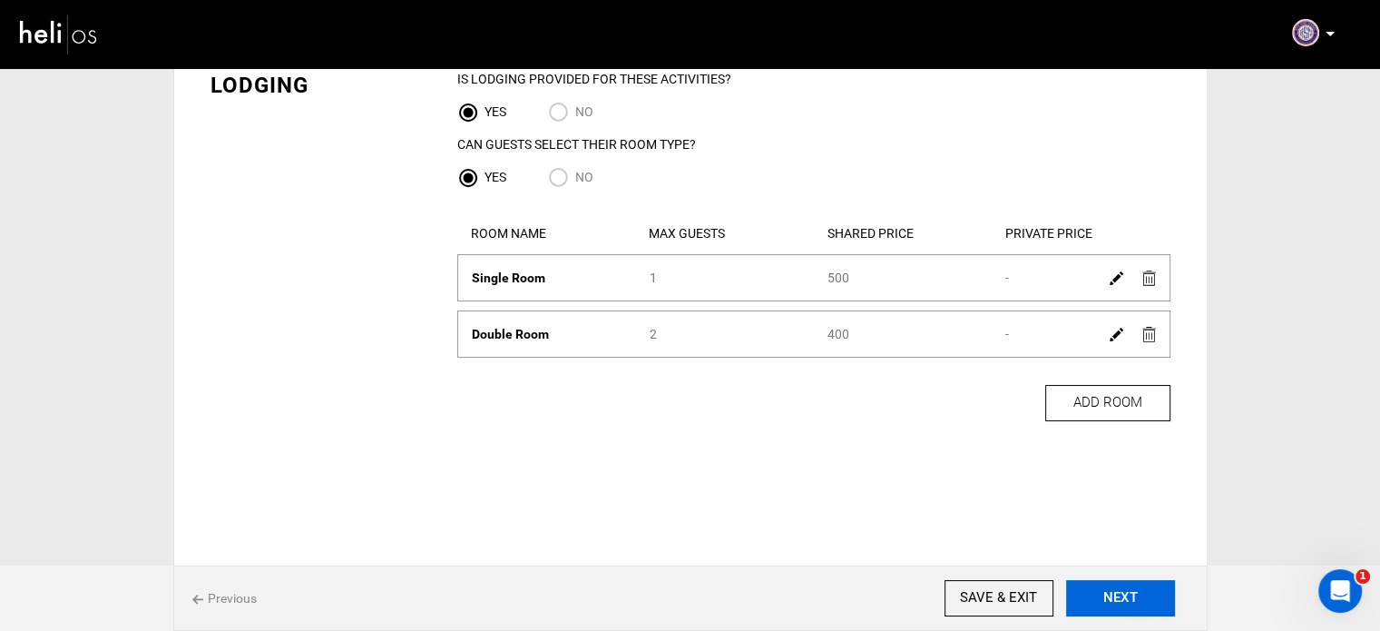
click at [1126, 591] on button "NEXT" at bounding box center [1120, 598] width 109 height 36
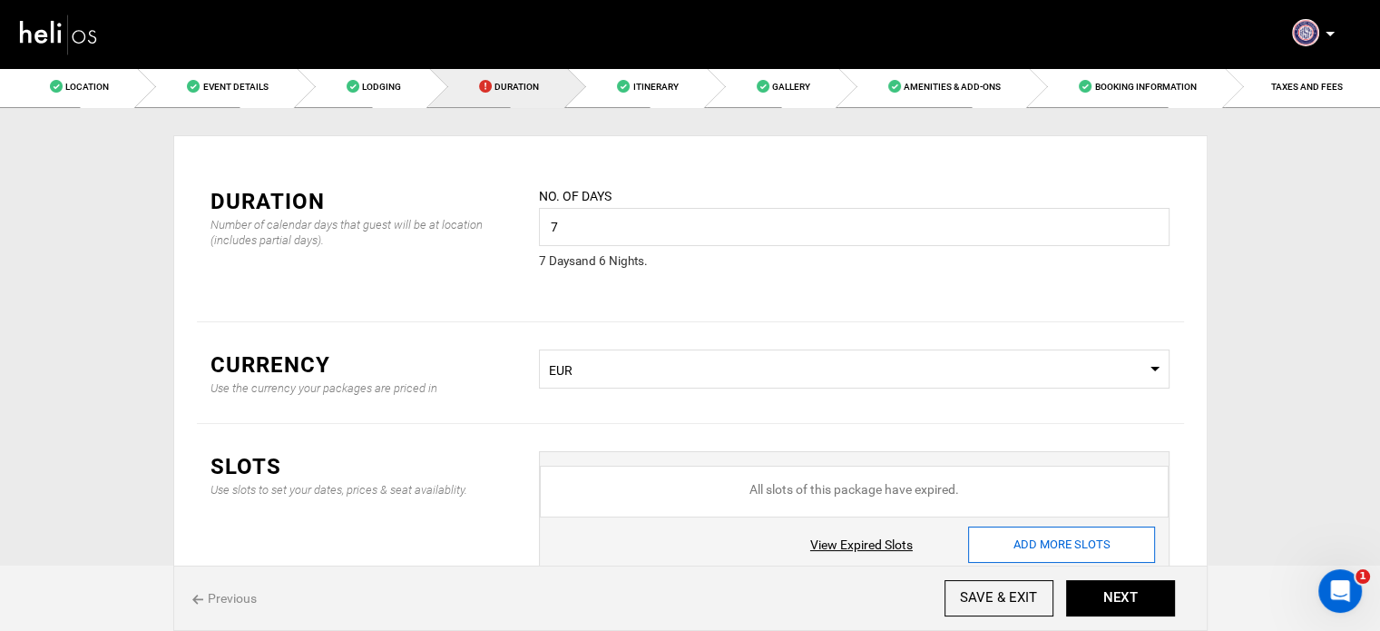
click at [1050, 551] on input "ADD MORE SLOTS" at bounding box center [1061, 544] width 187 height 36
type input "0"
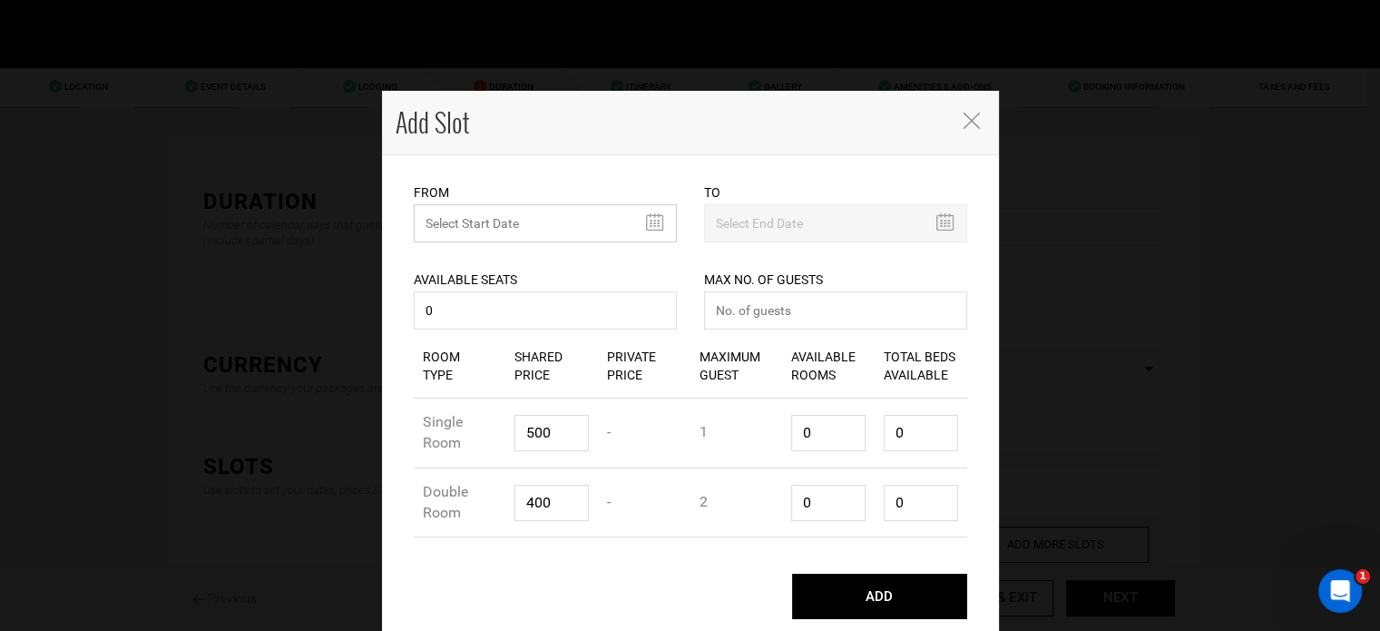
click at [548, 222] on input "text" at bounding box center [545, 223] width 263 height 38
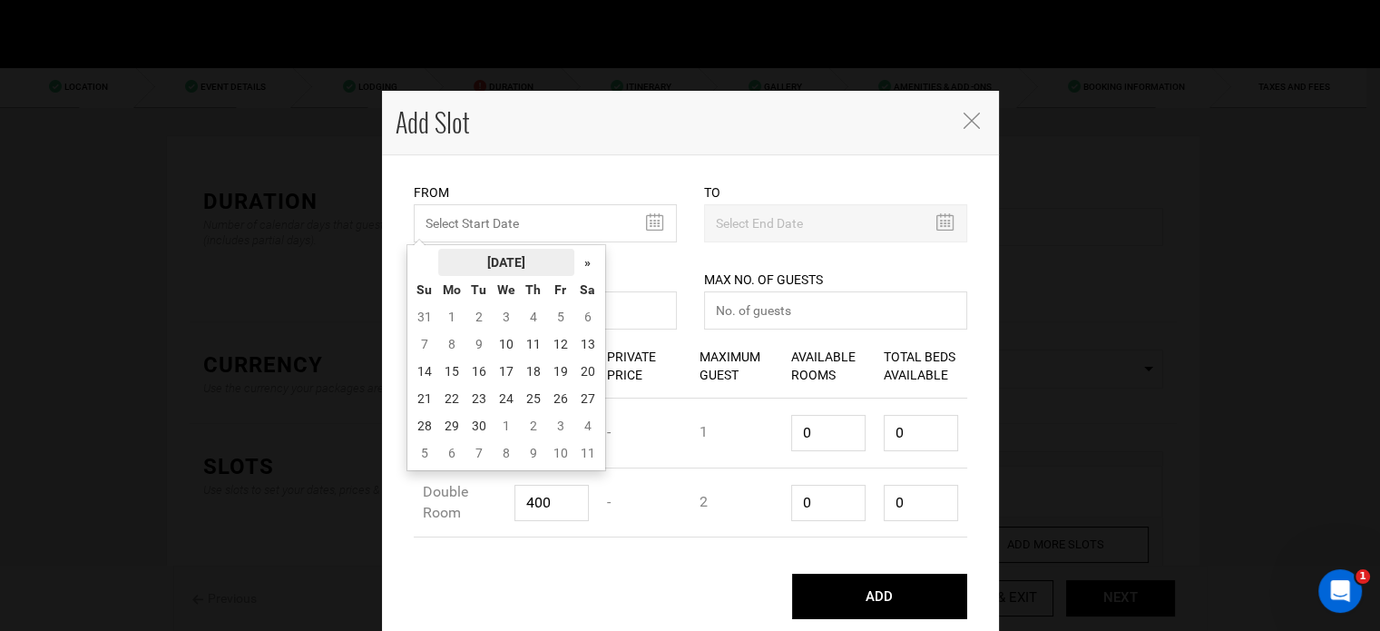
click at [525, 257] on th "[DATE]" at bounding box center [506, 262] width 136 height 27
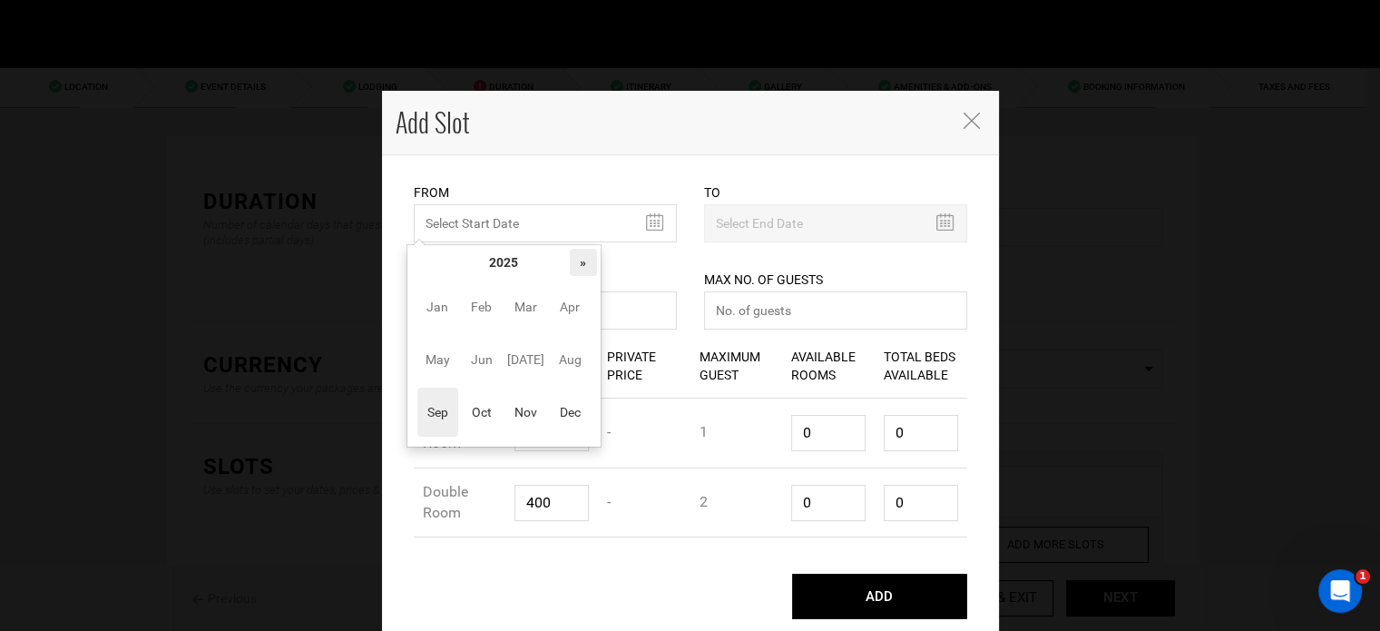
click at [584, 266] on th "»" at bounding box center [583, 262] width 27 height 27
click at [486, 419] on span "Oct" at bounding box center [481, 412] width 41 height 49
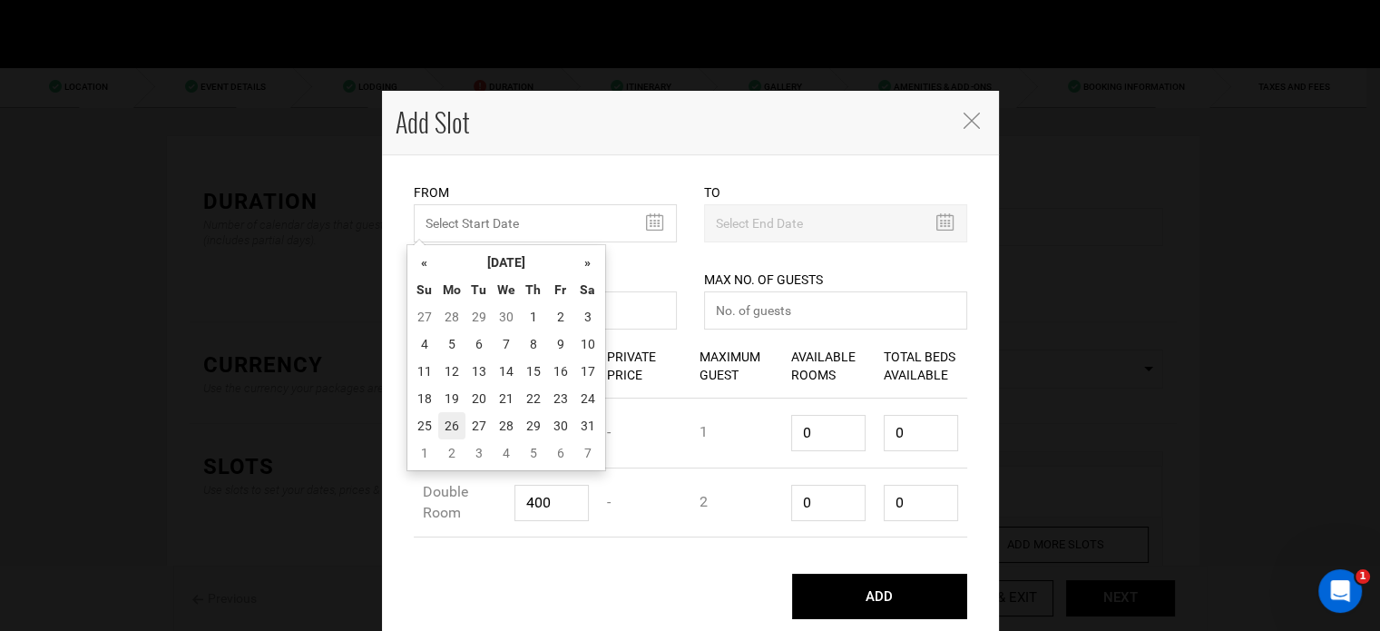
click at [447, 422] on td "26" at bounding box center [451, 425] width 27 height 27
type input "10/26/2026"
type input "11/01/2026"
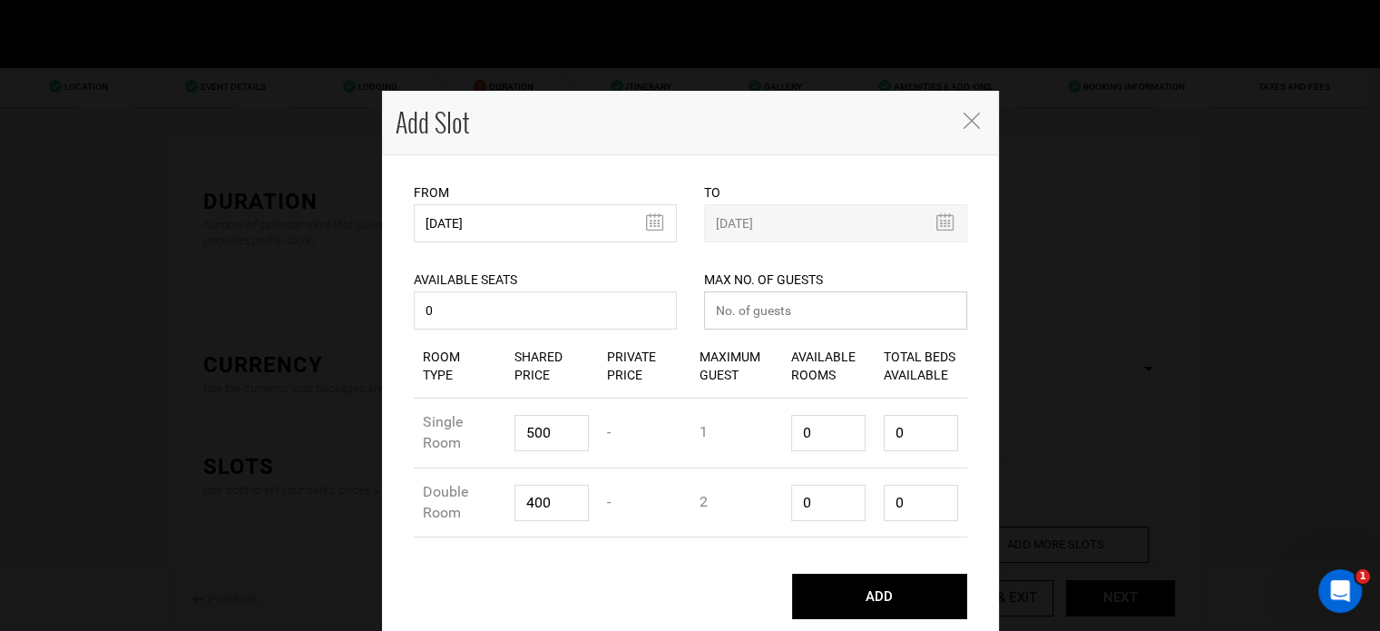
click at [784, 318] on input "number" at bounding box center [835, 310] width 263 height 38
type input "0"
drag, startPoint x: 810, startPoint y: 424, endPoint x: 756, endPoint y: 417, distance: 54.8
click at [759, 417] on div "Room Type Single Room Shared Price 500 Private Price - Maximum Guest 1 Availabl…" at bounding box center [691, 433] width 554 height 70
type input "1"
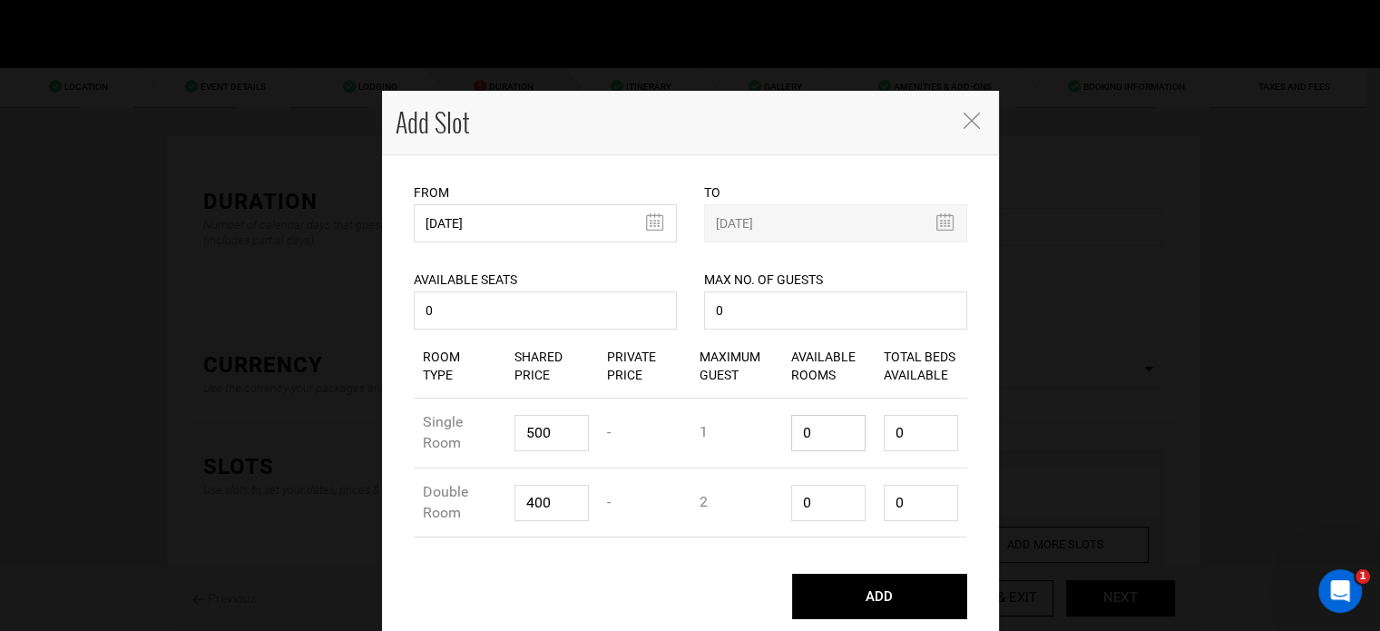
type input "1"
drag, startPoint x: 819, startPoint y: 513, endPoint x: 779, endPoint y: 496, distance: 43.5
click at [761, 496] on div "Room Type Double Room Shared Price 400 Private Price - Maximum Guest 2 Availabl…" at bounding box center [691, 503] width 554 height 70
type input "1"
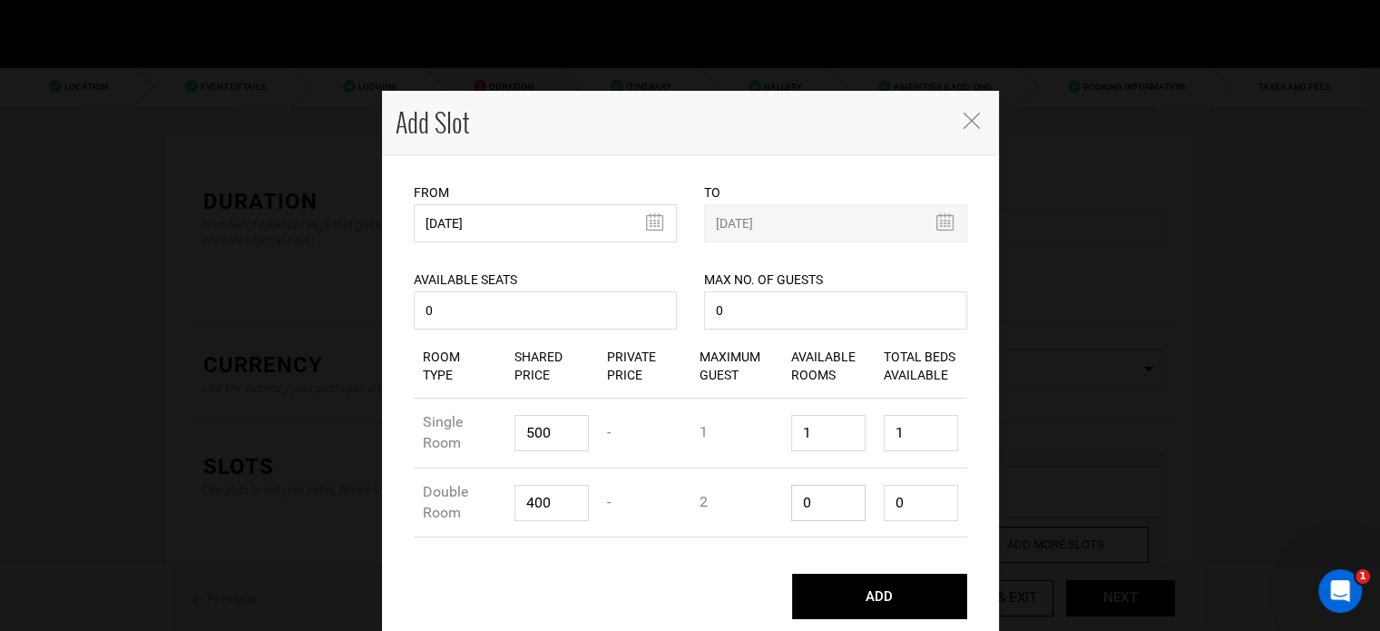
type input "2"
type input "1"
drag, startPoint x: 899, startPoint y: 493, endPoint x: 869, endPoint y: 496, distance: 30.2
click at [875, 496] on div "Total Beds Available 2" at bounding box center [921, 503] width 93 height 64
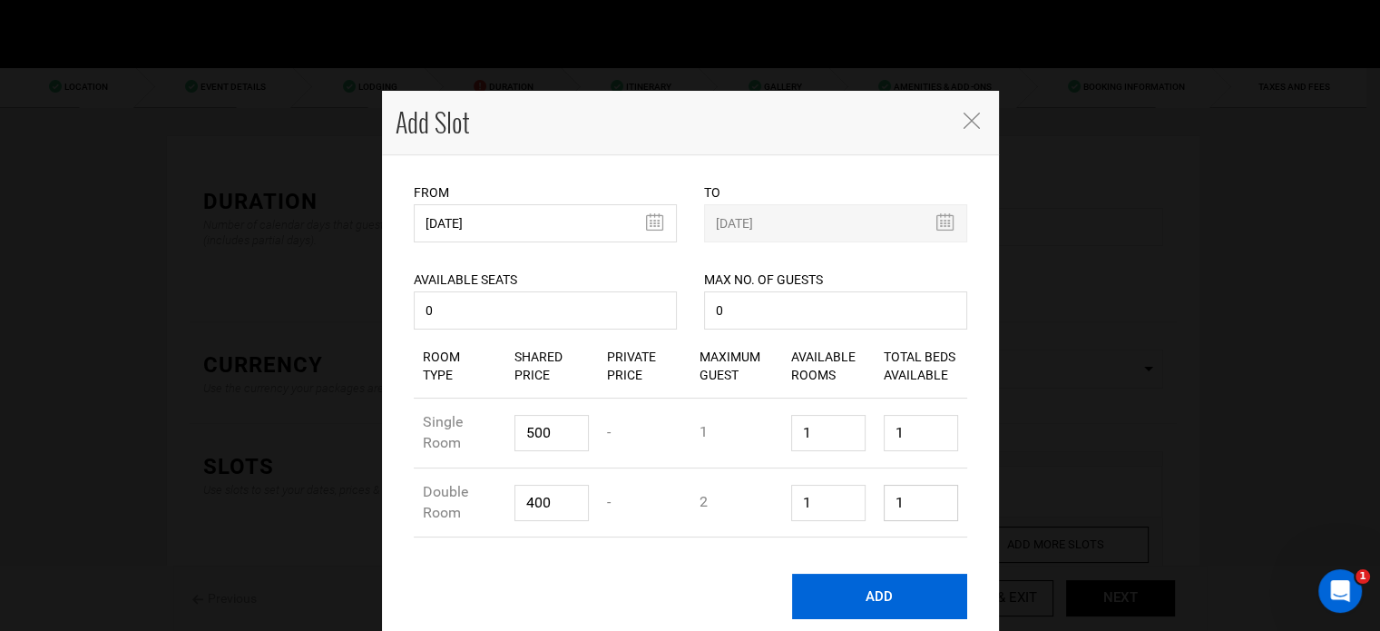
type input "1"
click at [899, 588] on button "ADD" at bounding box center [879, 596] width 175 height 45
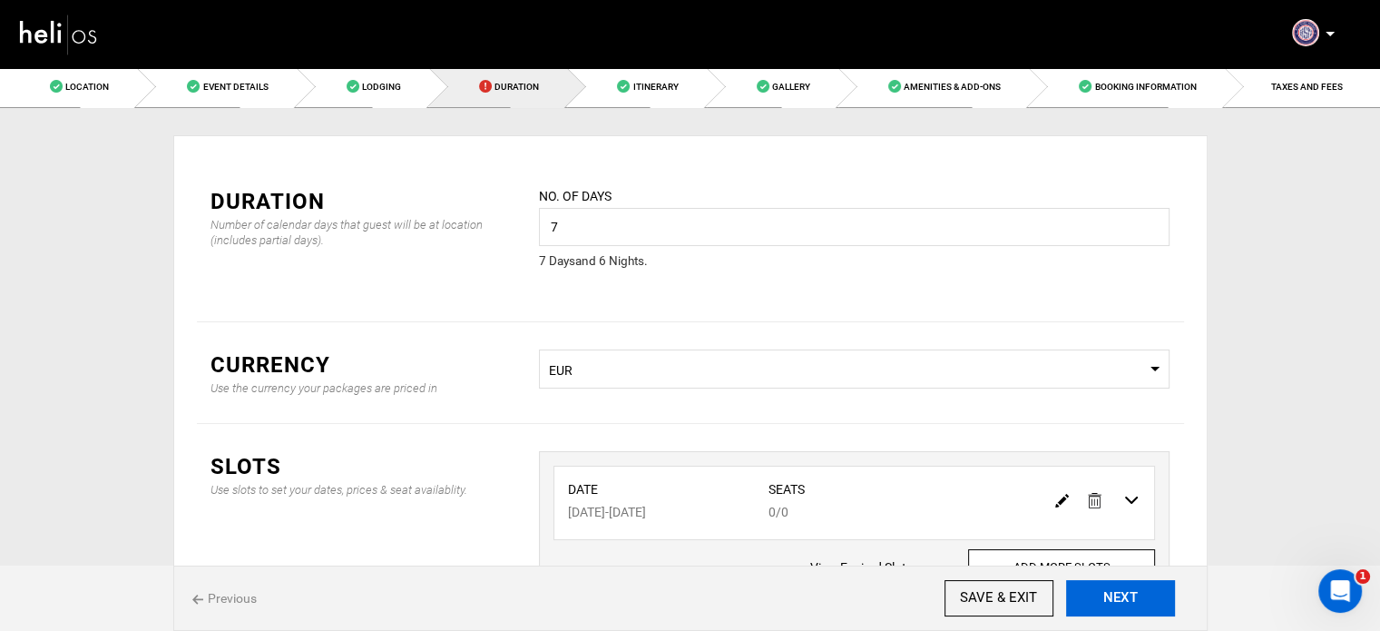
click at [1123, 591] on button "NEXT" at bounding box center [1120, 598] width 109 height 36
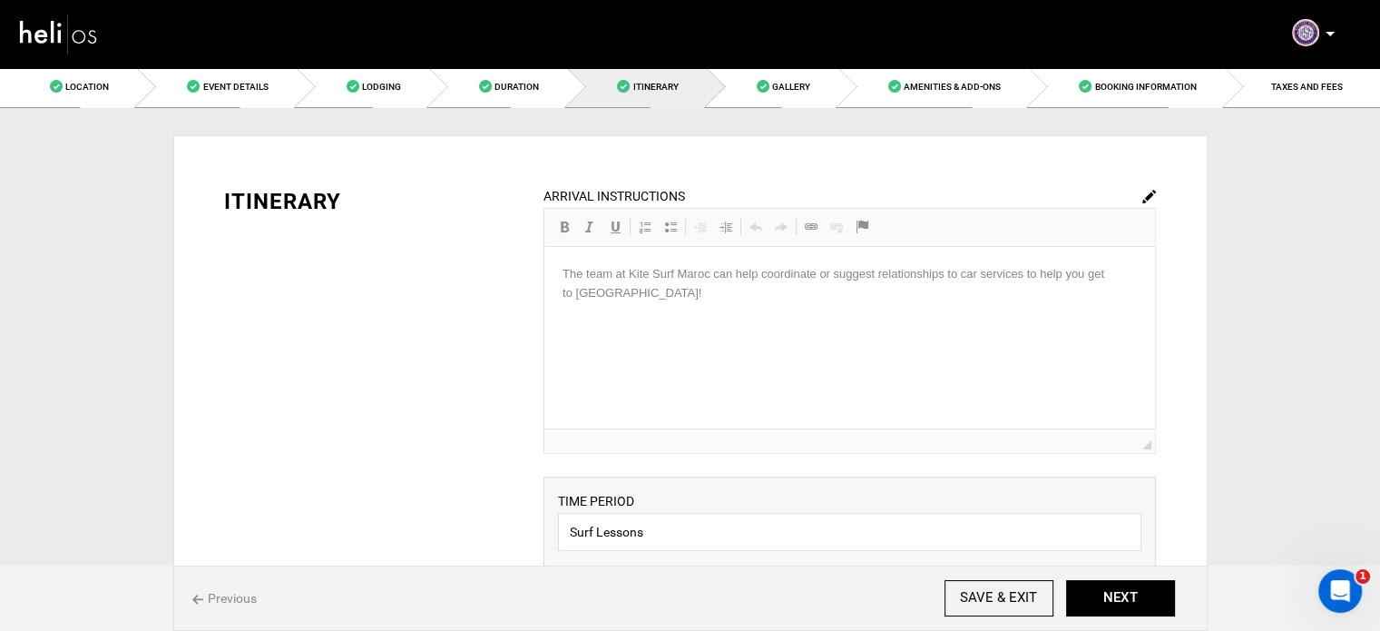
click at [702, 371] on div "ARRIVAL INSTRUCTIONS Rich Text Editor, editor33 Editor toolbars Basic Styles Bo…" at bounding box center [850, 320] width 613 height 268
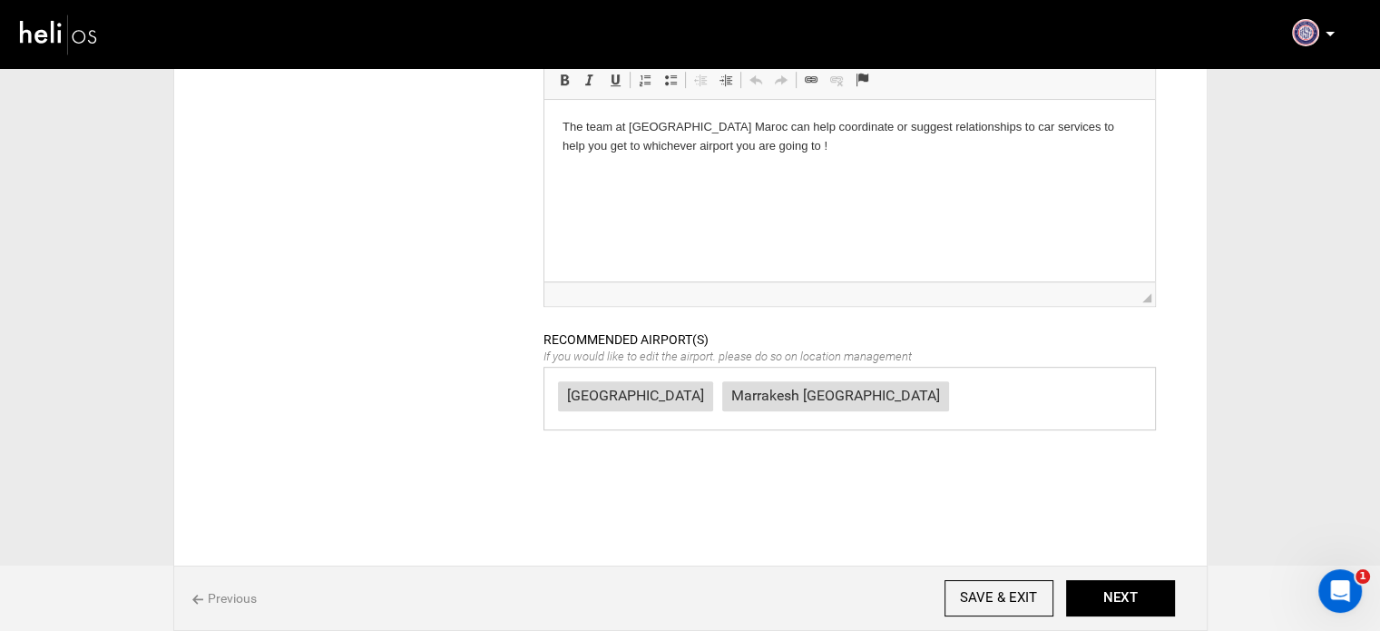
scroll to position [908, 0]
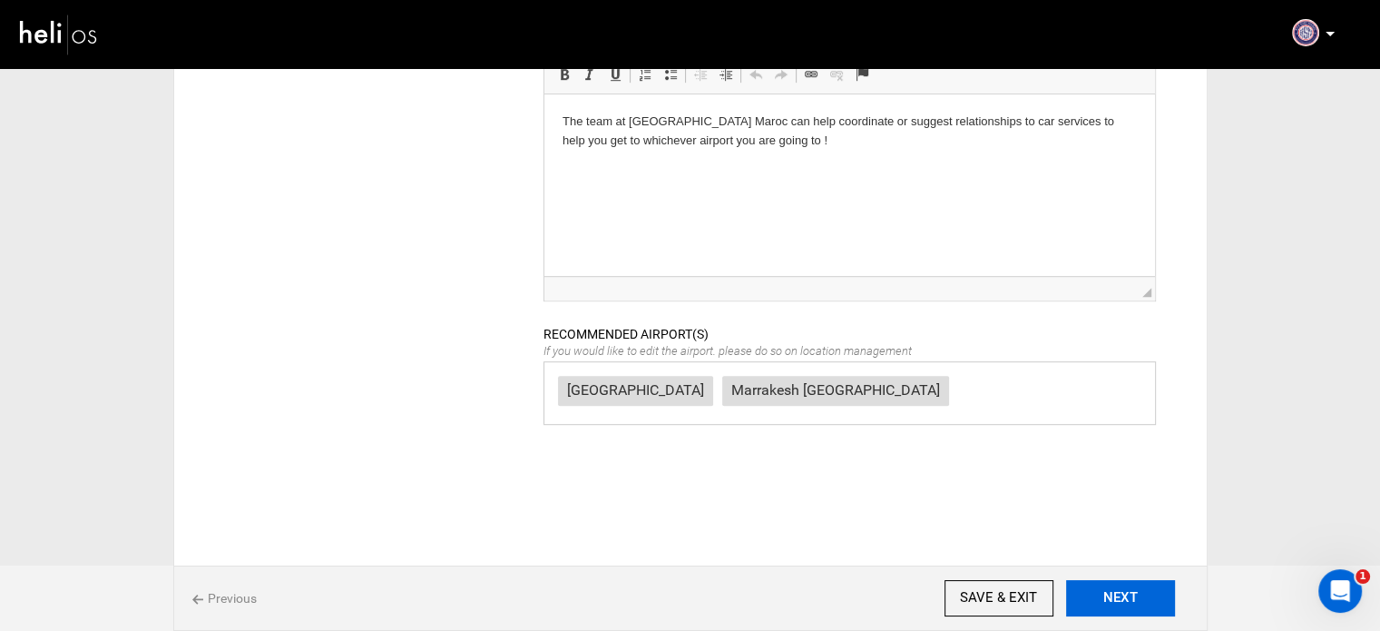
click at [1109, 602] on button "NEXT" at bounding box center [1120, 598] width 109 height 36
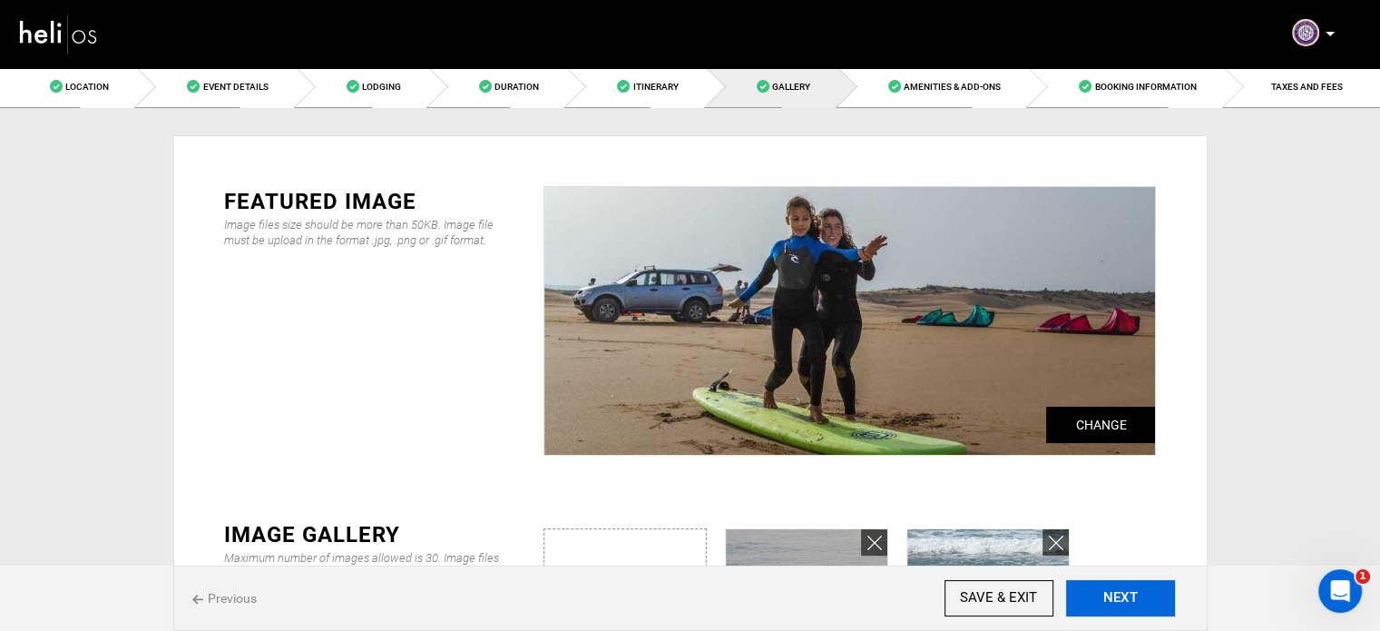
click at [1109, 602] on button "NEXT" at bounding box center [1120, 598] width 109 height 36
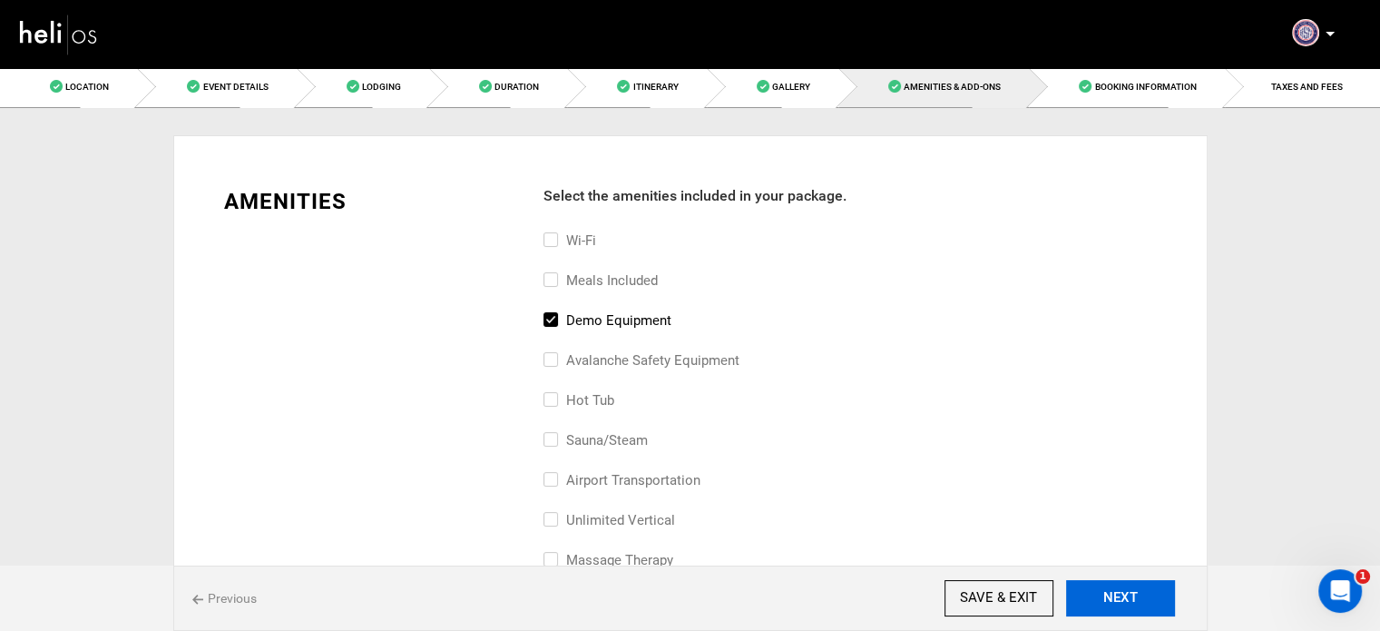
click at [1109, 602] on button "NEXT" at bounding box center [1120, 598] width 109 height 36
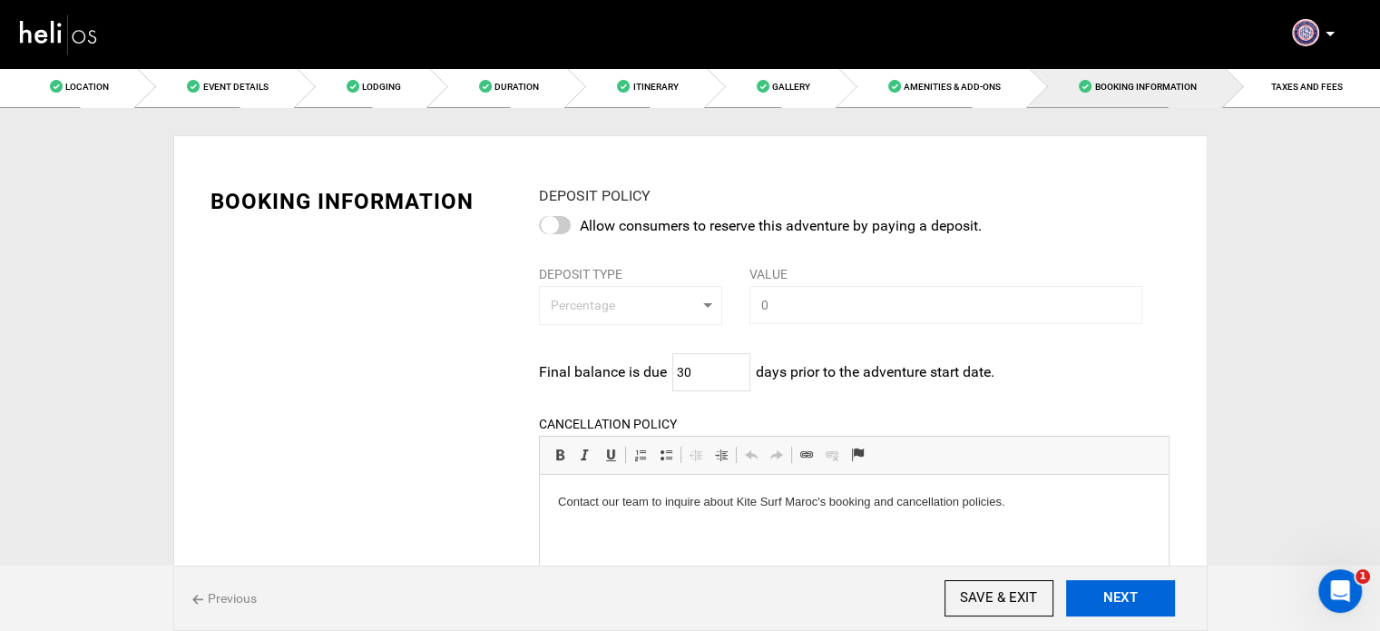
click at [1109, 602] on button "NEXT" at bounding box center [1120, 598] width 109 height 36
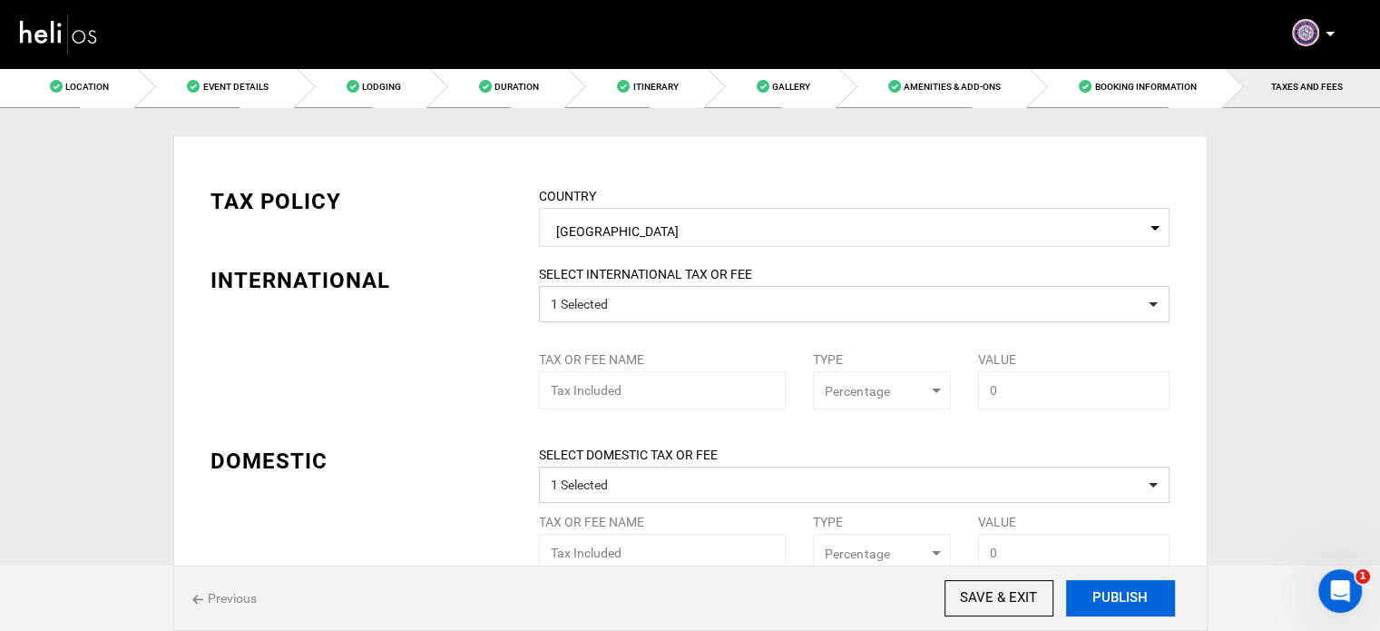
click at [1109, 602] on button "PUBLISH" at bounding box center [1120, 598] width 109 height 36
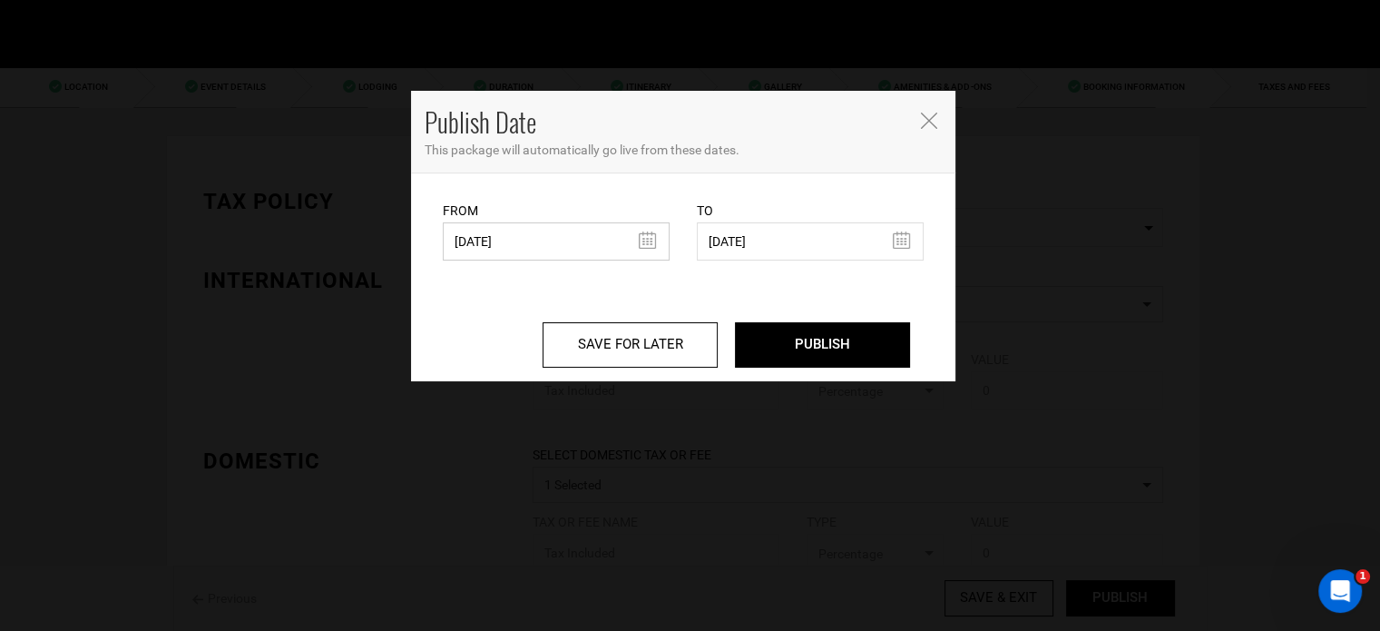
click at [566, 250] on input "08/16/2023" at bounding box center [556, 241] width 227 height 38
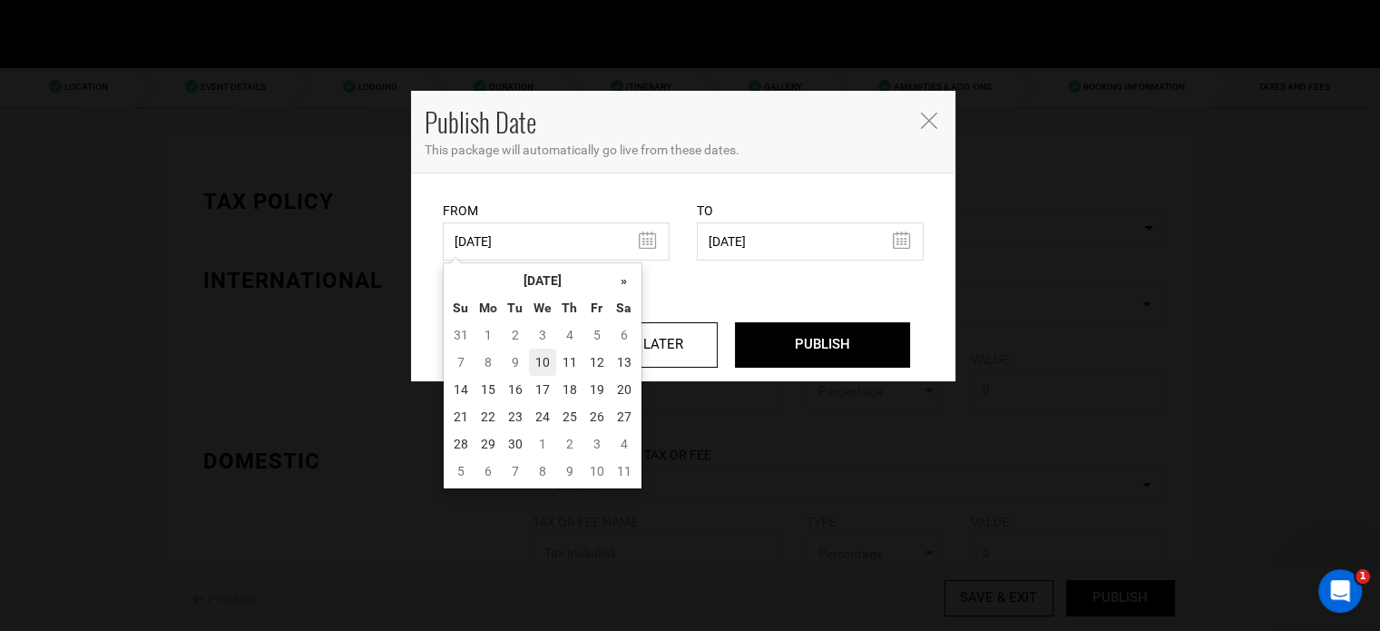
click at [541, 356] on td "10" at bounding box center [542, 362] width 27 height 27
type input "[DATE]"
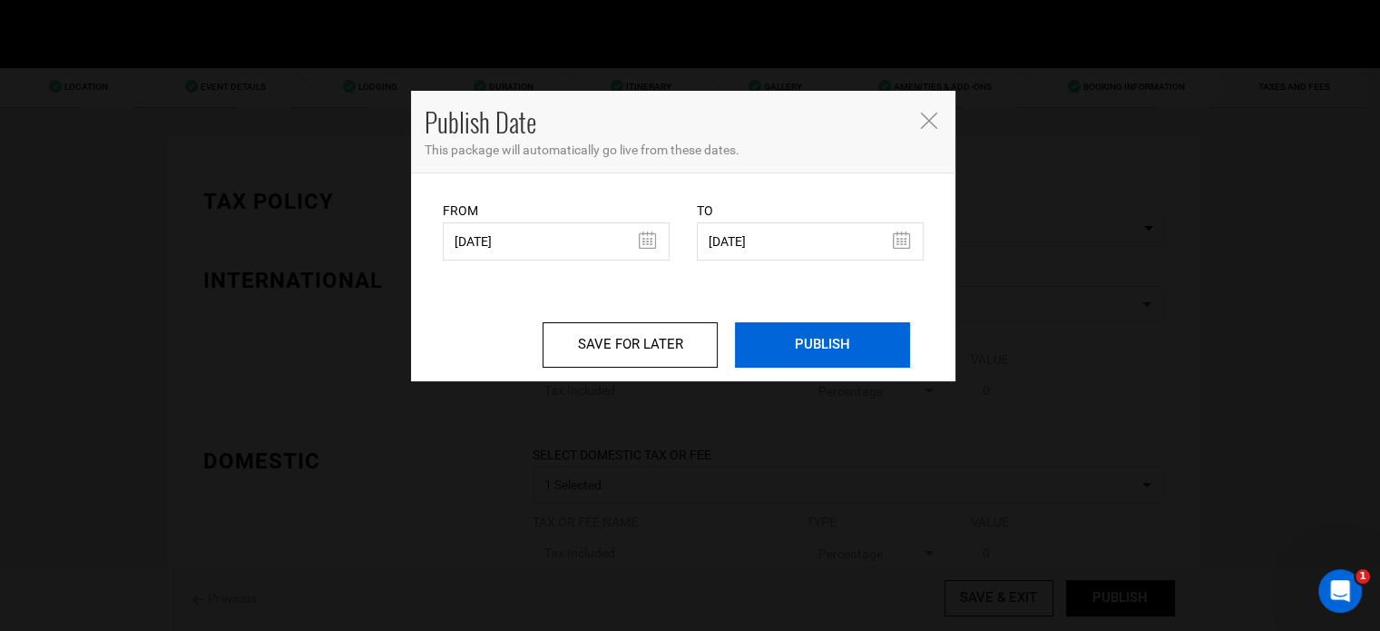
click at [774, 343] on input "PUBLISH" at bounding box center [822, 344] width 175 height 45
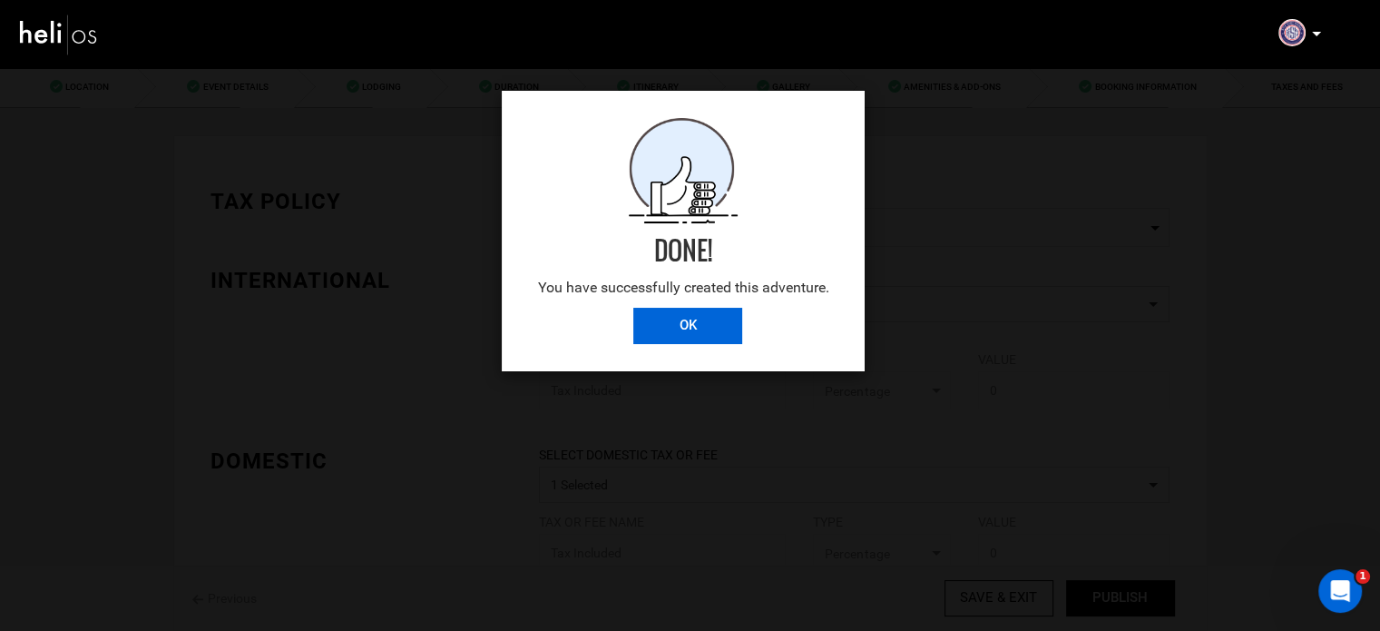
click at [670, 329] on input "OK" at bounding box center [687, 326] width 109 height 36
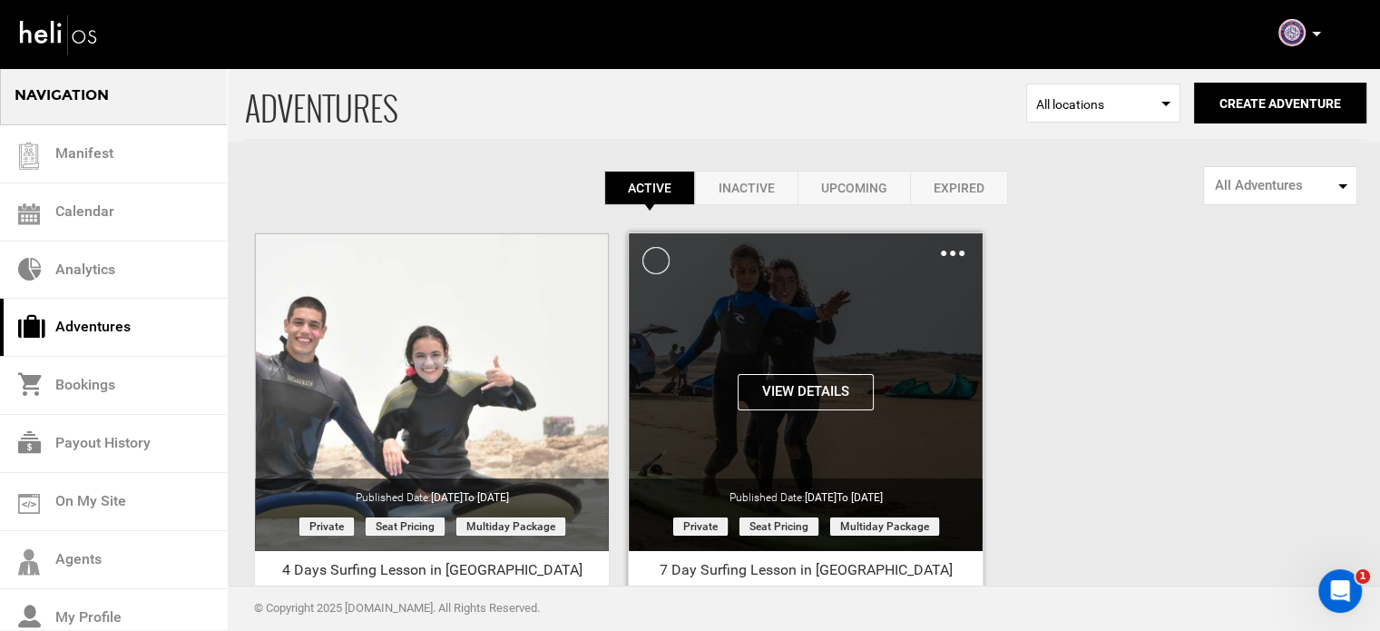
click at [948, 252] on img at bounding box center [953, 252] width 24 height 5
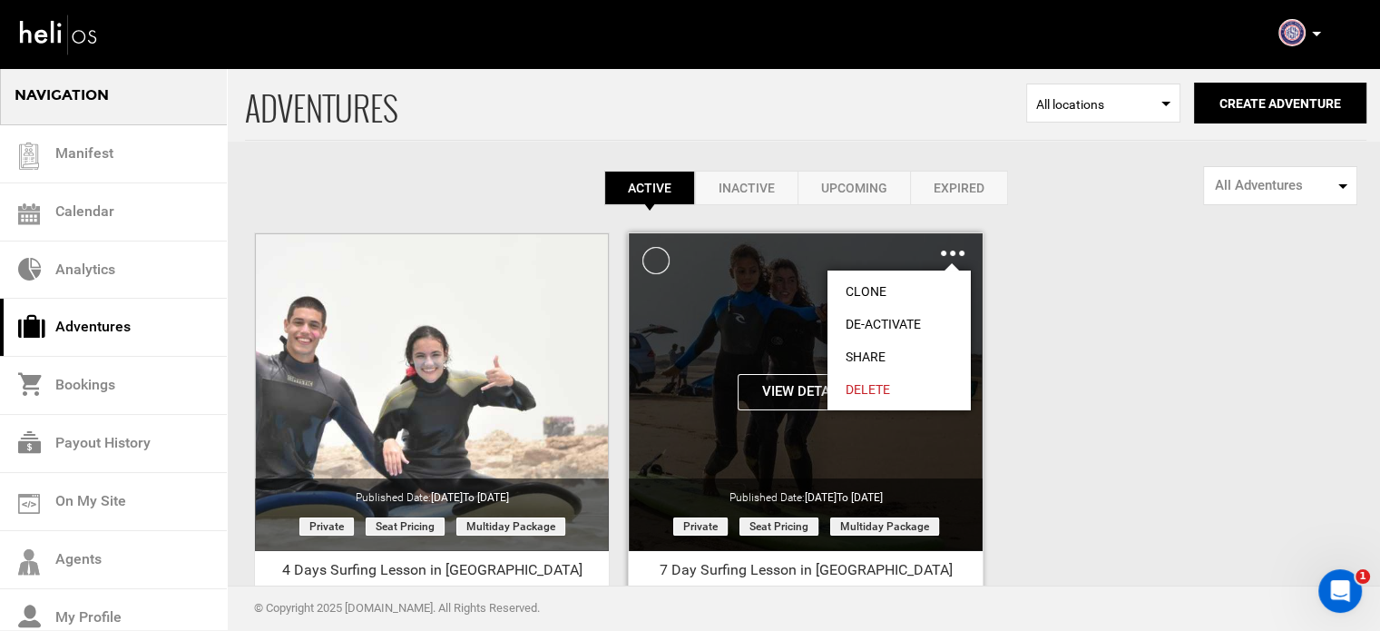
click at [852, 358] on link "Share" at bounding box center [899, 356] width 143 height 33
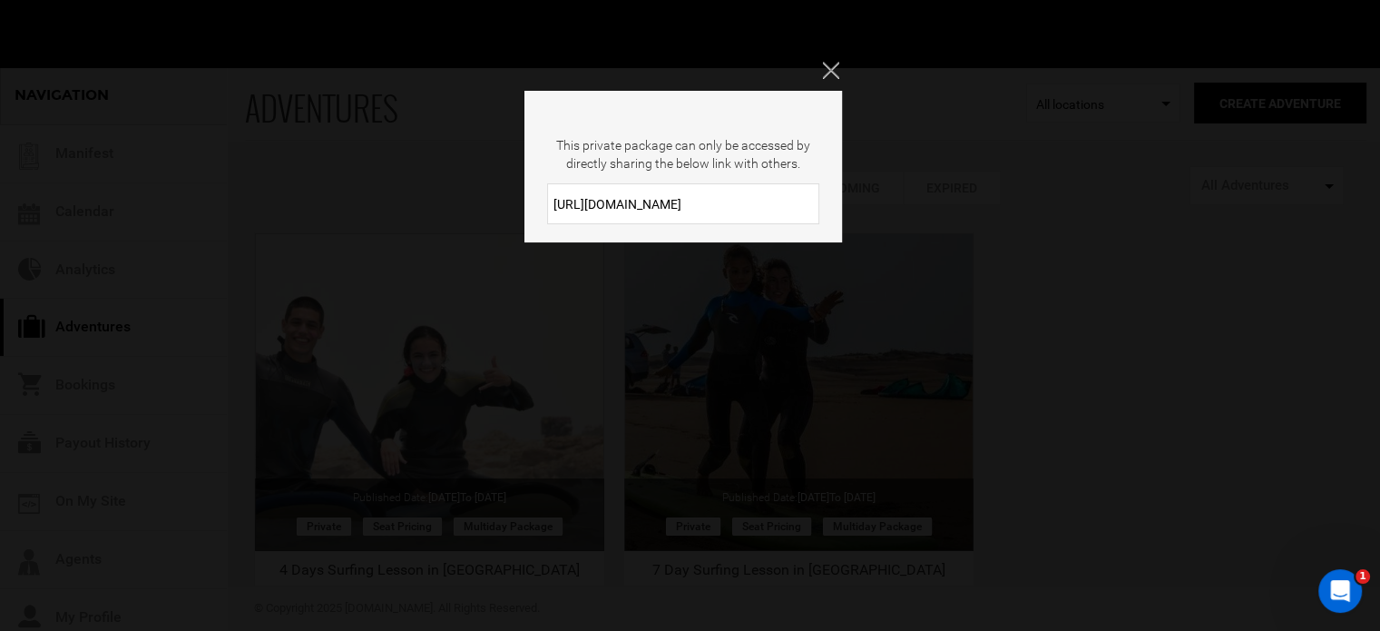
click at [670, 210] on input "https://heli.life/9vGi4S" at bounding box center [683, 203] width 272 height 41
click at [828, 62] on icon "Close" at bounding box center [830, 70] width 16 height 16
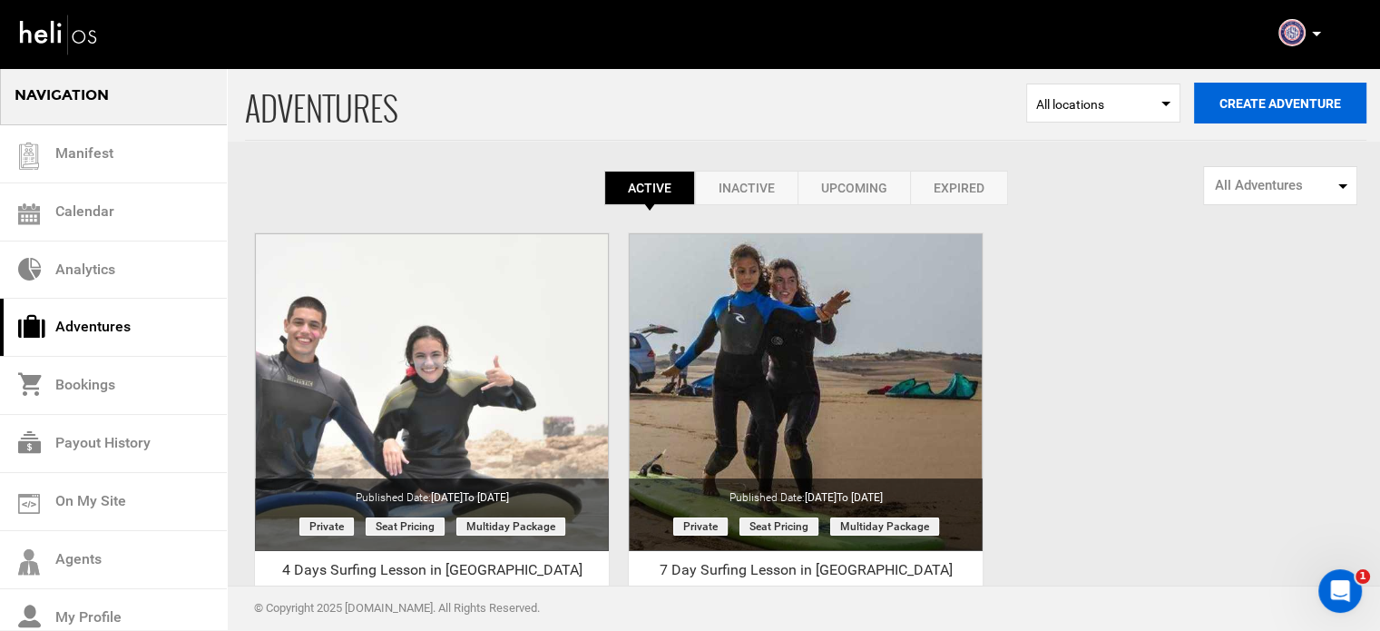
click at [1271, 100] on button "Create Adventure" at bounding box center [1280, 103] width 172 height 41
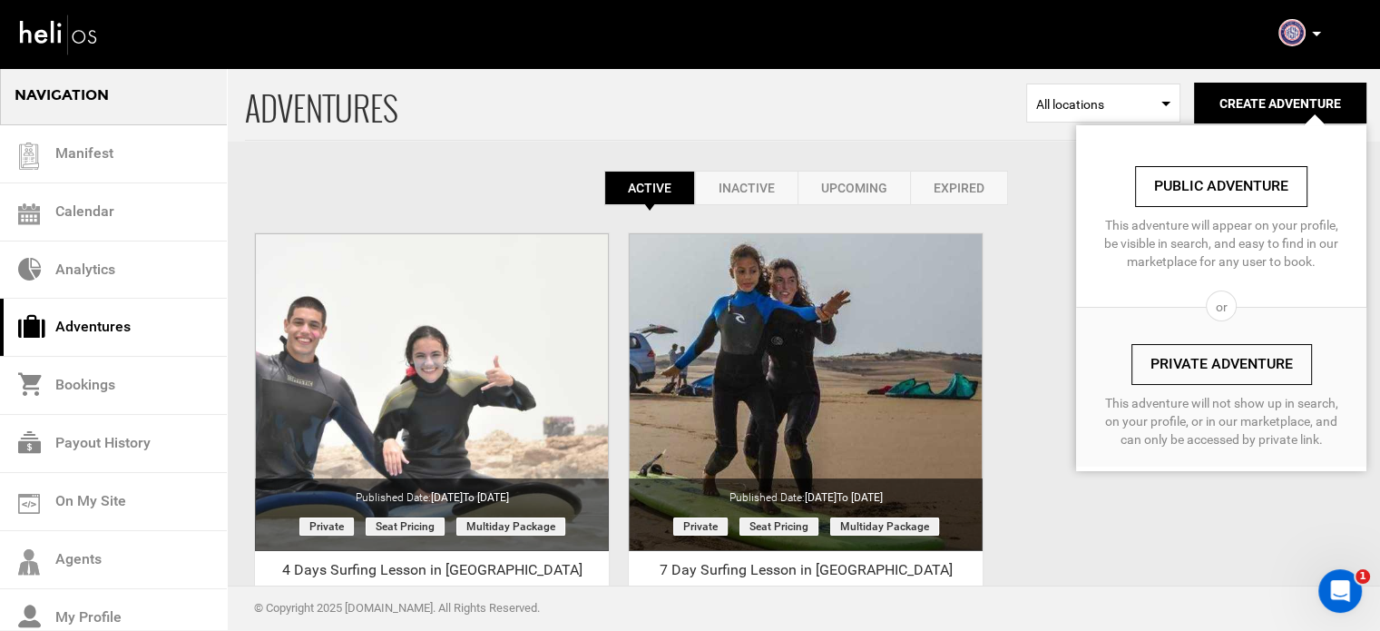
click at [1191, 354] on link "Private Adventure" at bounding box center [1222, 364] width 181 height 41
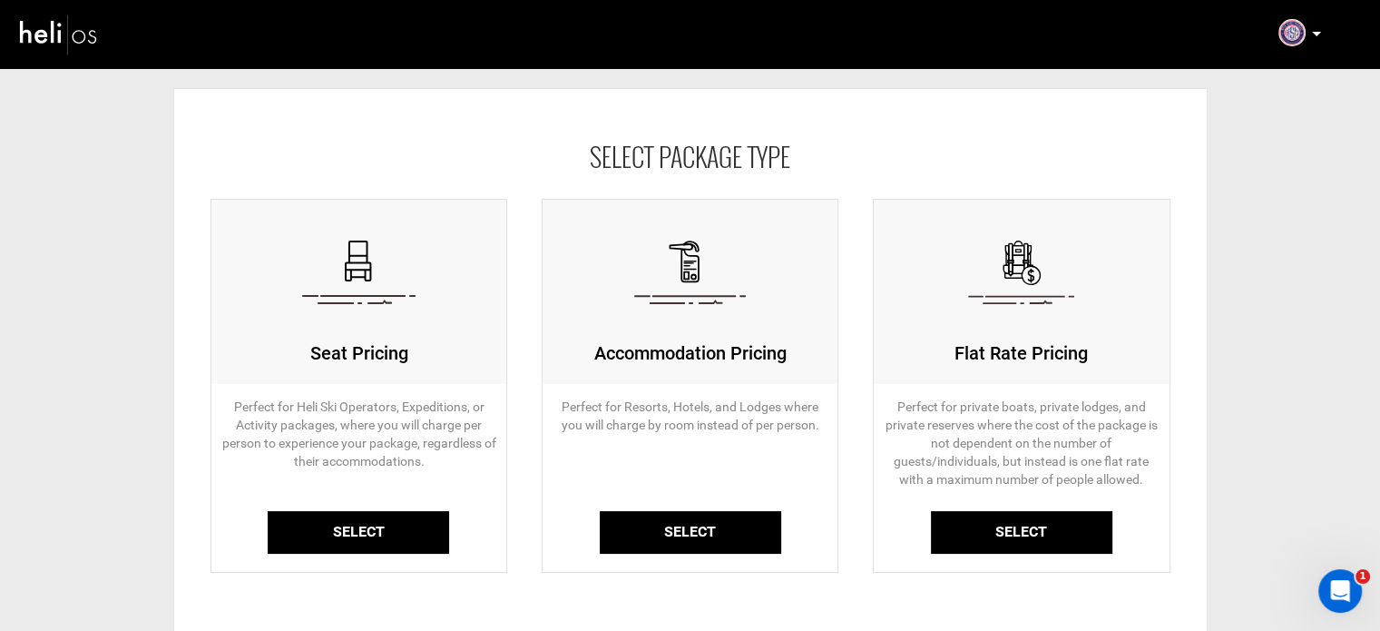
scroll to position [91, 0]
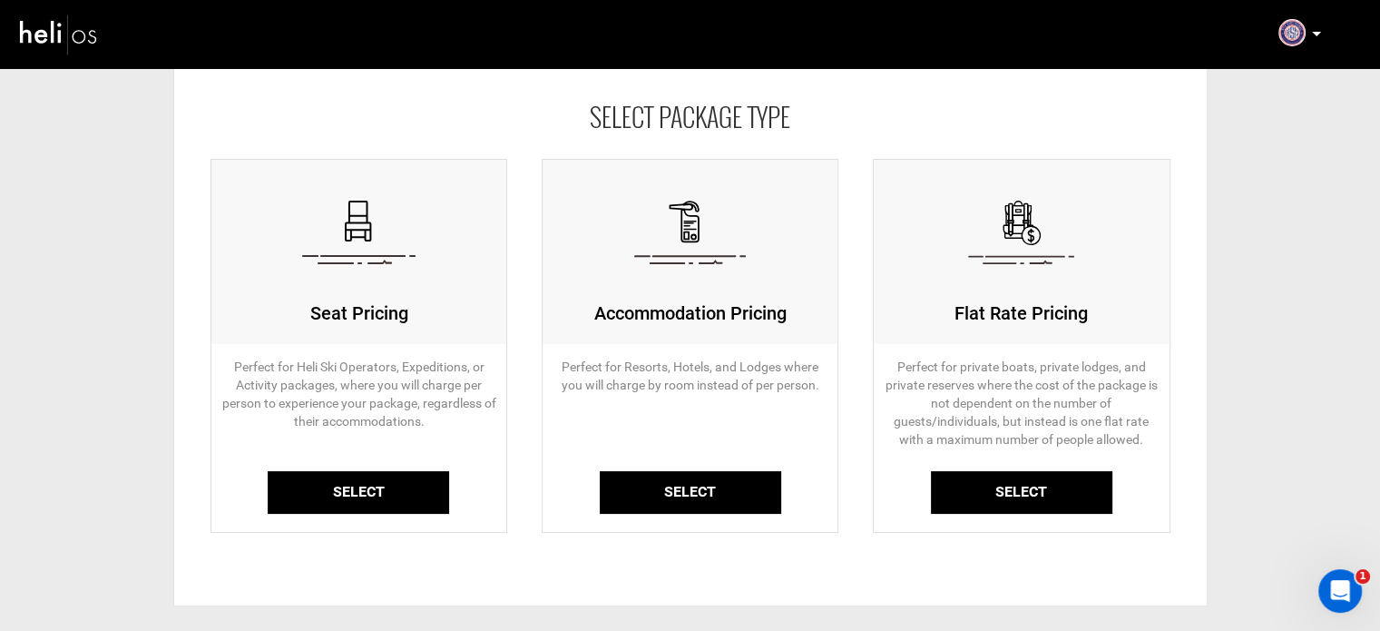
click at [327, 507] on link "Select" at bounding box center [359, 492] width 182 height 43
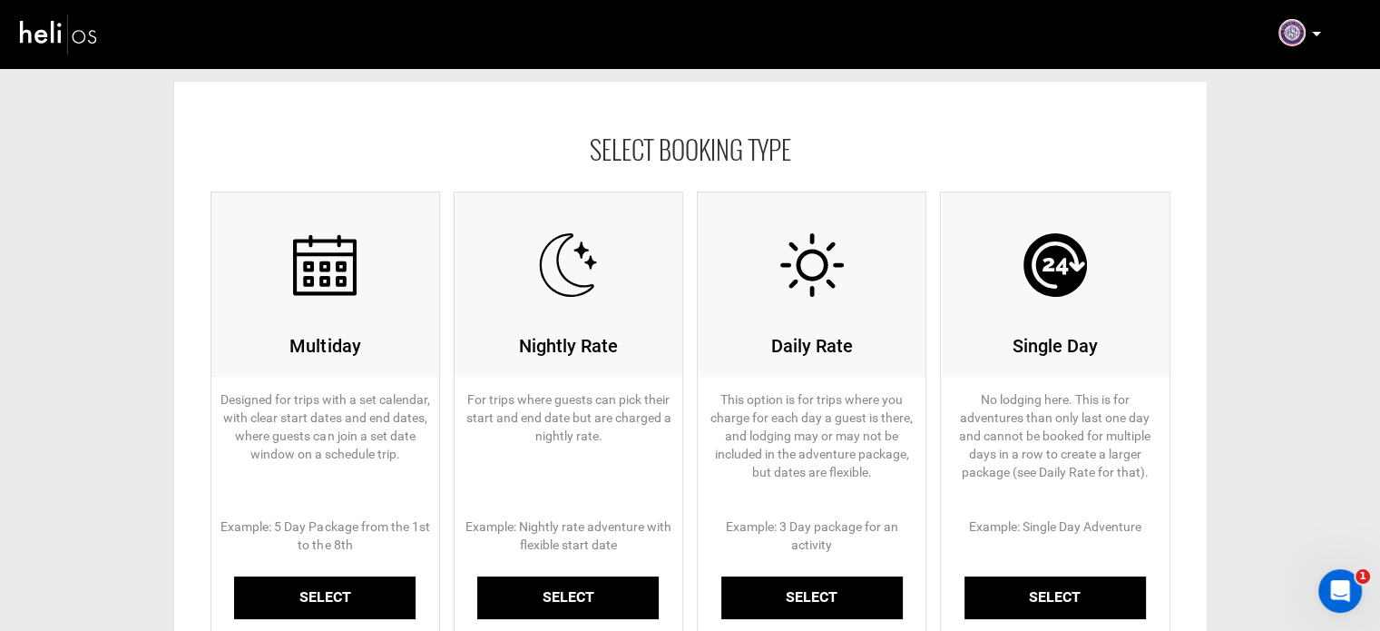
scroll to position [91, 0]
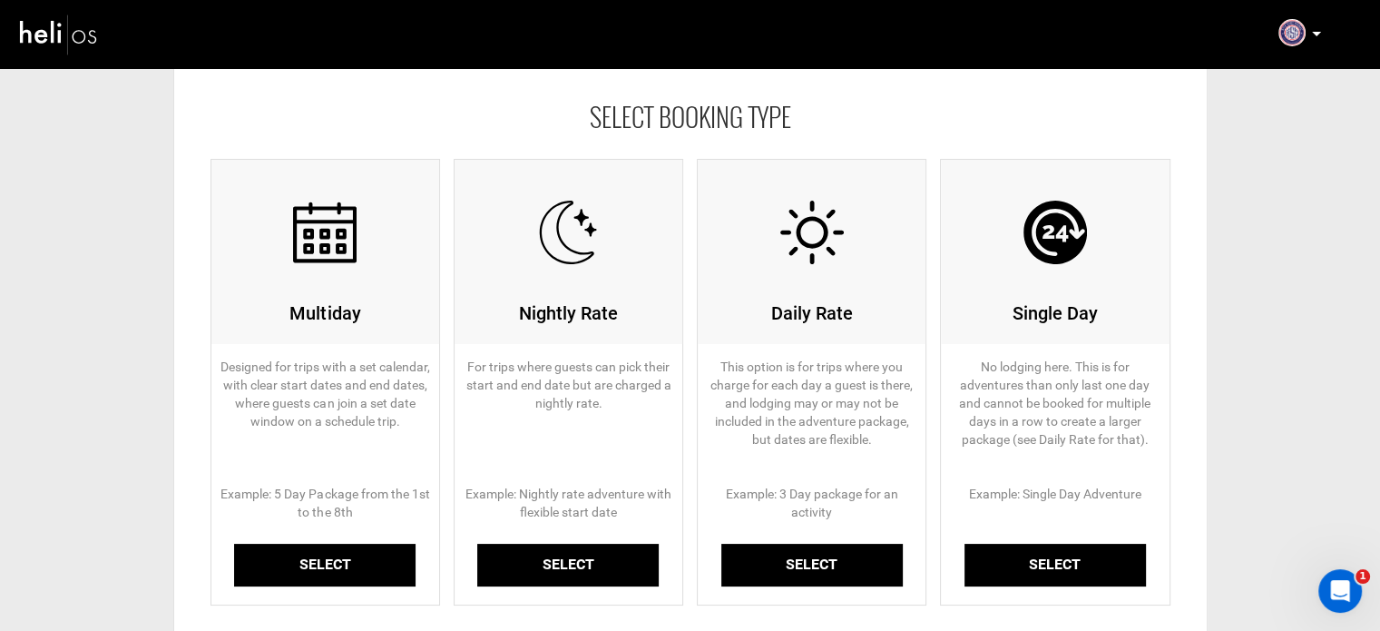
click at [313, 564] on link "Select" at bounding box center [325, 565] width 182 height 43
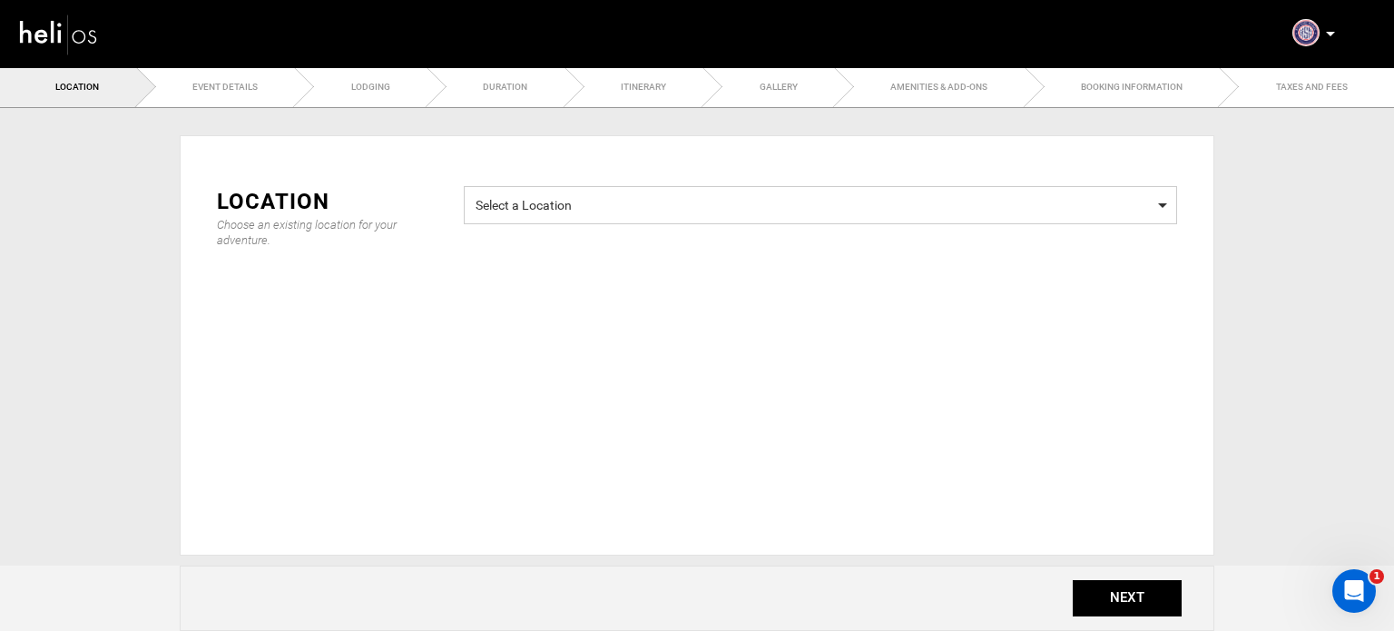
click at [559, 212] on span "Select a Location" at bounding box center [821, 203] width 690 height 23
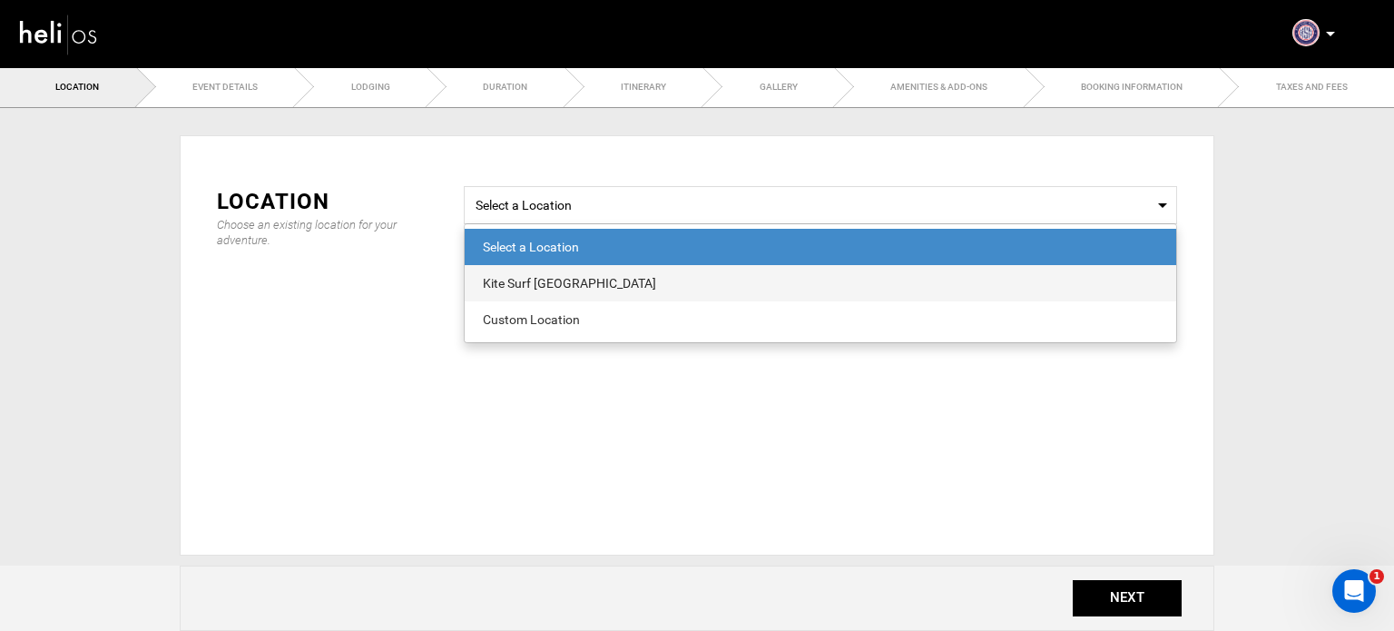
click at [545, 280] on div "Kite Surf [GEOGRAPHIC_DATA]" at bounding box center [820, 283] width 675 height 18
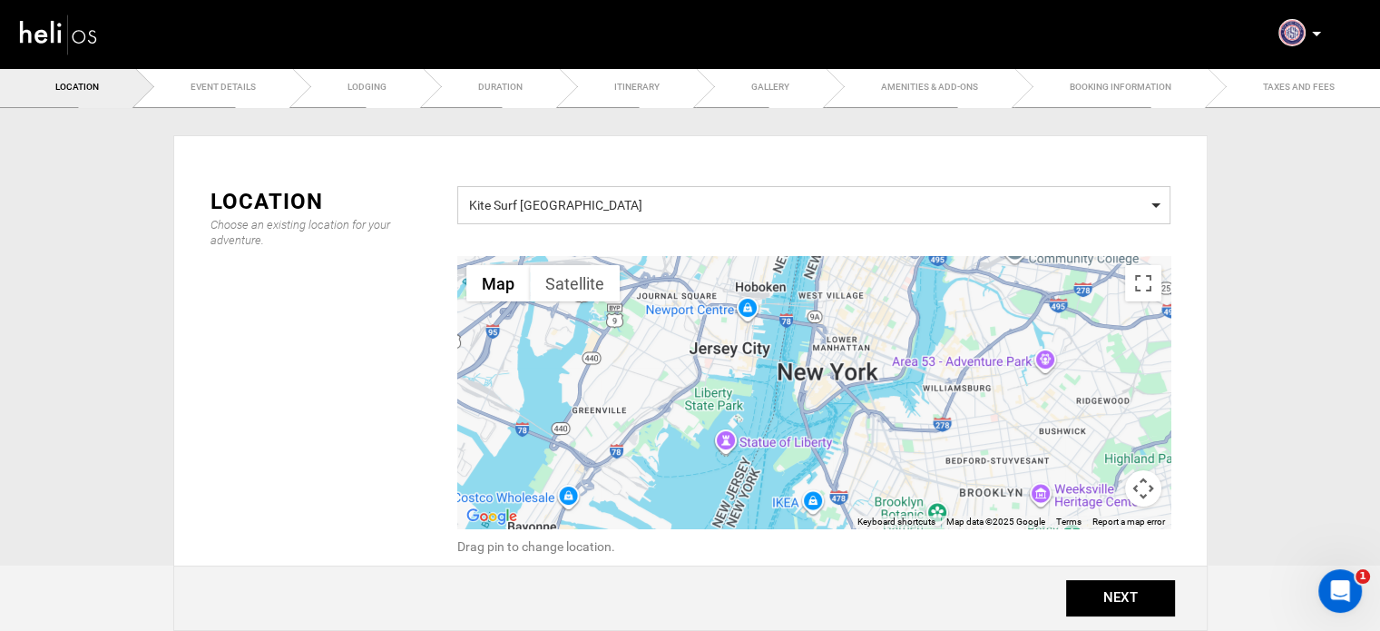
click at [541, 211] on span "Kite Surf [GEOGRAPHIC_DATA]" at bounding box center [814, 203] width 690 height 23
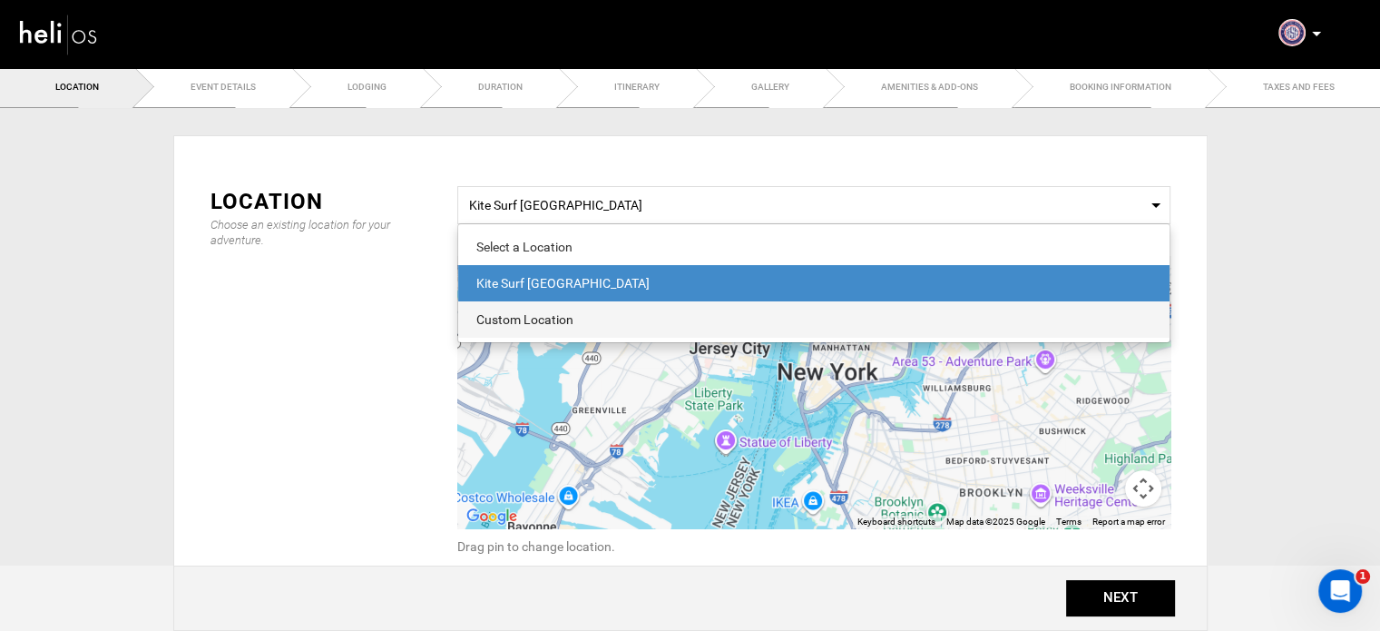
click at [526, 327] on div "Custom Location" at bounding box center [813, 319] width 675 height 18
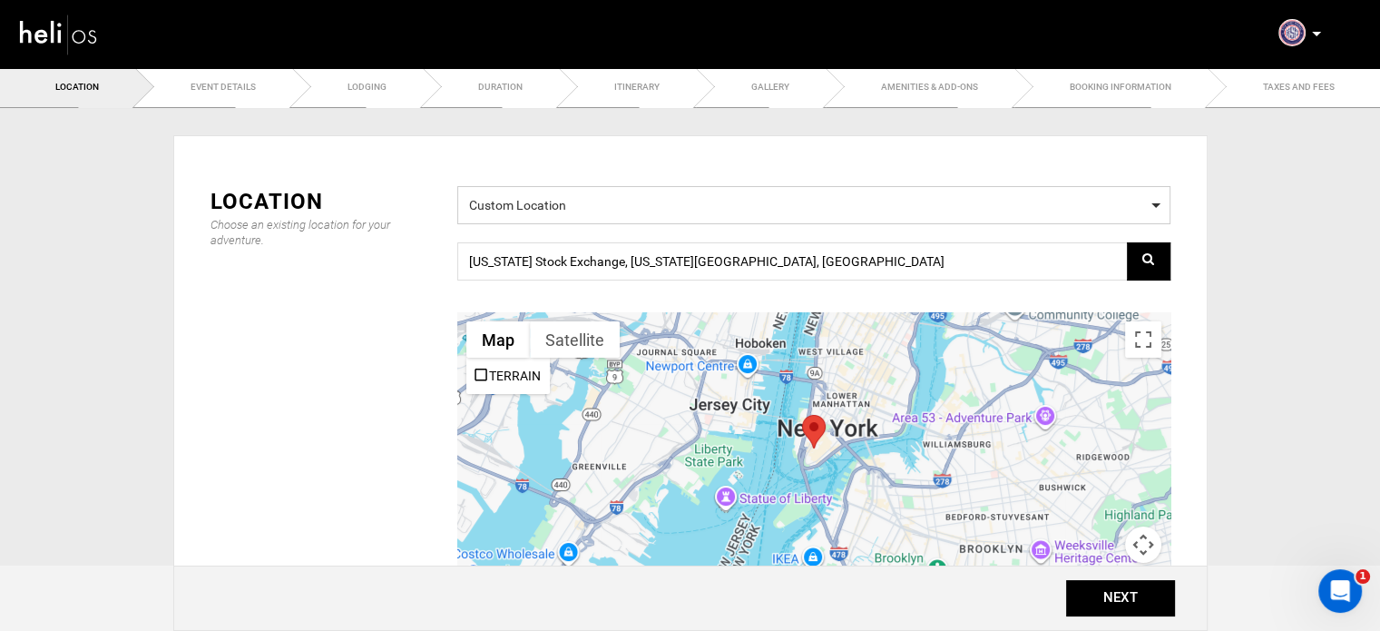
click at [582, 203] on span "Custom Location" at bounding box center [814, 203] width 690 height 23
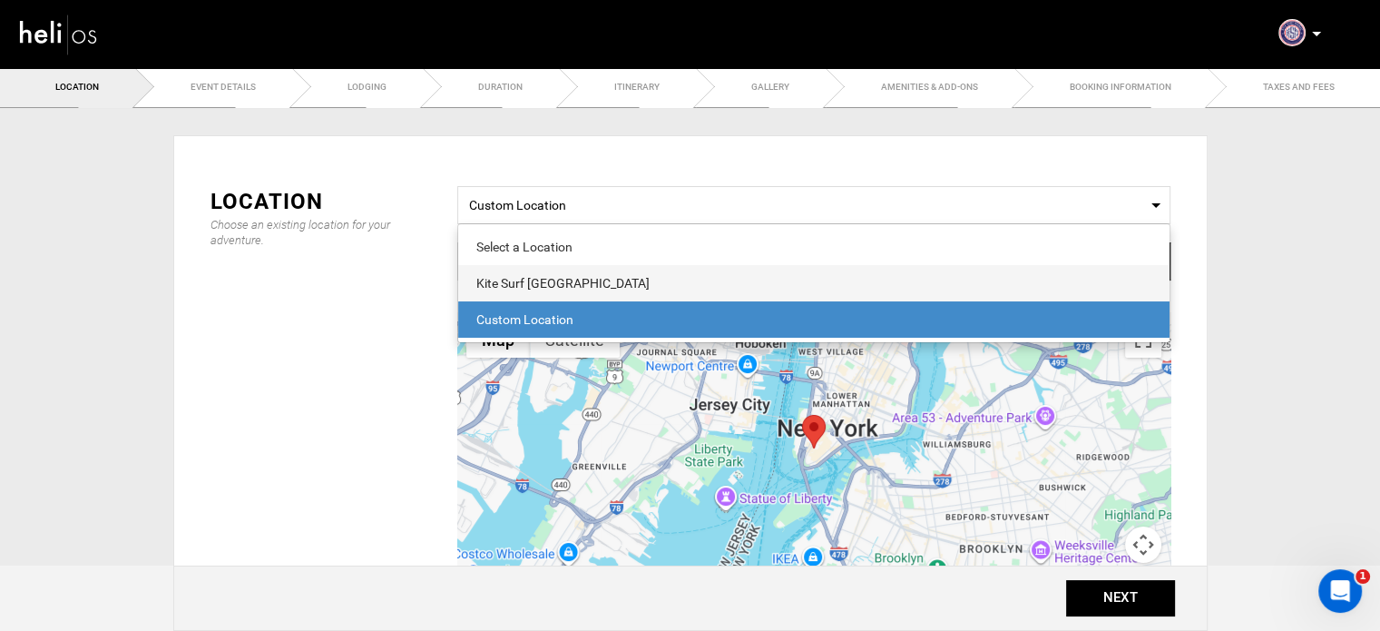
click at [558, 274] on div "Kite Surf [GEOGRAPHIC_DATA]" at bounding box center [813, 283] width 675 height 18
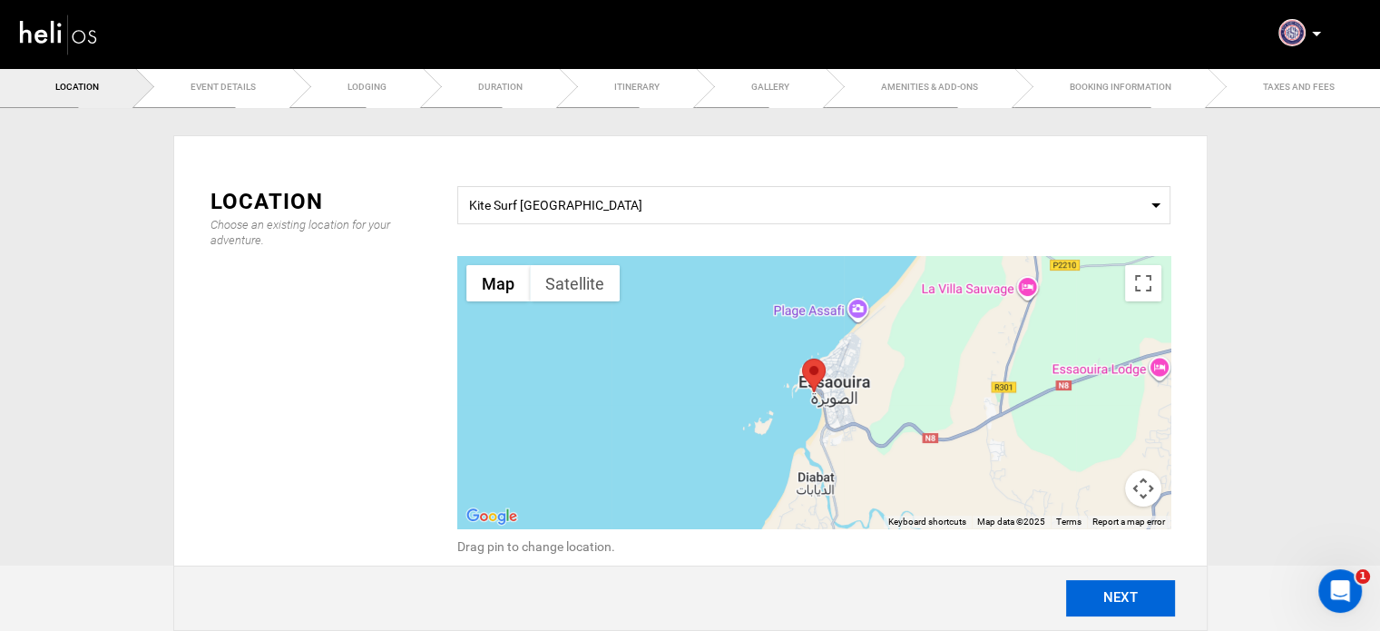
click at [1124, 594] on button "NEXT" at bounding box center [1120, 598] width 109 height 36
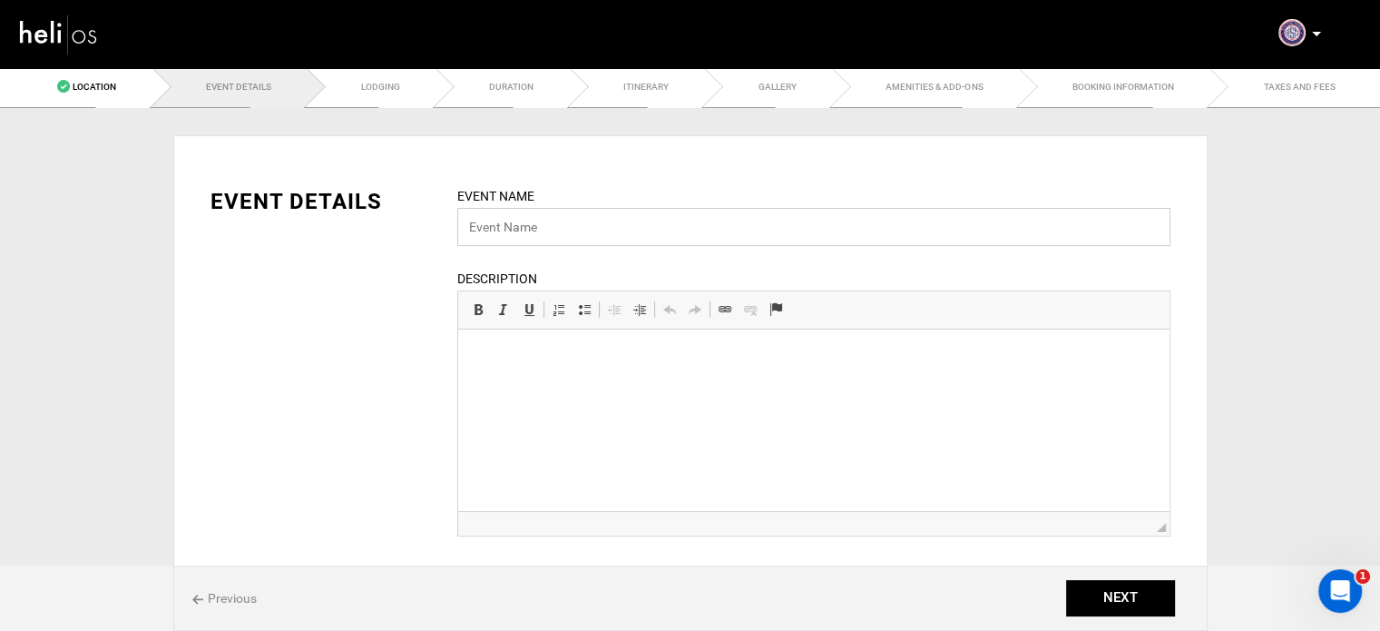
click at [496, 234] on input "text" at bounding box center [813, 227] width 713 height 38
paste input "in Essaouira"
drag, startPoint x: 576, startPoint y: 231, endPoint x: 567, endPoint y: 231, distance: 9.1
click at [567, 231] on input "7 Day Surf Rental in Essaouira" at bounding box center [813, 227] width 713 height 38
type input "7 Day Surf Rental | [GEOGRAPHIC_DATA]"
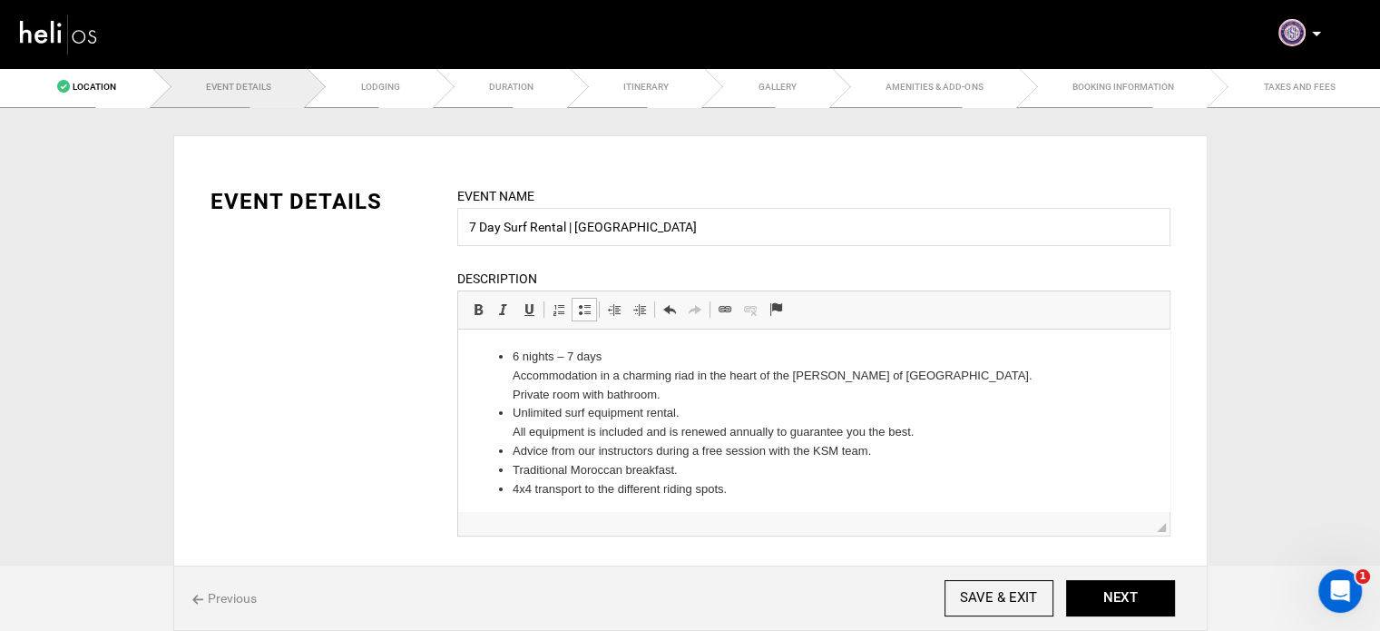
click at [510, 433] on ul "6 nights – 7 days Accommodation in a charming riad in the heart of the Medina o…" at bounding box center [813, 423] width 675 height 151
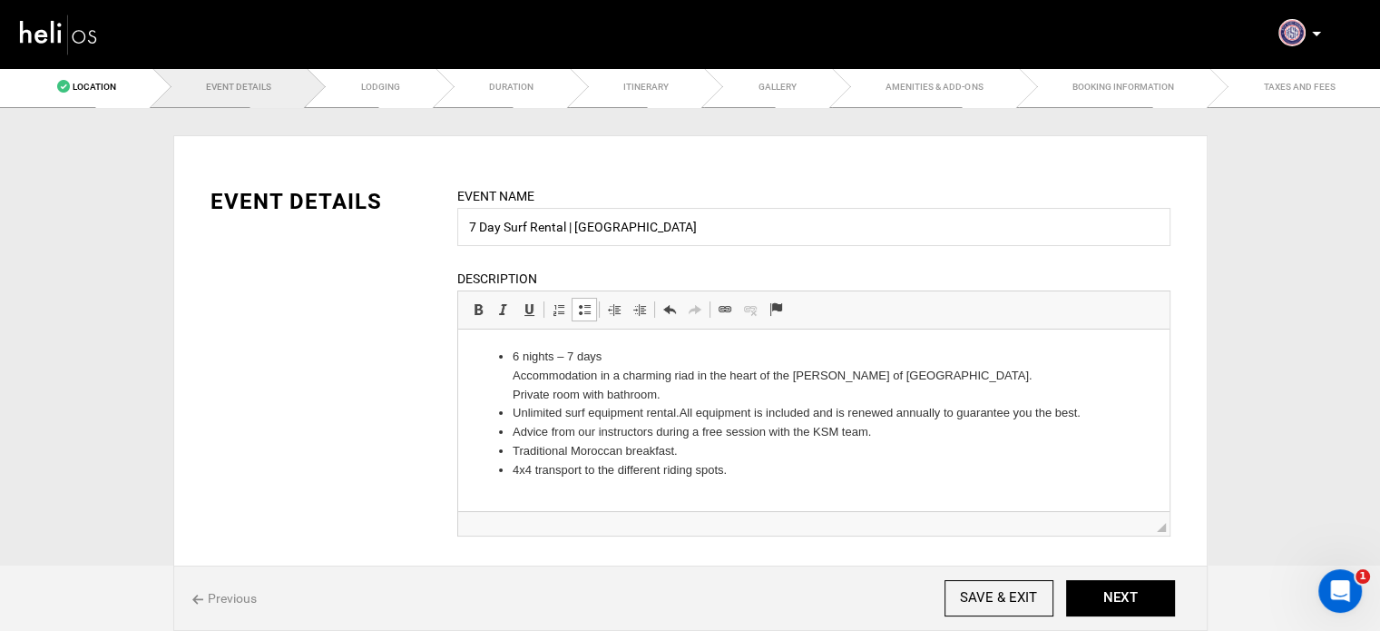
click at [511, 377] on ul "6 nights – 7 days Accommodation in a charming riad in the heart of the Medina o…" at bounding box center [813, 414] width 675 height 133
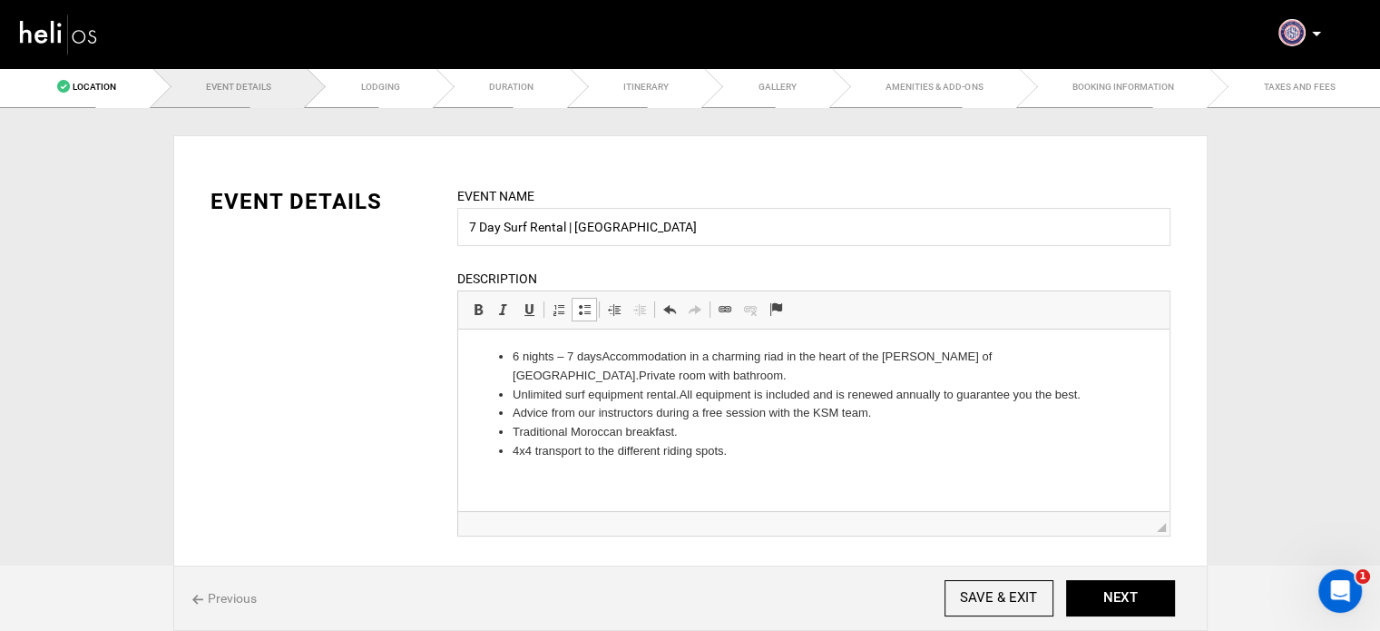
click at [751, 449] on li "4x4 transport to the different riding spots." at bounding box center [813, 451] width 603 height 19
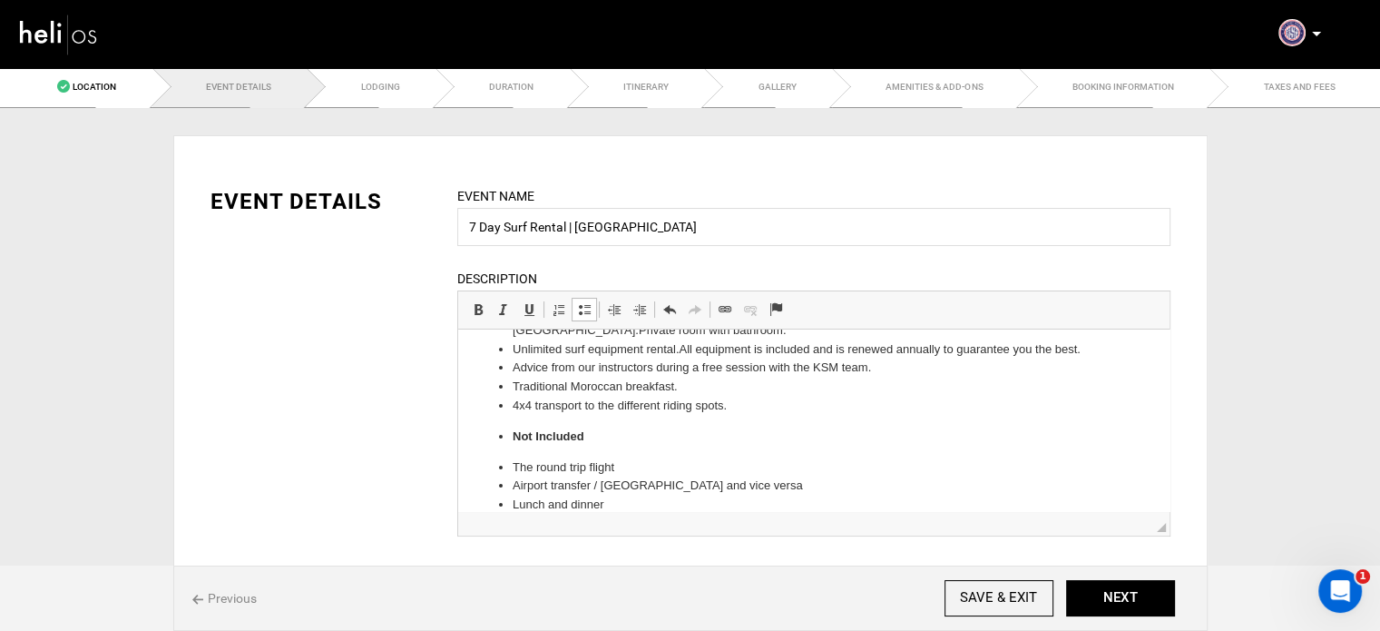
click at [508, 438] on ul "6 nights – 7 days Accommodation in a charming riad in the heart of the Medina o…" at bounding box center [813, 408] width 675 height 212
click at [585, 310] on span at bounding box center [584, 309] width 15 height 15
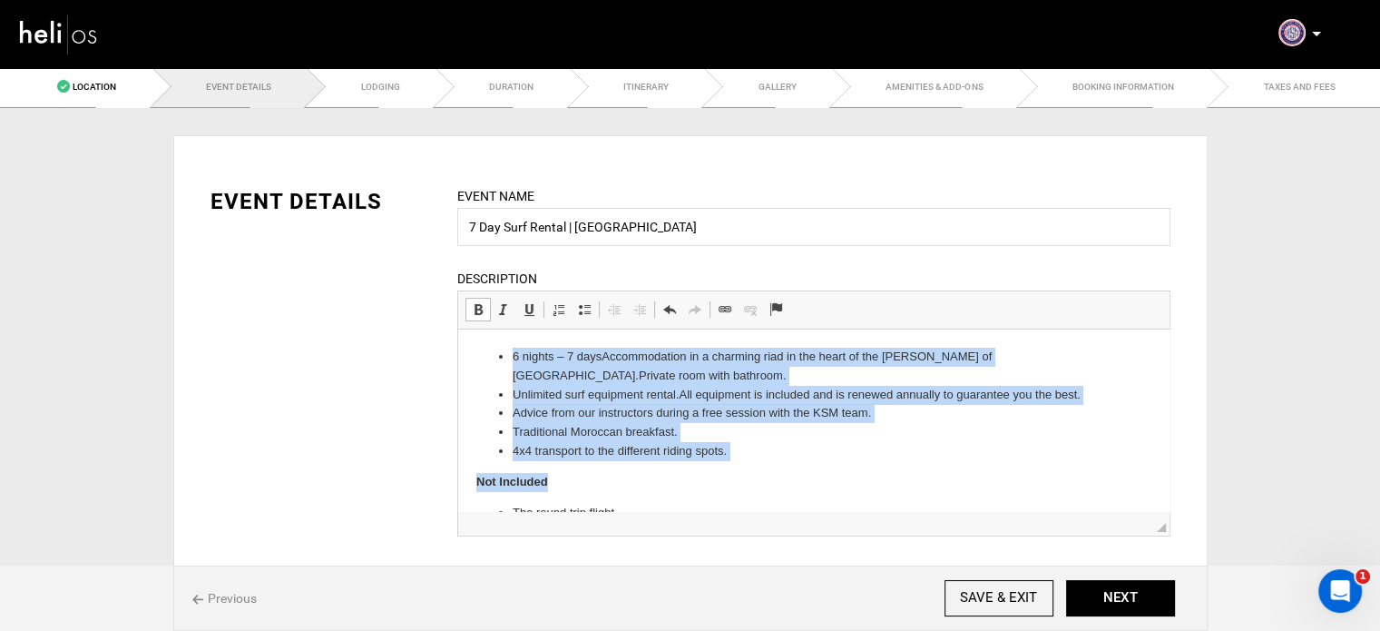
scroll to position [67, 0]
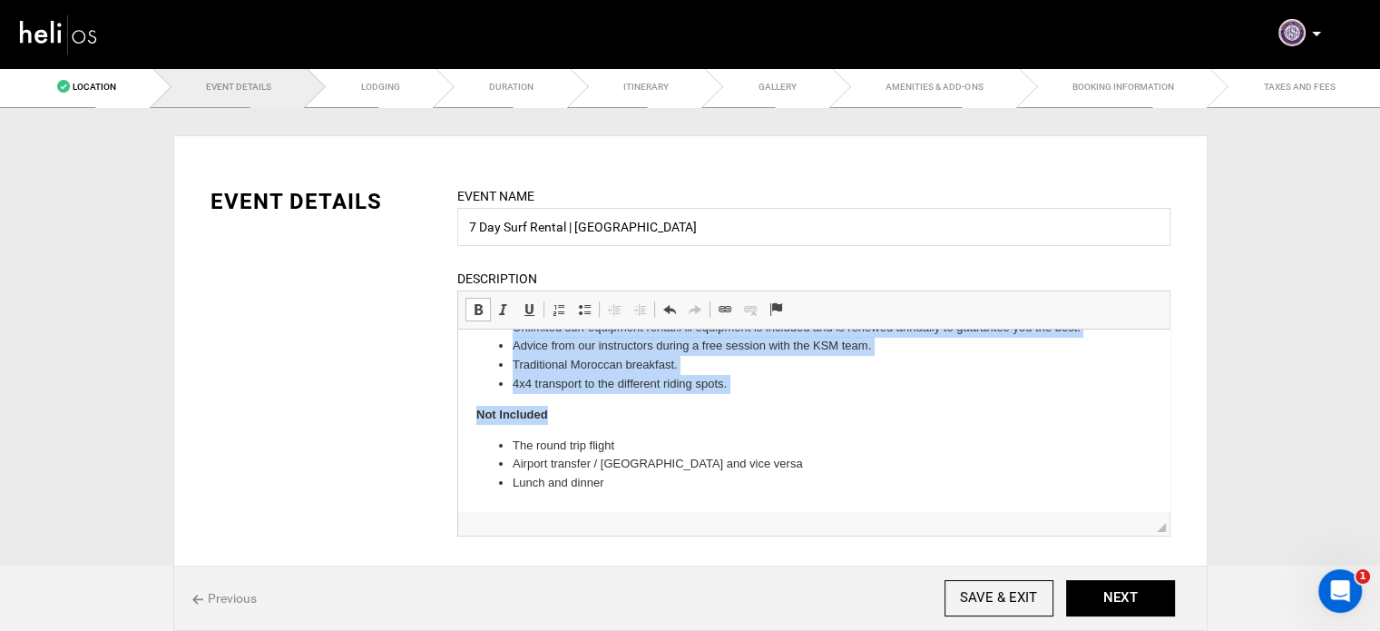
drag, startPoint x: 511, startPoint y: 354, endPoint x: 722, endPoint y: 528, distance: 274.0
click at [722, 511] on html "6 nights – 7 days Accommodation in a charming riad in the heart of the Medina o…" at bounding box center [813, 386] width 712 height 249
copy body "6 nights – 7 days Accommodation in a charming riad in the heart of the Medina o…"
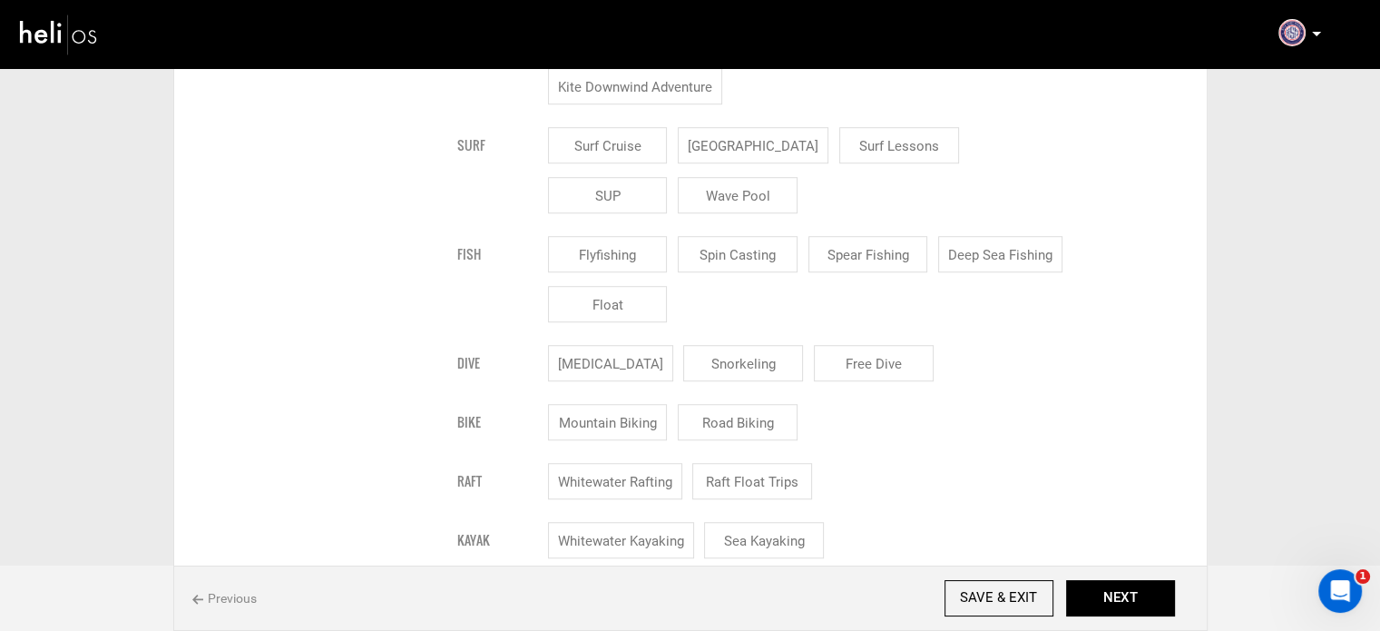
scroll to position [998, 0]
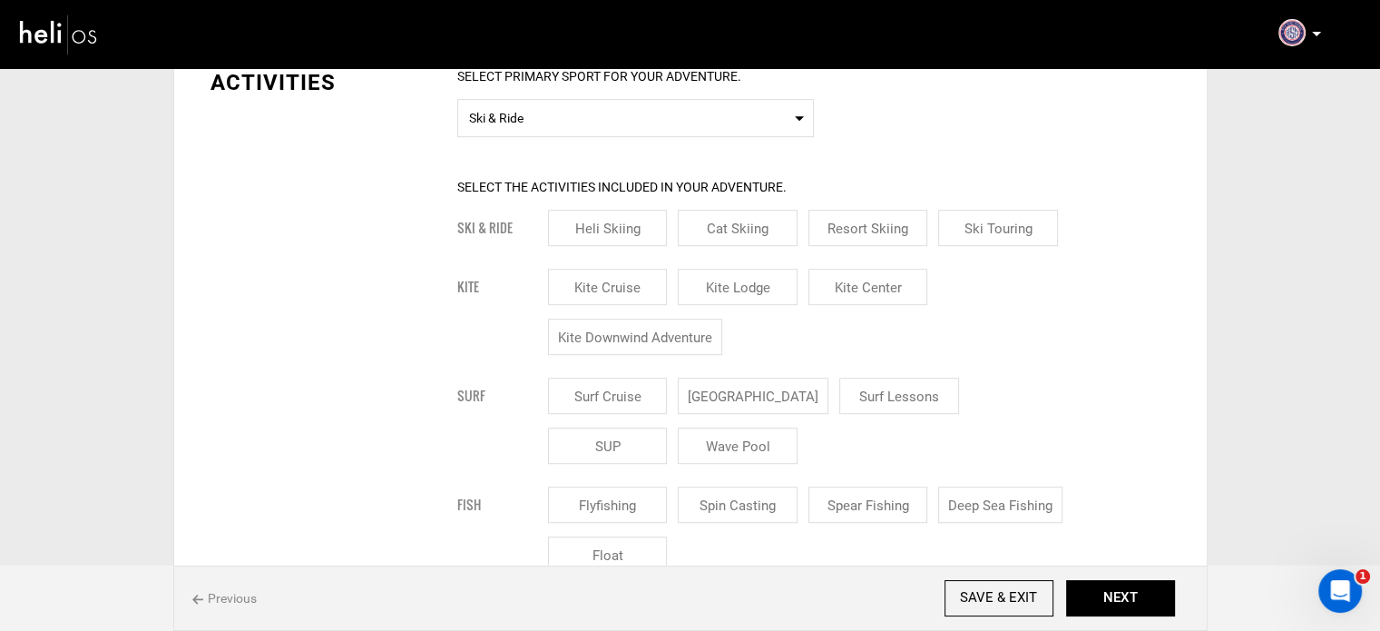
click at [766, 381] on input "[GEOGRAPHIC_DATA]" at bounding box center [753, 396] width 151 height 36
checkbox input "true"
click at [861, 393] on input "Surf Lessons" at bounding box center [921, 396] width 120 height 36
checkbox input "true"
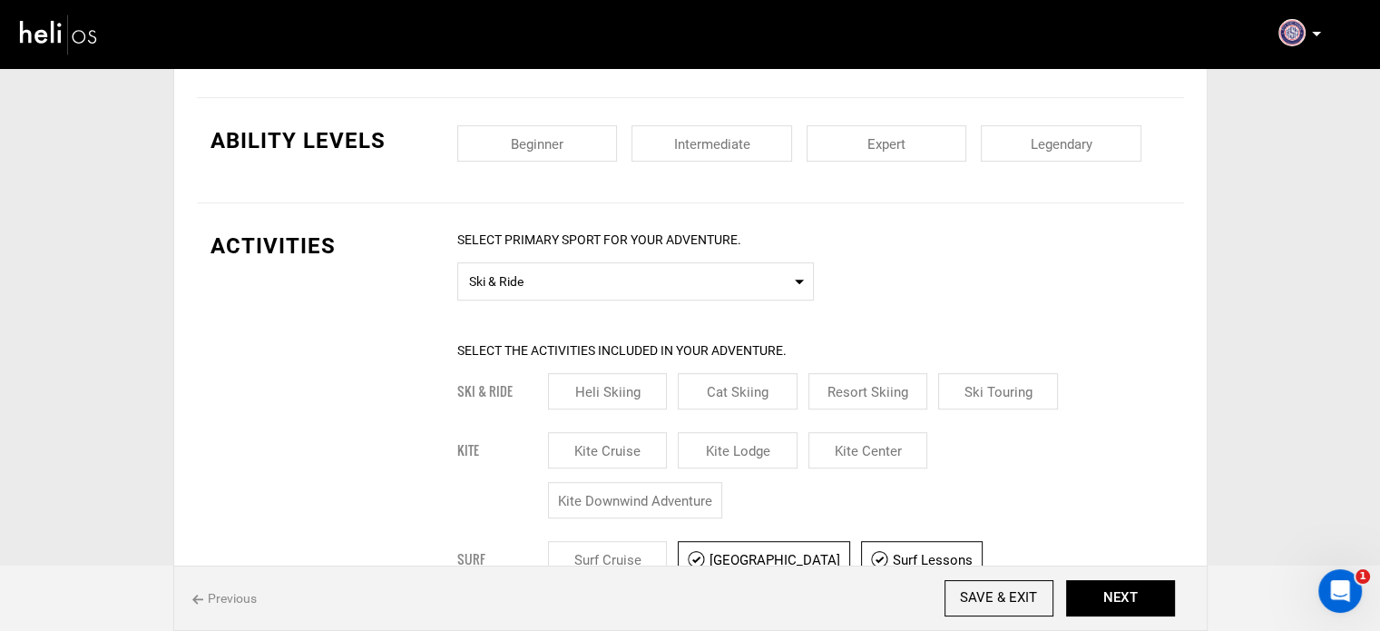
scroll to position [817, 0]
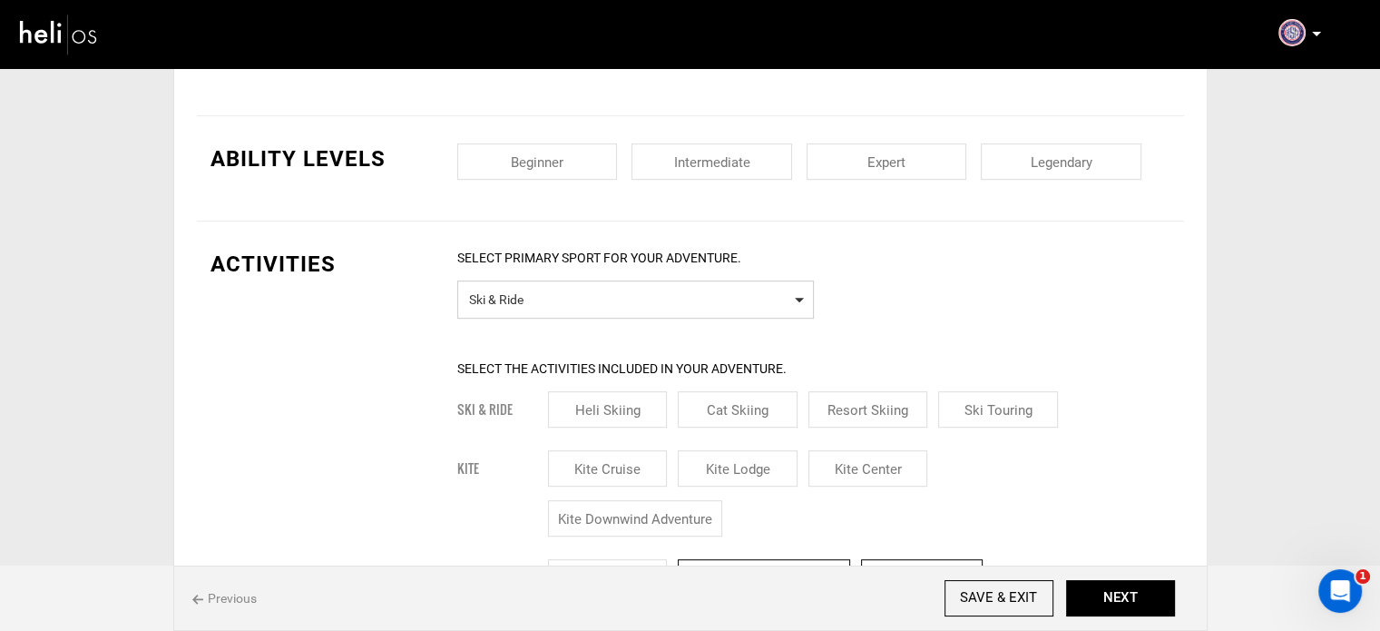
click at [536, 307] on span "Select Primary Sport Ski & Ride" at bounding box center [635, 299] width 357 height 38
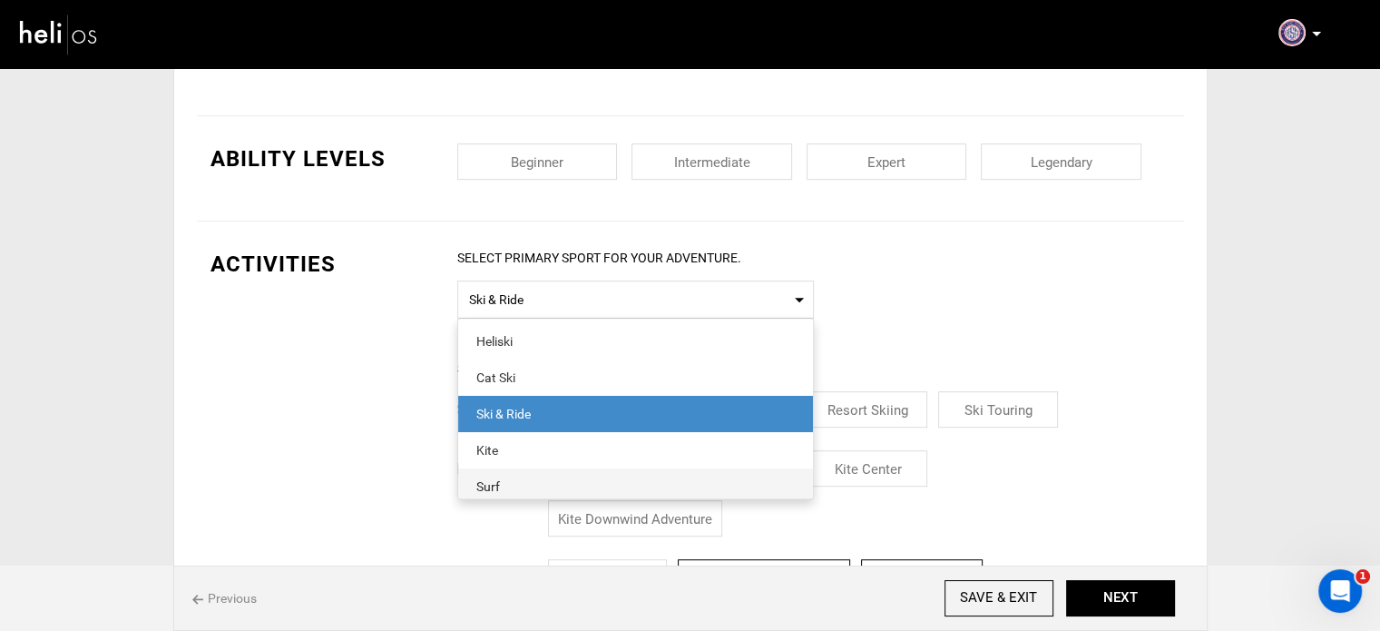
click at [535, 470] on span "Surf" at bounding box center [635, 486] width 355 height 36
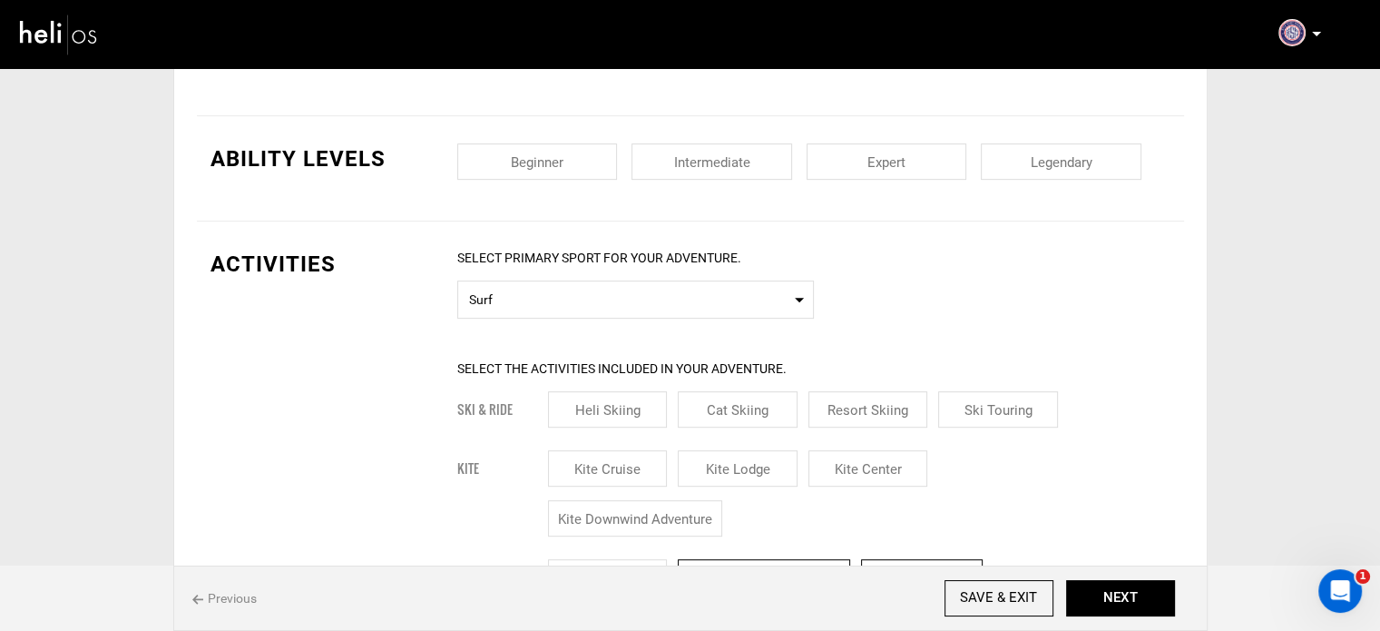
click at [572, 155] on input "checkbox" at bounding box center [537, 161] width 161 height 36
checkbox input "true"
click at [726, 159] on input "checkbox" at bounding box center [712, 161] width 161 height 36
checkbox input "true"
click at [892, 157] on input "checkbox" at bounding box center [887, 161] width 161 height 36
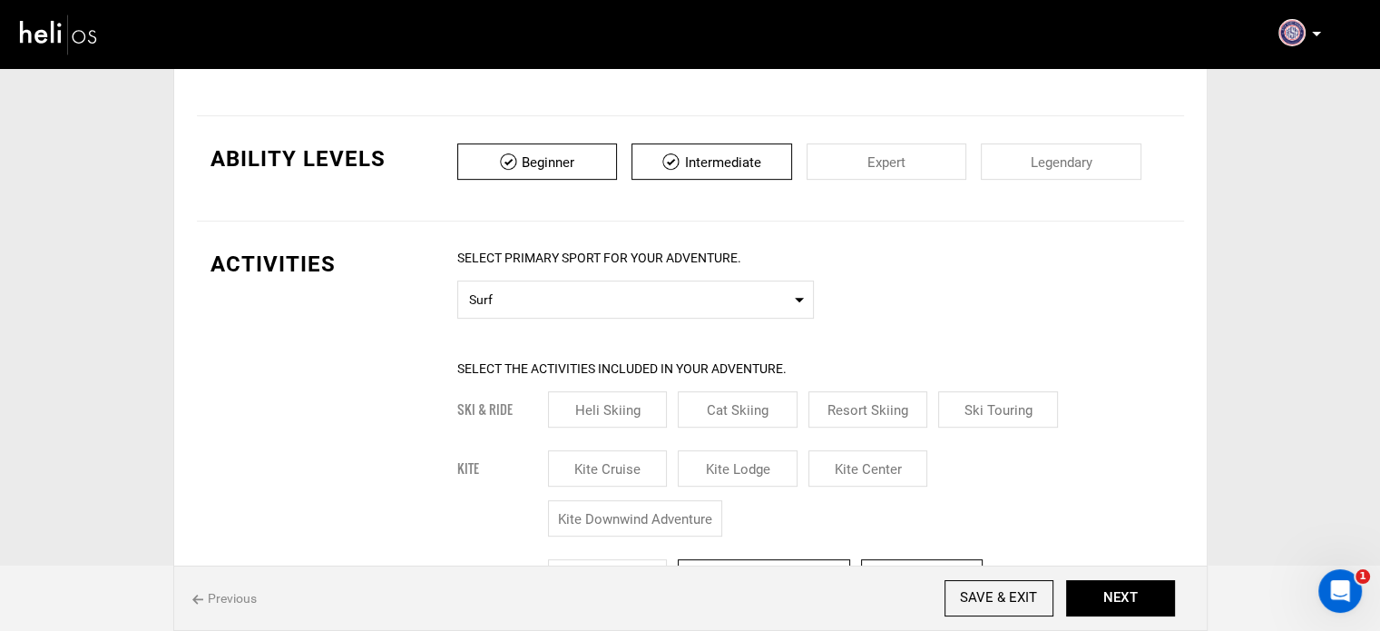
checkbox input "true"
click at [1051, 166] on input "checkbox" at bounding box center [1061, 161] width 161 height 36
checkbox input "true"
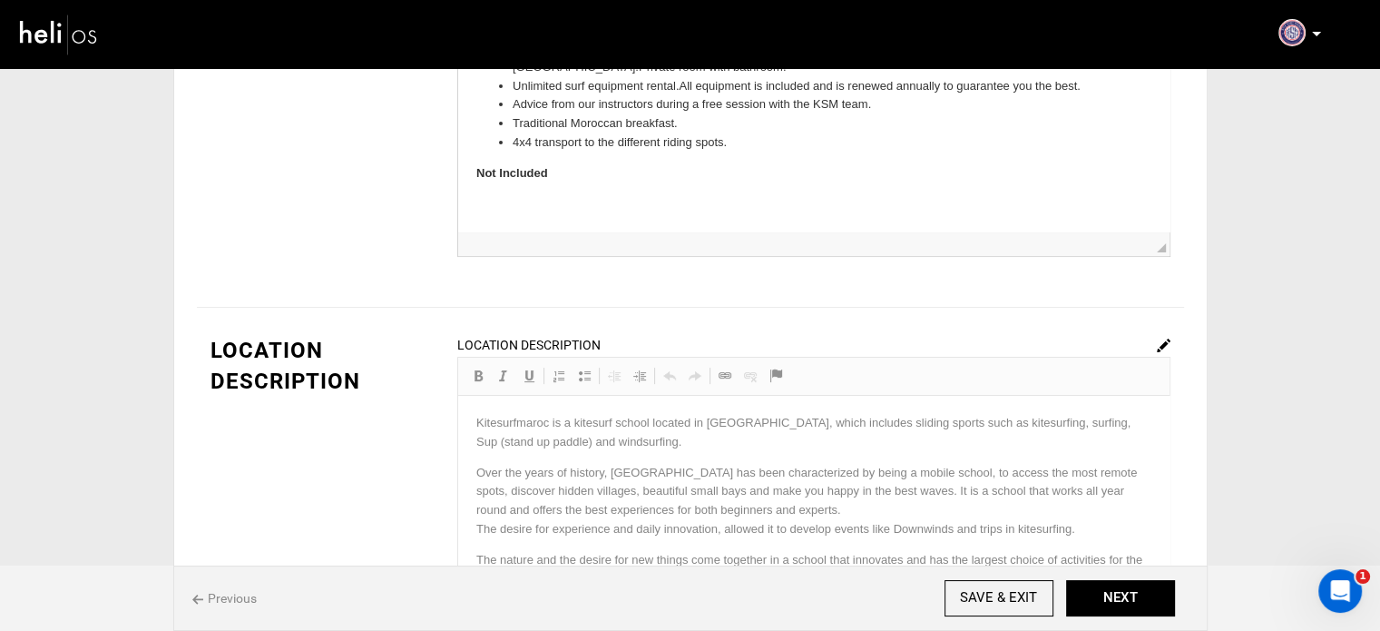
scroll to position [182, 0]
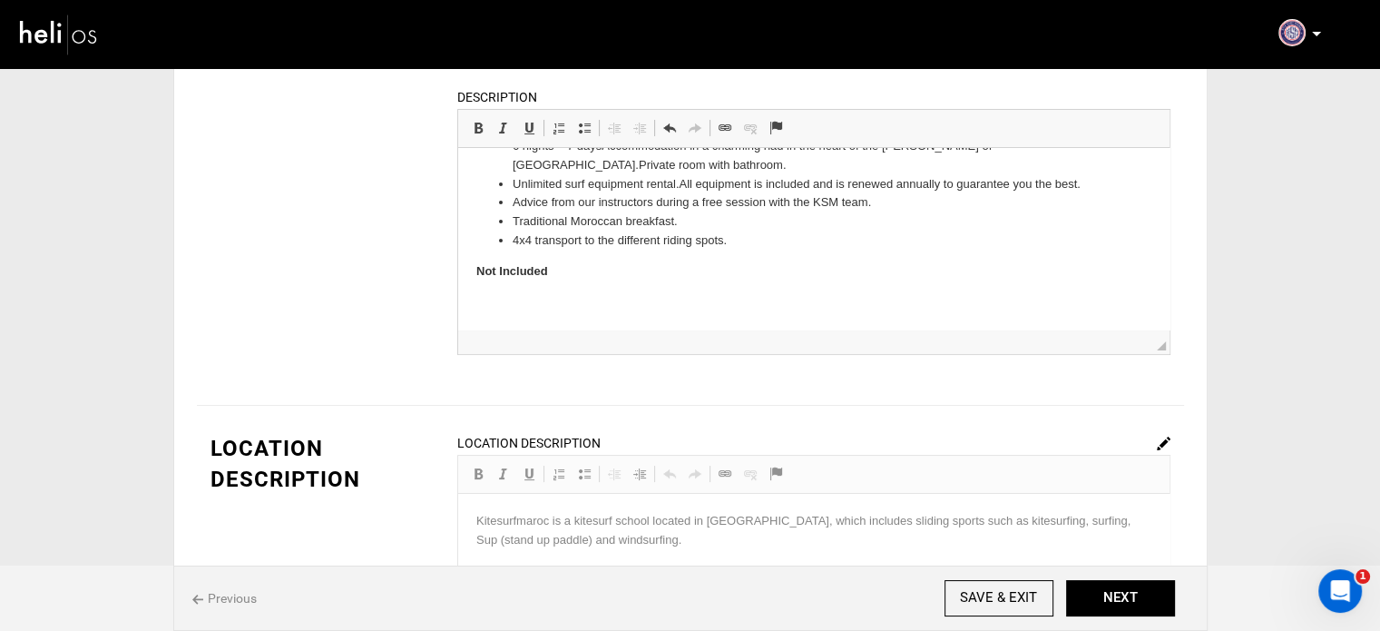
click at [576, 274] on body "6 nights – 7 days Accommodation in a charming riad in the heart of the Medina o…" at bounding box center [813, 224] width 675 height 174
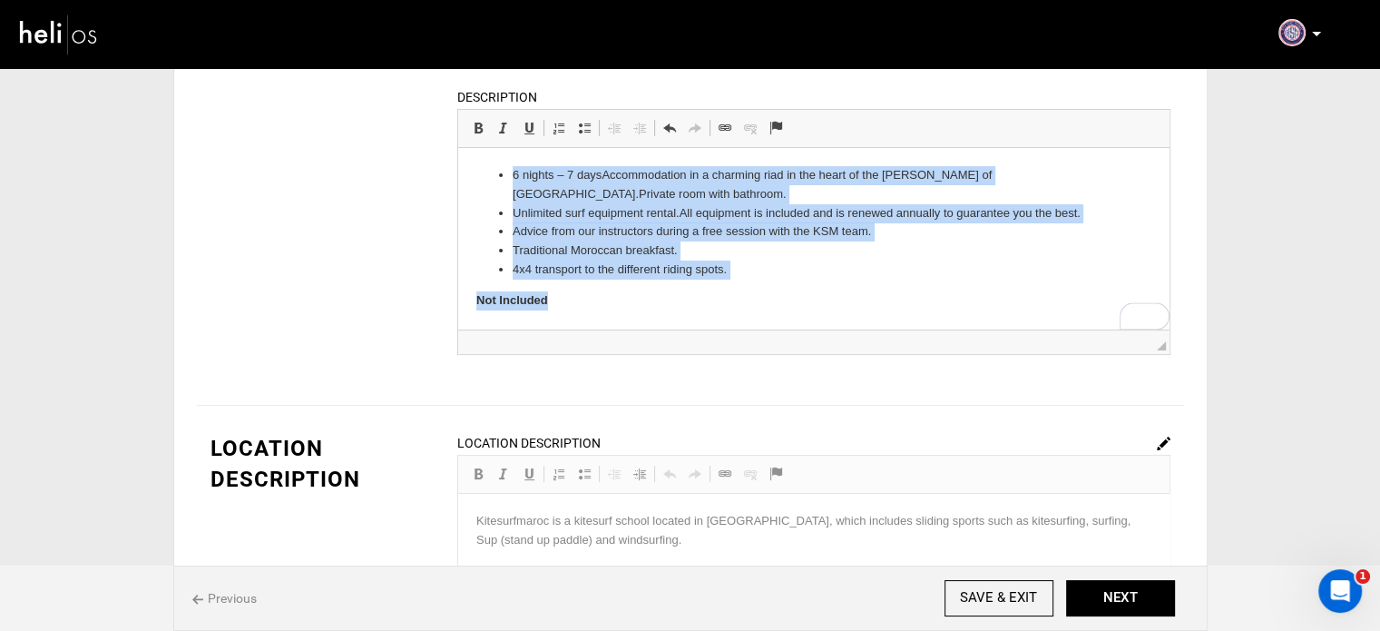
drag, startPoint x: 575, startPoint y: 296, endPoint x: 401, endPoint y: 140, distance: 233.3
click at [457, 148] on html "6 nights – 7 days Accommodation in a charming riad in the heart of the Medina o…" at bounding box center [813, 238] width 712 height 181
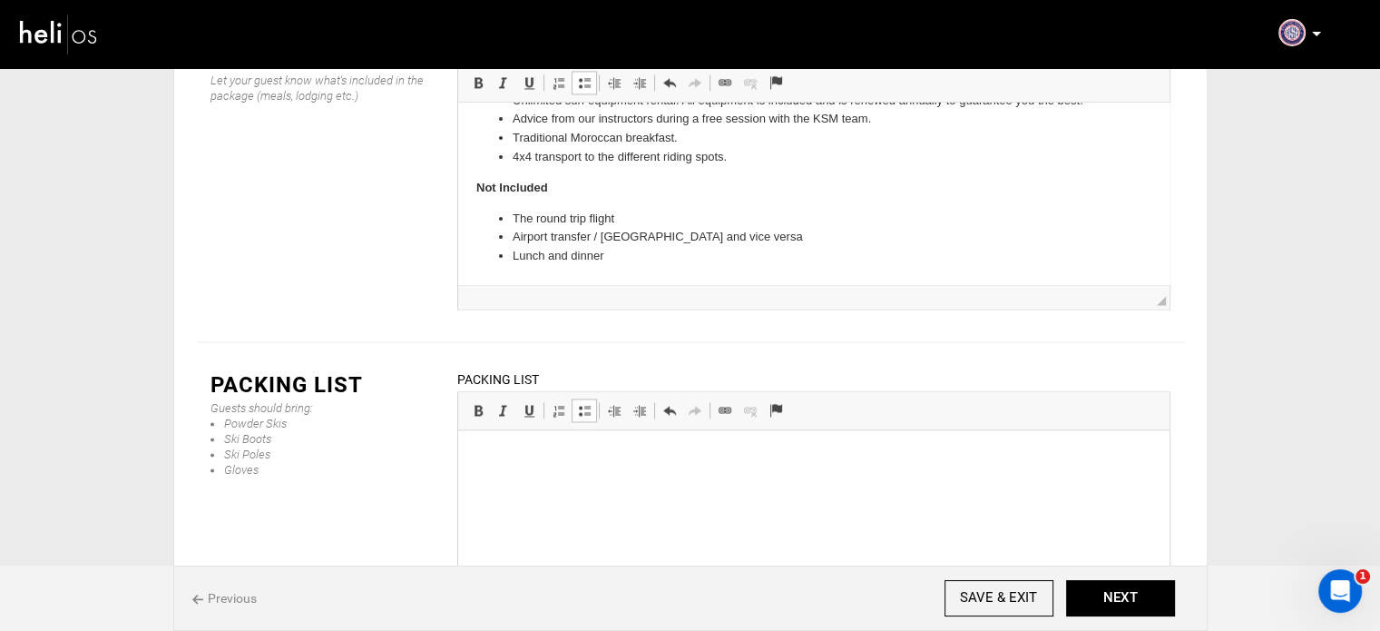
scroll to position [843, 0]
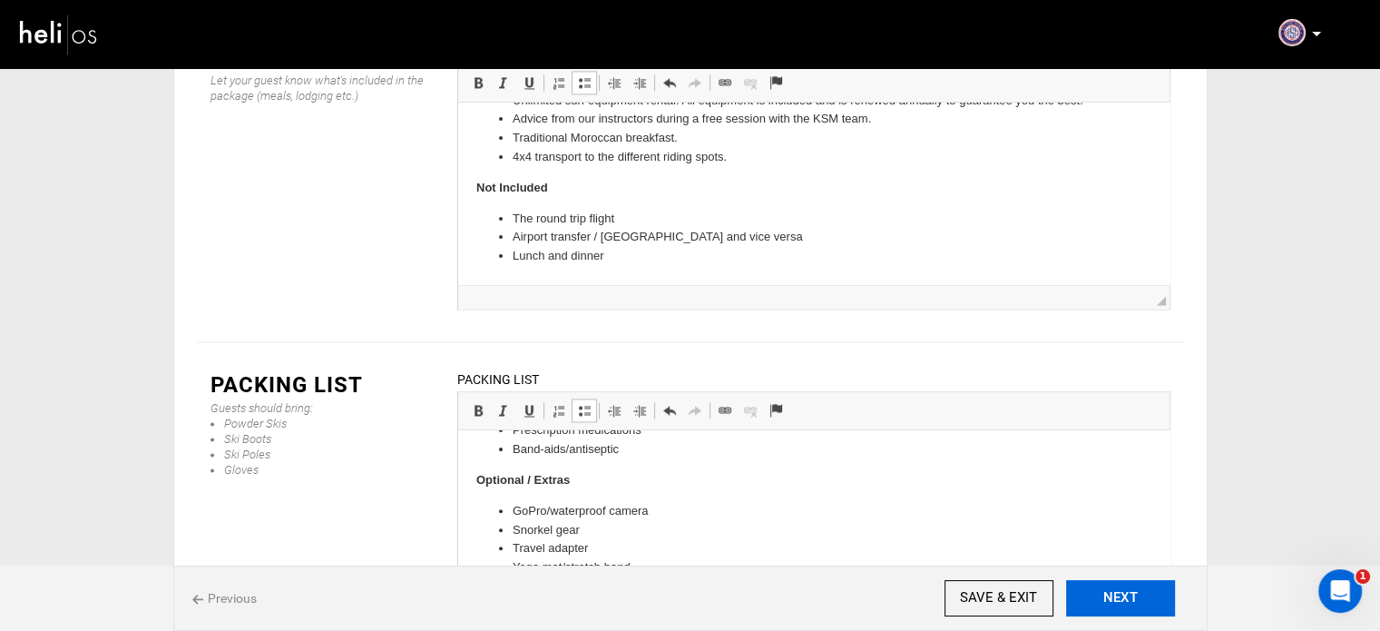
click at [1122, 598] on button "NEXT" at bounding box center [1120, 598] width 109 height 36
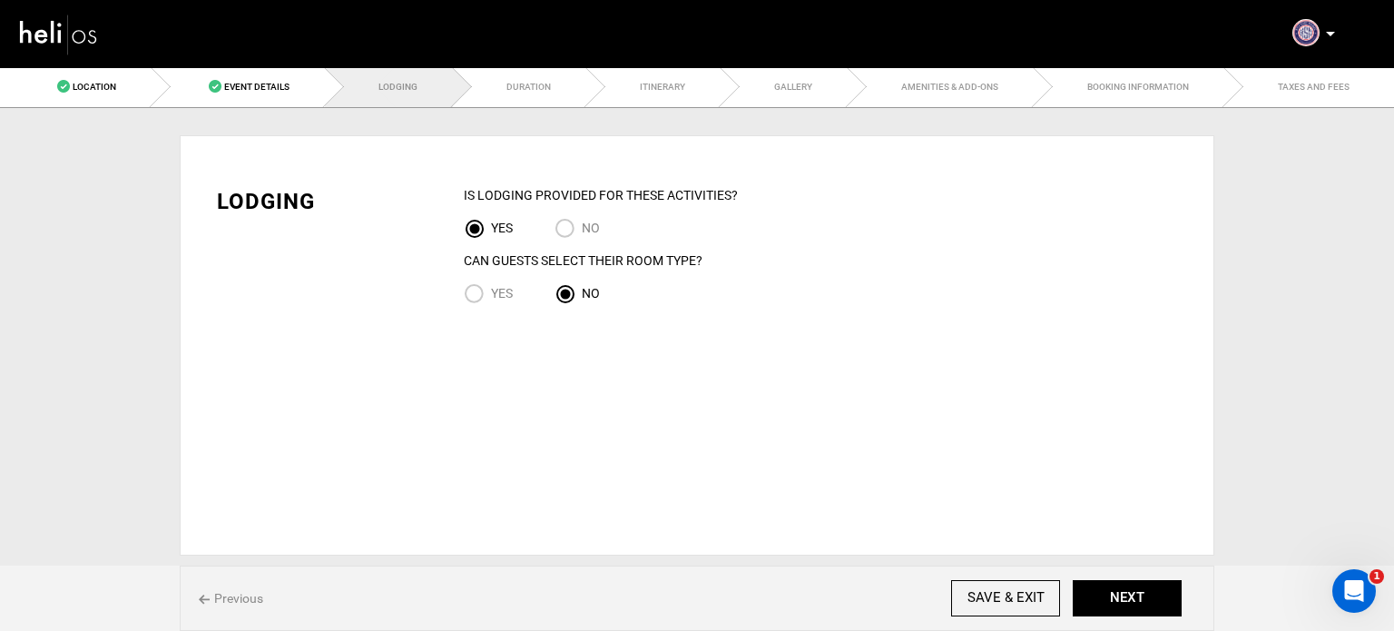
click at [512, 294] on span "Yes" at bounding box center [502, 293] width 22 height 15
click at [491, 294] on input "Yes" at bounding box center [477, 295] width 27 height 25
radio input "true"
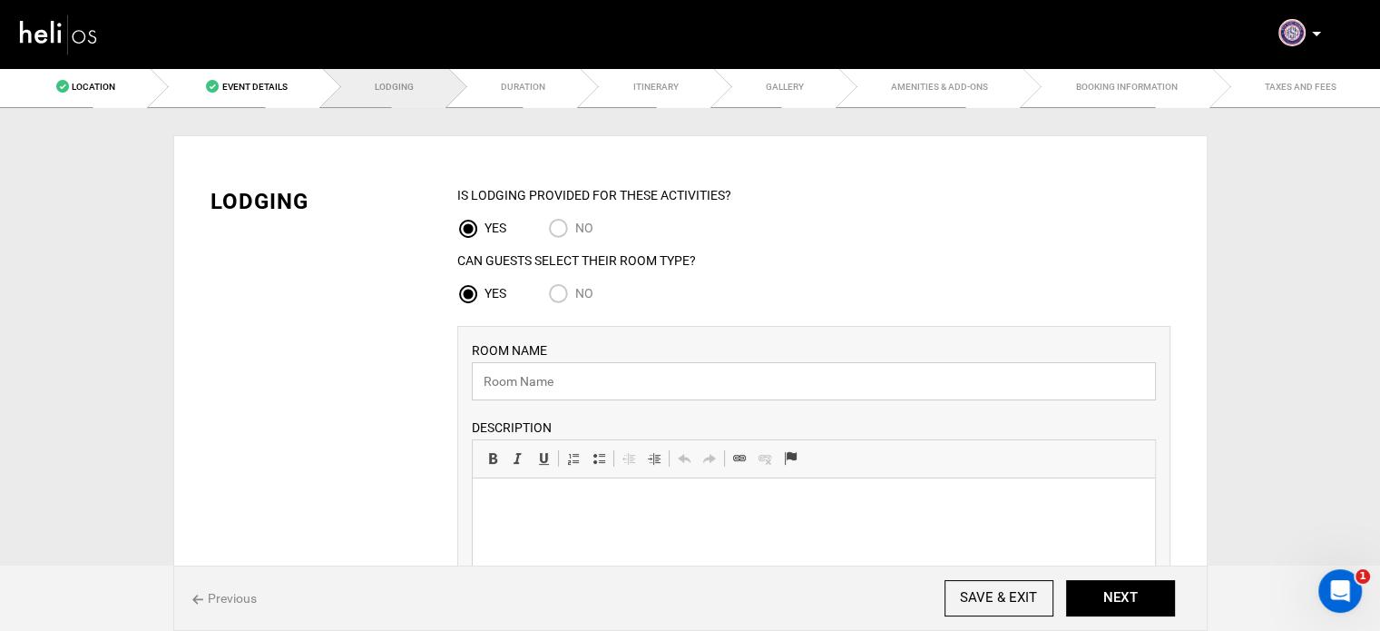
drag, startPoint x: 563, startPoint y: 391, endPoint x: 552, endPoint y: 391, distance: 10.9
click at [563, 391] on input "text" at bounding box center [814, 381] width 684 height 38
paste input "Single Room"
type input "Single Room"
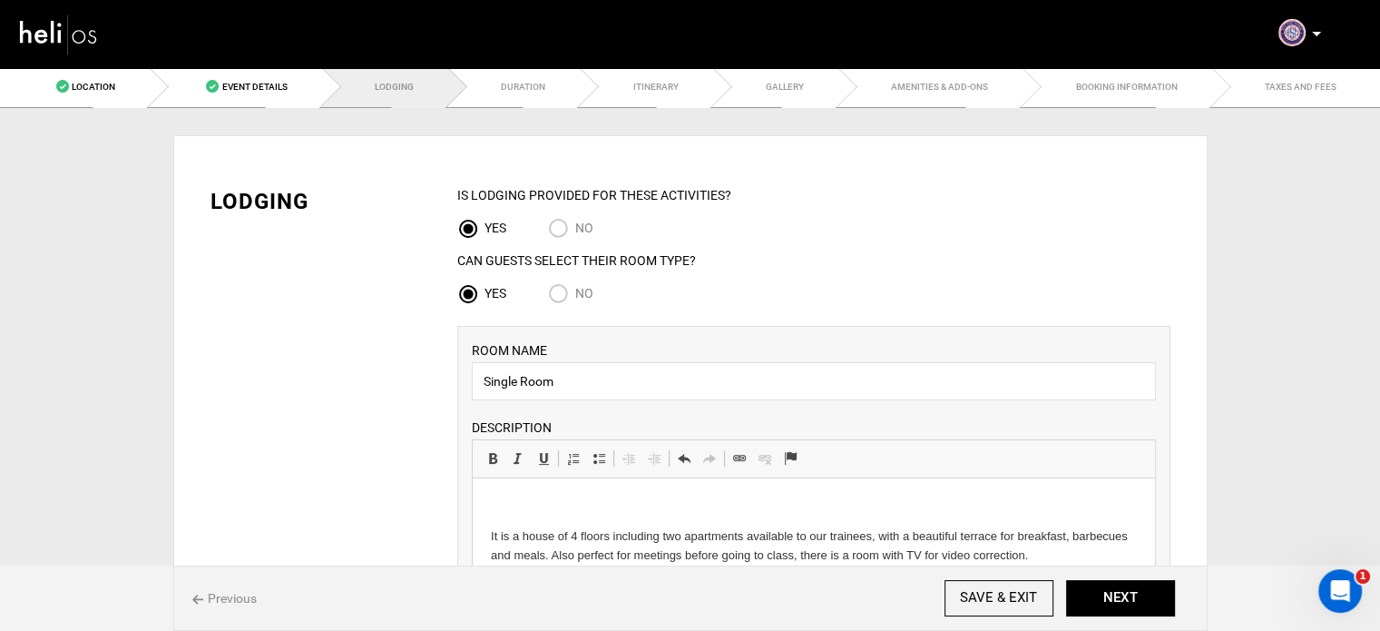
click at [475, 521] on html "It is a house of 4 floors including two apartments available to our trainees, w…" at bounding box center [813, 530] width 683 height 104
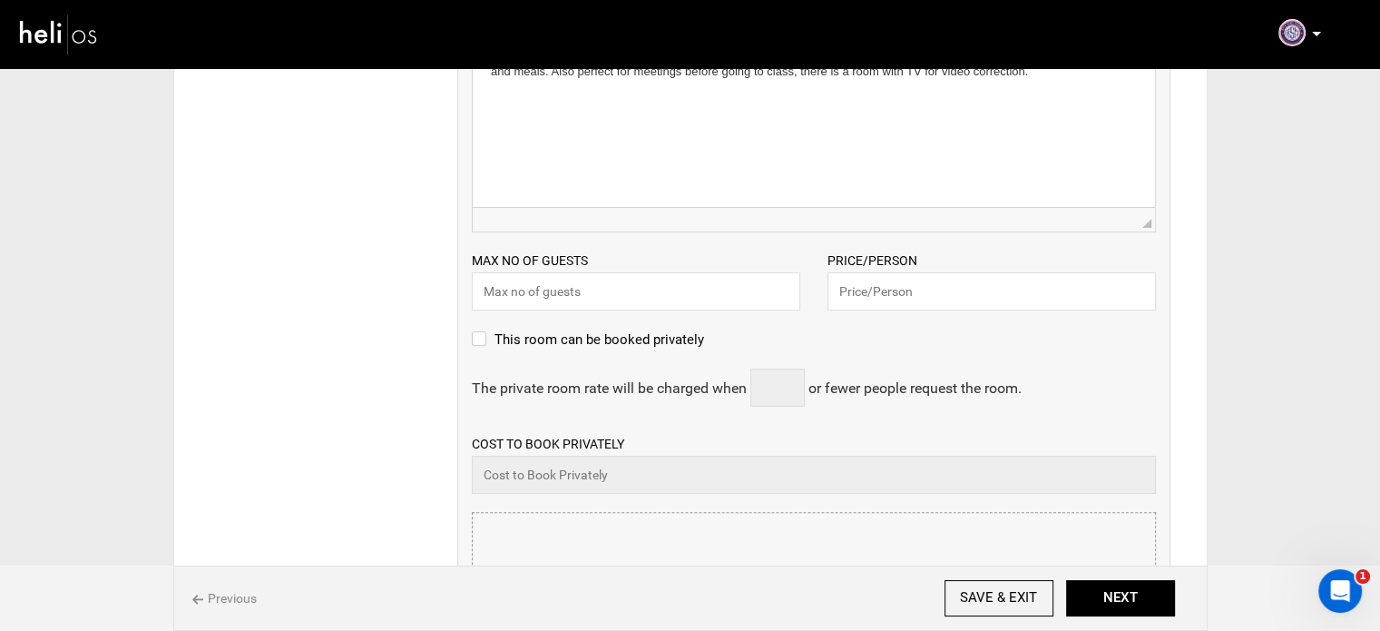
scroll to position [454, 0]
click at [614, 550] on input "file" at bounding box center [814, 621] width 683 height 218
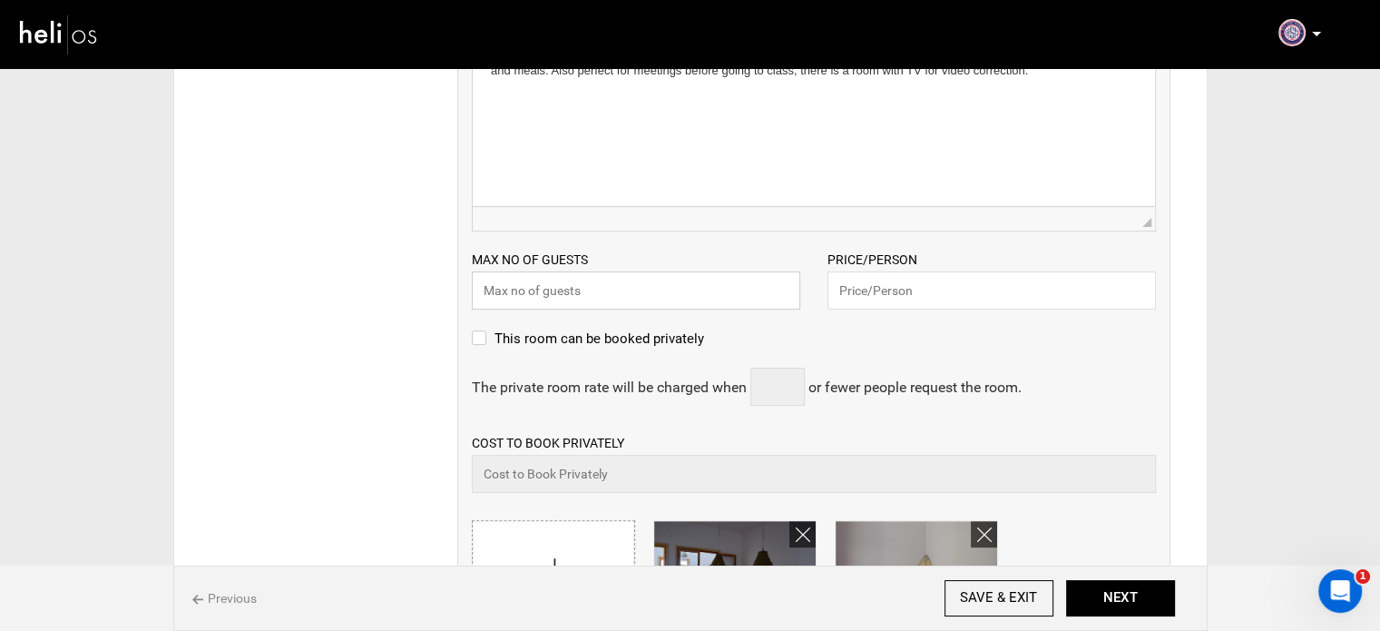
click at [675, 283] on input "text" at bounding box center [636, 290] width 329 height 38
type input "1"
click at [920, 295] on input "text" at bounding box center [992, 290] width 329 height 38
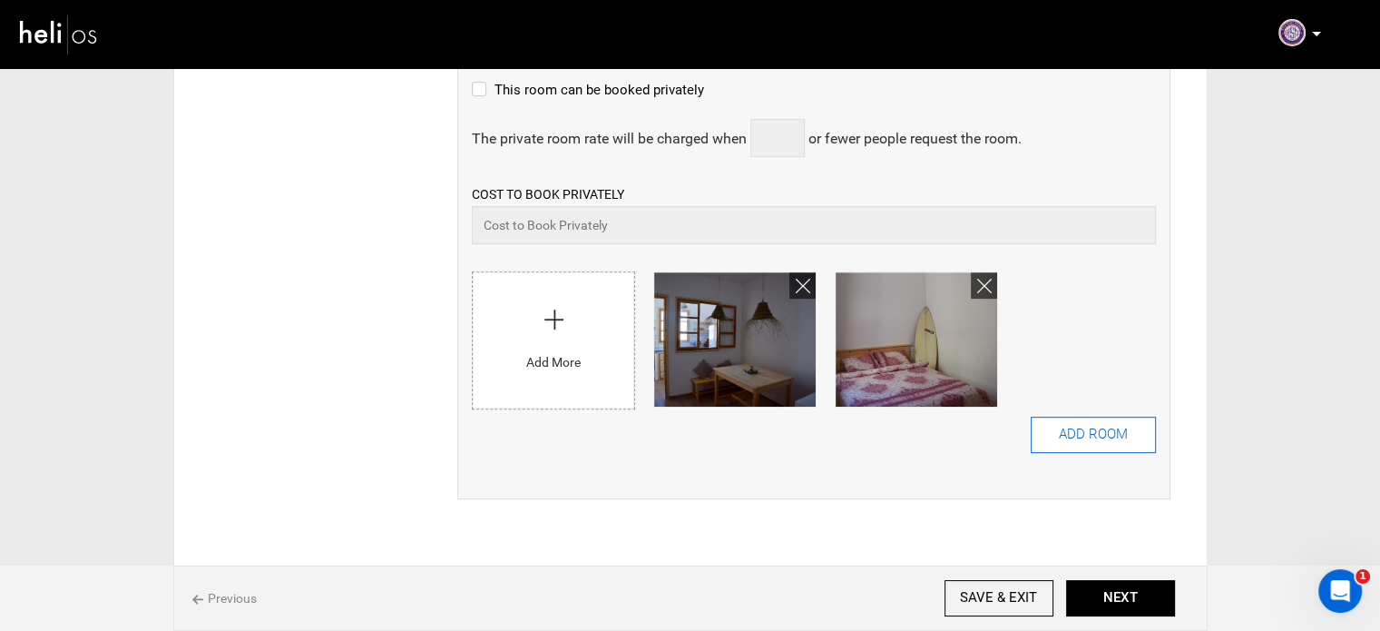
scroll to position [791, 0]
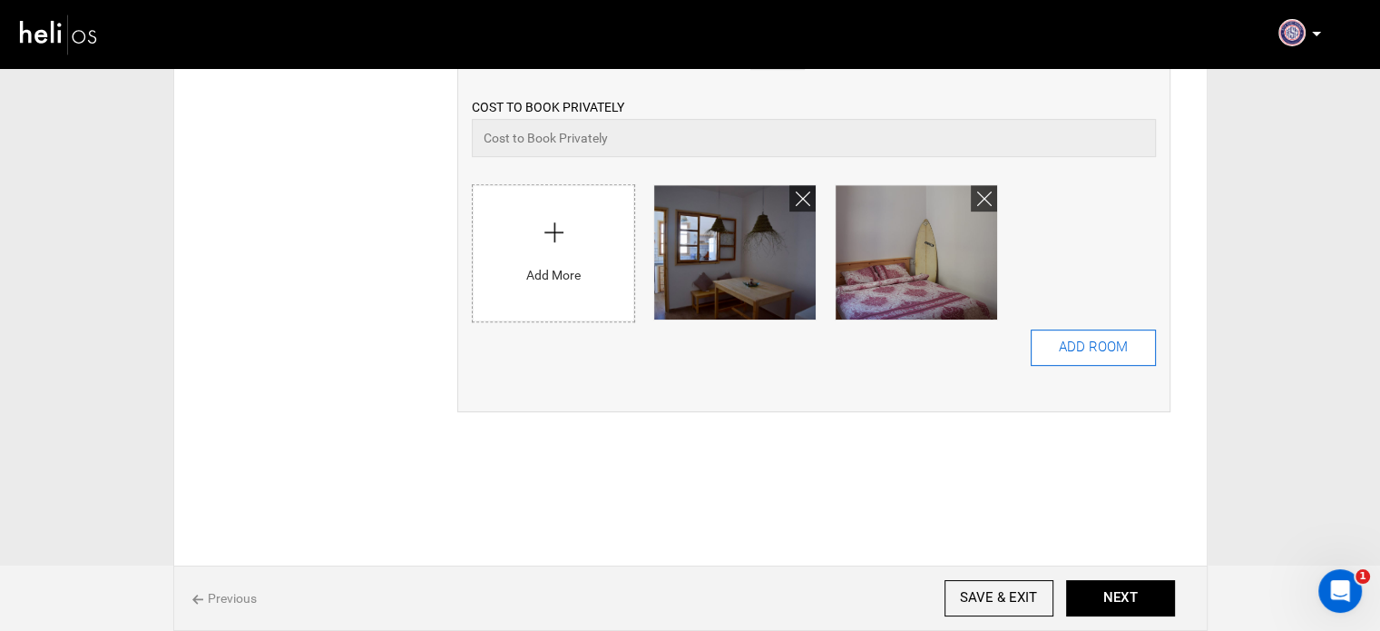
type input "420"
click at [1099, 351] on button "ADD ROOM" at bounding box center [1093, 347] width 125 height 36
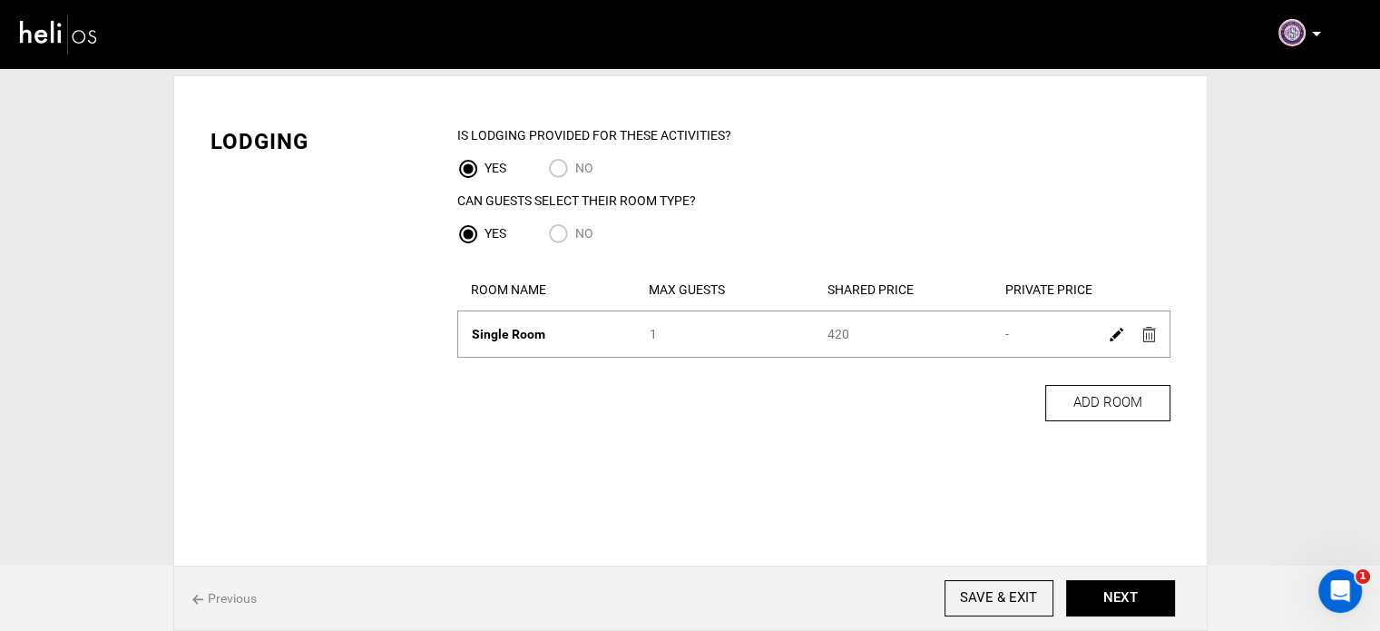
scroll to position [0, 0]
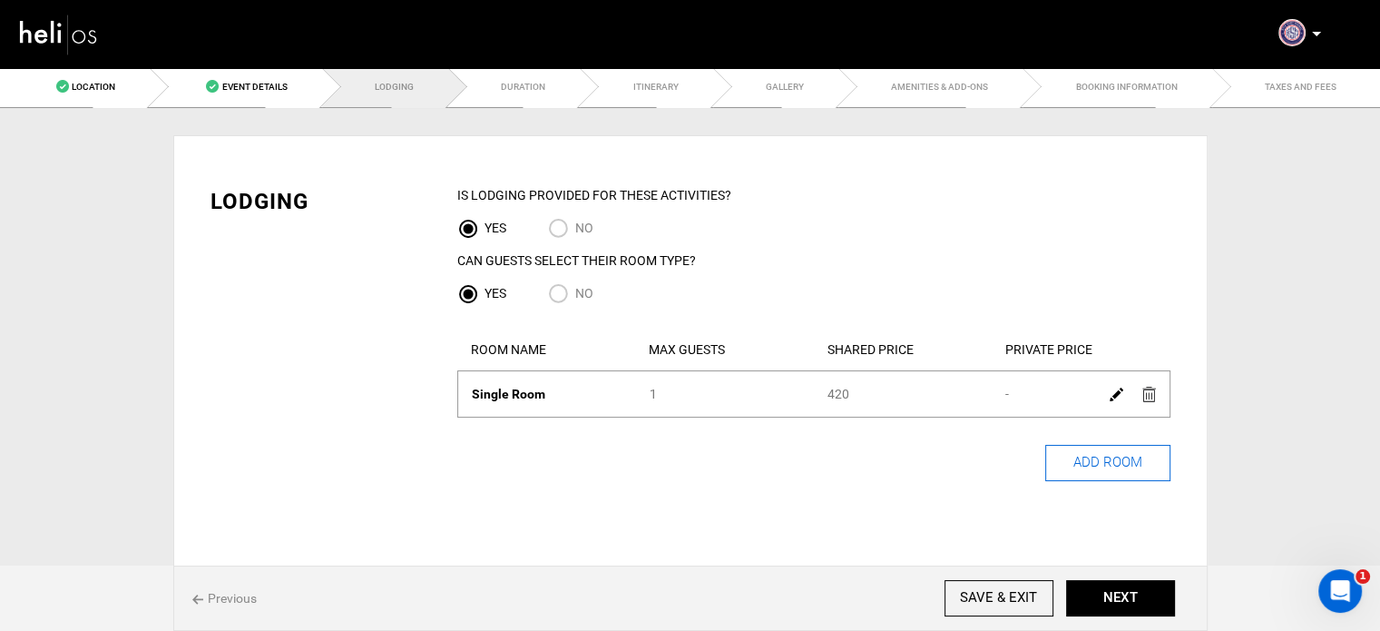
click at [1117, 467] on button "ADD ROOM" at bounding box center [1108, 463] width 125 height 36
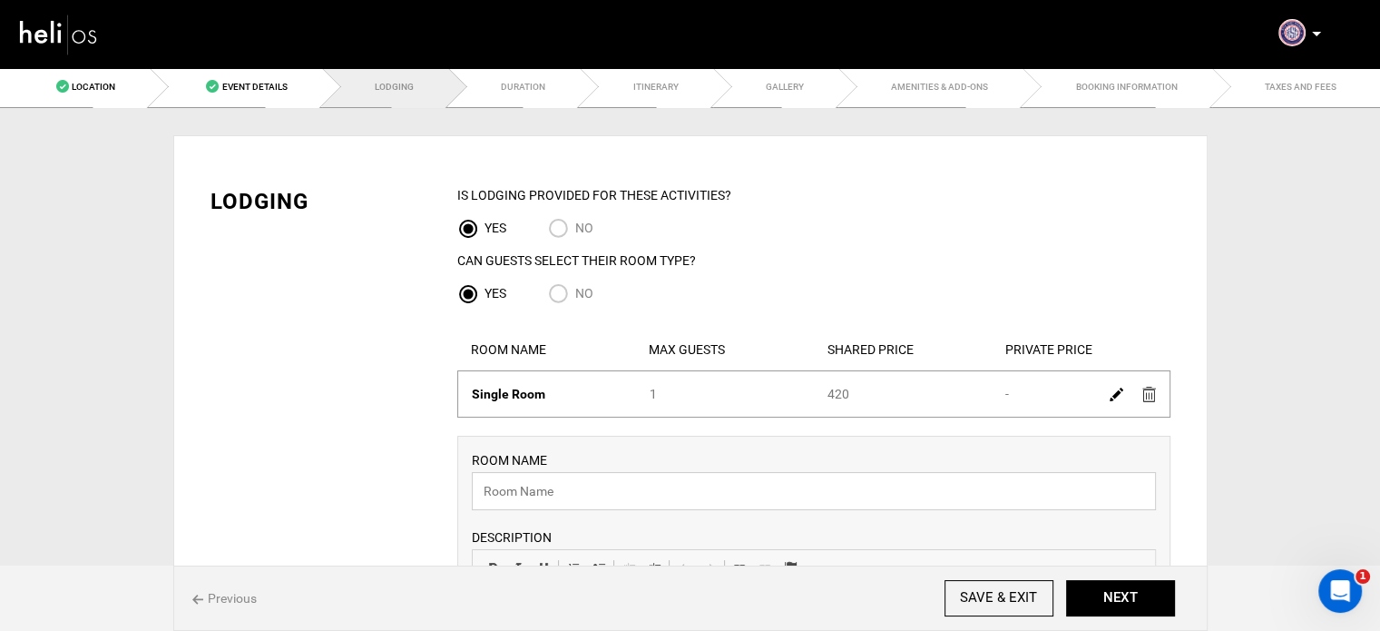
click at [571, 484] on input "text" at bounding box center [814, 491] width 684 height 38
paste input "Double Room"
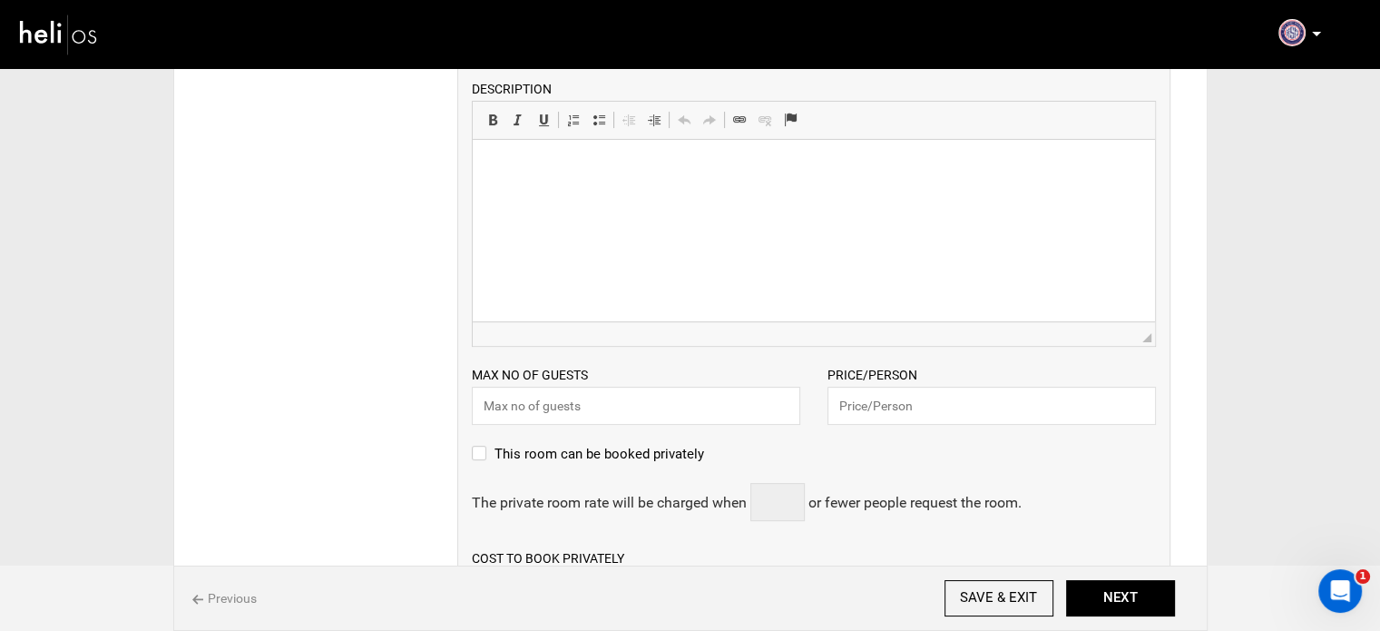
scroll to position [454, 0]
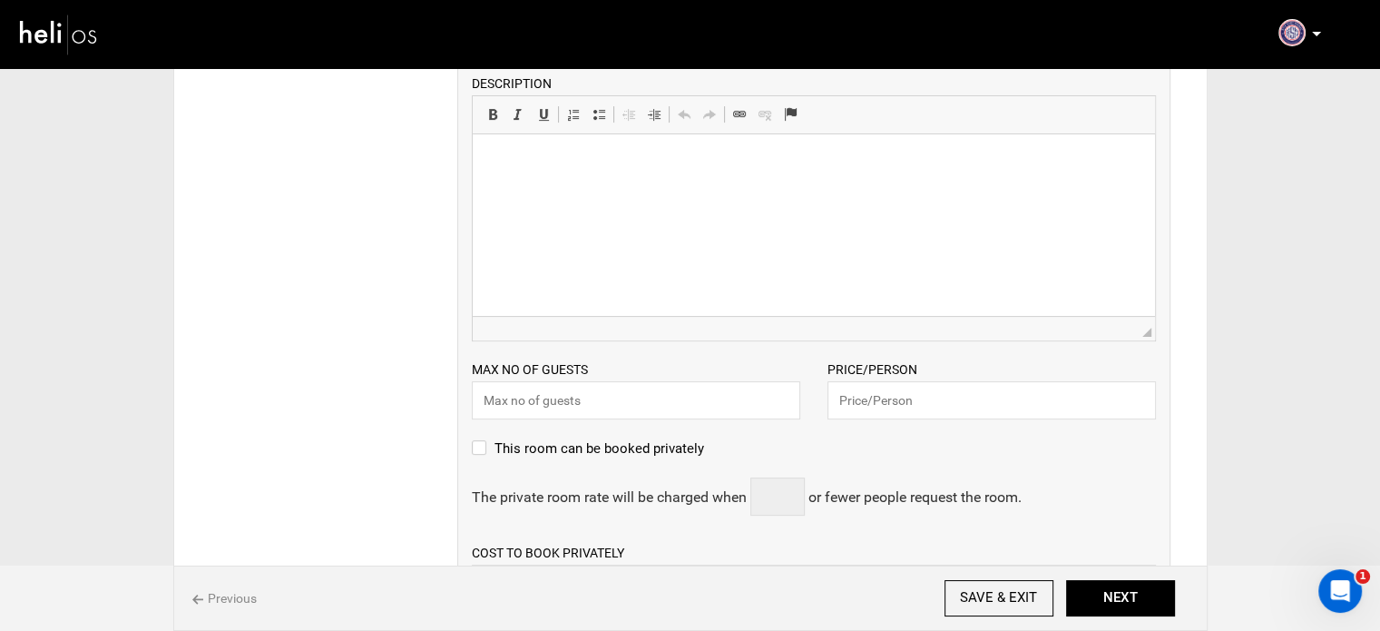
type input "Double Room"
click at [541, 404] on input "text" at bounding box center [636, 400] width 329 height 38
type input "2"
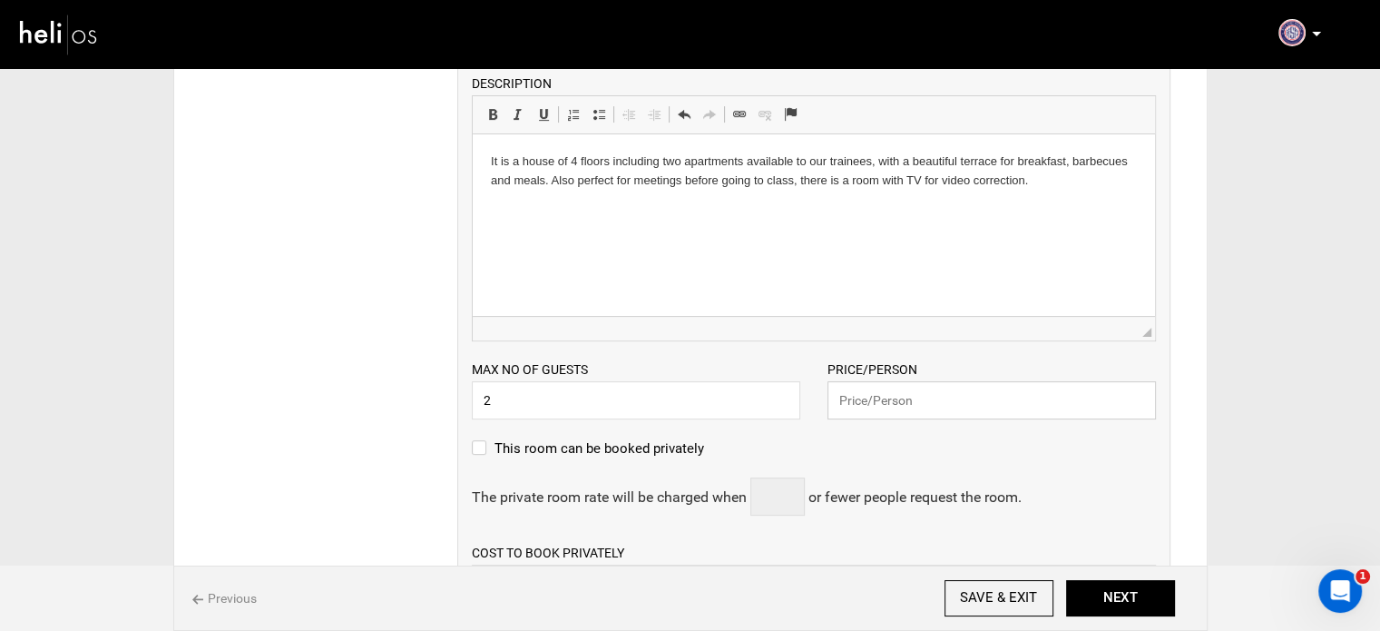
click at [898, 393] on input "text" at bounding box center [992, 400] width 329 height 38
type input "360"
click at [617, 209] on html "It is a house of 4 floors including two apartments available to our trainees, w…" at bounding box center [813, 171] width 683 height 74
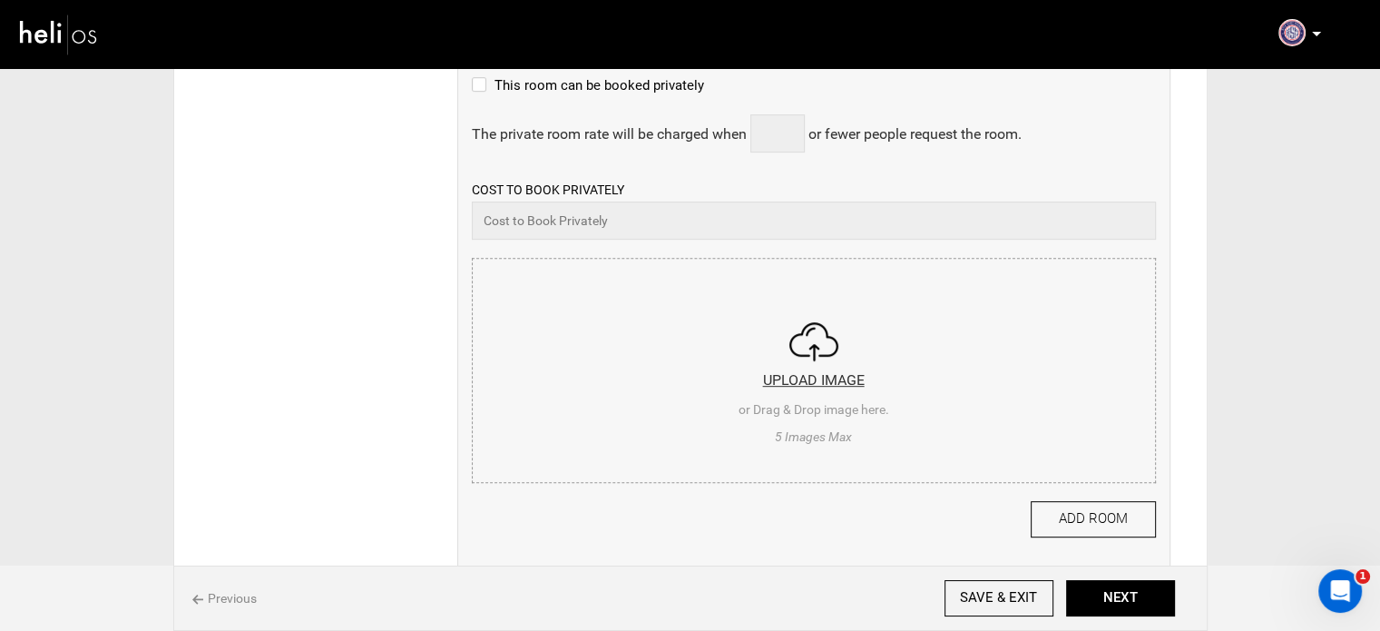
click at [596, 412] on input "file" at bounding box center [814, 368] width 683 height 218
type input "C:\fakepath\d830b3f10e067ffd797a46e483f0f5c4.jpeg"
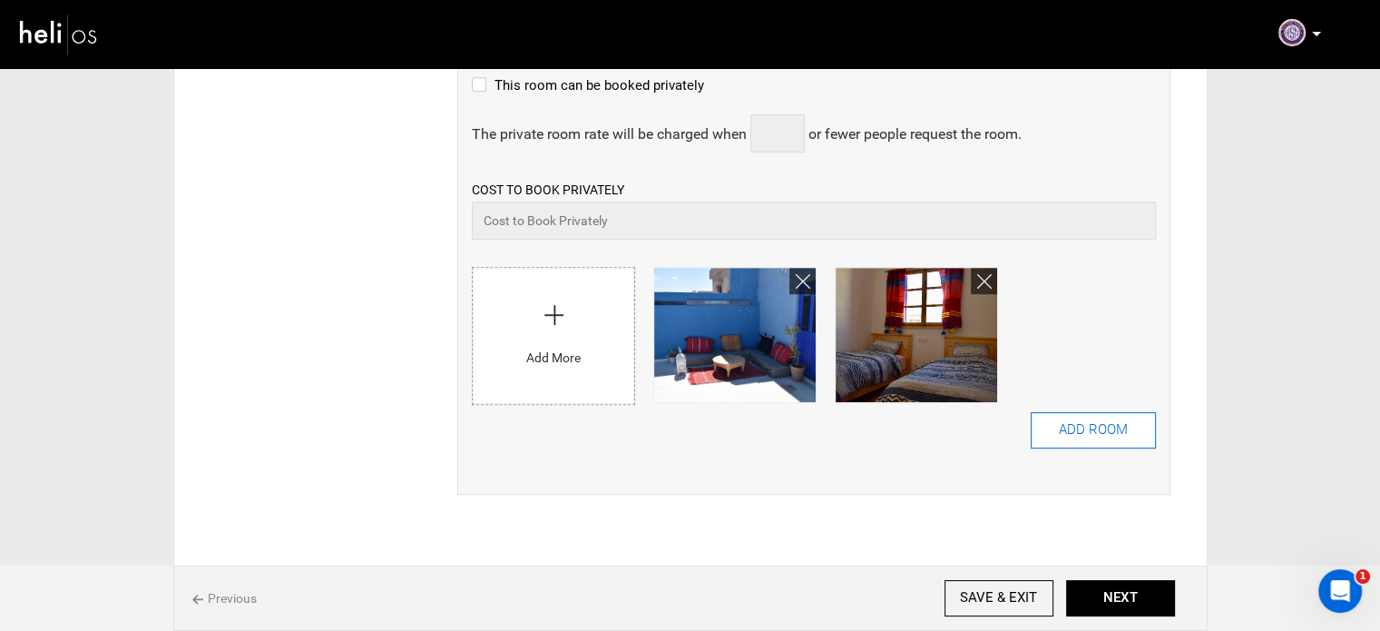
click at [1091, 438] on button "ADD ROOM" at bounding box center [1093, 430] width 125 height 36
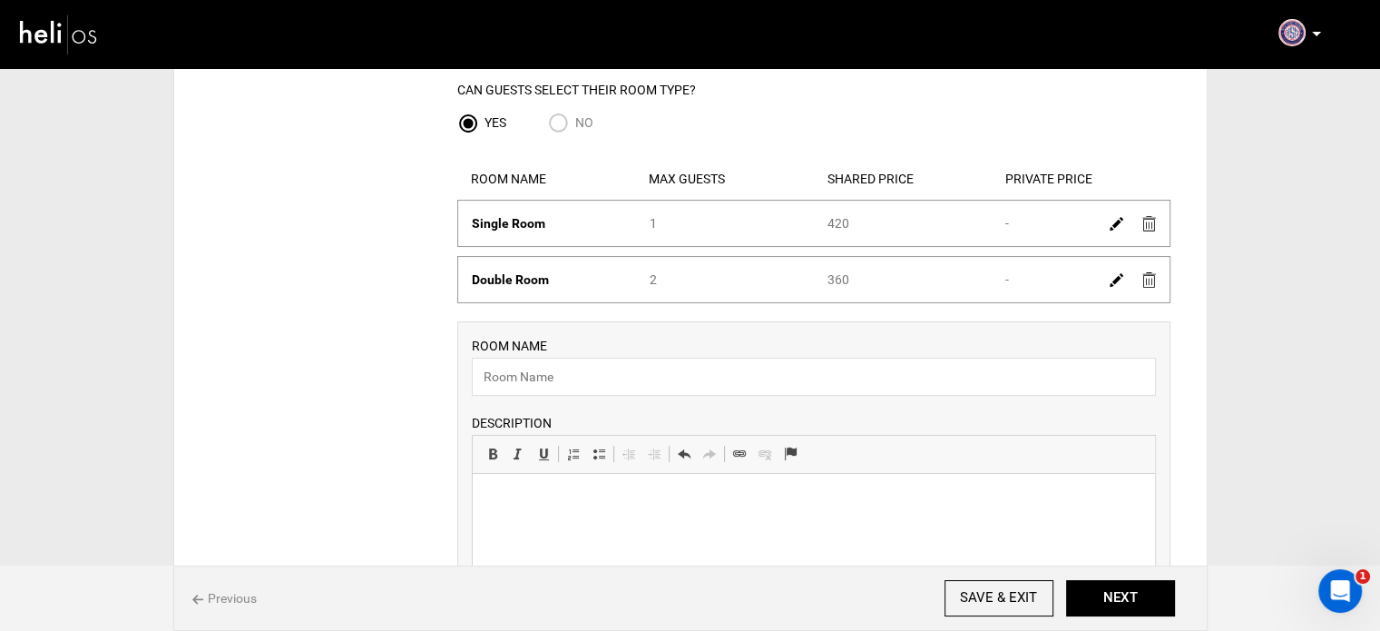
scroll to position [272, 0]
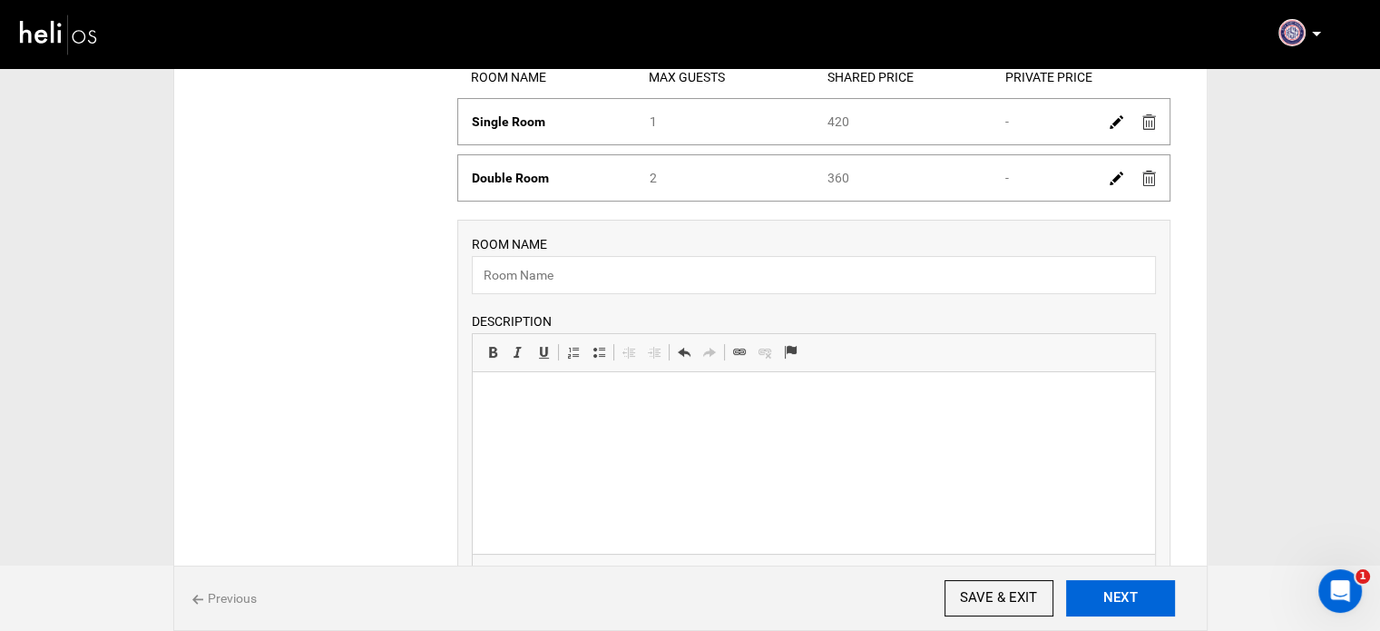
click at [1141, 606] on button "NEXT" at bounding box center [1120, 598] width 109 height 36
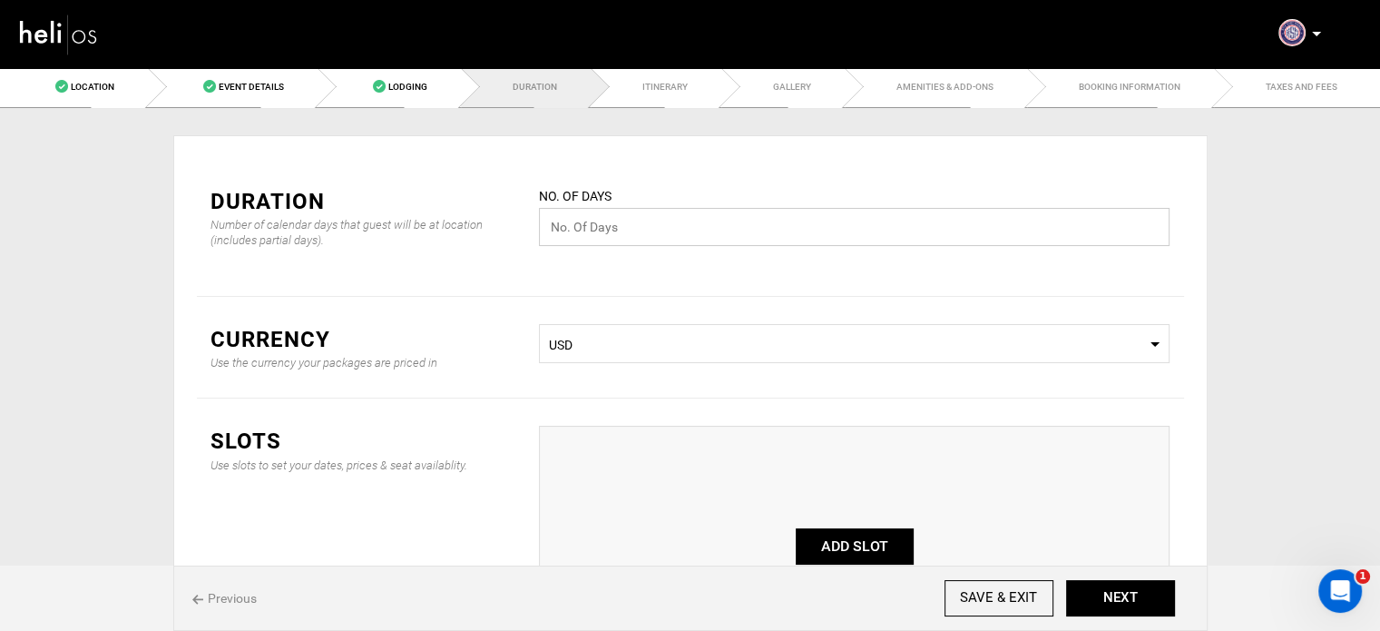
click at [649, 221] on input "text" at bounding box center [854, 227] width 631 height 38
type input "7"
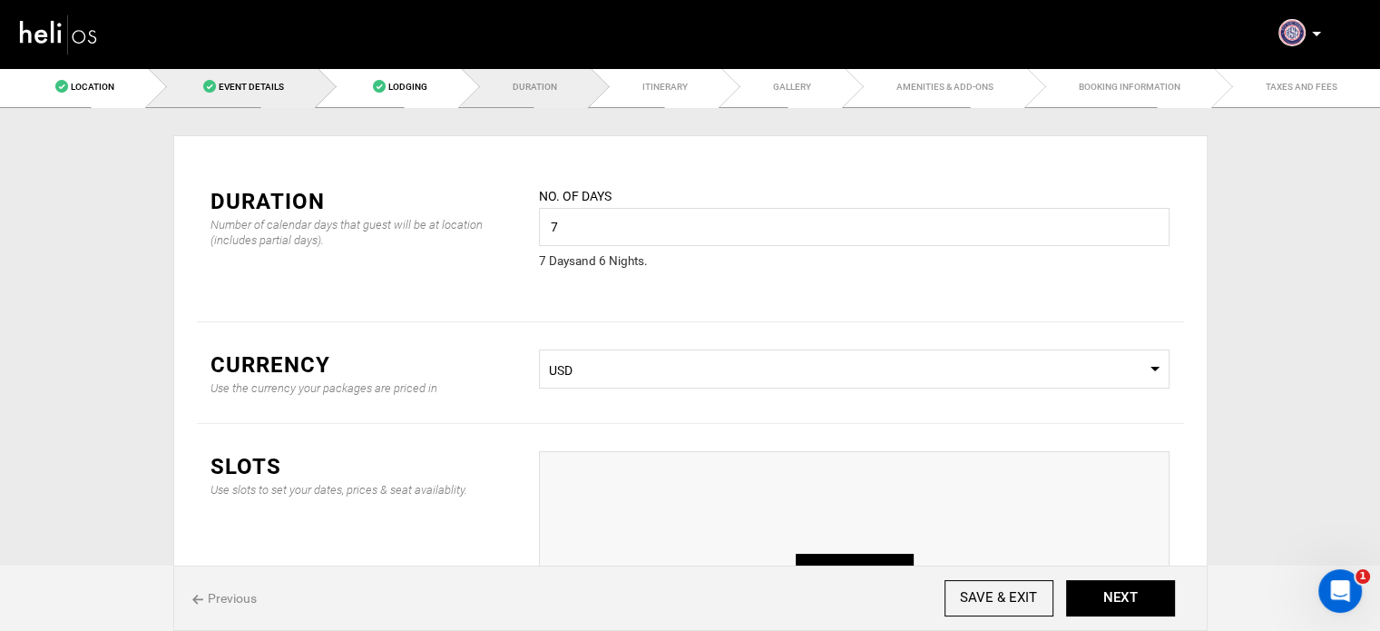
click at [202, 90] on link "Event Details" at bounding box center [233, 86] width 170 height 41
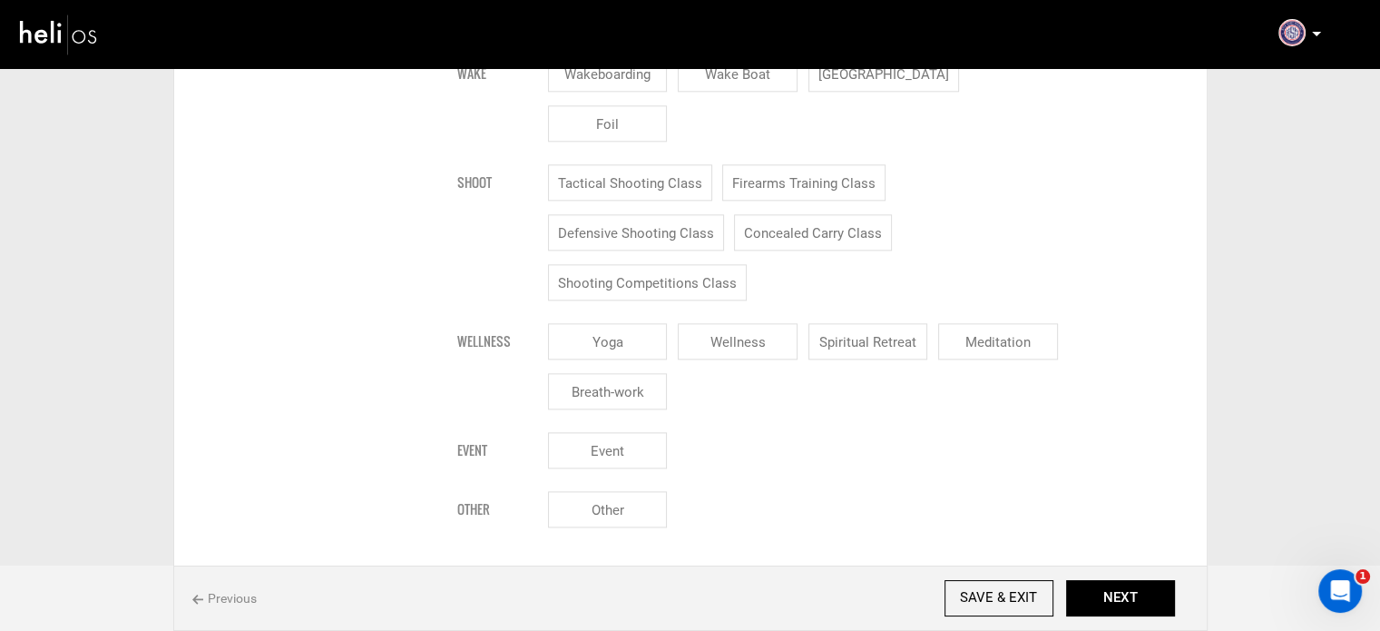
scroll to position [2450, 0]
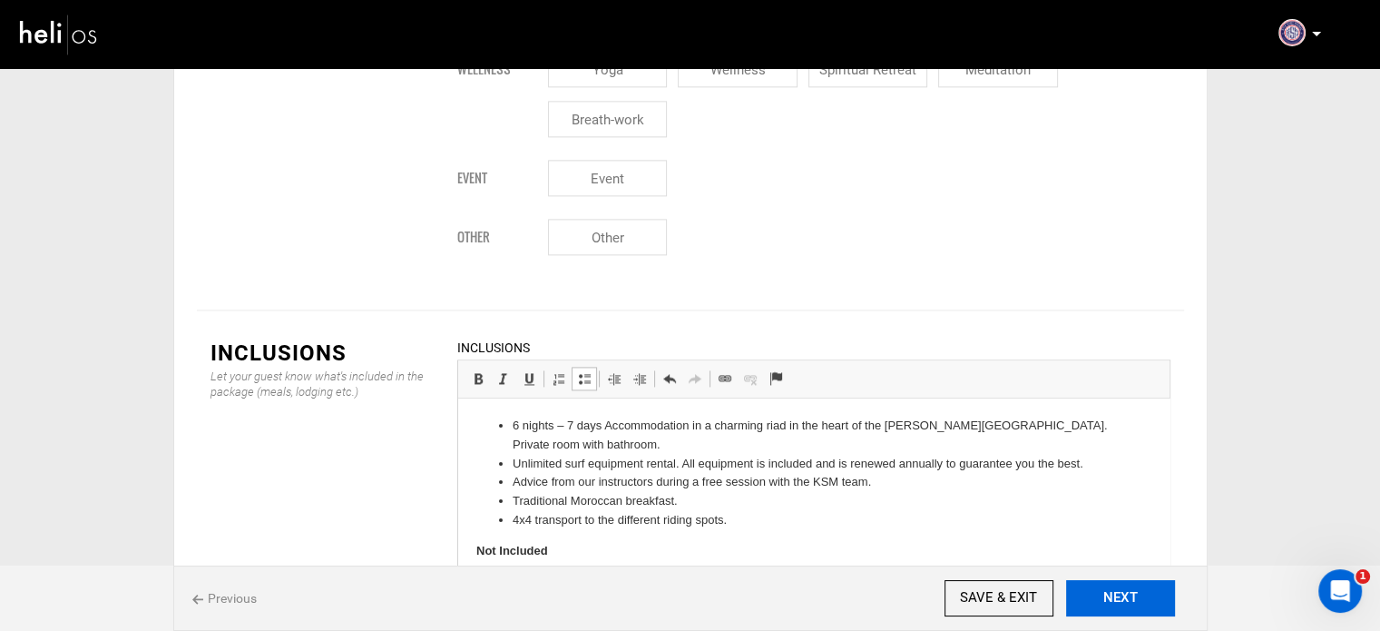
click at [1107, 589] on button "NEXT" at bounding box center [1120, 598] width 109 height 36
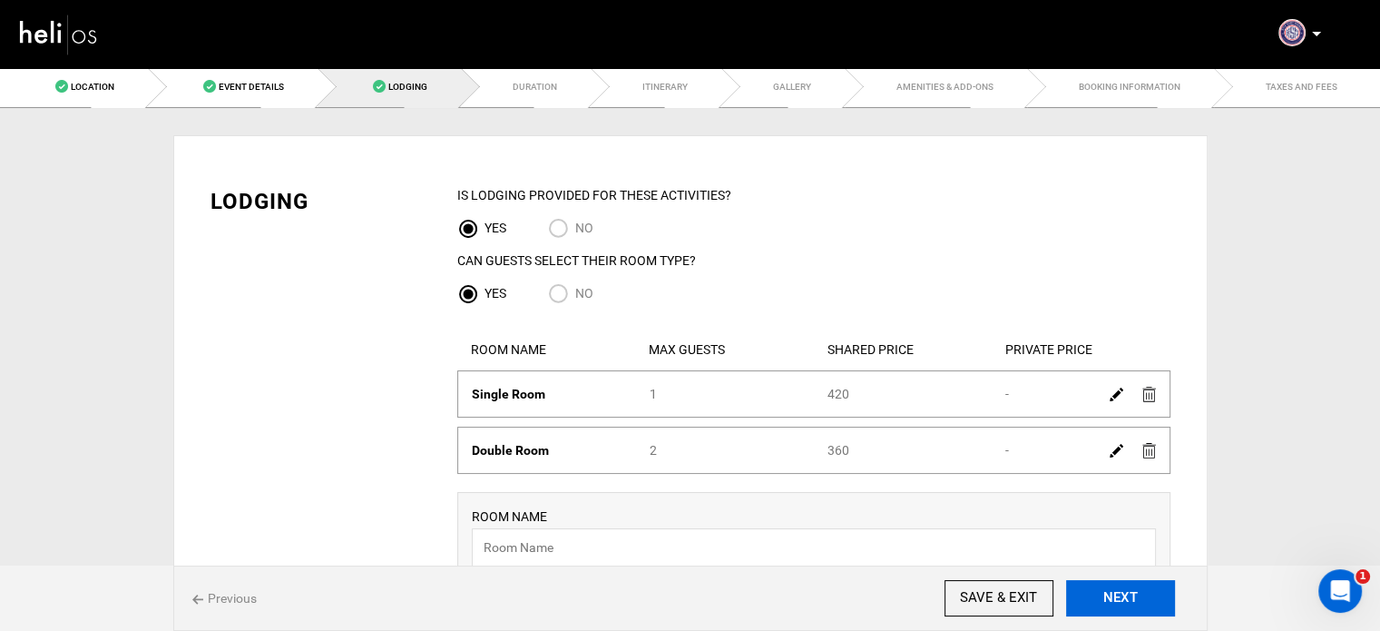
click at [1107, 589] on button "NEXT" at bounding box center [1120, 598] width 109 height 36
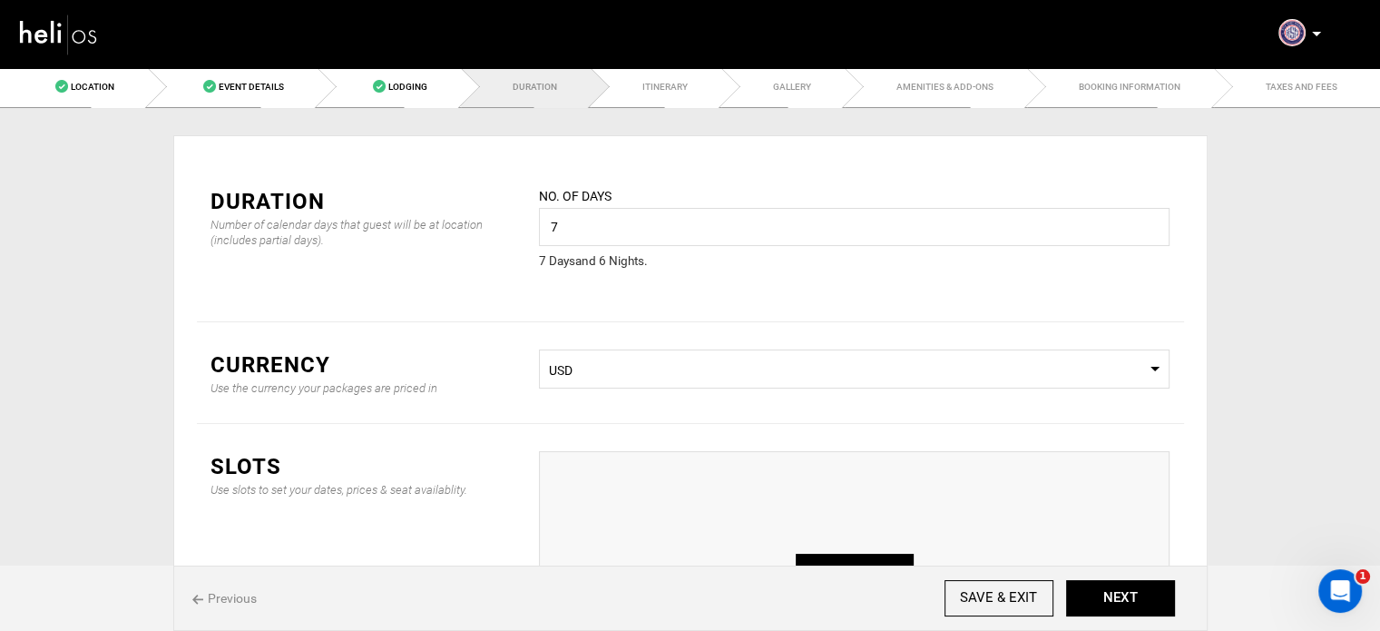
click at [642, 378] on span "USD" at bounding box center [854, 370] width 611 height 18
click at [603, 498] on div "EUR" at bounding box center [855, 502] width 602 height 18
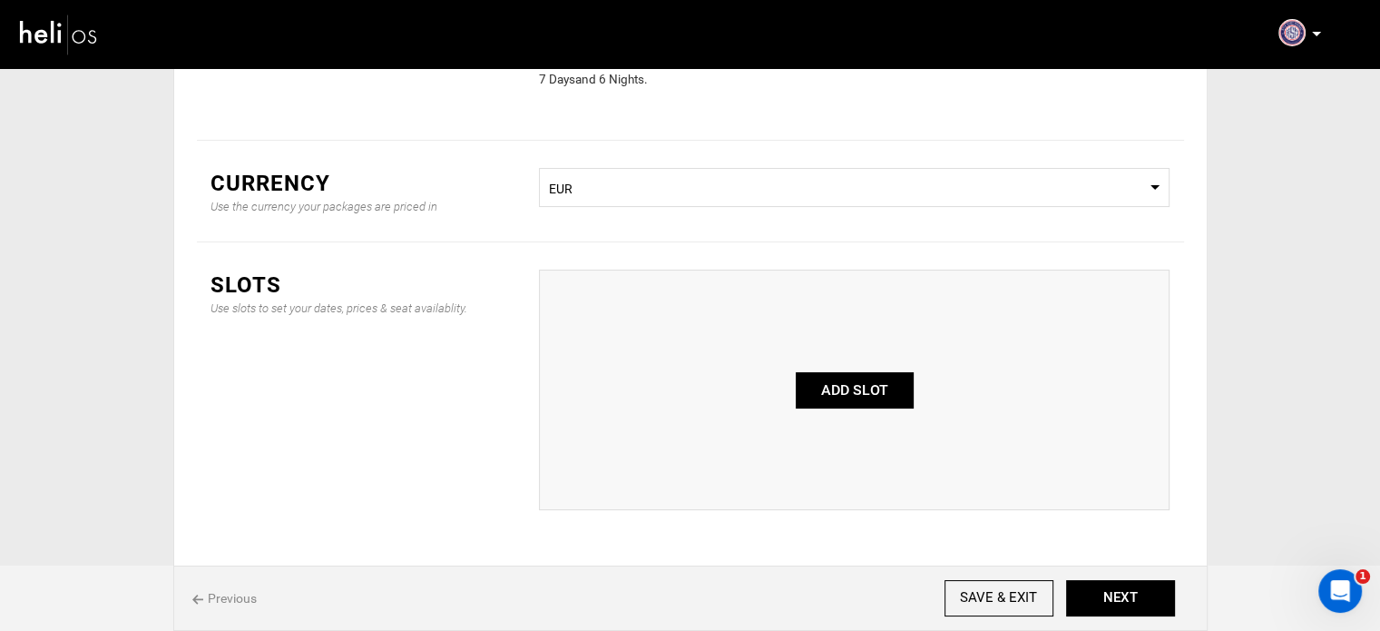
click at [840, 394] on button "ADD SLOT" at bounding box center [855, 390] width 118 height 36
type input "0"
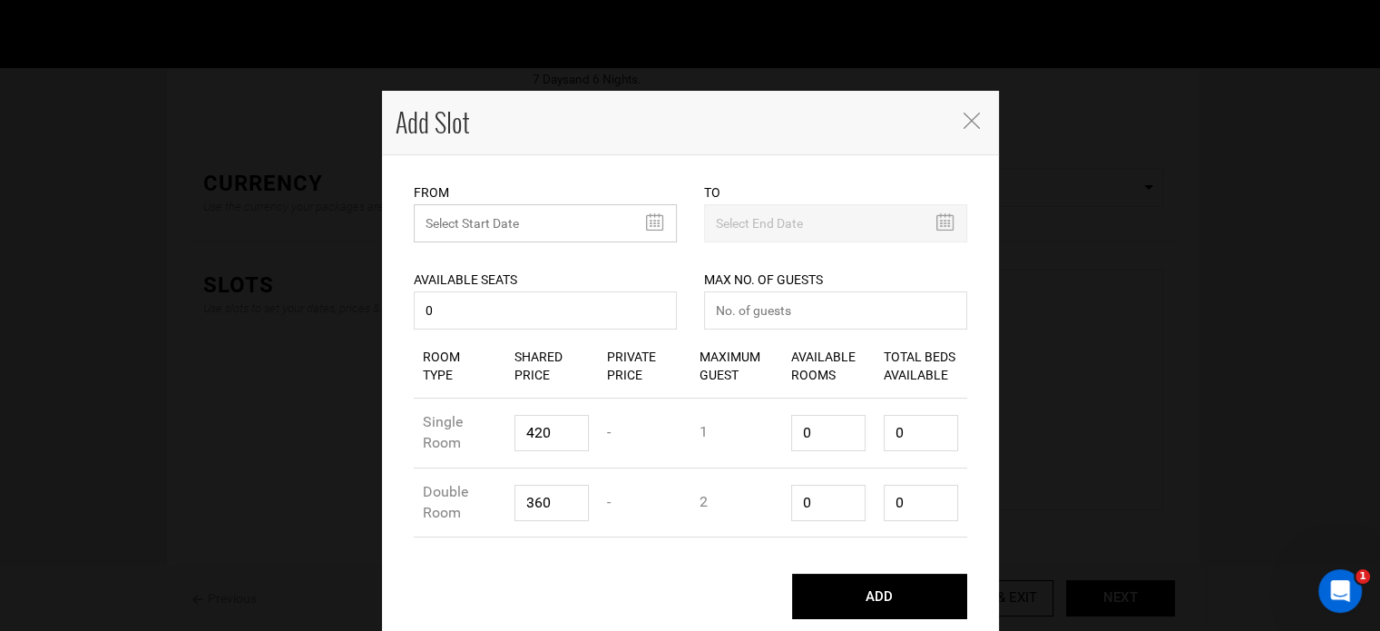
click at [440, 208] on input "text" at bounding box center [545, 223] width 263 height 38
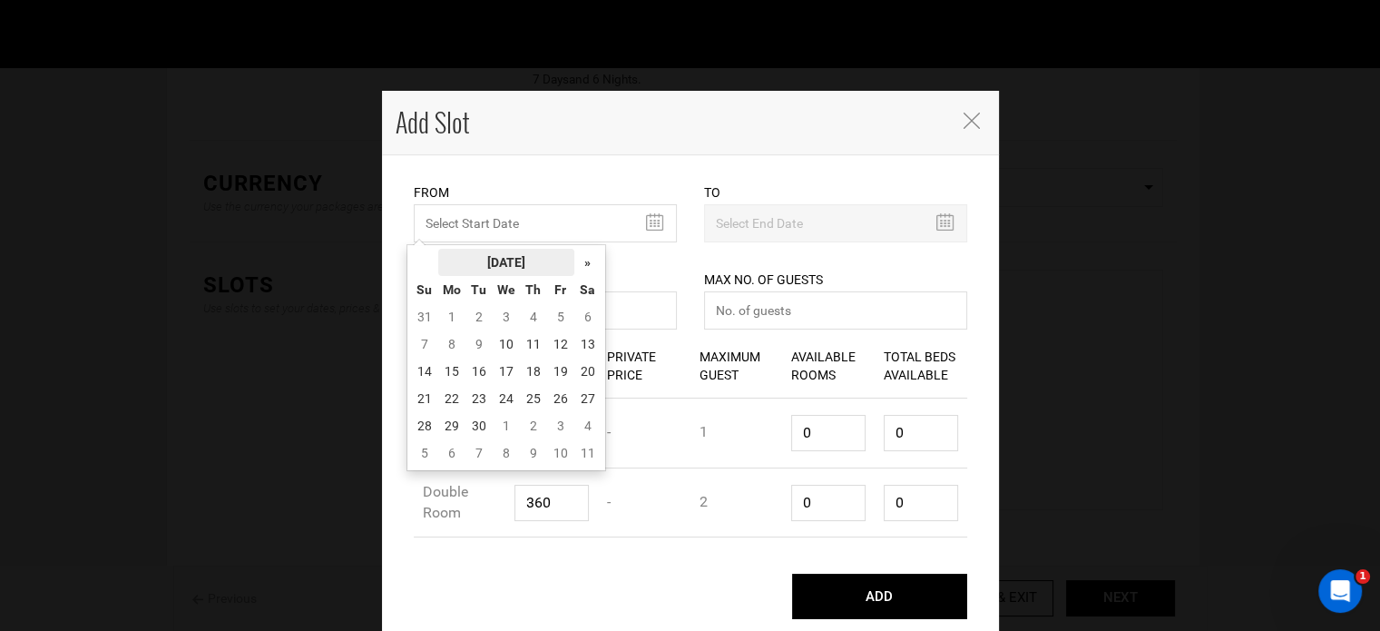
click at [487, 254] on th "[DATE]" at bounding box center [506, 262] width 136 height 27
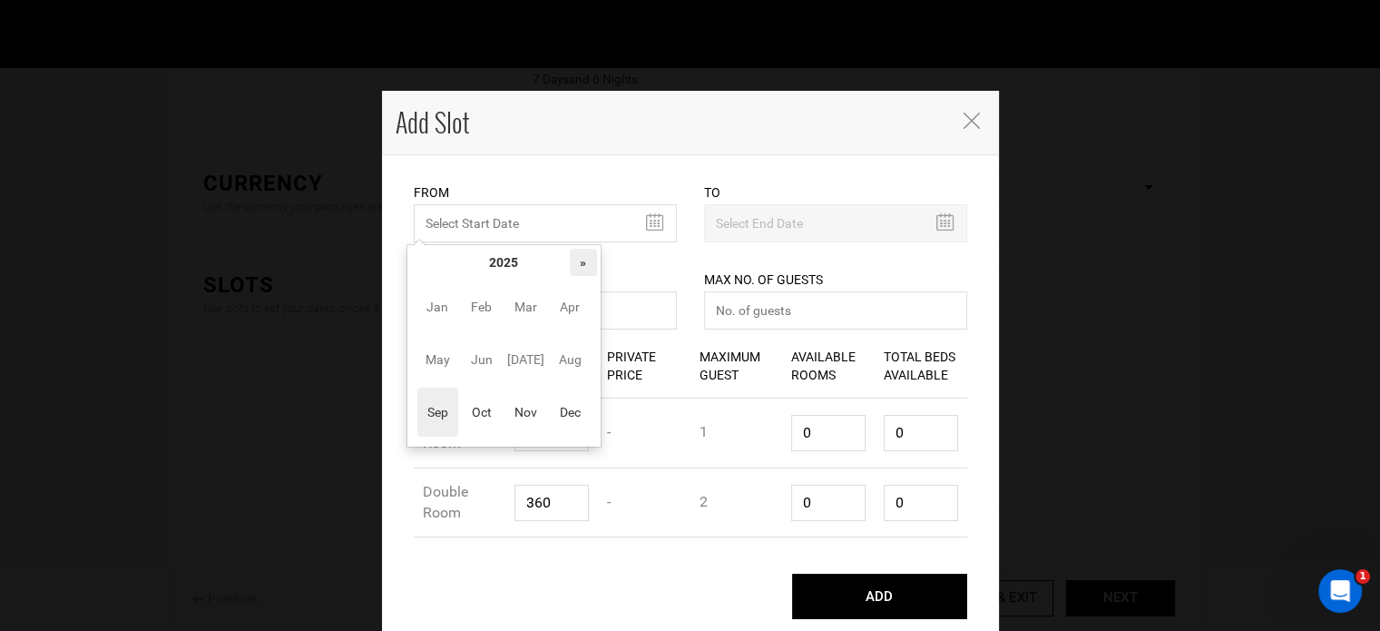
click at [577, 262] on th "»" at bounding box center [583, 262] width 27 height 27
click at [487, 409] on span "Oct" at bounding box center [481, 412] width 41 height 49
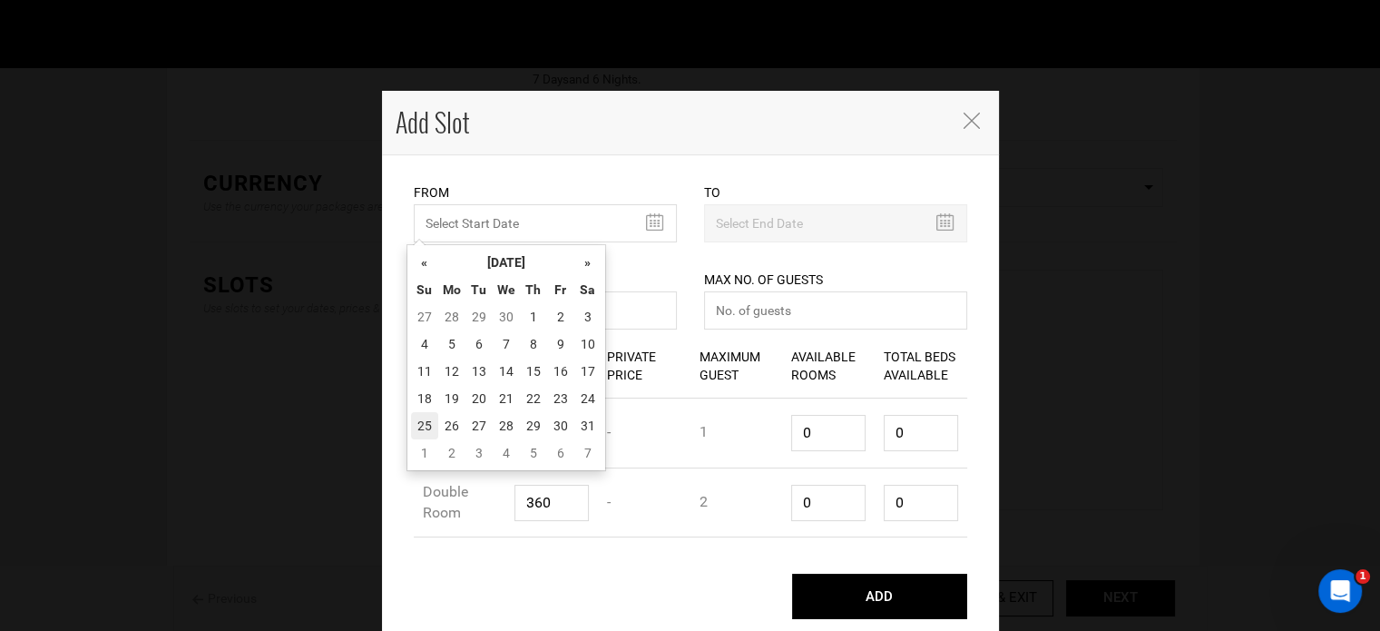
click at [437, 417] on td "25" at bounding box center [424, 425] width 27 height 27
type input "[DATE]"
type input "10/31/2026"
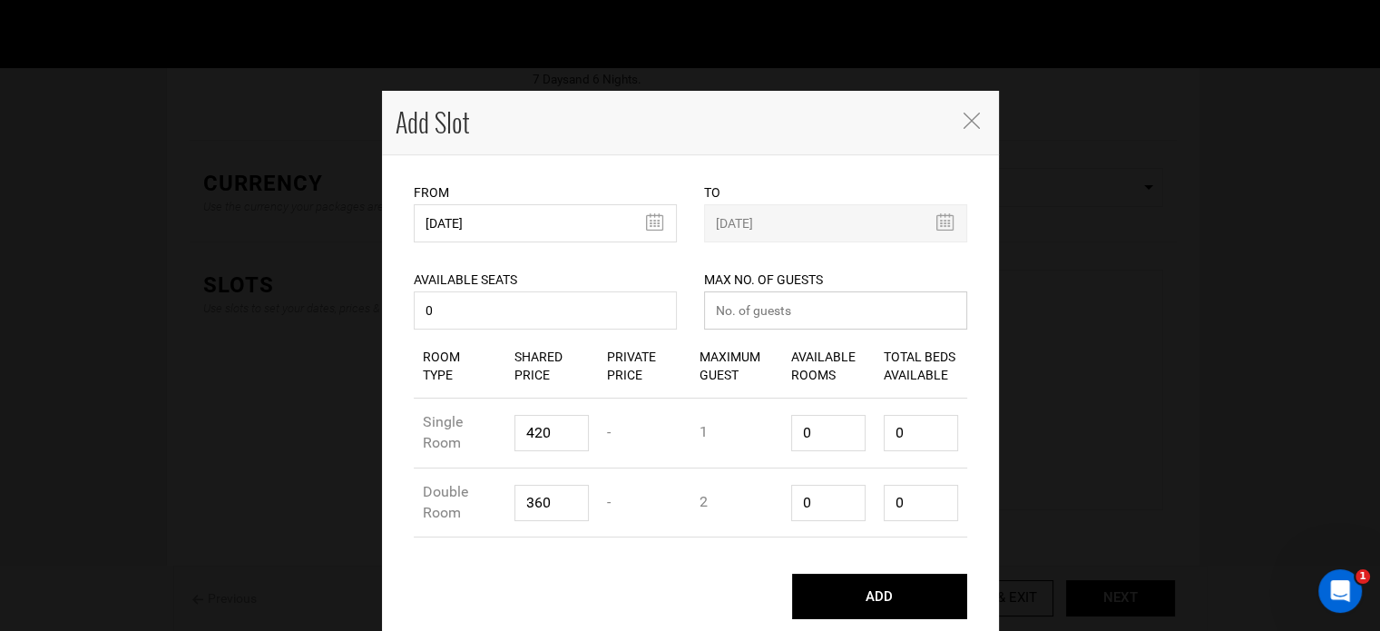
click at [742, 302] on input "number" at bounding box center [835, 310] width 263 height 38
type input "0"
drag, startPoint x: 815, startPoint y: 431, endPoint x: 735, endPoint y: 427, distance: 80.0
click at [736, 427] on div "Room Type Single Room Shared Price 420 Private Price - Maximum Guest 1 Availabl…" at bounding box center [691, 433] width 554 height 70
type input "1"
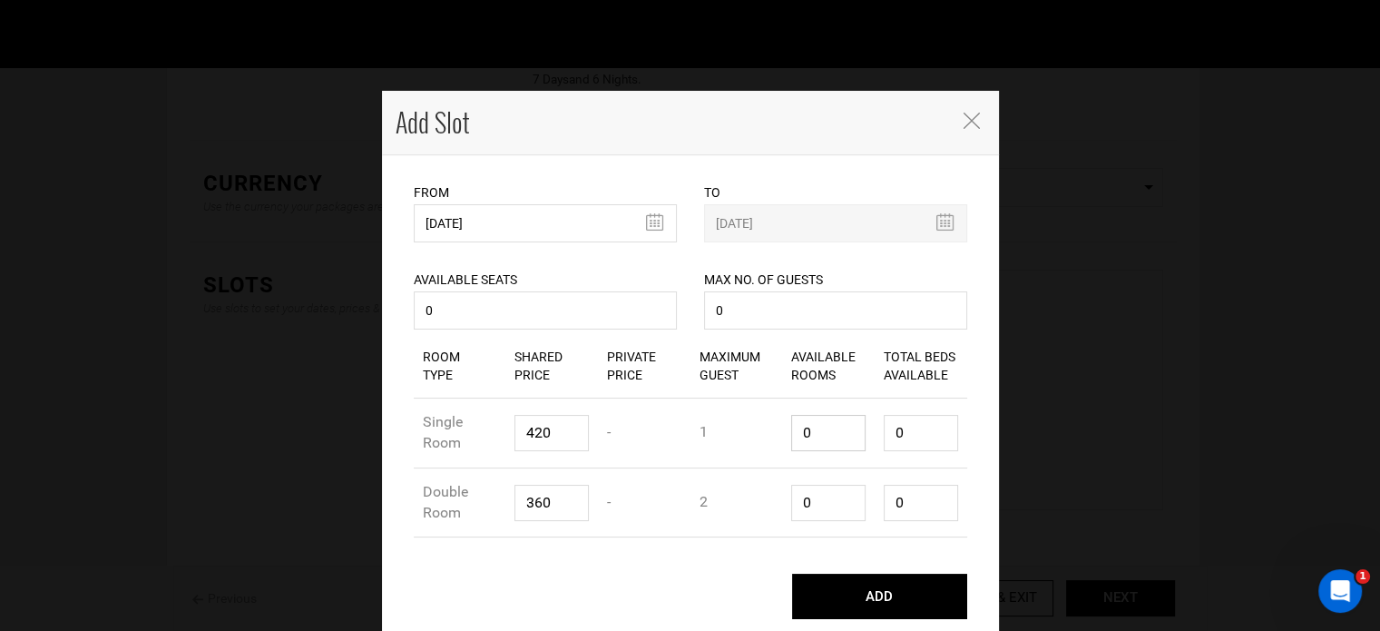
type input "1"
drag, startPoint x: 830, startPoint y: 513, endPoint x: 741, endPoint y: 498, distance: 89.2
click at [741, 498] on div "Room Type Double Room Shared Price 360 Private Price - Maximum Guest 2 Availabl…" at bounding box center [691, 503] width 554 height 70
type input "1"
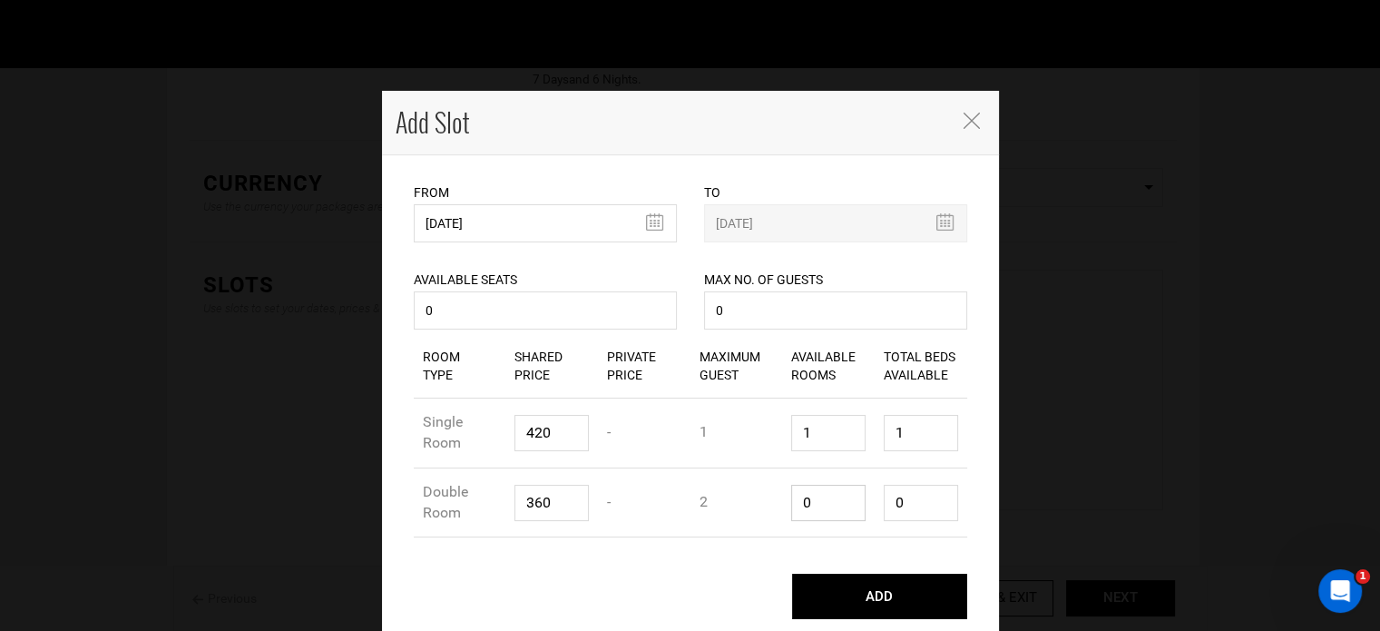
type input "2"
type input "1"
drag, startPoint x: 895, startPoint y: 496, endPoint x: 847, endPoint y: 496, distance: 48.1
click at [848, 492] on div "Room Type Double Room Shared Price 360 Private Price - Maximum Guest 2 Availabl…" at bounding box center [691, 503] width 554 height 70
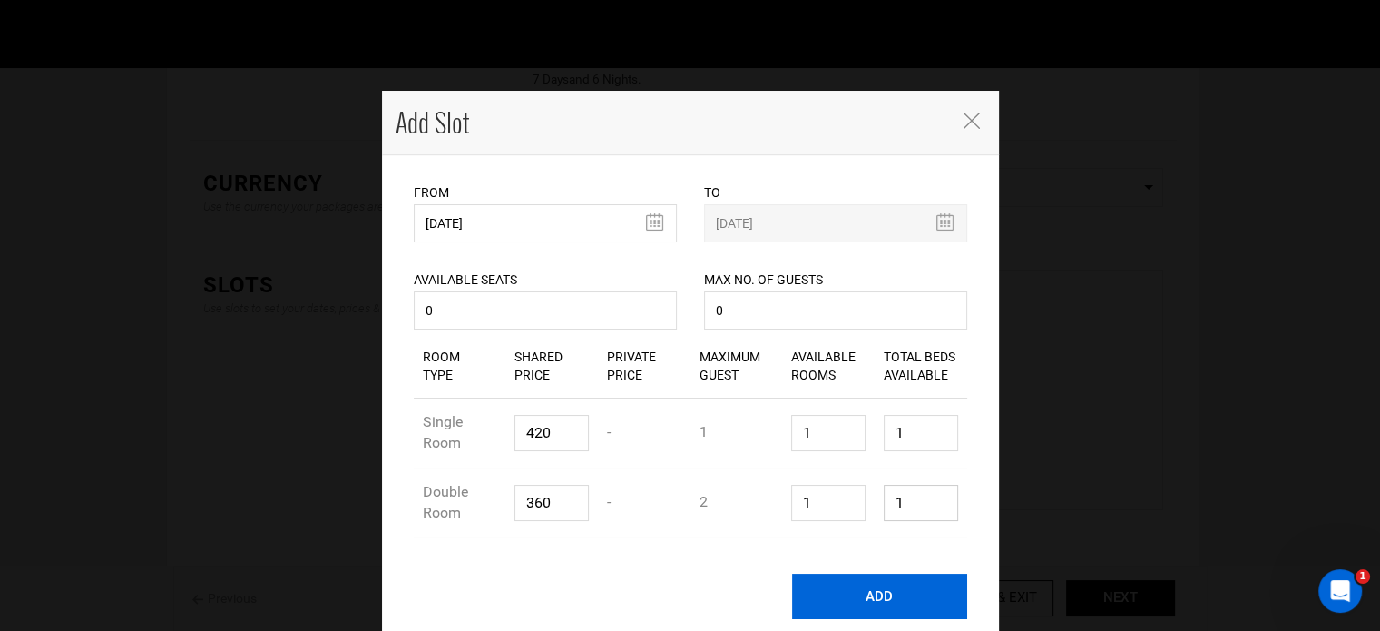
type input "1"
click at [886, 587] on button "ADD" at bounding box center [879, 596] width 175 height 45
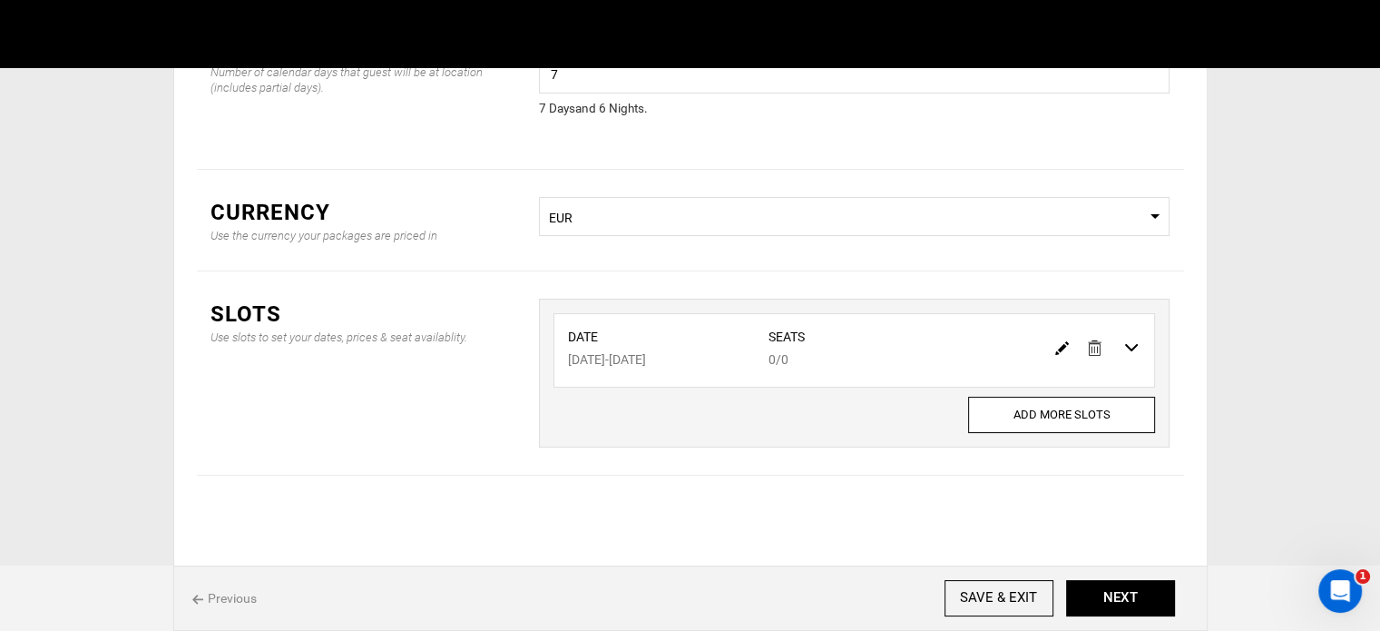
scroll to position [151, 0]
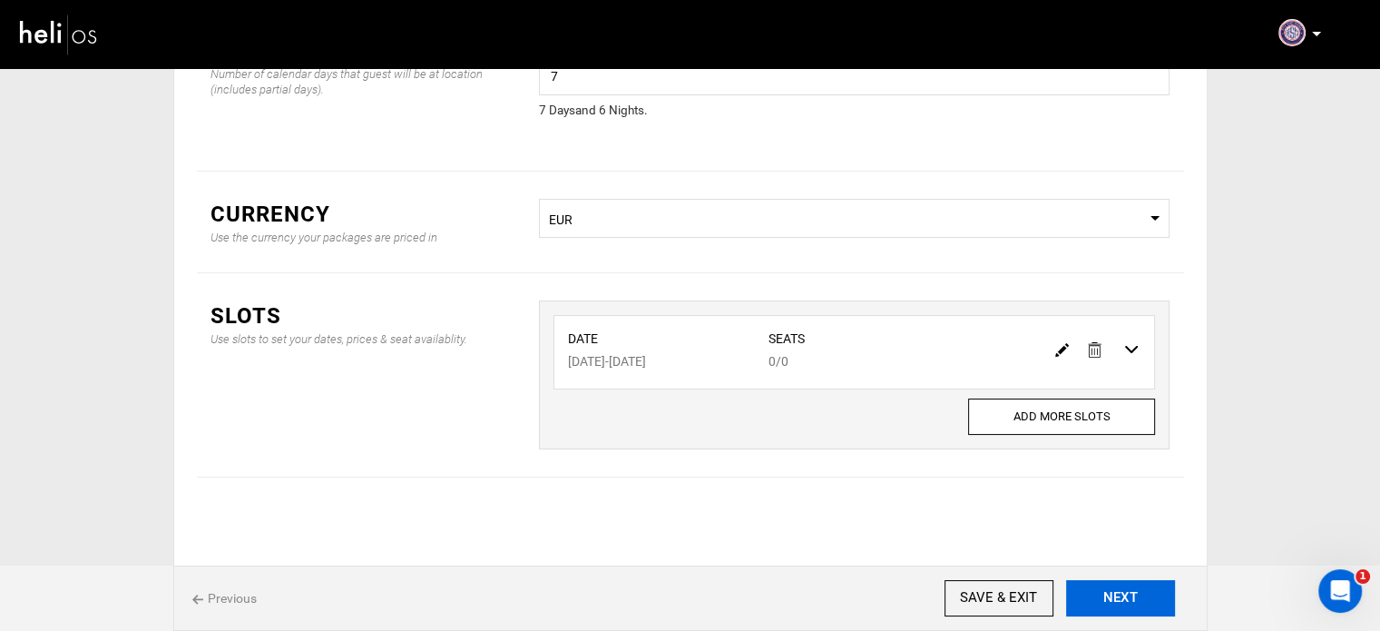
click at [1108, 590] on button "NEXT" at bounding box center [1120, 598] width 109 height 36
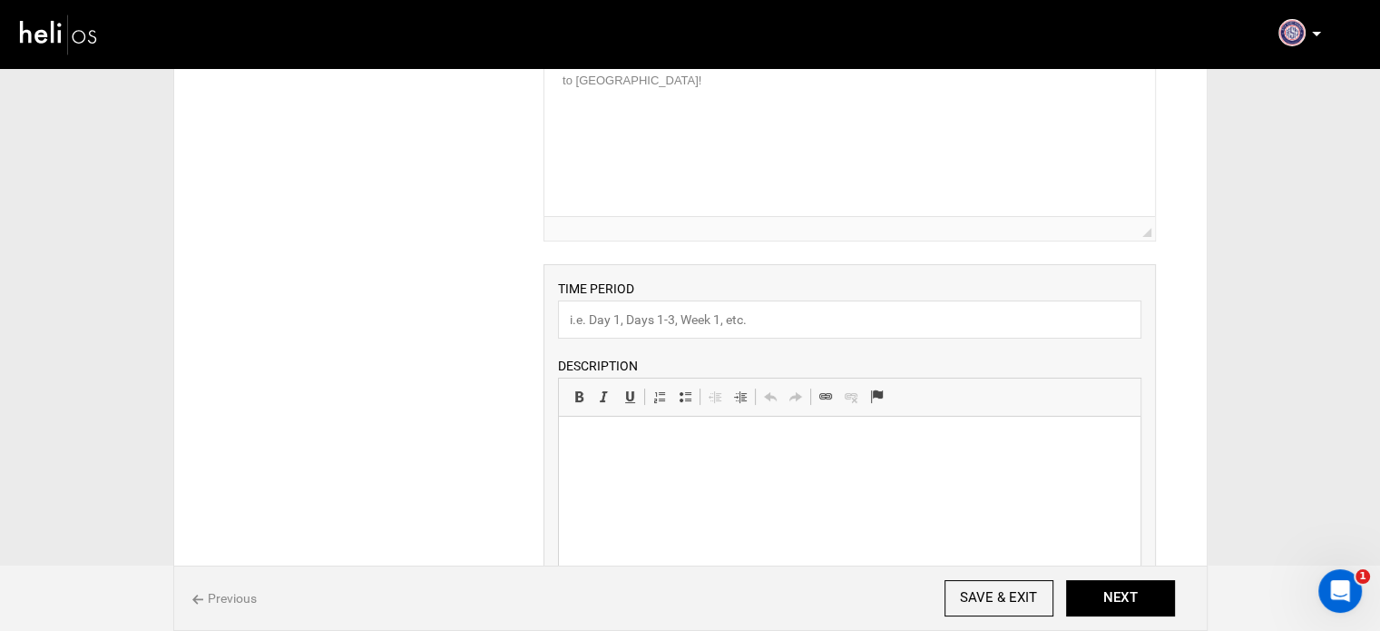
scroll to position [363, 0]
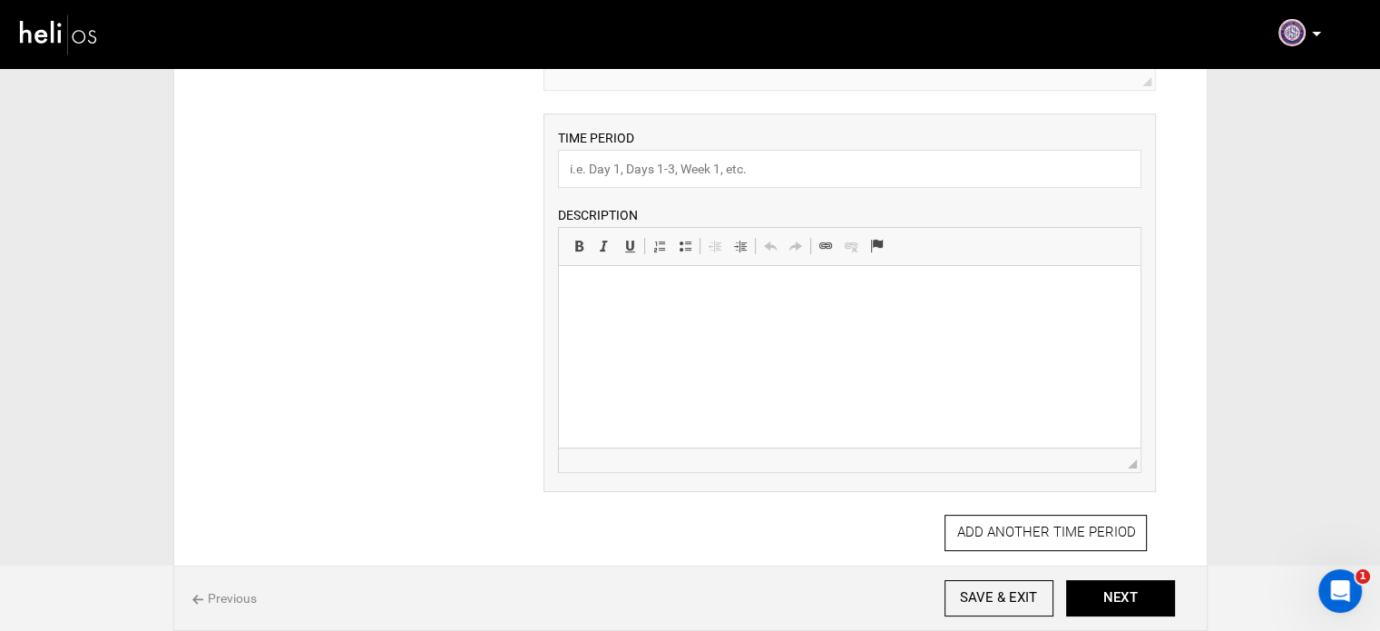
click at [656, 321] on html at bounding box center [850, 293] width 582 height 55
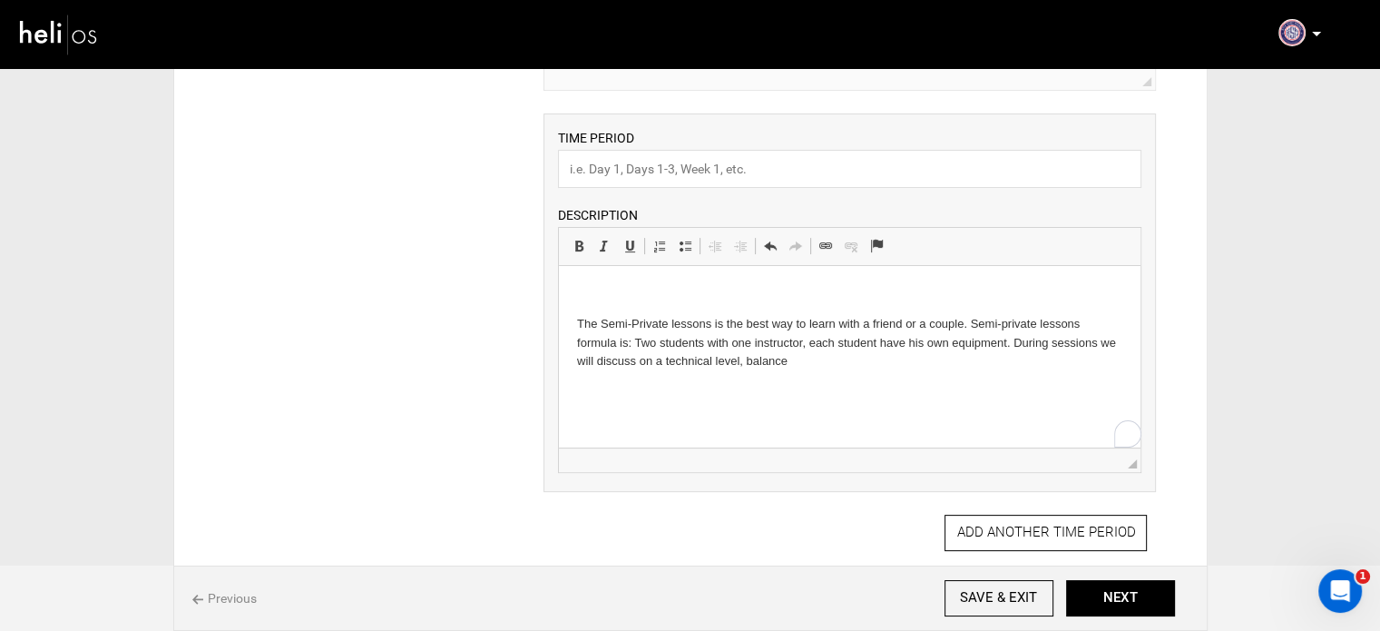
click at [592, 171] on input "text" at bounding box center [850, 169] width 584 height 38
paste input "Surf Lessons"
type input "Surf Lessons"
click at [572, 313] on html "The Semi-Private lessons is the best way to learn with a friend or a couple. Se…" at bounding box center [850, 327] width 582 height 123
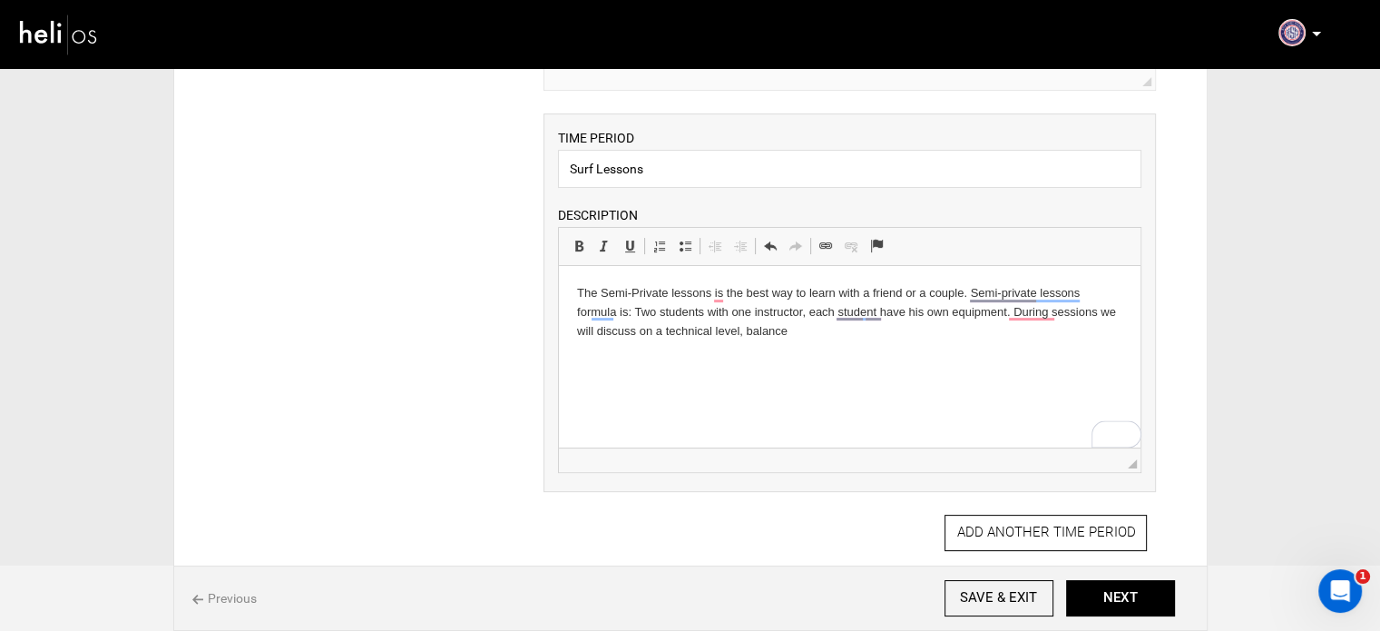
click at [772, 355] on html "The Semi-Private lessons is the best way to learn with a friend or a couple. Se…" at bounding box center [850, 312] width 582 height 93
click at [1107, 599] on button "NEXT" at bounding box center [1120, 598] width 109 height 36
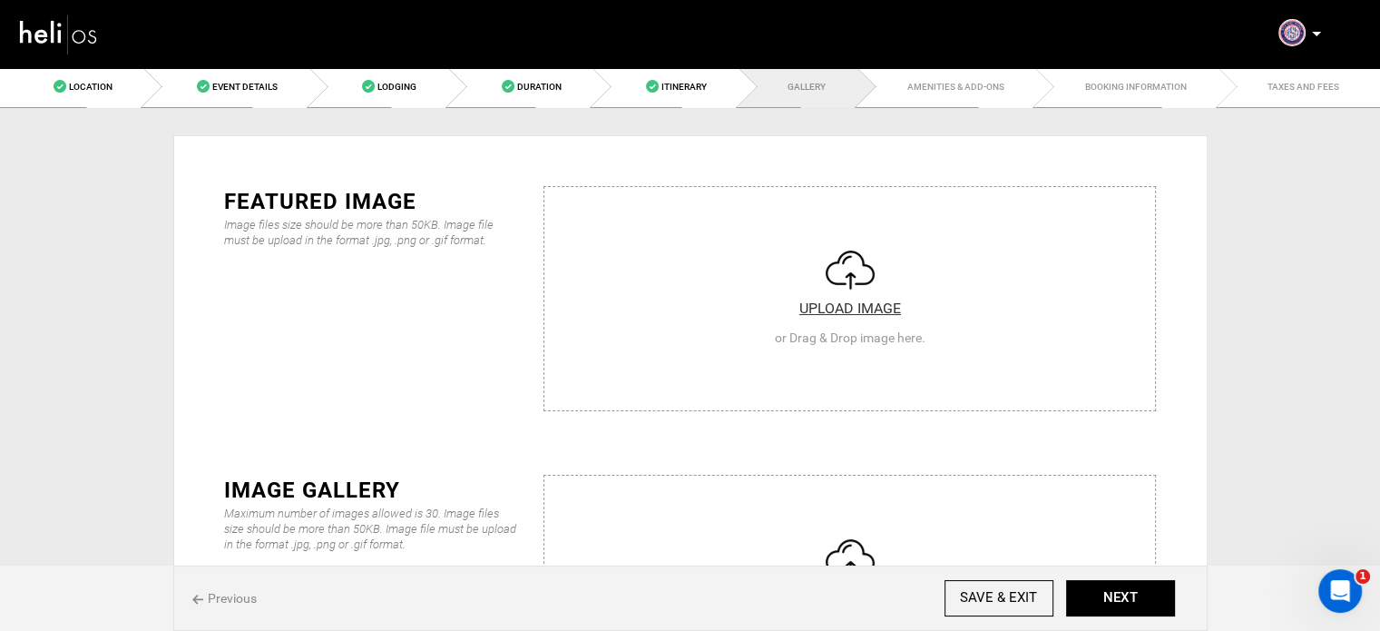
click at [686, 315] on input "file" at bounding box center [850, 296] width 611 height 218
type input "C:\fakepath\Screenshot [DATE] 094702.png"
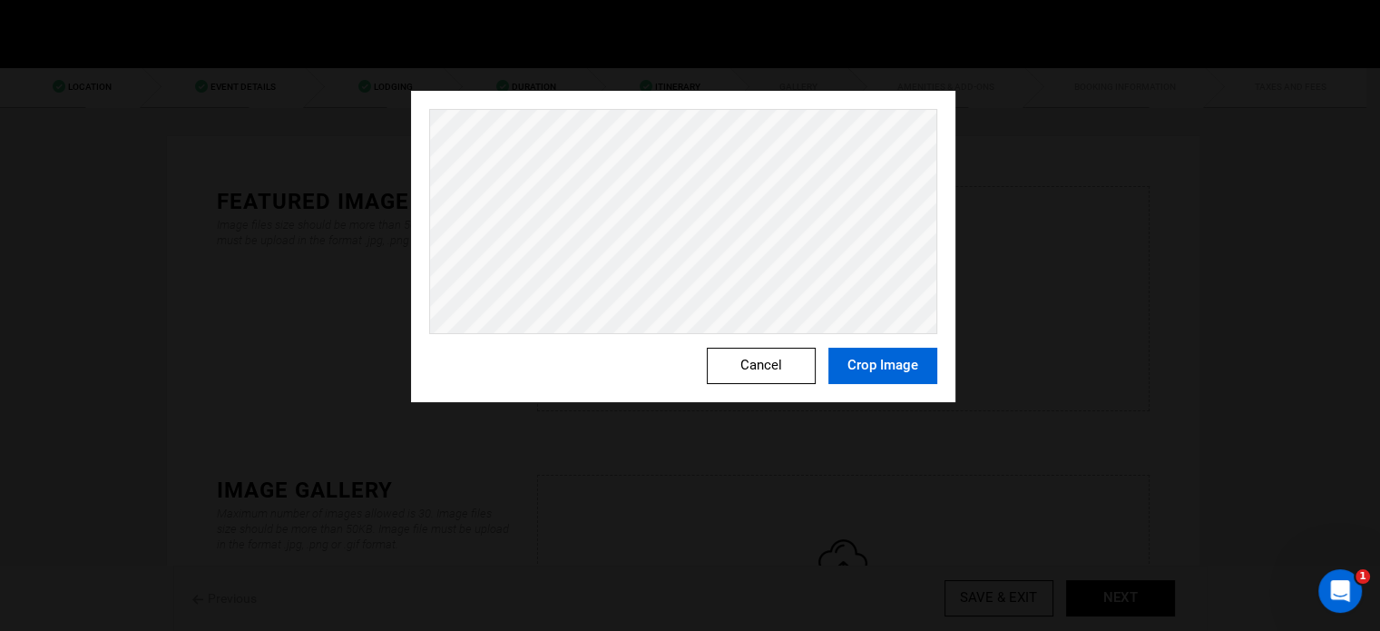
click at [890, 366] on button "Crop Image" at bounding box center [883, 366] width 109 height 36
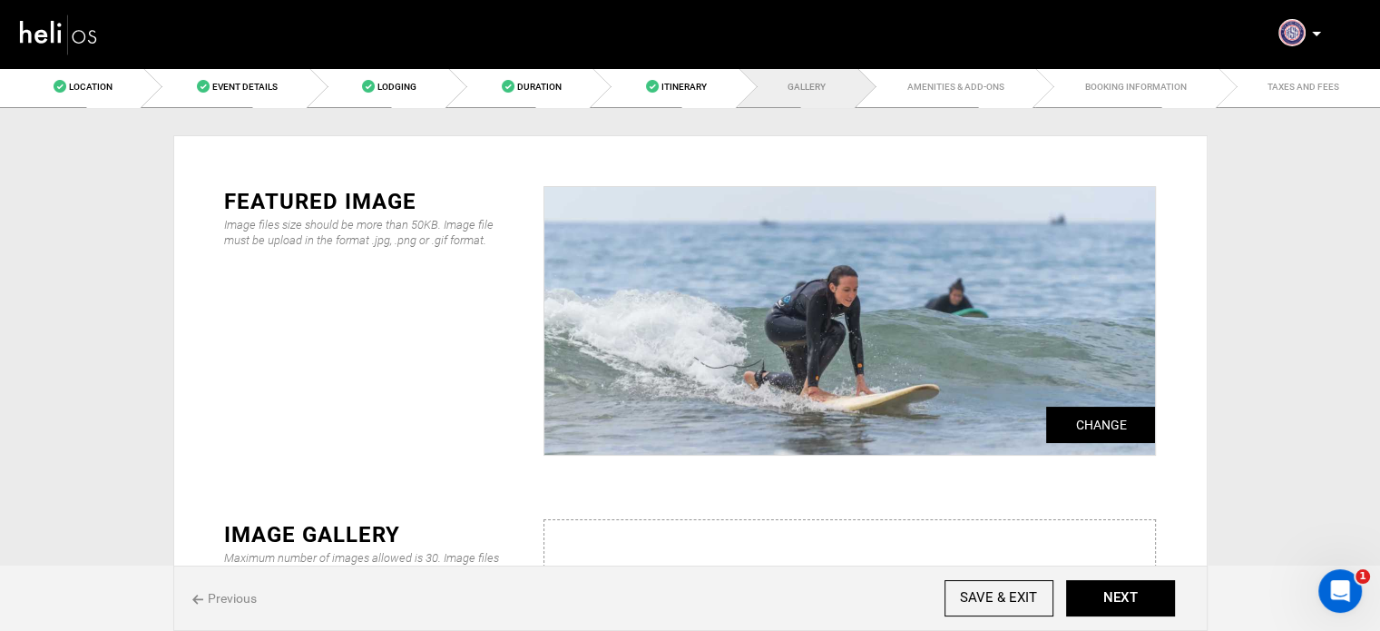
scroll to position [91, 0]
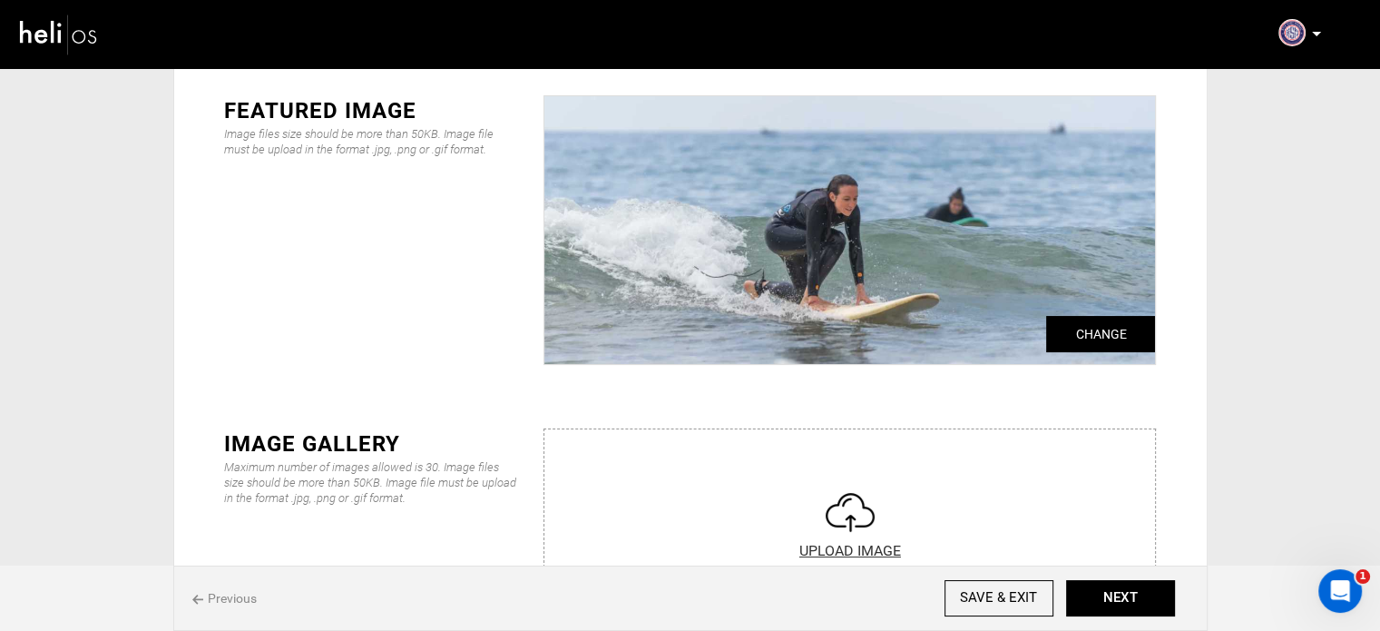
click at [684, 484] on input "file" at bounding box center [850, 538] width 611 height 218
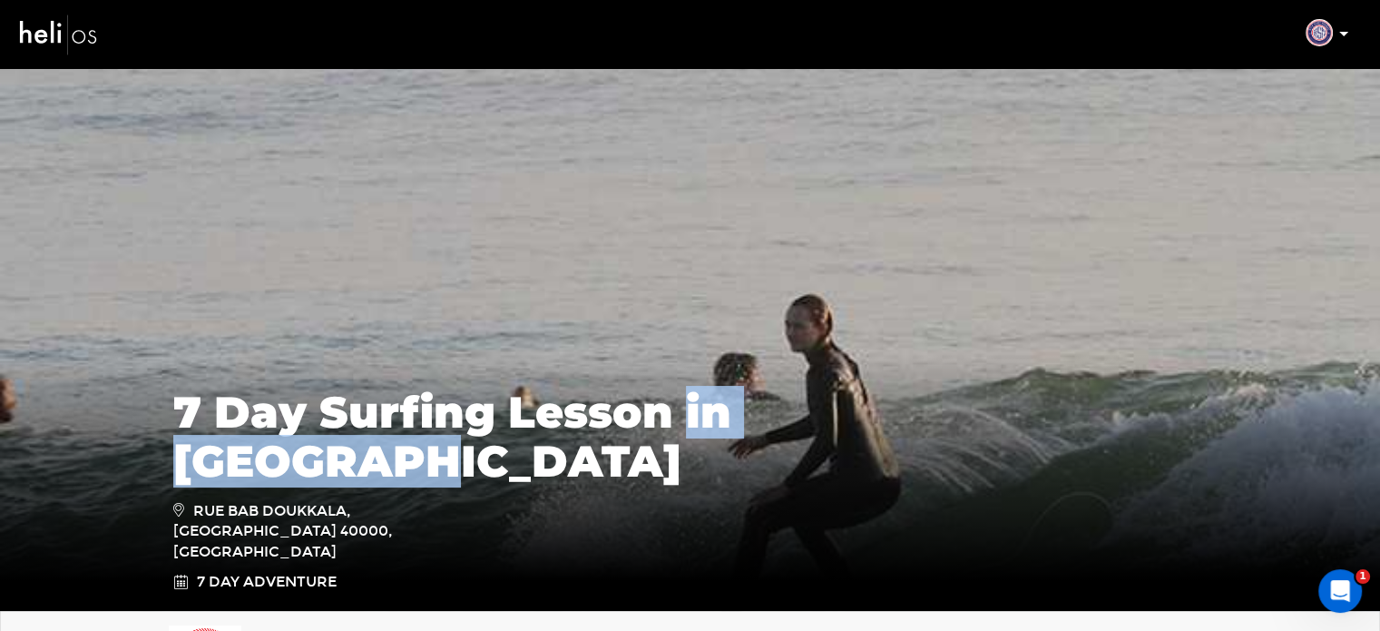
drag, startPoint x: 683, startPoint y: 487, endPoint x: 1021, endPoint y: 503, distance: 338.9
click at [1021, 486] on h1 "7 Day Surfing Lesson in [GEOGRAPHIC_DATA]" at bounding box center [690, 437] width 1035 height 98
copy h1 "in [GEOGRAPHIC_DATA]"
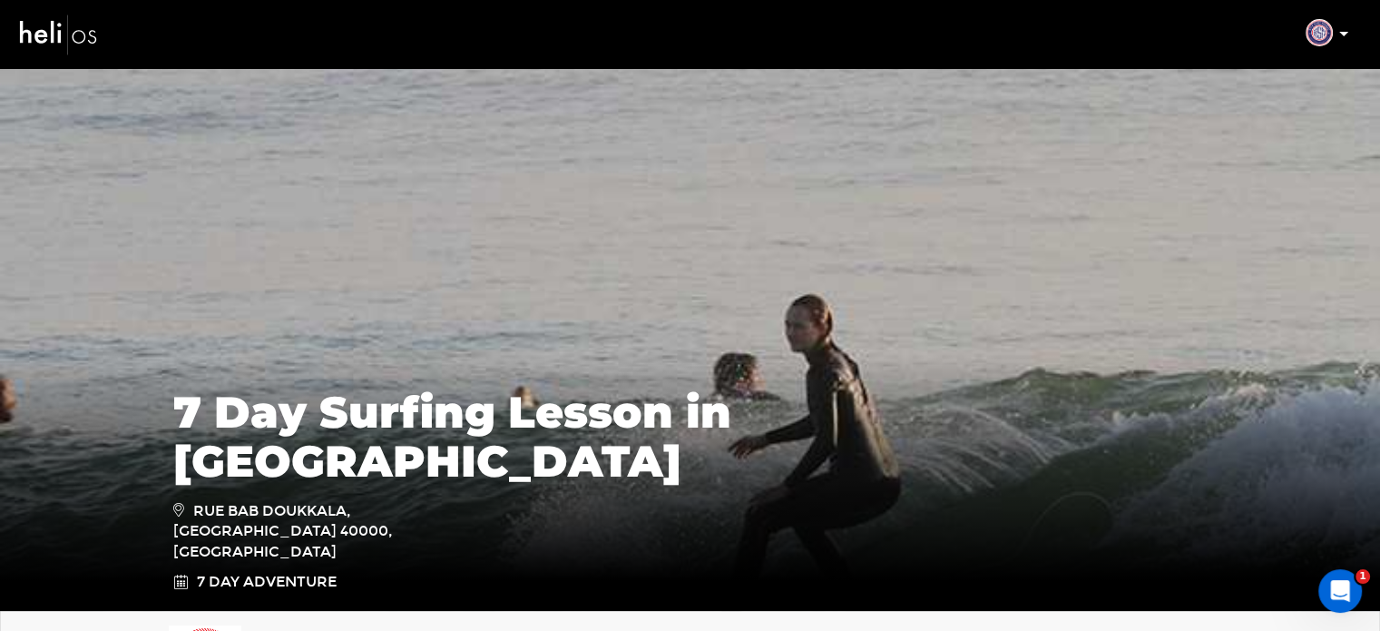
click at [530, 460] on h1 "7 Day Surfing Lesson in [GEOGRAPHIC_DATA]" at bounding box center [690, 437] width 1035 height 98
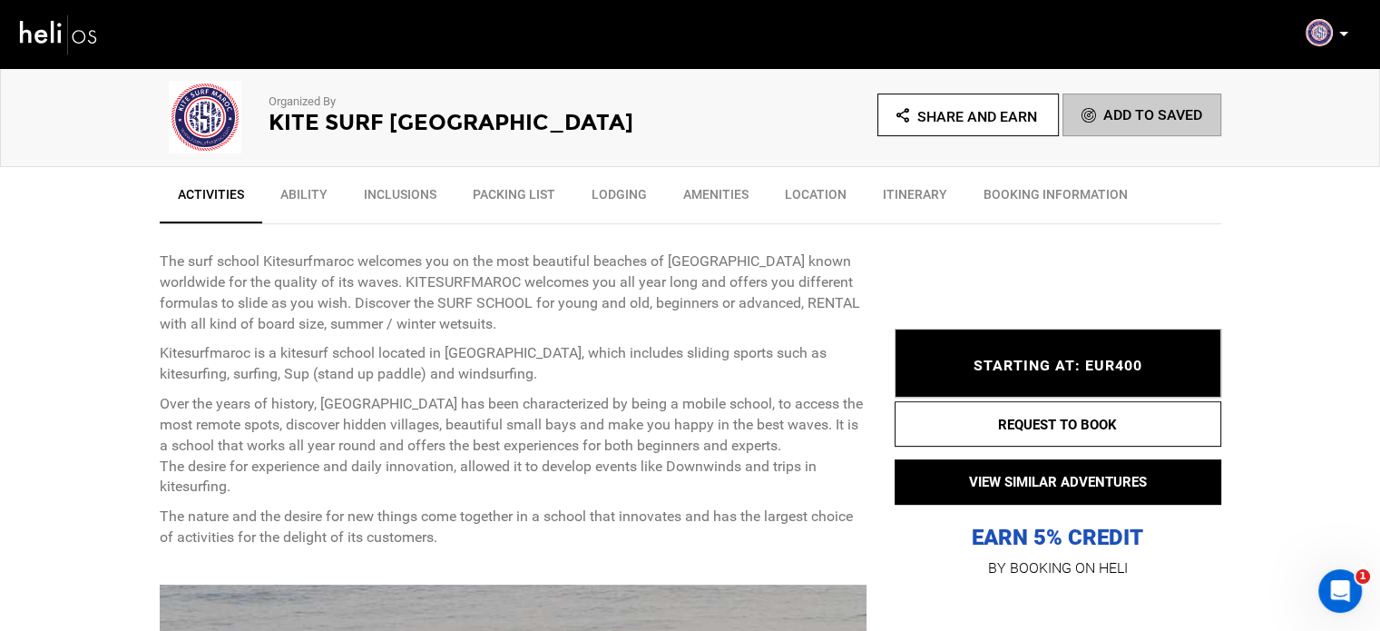
scroll to position [635, 0]
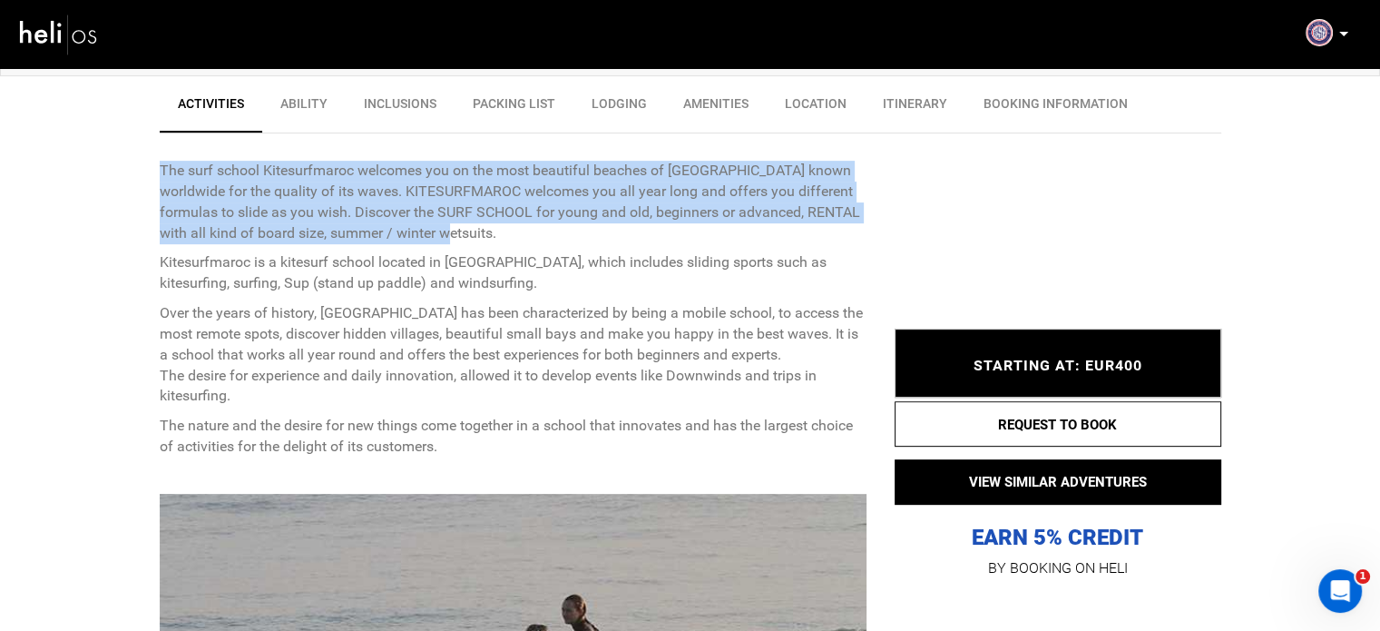
drag, startPoint x: 429, startPoint y: 239, endPoint x: 119, endPoint y: 170, distance: 318.0
copy p "The surf school Kitesurfmaroc welcomes you on the most beautiful beaches of [GE…"
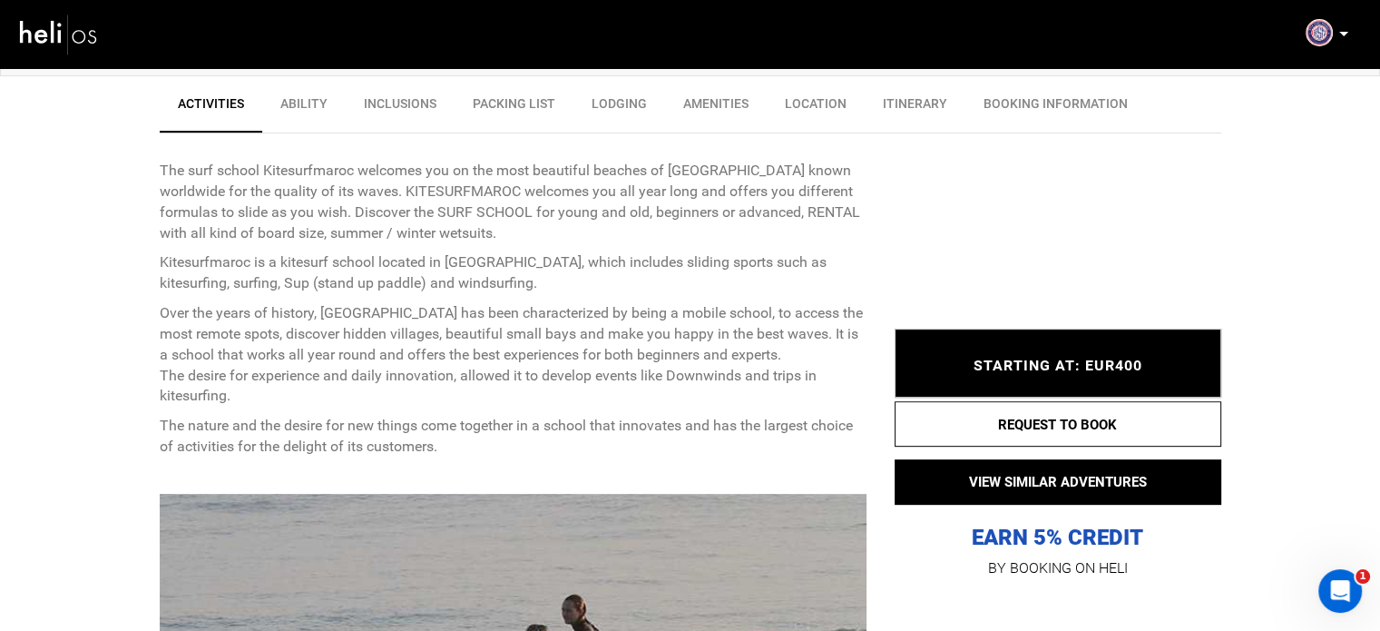
click at [523, 93] on link "Packing List" at bounding box center [514, 107] width 119 height 45
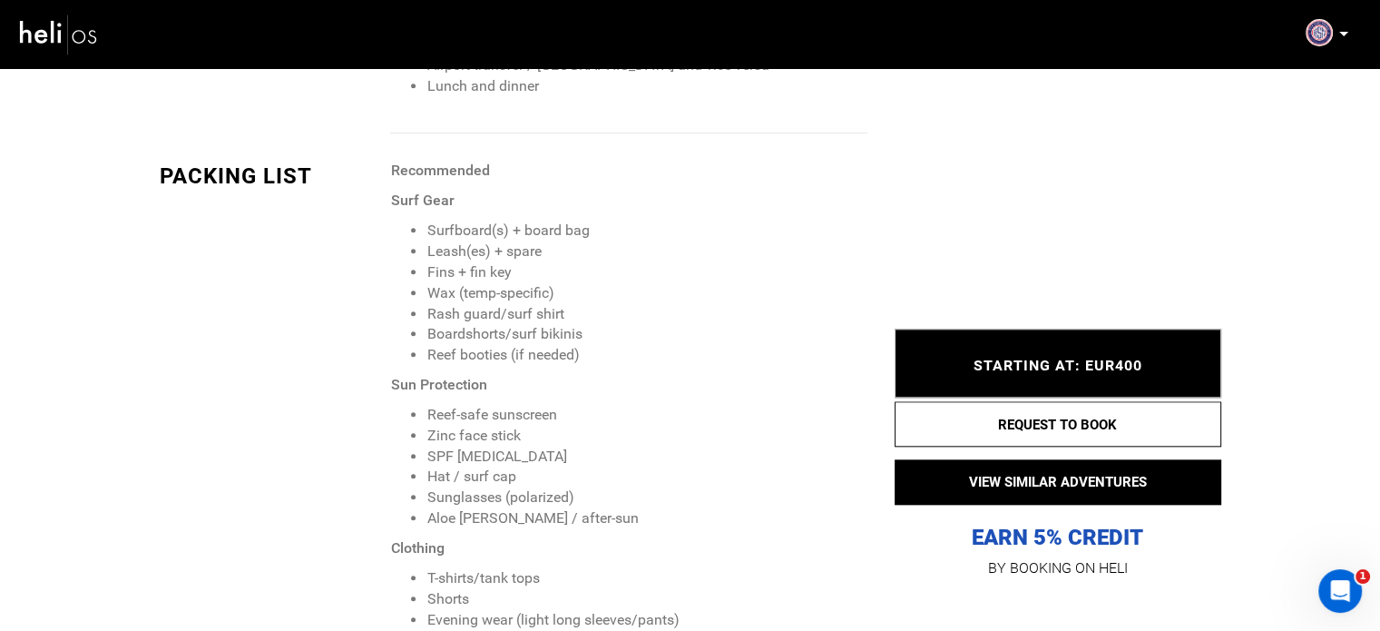
scroll to position [1937, 0]
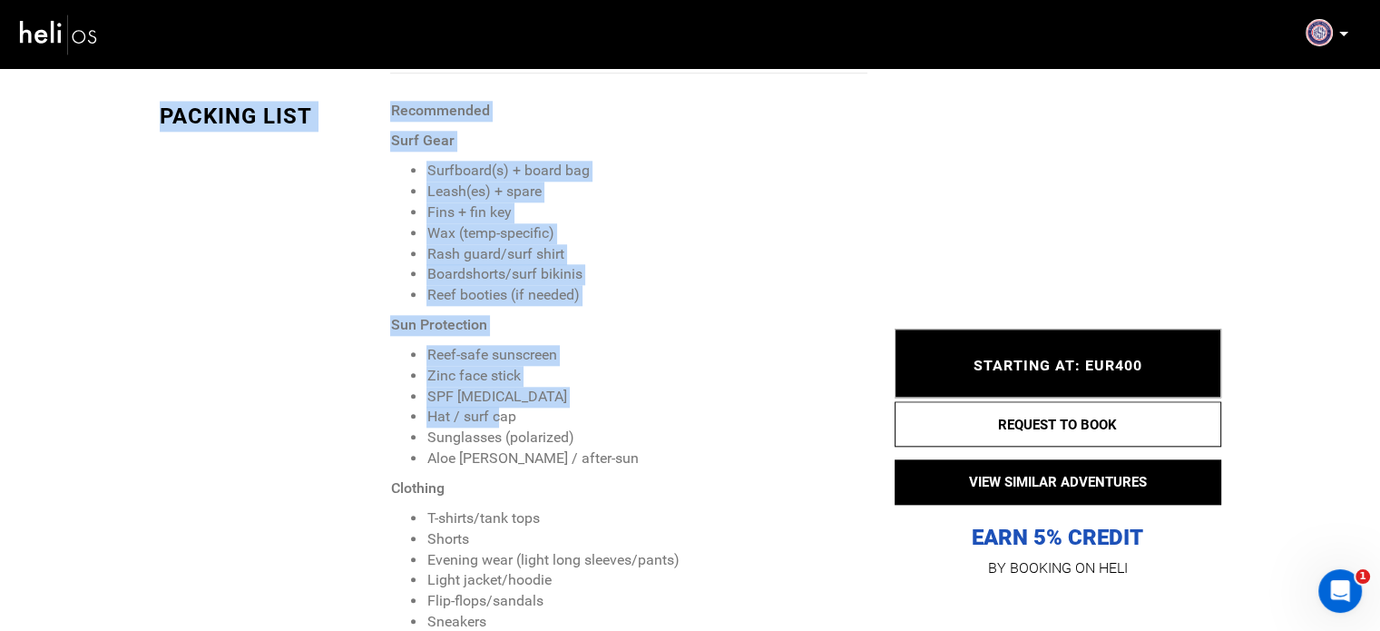
drag, startPoint x: 388, startPoint y: 102, endPoint x: 469, endPoint y: 336, distance: 247.7
drag, startPoint x: 468, startPoint y: 334, endPoint x: 388, endPoint y: 172, distance: 180.2
click at [467, 333] on span "Recommended Surf Gear Surfboard(s) + board bag Leash(es) + spare Fins + fin key…" at bounding box center [628, 632] width 476 height 1063
click at [397, 114] on strong "Recommended" at bounding box center [439, 110] width 99 height 17
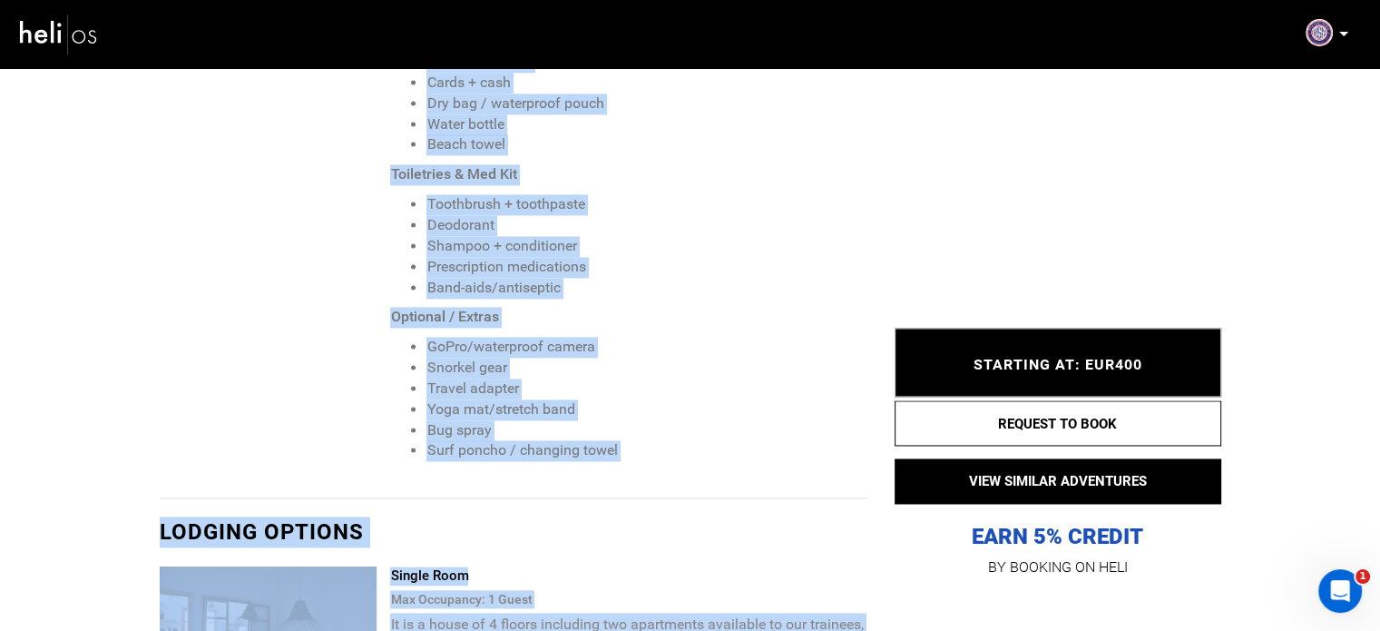
scroll to position [2701, 0]
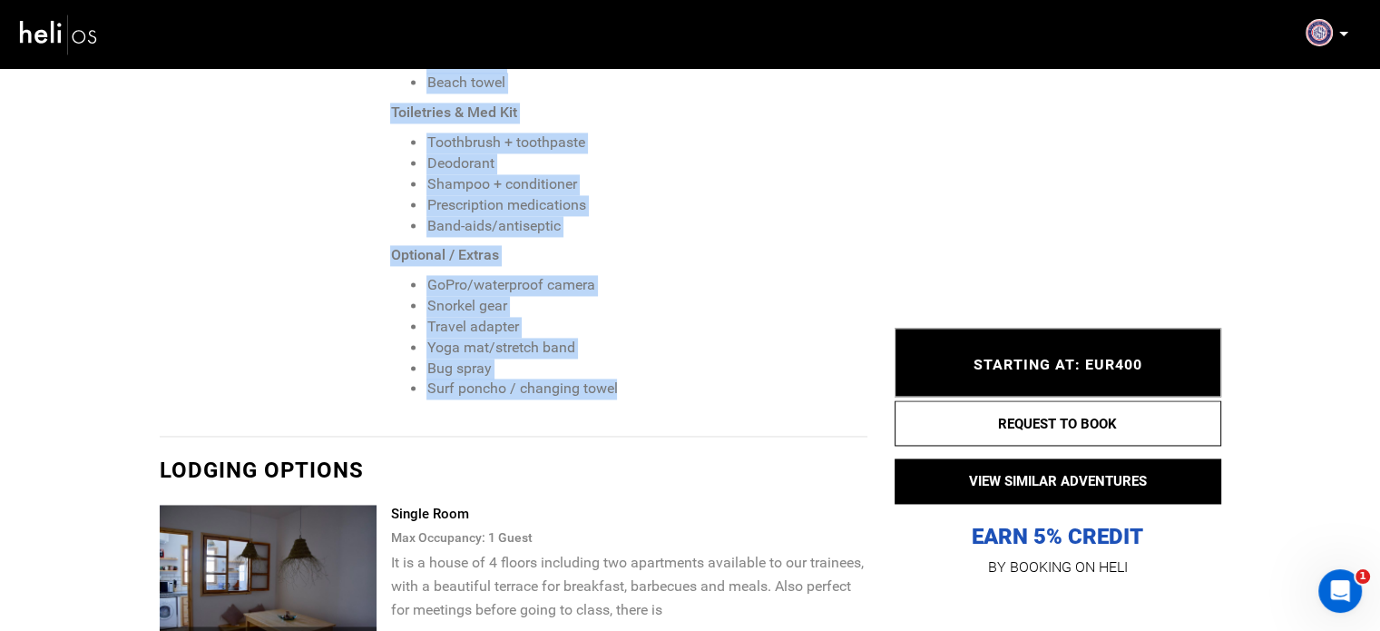
drag, startPoint x: 392, startPoint y: 111, endPoint x: 633, endPoint y: 378, distance: 359.2
copy span "Recommended Surf Gear Surfboard(s) + board bag Leash(es) + spare Fins + fin key…"
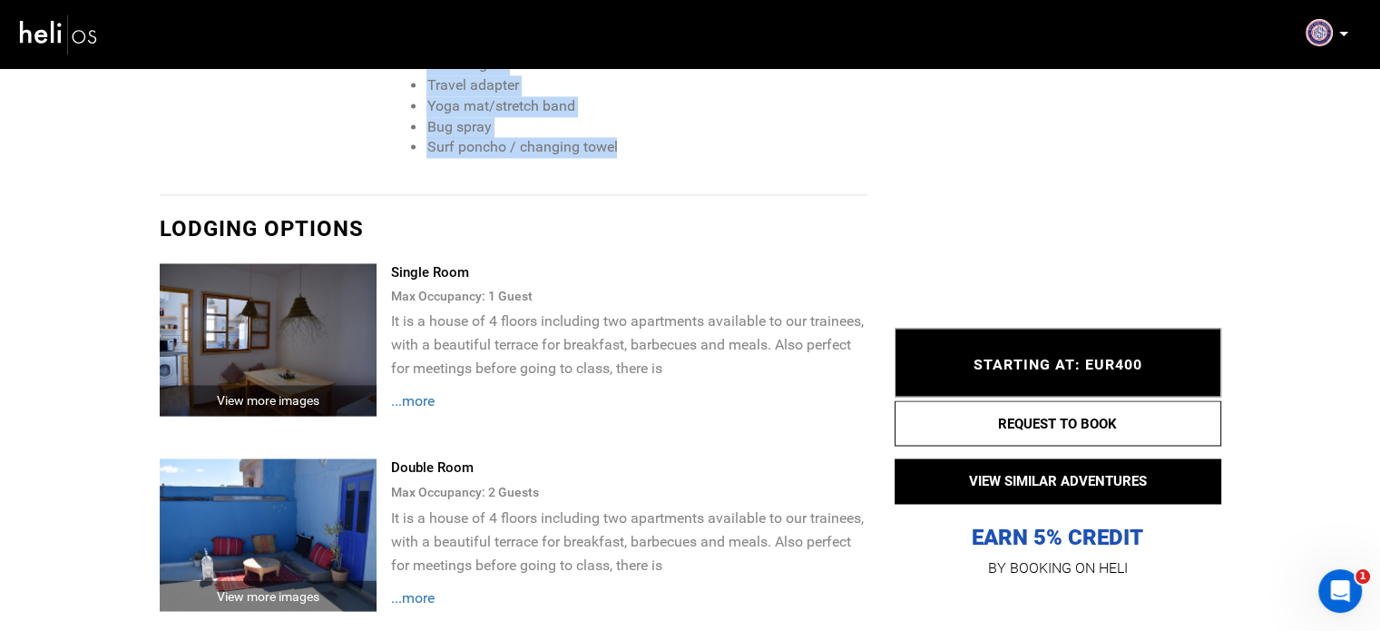
scroll to position [2973, 0]
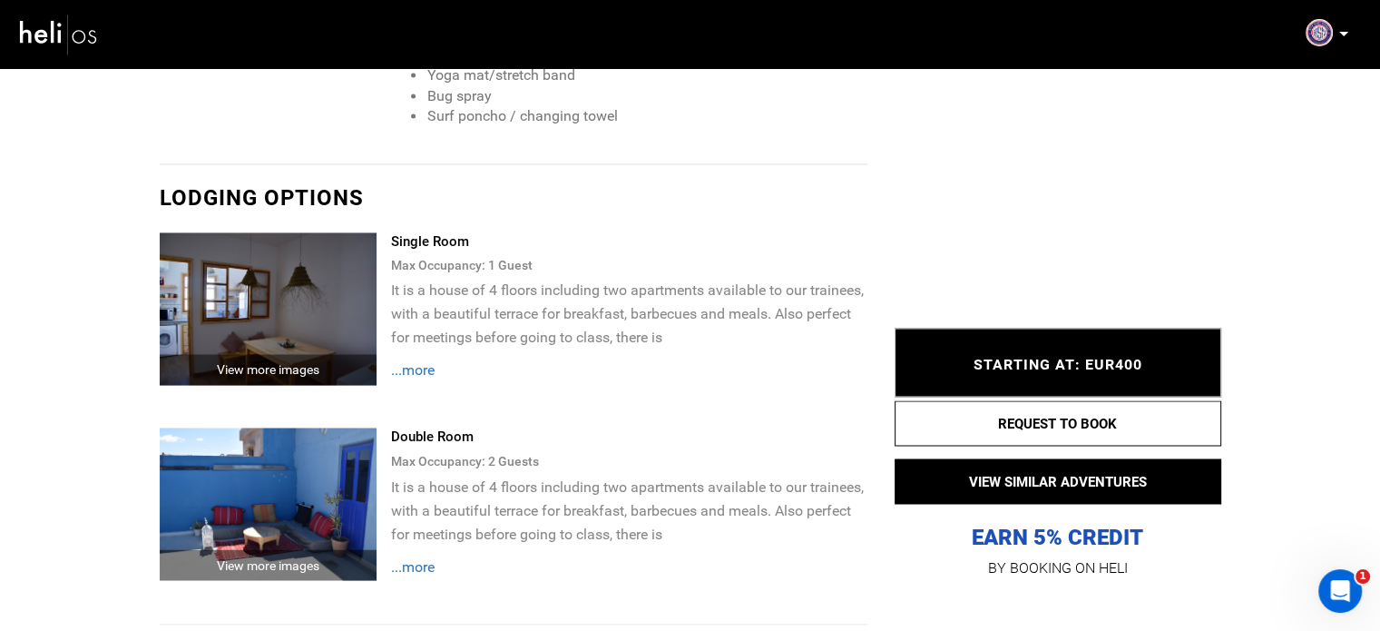
click at [430, 367] on span "...more" at bounding box center [412, 369] width 44 height 17
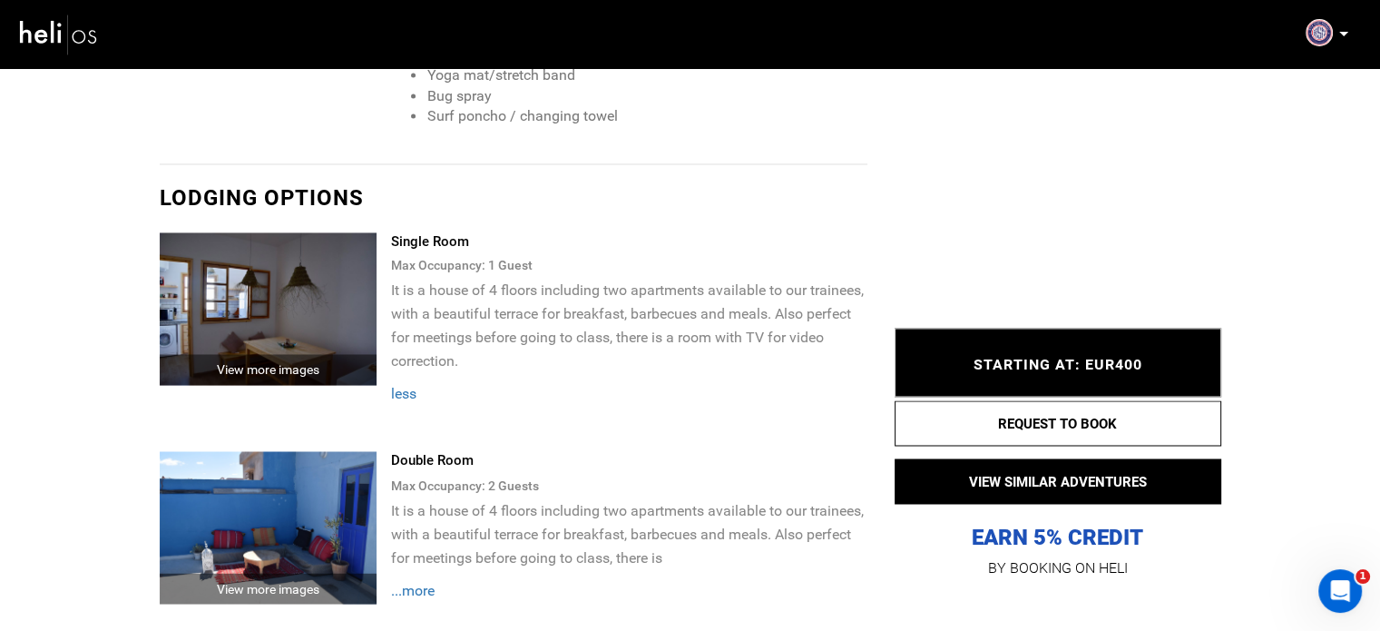
click at [430, 242] on div "Single Room" at bounding box center [628, 241] width 476 height 19
copy div "Single Room"
click at [457, 305] on p "It is a house of 4 floors including two apartments available to our trainees, w…" at bounding box center [628, 326] width 476 height 94
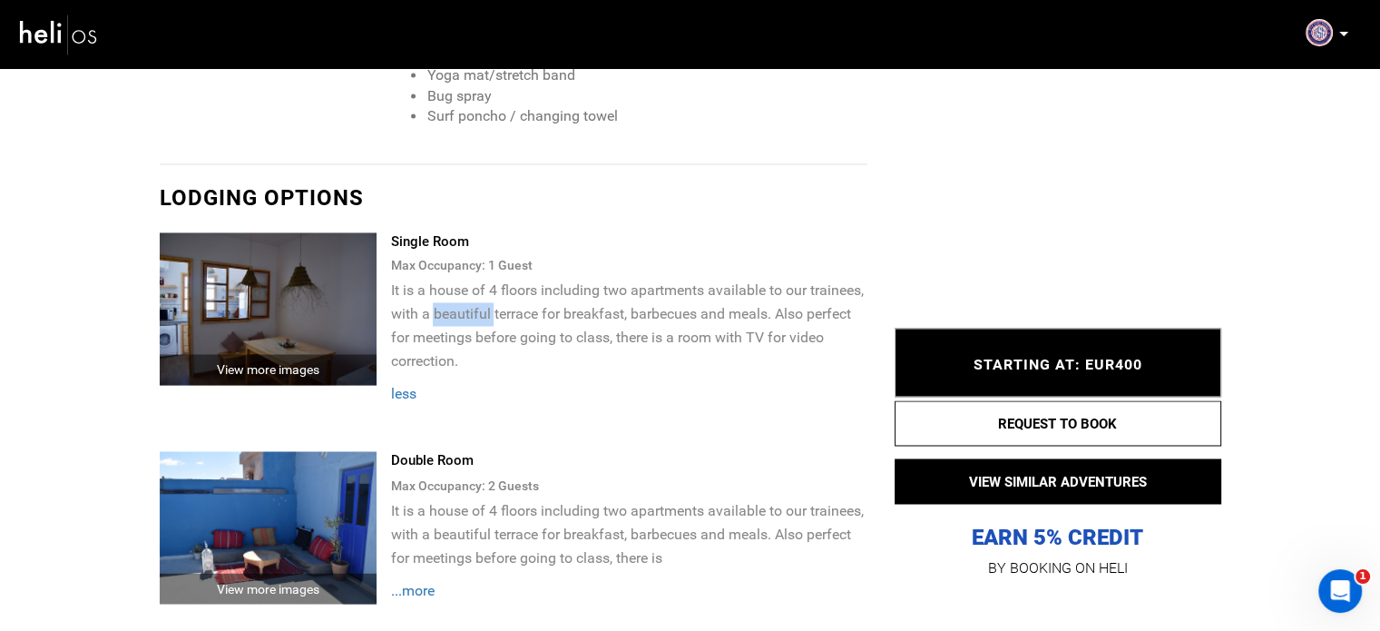
click at [457, 305] on p "It is a house of 4 floors including two apartments available to our trainees, w…" at bounding box center [628, 326] width 476 height 94
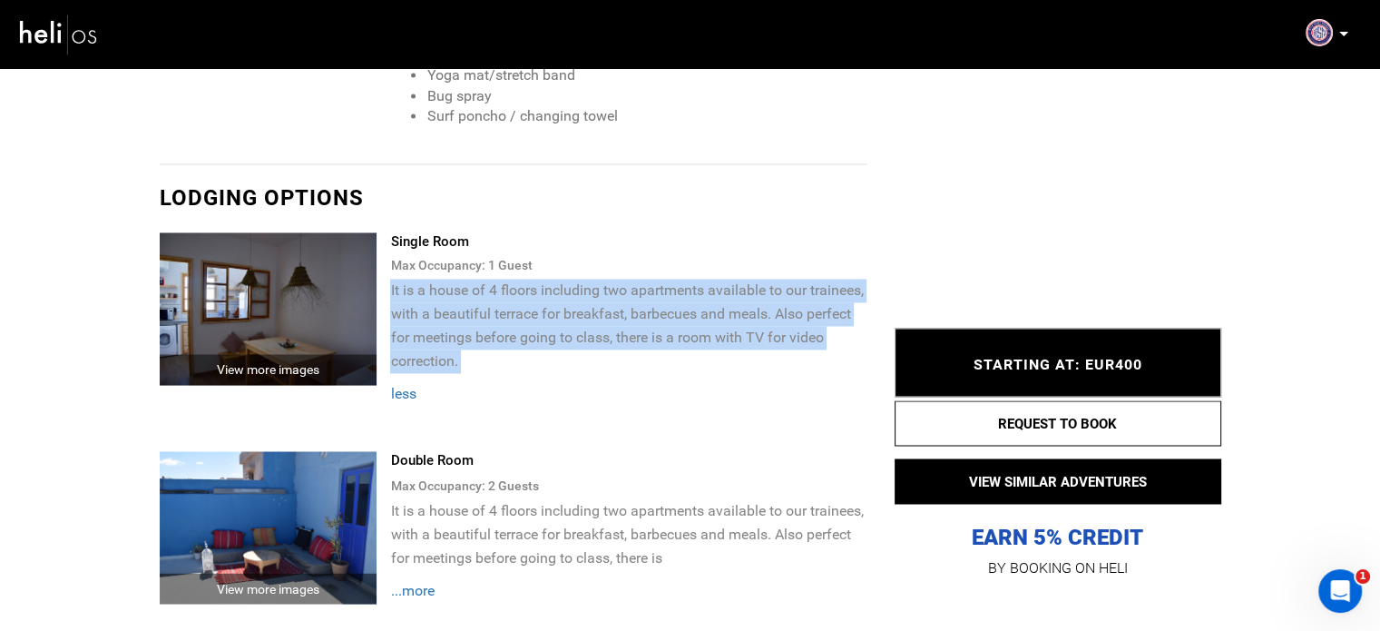
click at [457, 305] on p "It is a house of 4 floors including two apartments available to our trainees, w…" at bounding box center [628, 326] width 476 height 94
copy div "It is a house of 4 floors including two apartments available to our trainees, w…"
click at [283, 324] on img at bounding box center [269, 308] width 218 height 152
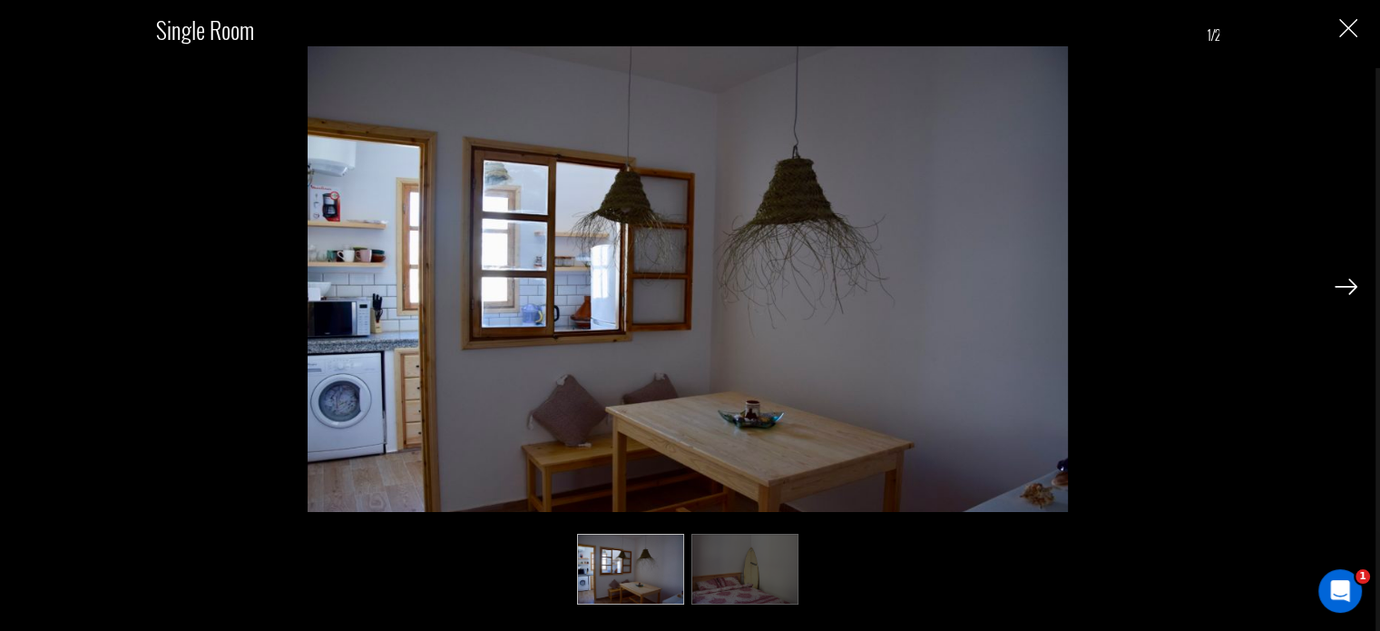
click at [750, 542] on img at bounding box center [745, 569] width 107 height 71
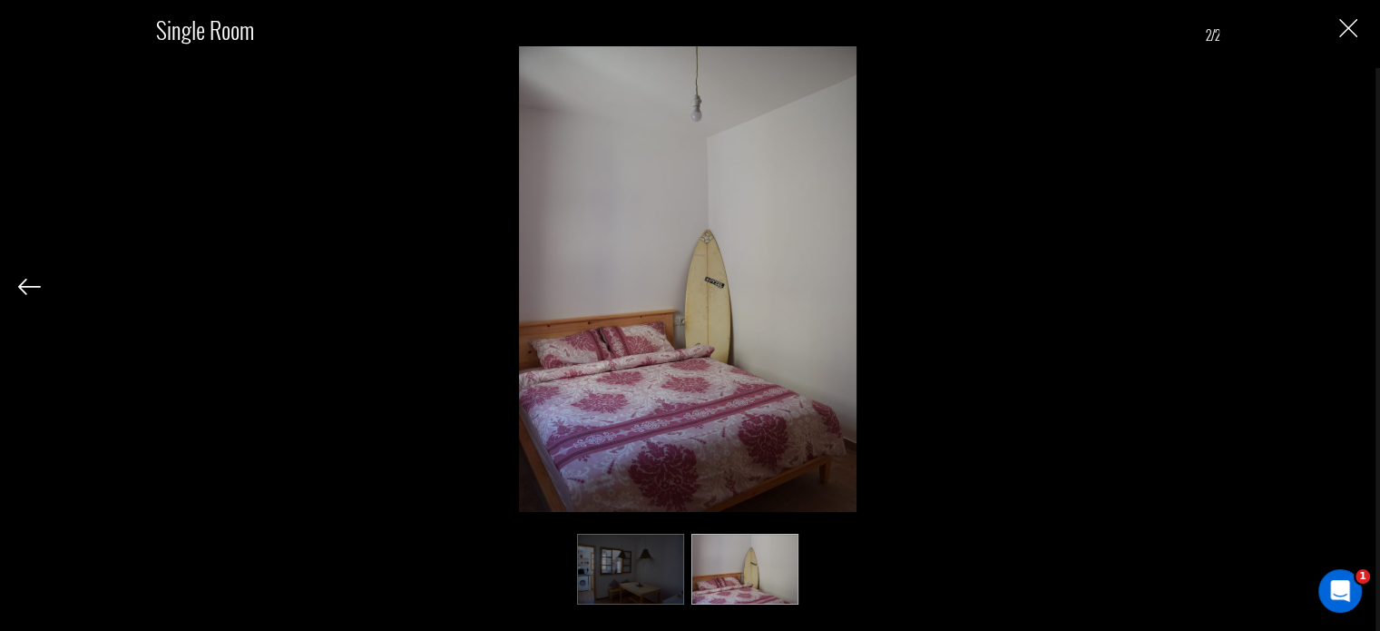
click at [1347, 36] on img "Close" at bounding box center [1349, 28] width 18 height 18
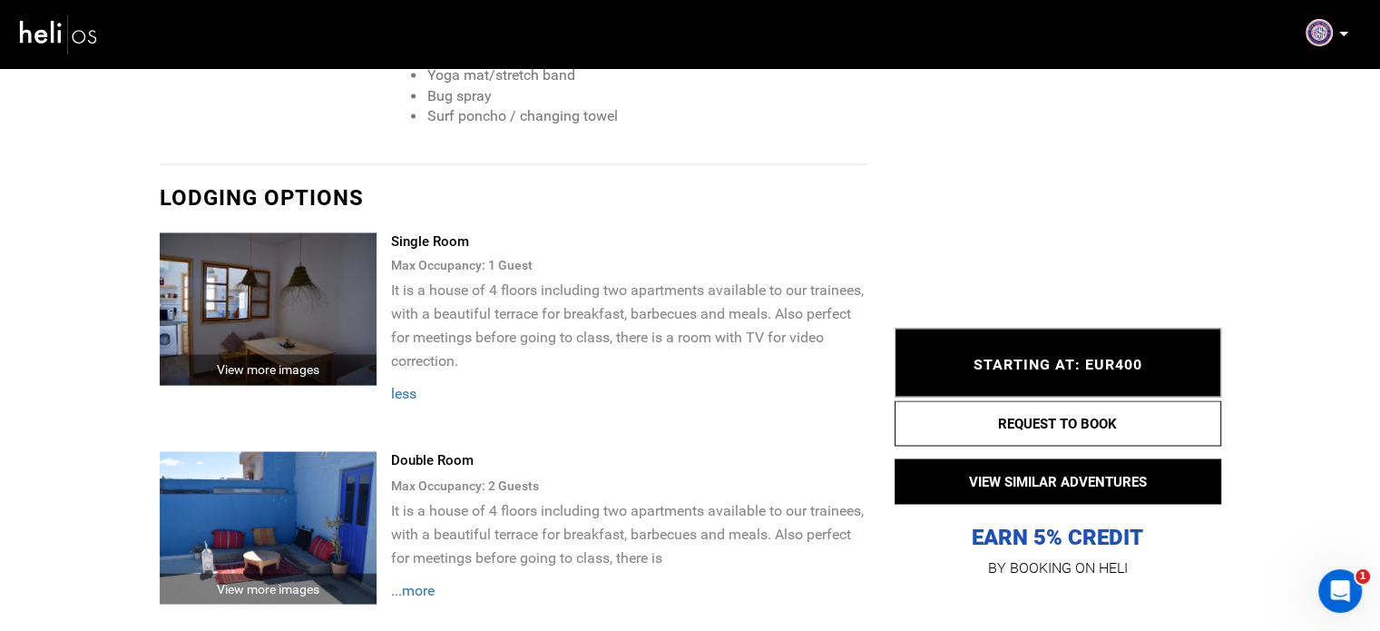
click at [413, 451] on div "Double Room" at bounding box center [628, 460] width 476 height 19
copy div "Double Room"
click at [424, 589] on span "...more" at bounding box center [412, 589] width 44 height 17
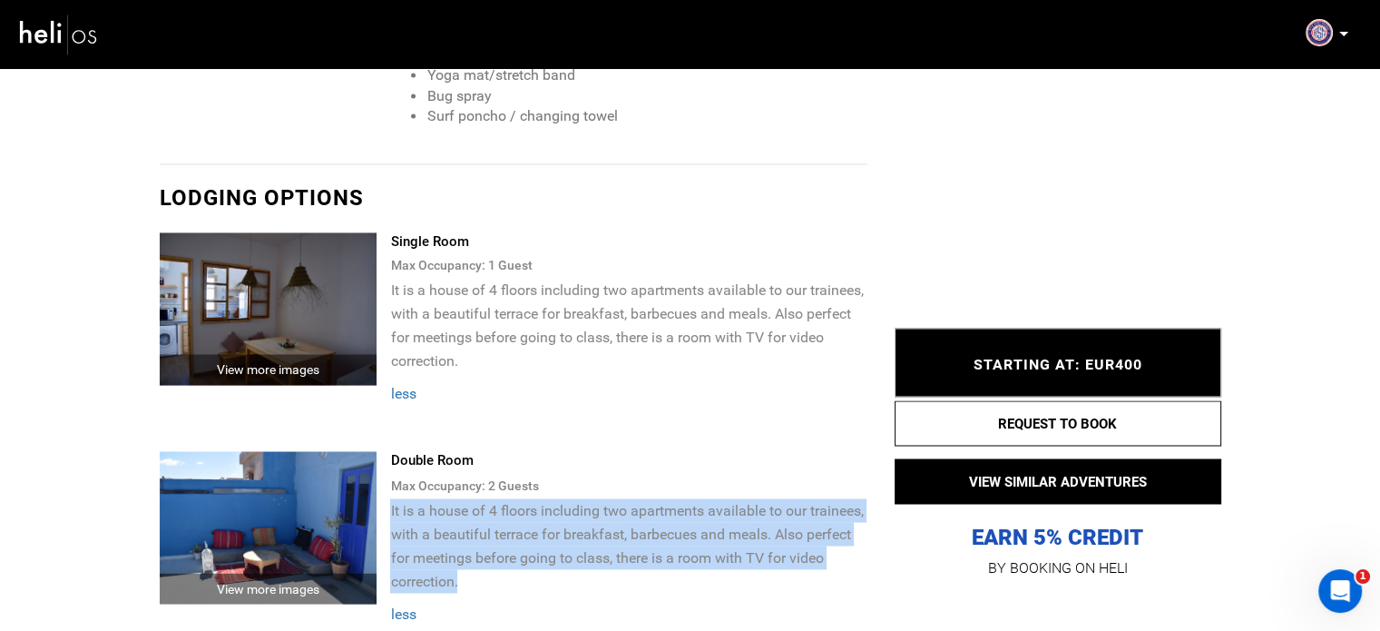
drag, startPoint x: 392, startPoint y: 504, endPoint x: 490, endPoint y: 580, distance: 124.2
click at [490, 580] on p "It is a house of 4 floors including two apartments available to our trainees, w…" at bounding box center [628, 545] width 476 height 94
copy p "It is a house of 4 floors including two apartments available to our trainees, w…"
click at [313, 501] on img at bounding box center [269, 527] width 218 height 152
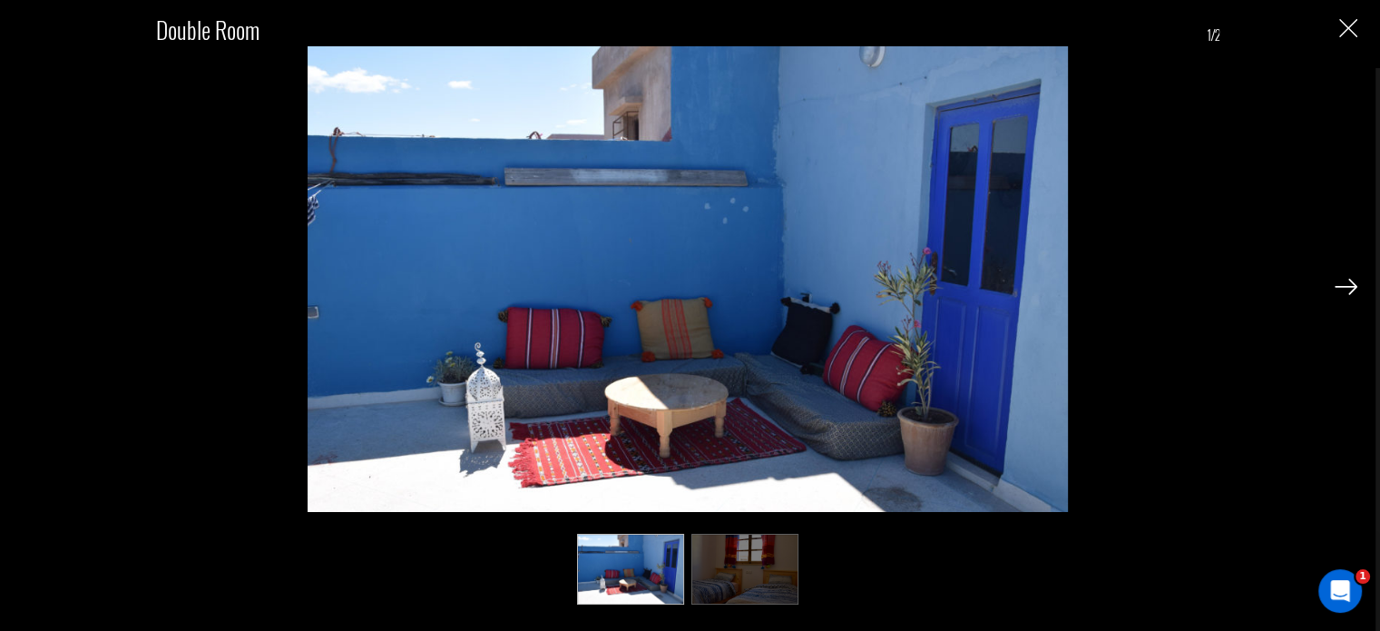
click at [721, 553] on img at bounding box center [745, 569] width 107 height 71
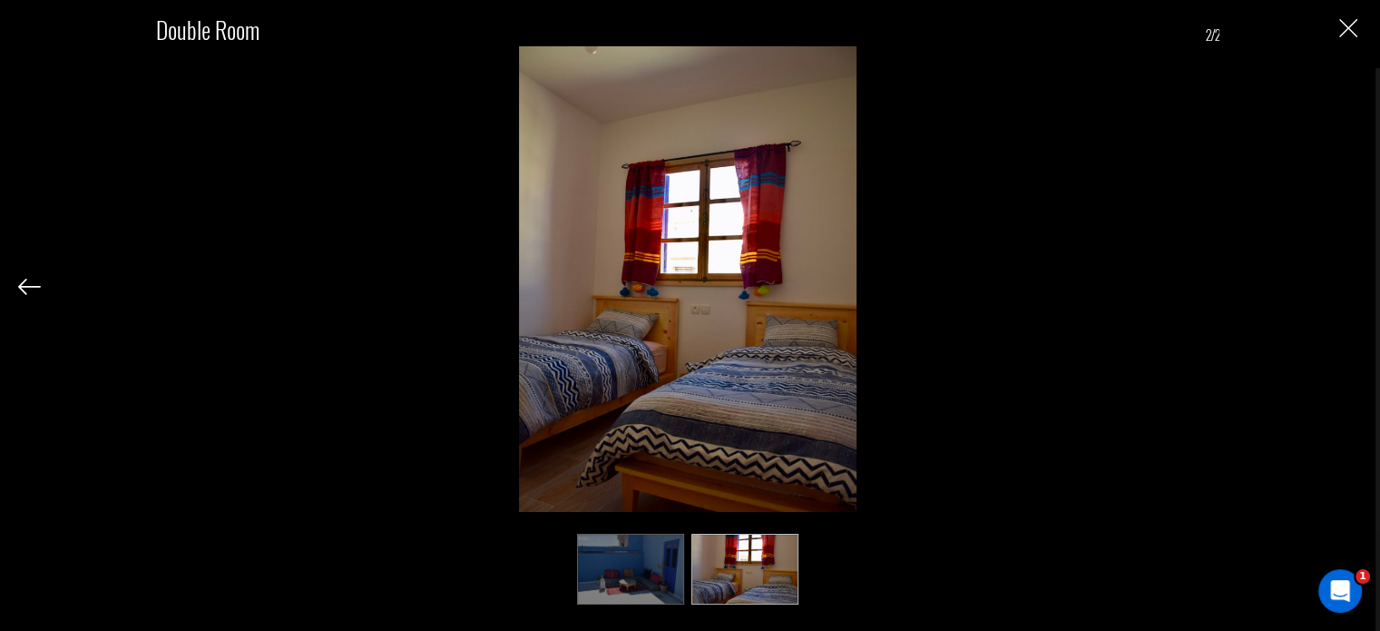
click at [1331, 28] on div "Double Room 2/2" at bounding box center [688, 299] width 1340 height 599
click at [1357, 23] on img "Close" at bounding box center [1349, 28] width 18 height 18
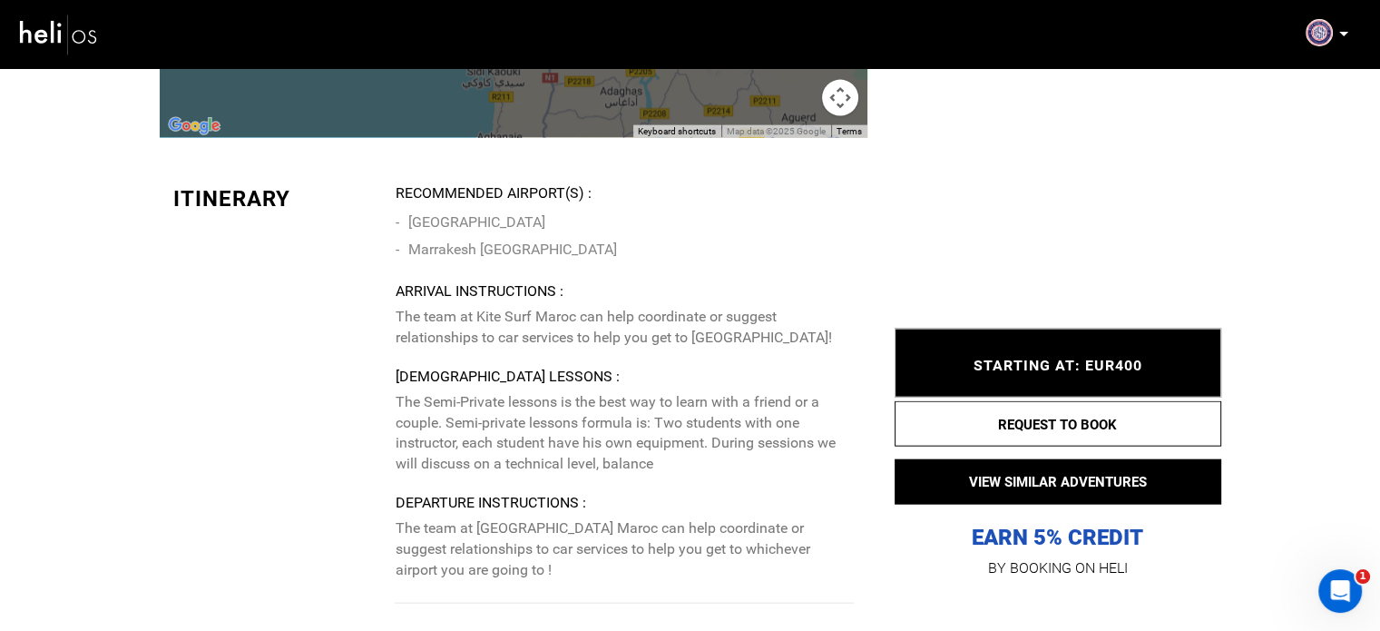
scroll to position [4153, 0]
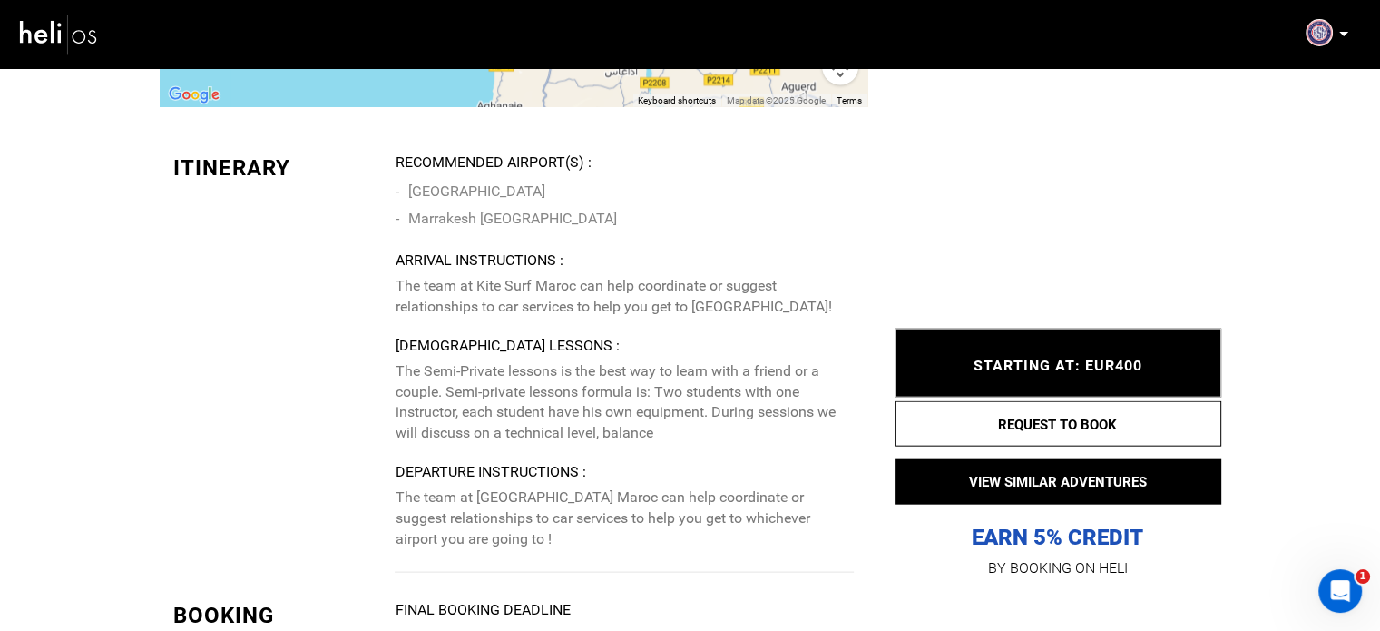
click at [515, 378] on p "The Semi-Private lessons is the best way to learn with a friend or a couple. Se…" at bounding box center [624, 402] width 458 height 83
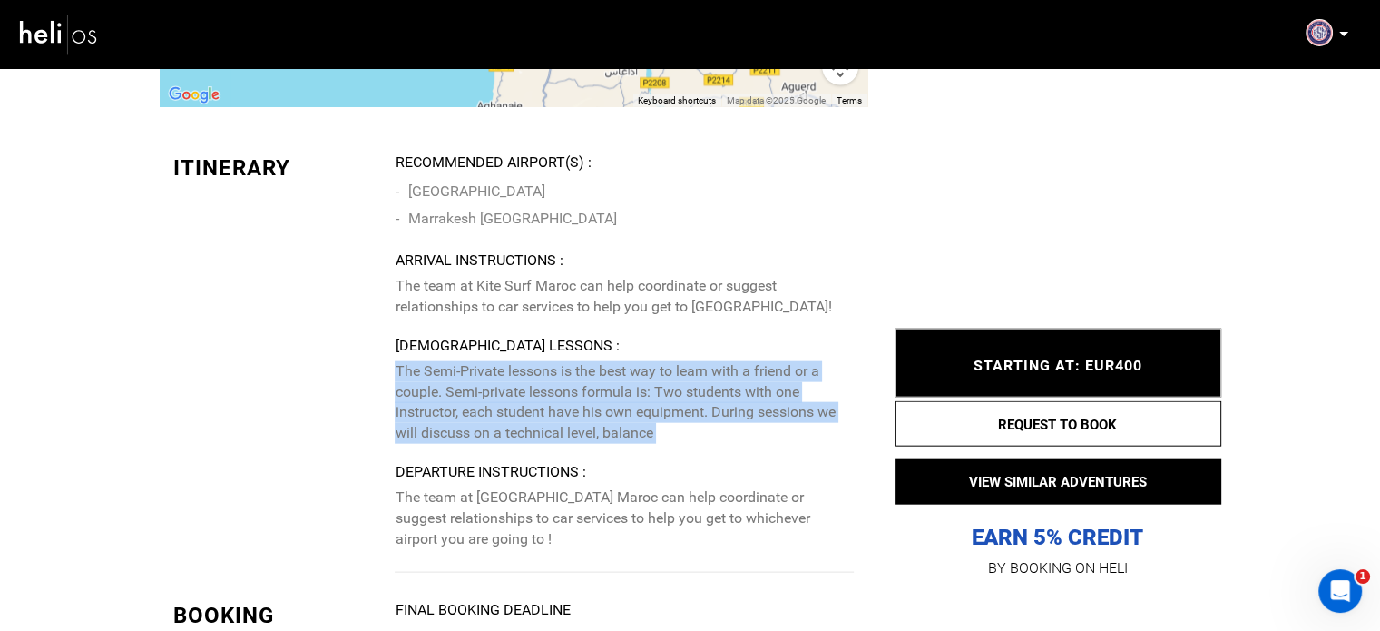
click at [515, 378] on p "The Semi-Private lessons is the best way to learn with a friend or a couple. Se…" at bounding box center [624, 402] width 458 height 83
copy div "The Semi-Private lessons is the best way to learn with a friend or a couple. Se…"
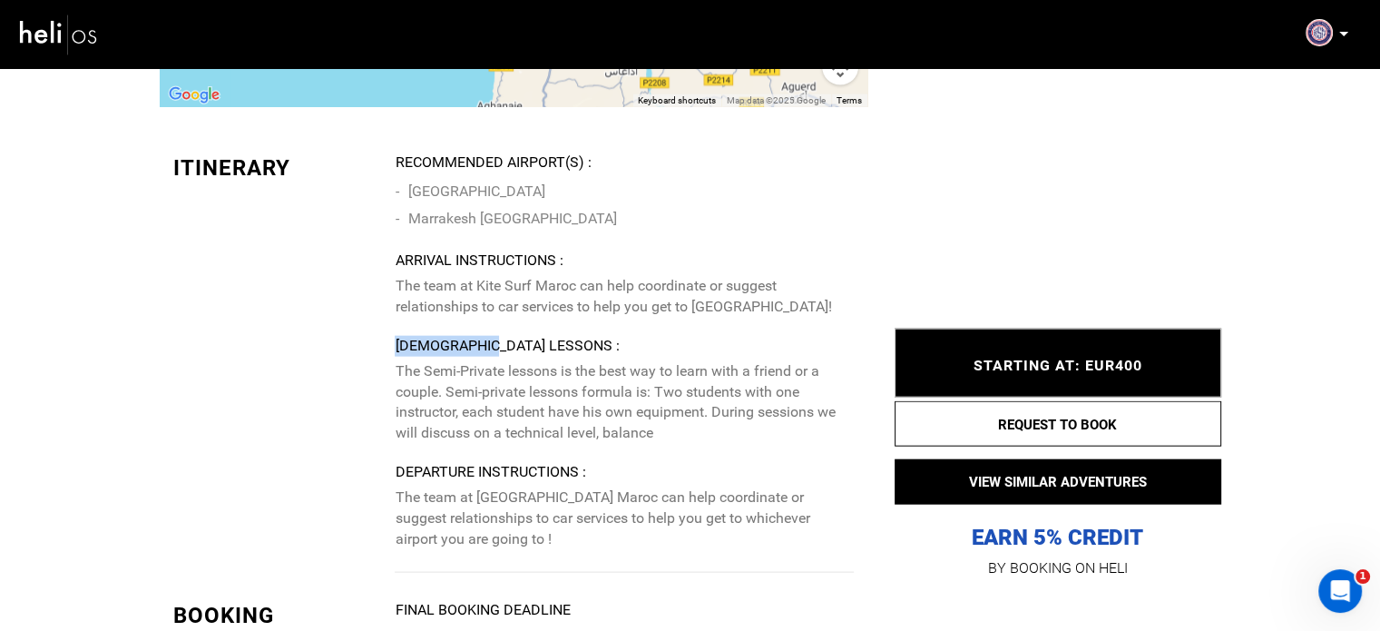
drag, startPoint x: 399, startPoint y: 334, endPoint x: 493, endPoint y: 348, distance: 94.5
click at [493, 348] on div "Surf Lessons :" at bounding box center [624, 346] width 458 height 21
copy div "Surf Lessons"
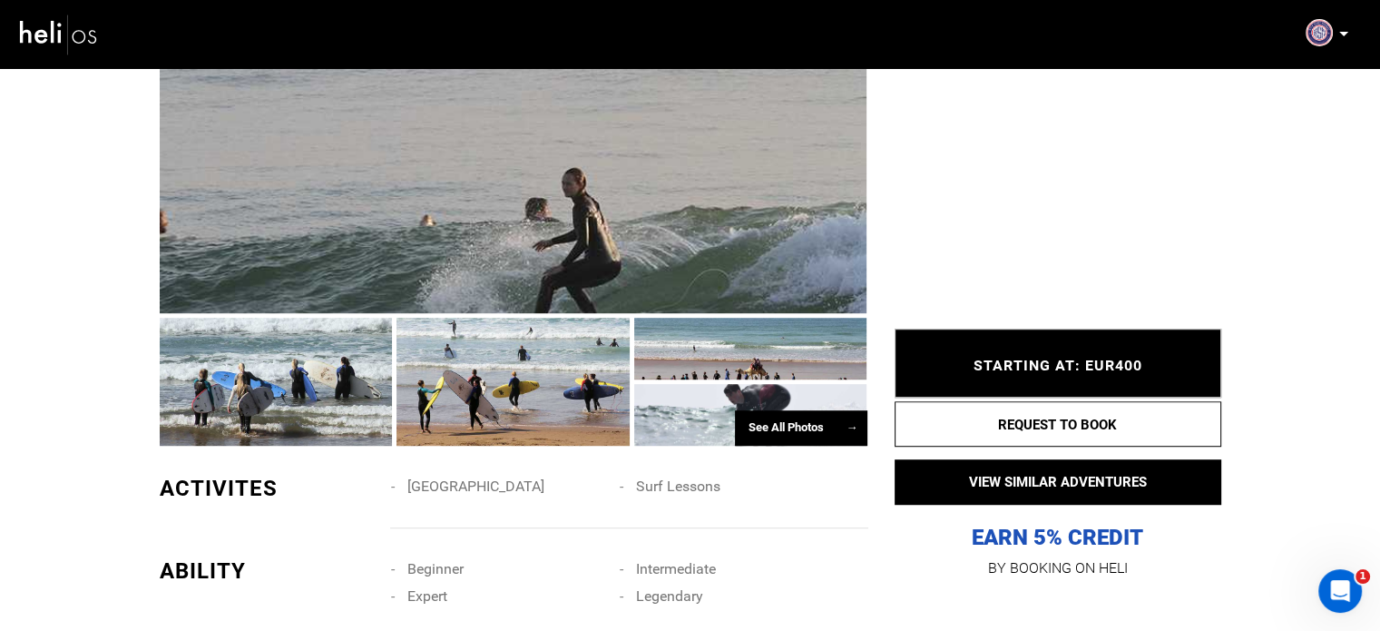
scroll to position [1089, 0]
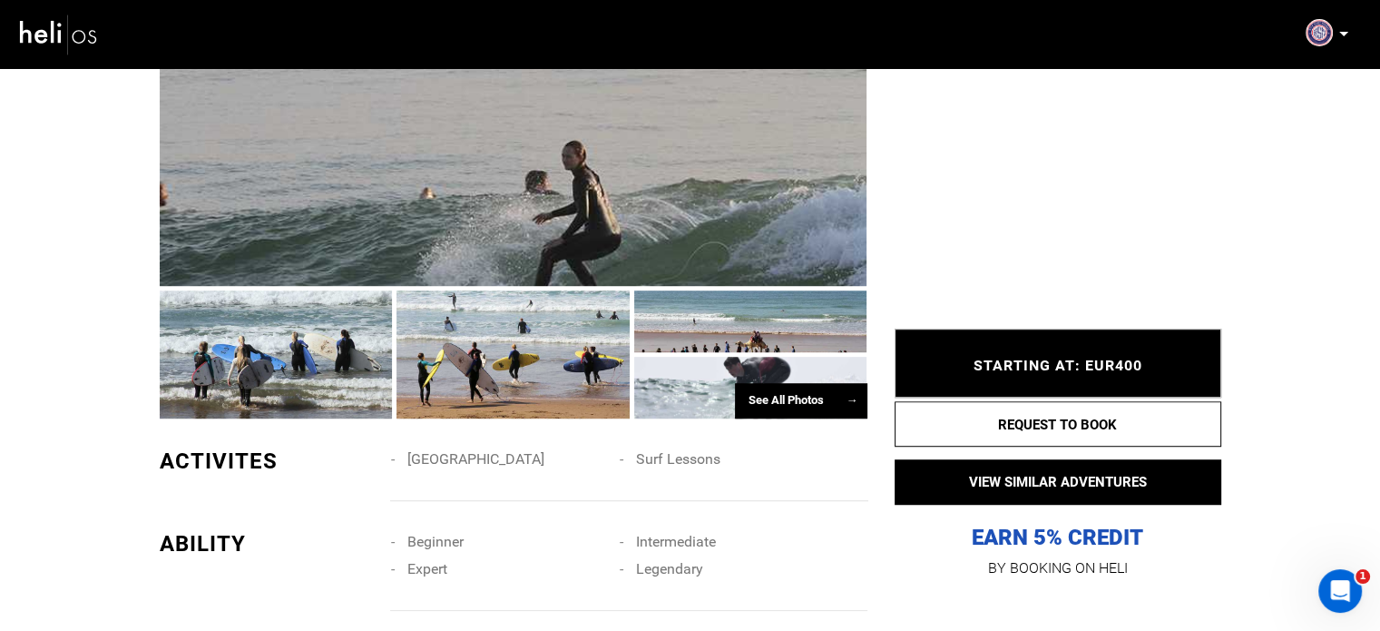
click at [780, 401] on div "See All Photos →" at bounding box center [801, 400] width 133 height 35
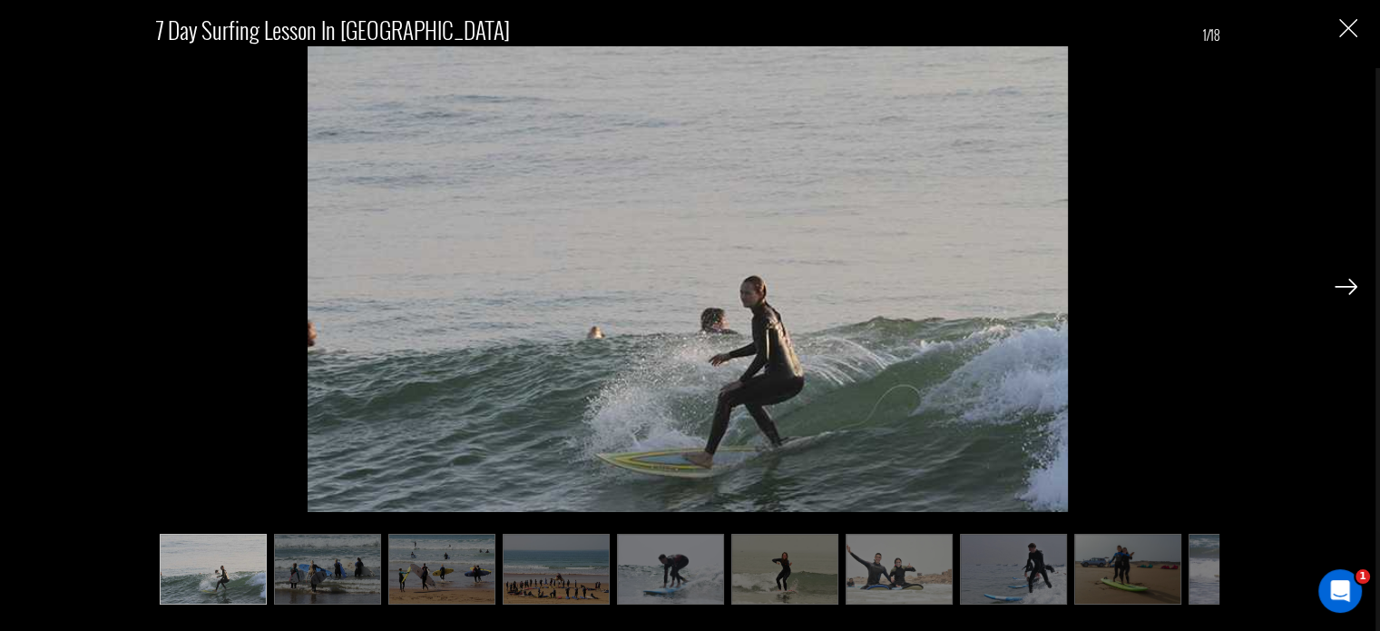
click at [305, 585] on img at bounding box center [327, 569] width 107 height 71
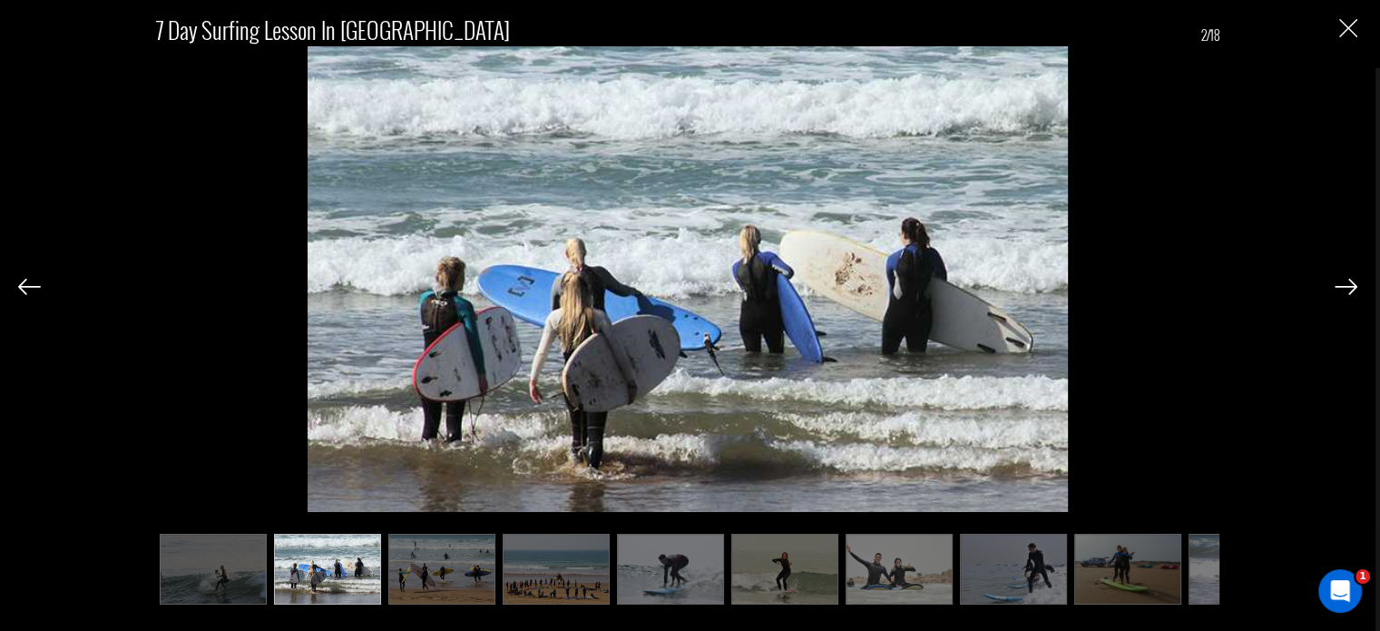
click at [552, 562] on img at bounding box center [556, 569] width 107 height 71
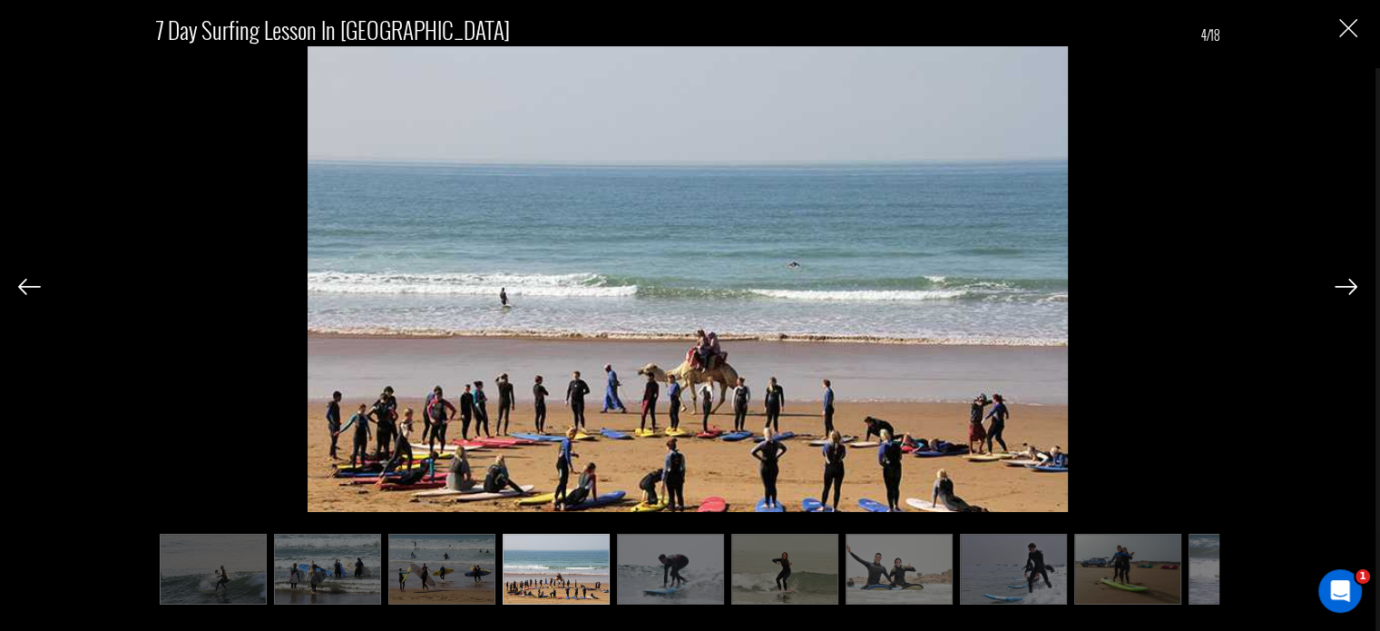
click at [457, 573] on img at bounding box center [441, 569] width 107 height 71
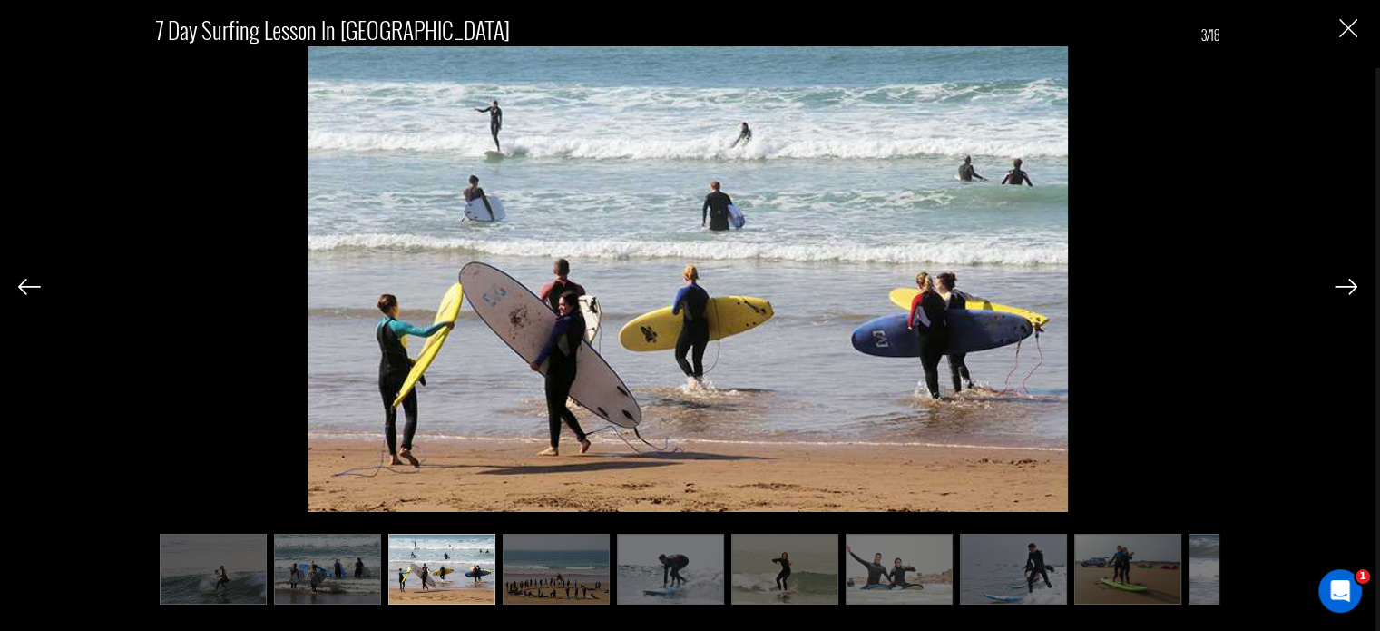
click at [868, 559] on img at bounding box center [899, 569] width 107 height 71
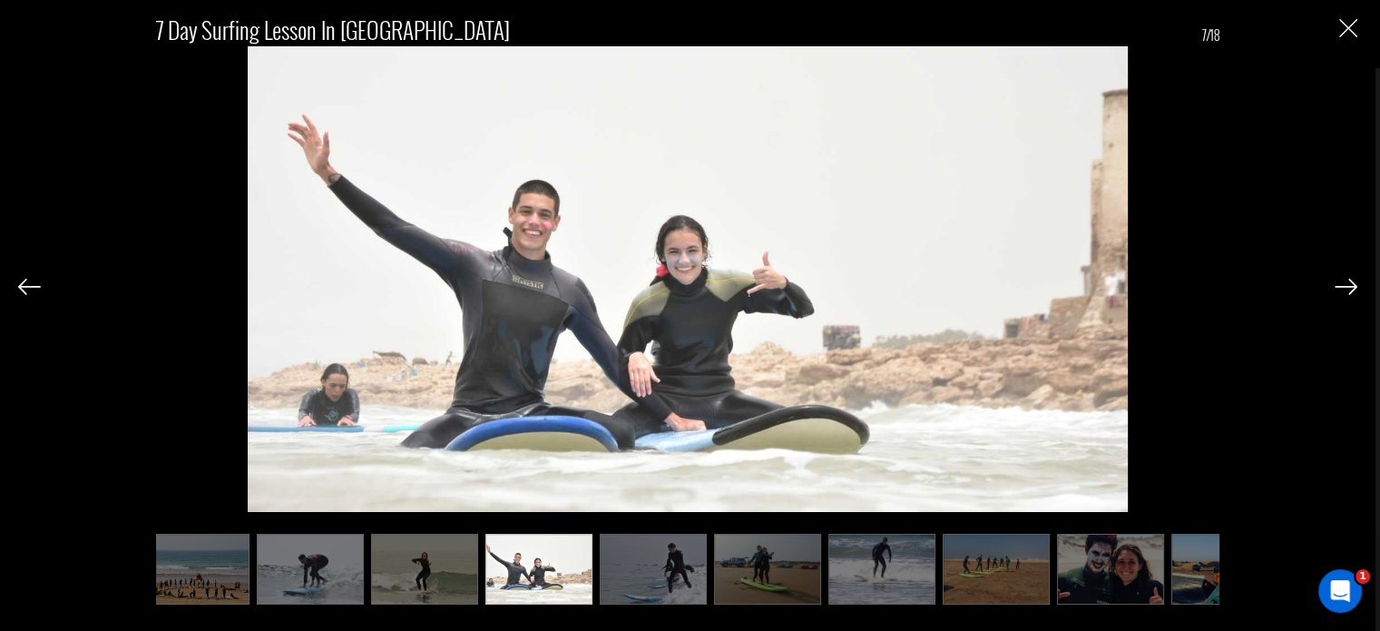
scroll to position [0, 363]
drag, startPoint x: 411, startPoint y: 565, endPoint x: 417, endPoint y: 554, distance: 12.6
click at [412, 565] on img at bounding box center [421, 569] width 107 height 71
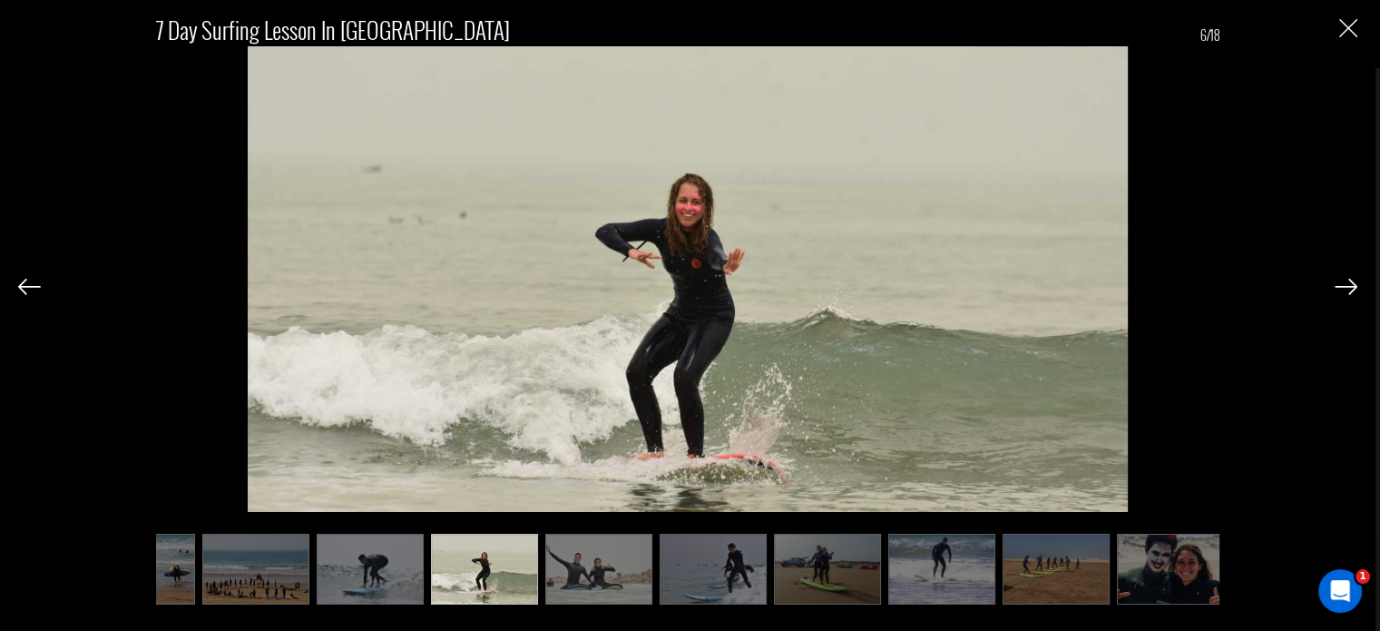
scroll to position [0, 272]
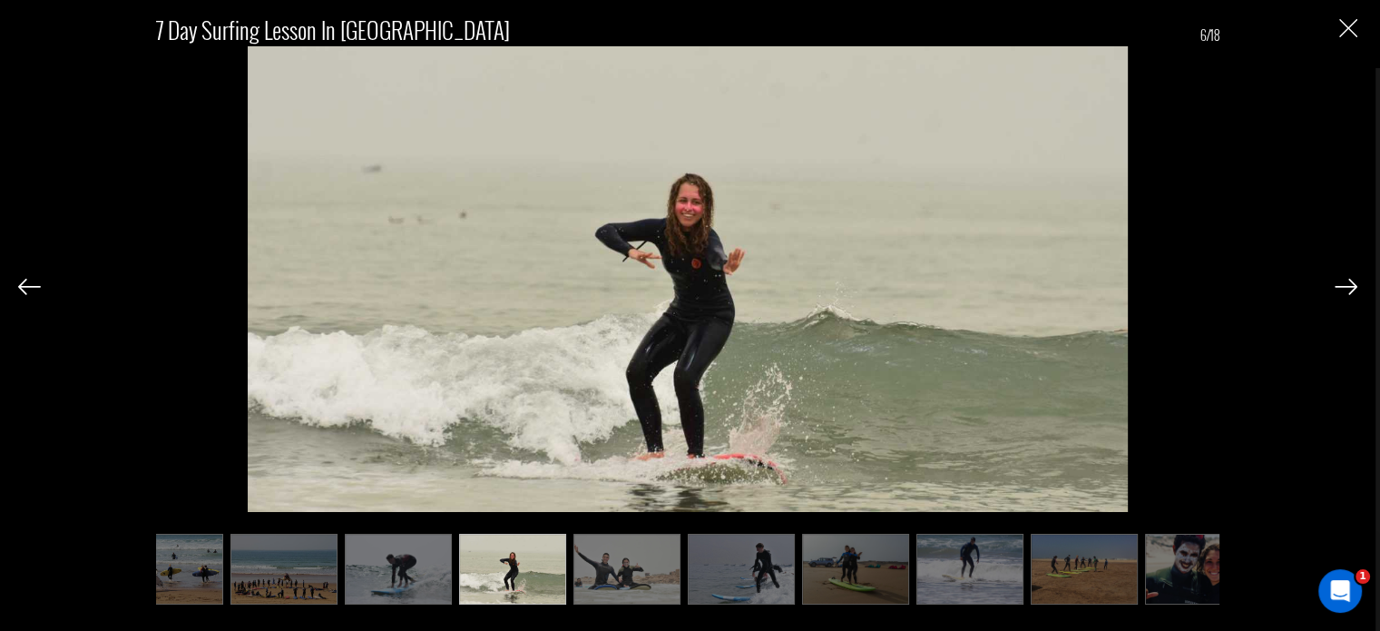
click at [987, 584] on img at bounding box center [970, 569] width 107 height 71
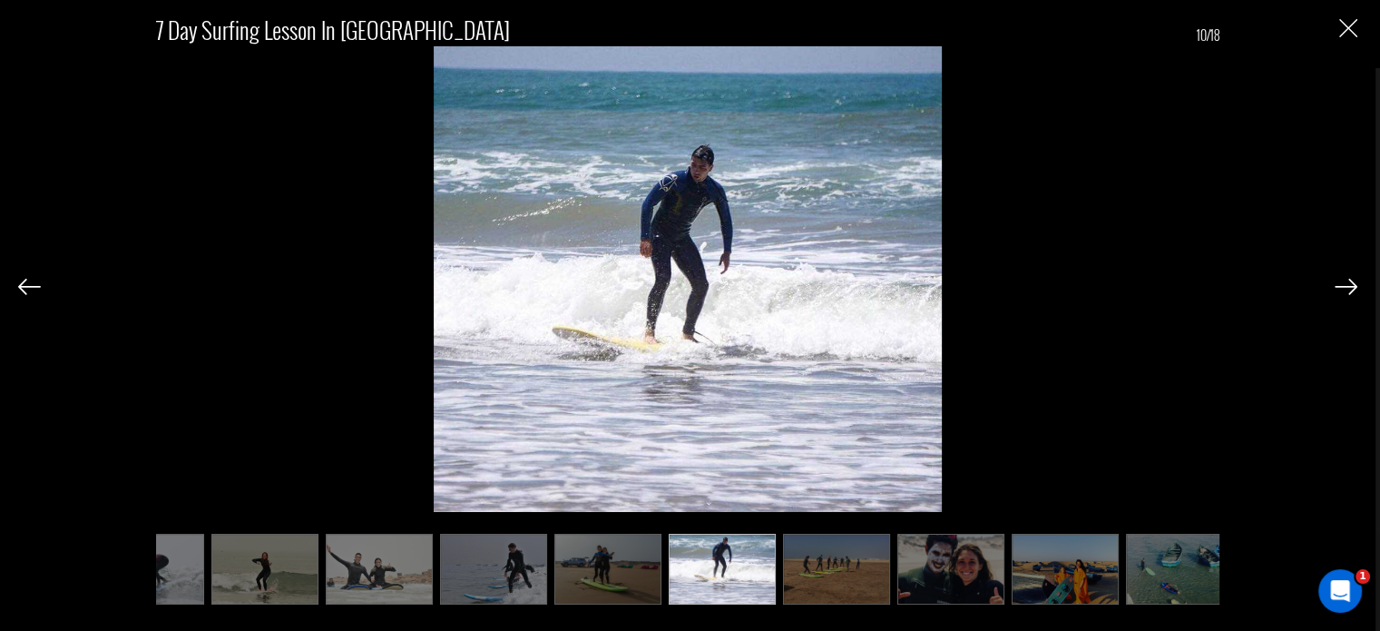
scroll to position [0, 635]
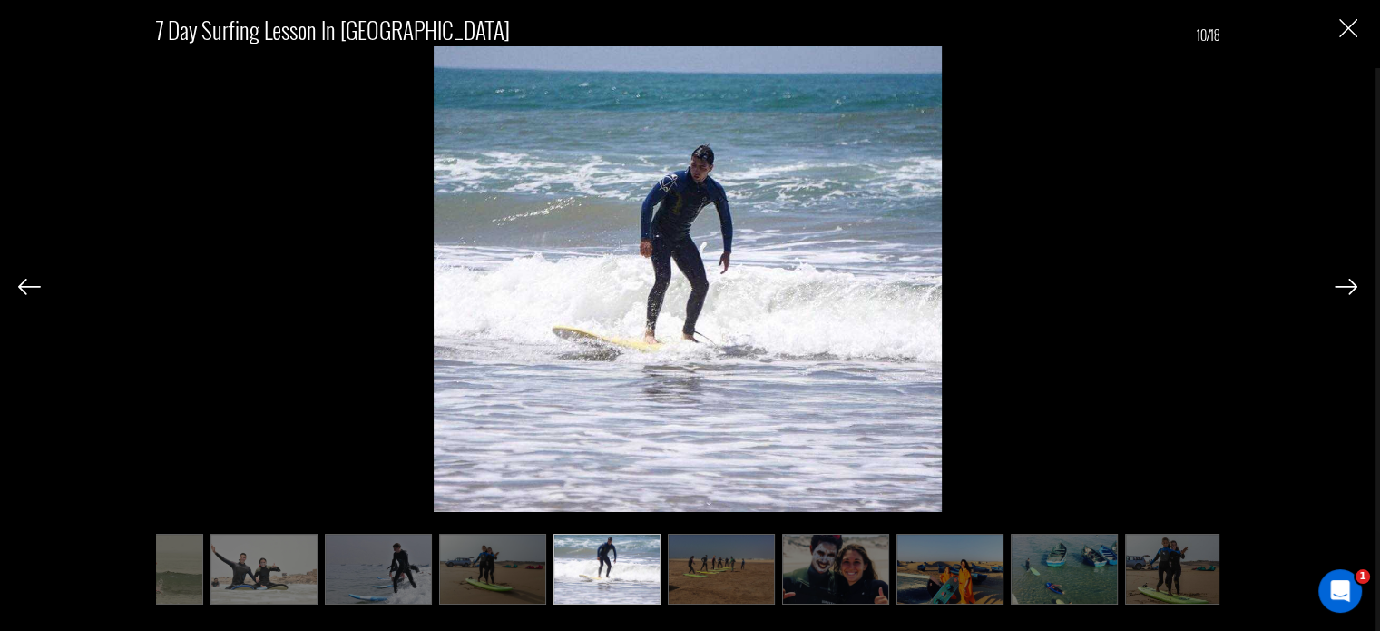
click at [493, 582] on img at bounding box center [492, 569] width 107 height 71
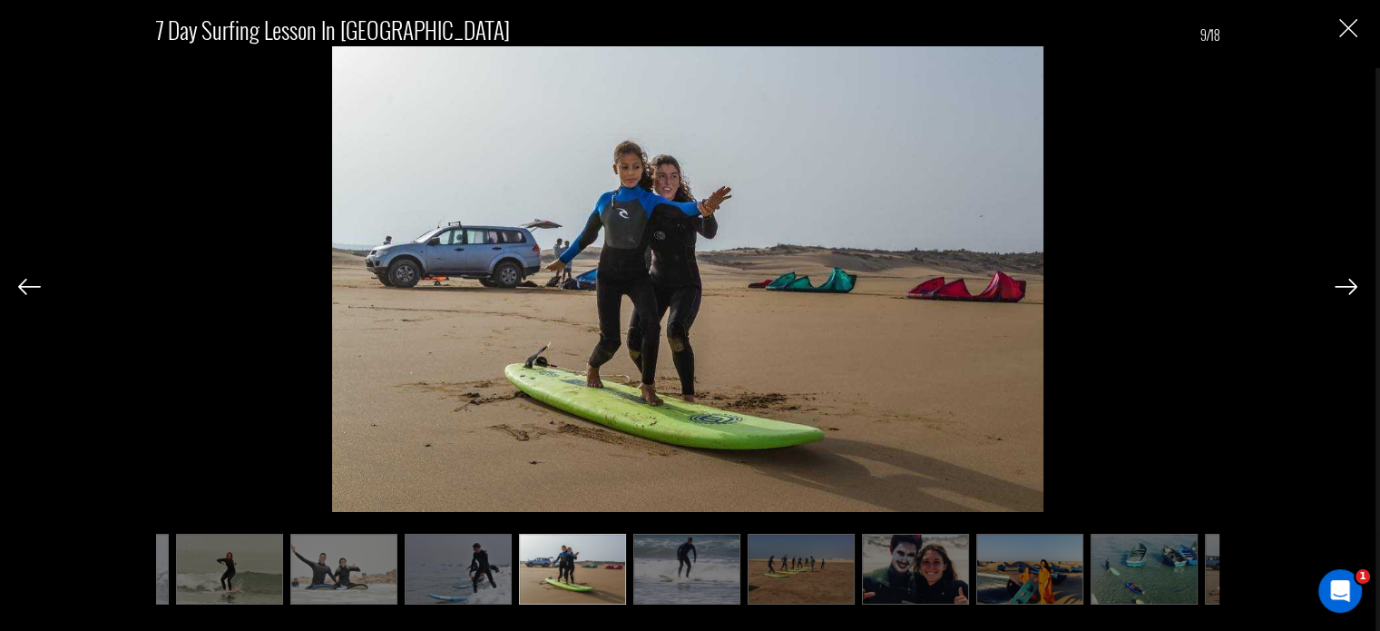
scroll to position [0, 545]
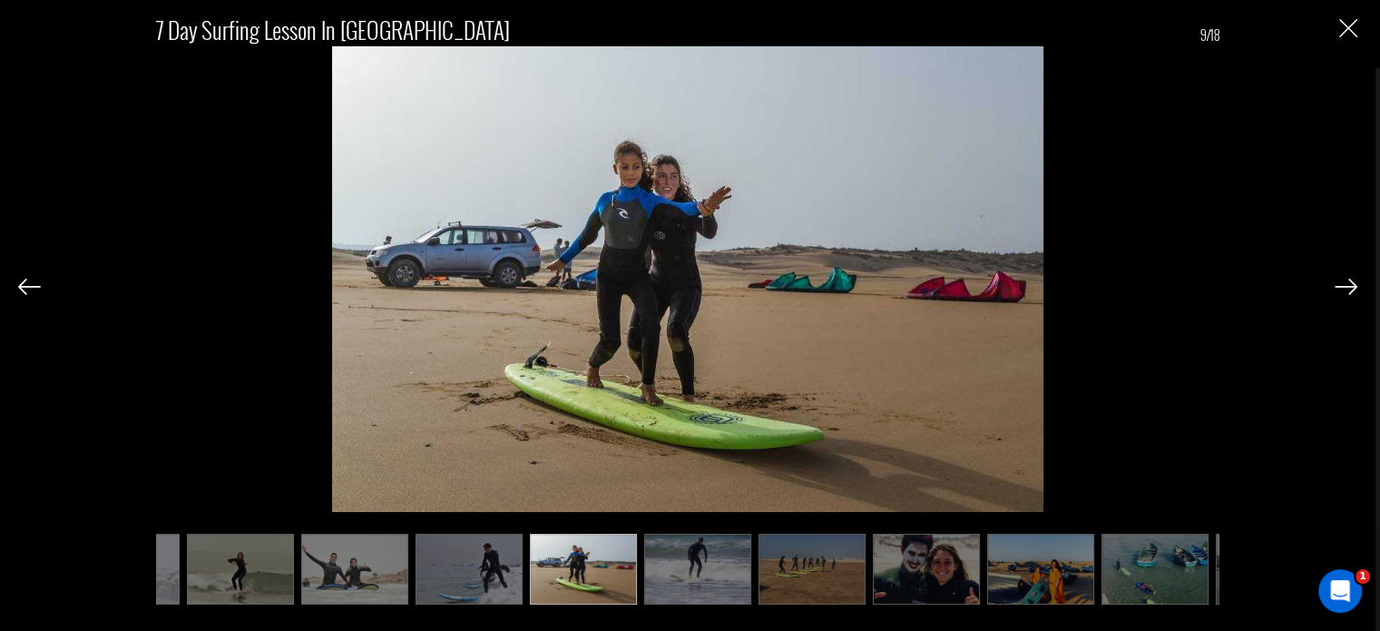
drag, startPoint x: 928, startPoint y: 566, endPoint x: 800, endPoint y: 437, distance: 181.6
click at [928, 566] on img at bounding box center [926, 569] width 107 height 71
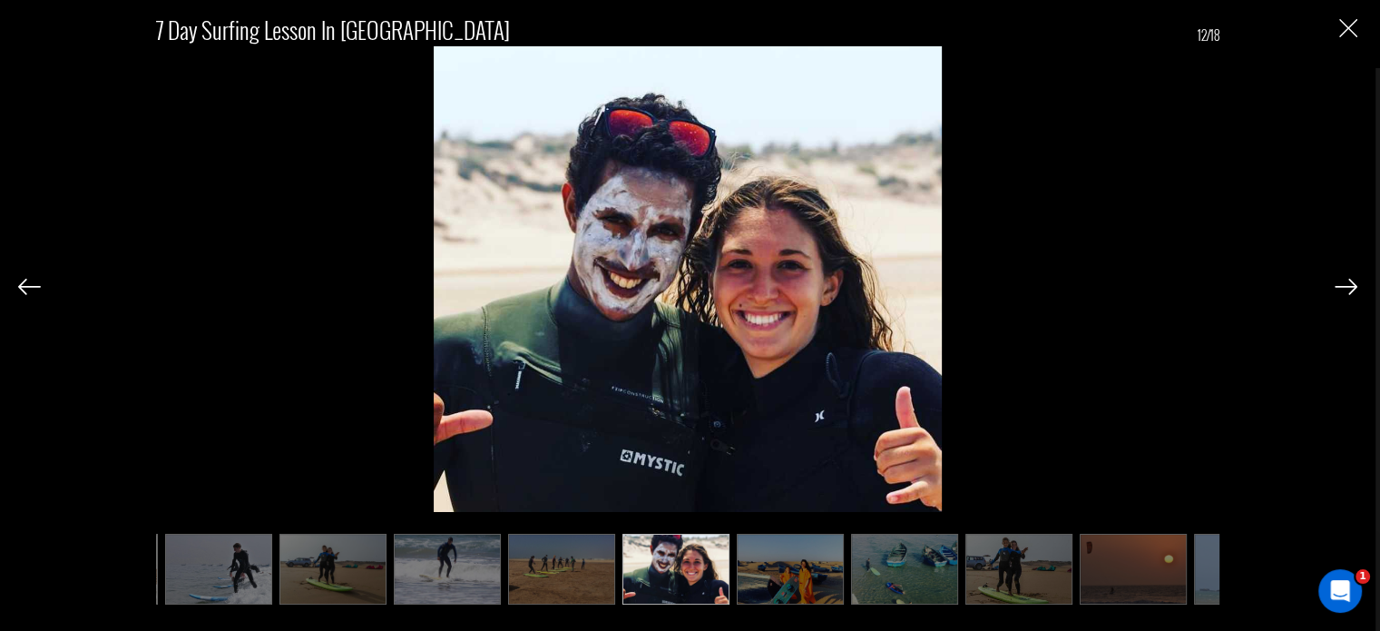
scroll to position [0, 817]
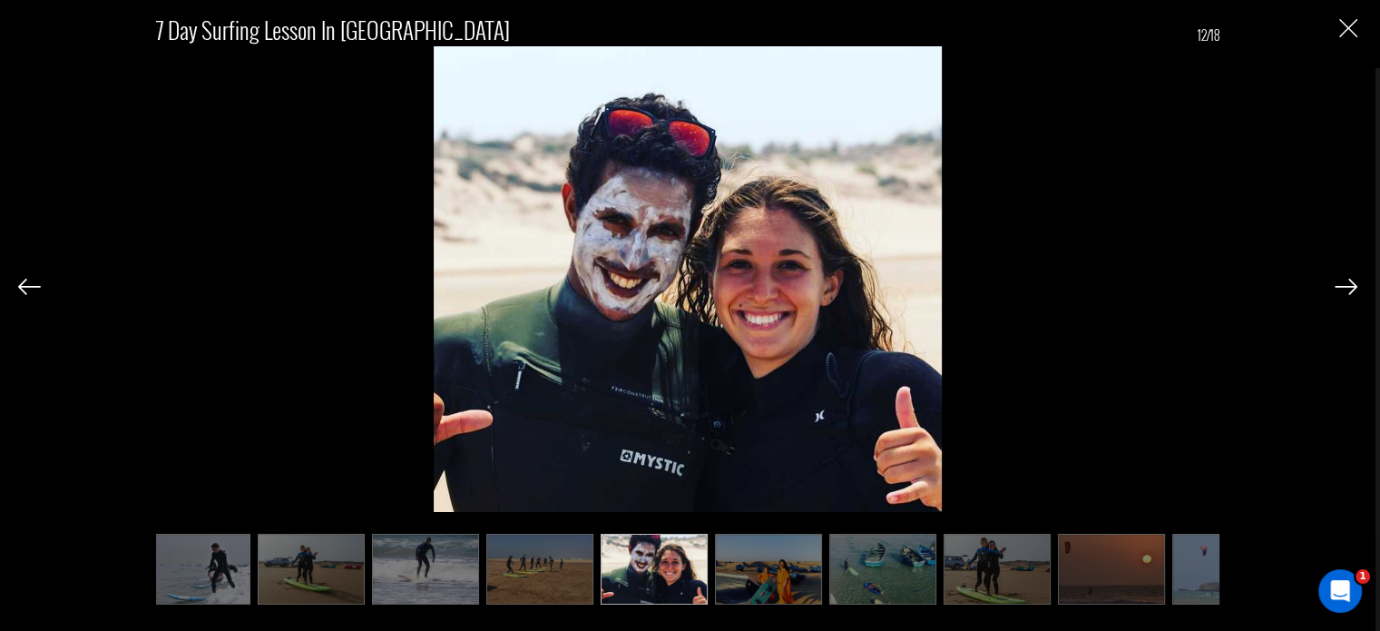
click at [873, 565] on img at bounding box center [883, 569] width 107 height 71
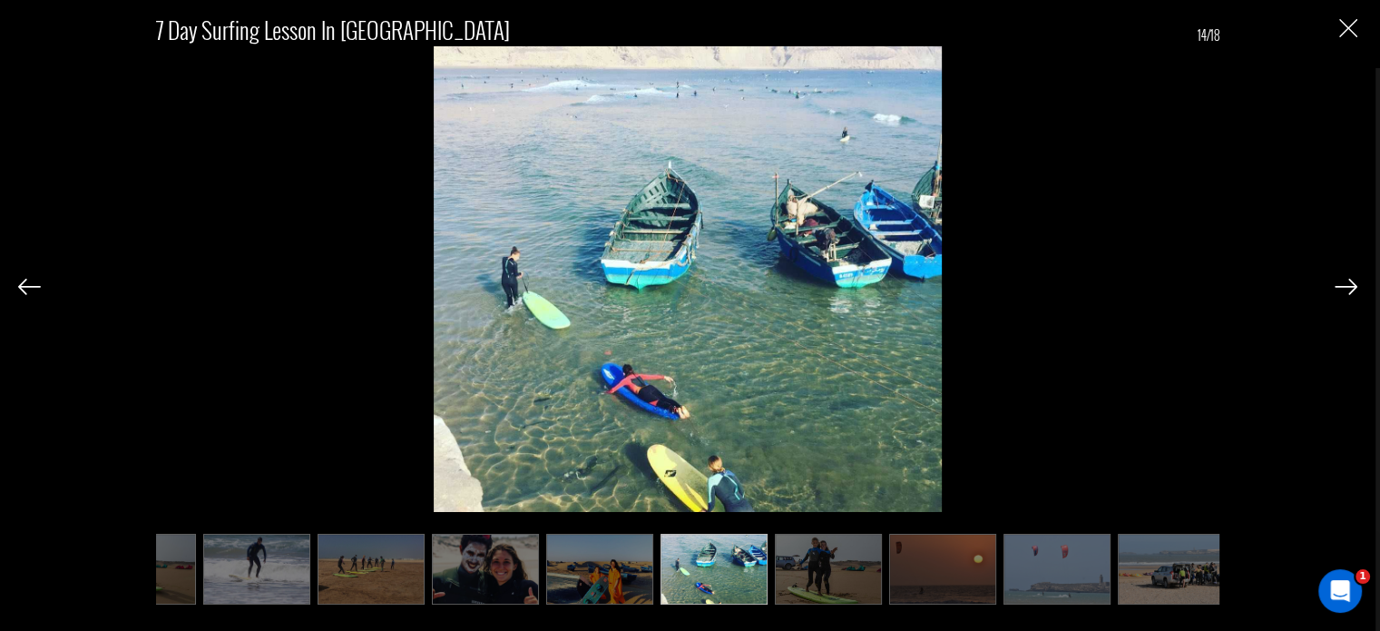
scroll to position [0, 994]
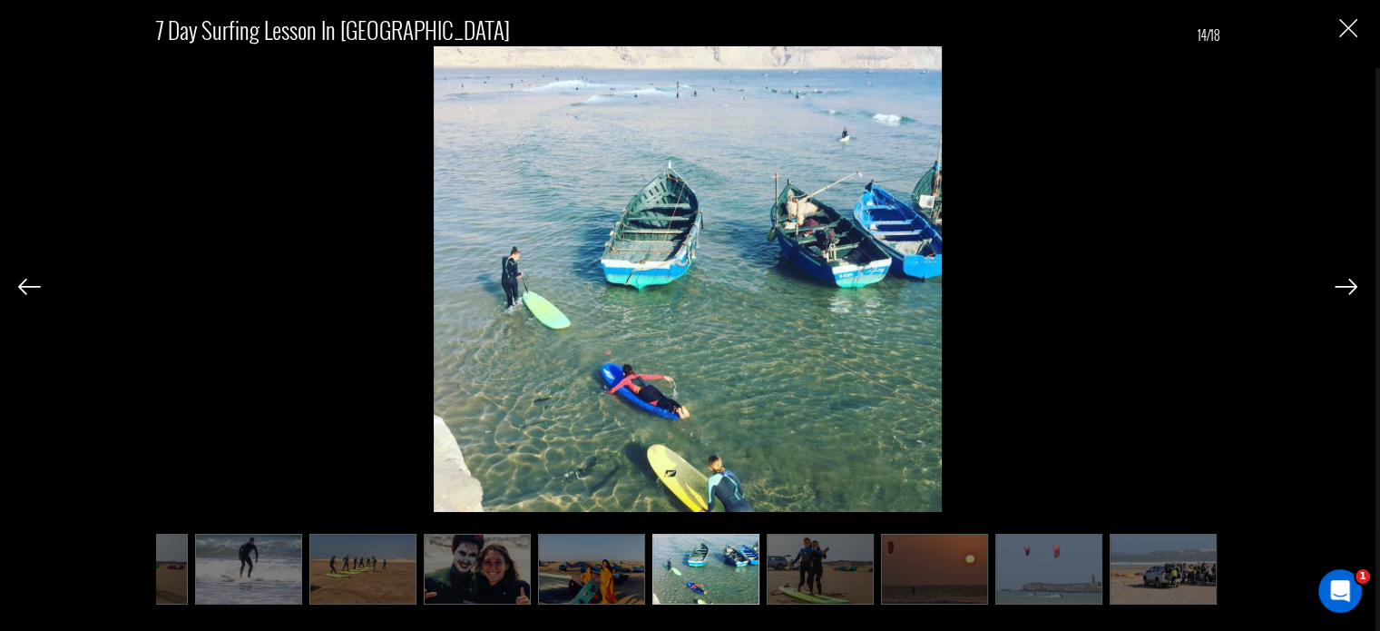
click at [1030, 584] on img at bounding box center [1049, 569] width 107 height 71
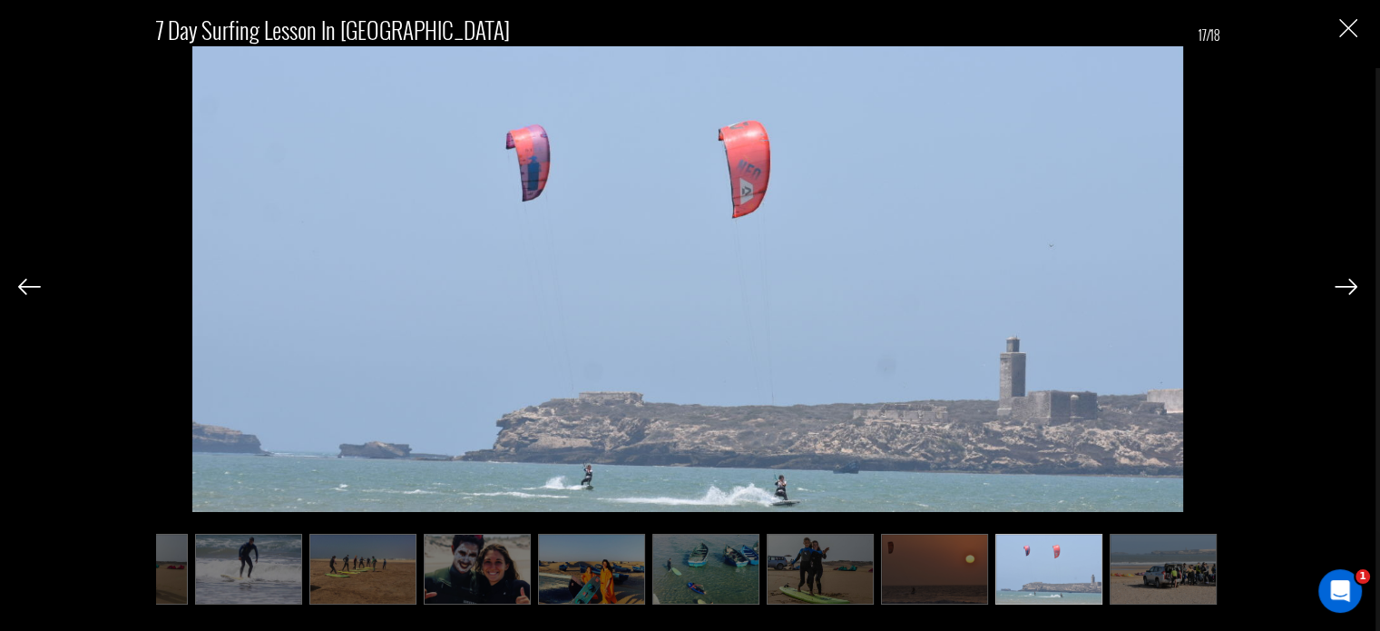
click at [931, 581] on img at bounding box center [934, 569] width 107 height 71
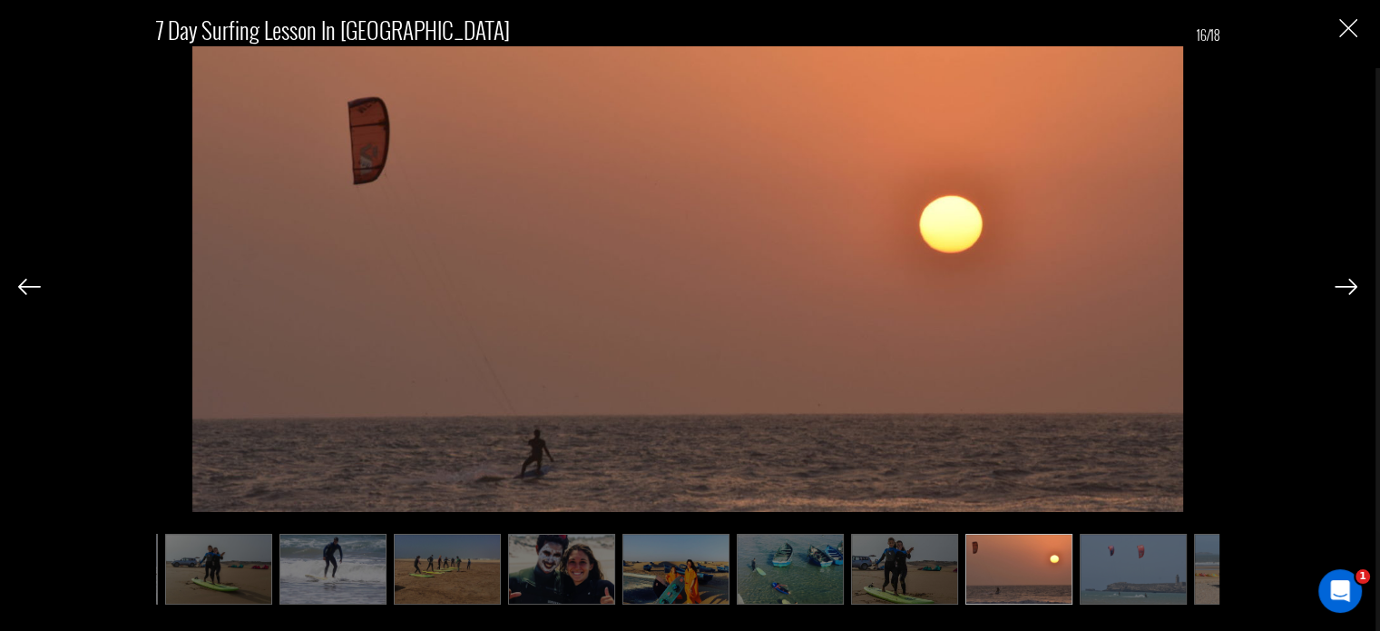
scroll to position [0, 903]
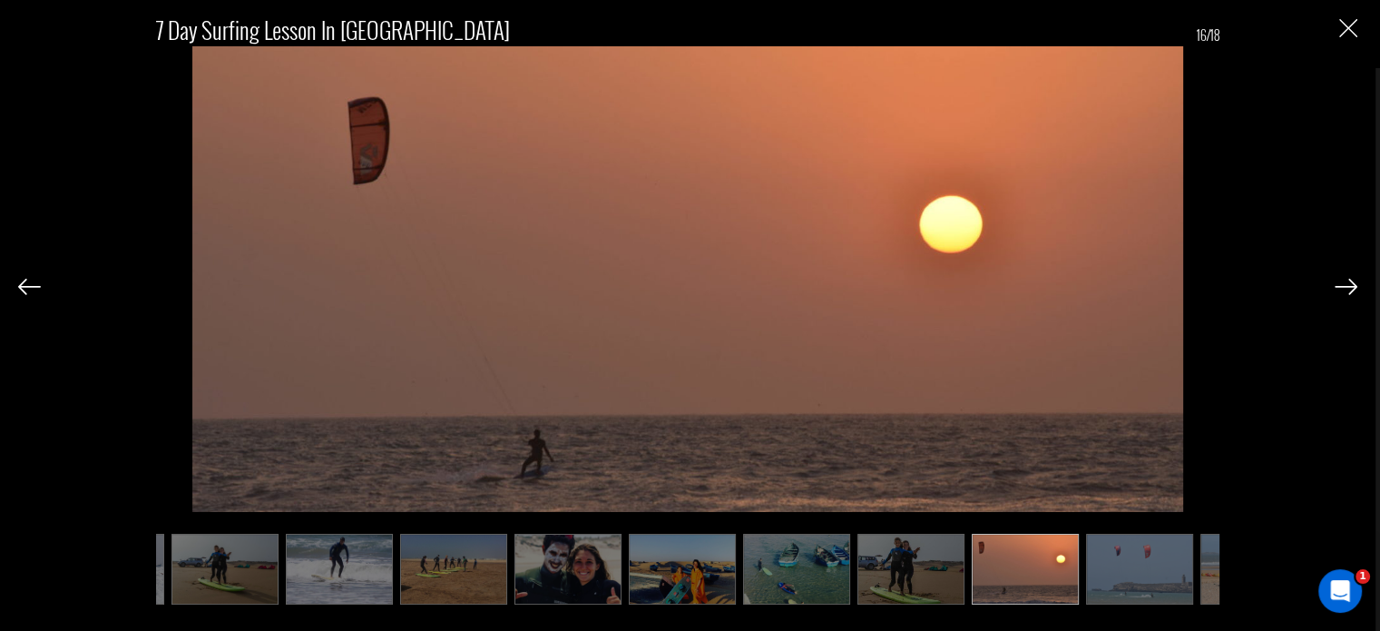
drag, startPoint x: 1149, startPoint y: 598, endPoint x: 948, endPoint y: 453, distance: 248.4
click at [1149, 598] on img at bounding box center [1139, 569] width 107 height 71
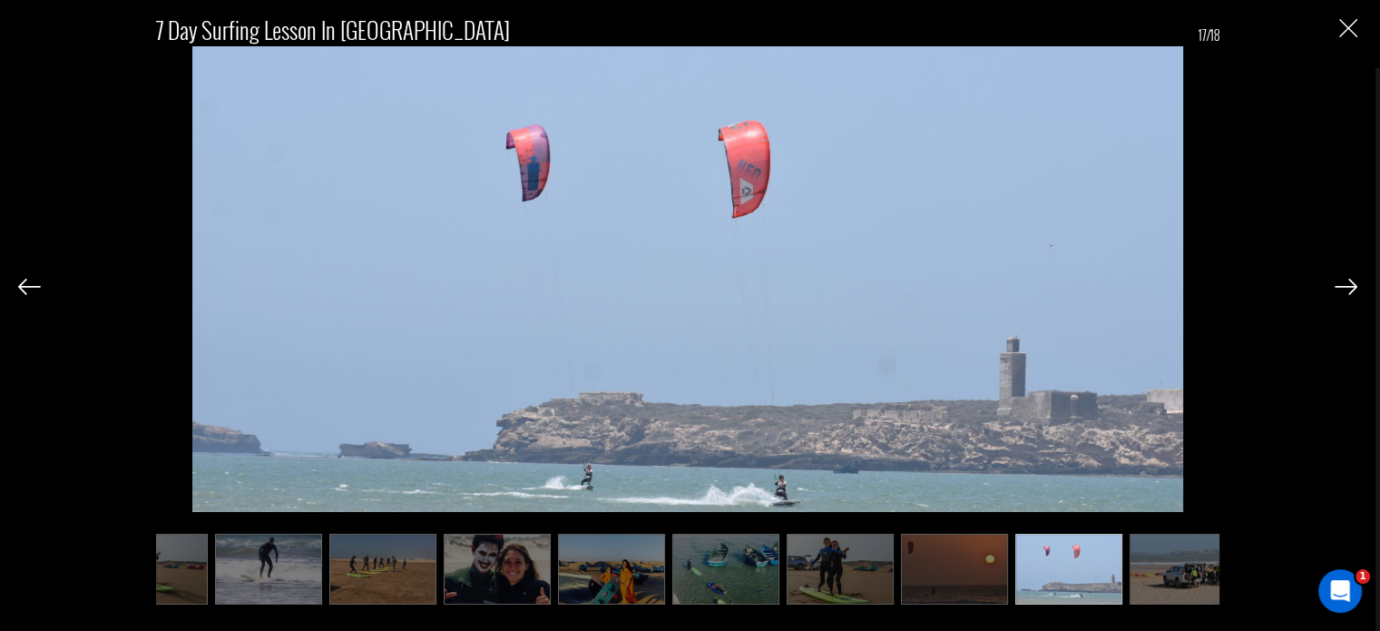
scroll to position [0, 994]
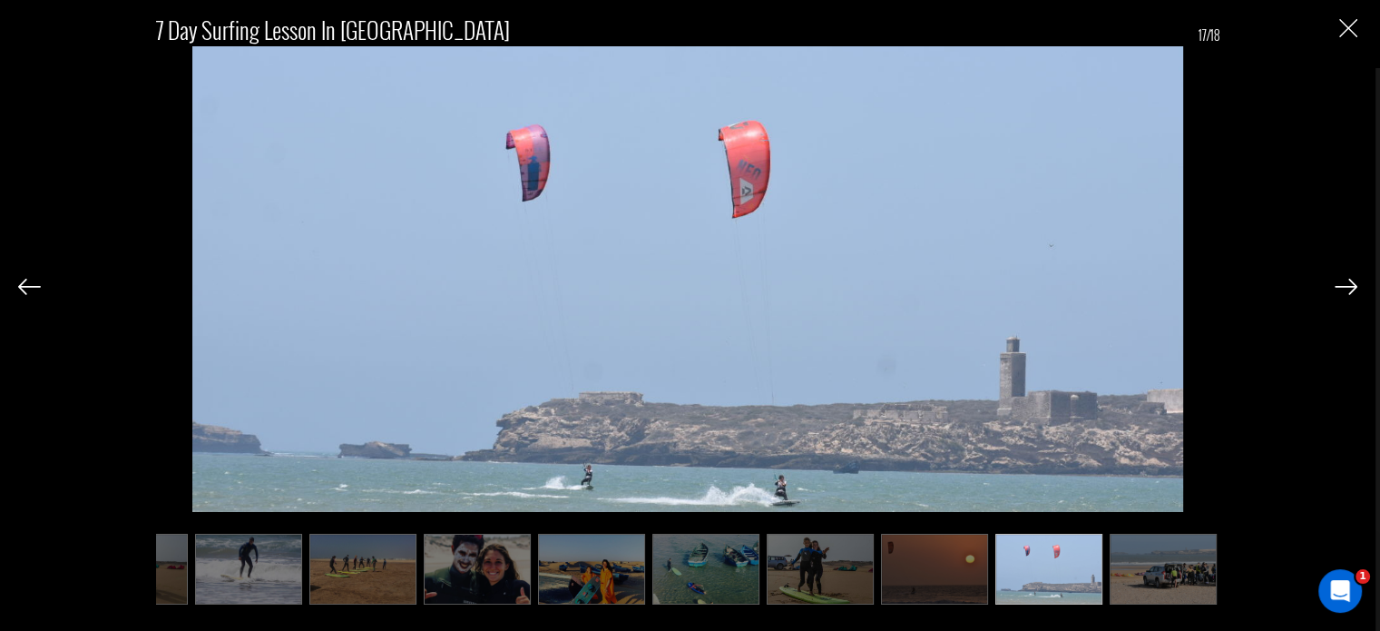
click at [1358, 32] on div "7 Day Surfing Lesson in Essaouira 17/18" at bounding box center [688, 315] width 1376 height 631
click at [1356, 31] on img "Close" at bounding box center [1349, 28] width 18 height 18
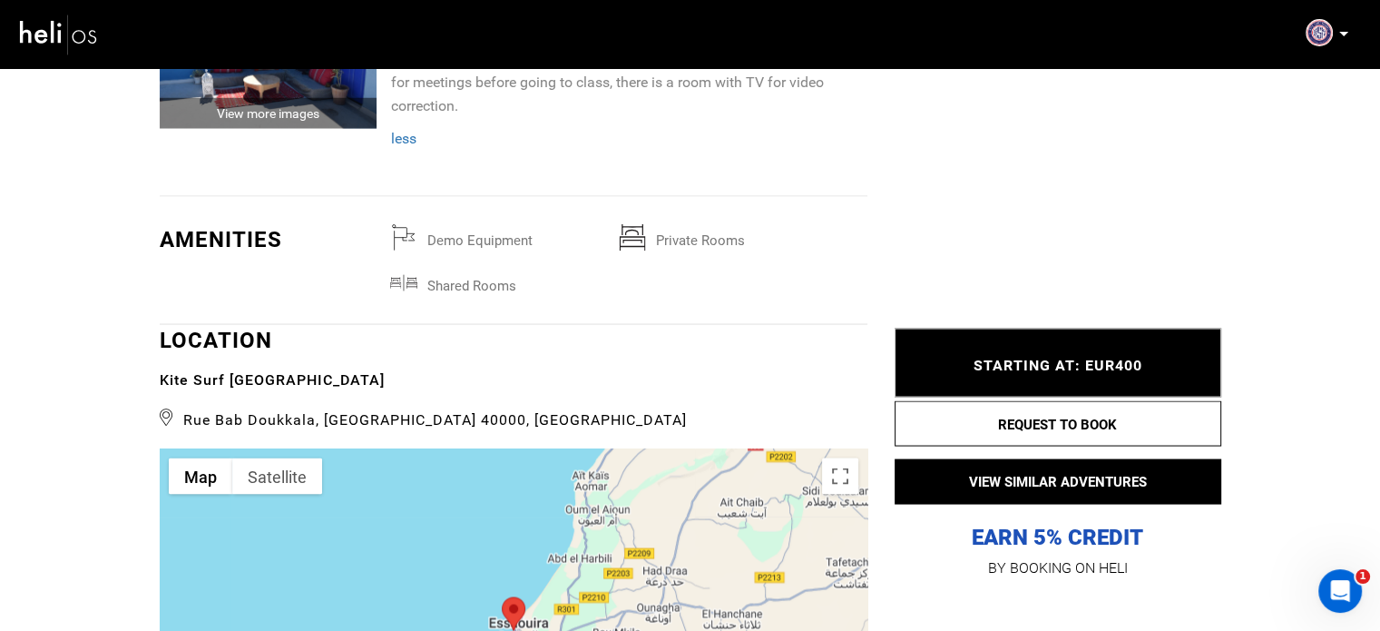
scroll to position [3086, 0]
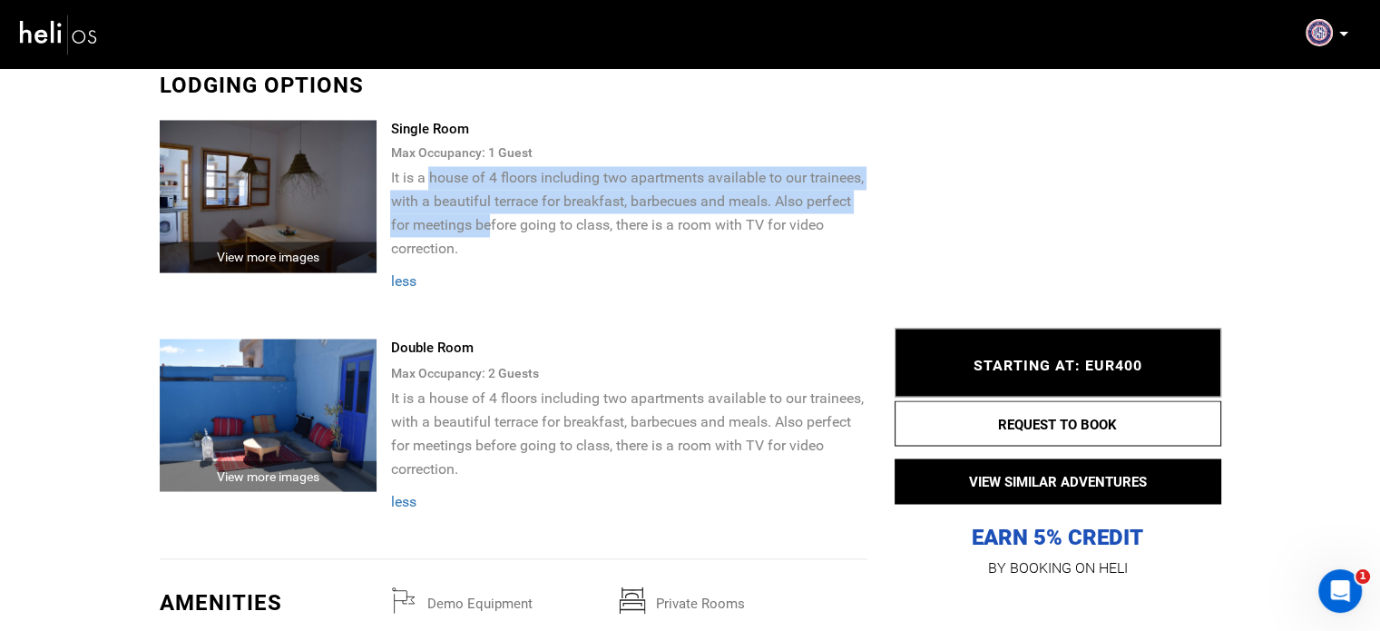
drag, startPoint x: 428, startPoint y: 181, endPoint x: 488, endPoint y: 227, distance: 75.7
click at [488, 227] on p "It is a house of 4 floors including two apartments available to our trainees, w…" at bounding box center [628, 213] width 476 height 94
click at [612, 211] on p "It is a house of 4 floors including two apartments available to our trainees, w…" at bounding box center [628, 213] width 476 height 94
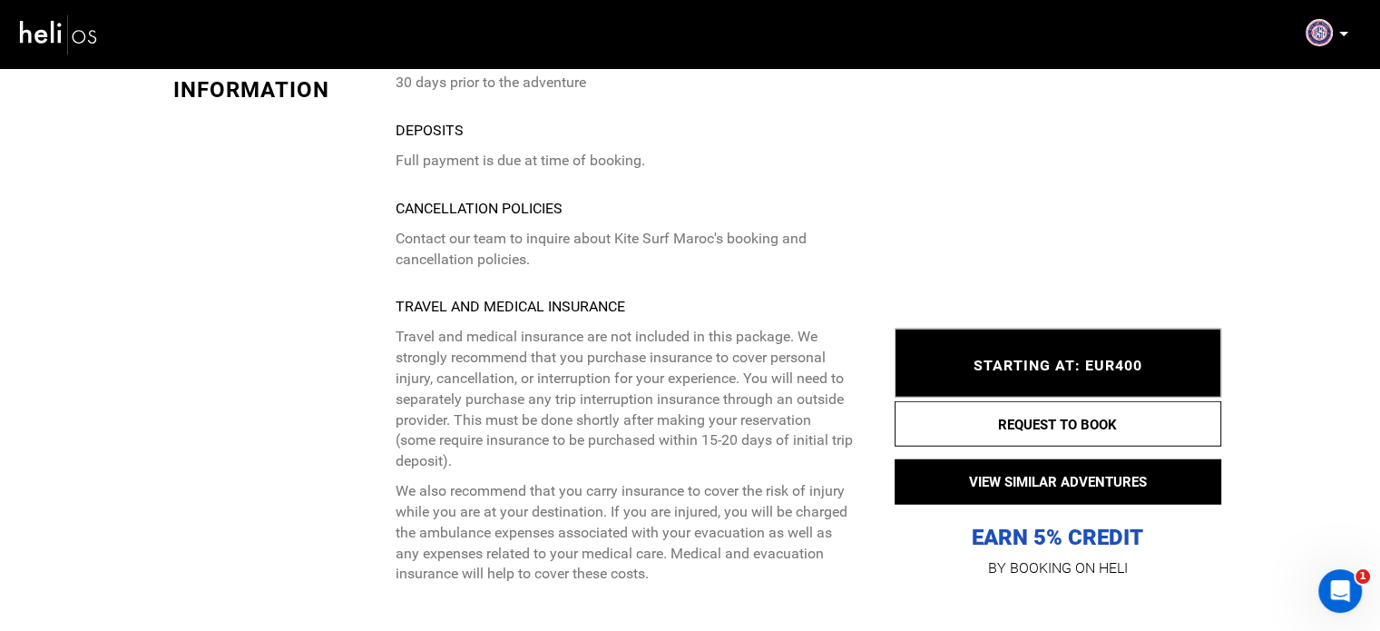
scroll to position [4741, 0]
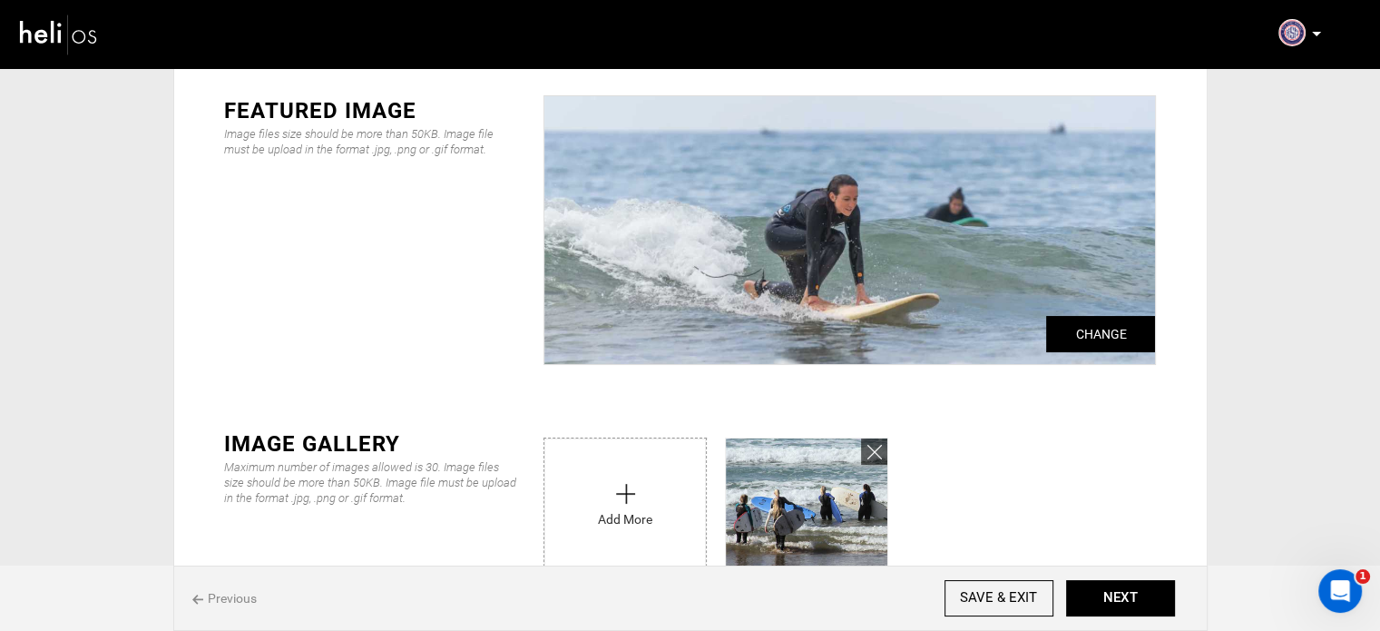
scroll to position [91, 0]
click at [672, 496] on input "file" at bounding box center [626, 501] width 162 height 127
type input "C:\fakepath\289c1a83-9a6f-4099-b70e-b534b0c33d09_4296_1404bd4046af49372520b5d9d…"
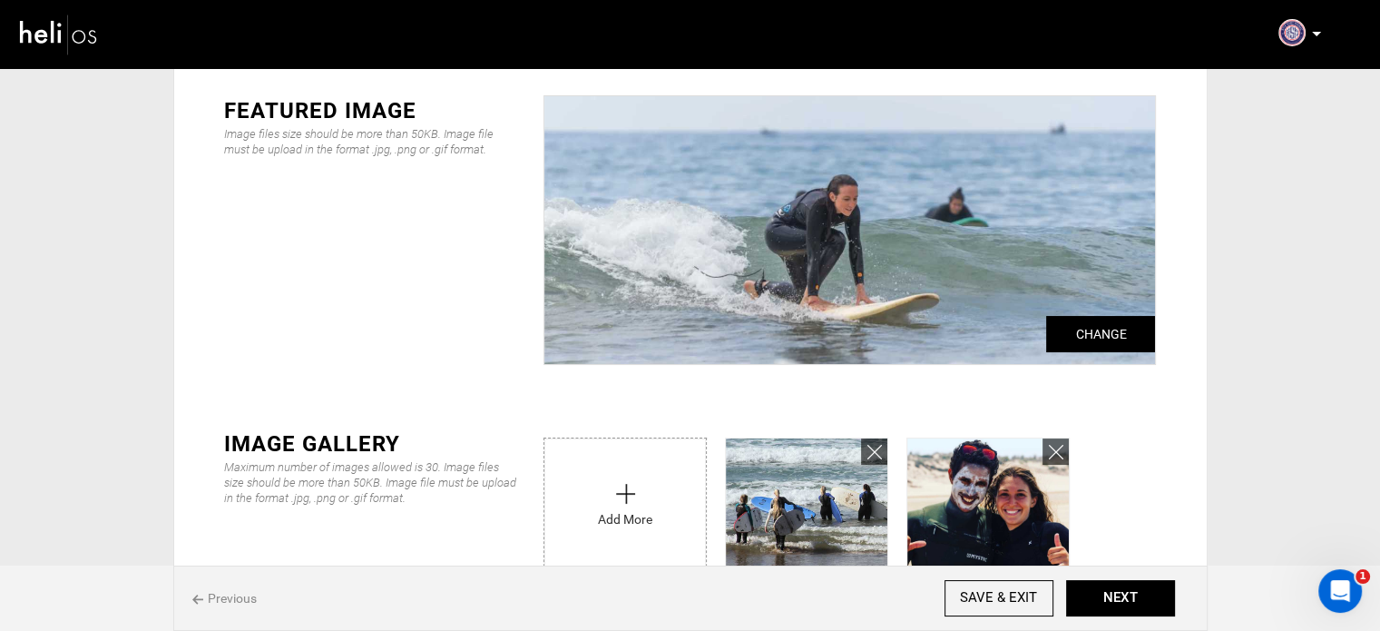
click at [581, 481] on input "file" at bounding box center [626, 501] width 162 height 127
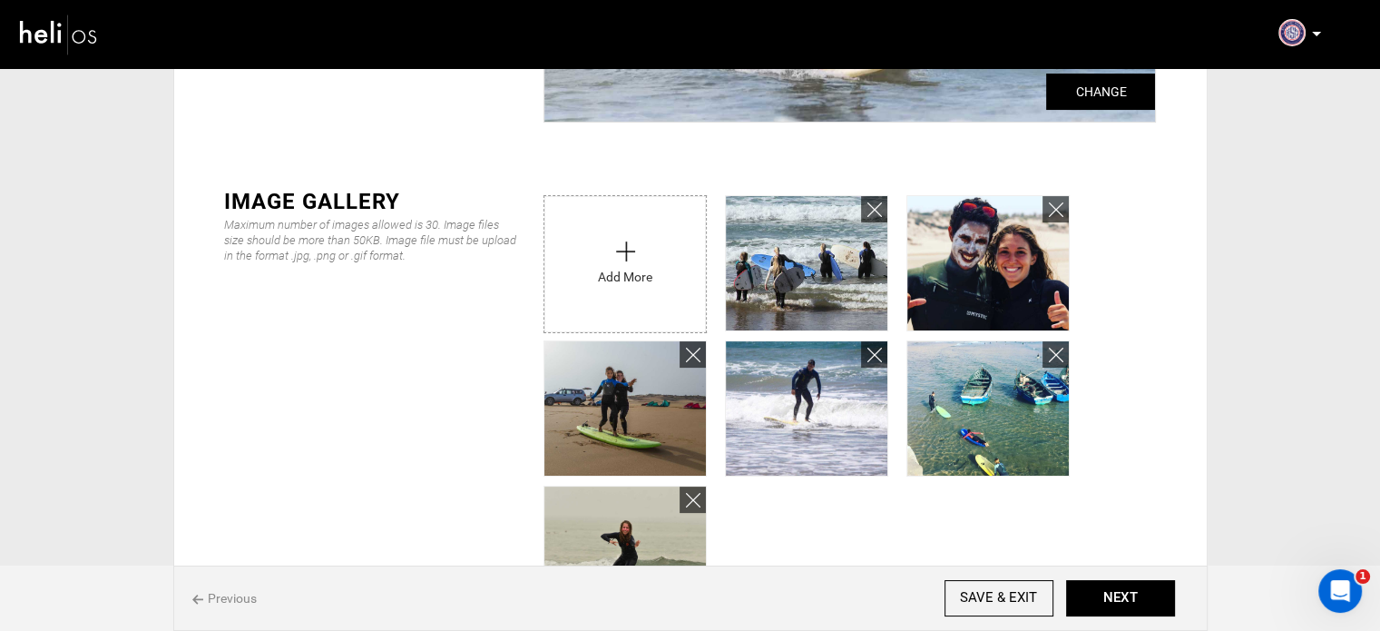
scroll to position [272, 0]
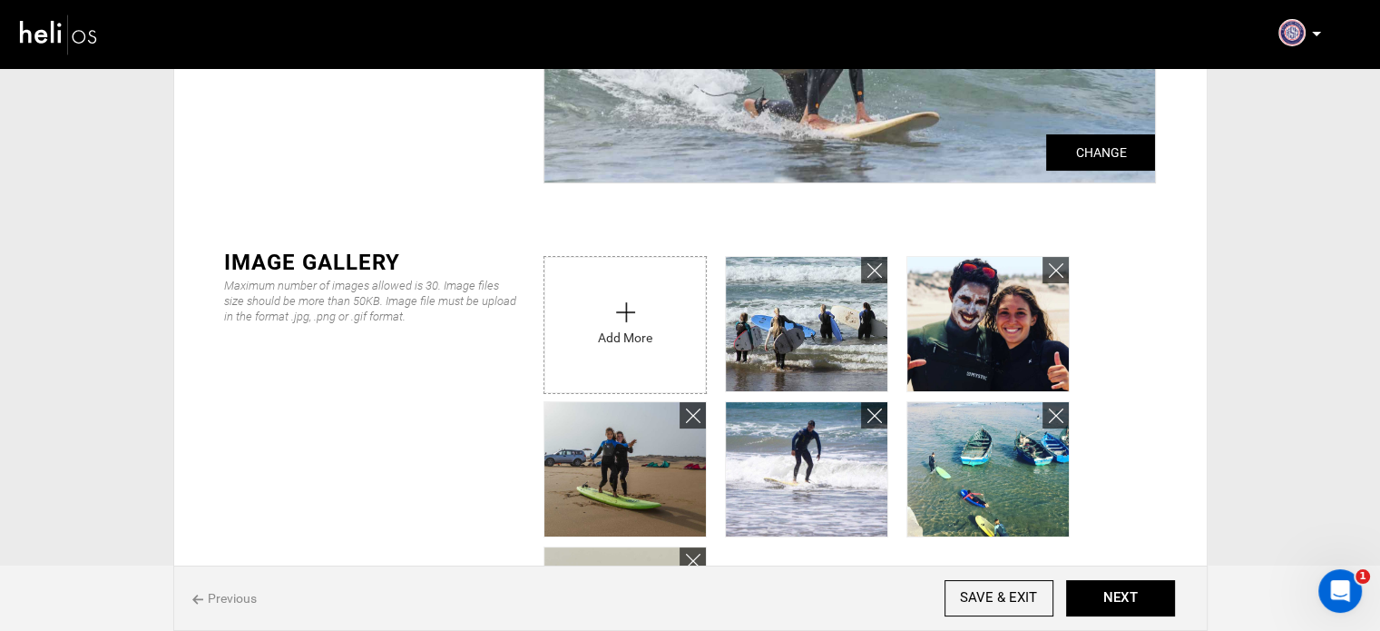
type input "C:\fakepath\e69b0ec4-e40e-421d-a3f0-de607b213ccb_4296_3f23b0287b5884ed97595d58f…"
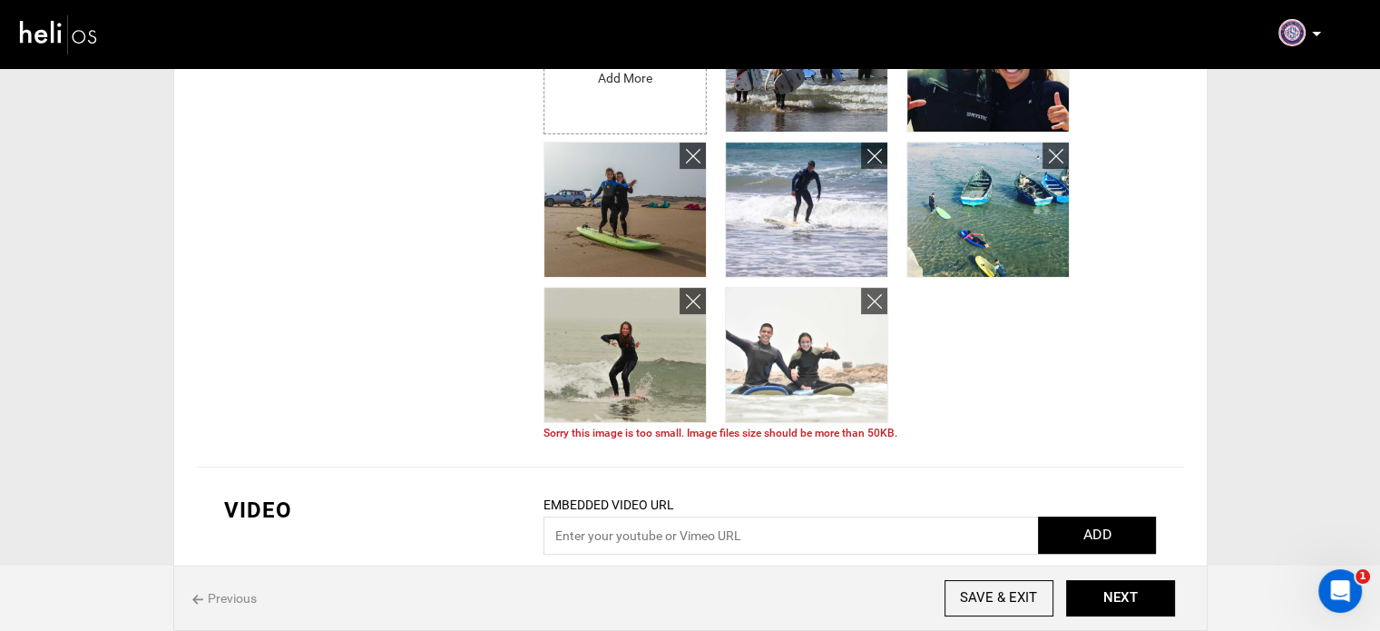
scroll to position [454, 0]
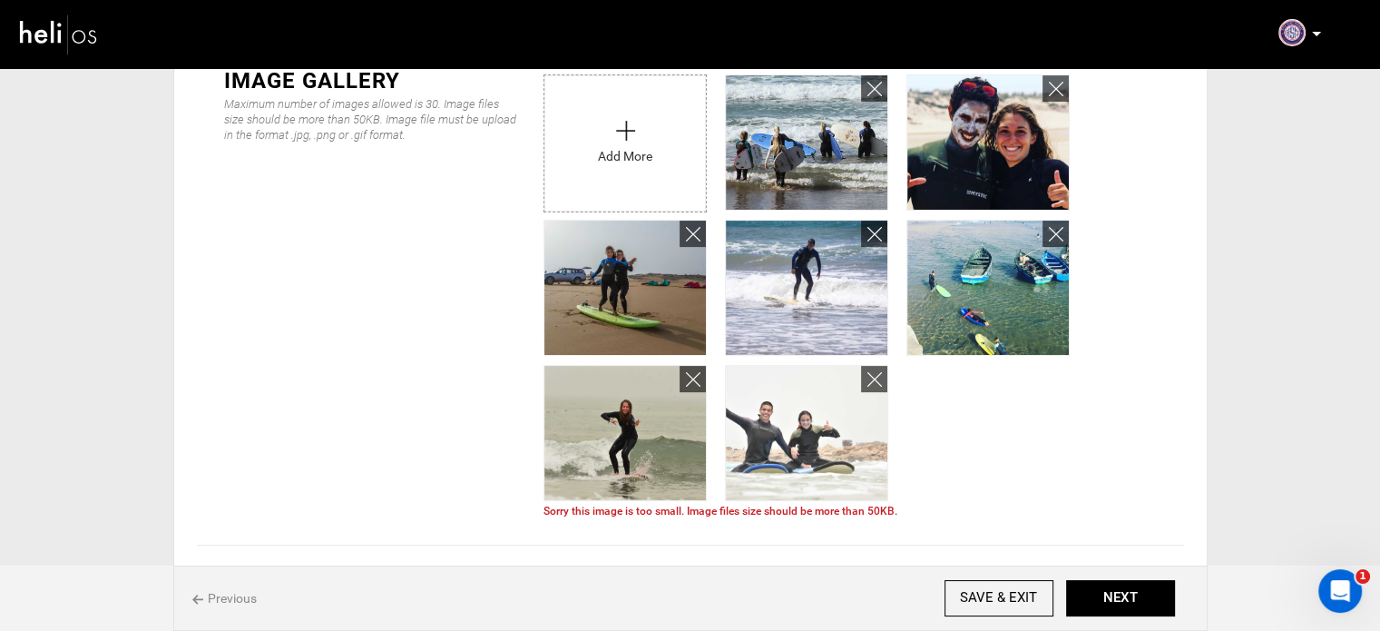
click at [651, 140] on input "file" at bounding box center [626, 138] width 162 height 127
type input "C:\fakepath\90ebe42d-6665-4548-a41c-2c4cc36050cd_407_bbb25cc40566094fadf82ad4d2…"
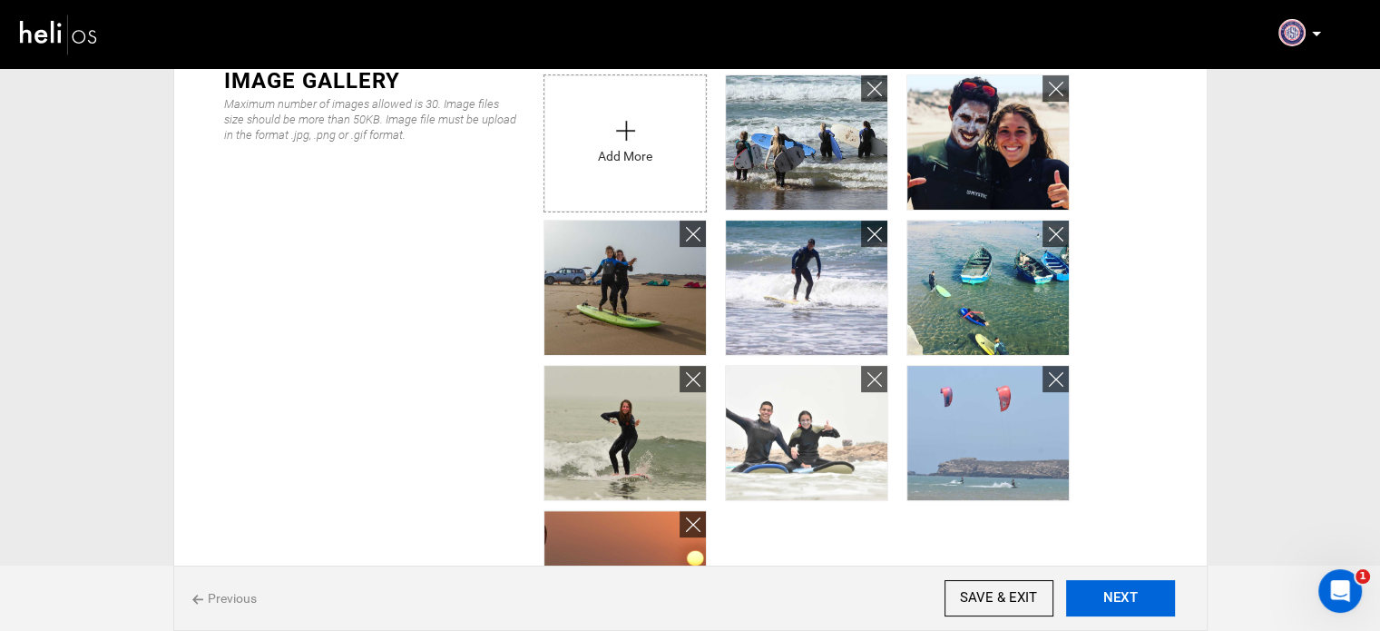
click at [1102, 585] on button "NEXT" at bounding box center [1120, 598] width 109 height 36
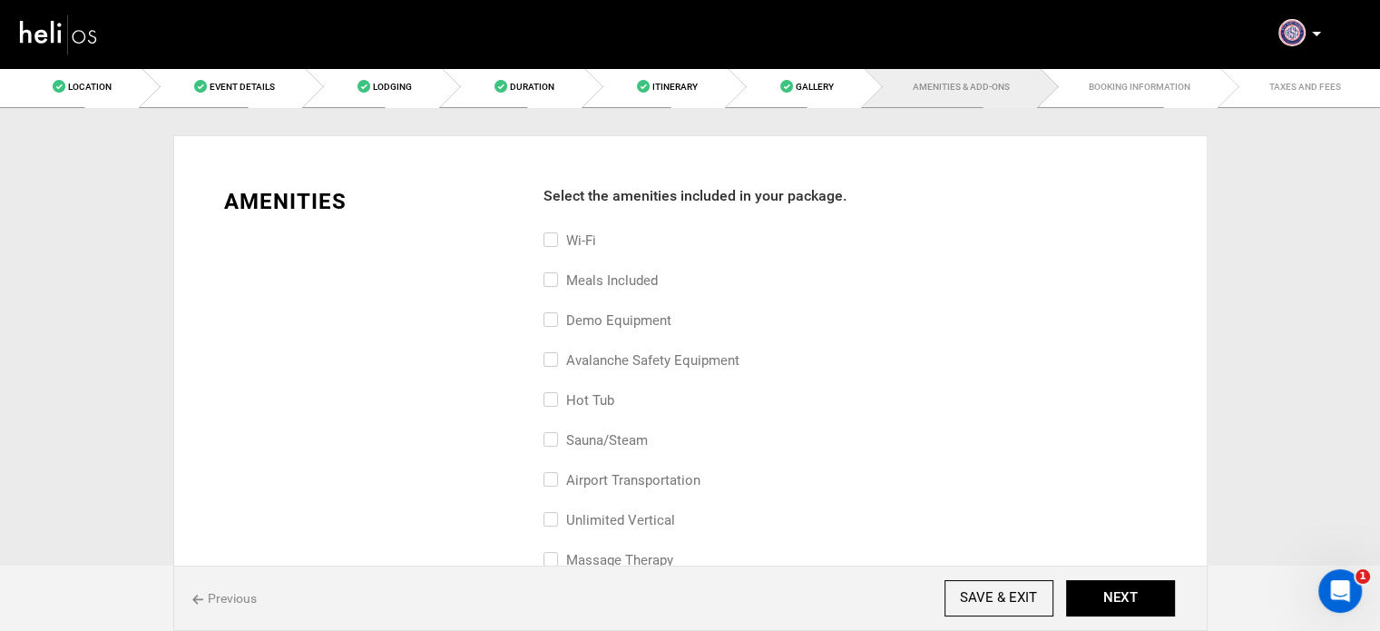
click at [604, 318] on label "Demo Equipment" at bounding box center [608, 320] width 128 height 22
click at [555, 318] on input "Demo Equipment" at bounding box center [550, 329] width 12 height 40
checkbox input "true"
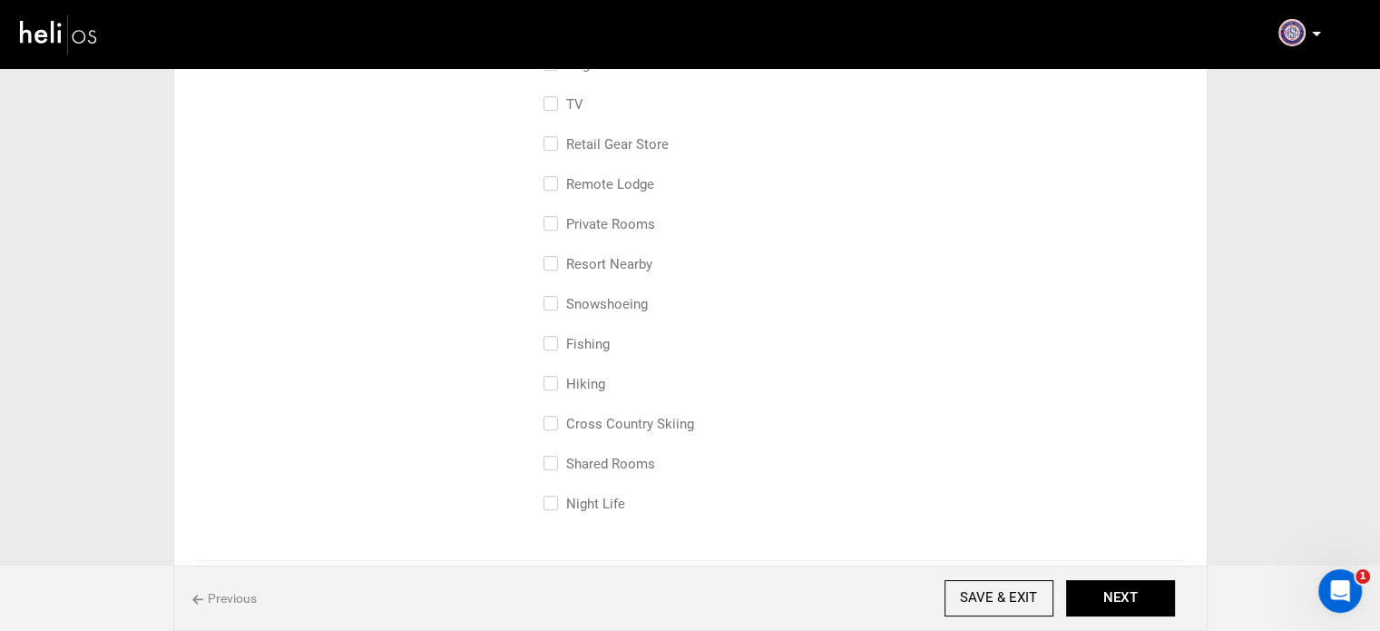
scroll to position [908, 0]
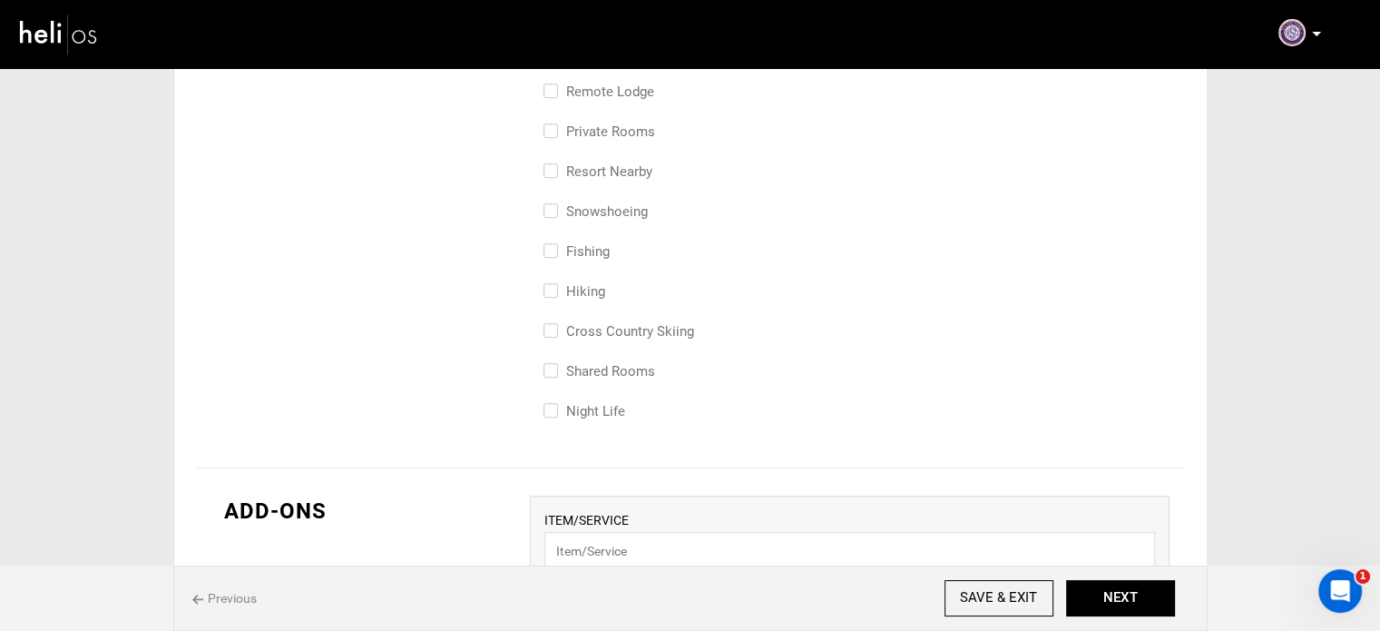
click at [604, 137] on label "Private Rooms" at bounding box center [600, 132] width 112 height 22
click at [555, 137] on input "Private Rooms" at bounding box center [550, 141] width 12 height 40
checkbox input "true"
click at [602, 365] on label "Shared Rooms" at bounding box center [600, 371] width 112 height 22
click at [555, 365] on input "Shared Rooms" at bounding box center [550, 380] width 12 height 40
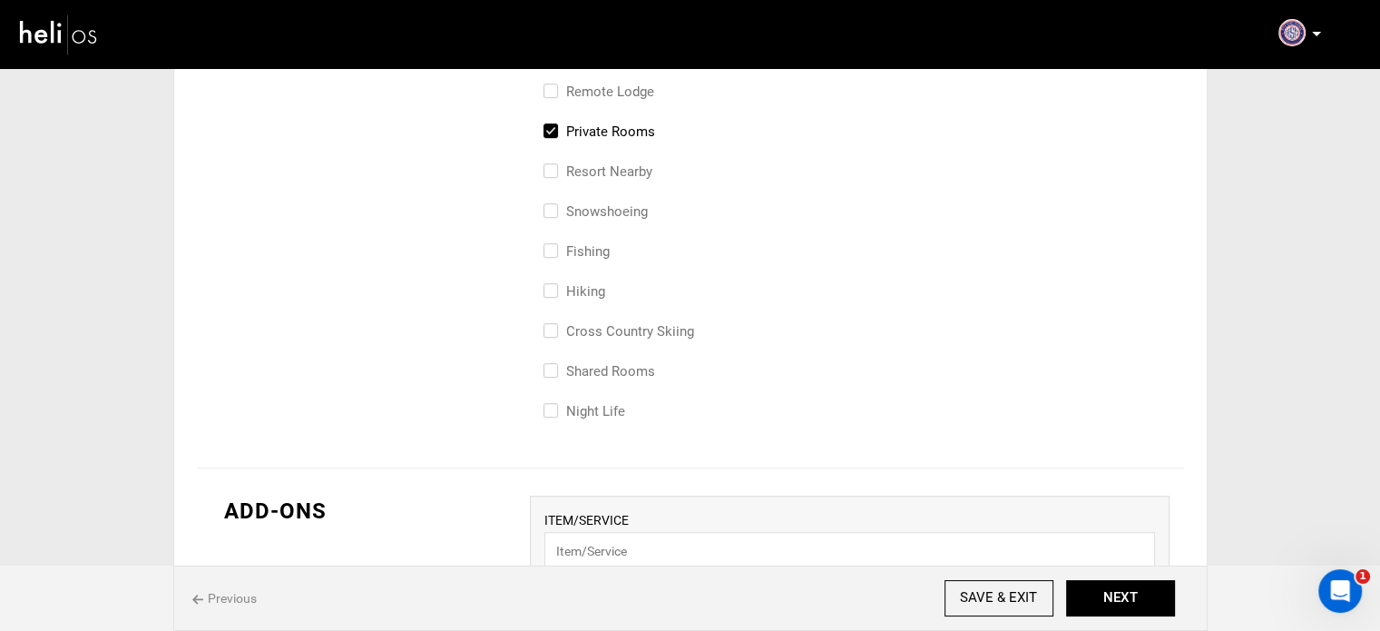
checkbox input "true"
